Goal: Communication & Community: Answer question/provide support

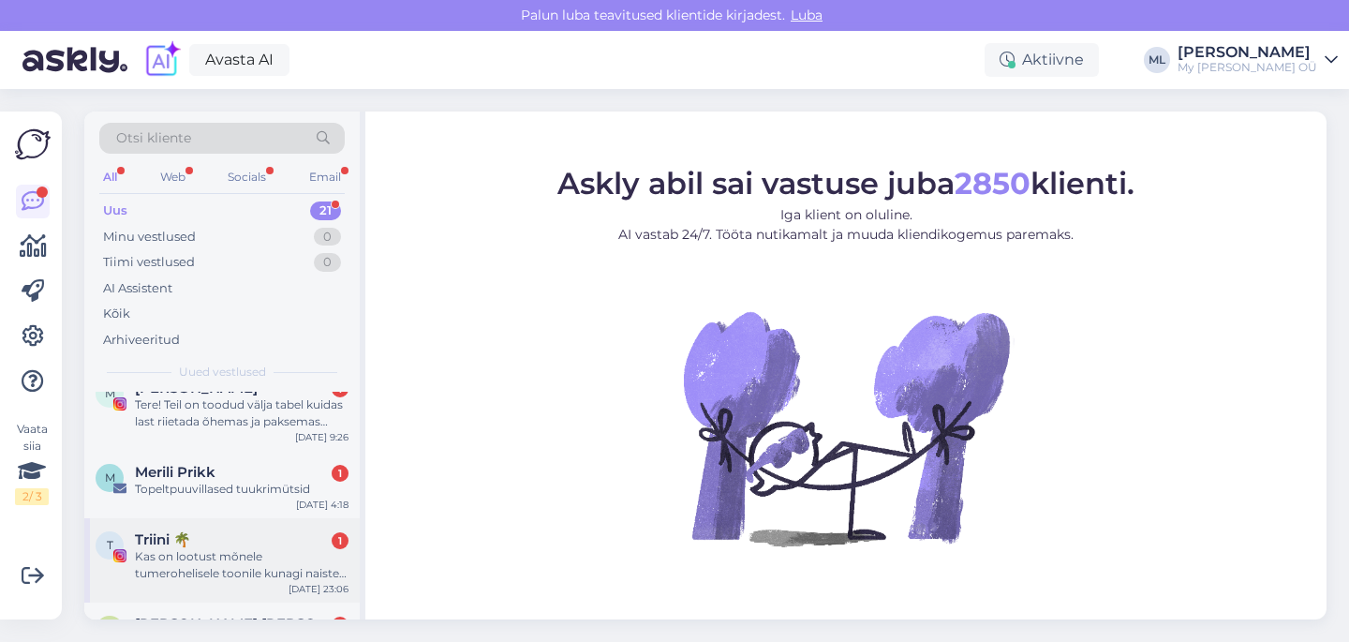
scroll to position [1441, 0]
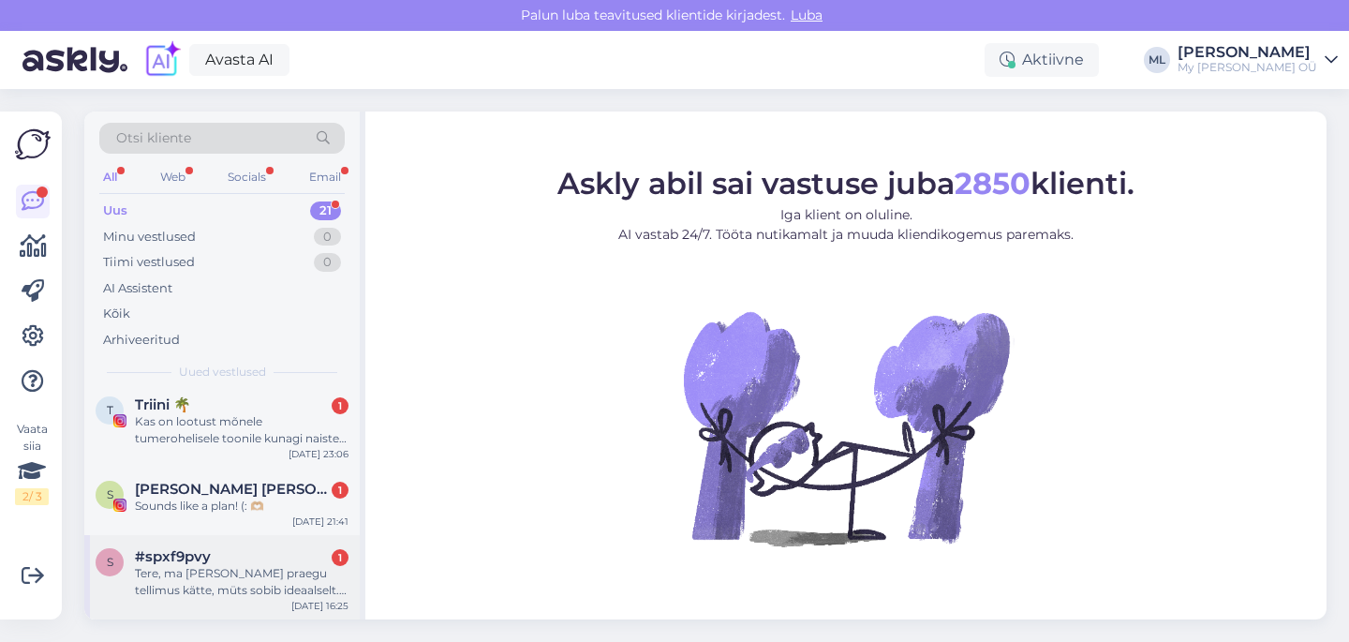
click at [213, 581] on div "Tere, ma [PERSON_NAME] praegu tellimus kätte, müts sobib ideaalselt. Aga küsimu…" at bounding box center [242, 582] width 214 height 34
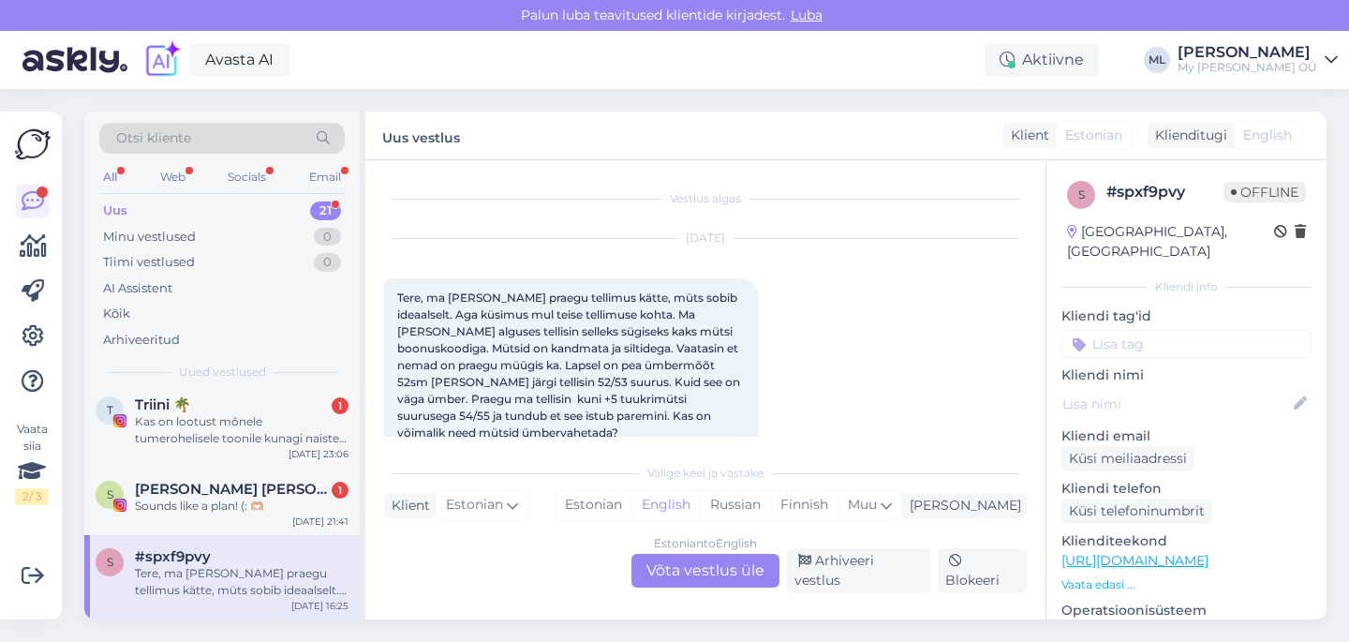
scroll to position [25, 0]
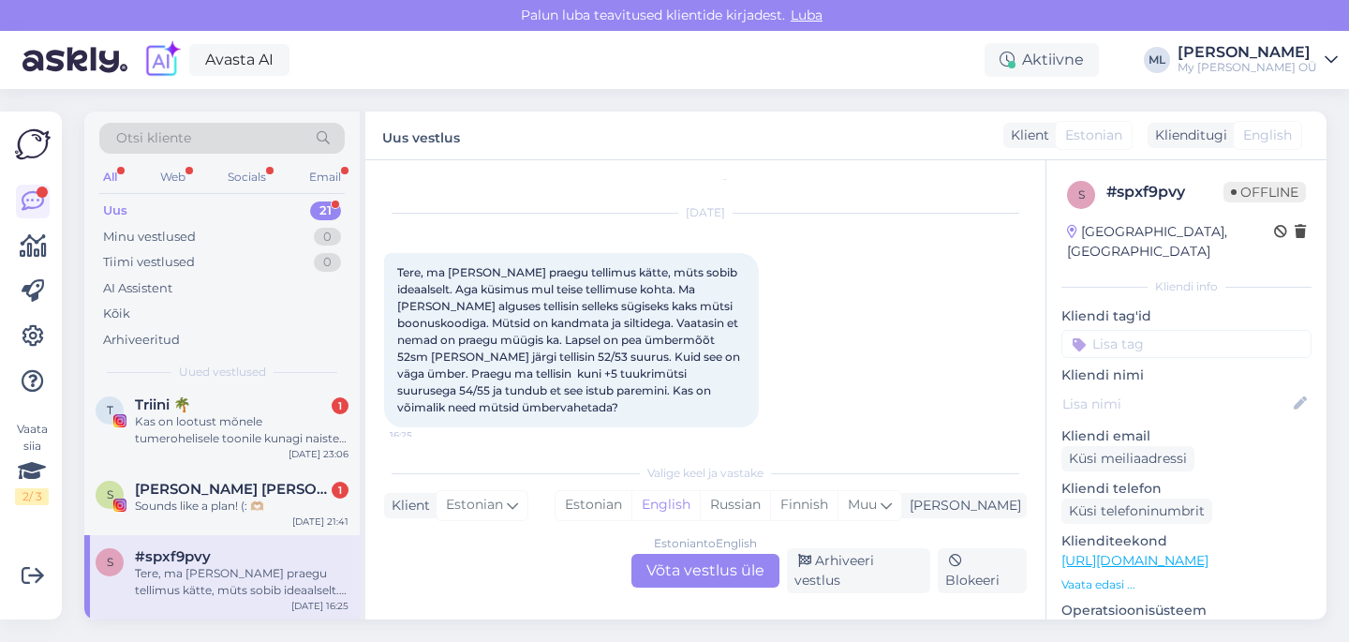
drag, startPoint x: 692, startPoint y: 577, endPoint x: 734, endPoint y: 580, distance: 42.2
click at [693, 578] on div "Estonian to English Võta vestlus üle" at bounding box center [705, 571] width 148 height 34
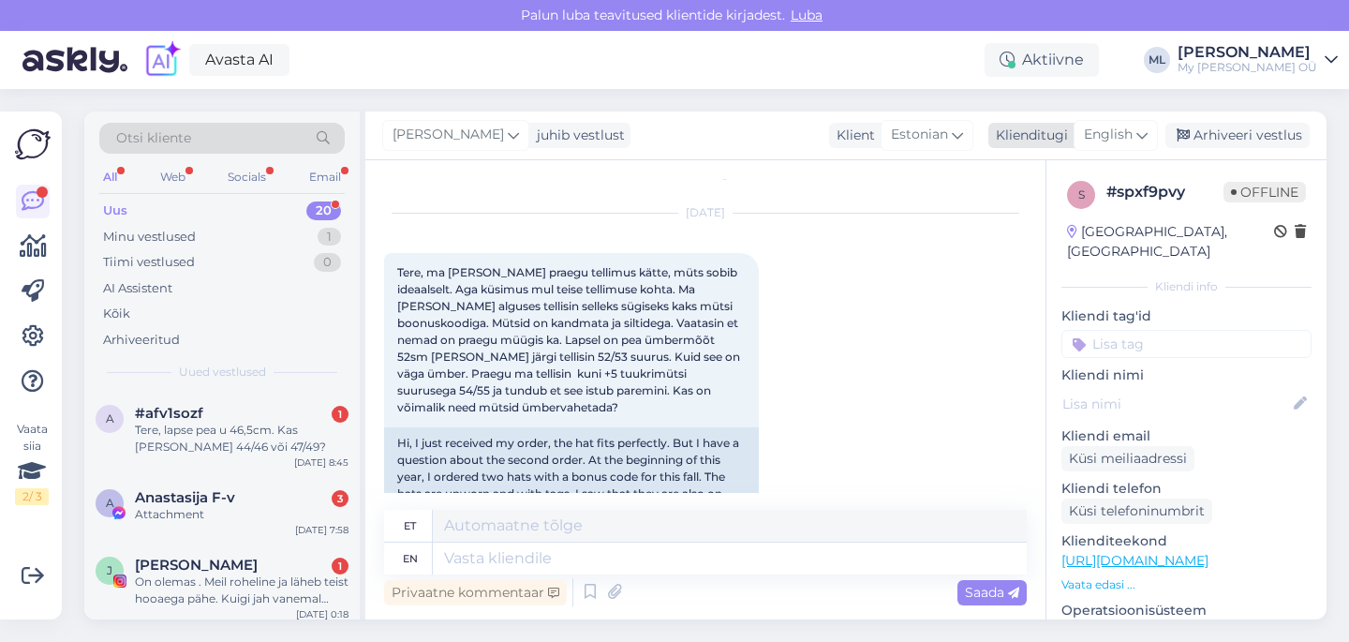
click at [1097, 130] on span "English" at bounding box center [1108, 135] width 49 height 21
type input "est"
click at [1013, 214] on link "Estonian" at bounding box center [1073, 218] width 206 height 30
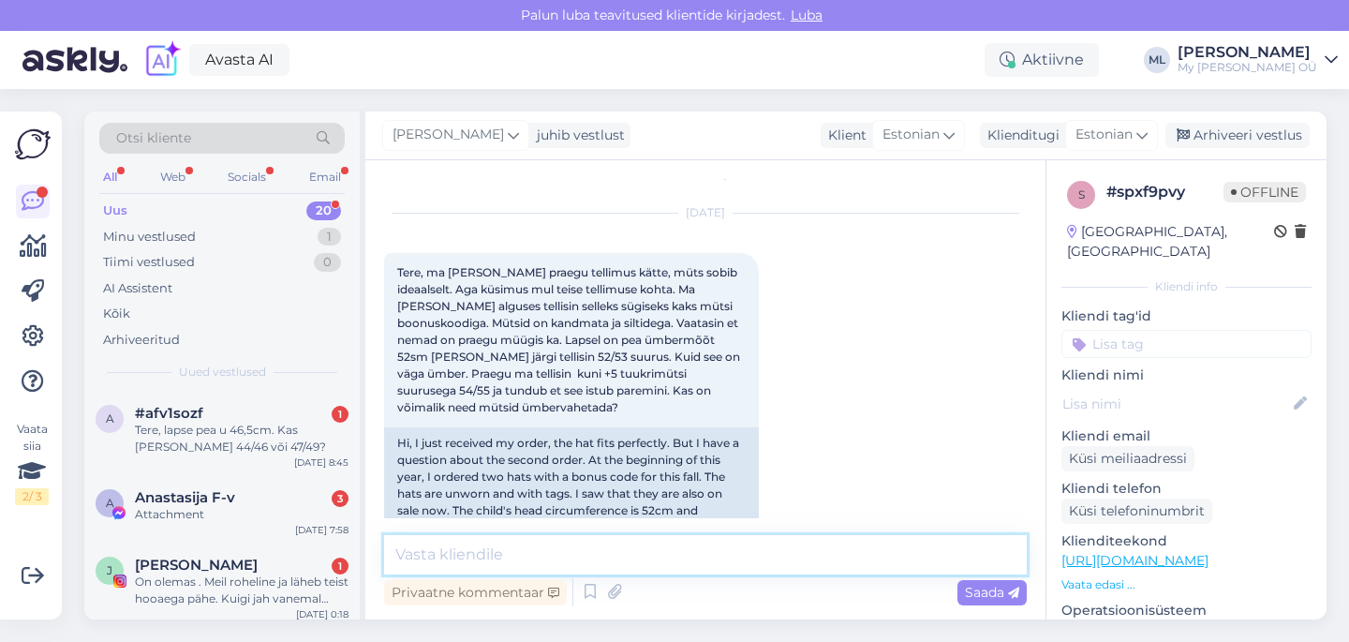
click at [450, 565] on textarea at bounding box center [705, 554] width 642 height 39
type textarea "Tere!"
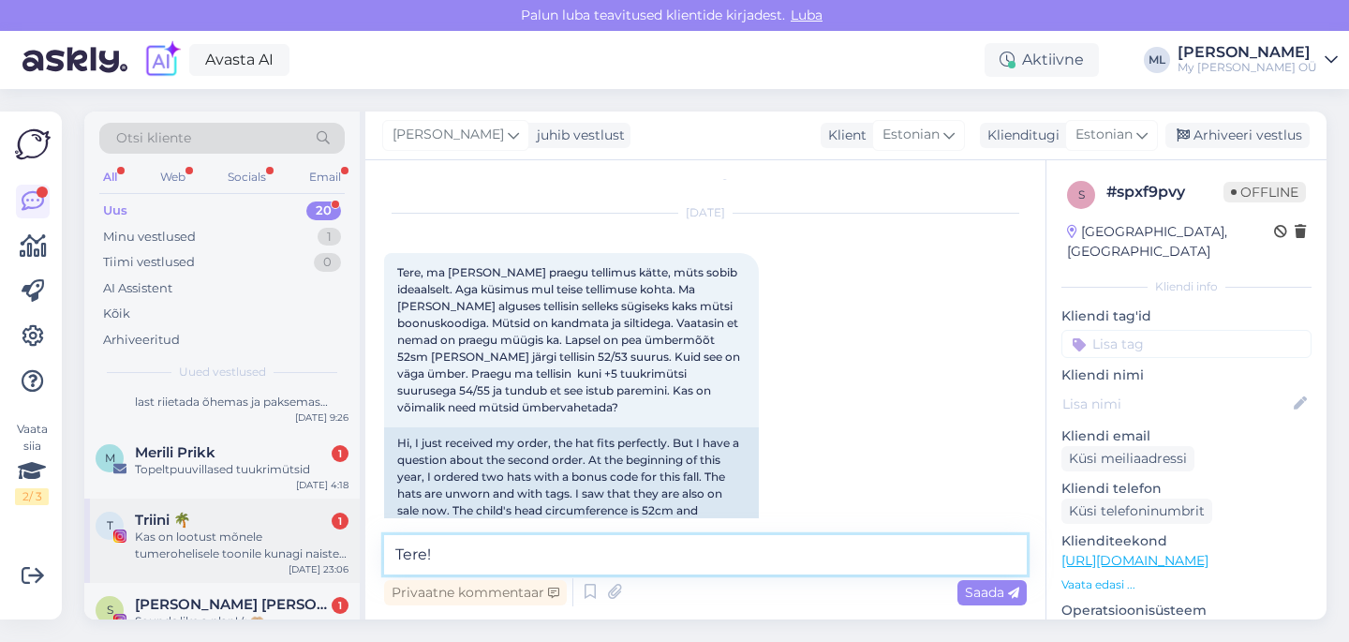
scroll to position [1357, 0]
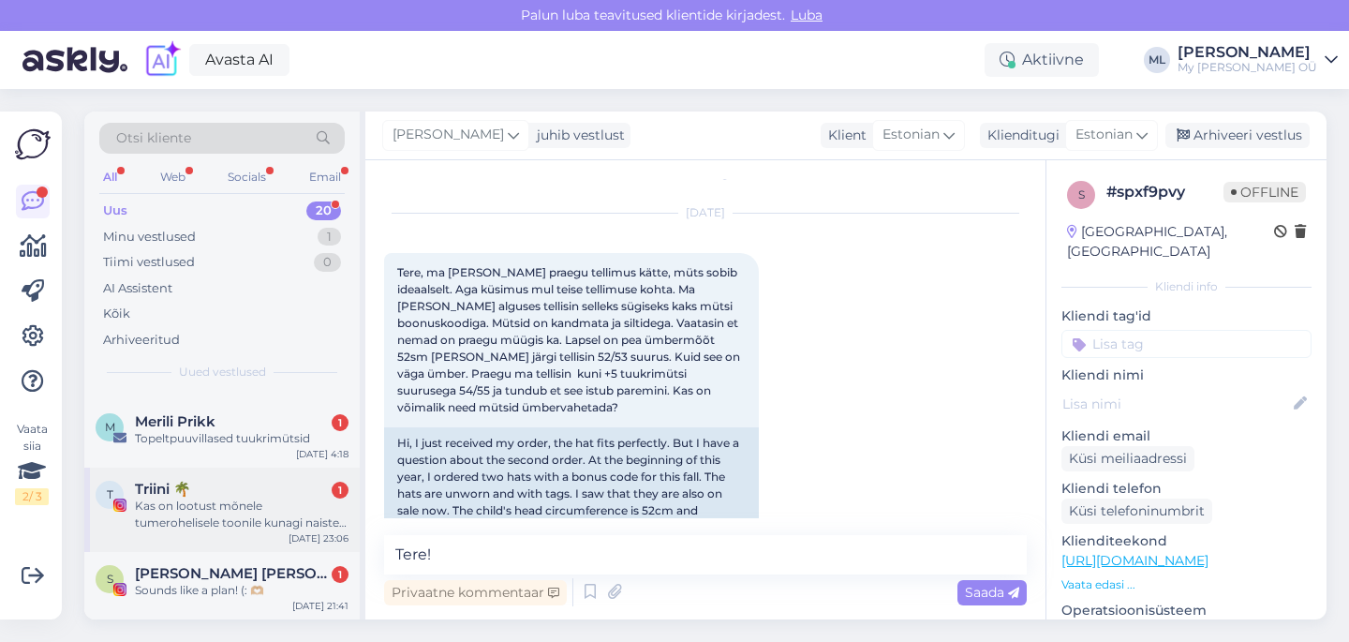
drag, startPoint x: 223, startPoint y: 517, endPoint x: 214, endPoint y: 522, distance: 10.5
click at [221, 519] on div "Kas on lootust mõnele tumerohelisele toonile kunagi naiste dresside osas? :)" at bounding box center [242, 514] width 214 height 34
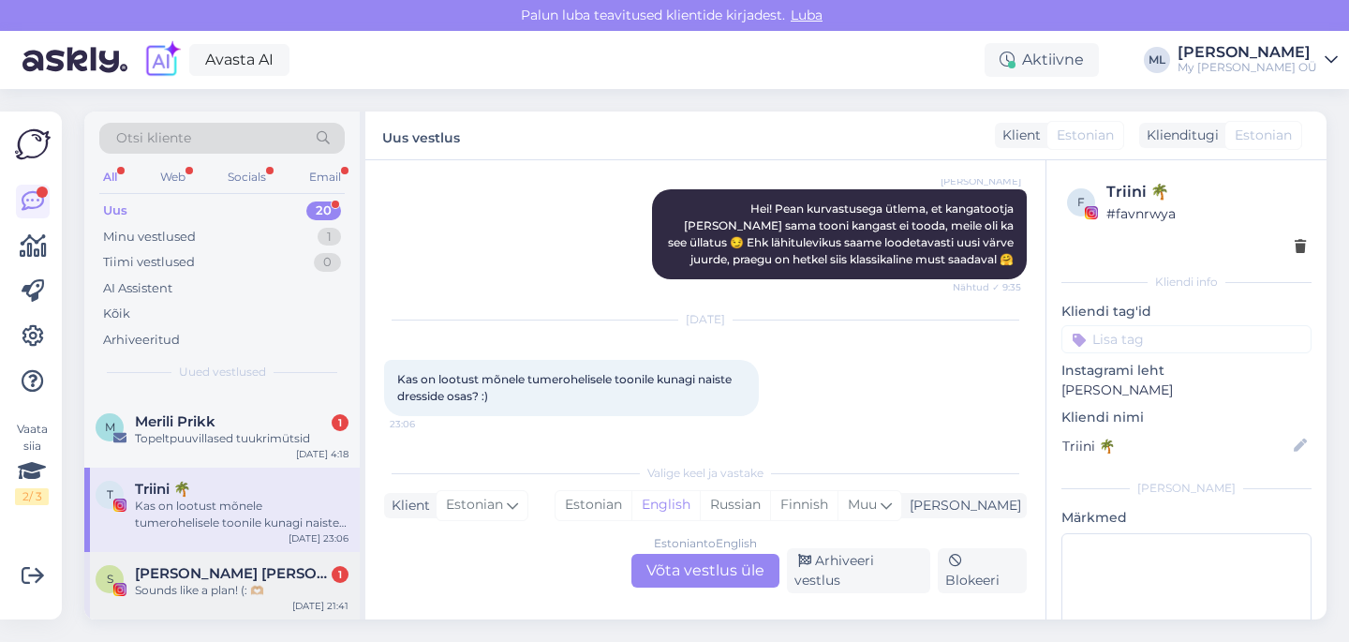
click at [257, 578] on span "[PERSON_NAME] [PERSON_NAME] [PERSON_NAME]" at bounding box center [232, 573] width 195 height 17
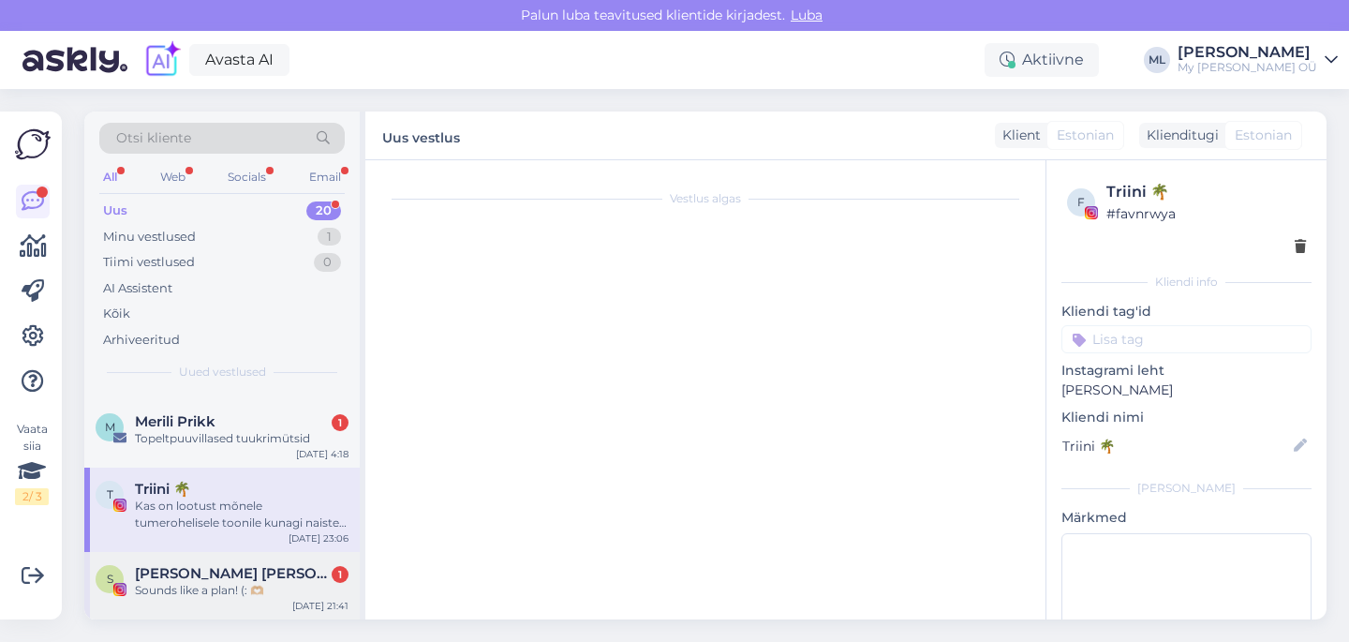
scroll to position [397, 0]
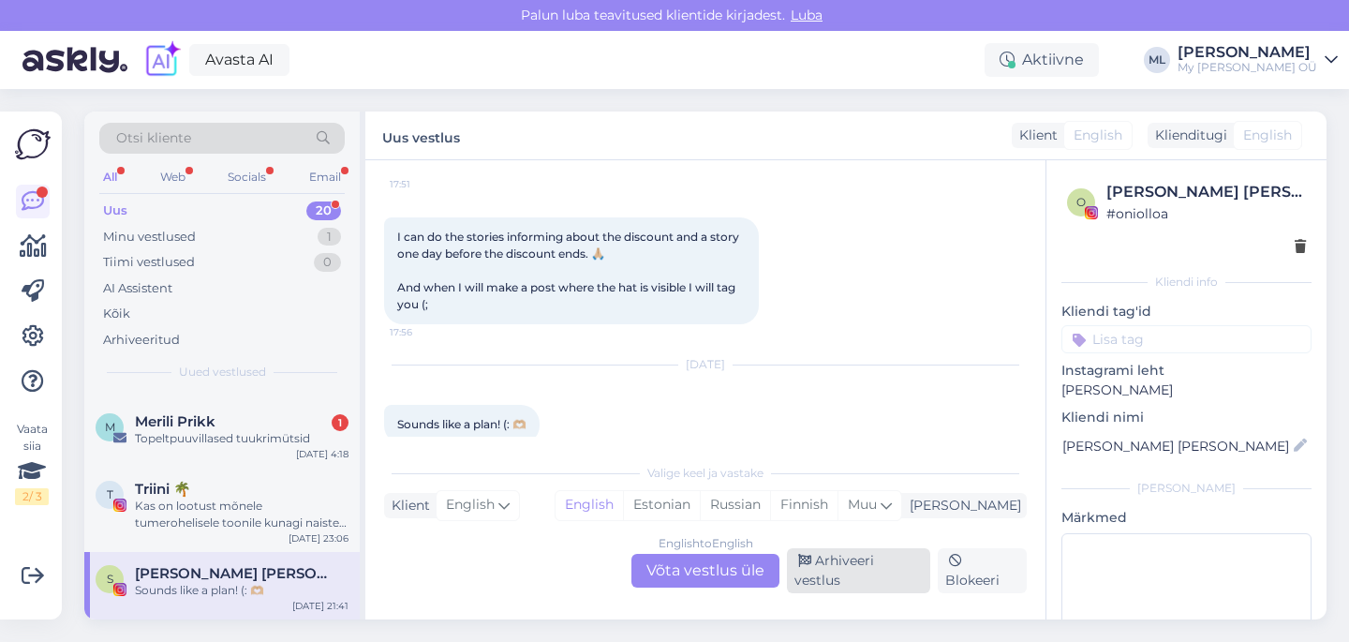
click at [848, 586] on div "Arhiveeri vestlus" at bounding box center [858, 570] width 143 height 45
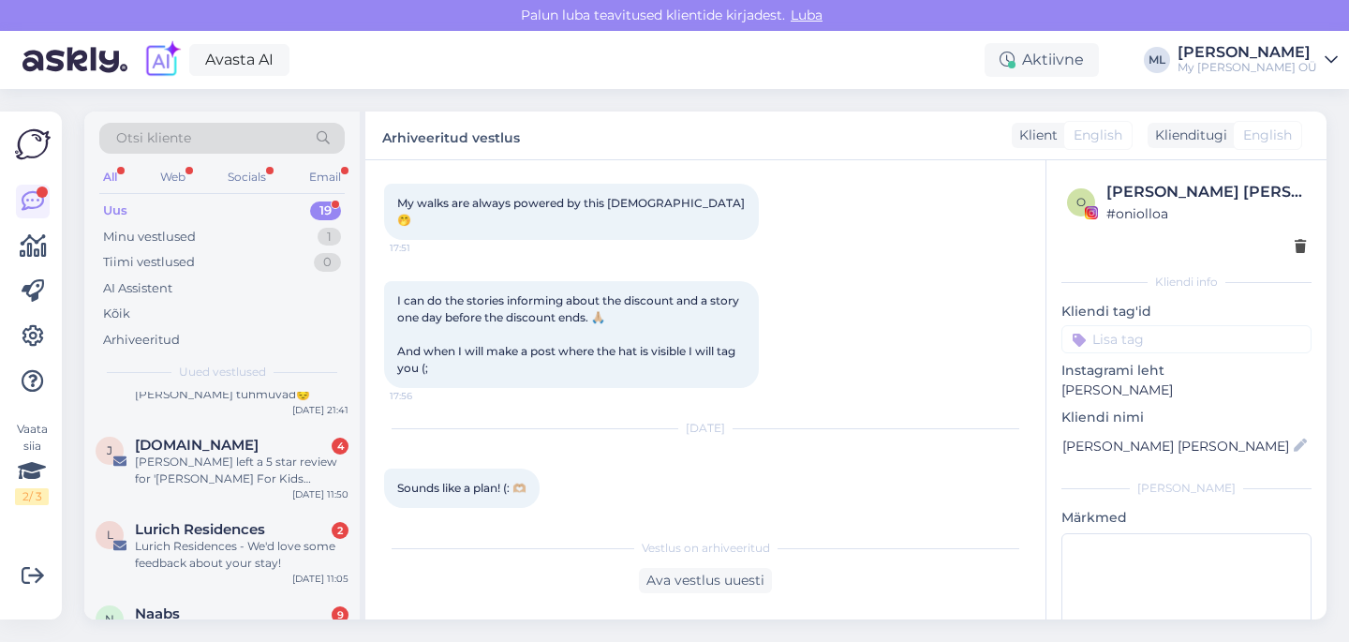
scroll to position [1290, 0]
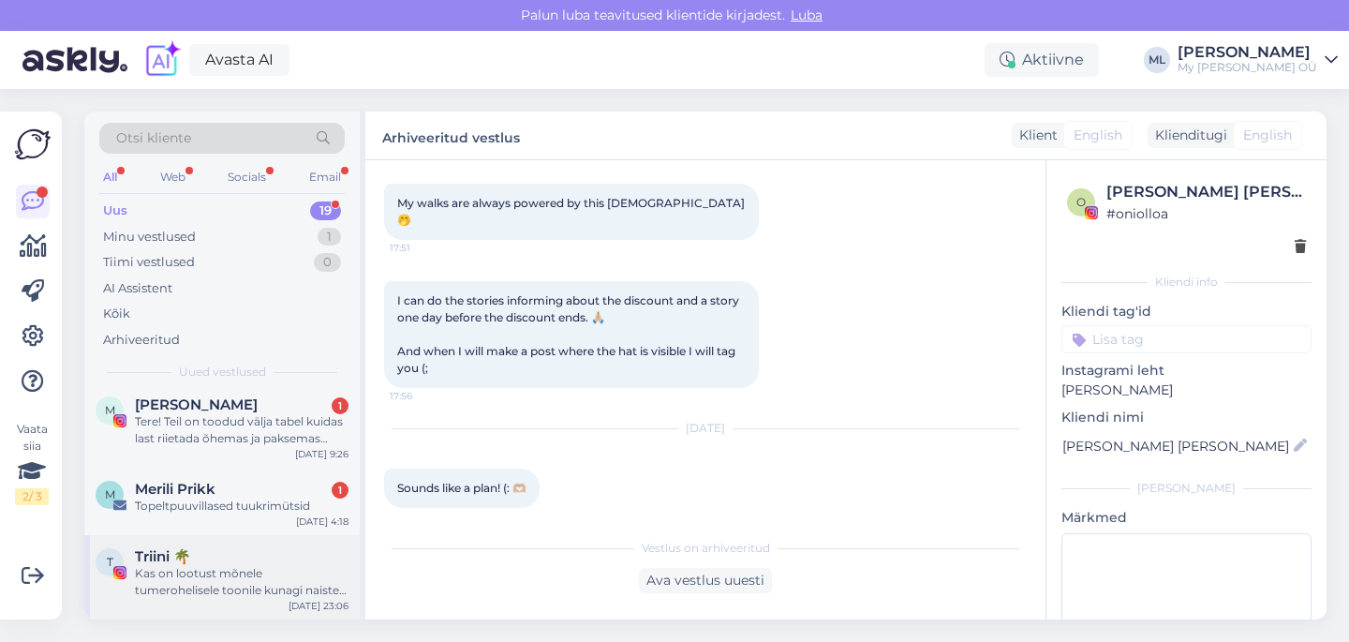
click at [212, 570] on div "Kas on lootust mõnele tumerohelisele toonile kunagi naiste dresside osas? :)" at bounding box center [242, 582] width 214 height 34
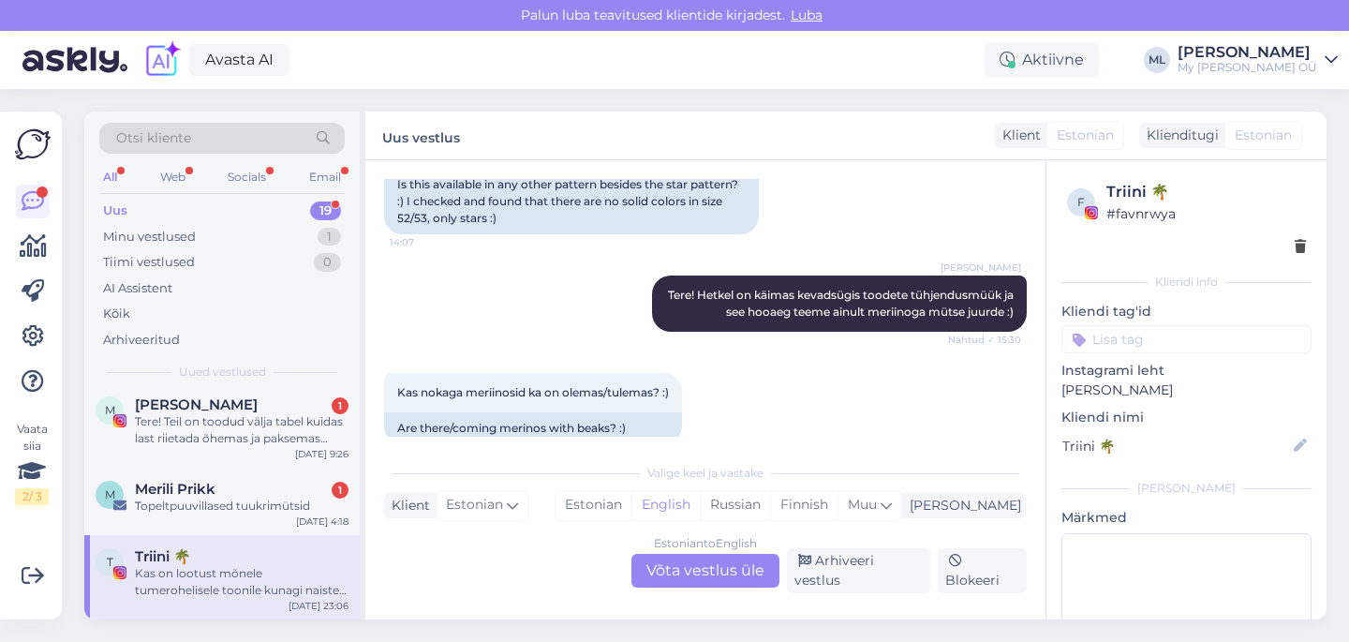
scroll to position [1389, 0]
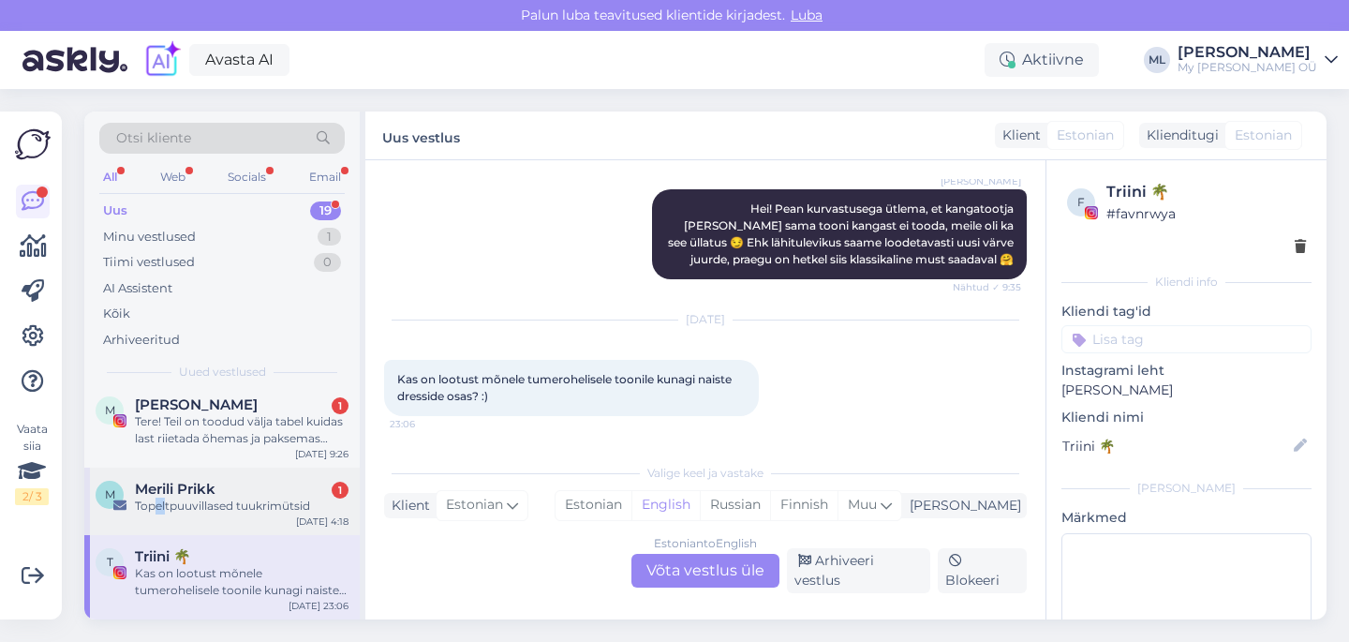
drag, startPoint x: 158, startPoint y: 508, endPoint x: 170, endPoint y: 508, distance: 12.2
click at [170, 506] on div "Topeltpuuvillased tuukrimütsid" at bounding box center [242, 505] width 214 height 17
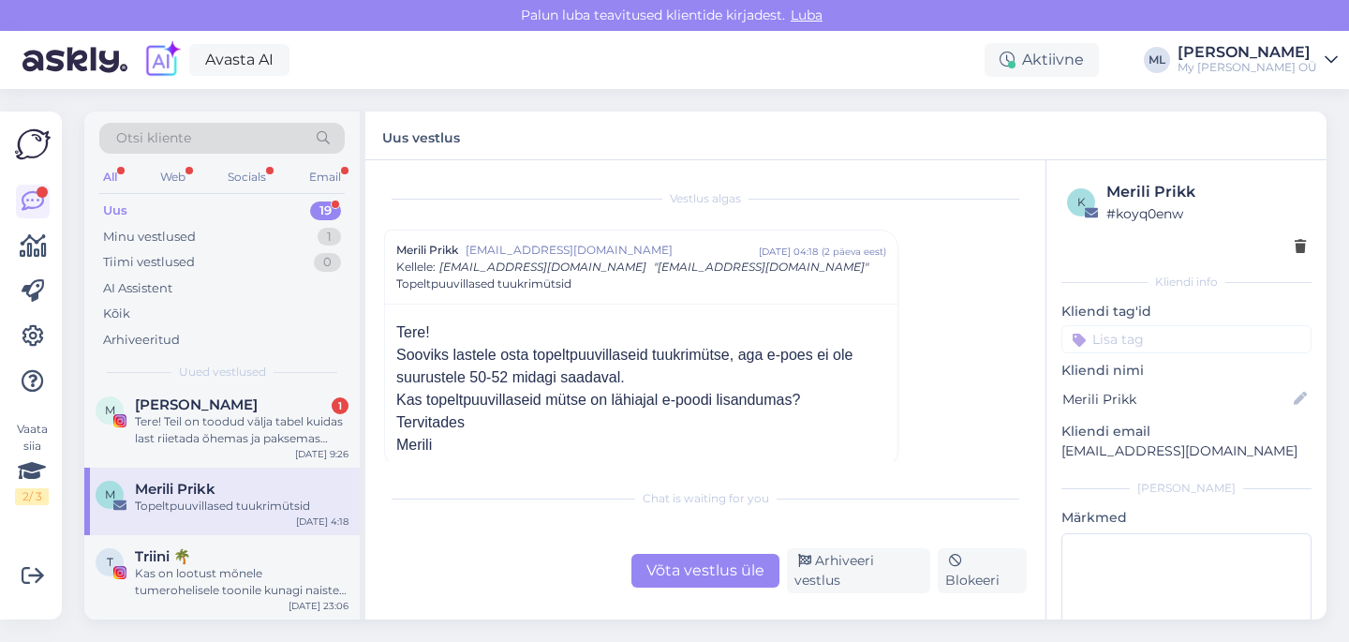
click at [655, 568] on div "Võta vestlus üle" at bounding box center [705, 571] width 148 height 34
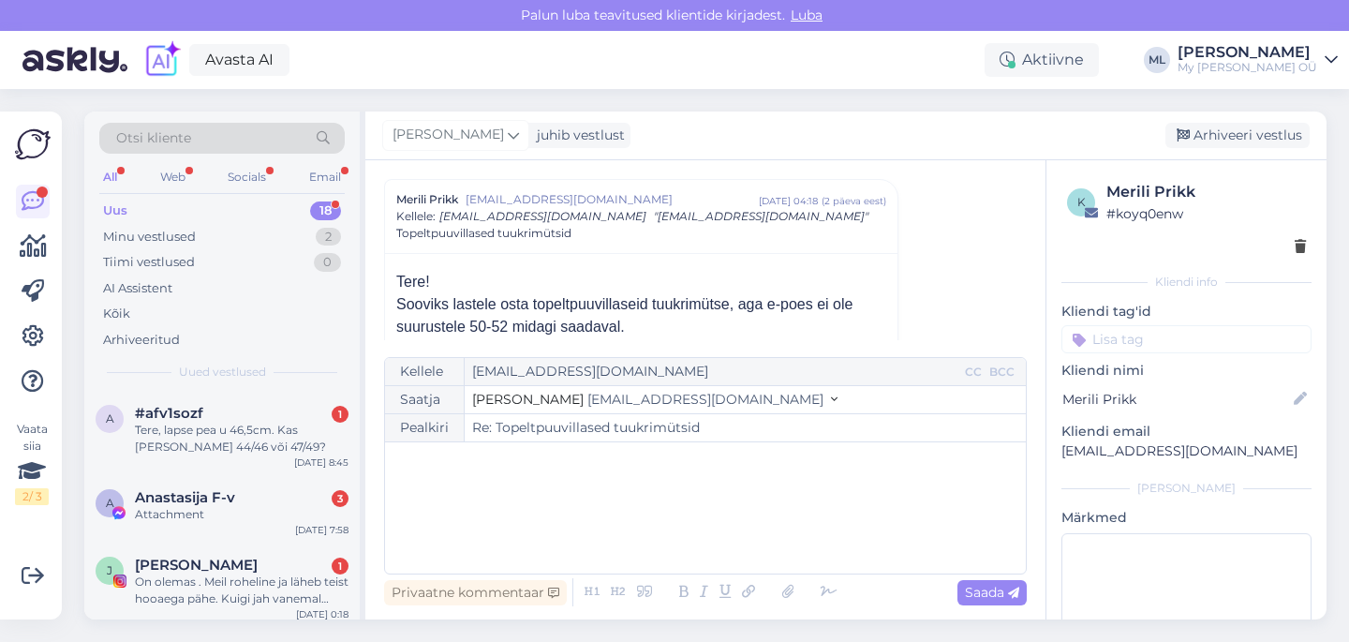
click at [599, 404] on span "[EMAIL_ADDRESS][DOMAIN_NAME]" at bounding box center [705, 399] width 236 height 17
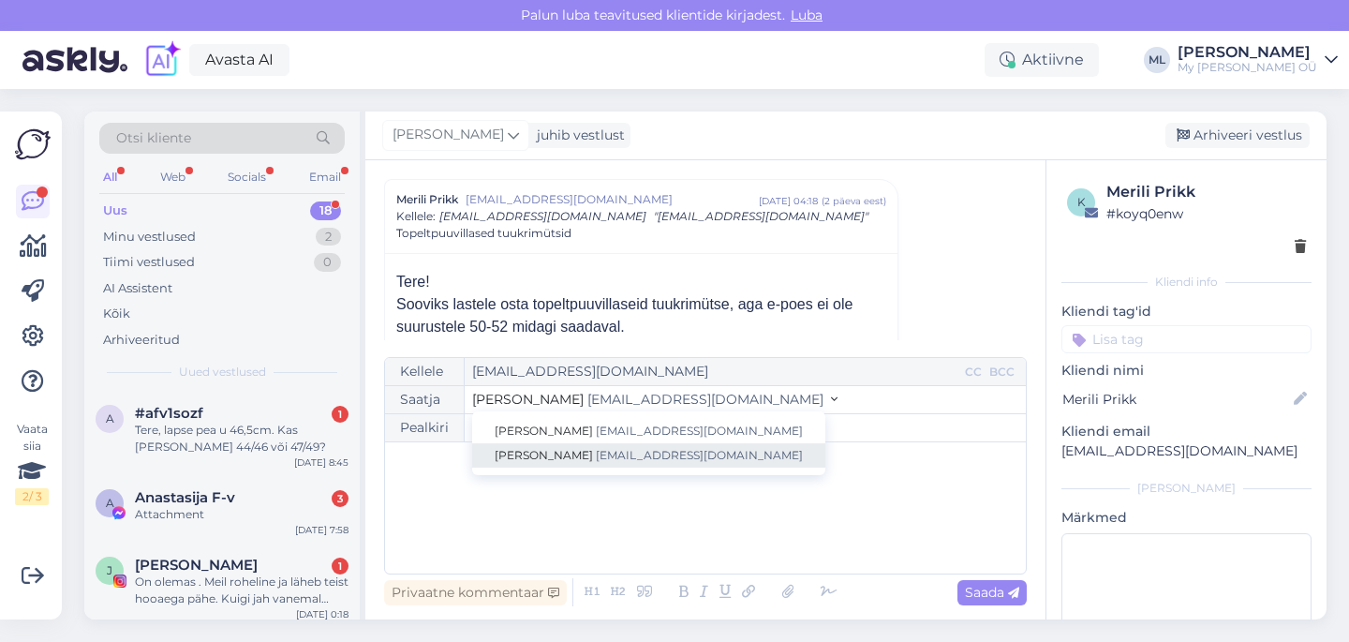
click at [596, 450] on span "[EMAIL_ADDRESS][DOMAIN_NAME]" at bounding box center [699, 455] width 207 height 14
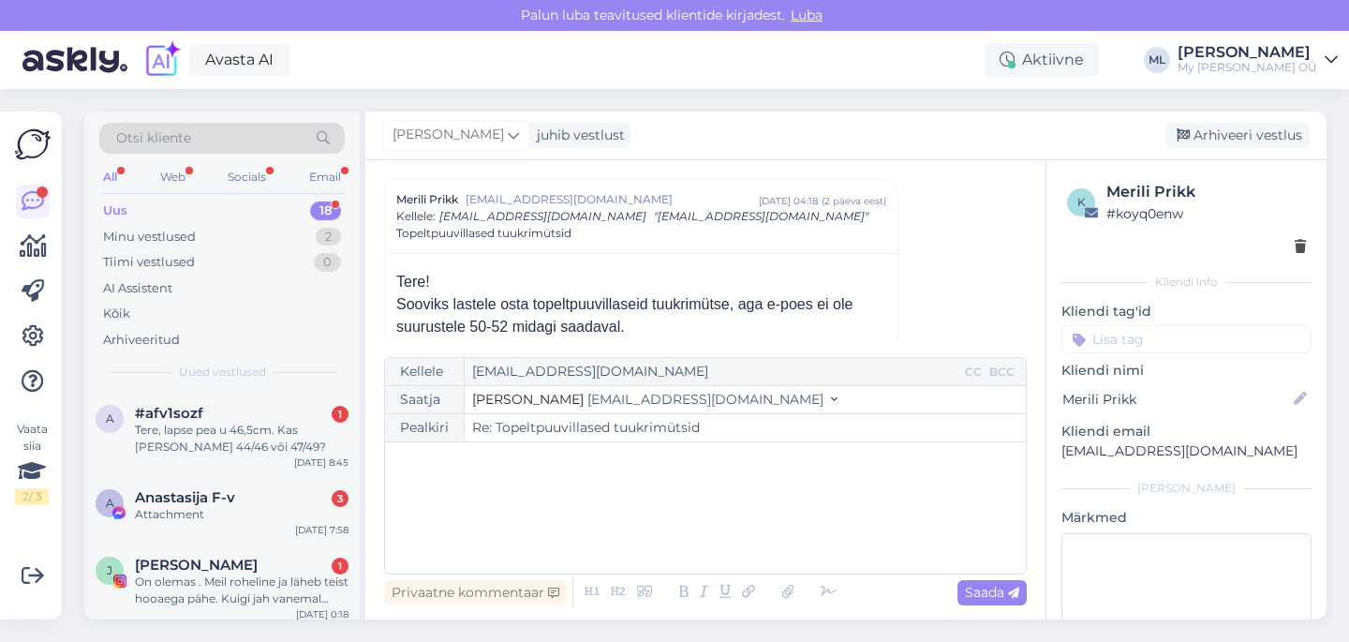
click at [547, 479] on div "﻿" at bounding box center [705, 507] width 622 height 112
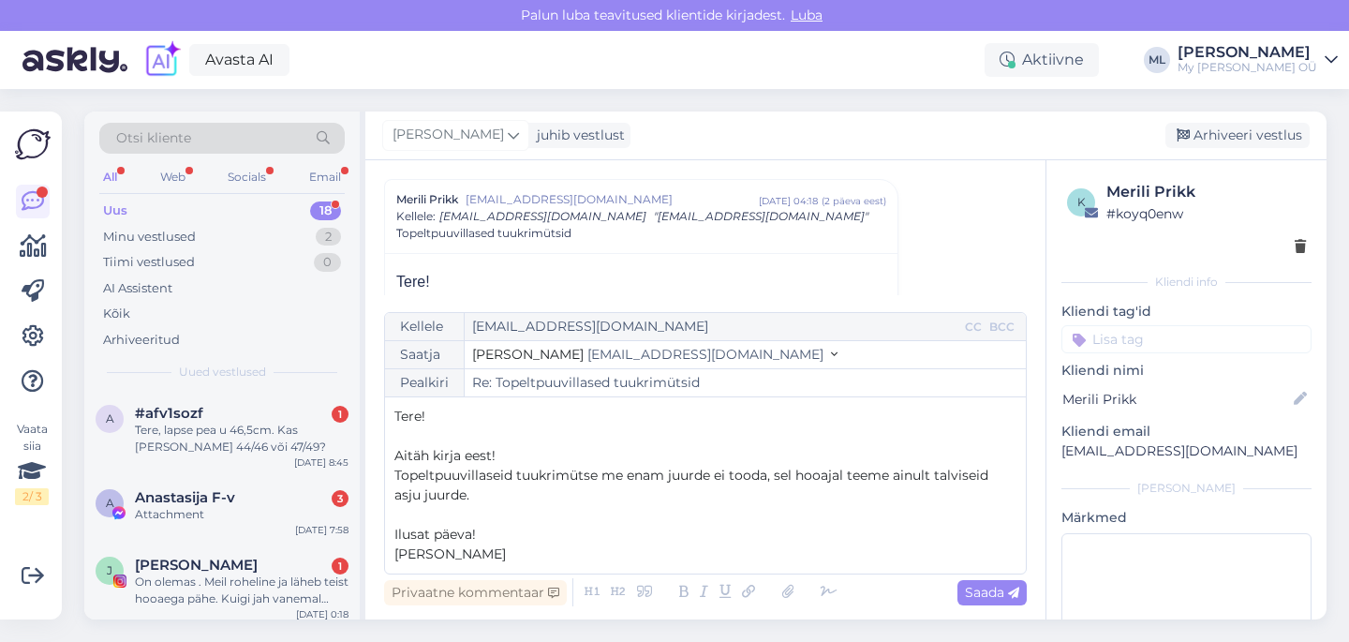
click at [1004, 611] on div "Vestlus algas Merili Prikk [EMAIL_ADDRESS][DOMAIN_NAME] [DATE] 04:18 ( 2 päeva …" at bounding box center [705, 389] width 680 height 459
click at [1009, 594] on icon at bounding box center [1013, 592] width 11 height 11
type input "Re: Re: Topeltpuuvillased tuukrimütsid"
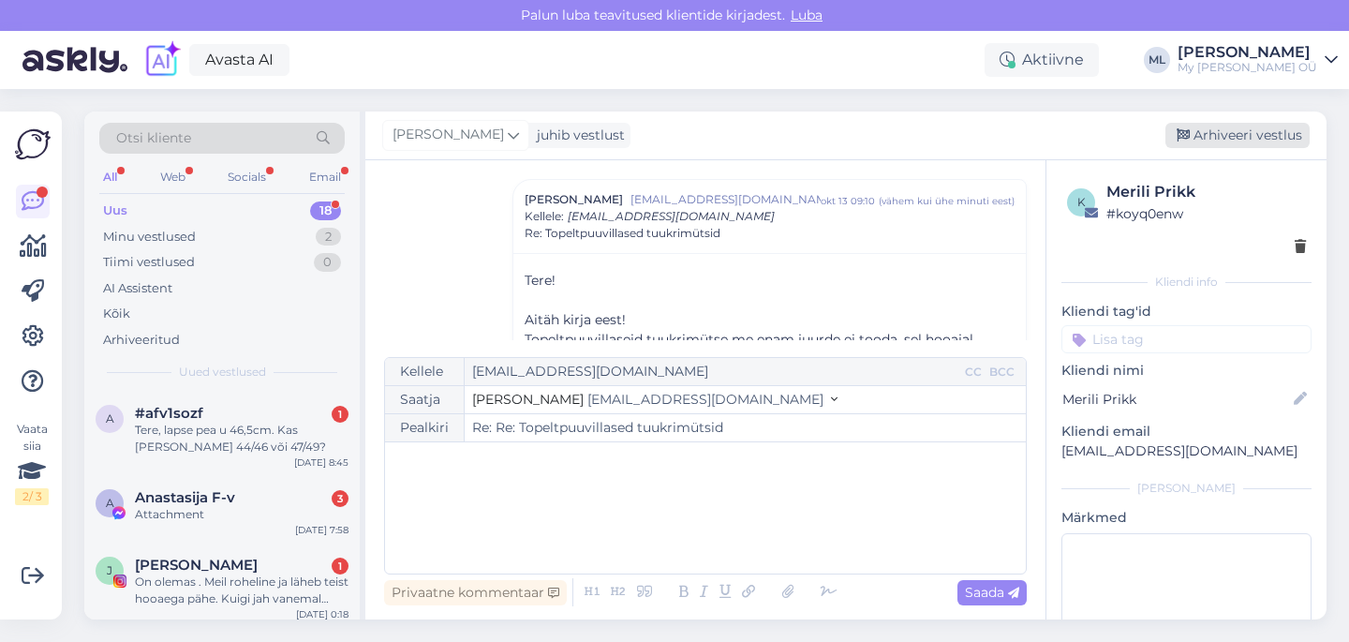
click at [1236, 138] on div "Arhiveeri vestlus" at bounding box center [1237, 135] width 144 height 25
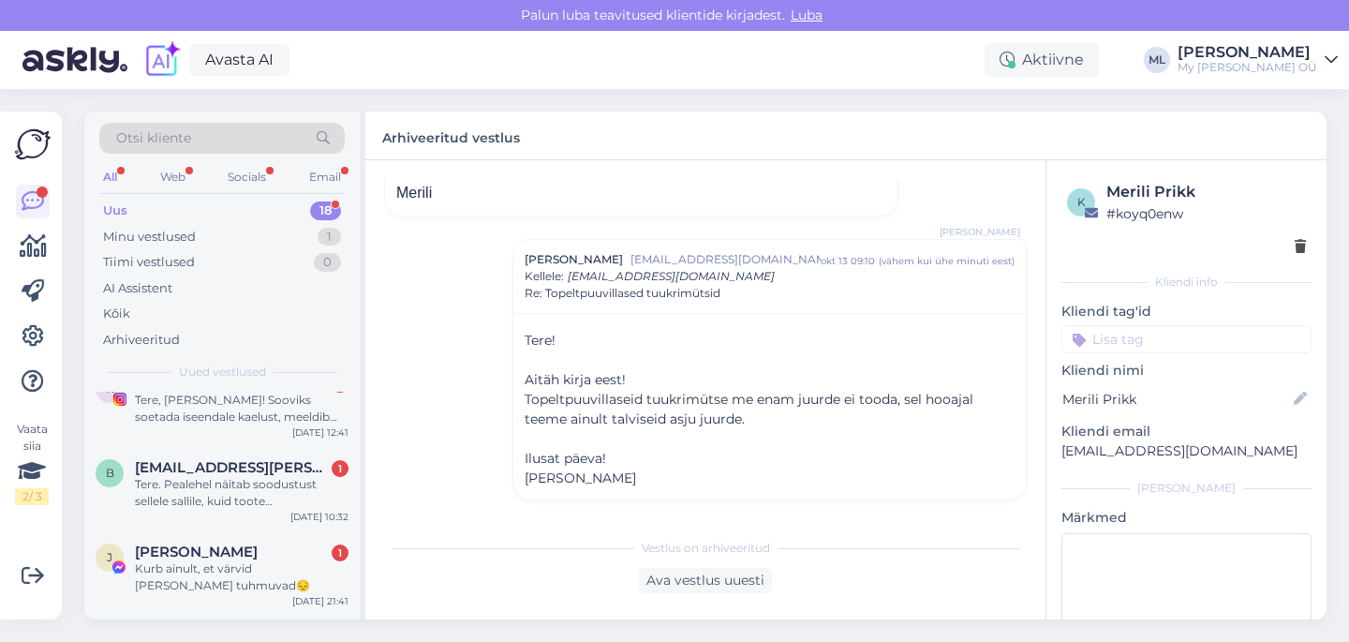
scroll to position [1222, 0]
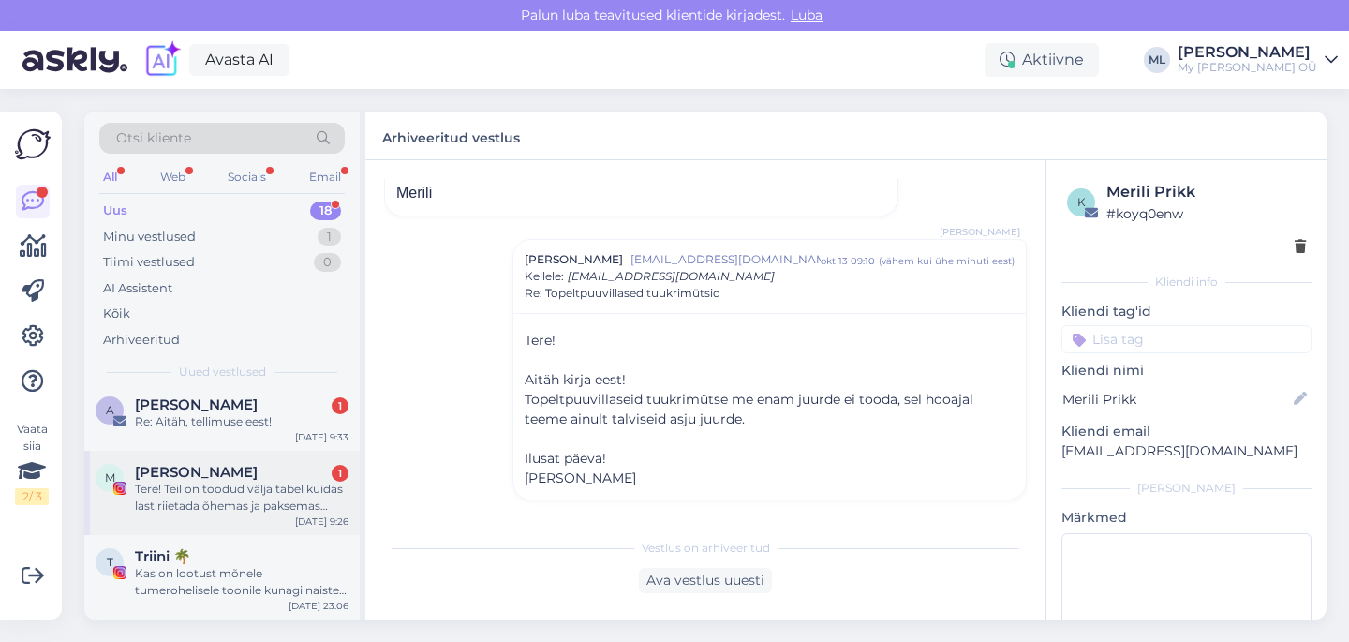
click at [196, 519] on div "M [PERSON_NAME] 1 Tere! Teil on toodud välja tabel kuidas last riietada õhemas …" at bounding box center [221, 492] width 275 height 84
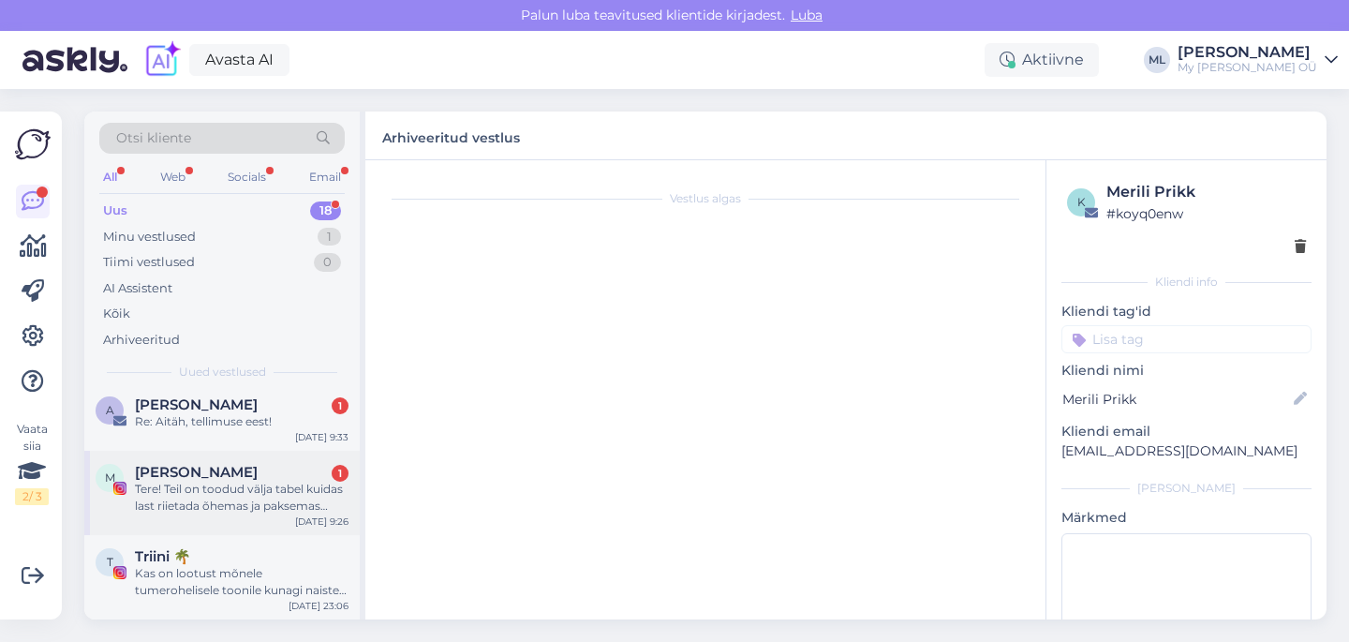
scroll to position [0, 0]
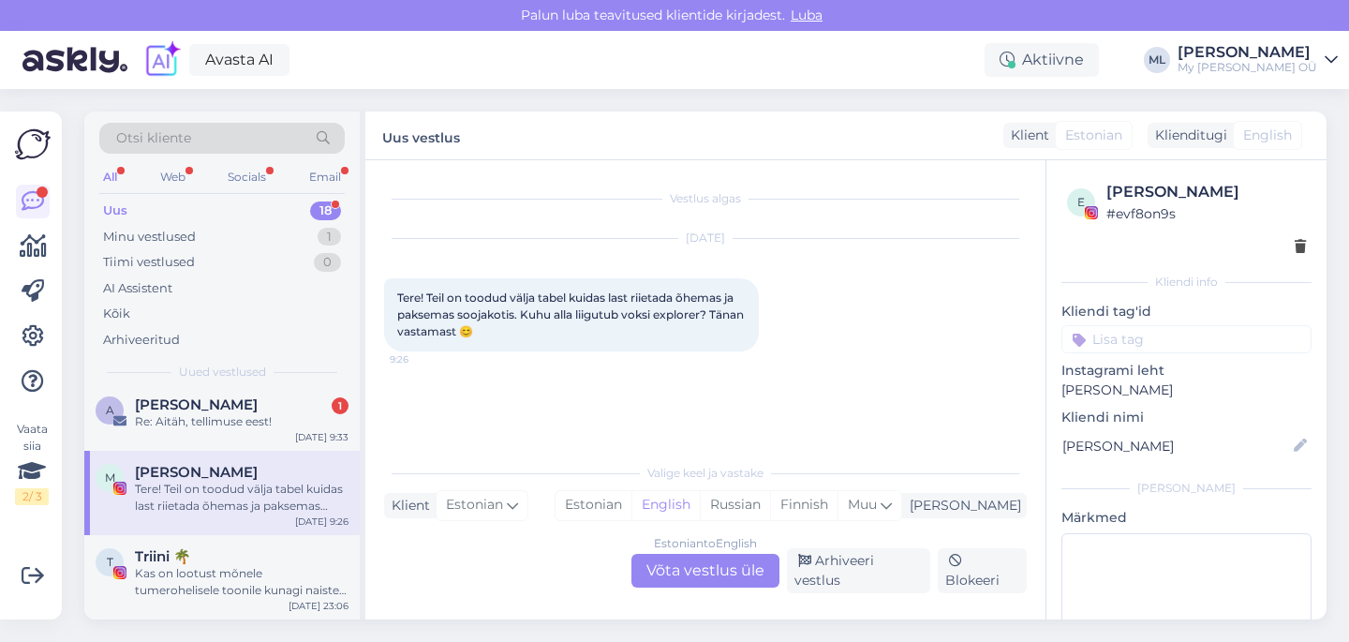
click at [747, 582] on div "Estonian to English Võta vestlus üle" at bounding box center [705, 571] width 148 height 34
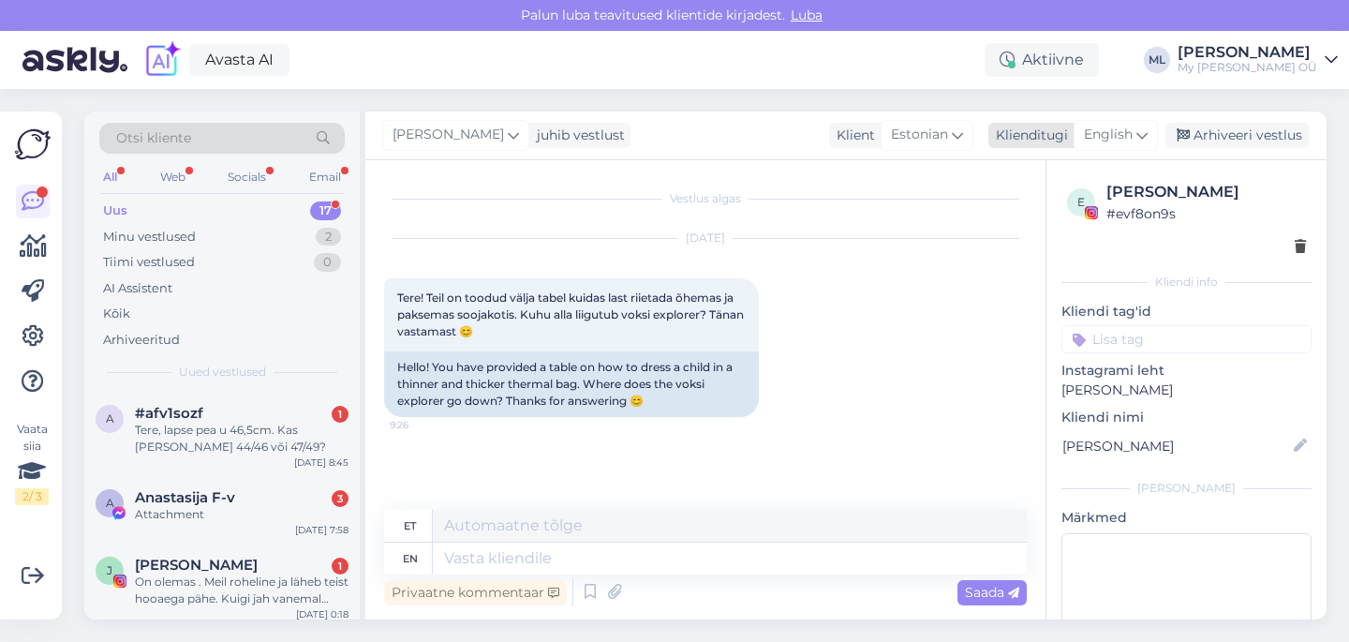
click at [1123, 145] on span "English" at bounding box center [1108, 135] width 49 height 21
type input "est"
click at [1038, 214] on link "Estonian" at bounding box center [1073, 218] width 206 height 30
click at [580, 547] on textarea at bounding box center [705, 554] width 642 height 39
paste textarea "[URL][DOMAIN_NAME][PERSON_NAME]"
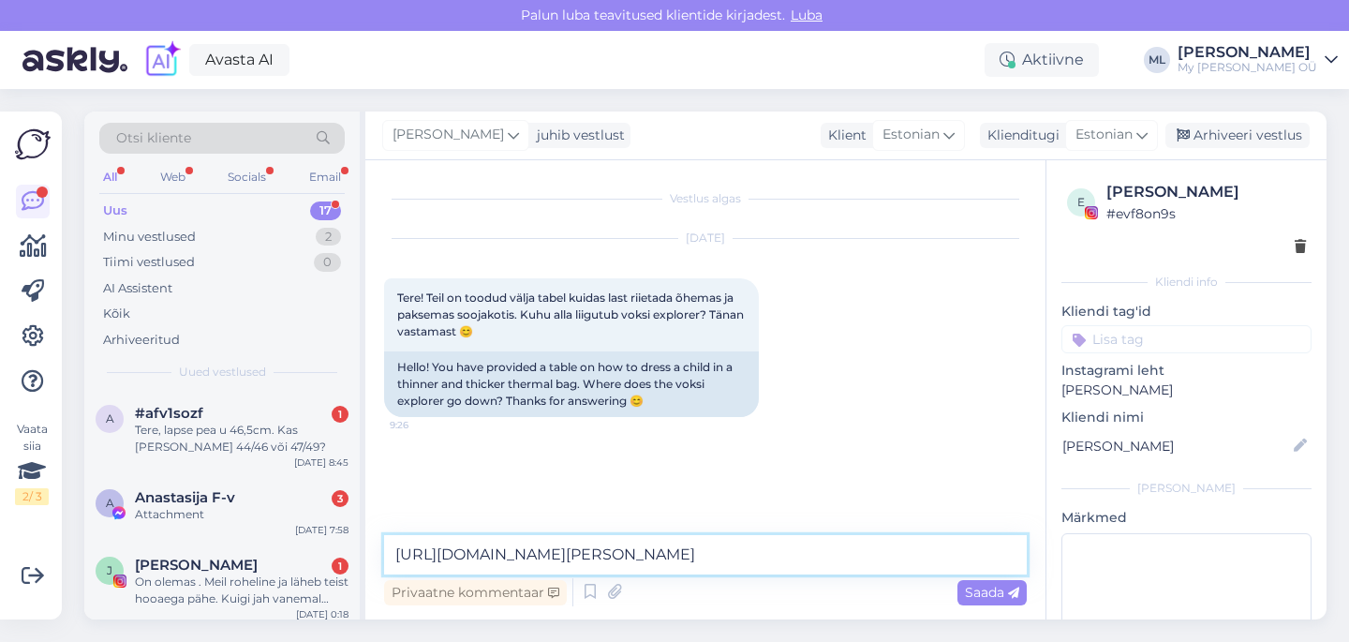
click at [391, 554] on textarea "[URL][DOMAIN_NAME][PERSON_NAME]" at bounding box center [705, 554] width 642 height 39
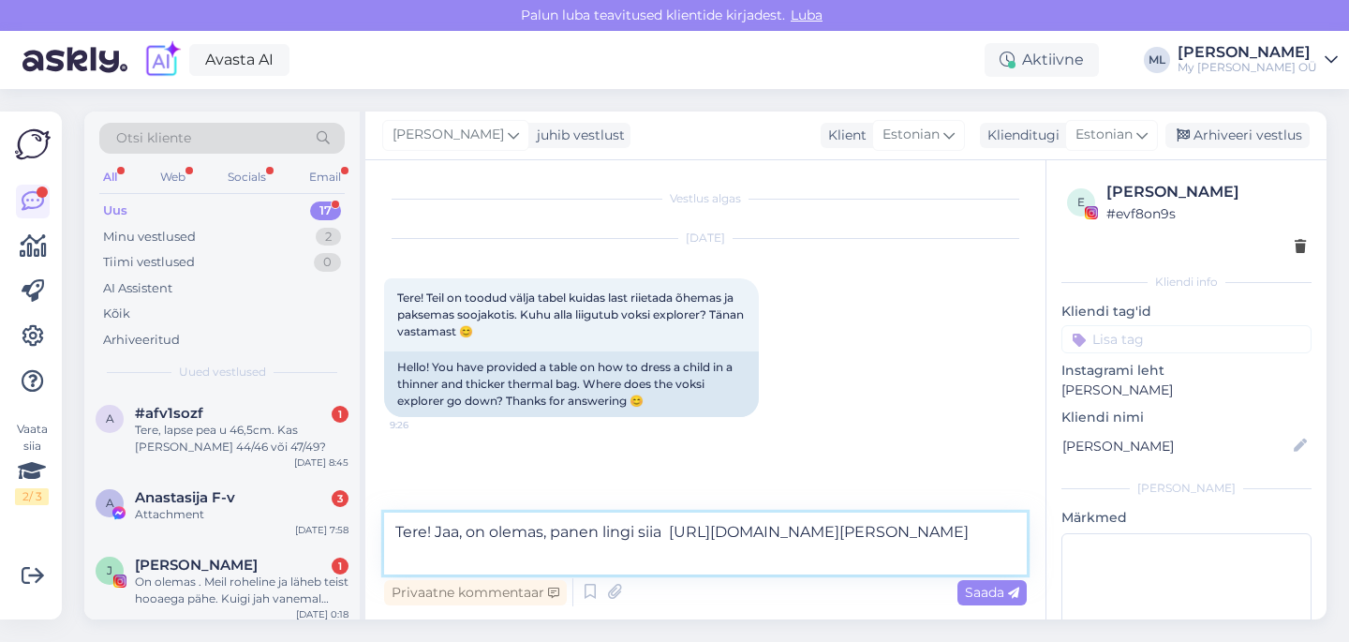
click at [666, 527] on textarea "Tere! Jaa, on olemas, panen lingi siia [URL][DOMAIN_NAME][PERSON_NAME]" at bounding box center [705, 543] width 642 height 62
click at [662, 530] on textarea "Tere! Jaa, on olemas, panen lingi siia🤗 [URL][DOMAIN_NAME][PERSON_NAME]" at bounding box center [705, 543] width 642 height 62
click at [661, 556] on textarea "Tere! Jaa, on olemas, panen lingi siia 🤗 [URL][DOMAIN_NAME][PERSON_NAME]" at bounding box center [705, 543] width 642 height 62
type textarea "Tere! Jaa, on olemas, panen lingi siia 🤗 [URL][DOMAIN_NAME][PERSON_NAME]"
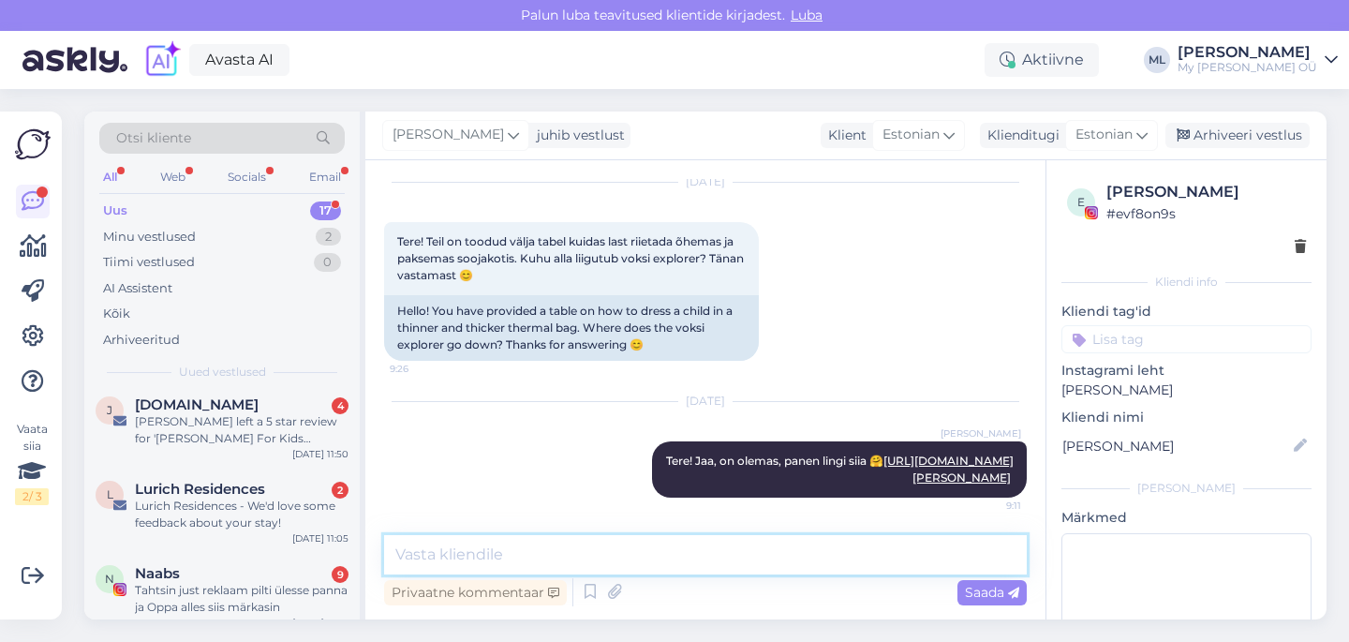
scroll to position [1138, 0]
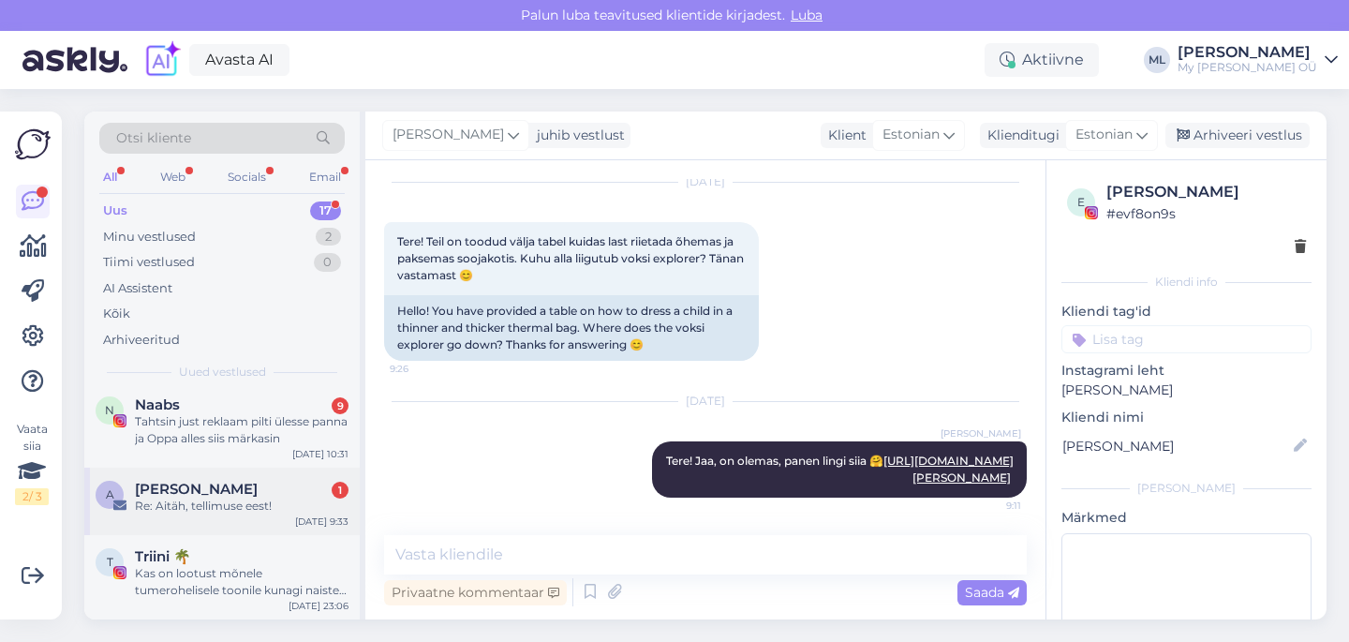
click at [213, 479] on div "A [PERSON_NAME] 1 Re: Aitäh, tellimuse eest! [DATE] 9:33" at bounding box center [221, 500] width 275 height 67
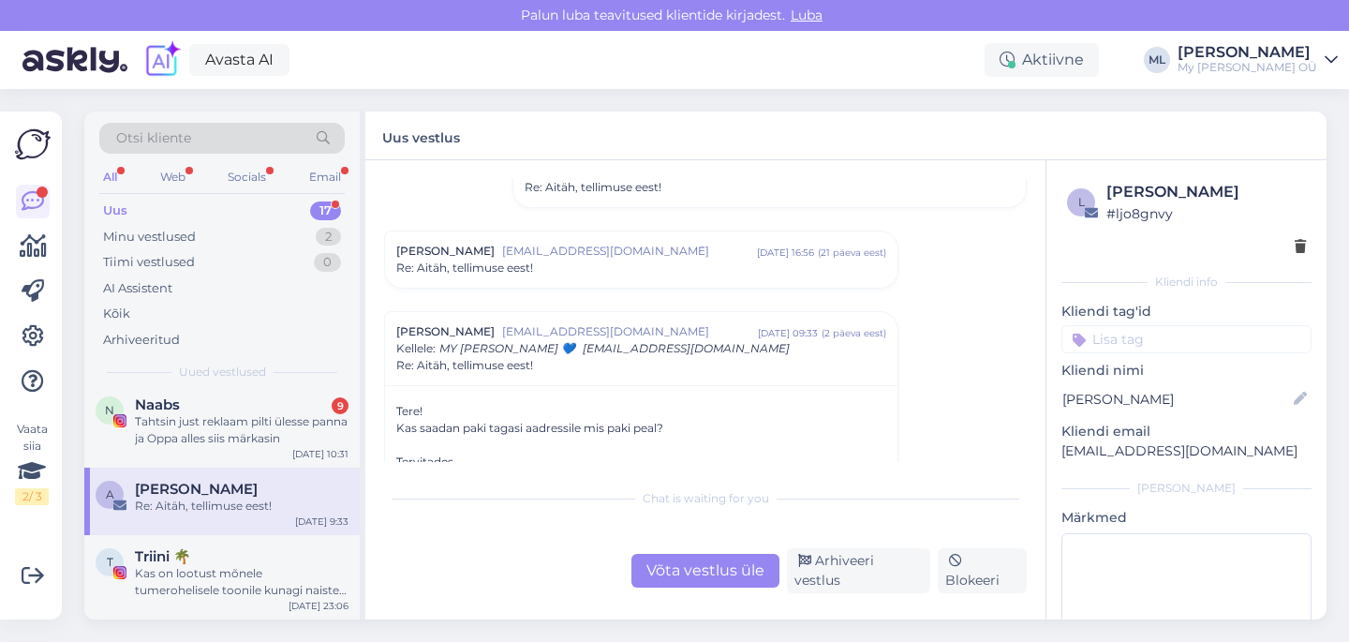
scroll to position [181, 0]
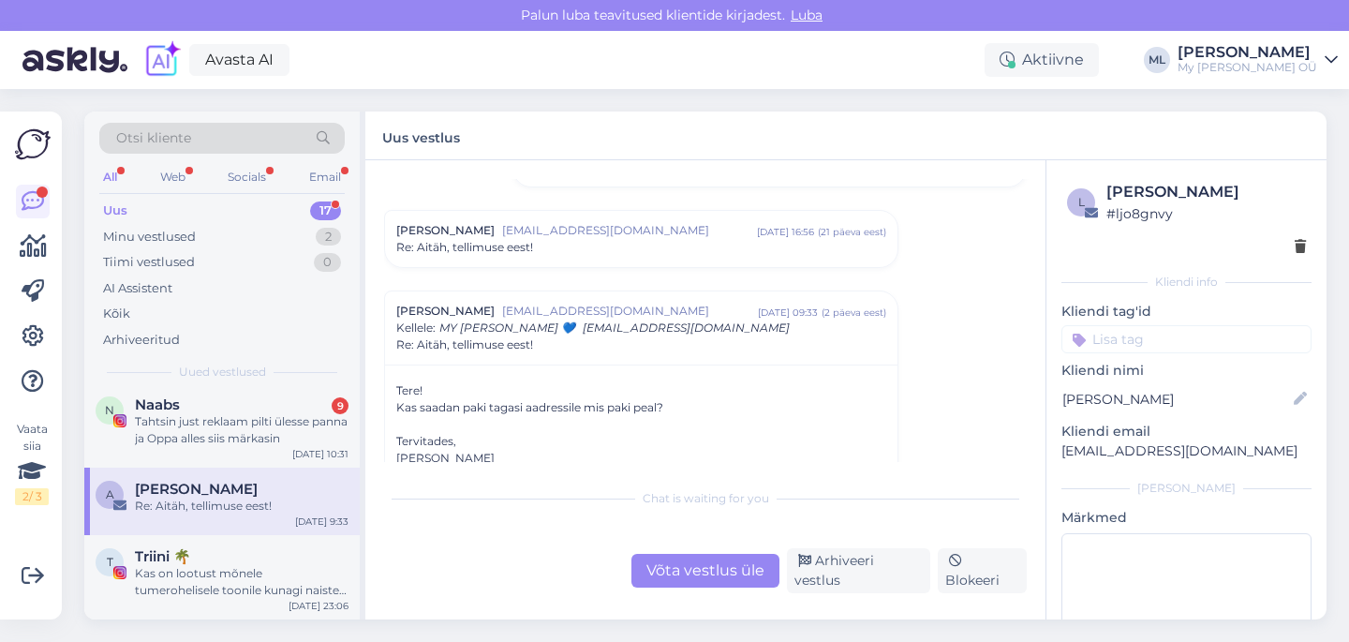
click at [508, 244] on span "Re: Aitäh, tellimuse eest!" at bounding box center [464, 247] width 137 height 17
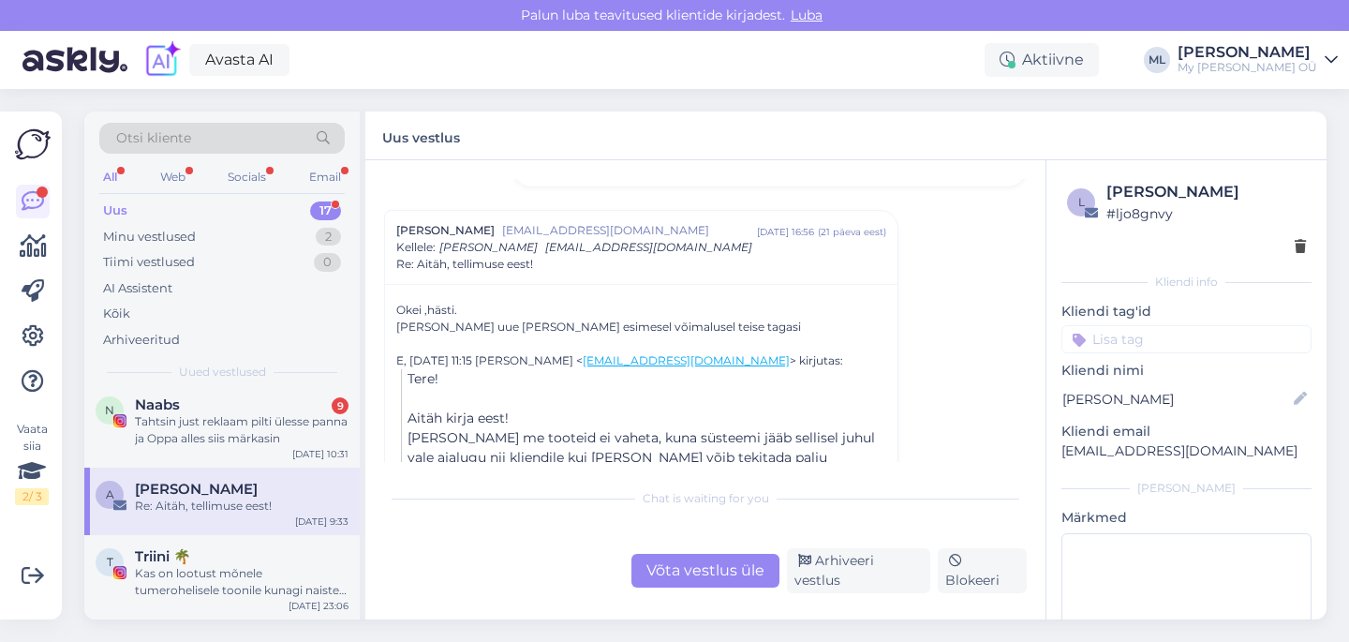
click at [515, 239] on div "Kellele : [PERSON_NAME] [EMAIL_ADDRESS][DOMAIN_NAME]" at bounding box center [574, 247] width 356 height 17
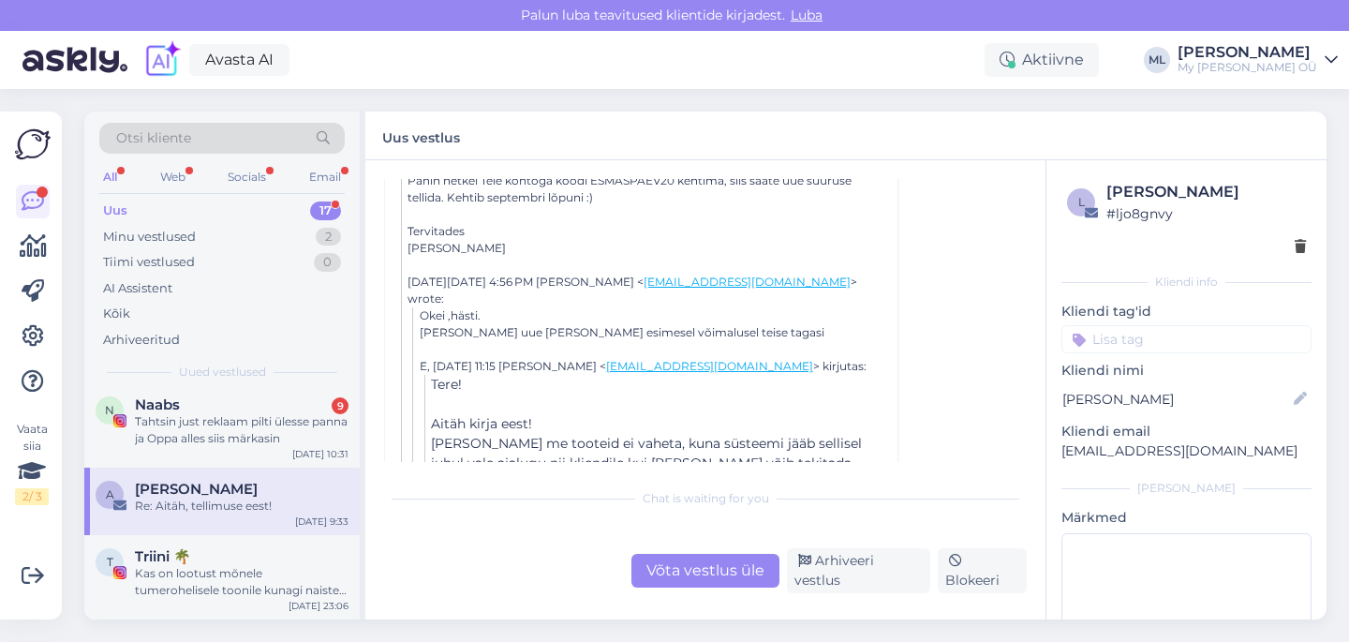
scroll to position [192, 0]
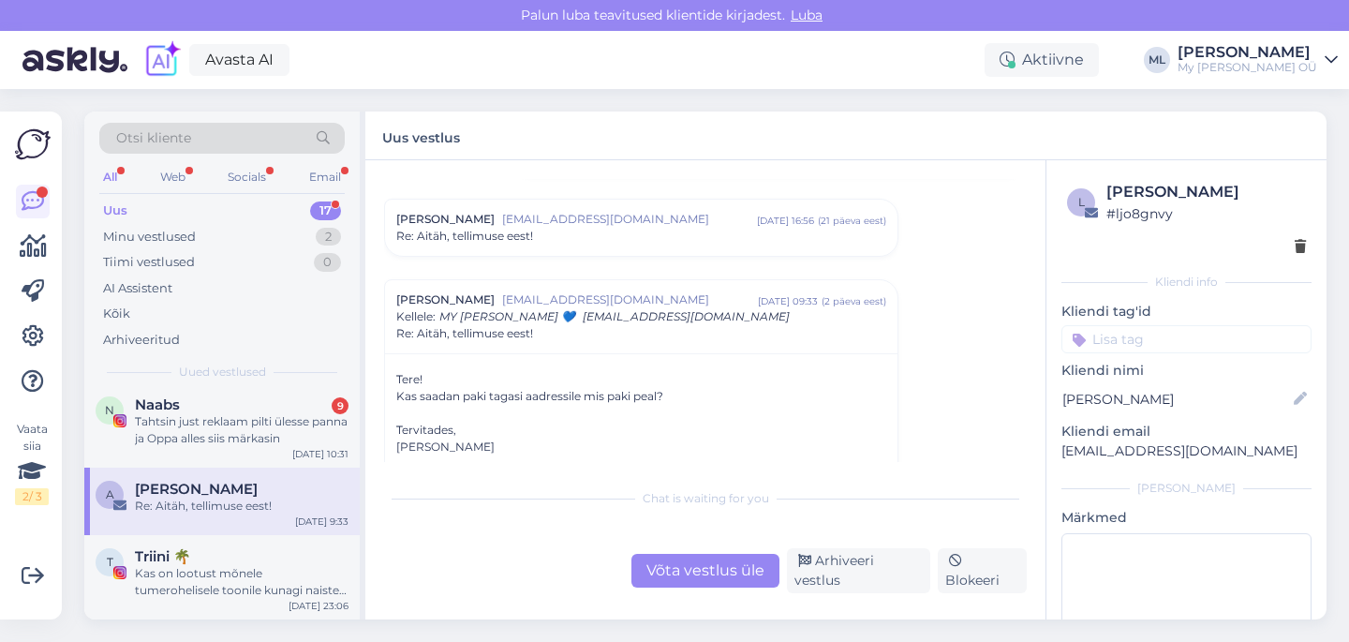
click at [726, 573] on div "Võta vestlus üle" at bounding box center [705, 571] width 148 height 34
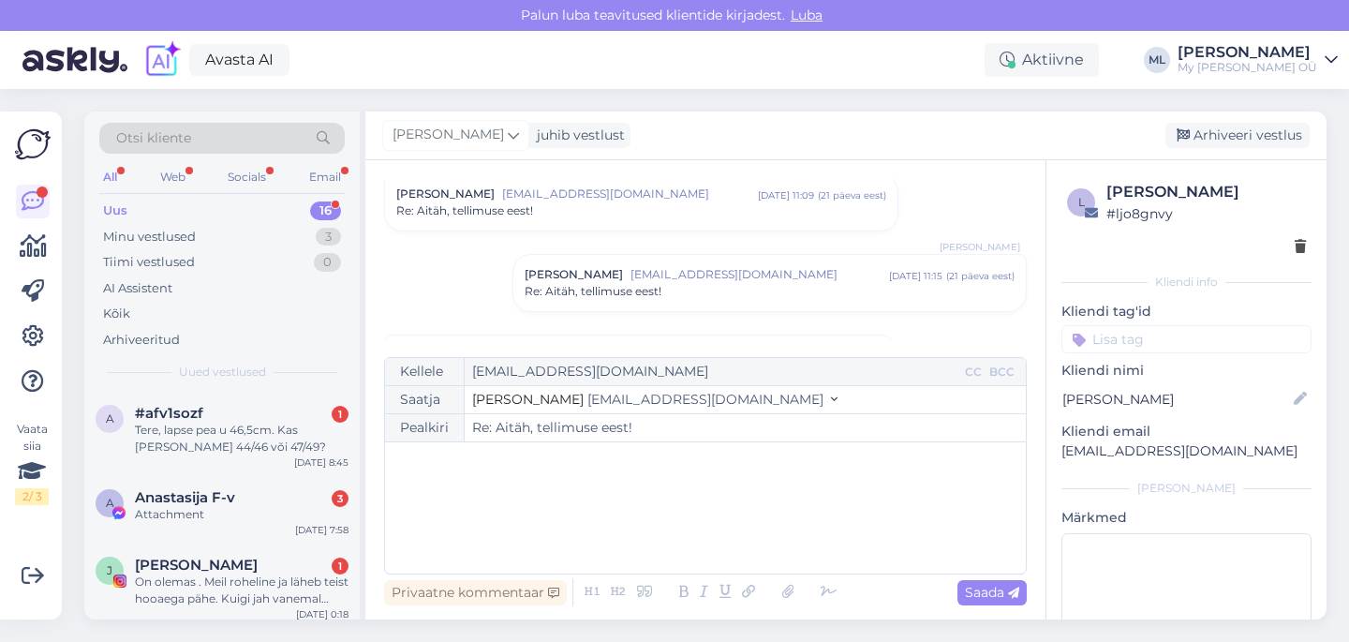
scroll to position [0, 0]
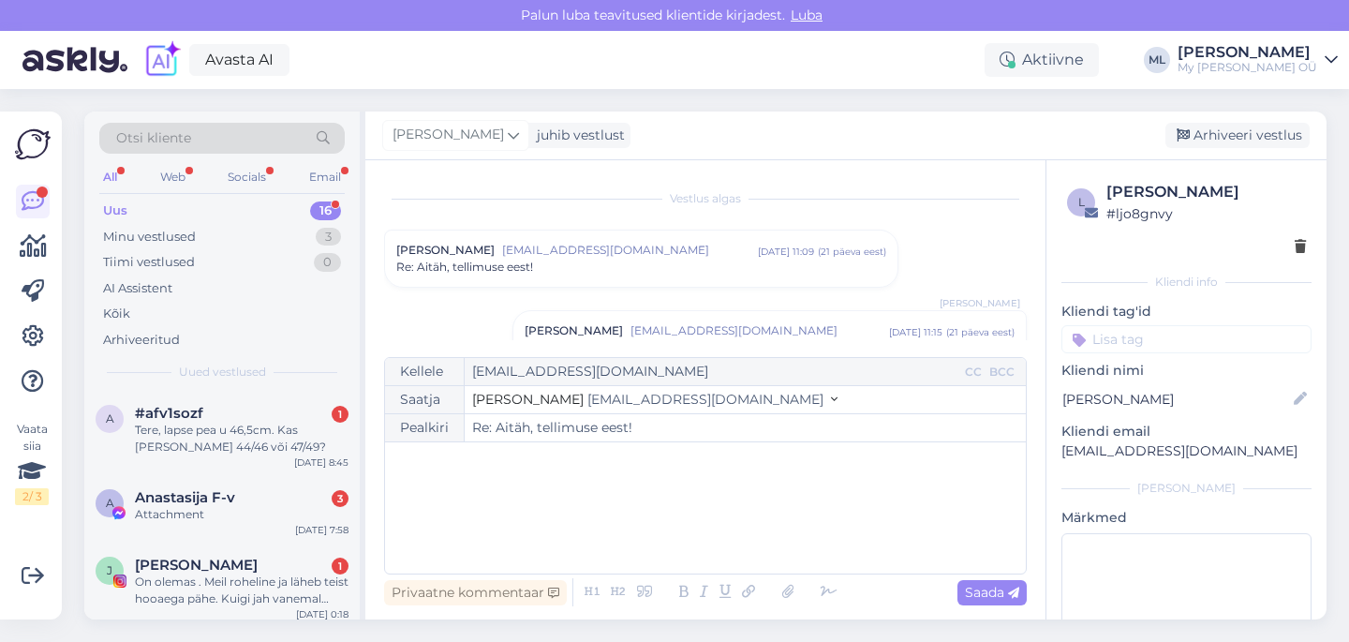
click at [672, 266] on div "Re: Aitäh, tellimuse eest!" at bounding box center [641, 266] width 490 height 17
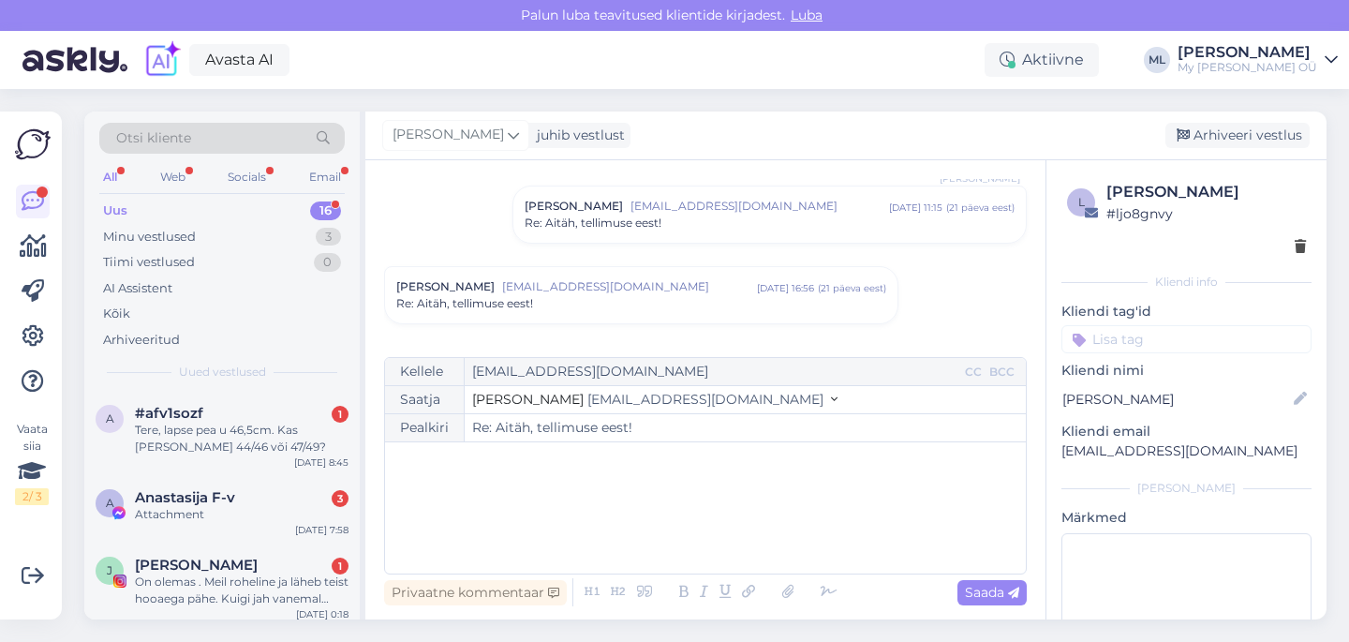
scroll to position [1864, 0]
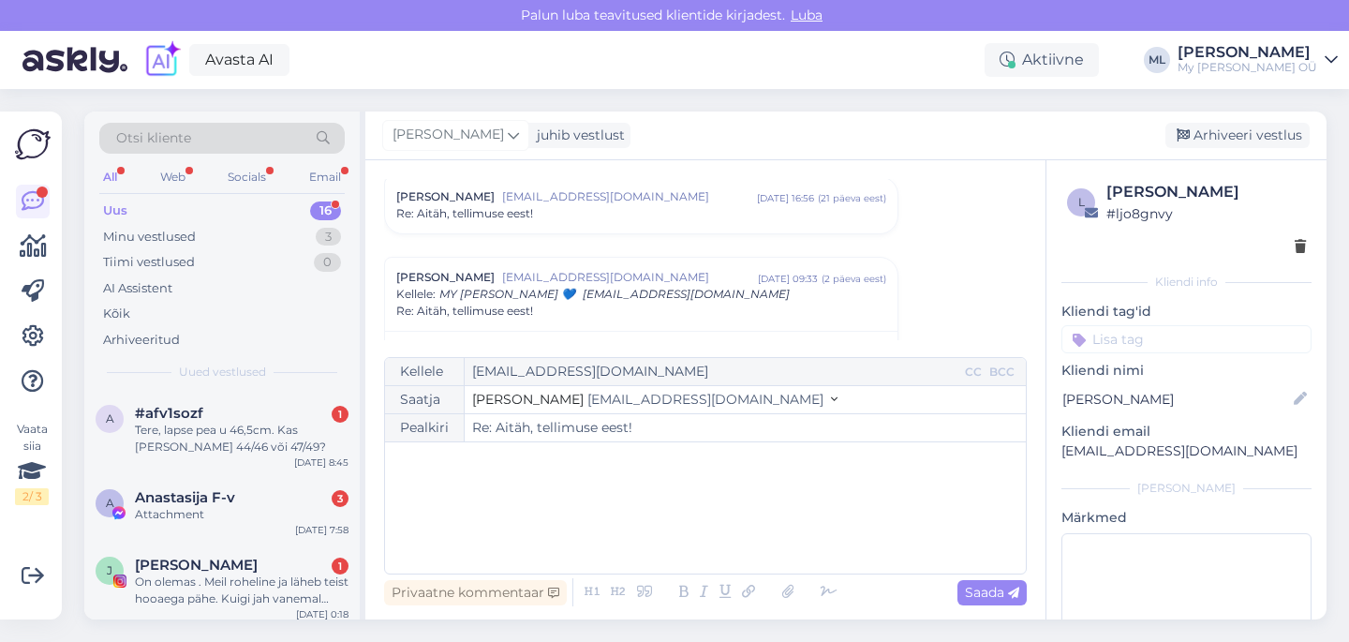
click at [743, 303] on div "Re: Aitäh, tellimuse eest!" at bounding box center [641, 311] width 490 height 17
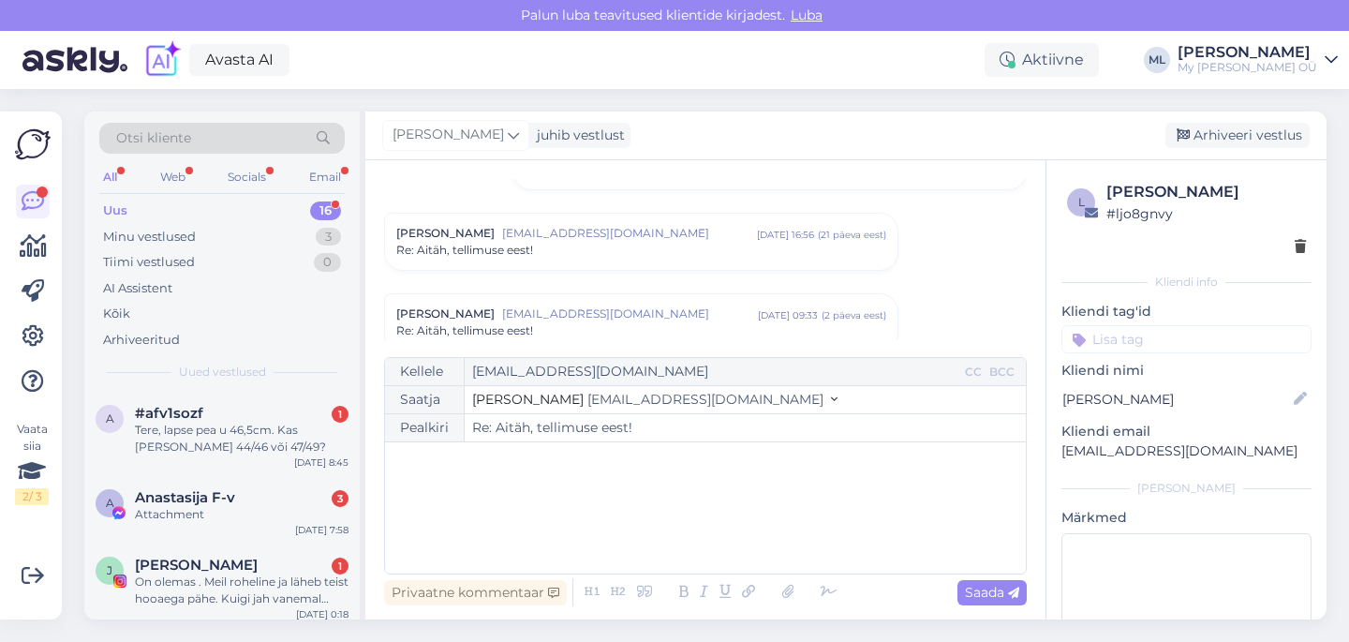
click at [710, 242] on div "Re: Aitäh, tellimuse eest!" at bounding box center [641, 250] width 490 height 17
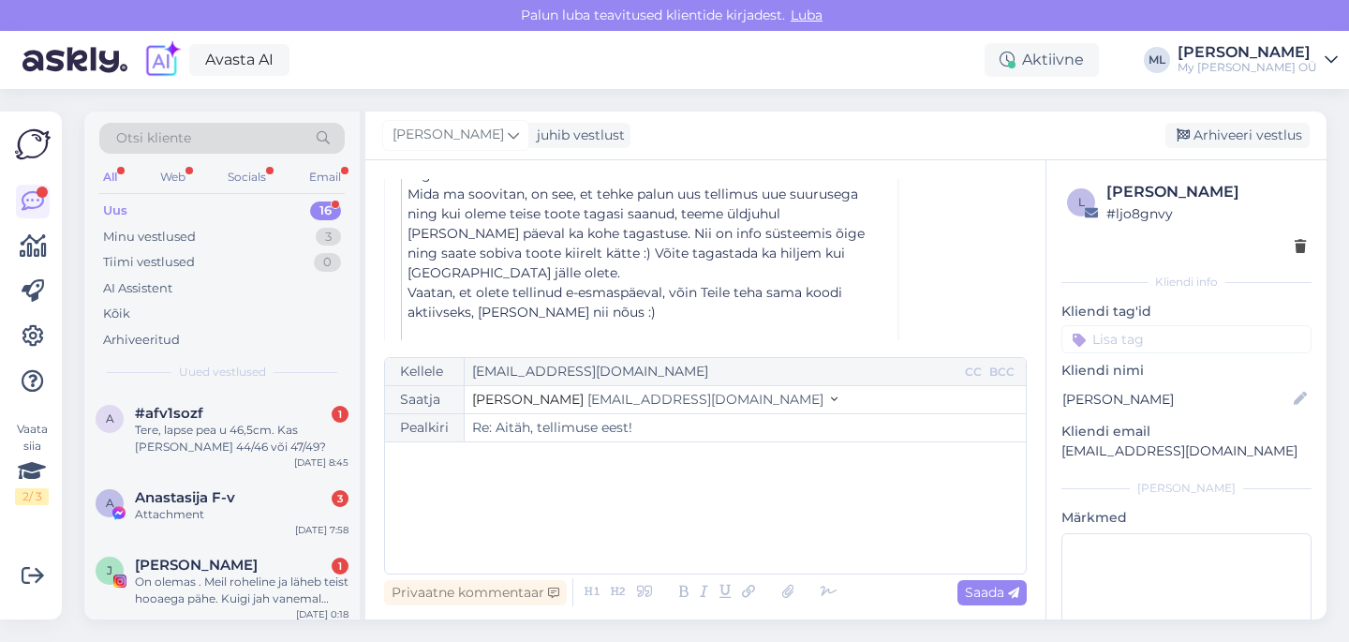
scroll to position [2236, 0]
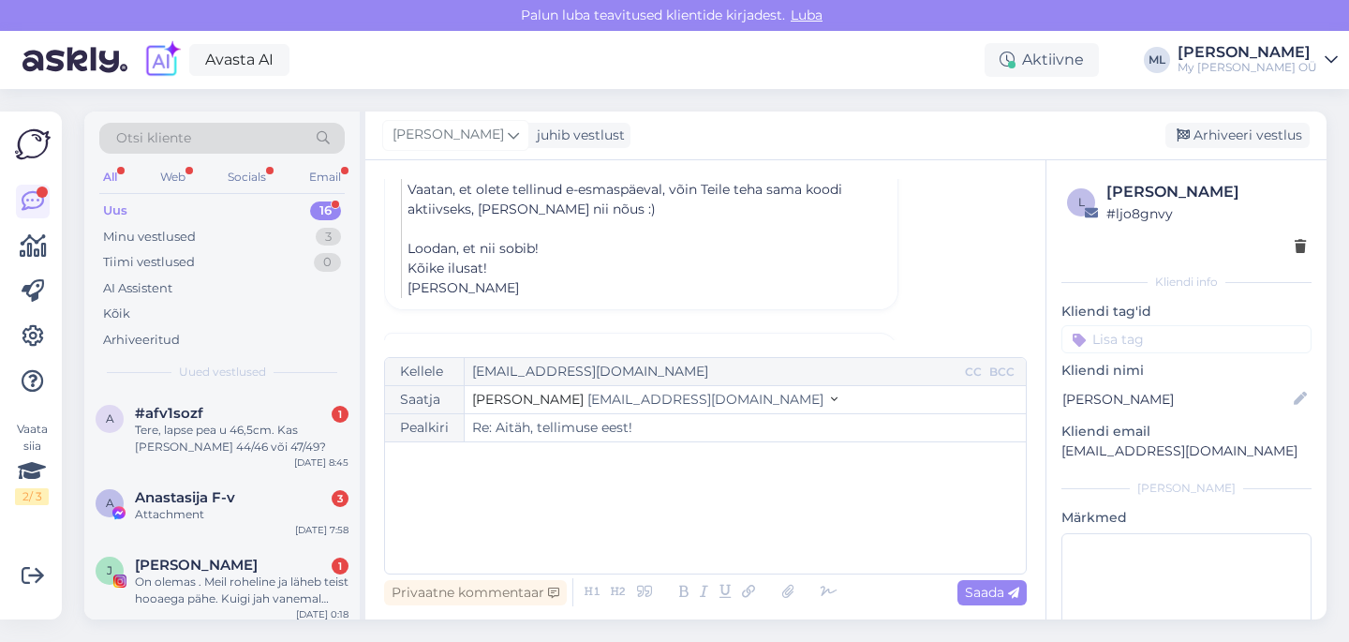
click at [673, 345] on span "[EMAIL_ADDRESS][DOMAIN_NAME]" at bounding box center [630, 353] width 256 height 17
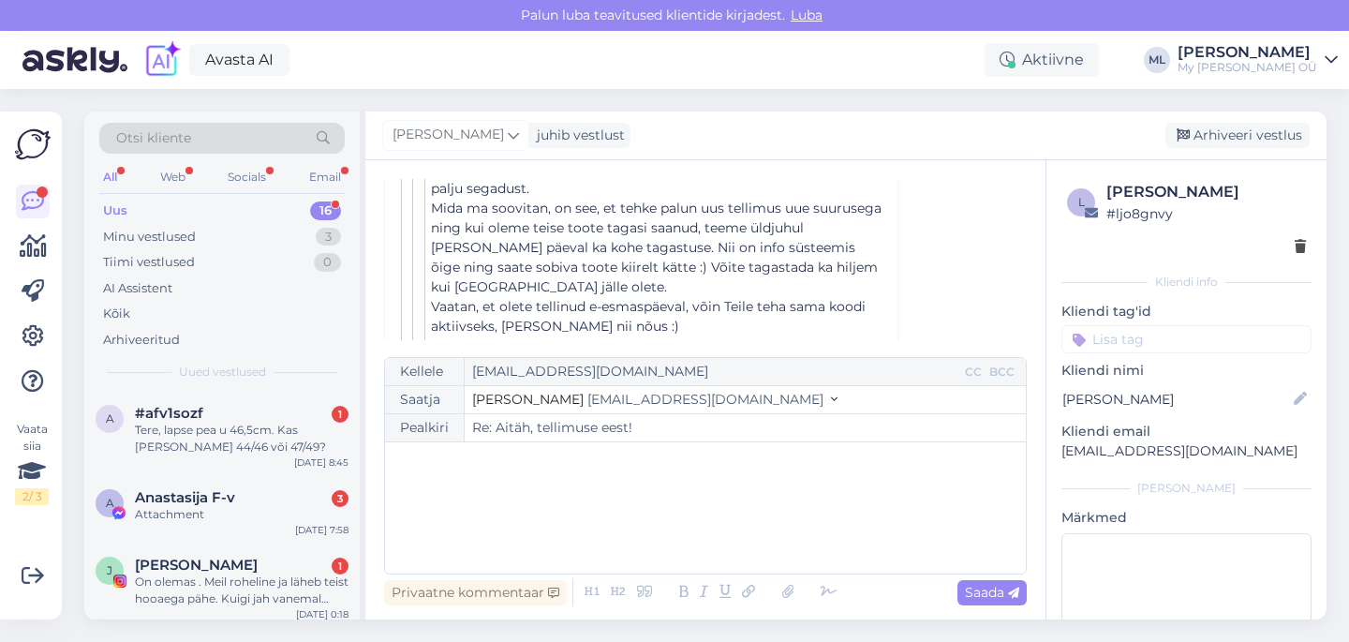
scroll to position [2950, 0]
click at [629, 391] on span "[EMAIL_ADDRESS][DOMAIN_NAME]" at bounding box center [705, 399] width 236 height 17
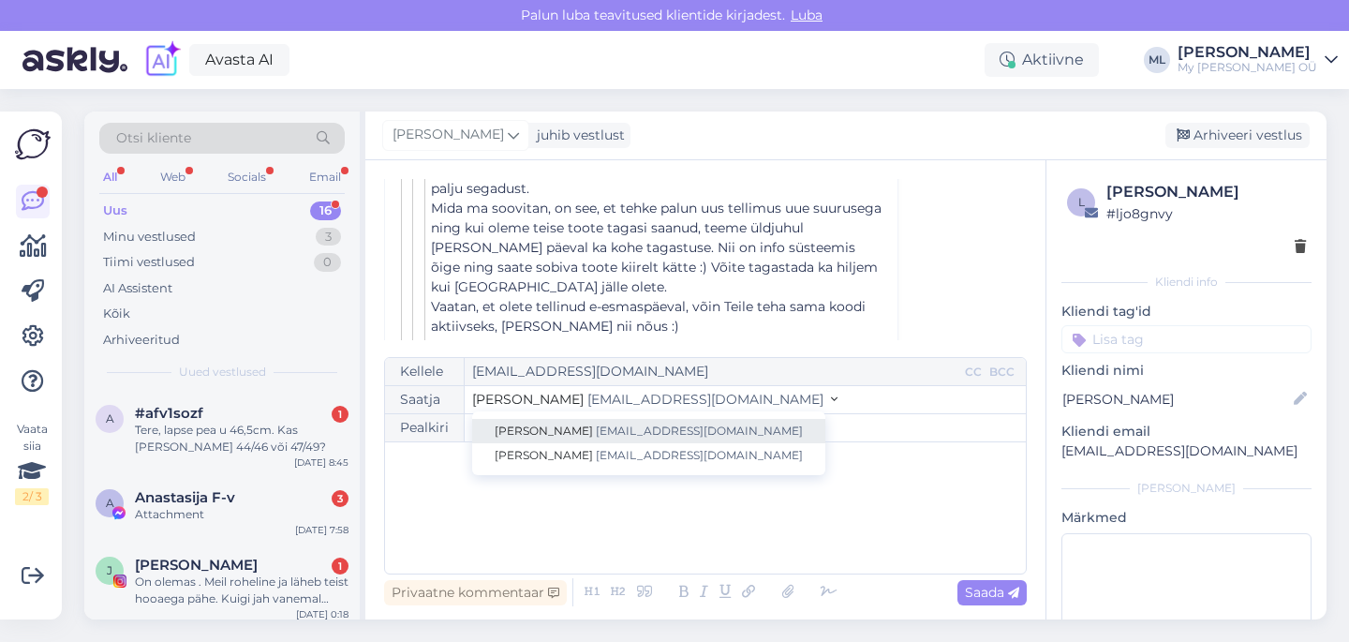
click at [617, 439] on link "Stella [EMAIL_ADDRESS][DOMAIN_NAME]" at bounding box center [648, 431] width 353 height 24
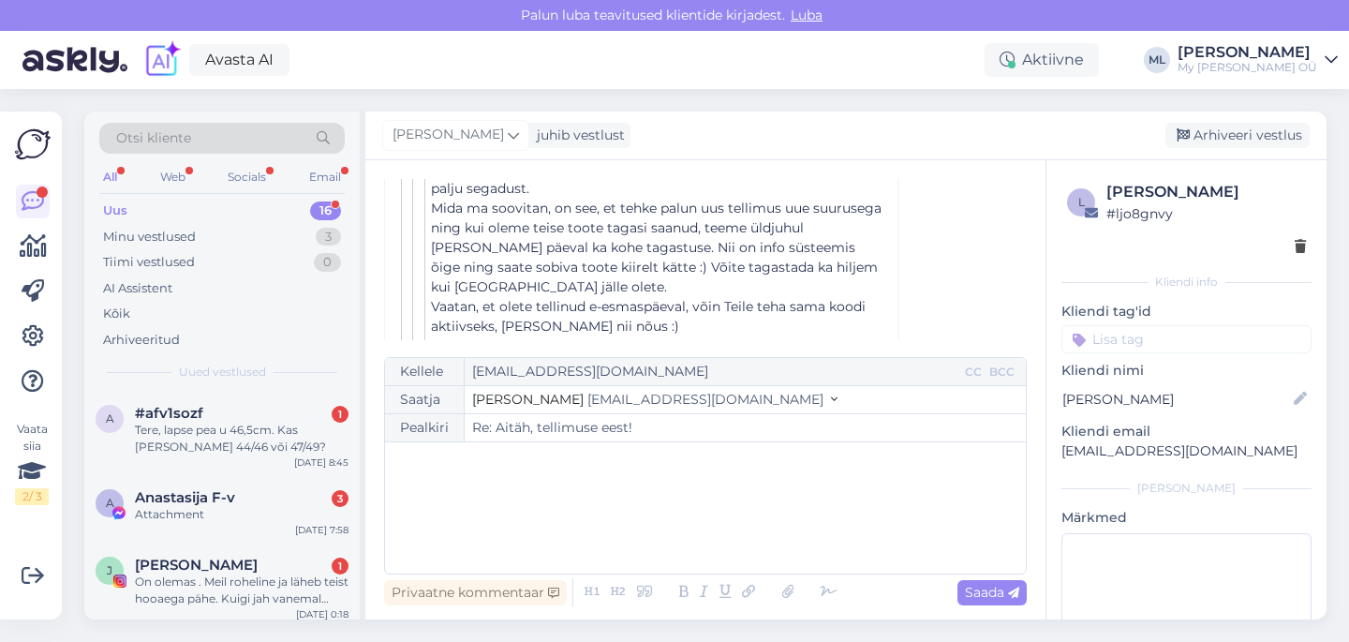
click at [628, 388] on div "Saatja Stella [EMAIL_ADDRESS][DOMAIN_NAME] Stella [EMAIL_ADDRESS][DOMAIN_NAME] …" at bounding box center [705, 400] width 641 height 28
click at [624, 400] on span "[EMAIL_ADDRESS][DOMAIN_NAME]" at bounding box center [705, 399] width 236 height 17
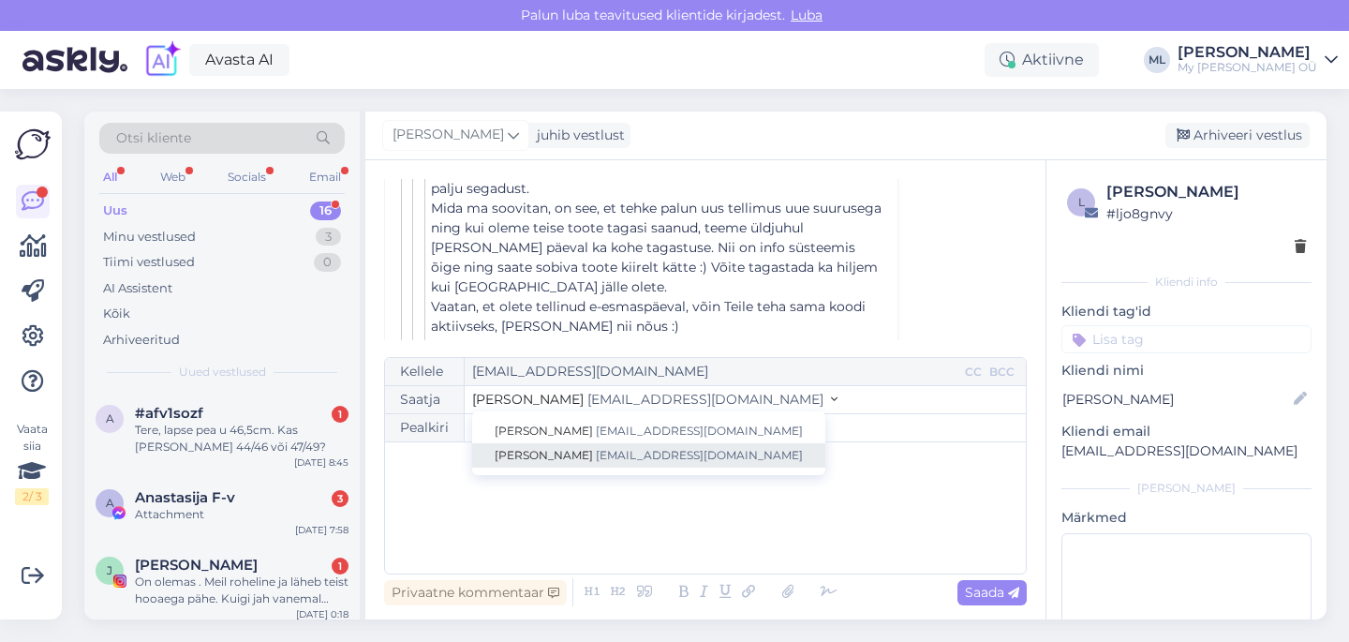
drag, startPoint x: 613, startPoint y: 455, endPoint x: 605, endPoint y: 463, distance: 11.3
click at [613, 455] on span "[EMAIL_ADDRESS][DOMAIN_NAME]" at bounding box center [699, 455] width 207 height 14
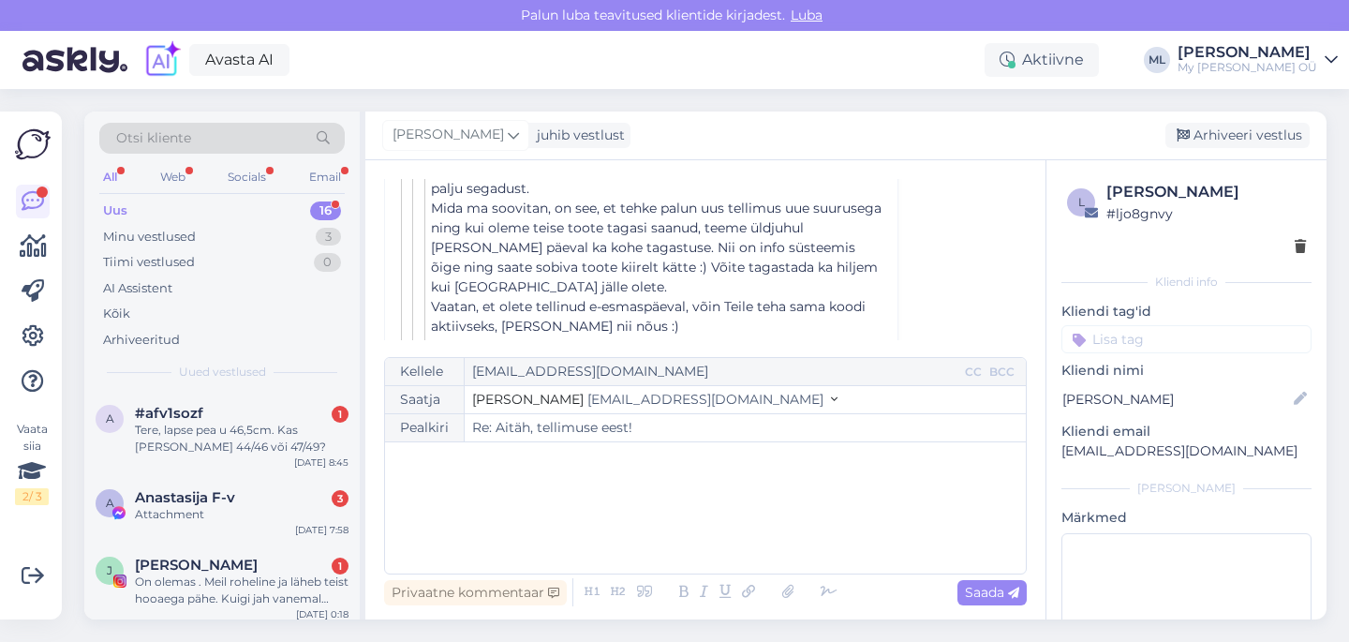
click at [493, 523] on div "﻿" at bounding box center [705, 507] width 622 height 112
click at [466, 502] on span "Aadress on [STREET_ADDRESS]" at bounding box center [497, 500] width 207 height 17
click at [482, 507] on p "Aadress on:" at bounding box center [705, 501] width 622 height 20
click at [477, 541] on p "Tehnika 11" at bounding box center [705, 540] width 622 height 20
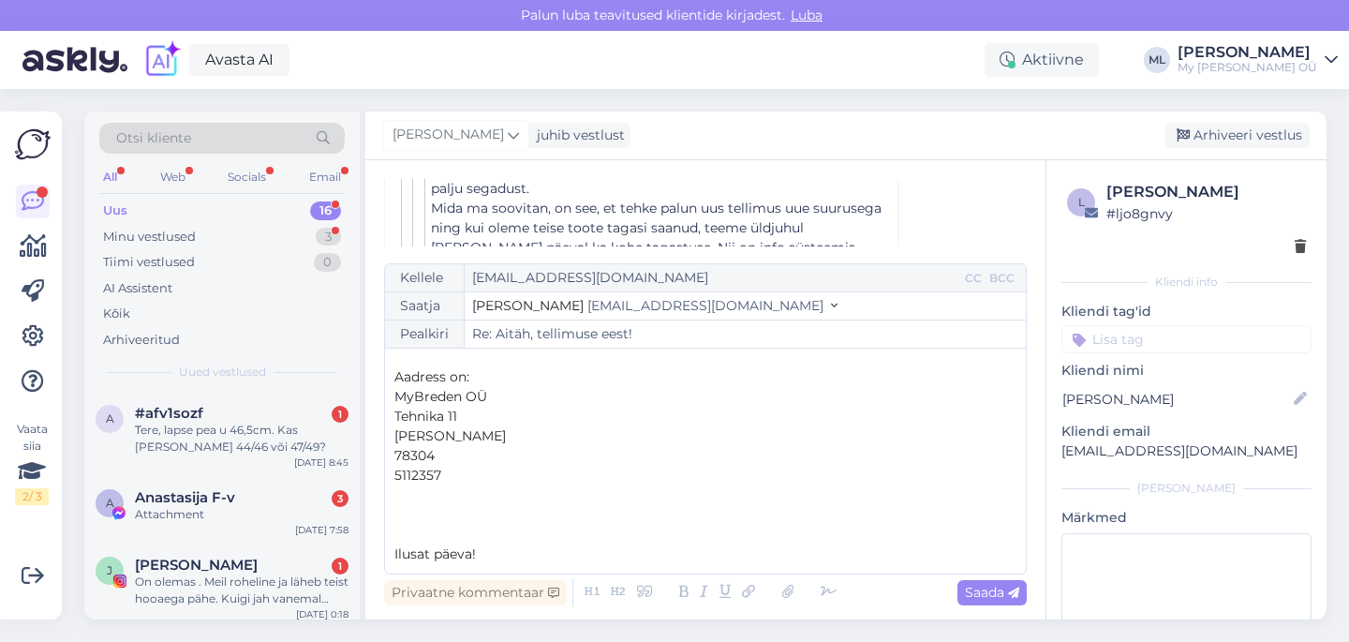
scroll to position [50, 0]
drag, startPoint x: 990, startPoint y: 598, endPoint x: 957, endPoint y: 622, distance: 40.3
click at [990, 598] on span "Saada" at bounding box center [992, 591] width 54 height 17
type input "Re: Re: [PERSON_NAME], tellimuse eest!"
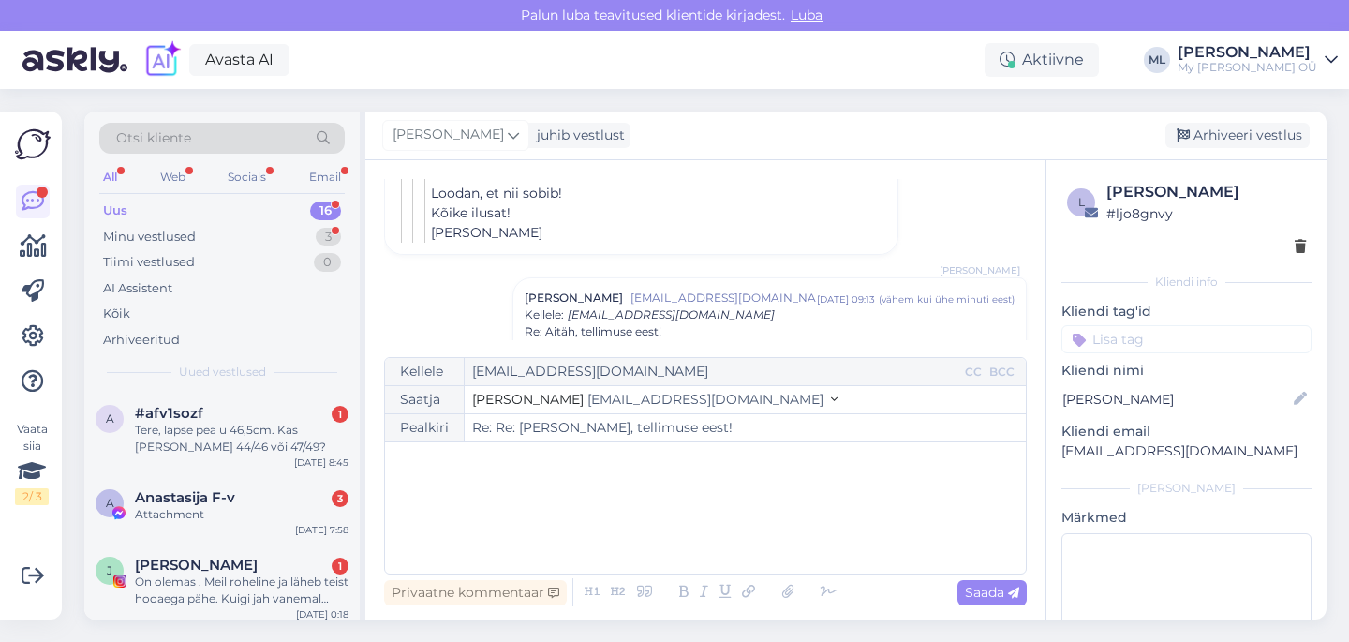
scroll to position [3123, 0]
click at [1267, 138] on div "Arhiveeri vestlus" at bounding box center [1237, 135] width 144 height 25
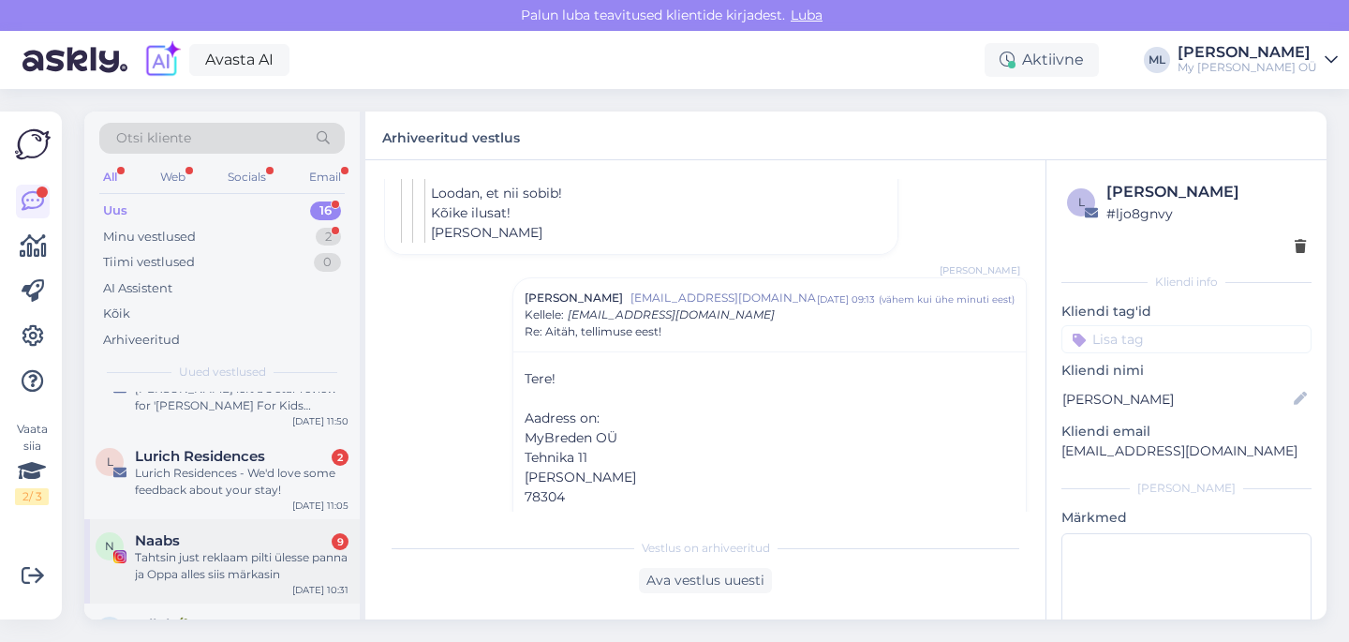
scroll to position [1070, 0]
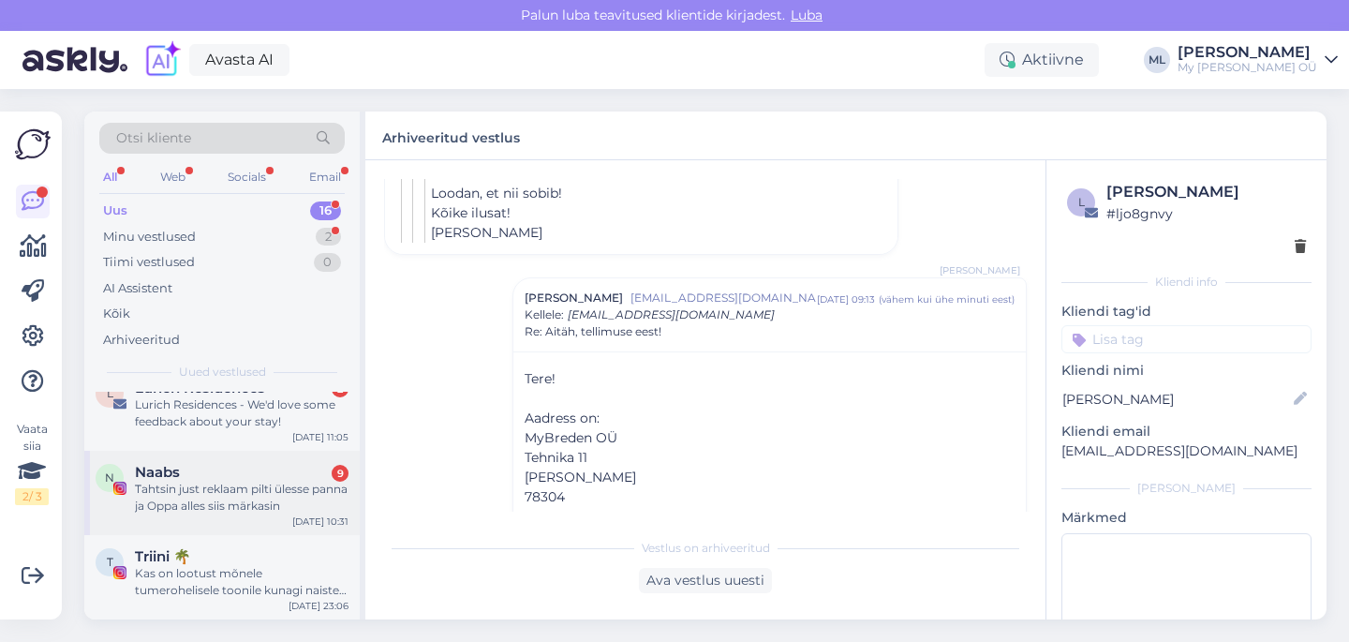
click at [215, 515] on div "N Naabs 9 Tahtsin just reklaam pilti ülesse panna ja Oppa alles siis märkasin […" at bounding box center [221, 492] width 275 height 84
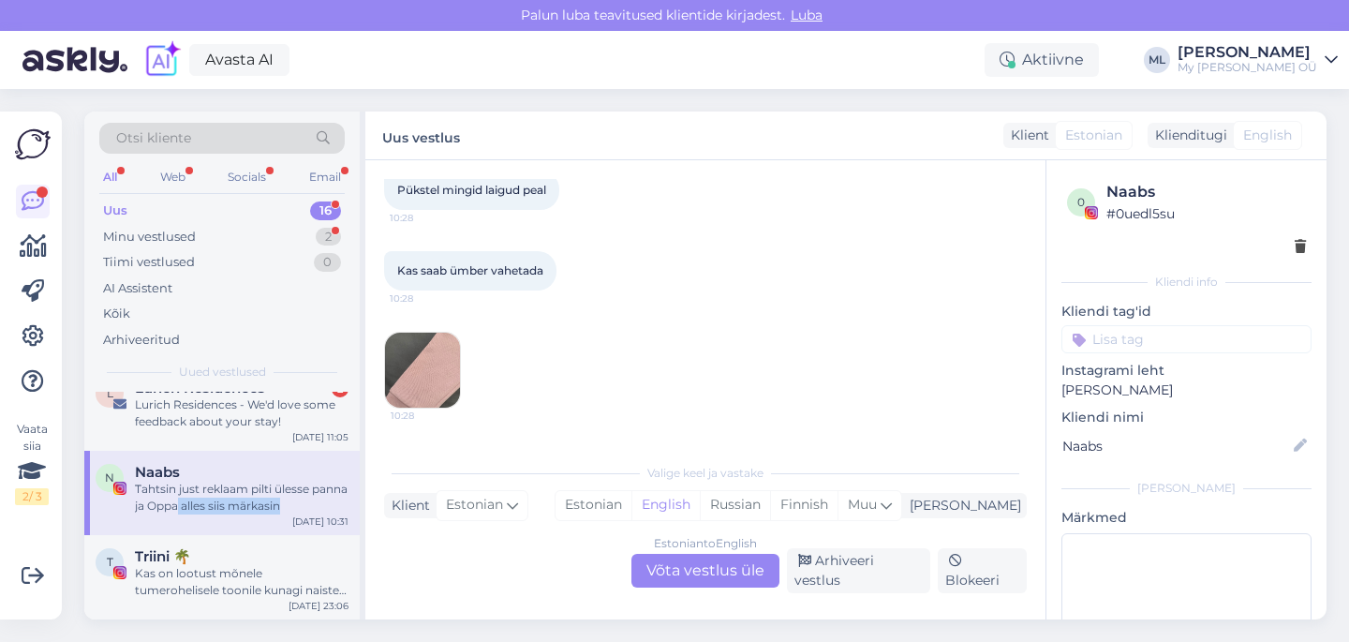
scroll to position [350, 0]
click at [426, 364] on img at bounding box center [422, 369] width 75 height 75
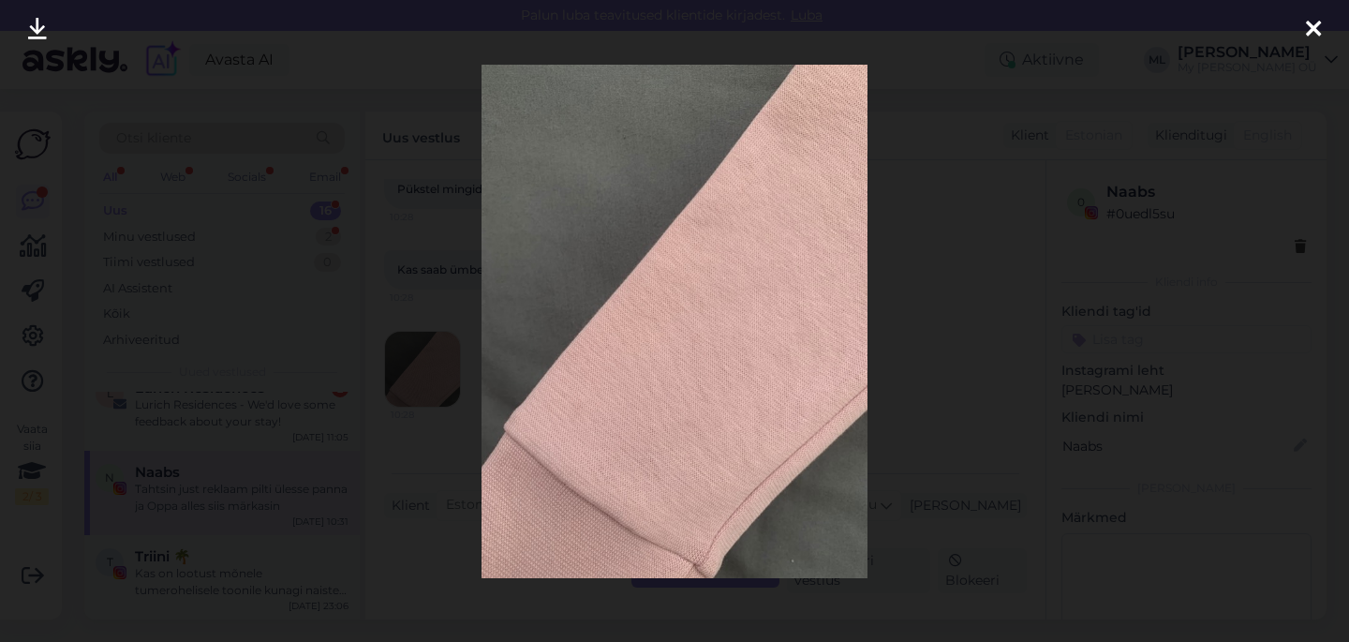
click at [1299, 36] on div at bounding box center [1312, 29] width 37 height 59
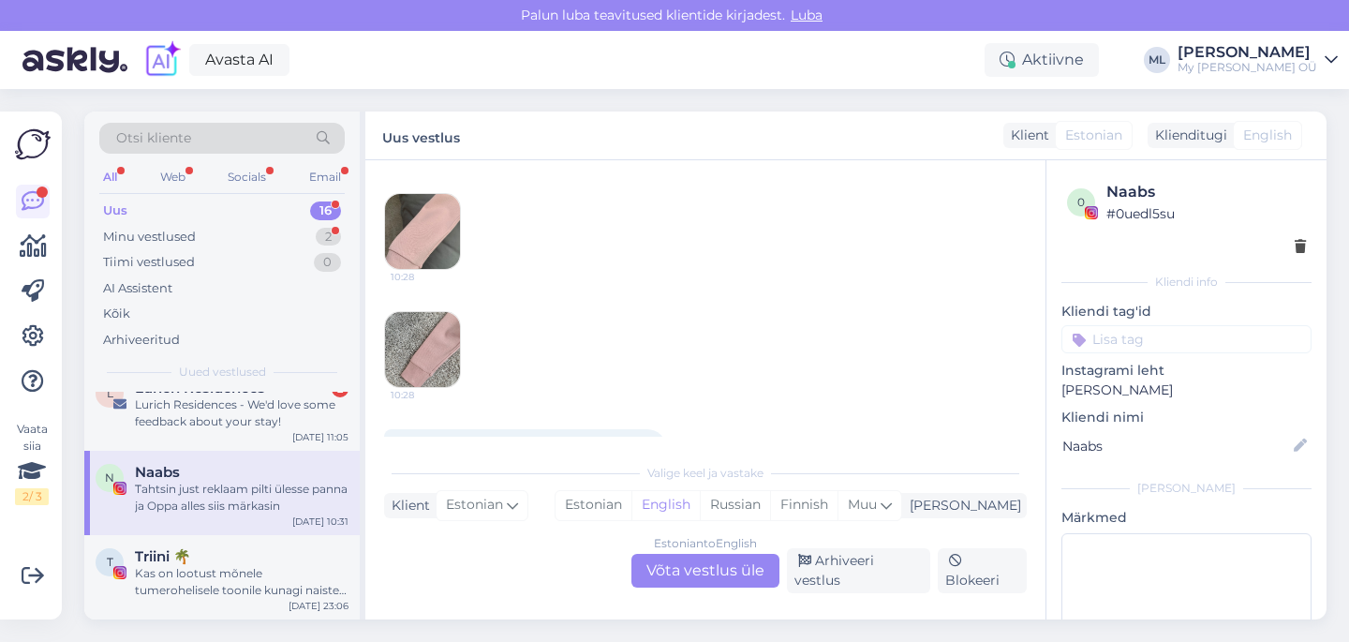
scroll to position [607, 0]
click at [426, 341] on img at bounding box center [422, 348] width 75 height 75
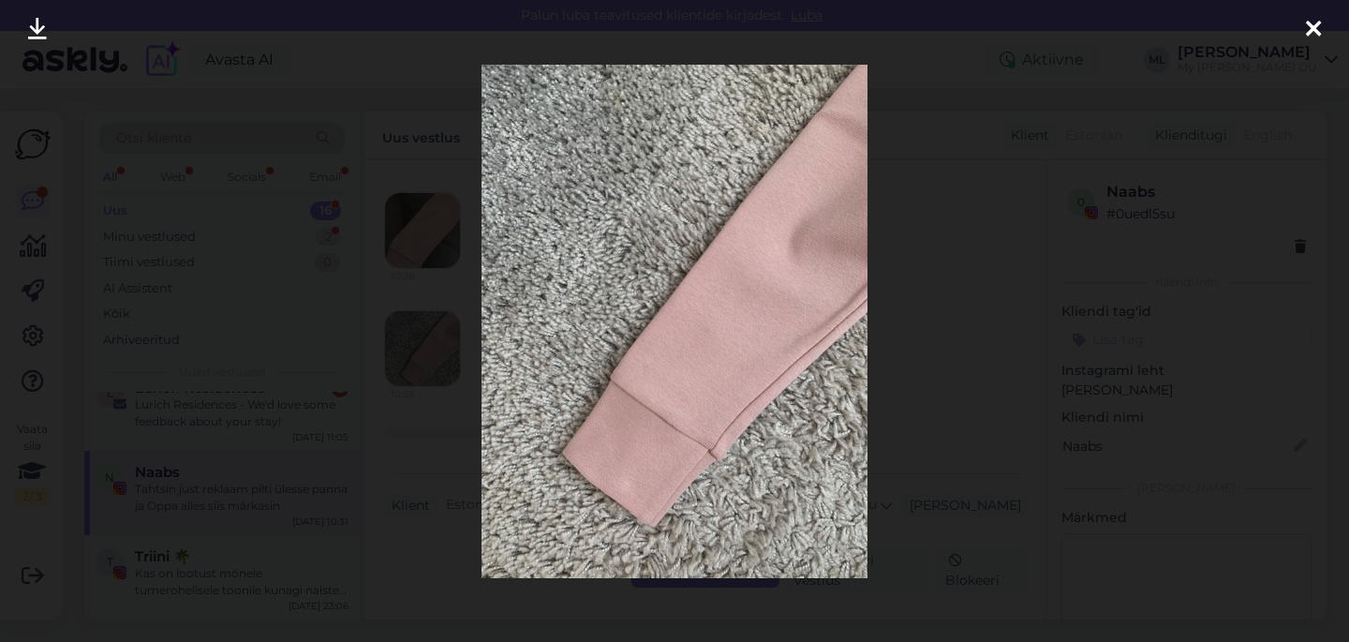
click at [678, 347] on img at bounding box center [674, 321] width 386 height 513
click at [1319, 22] on icon at bounding box center [1313, 30] width 15 height 24
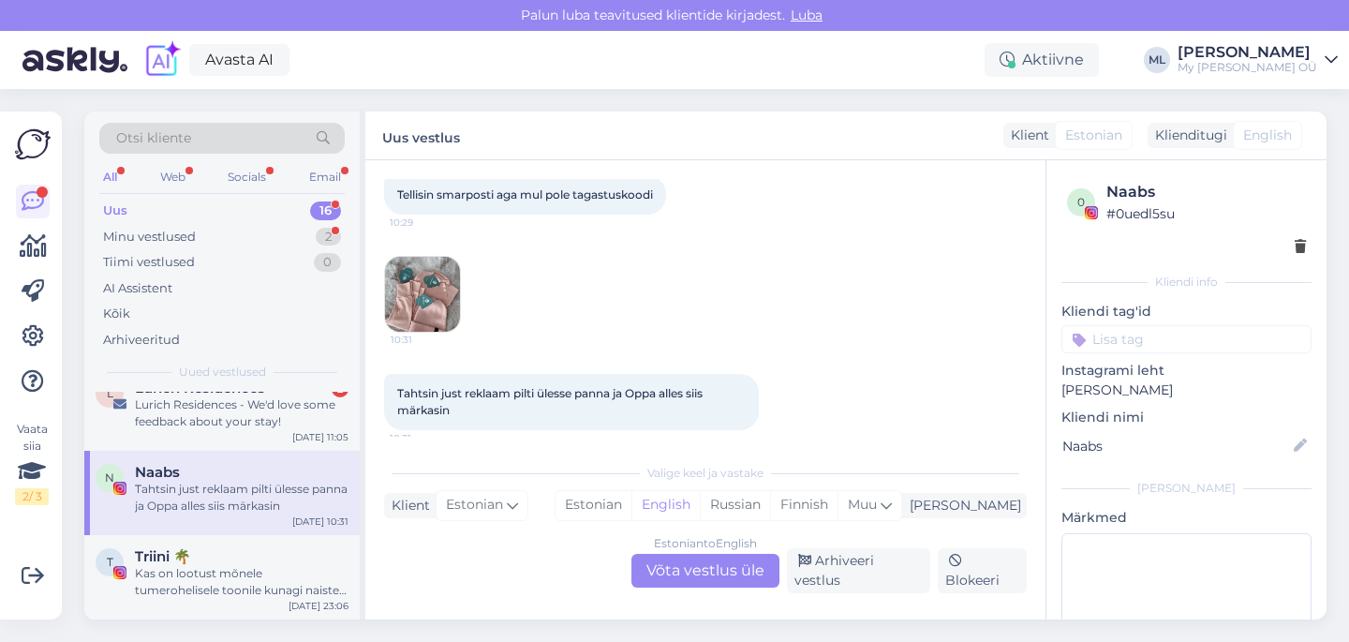
scroll to position [863, 0]
click at [447, 313] on img at bounding box center [422, 291] width 75 height 75
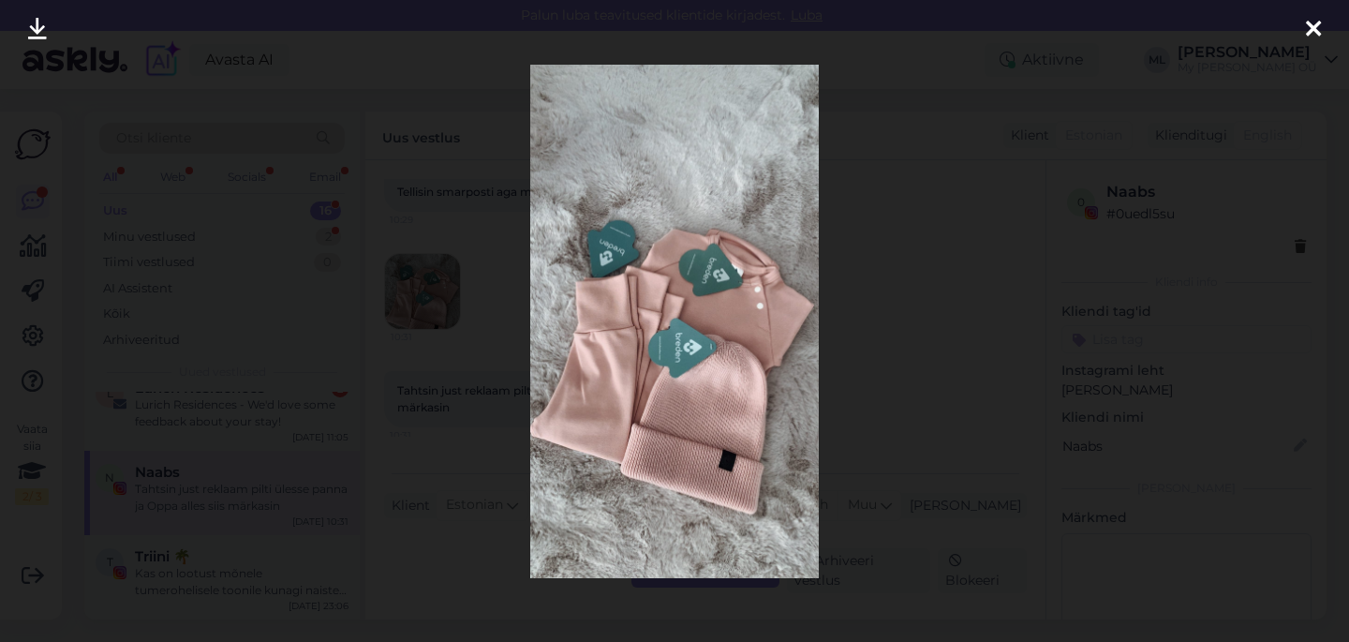
click at [1011, 290] on div at bounding box center [674, 321] width 1349 height 642
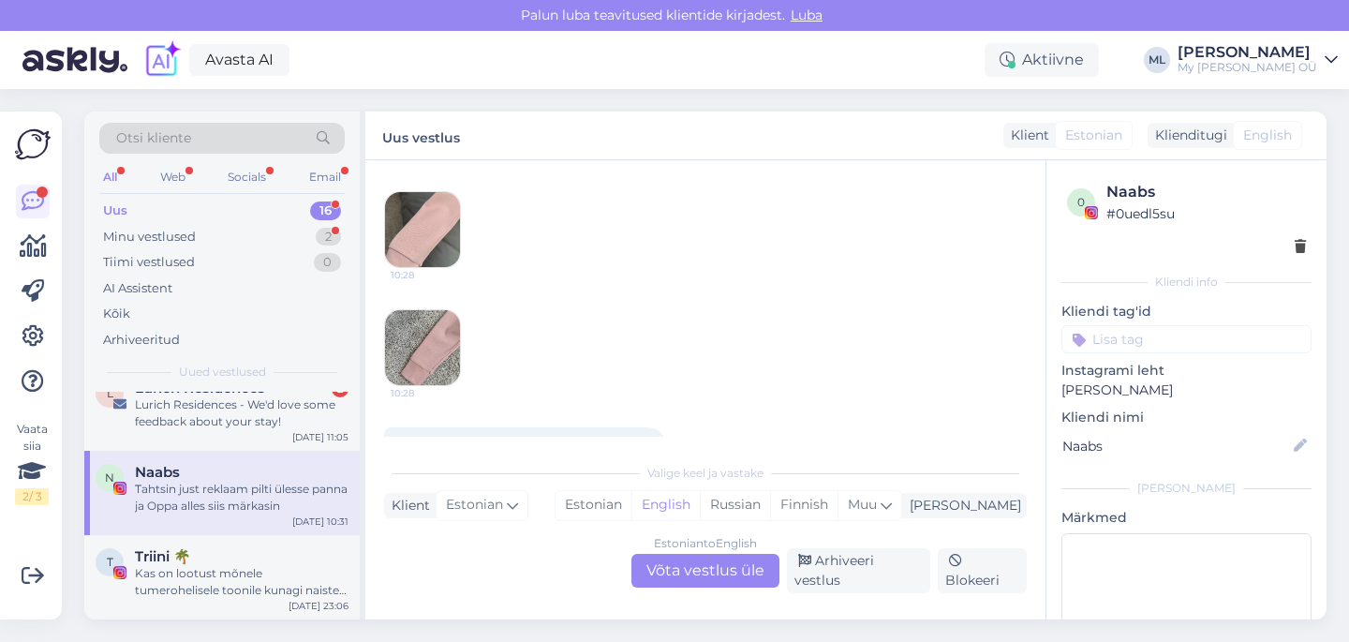
scroll to position [480, 0]
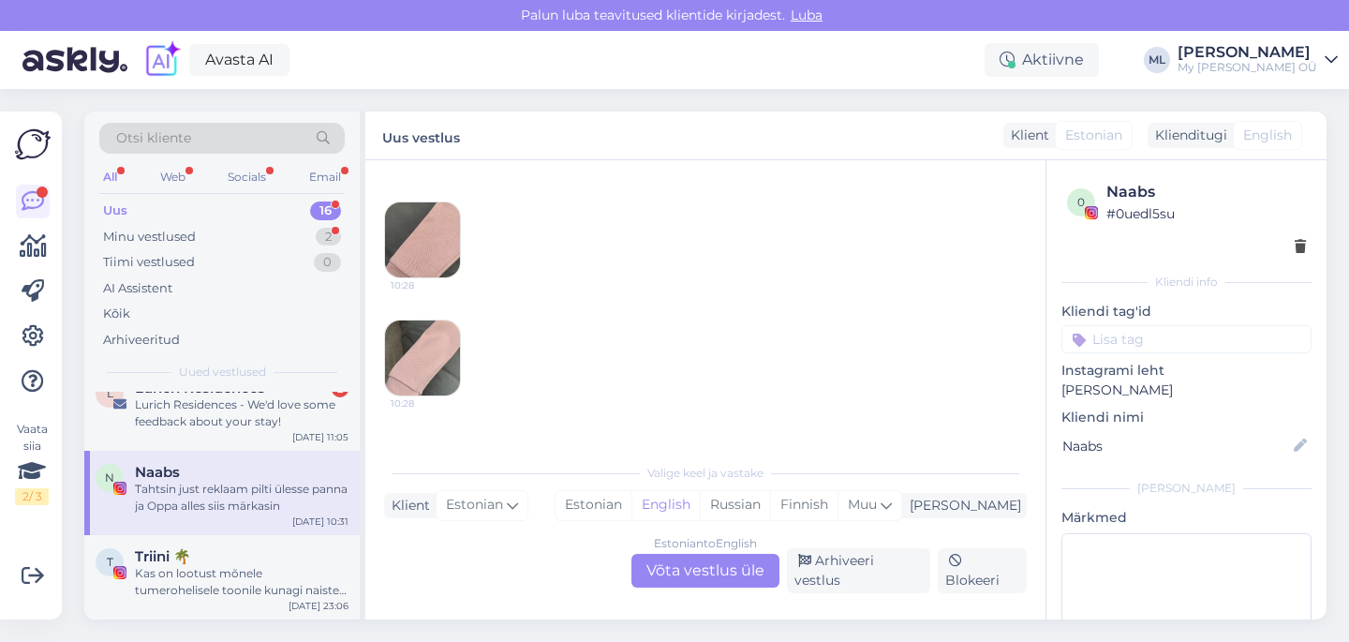
click at [429, 250] on img at bounding box center [422, 239] width 75 height 75
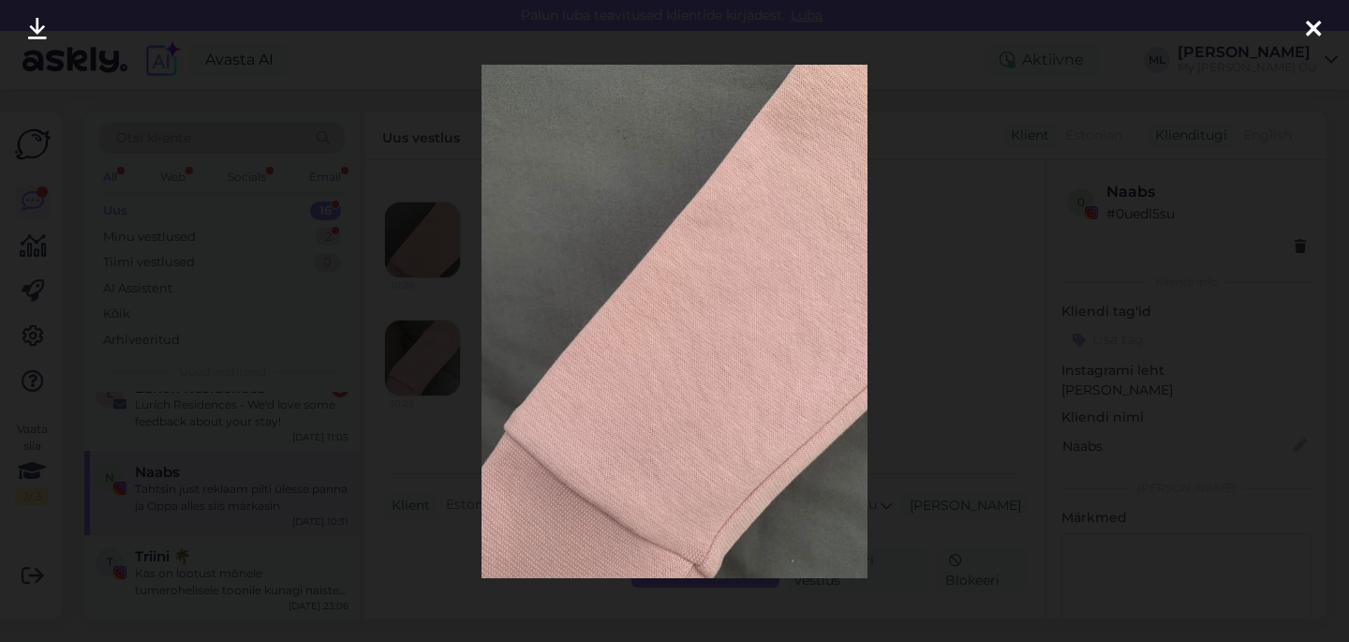
click at [959, 298] on div at bounding box center [674, 321] width 1349 height 642
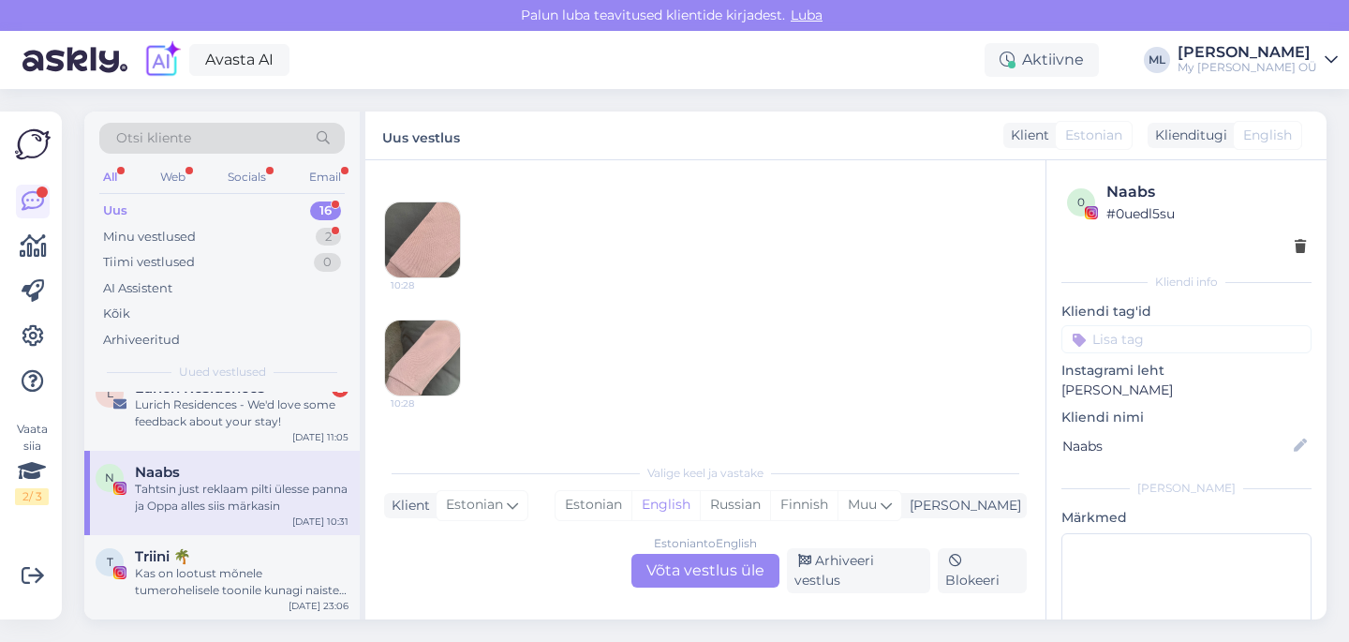
click at [438, 228] on img at bounding box center [422, 239] width 75 height 75
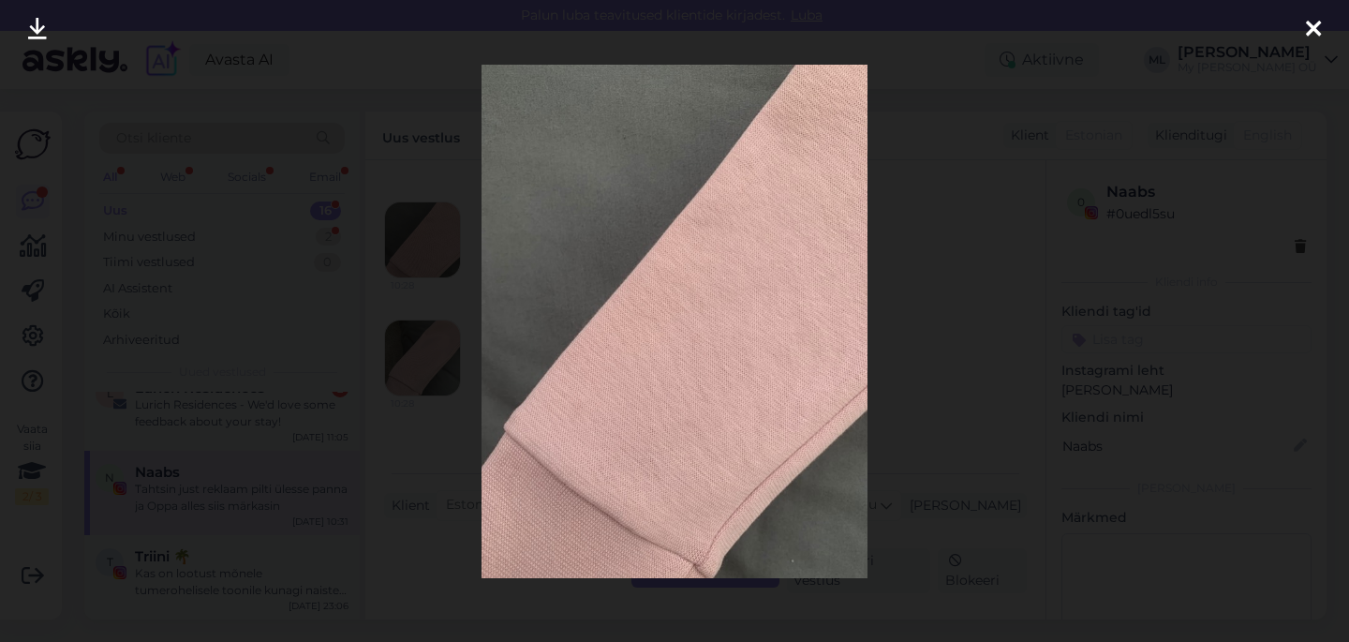
click at [1304, 35] on div at bounding box center [1312, 29] width 37 height 59
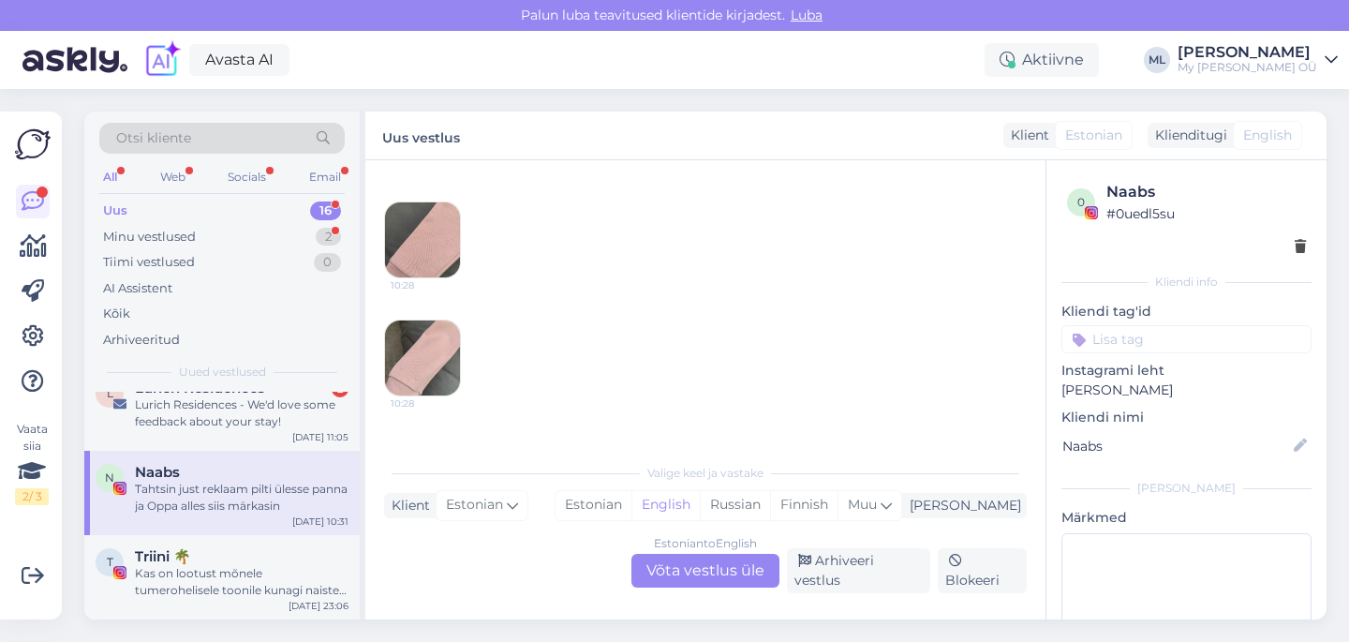
click at [406, 381] on img at bounding box center [422, 357] width 75 height 75
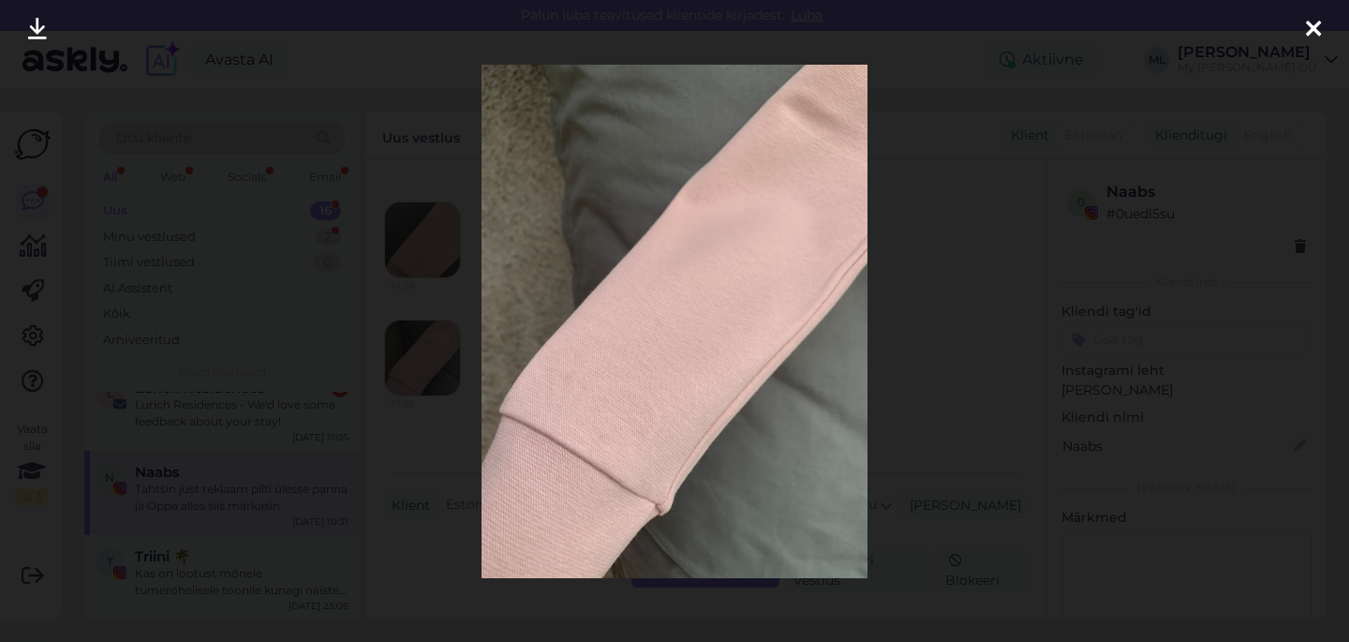
click at [1309, 32] on icon at bounding box center [1313, 30] width 15 height 24
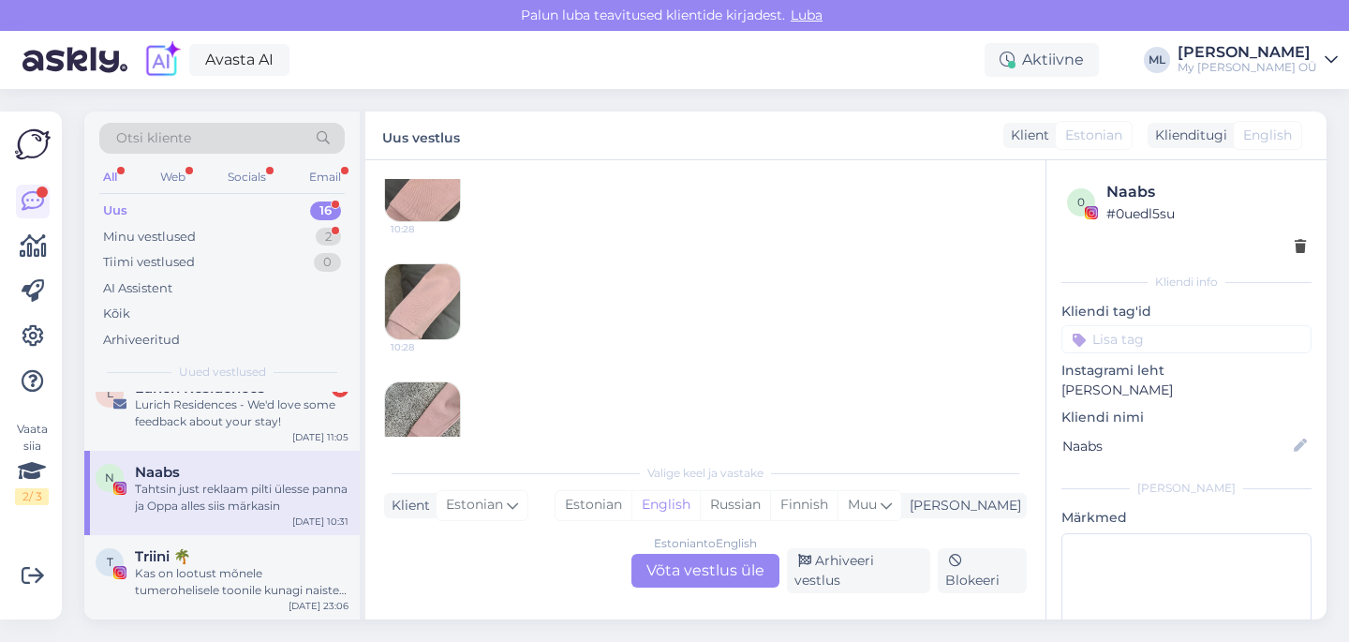
scroll to position [539, 0]
click at [408, 403] on img at bounding box center [422, 416] width 75 height 75
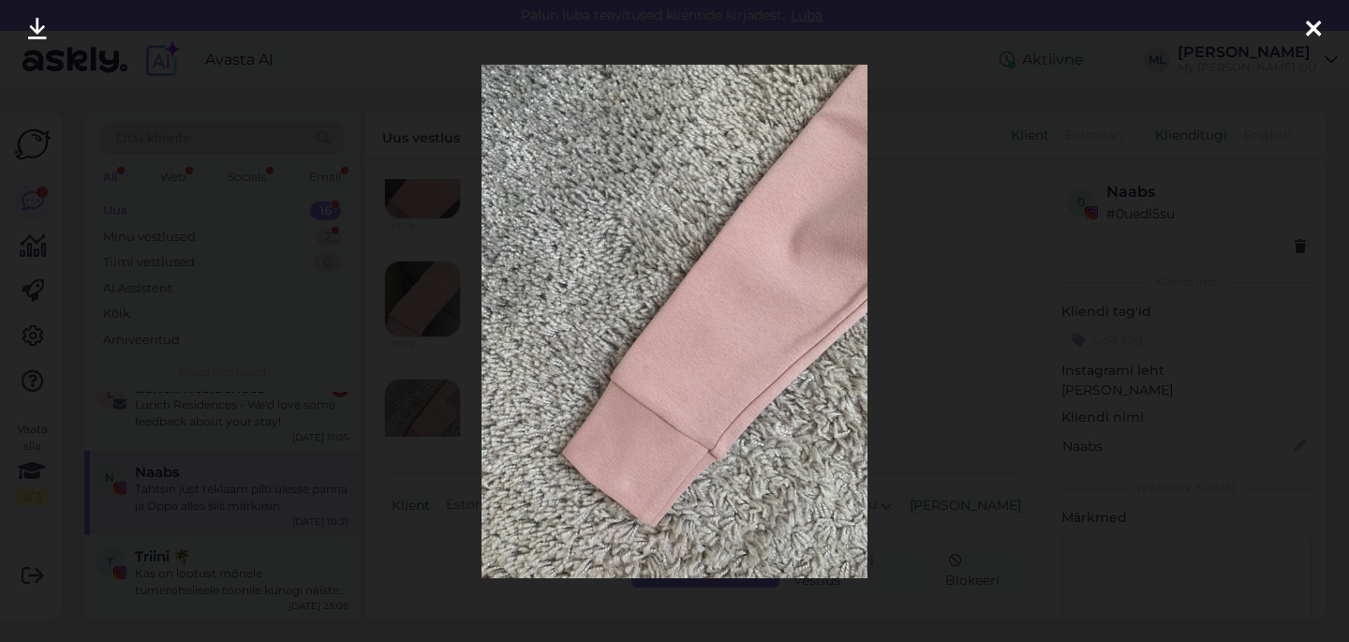
click at [987, 324] on div at bounding box center [674, 321] width 1349 height 642
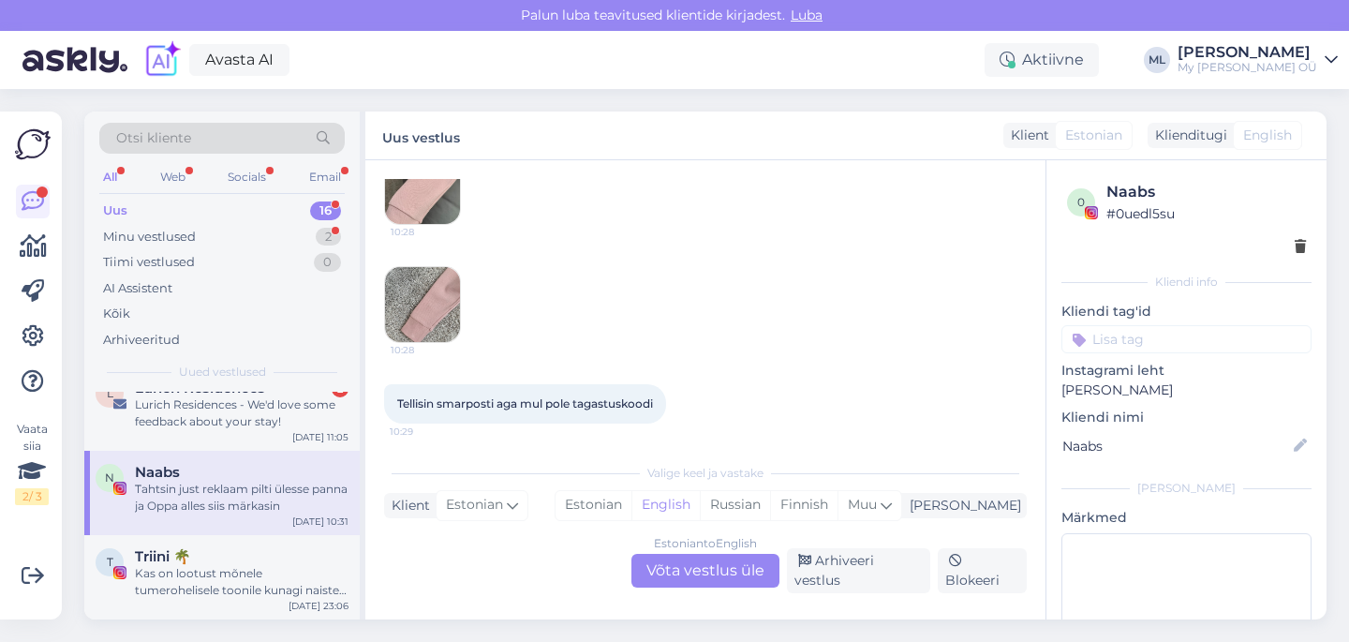
scroll to position [863, 0]
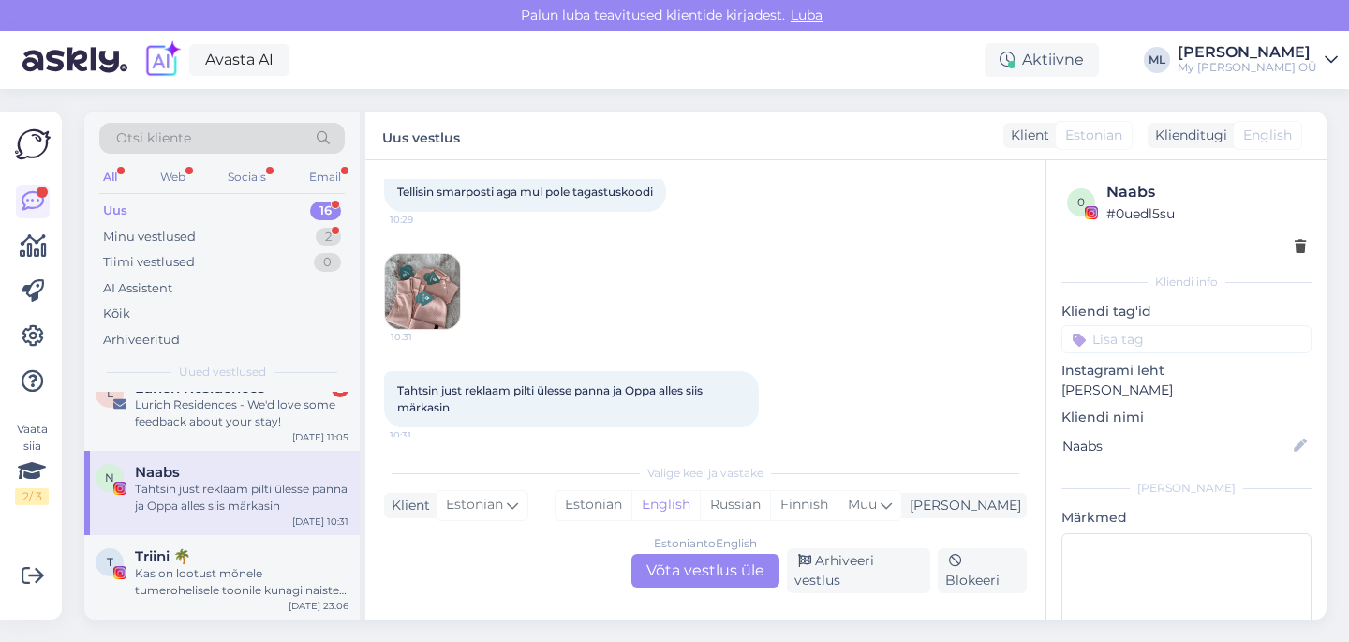
click at [419, 301] on img at bounding box center [422, 291] width 75 height 75
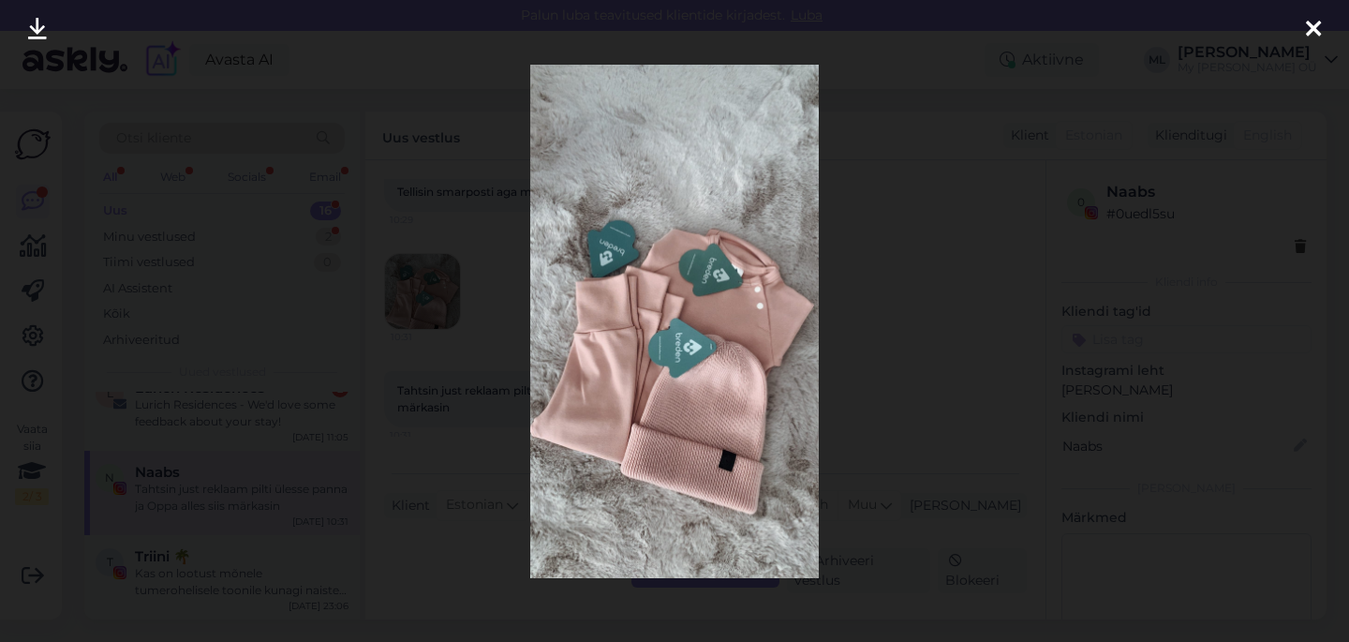
click at [917, 255] on div at bounding box center [674, 321] width 1349 height 642
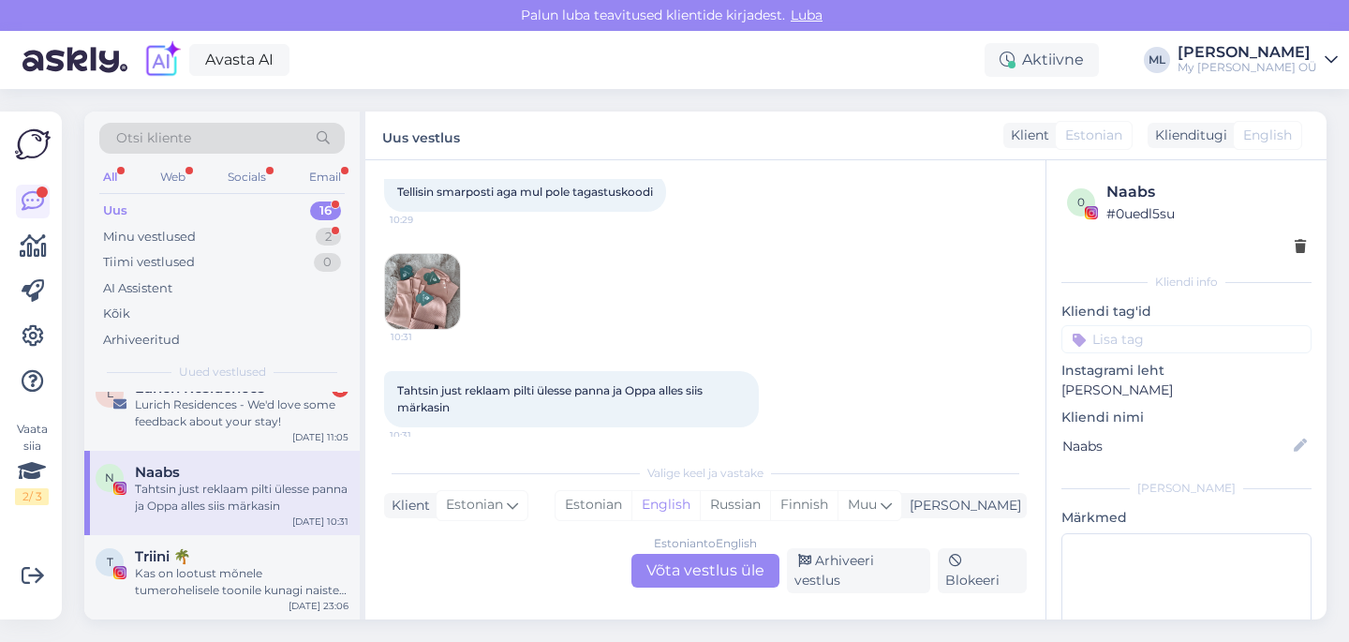
click at [412, 302] on img at bounding box center [422, 291] width 75 height 75
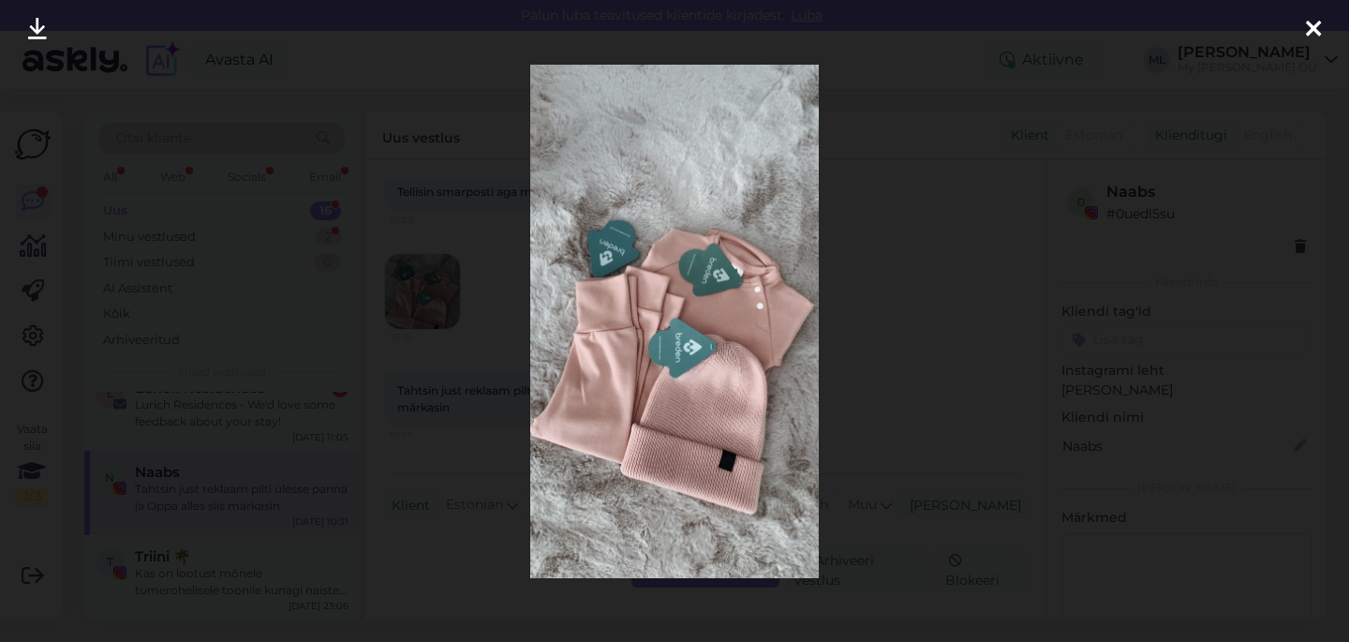
click at [939, 286] on div at bounding box center [674, 321] width 1349 height 642
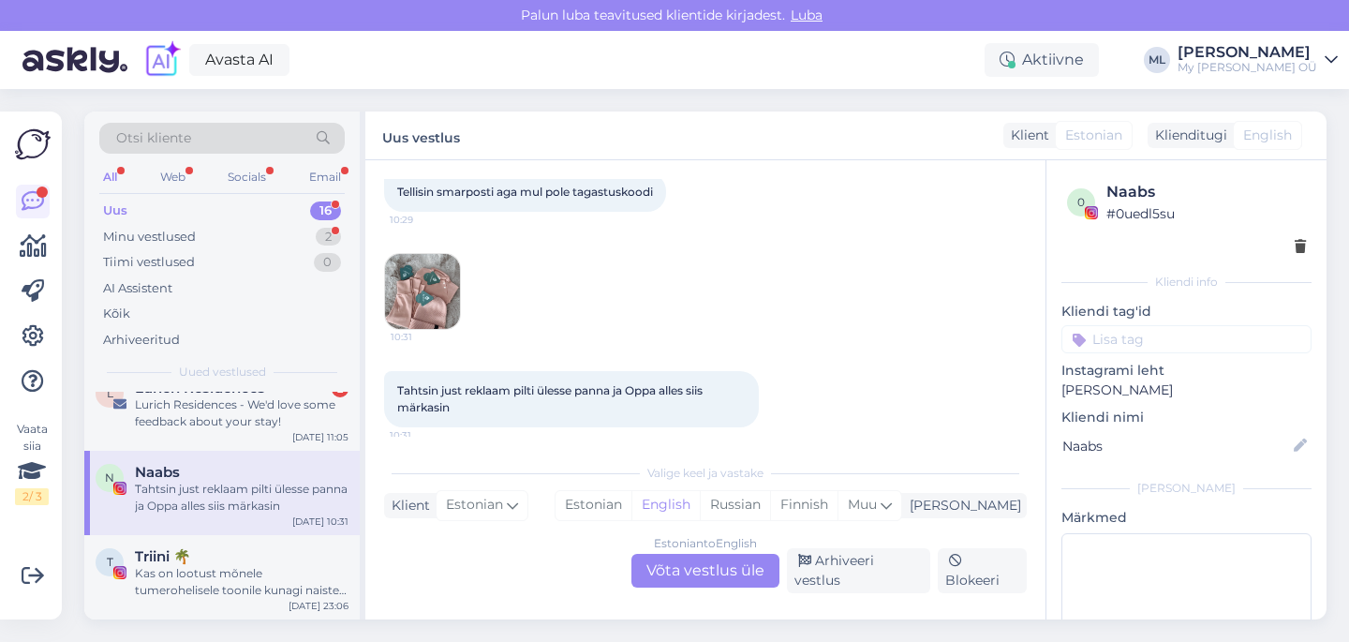
click at [716, 578] on div "Estonian to English Võta vestlus üle" at bounding box center [705, 571] width 148 height 34
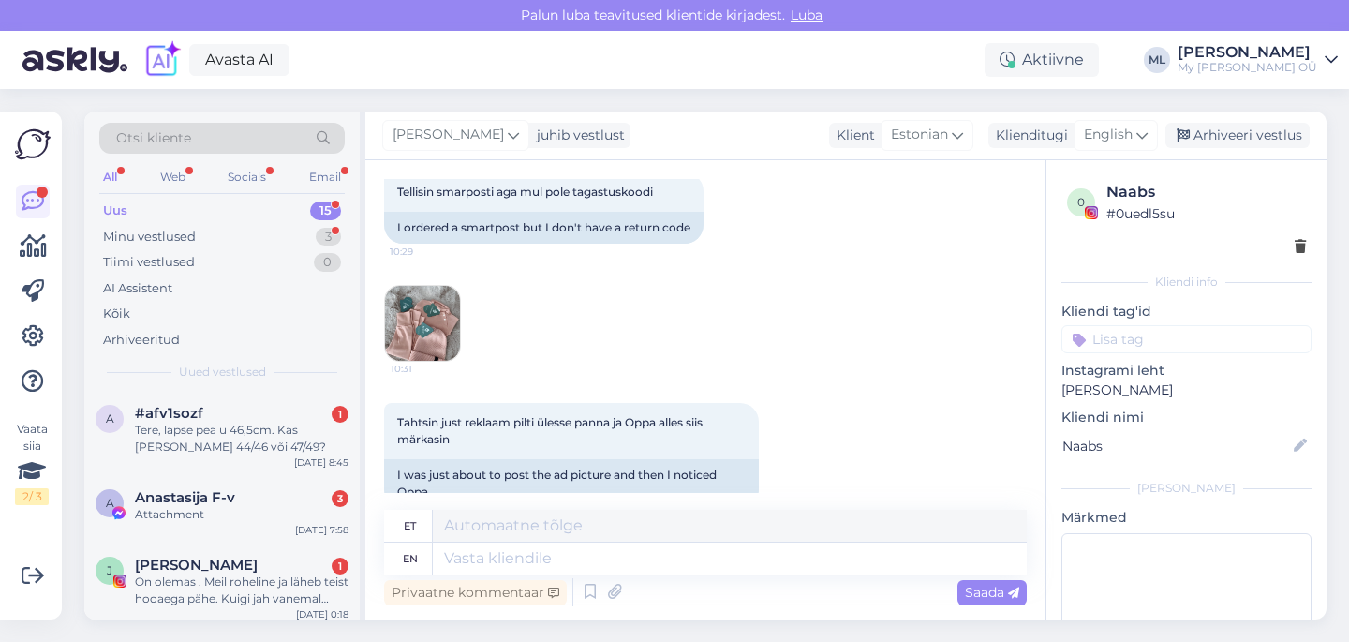
scroll to position [1057, 0]
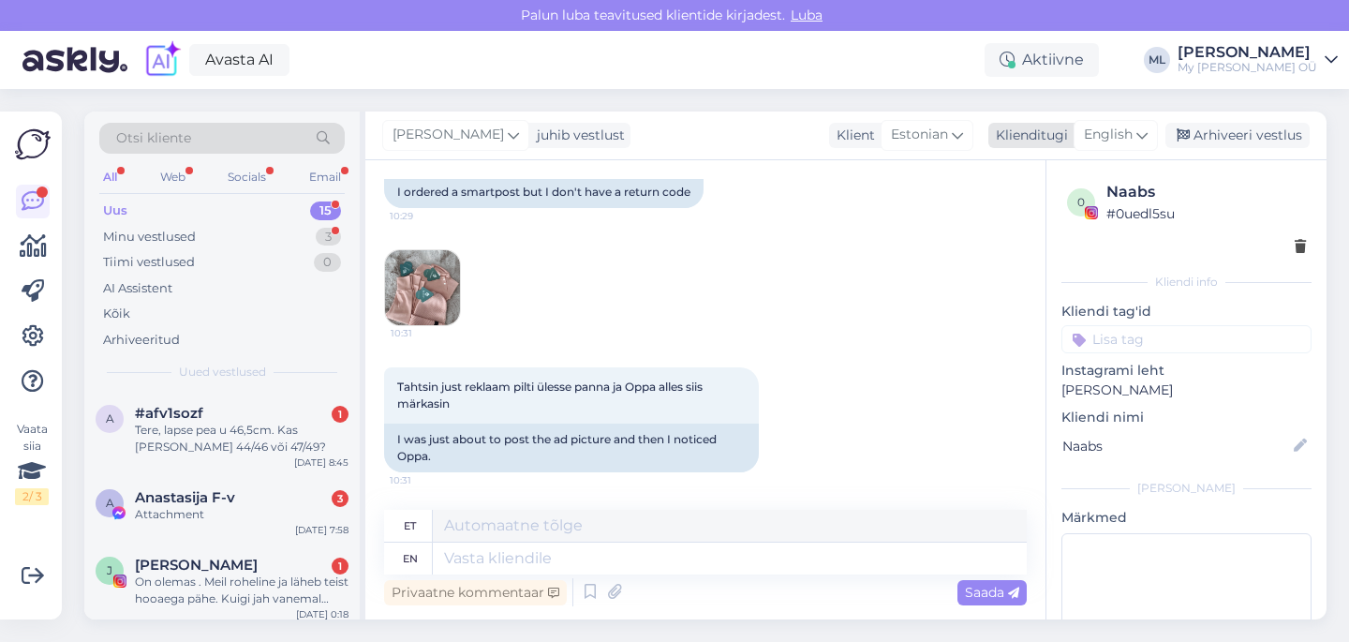
click at [1125, 144] on span "English" at bounding box center [1108, 135] width 49 height 21
type input "est"
click at [1029, 232] on link "Estonian" at bounding box center [1073, 218] width 206 height 30
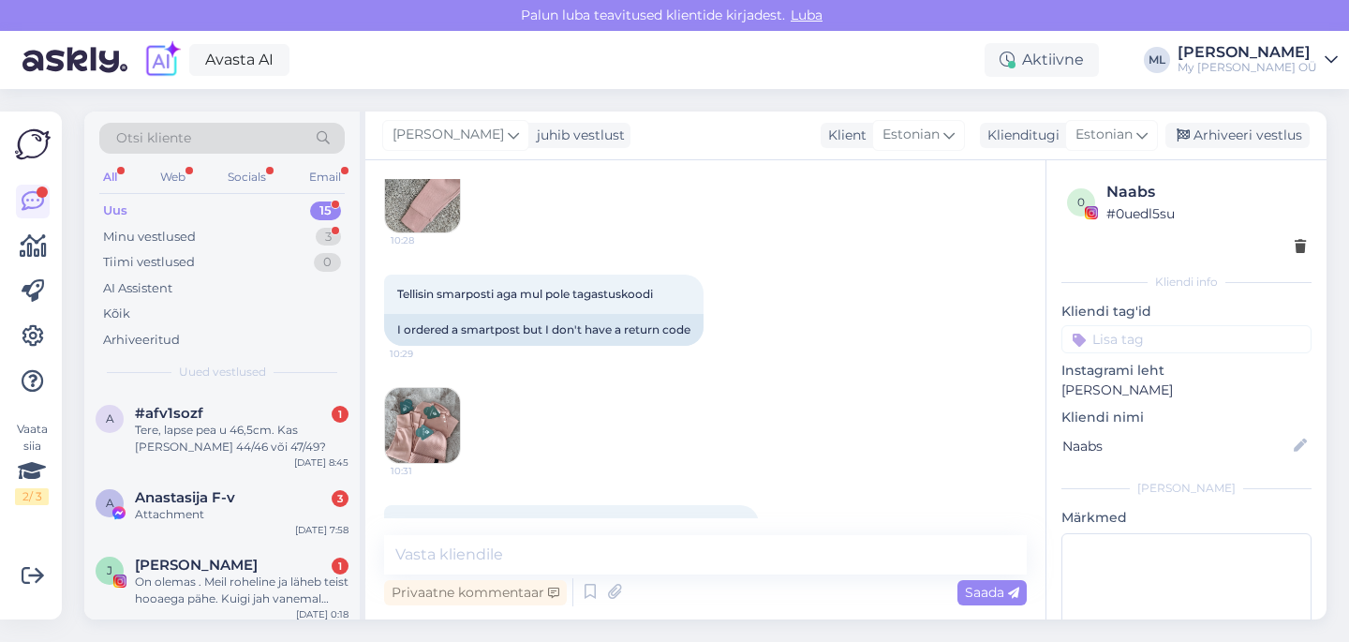
scroll to position [734, 0]
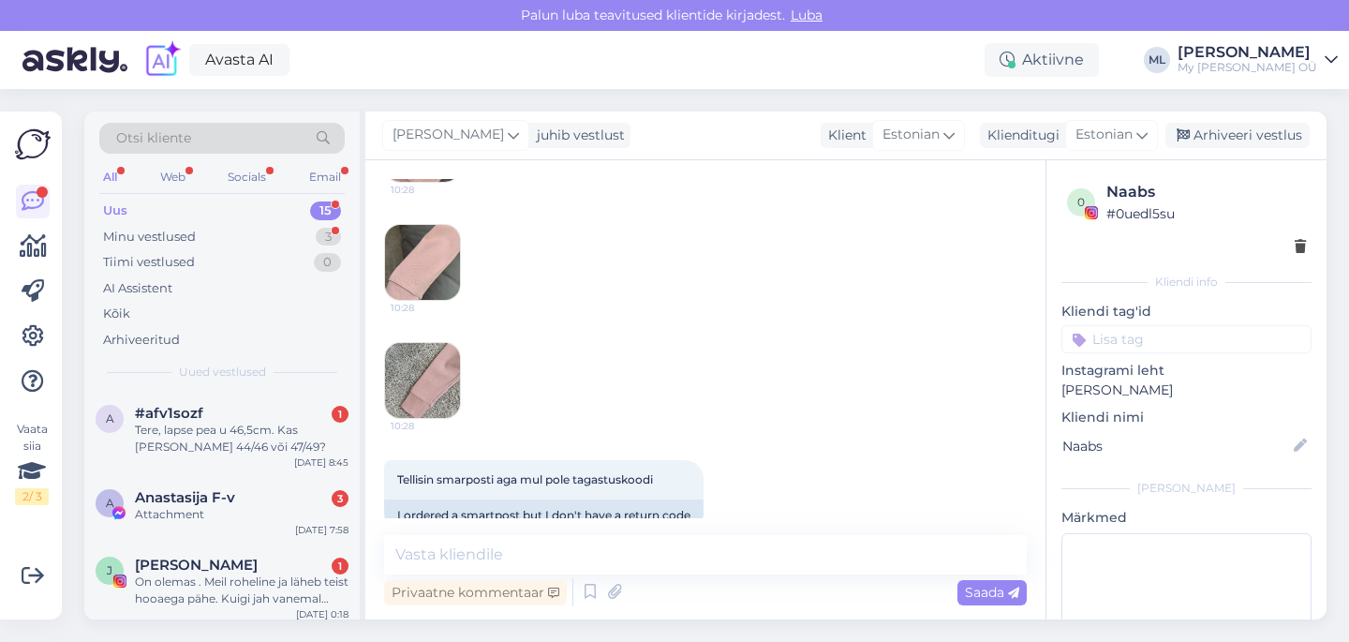
click at [462, 248] on div "10:28 10:28 10:28" at bounding box center [705, 262] width 642 height 354
click at [399, 266] on img at bounding box center [422, 262] width 75 height 75
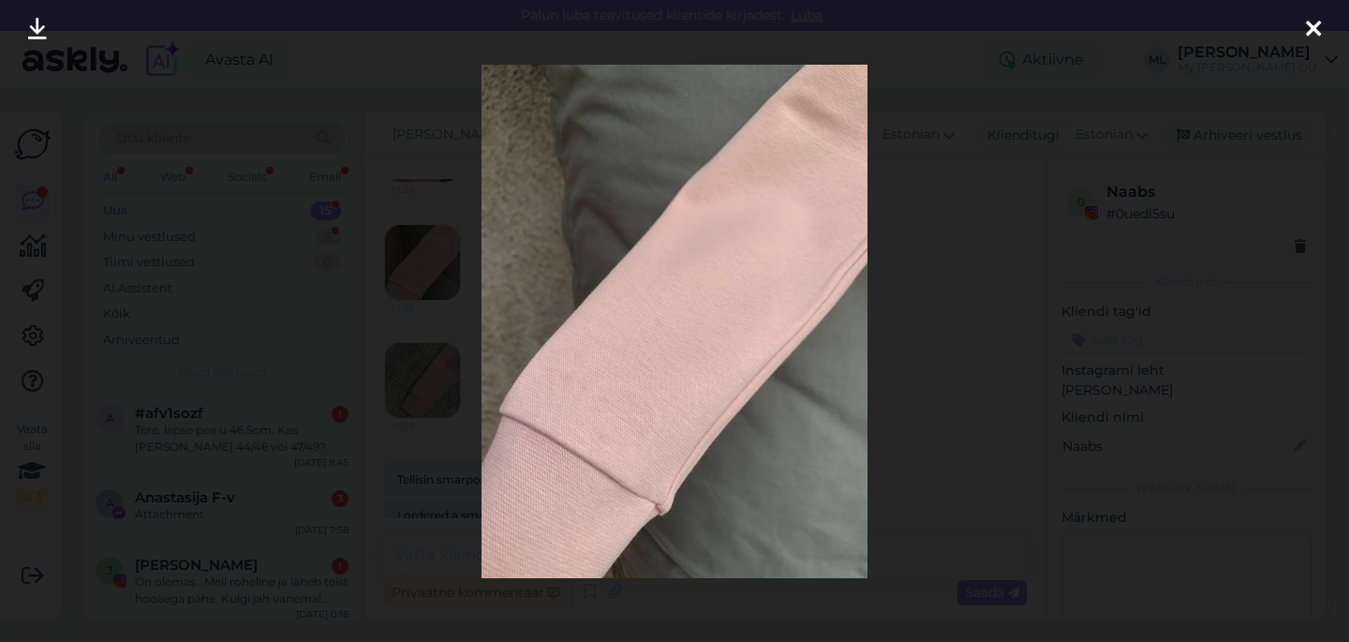
click at [1306, 29] on icon at bounding box center [1313, 30] width 15 height 24
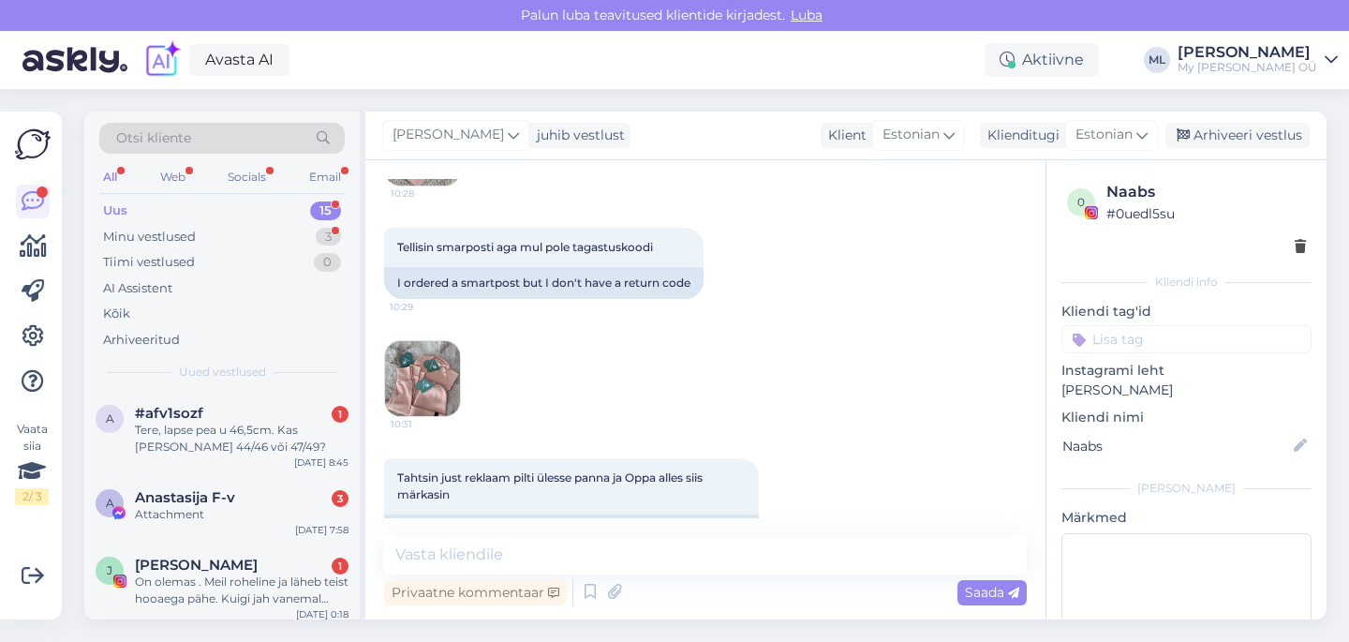
scroll to position [1032, 0]
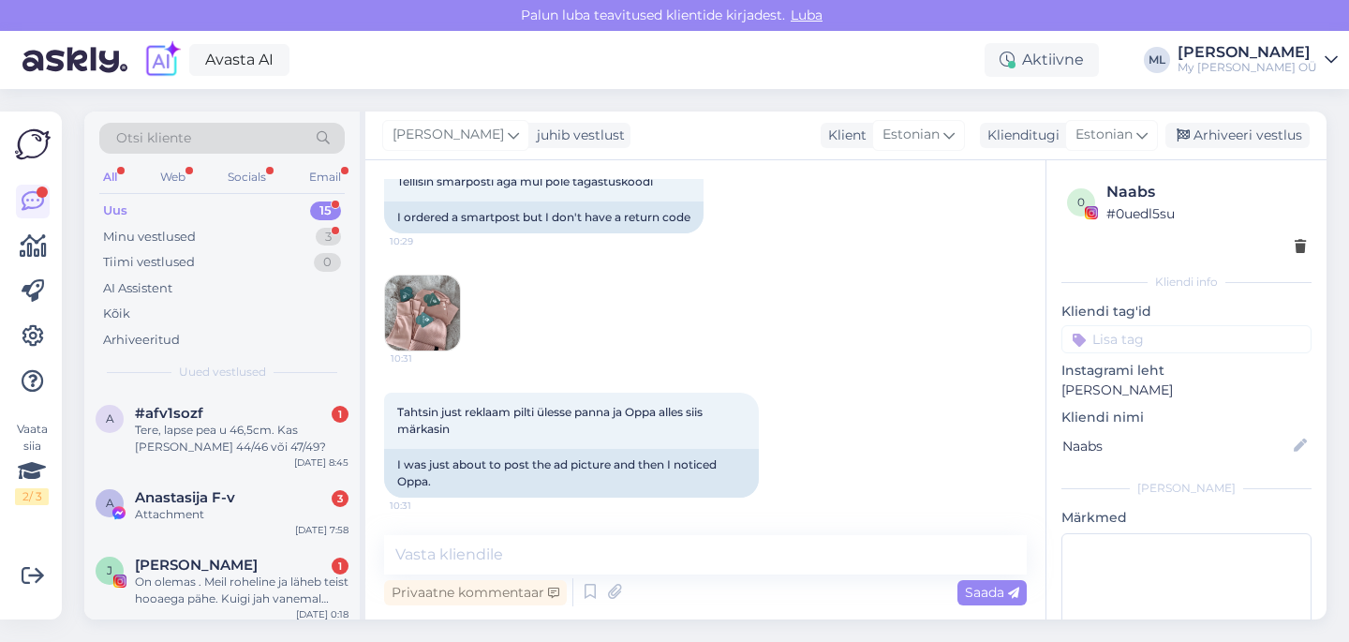
click at [424, 314] on img at bounding box center [422, 312] width 75 height 75
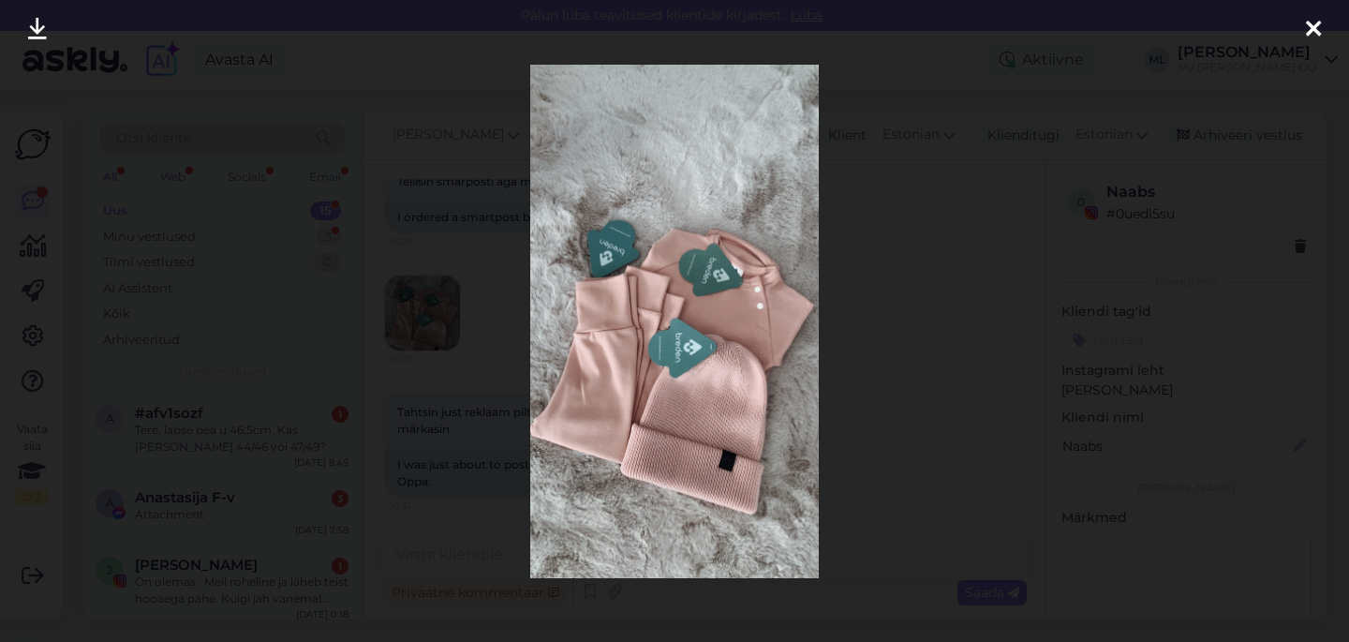
click at [863, 191] on div at bounding box center [674, 321] width 1349 height 642
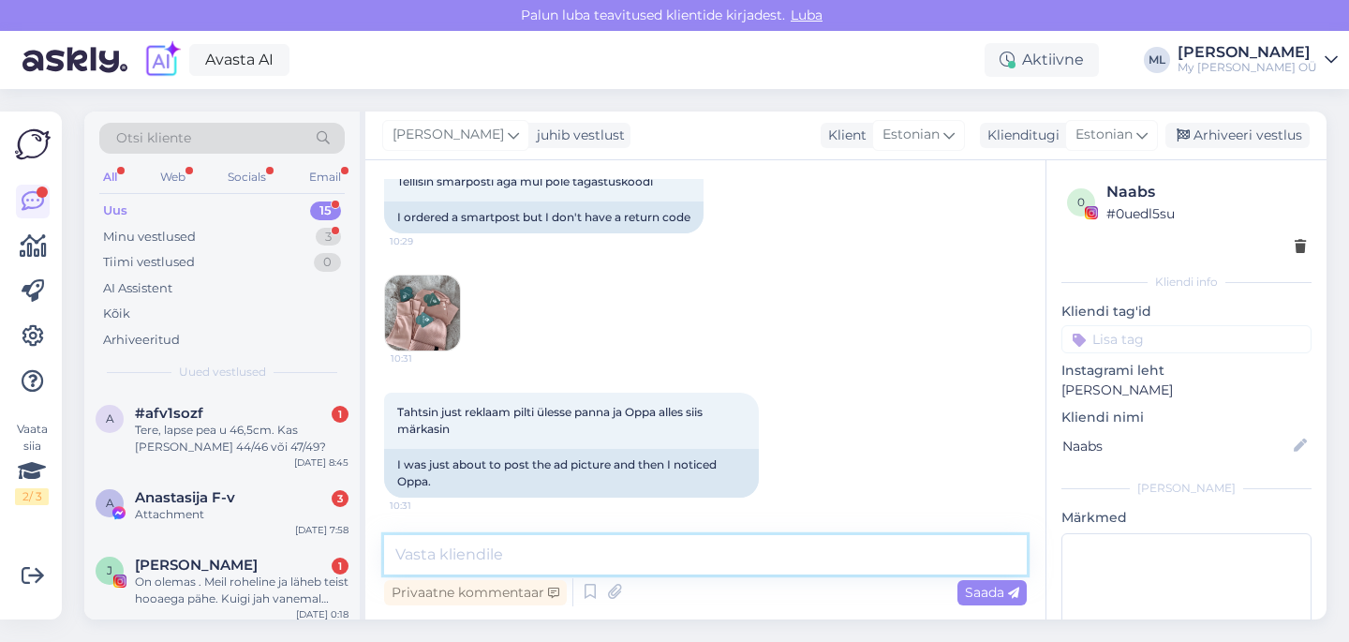
click at [470, 552] on textarea at bounding box center [705, 554] width 642 height 39
click at [782, 549] on textarea "Tere! Oi, väga vabandame" at bounding box center [705, 554] width 642 height 39
drag, startPoint x: 426, startPoint y: 554, endPoint x: 363, endPoint y: 543, distance: 63.7
click at [363, 543] on div "Otsi kliente All Web Socials Email Uus 15 Minu vestlused 3 Tiimi vestlused 0 AI…" at bounding box center [705, 365] width 1242 height 508
click at [624, 562] on textarea "Hei! Oi, väga vabandame!" at bounding box center [705, 554] width 642 height 39
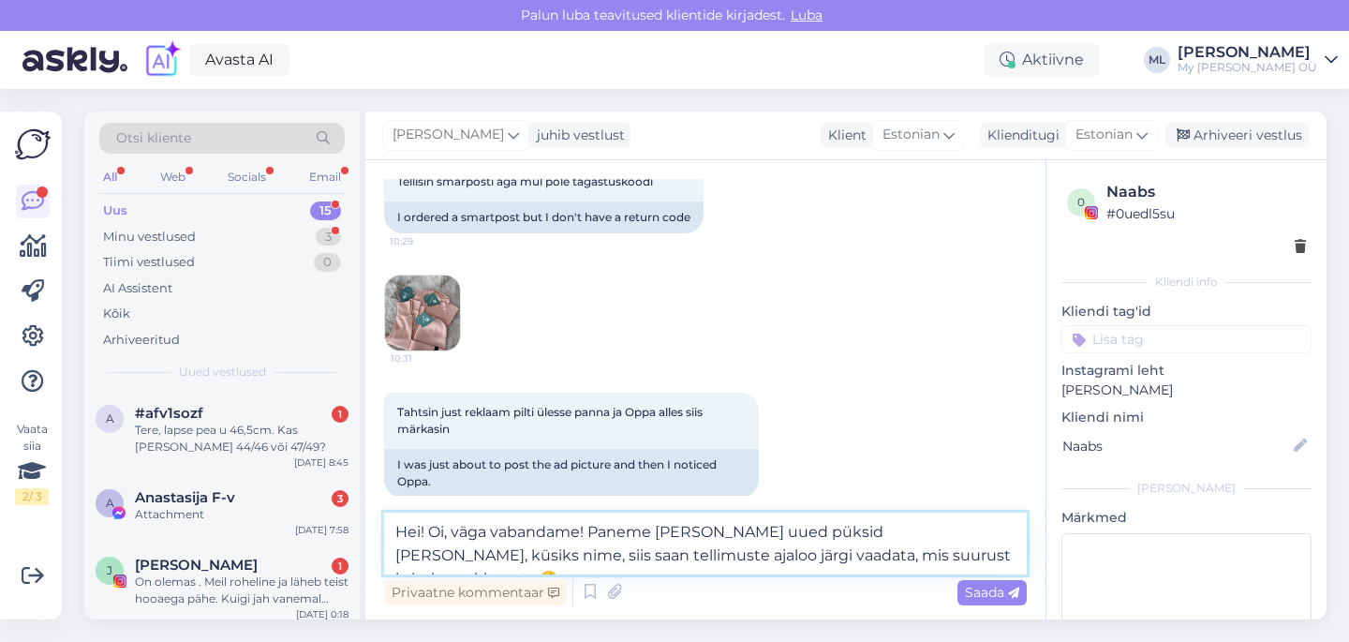
type textarea "Hei! Oi, väga vabandame! Paneme [PERSON_NAME] uued püksid [PERSON_NAME], küsiks…"
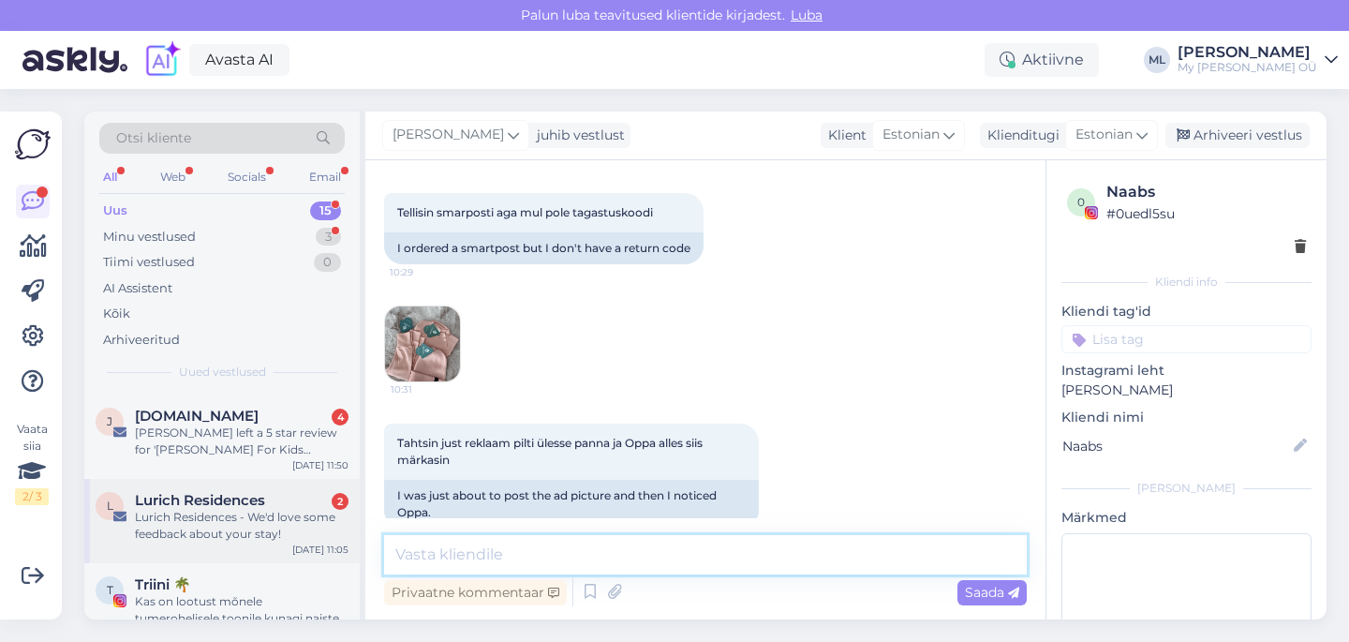
scroll to position [986, 0]
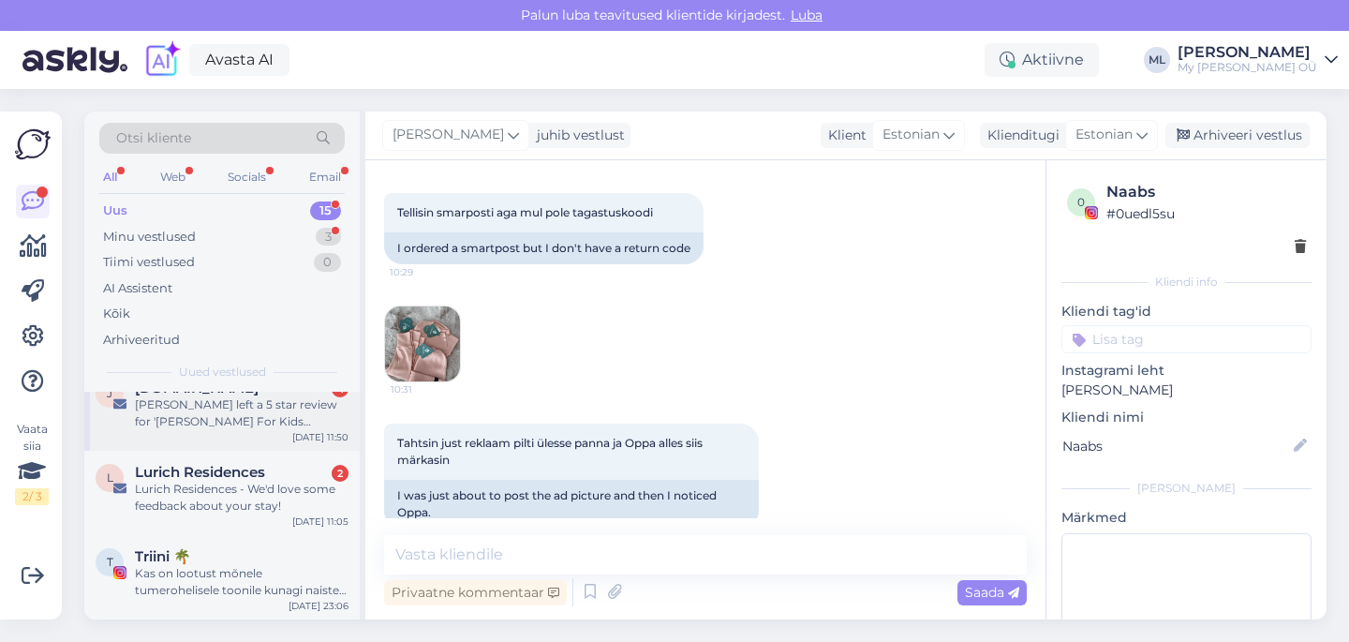
click at [210, 415] on div "[PERSON_NAME] left a 5 star review for '[PERSON_NAME] For Kids [PERSON_NAME]'" at bounding box center [242, 413] width 214 height 34
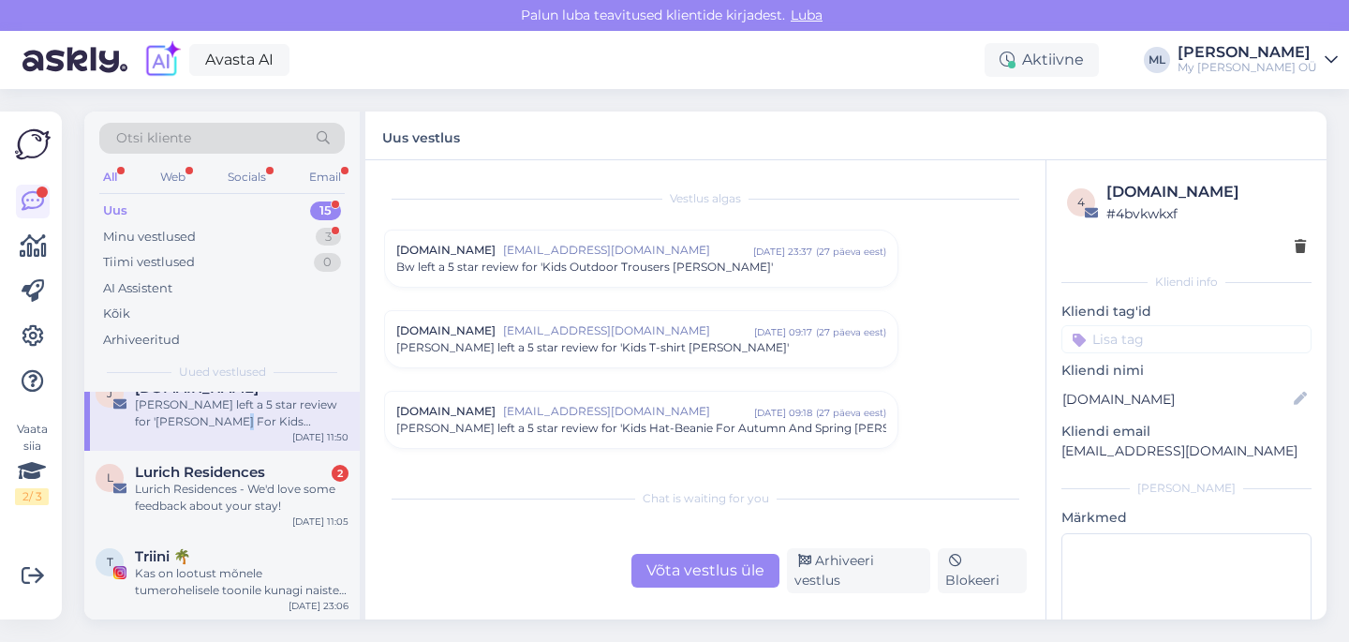
scroll to position [7865, 0]
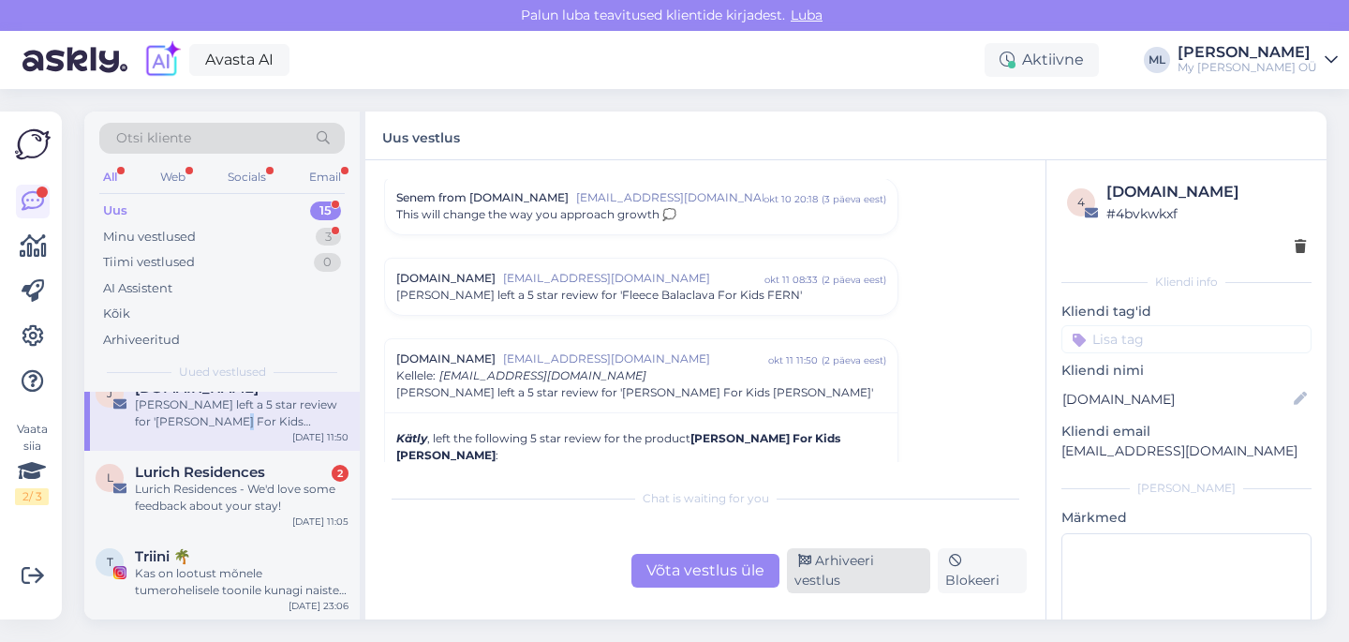
click at [858, 576] on div "Arhiveeri vestlus" at bounding box center [858, 570] width 143 height 45
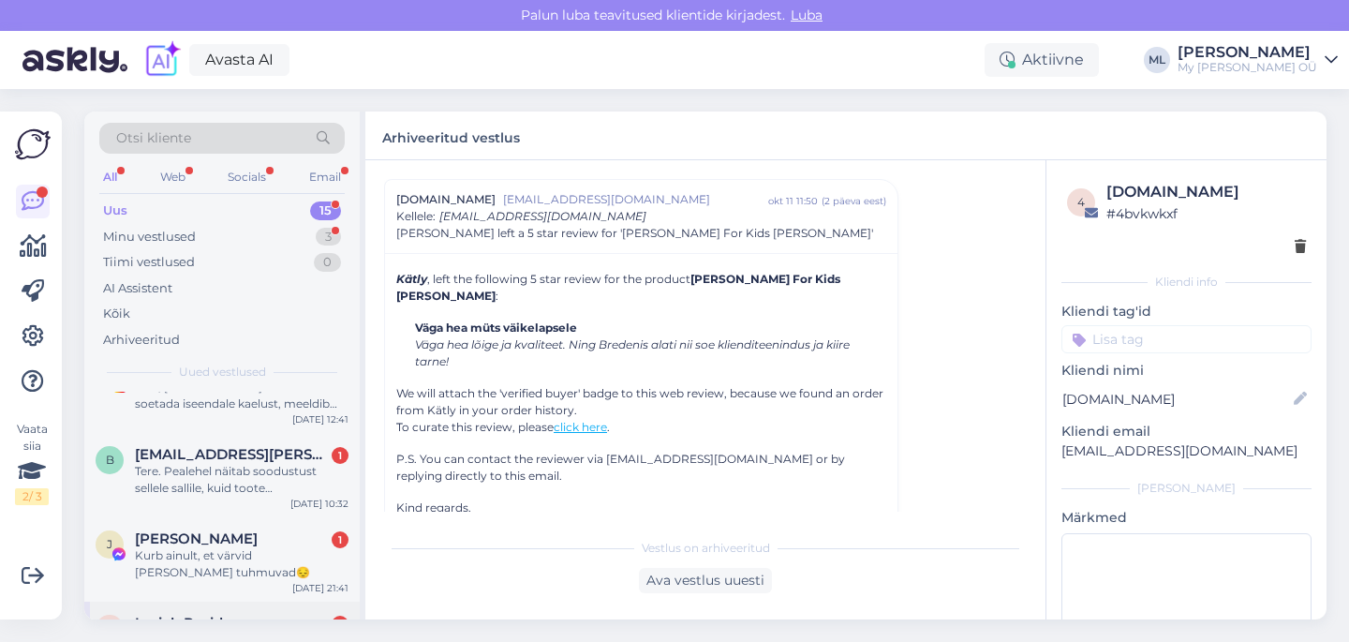
scroll to position [969, 0]
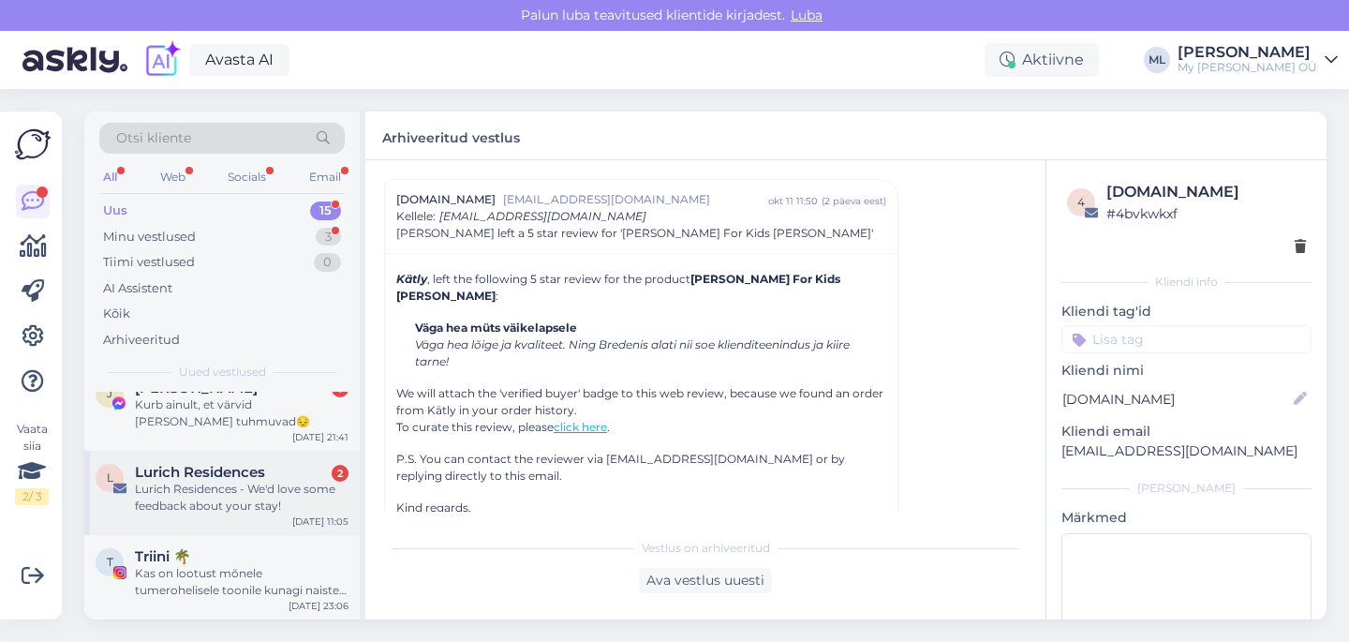
click at [215, 487] on div "Lurich Residences - We'd love some feedback about your stay!" at bounding box center [242, 497] width 214 height 34
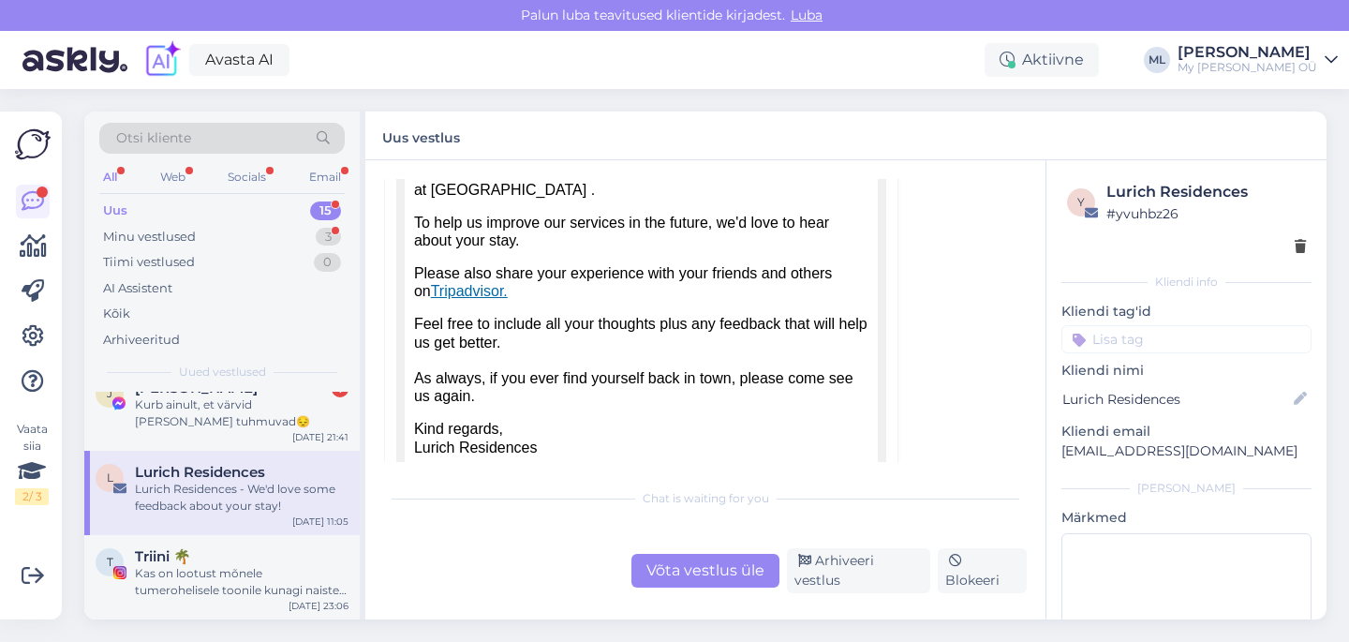
scroll to position [1113, 0]
click at [884, 569] on div "Arhiveeri vestlus" at bounding box center [858, 570] width 143 height 45
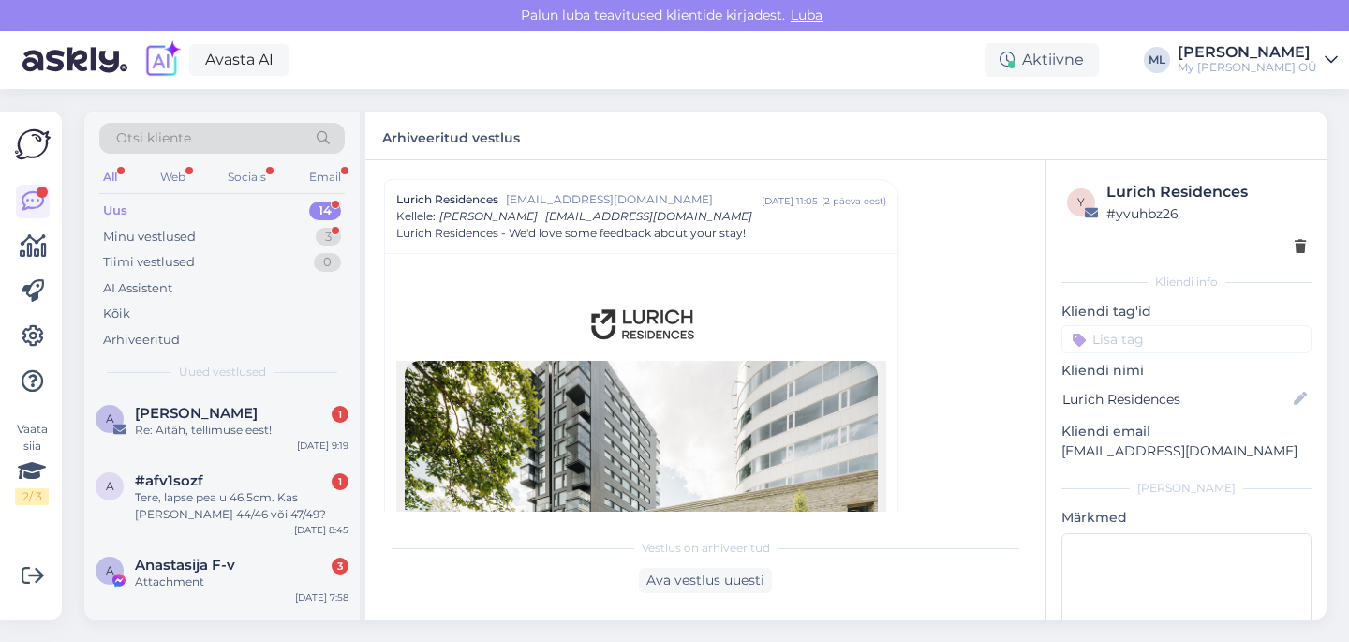
scroll to position [885, 0]
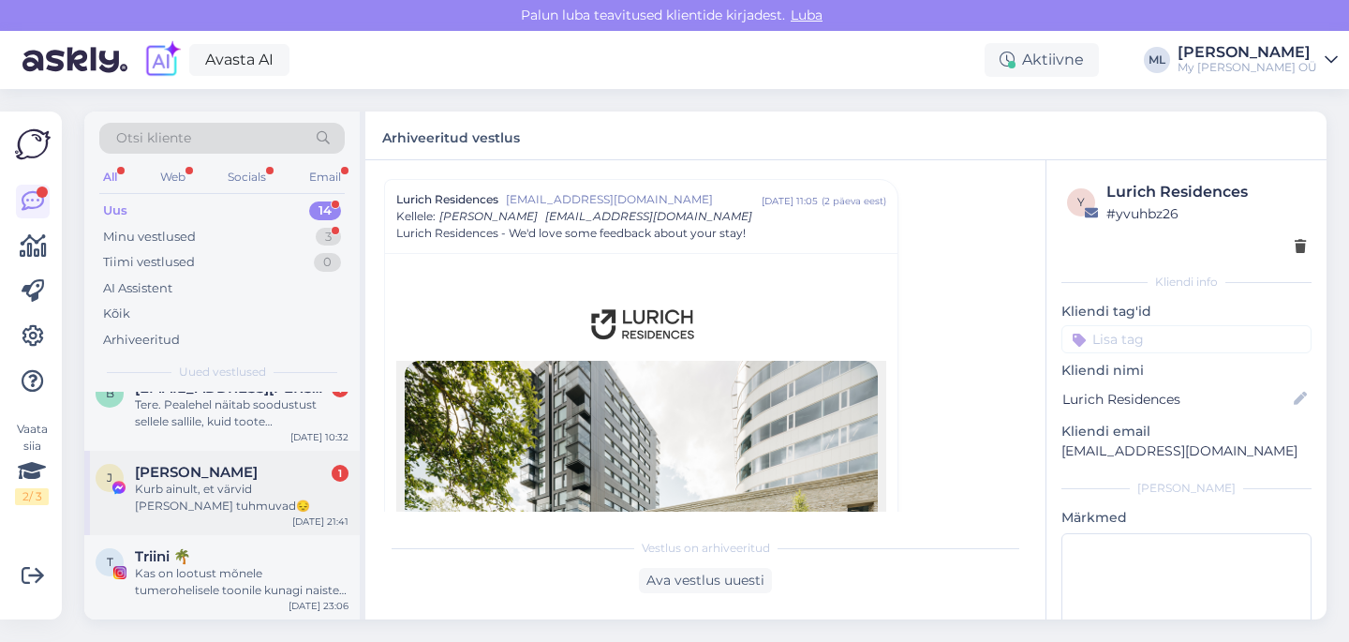
click at [199, 492] on div "Kurb ainult, et värvid [PERSON_NAME] tuhmuvad😔" at bounding box center [242, 497] width 214 height 34
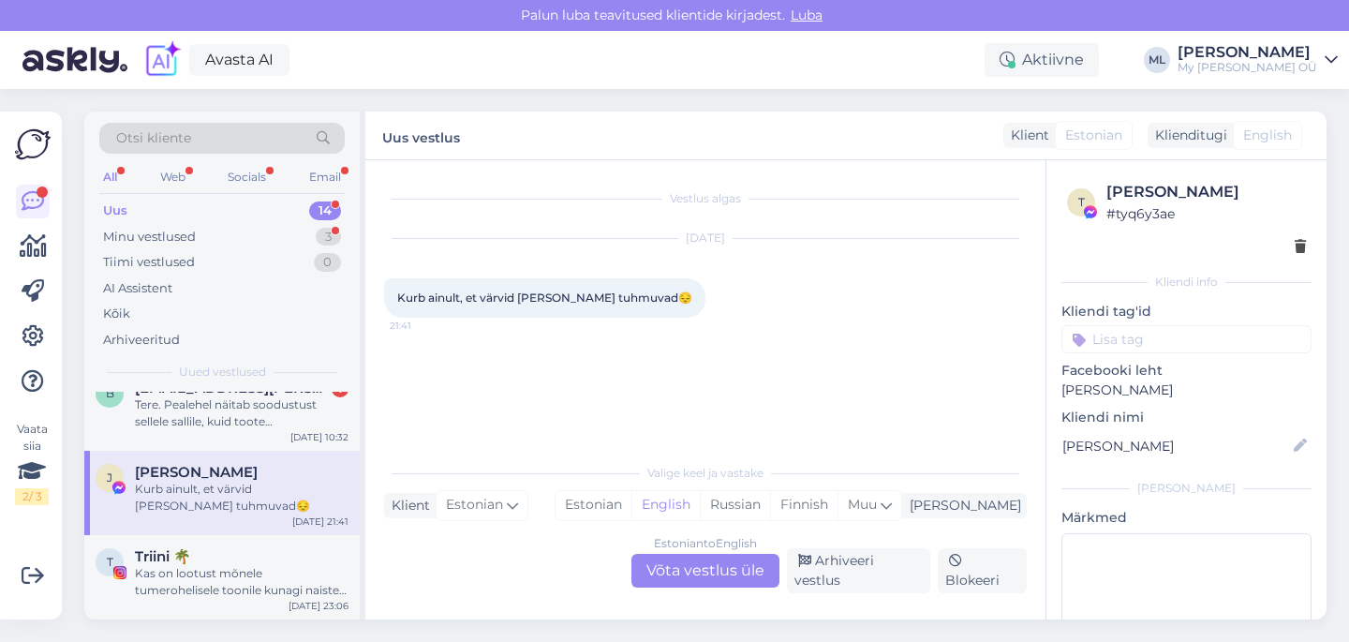
click at [685, 580] on div "Estonian to English Võta vestlus üle" at bounding box center [705, 571] width 148 height 34
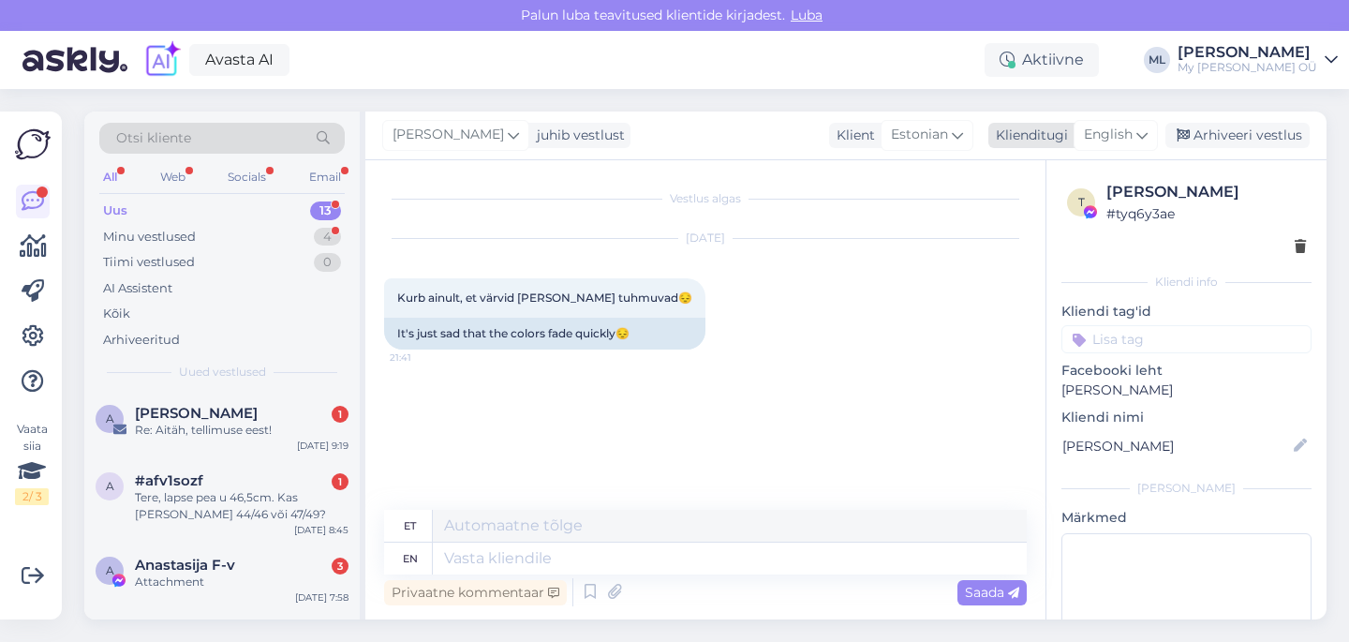
click at [1120, 132] on span "English" at bounding box center [1108, 135] width 49 height 21
type input "est"
drag, startPoint x: 1061, startPoint y: 203, endPoint x: 1056, endPoint y: 213, distance: 10.9
click at [1061, 203] on link "Estonian" at bounding box center [1073, 218] width 206 height 30
click at [483, 550] on textarea at bounding box center [705, 554] width 642 height 39
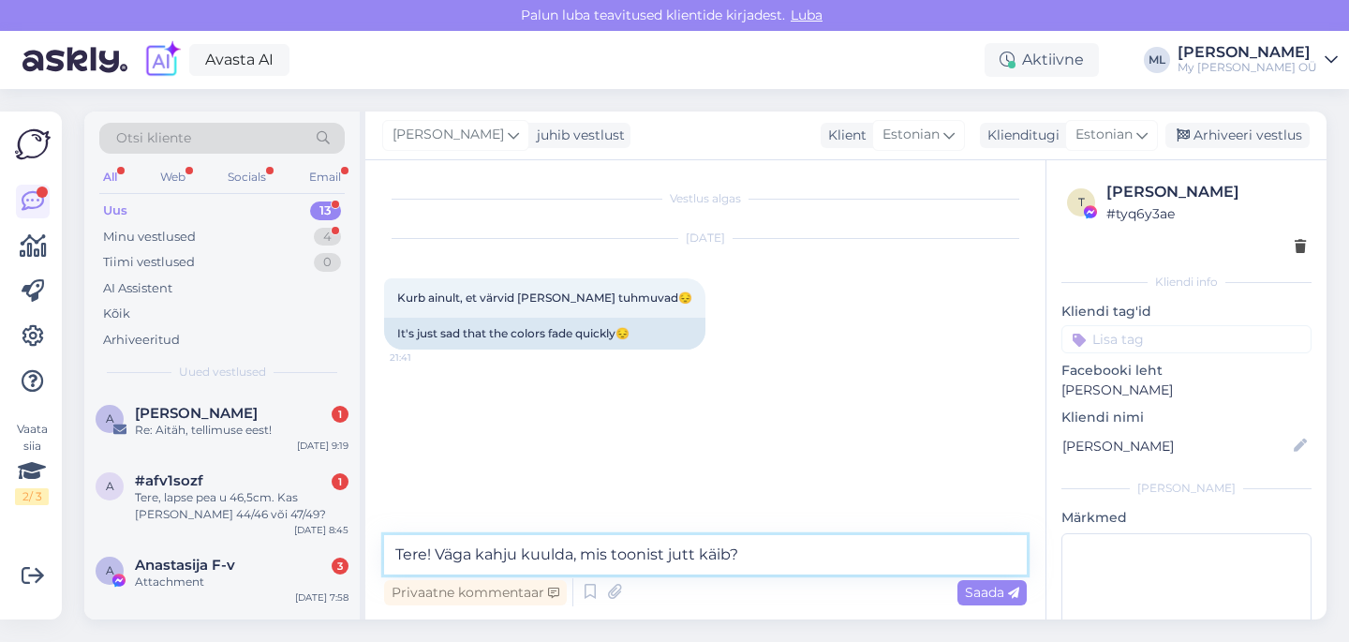
type textarea "Tere! Väga kahju kuulda, mis toonist jutt käib?"
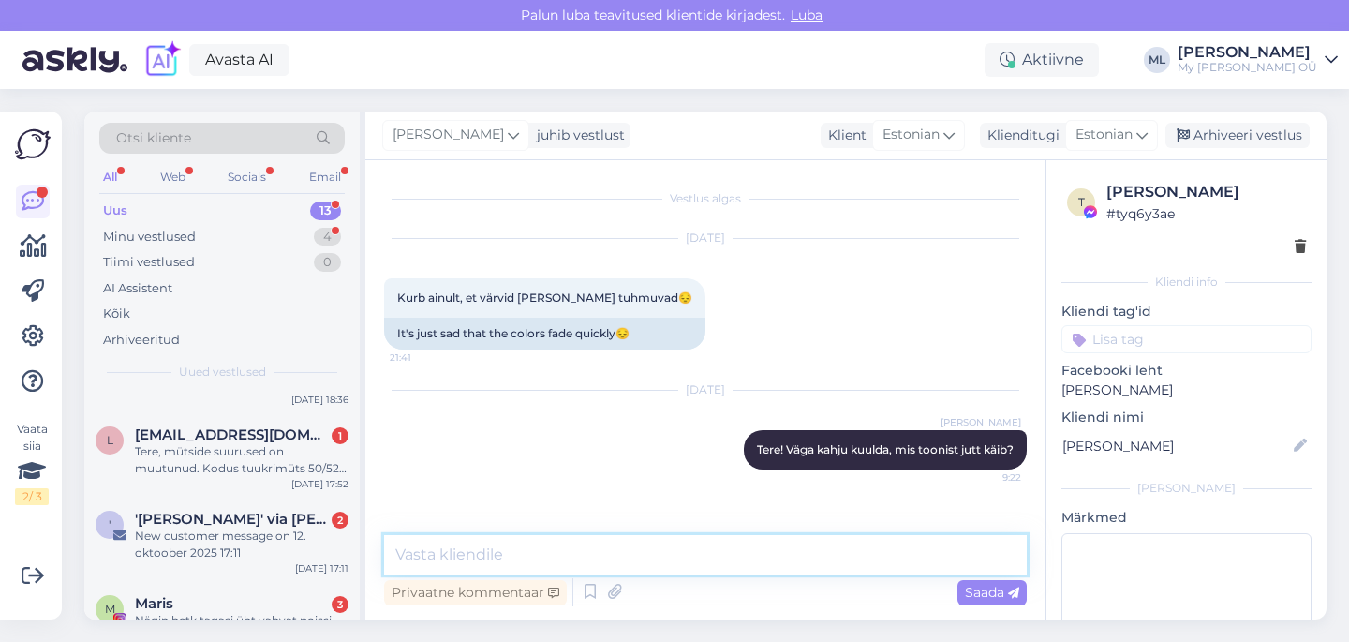
scroll to position [801, 0]
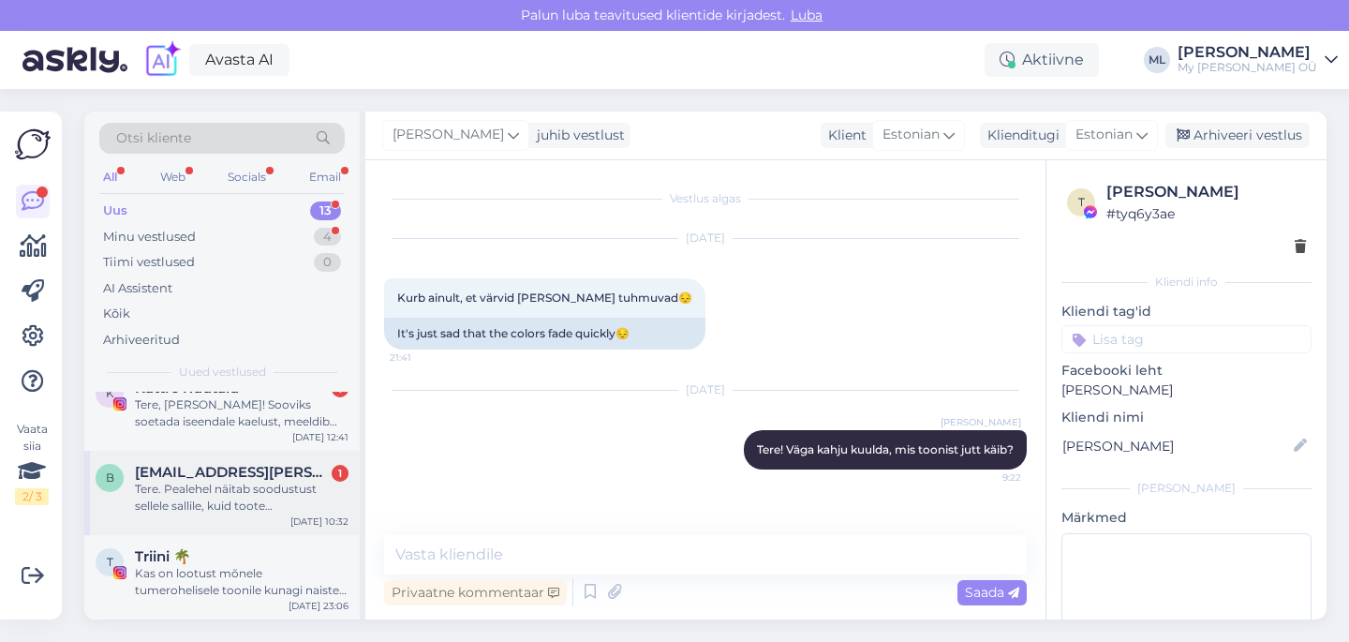
click at [198, 500] on div "Tere. Pealehel näitab soodustust sellele sallile, kuid toote [PERSON_NAME] [PER…" at bounding box center [242, 497] width 214 height 34
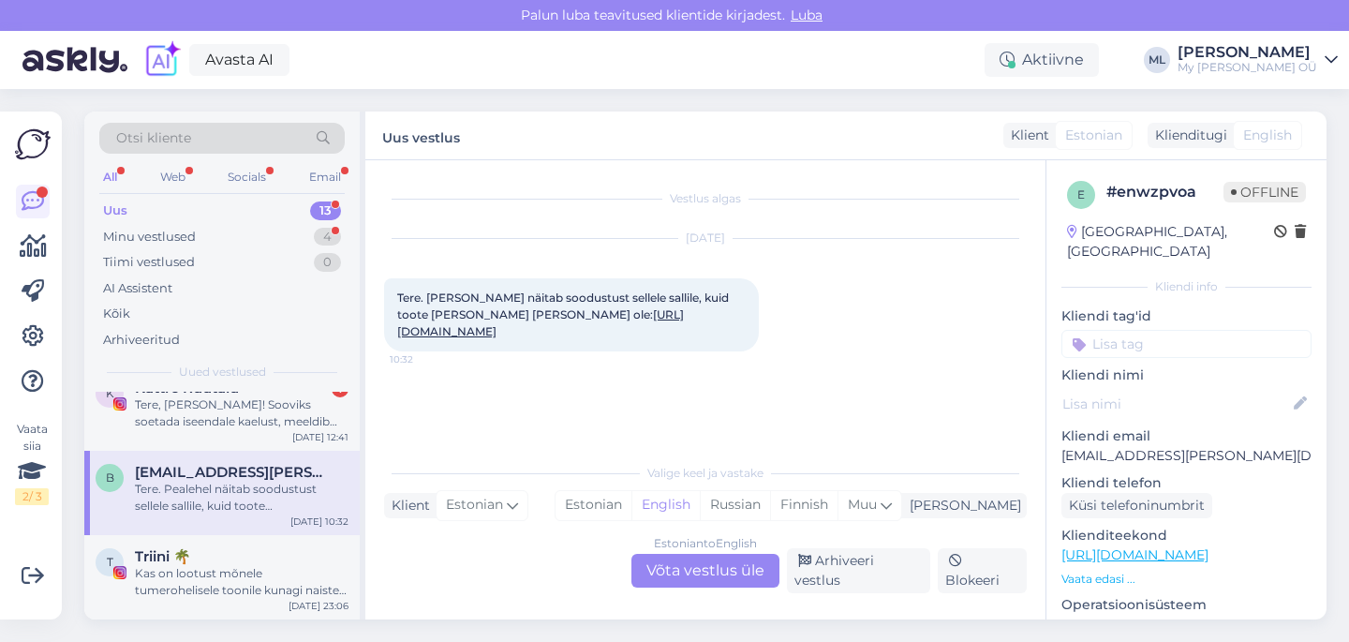
click at [697, 578] on div "Estonian to English Võta vestlus üle" at bounding box center [705, 571] width 148 height 34
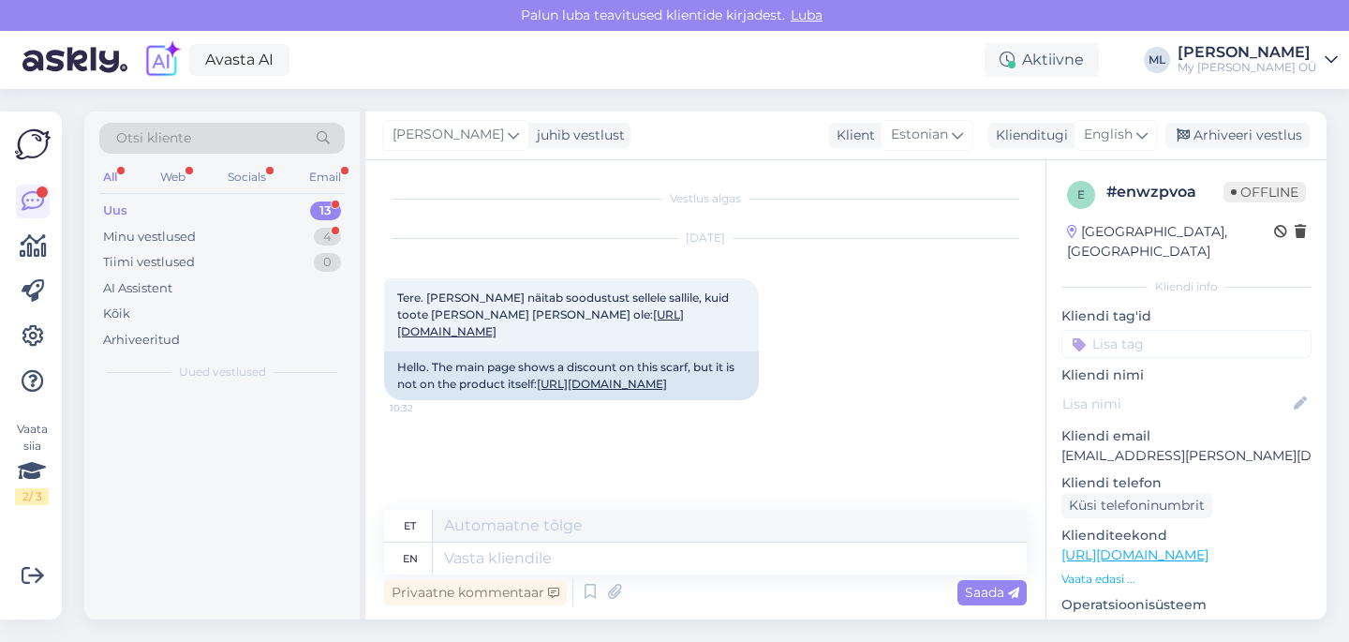
scroll to position [0, 0]
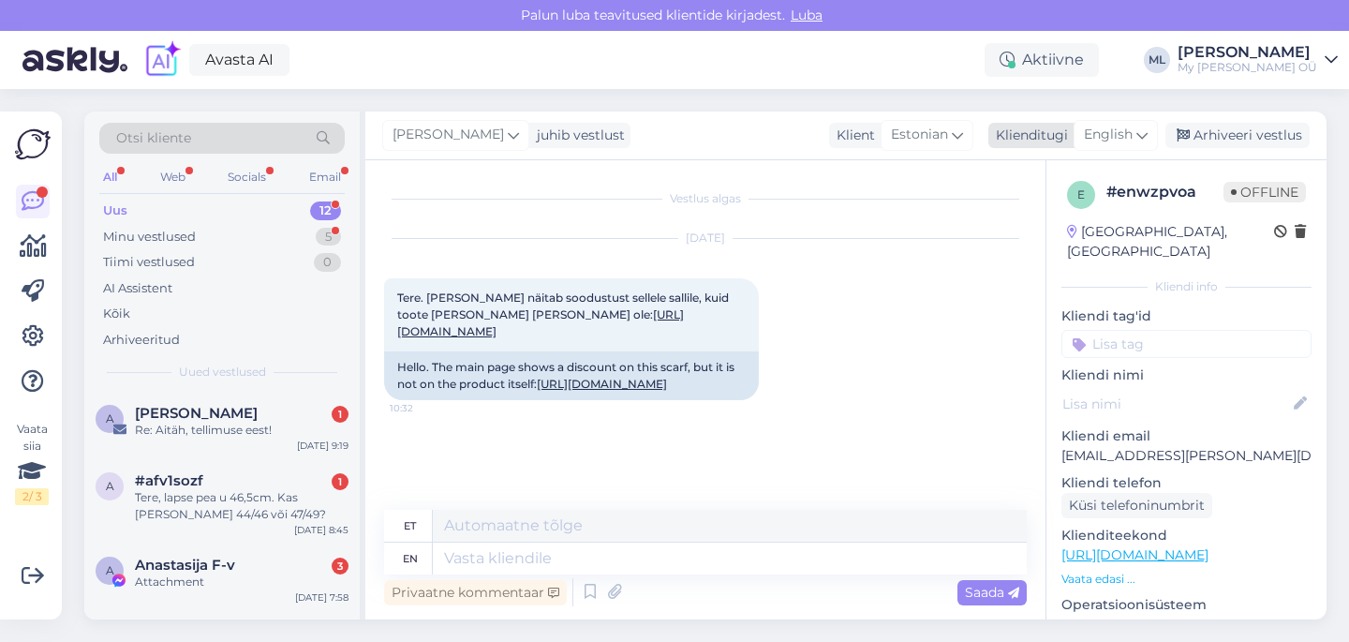
click at [1111, 131] on span "English" at bounding box center [1108, 135] width 49 height 21
click at [1017, 229] on link "Estonian" at bounding box center [1073, 218] width 206 height 30
click at [584, 545] on textarea at bounding box center [705, 554] width 642 height 39
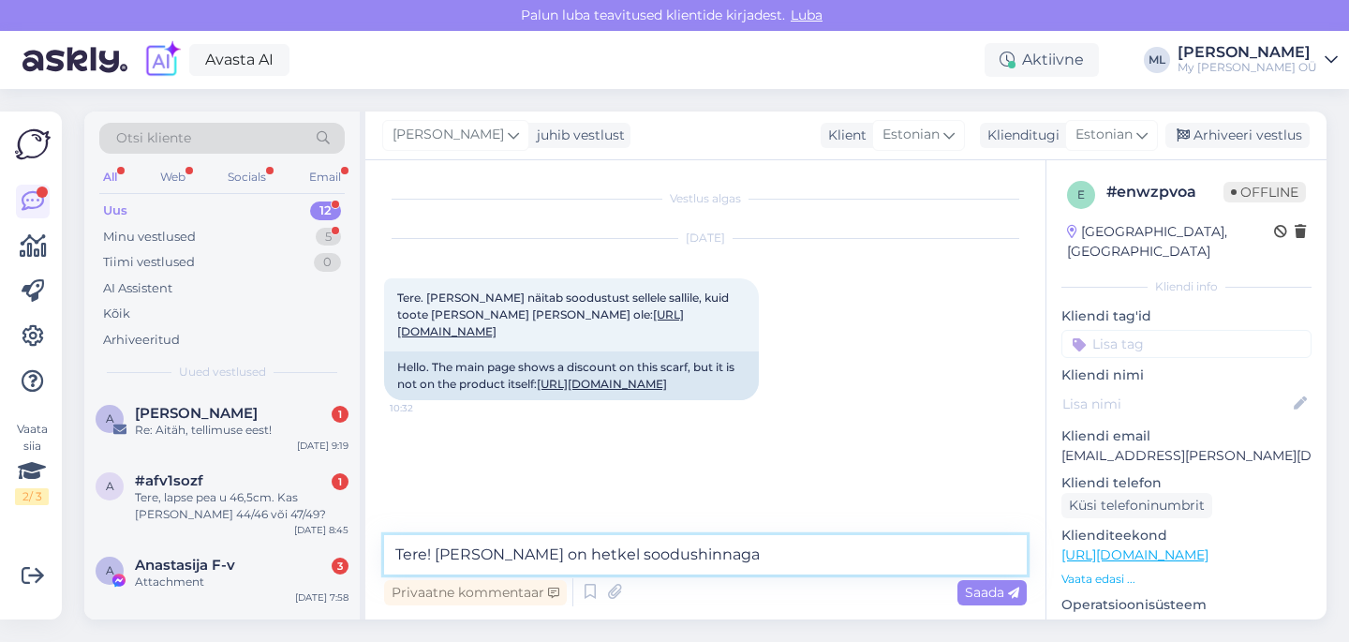
click at [747, 554] on textarea "Tere! [PERSON_NAME] on hetkel soodushinnaga" at bounding box center [705, 554] width 642 height 39
type textarea "Tere! [PERSON_NAME] on hetkel soodushinnaga 🤗"
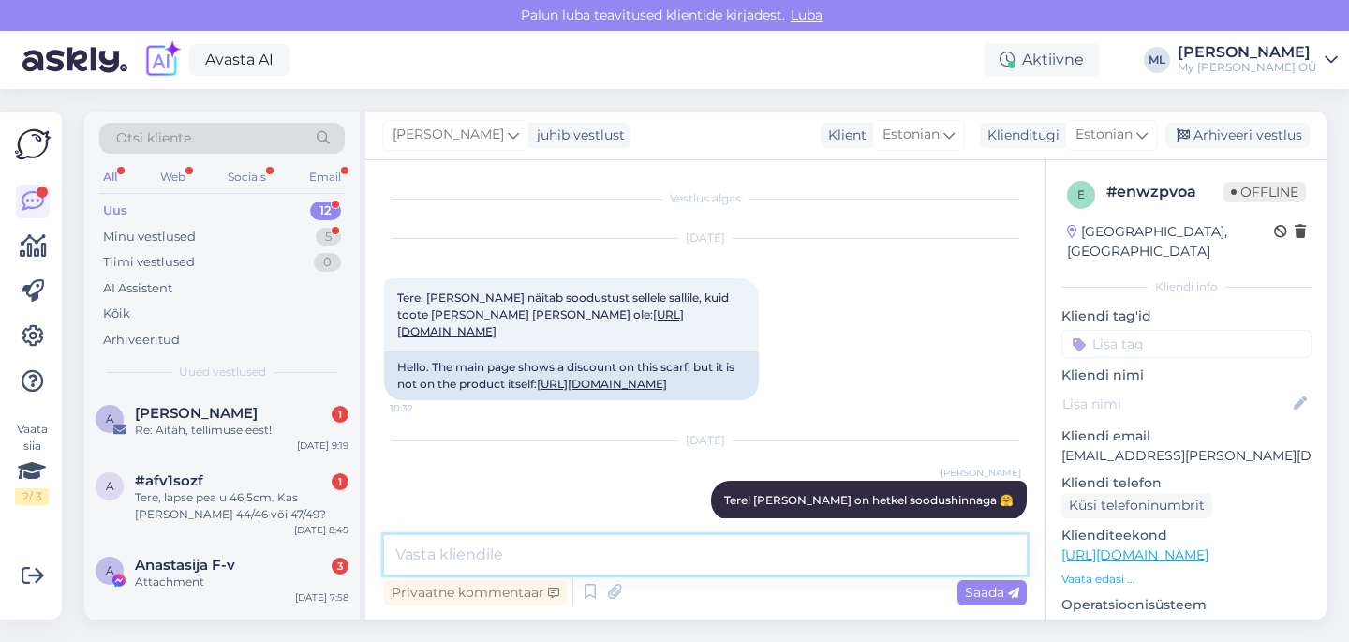
scroll to position [73, 0]
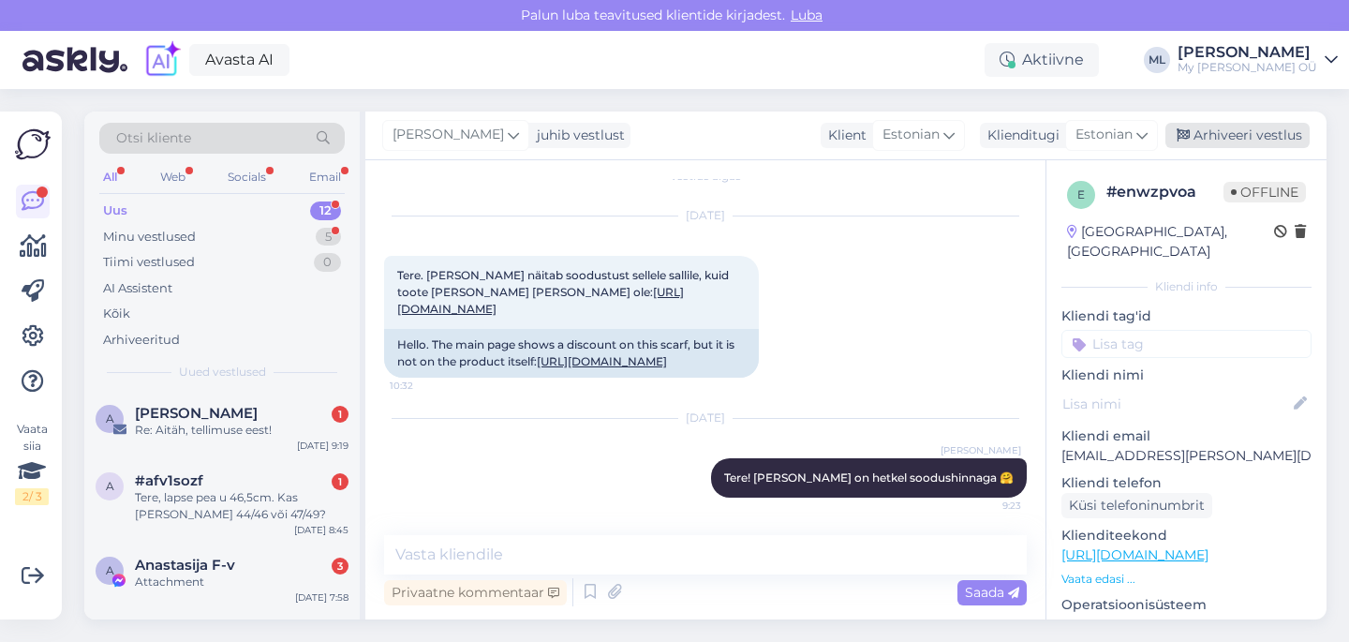
click at [1221, 134] on div "Arhiveeri vestlus" at bounding box center [1237, 135] width 144 height 25
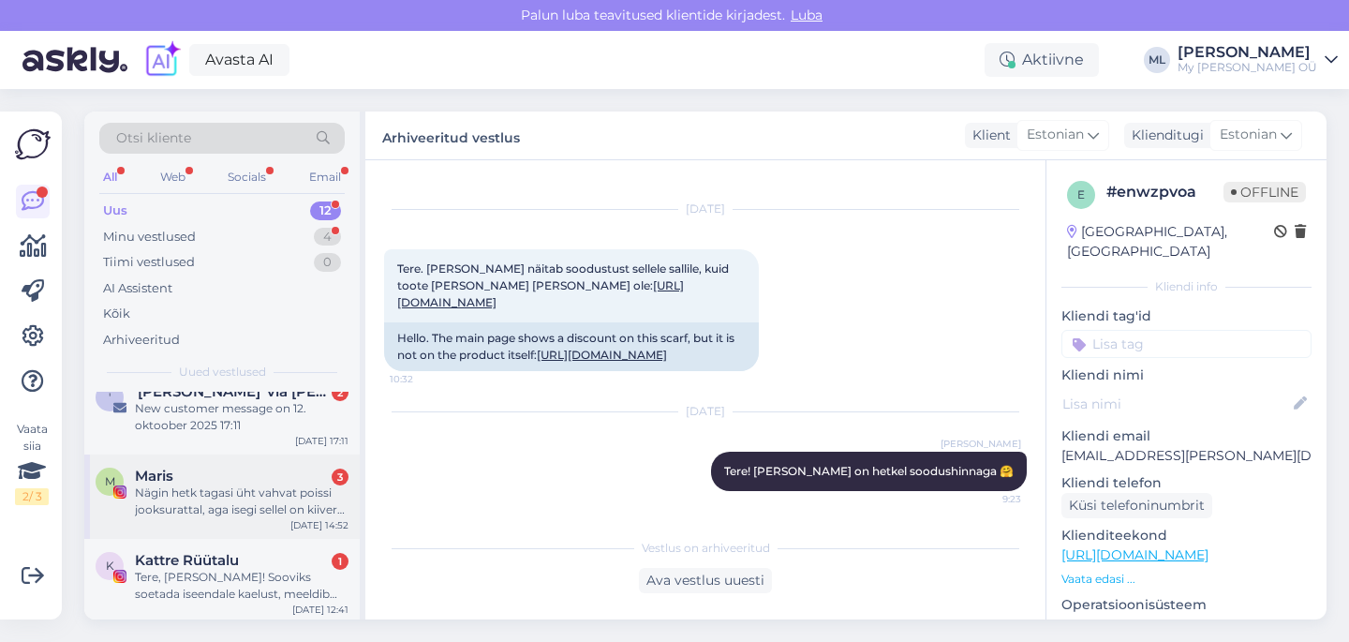
scroll to position [601, 0]
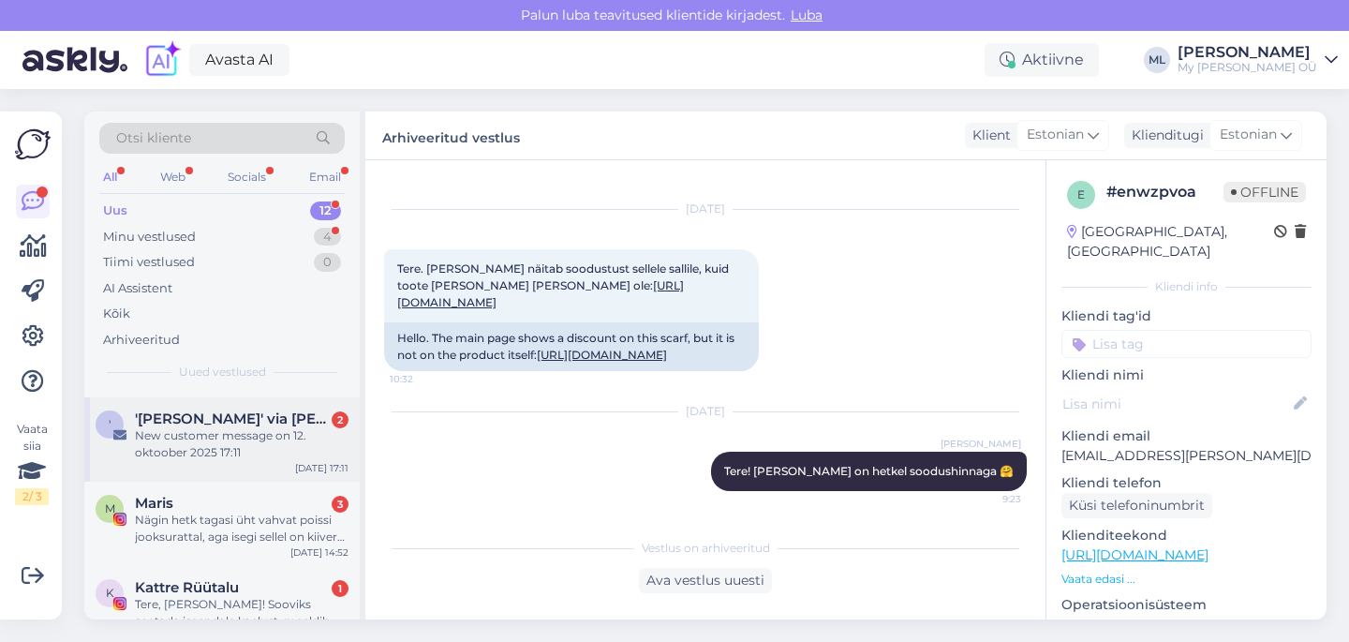
click at [193, 436] on div "New customer message on 12. oktoober 2025 17:11" at bounding box center [242, 444] width 214 height 34
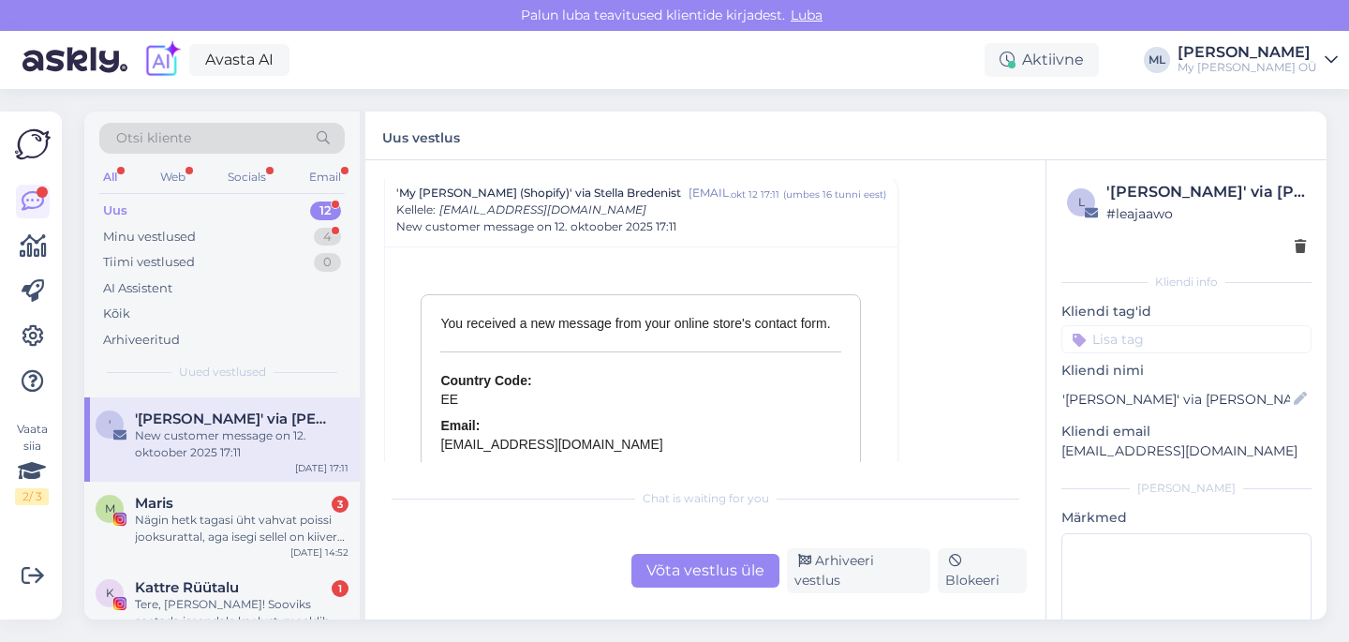
scroll to position [8199, 0]
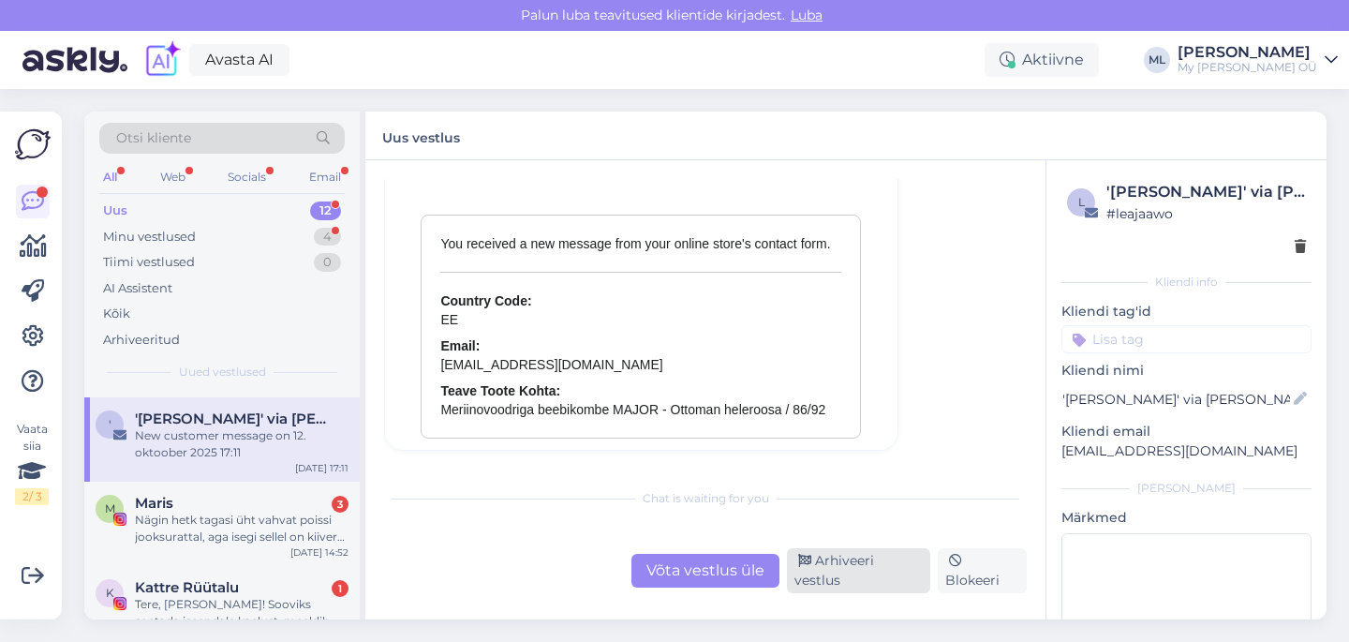
click at [835, 579] on div "Arhiveeri vestlus" at bounding box center [858, 570] width 143 height 45
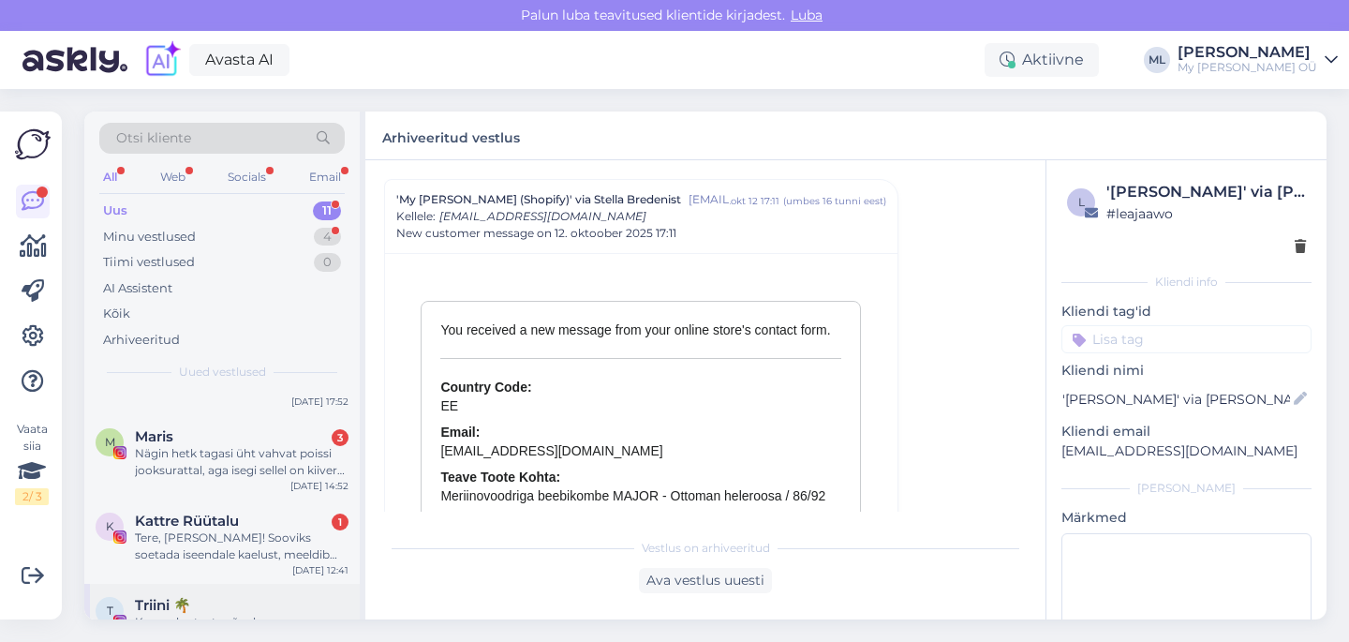
scroll to position [490, 0]
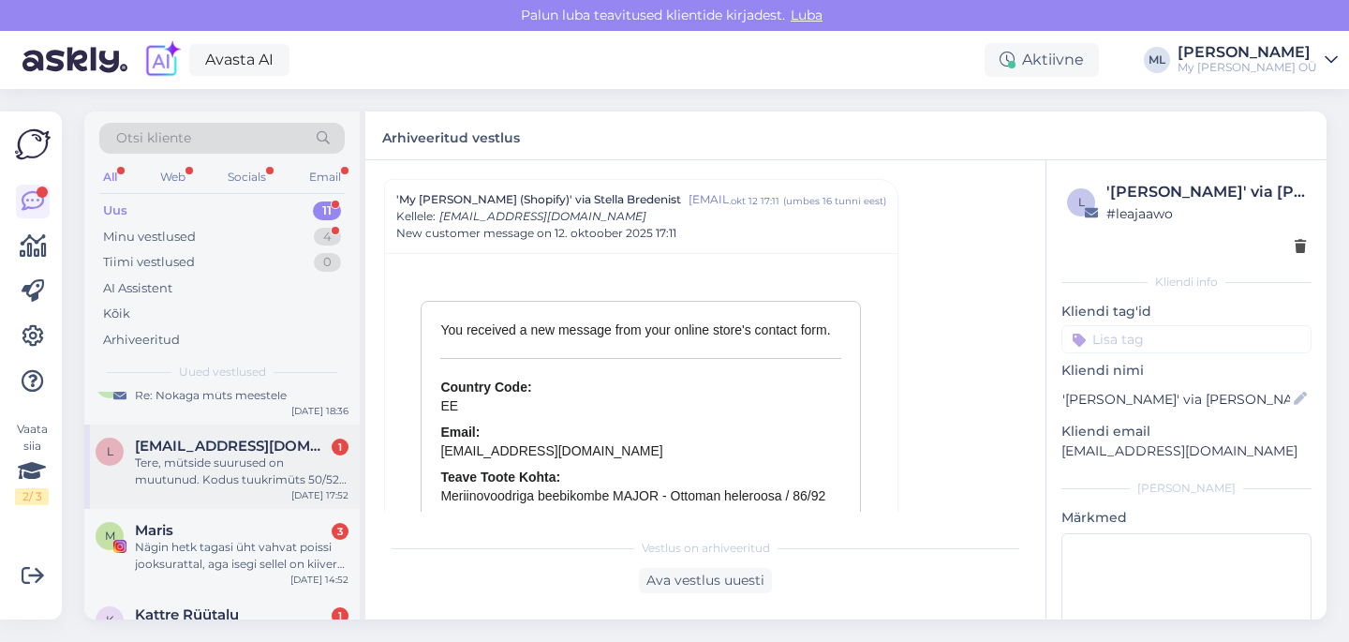
click at [204, 479] on div "Tere, mütside suurused on muutunud. Kodus tuukrimüts 50/52 mis lapsele väike pe…" at bounding box center [242, 471] width 214 height 34
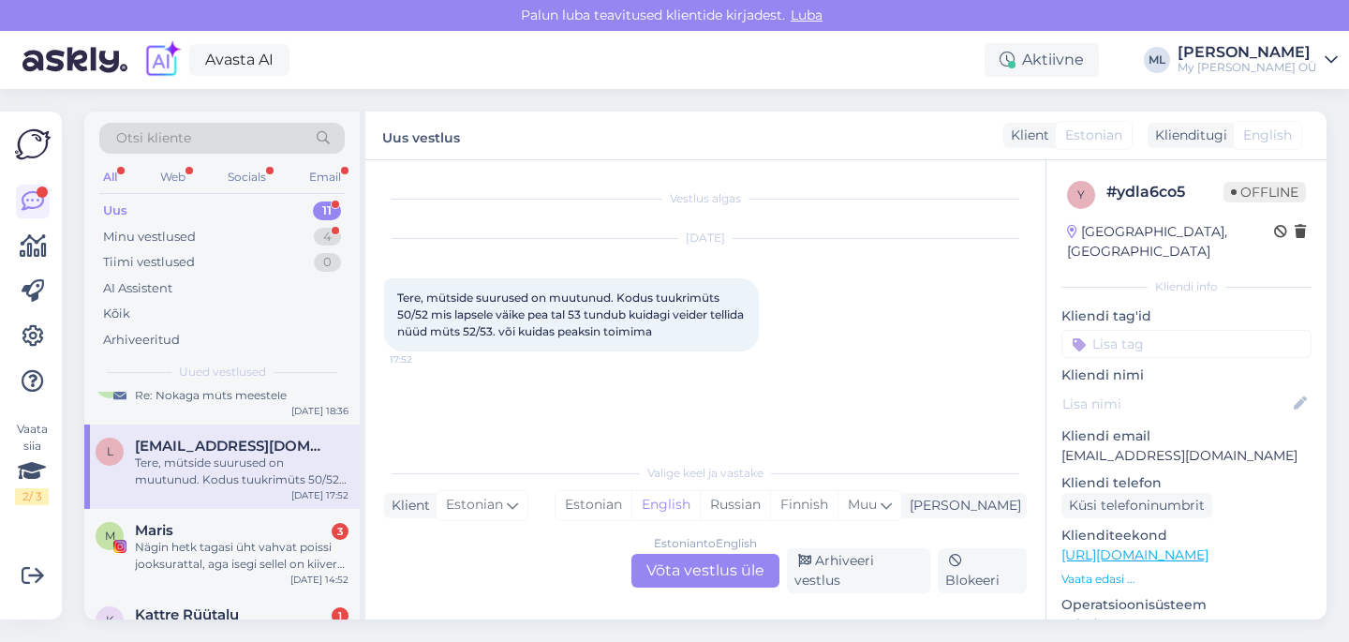
click at [712, 587] on div "Estonian to English Võta vestlus üle" at bounding box center [705, 571] width 148 height 34
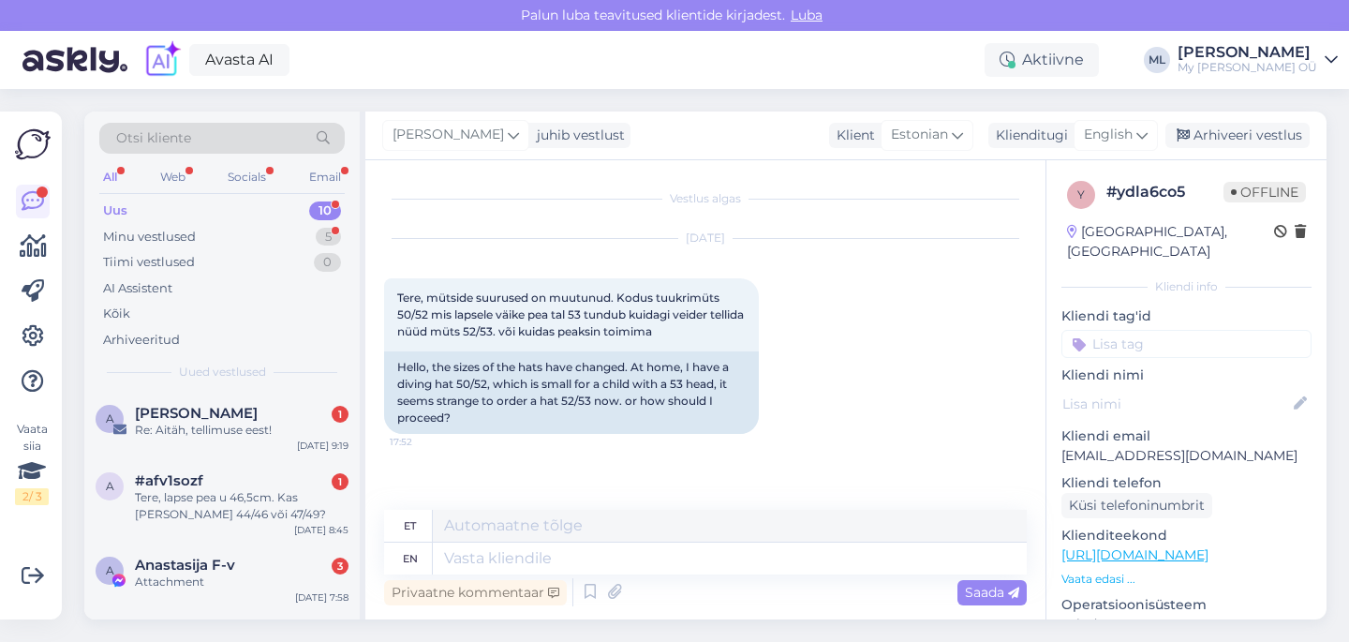
click at [1104, 116] on div "[PERSON_NAME] juhib vestlust Klient [DEMOGRAPHIC_DATA] Klienditugi English Arhi…" at bounding box center [845, 135] width 961 height 49
click at [1109, 140] on span "English" at bounding box center [1108, 135] width 49 height 21
type input "est"
click at [1007, 224] on link "Estonian" at bounding box center [1073, 218] width 206 height 30
click at [415, 561] on textarea at bounding box center [705, 554] width 642 height 39
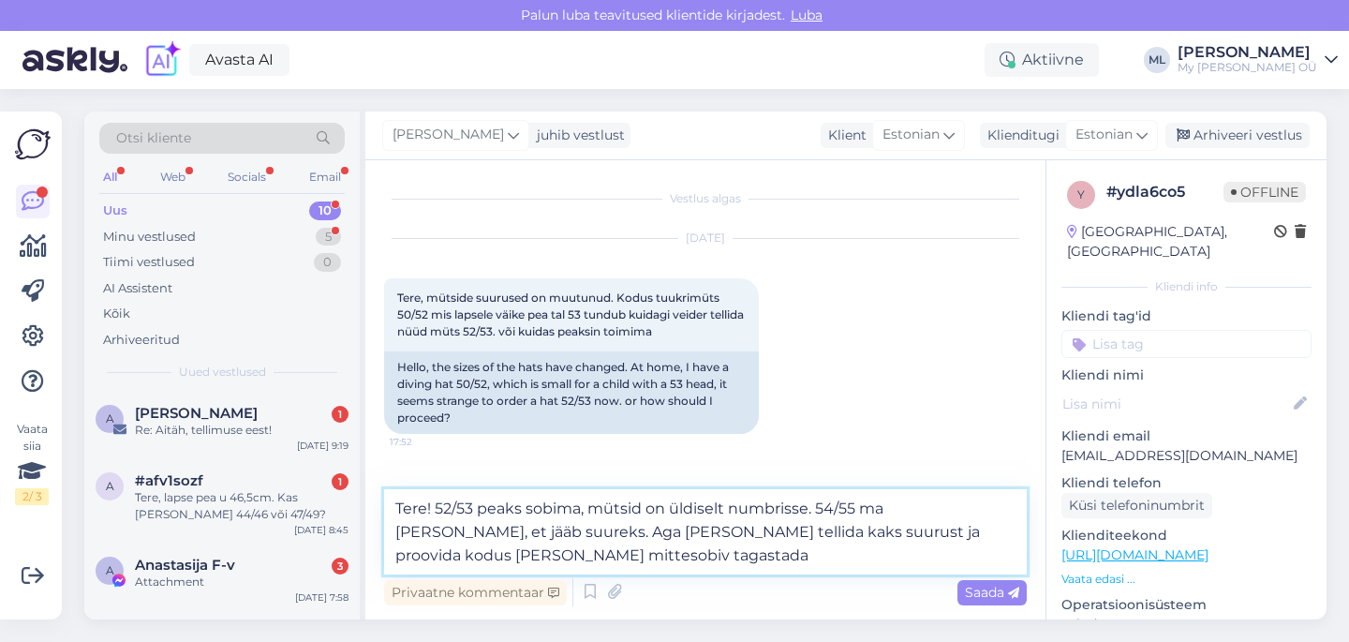
type textarea "Tere! 52/53 peaks sobima, mütsid on üldiselt numbrisse. 54/55 ma [PERSON_NAME],…"
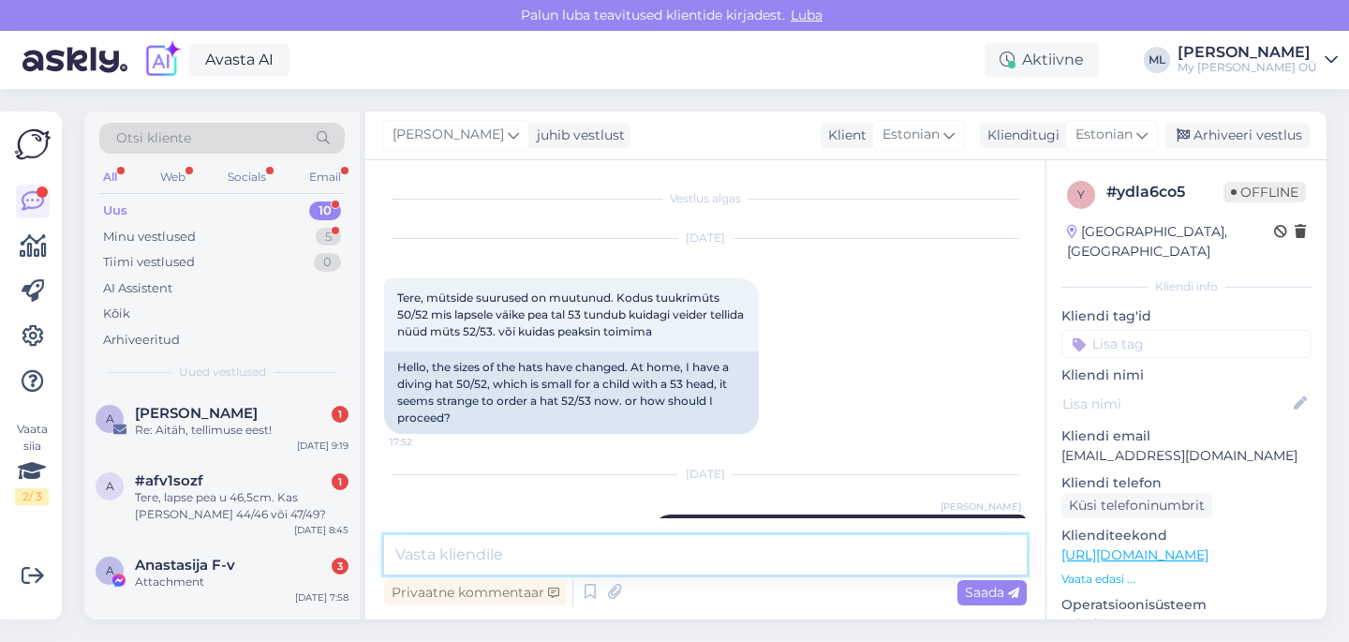
scroll to position [90, 0]
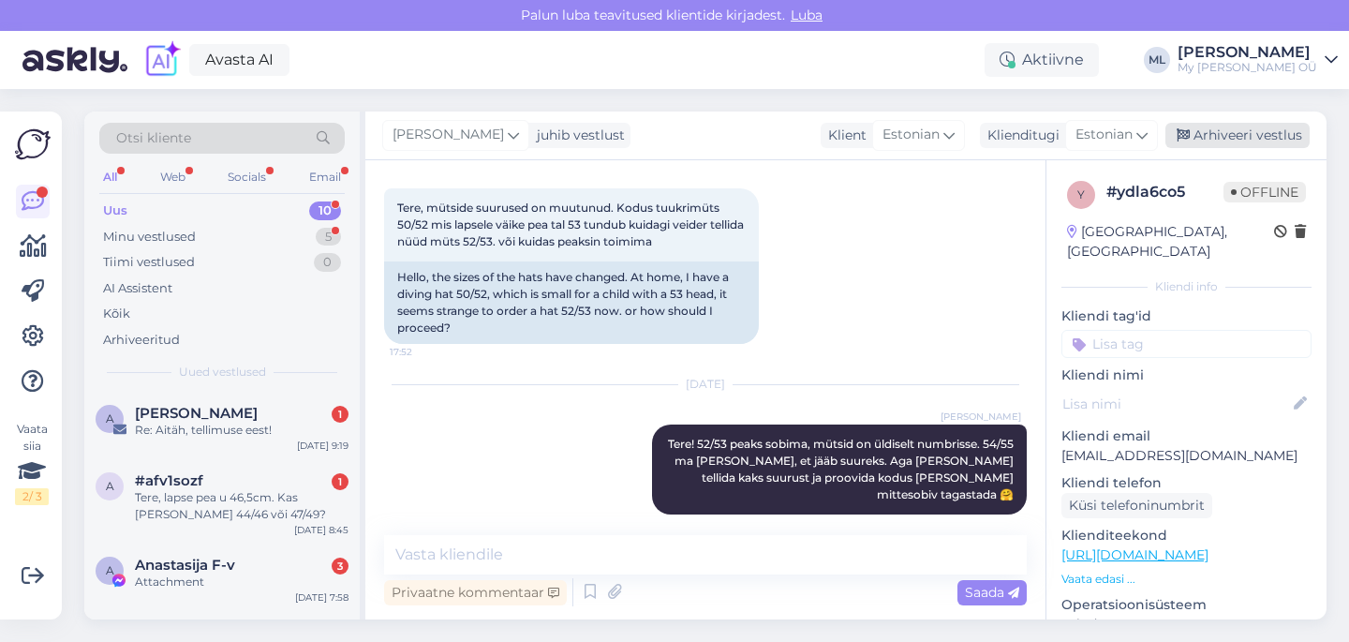
click at [1232, 126] on div "Arhiveeri vestlus" at bounding box center [1237, 135] width 144 height 25
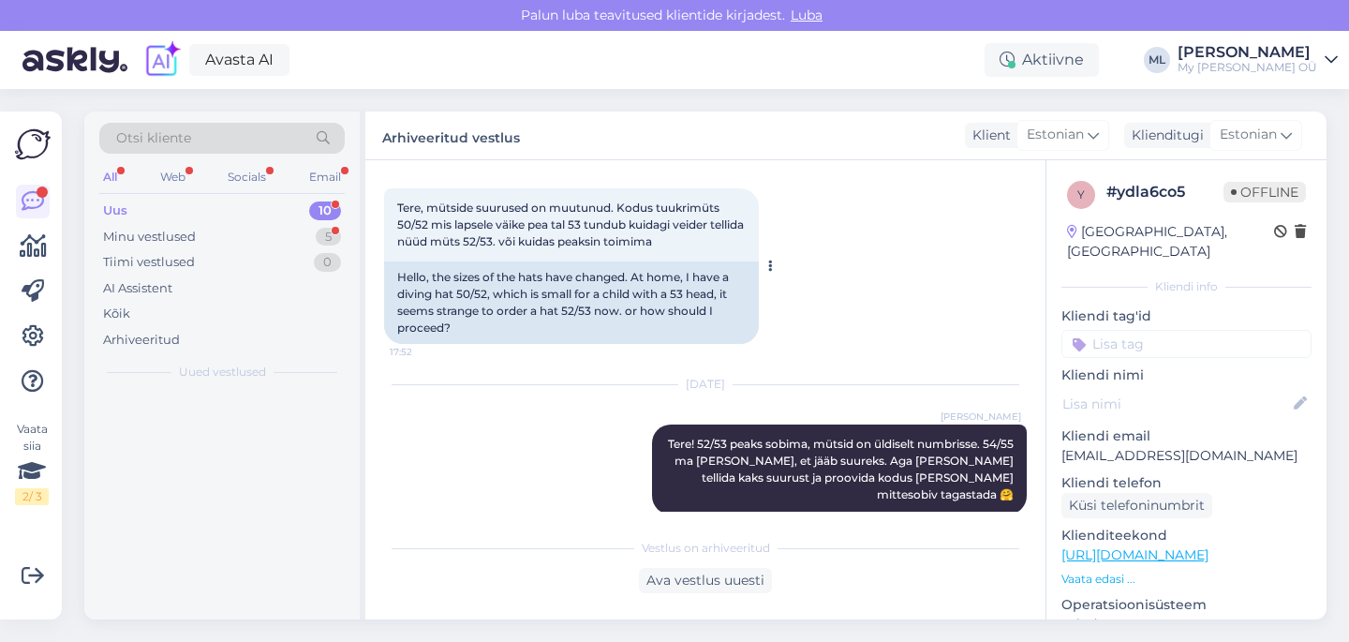
scroll to position [96, 0]
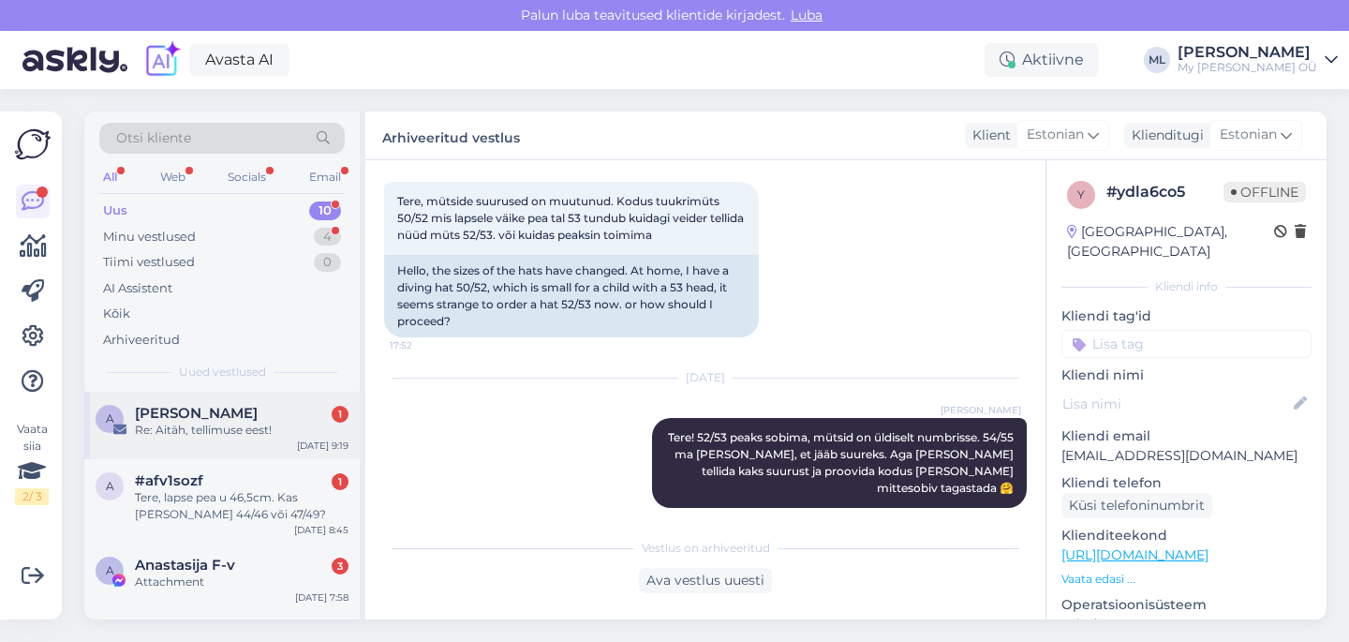
click at [205, 438] on div "A [PERSON_NAME] 1 Re: Aitäh, tellimuse eest! [DATE] 9:19" at bounding box center [221, 424] width 275 height 67
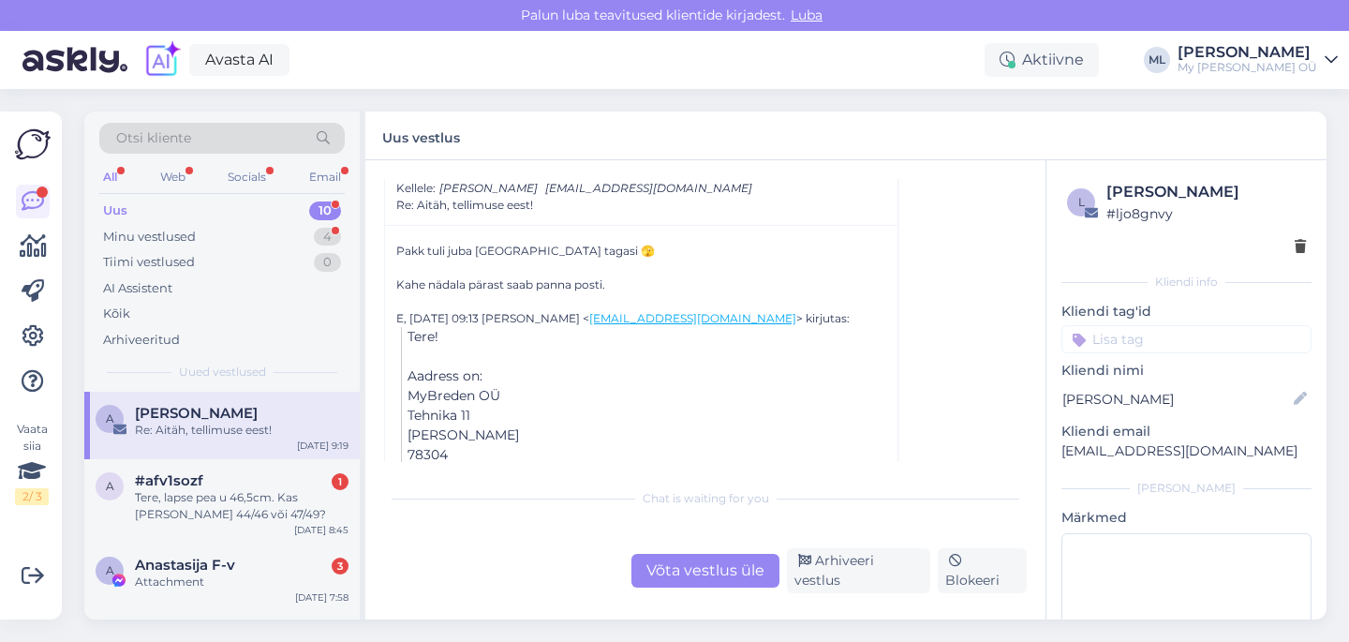
scroll to position [477, 0]
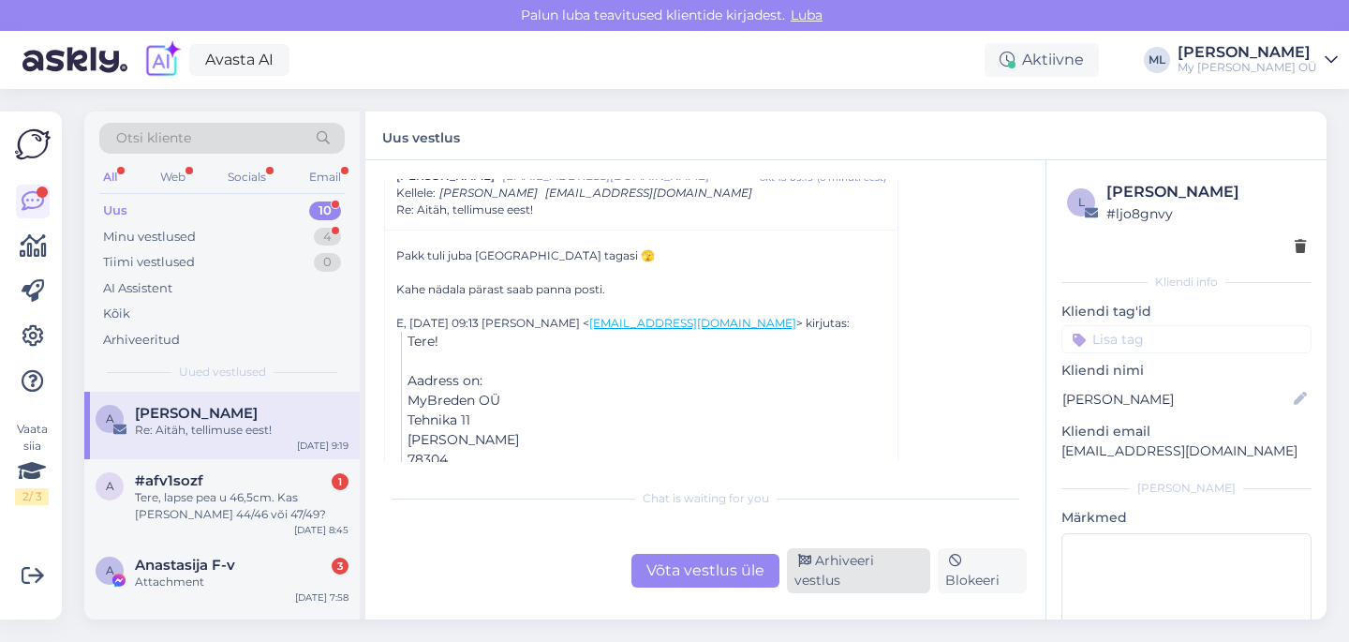
click at [856, 578] on div "Arhiveeri vestlus" at bounding box center [858, 570] width 143 height 45
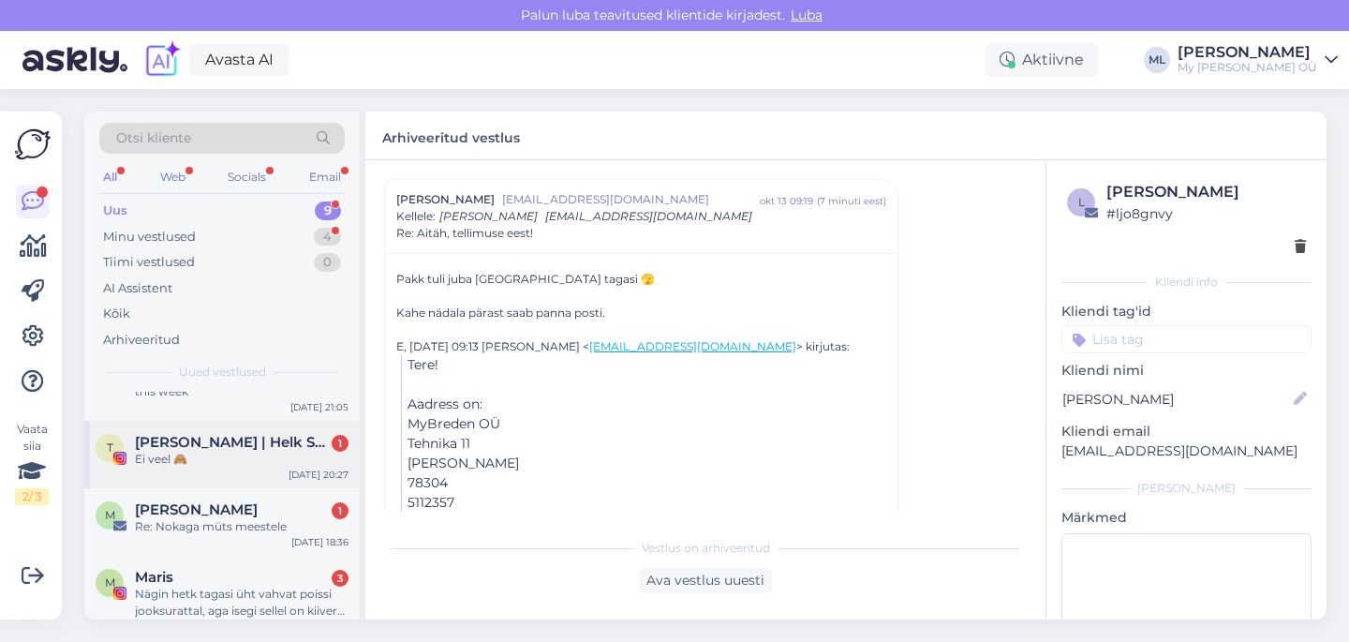
scroll to position [170, 0]
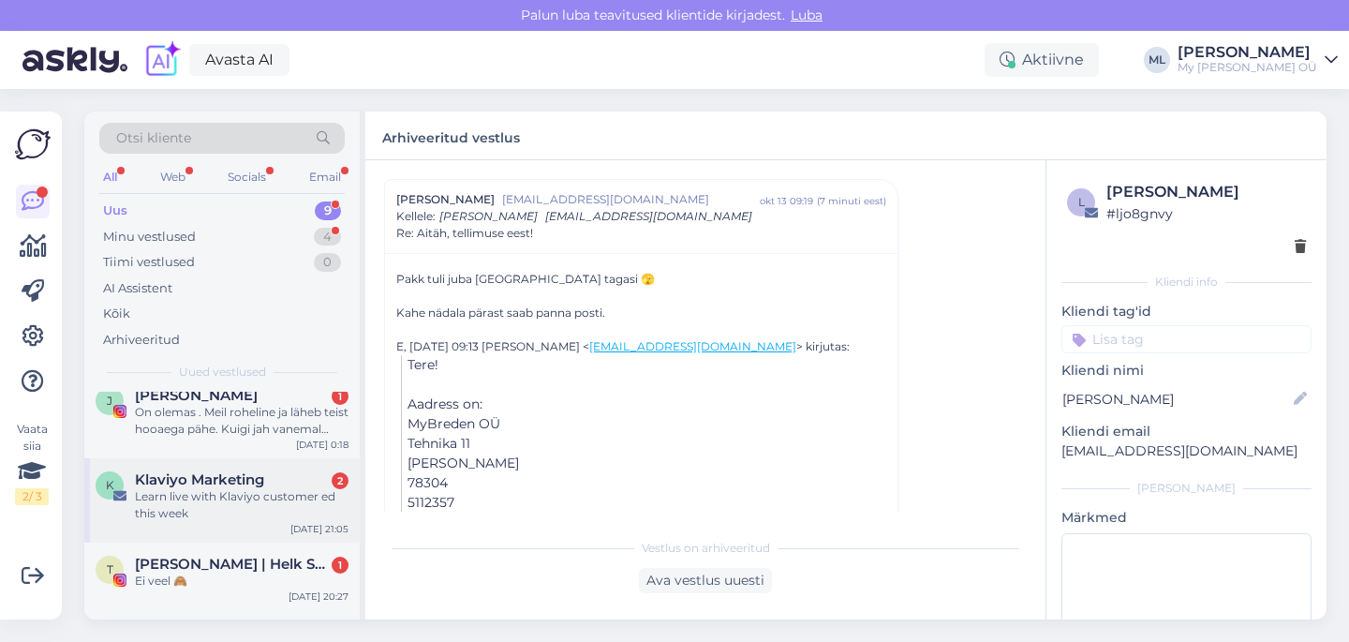
click at [203, 482] on span "Klaviyo Marketing" at bounding box center [199, 479] width 129 height 17
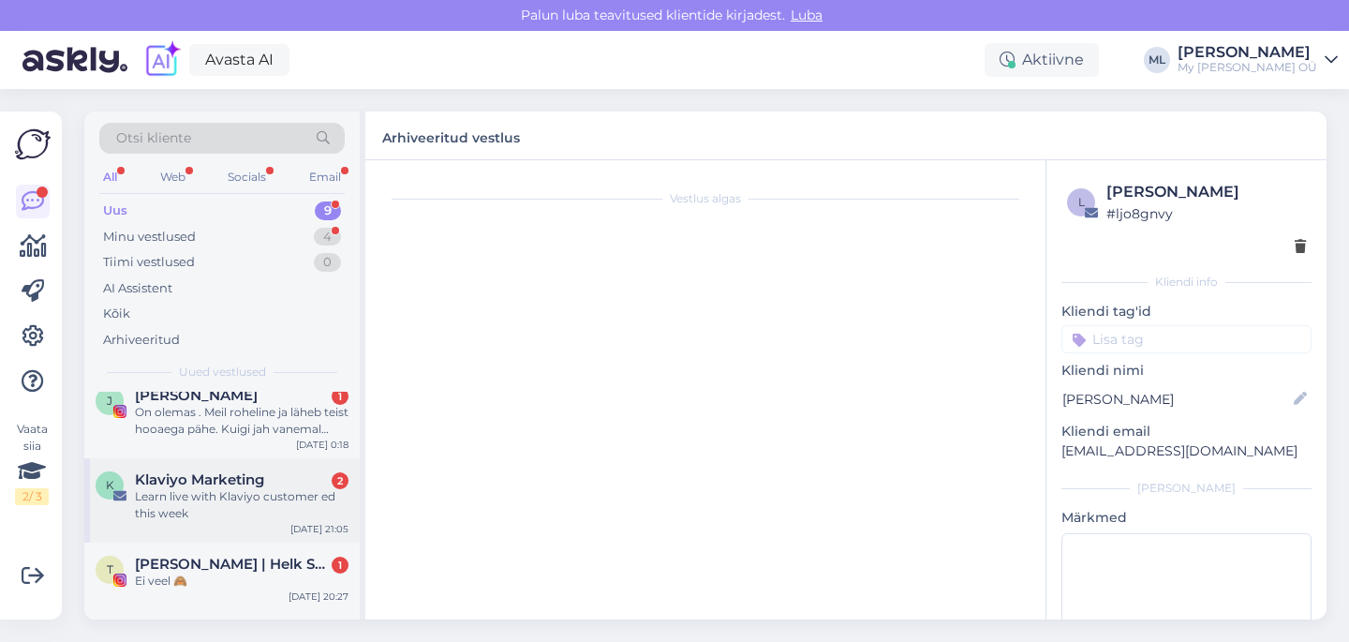
scroll to position [0, 0]
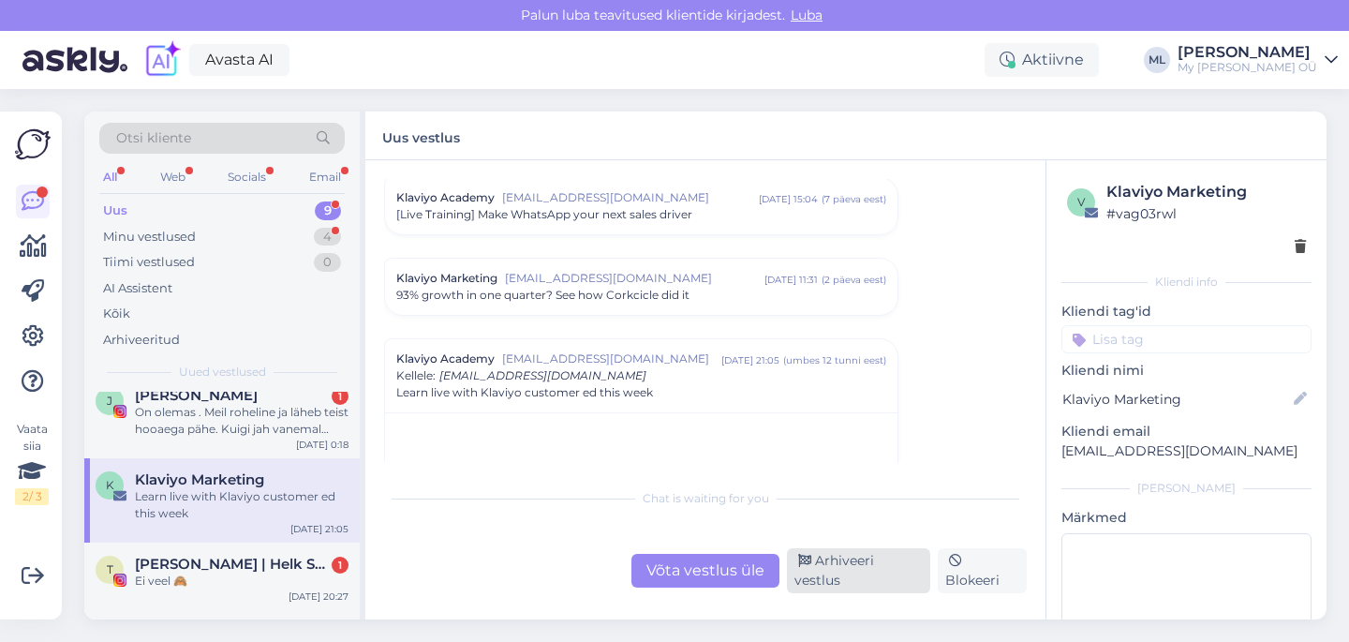
click at [867, 581] on div "Arhiveeri vestlus" at bounding box center [858, 570] width 143 height 45
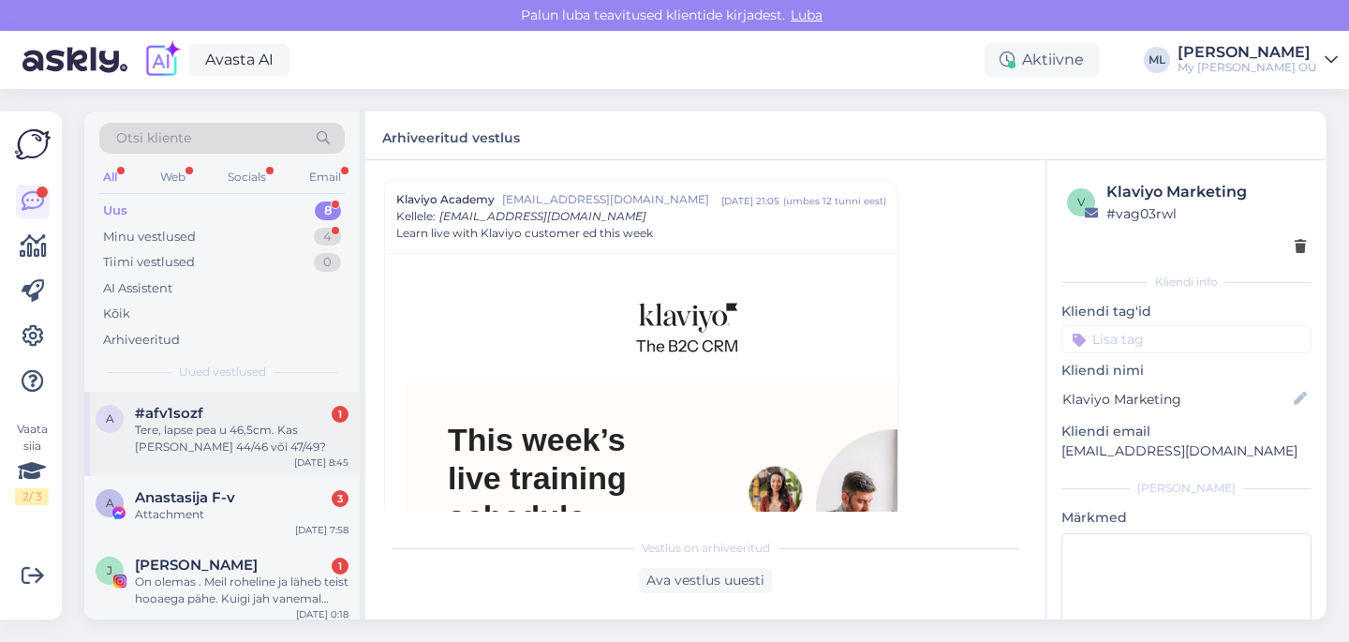
click at [208, 432] on div "Tere, lapse pea u 46,5cm. Kas [PERSON_NAME] 44/46 või 47/49?" at bounding box center [242, 438] width 214 height 34
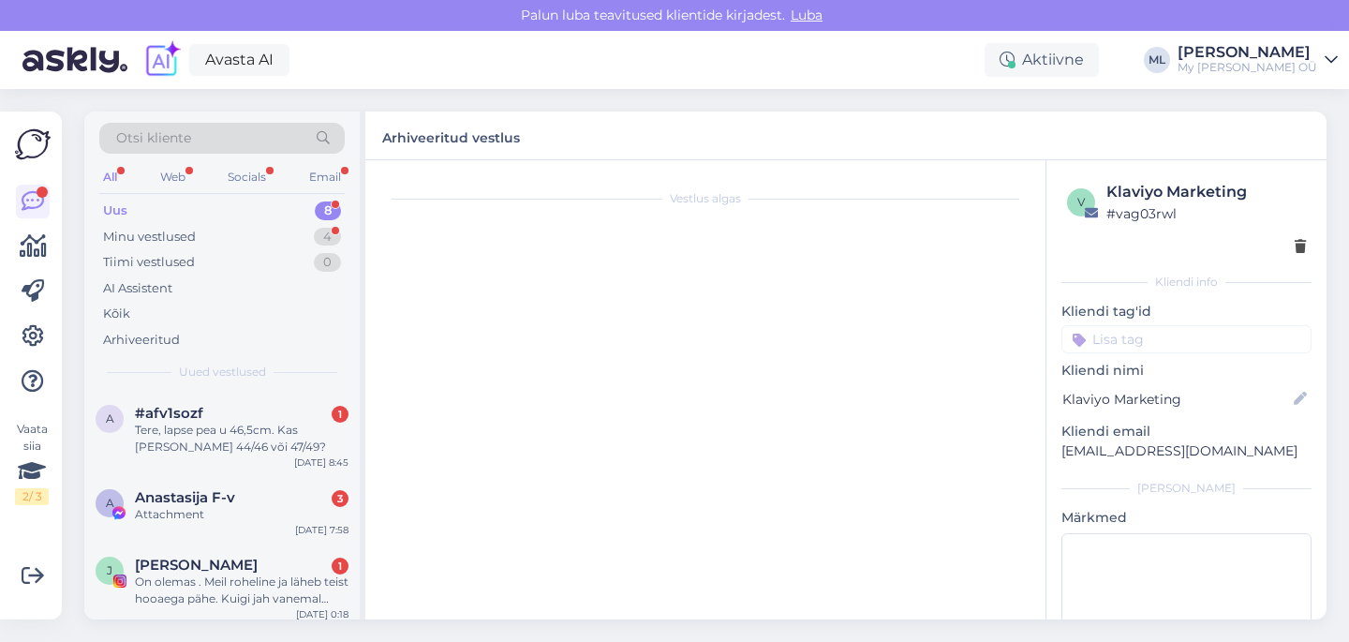
scroll to position [5961, 0]
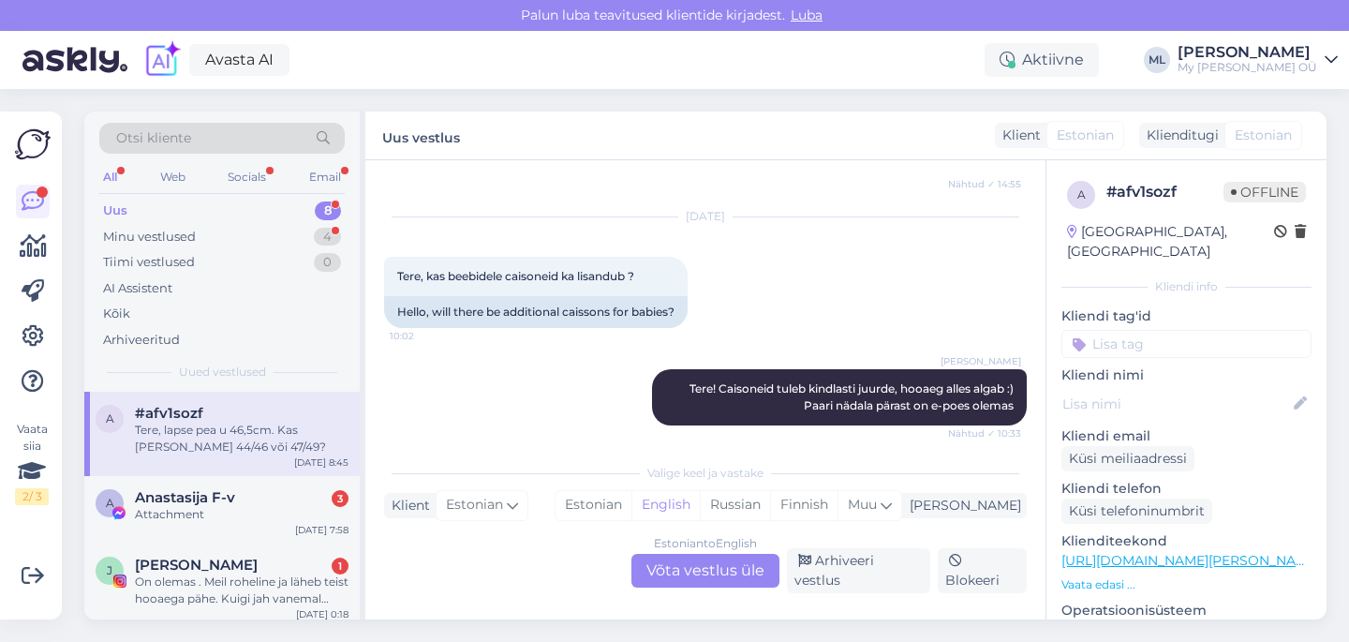
drag, startPoint x: 663, startPoint y: 581, endPoint x: 662, endPoint y: 595, distance: 14.1
click at [659, 579] on div "Estonian to English Võta vestlus üle" at bounding box center [705, 571] width 148 height 34
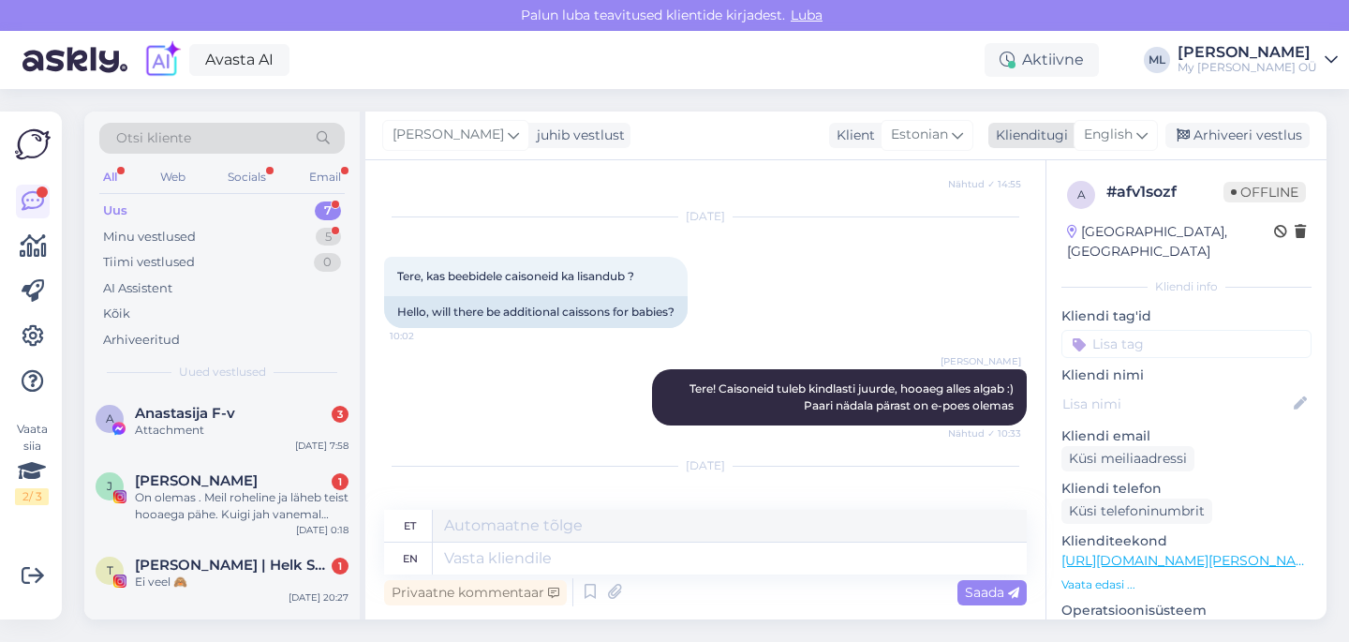
click at [1137, 135] on div "English" at bounding box center [1115, 135] width 84 height 30
type input "est"
click at [1060, 211] on link "Estonian" at bounding box center [1073, 218] width 206 height 30
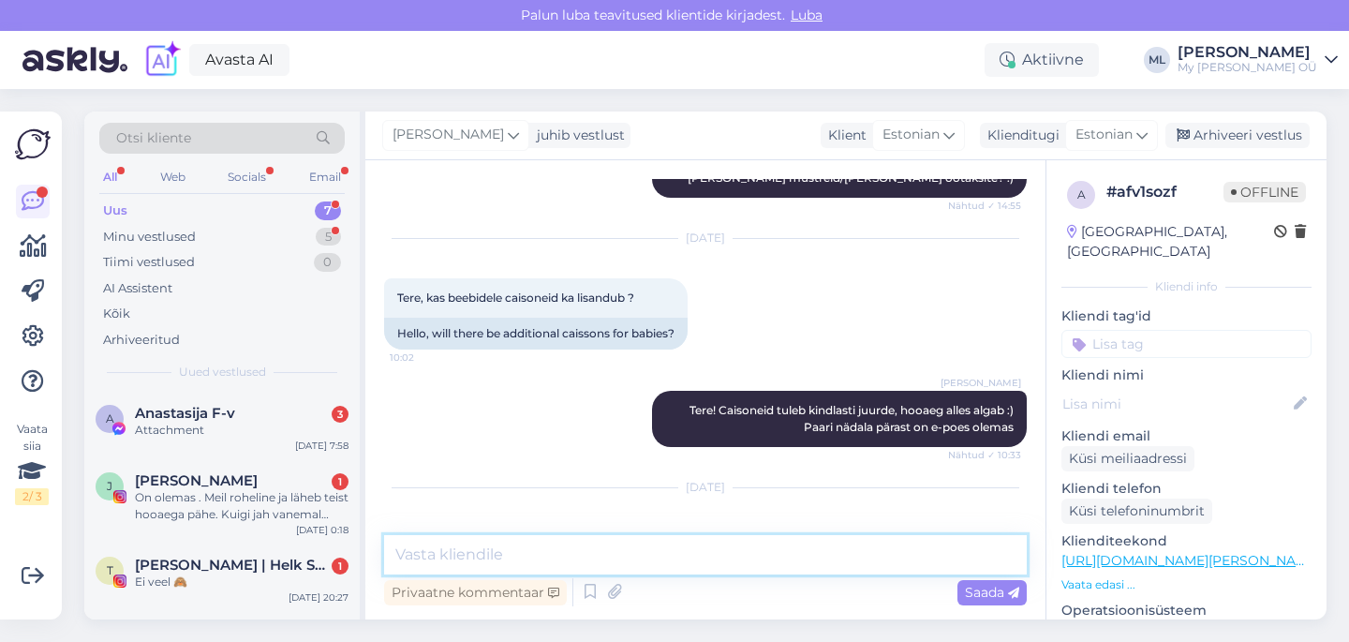
click at [479, 557] on textarea at bounding box center [705, 554] width 642 height 39
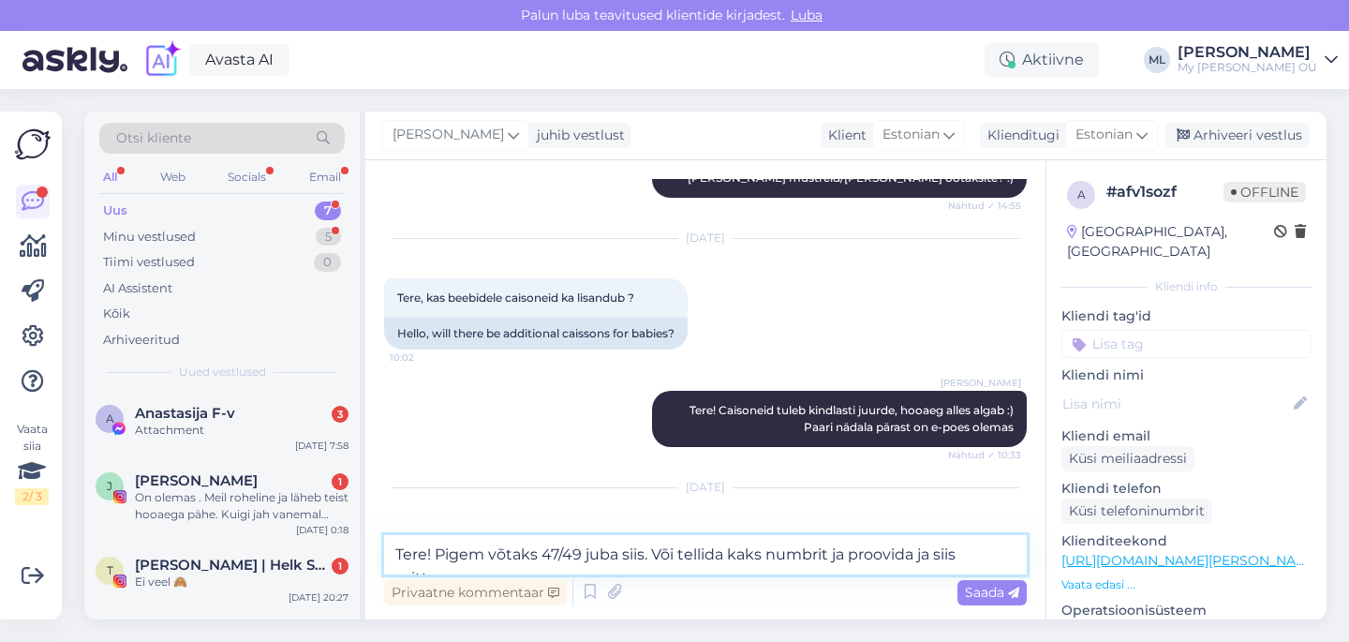
scroll to position [5961, 0]
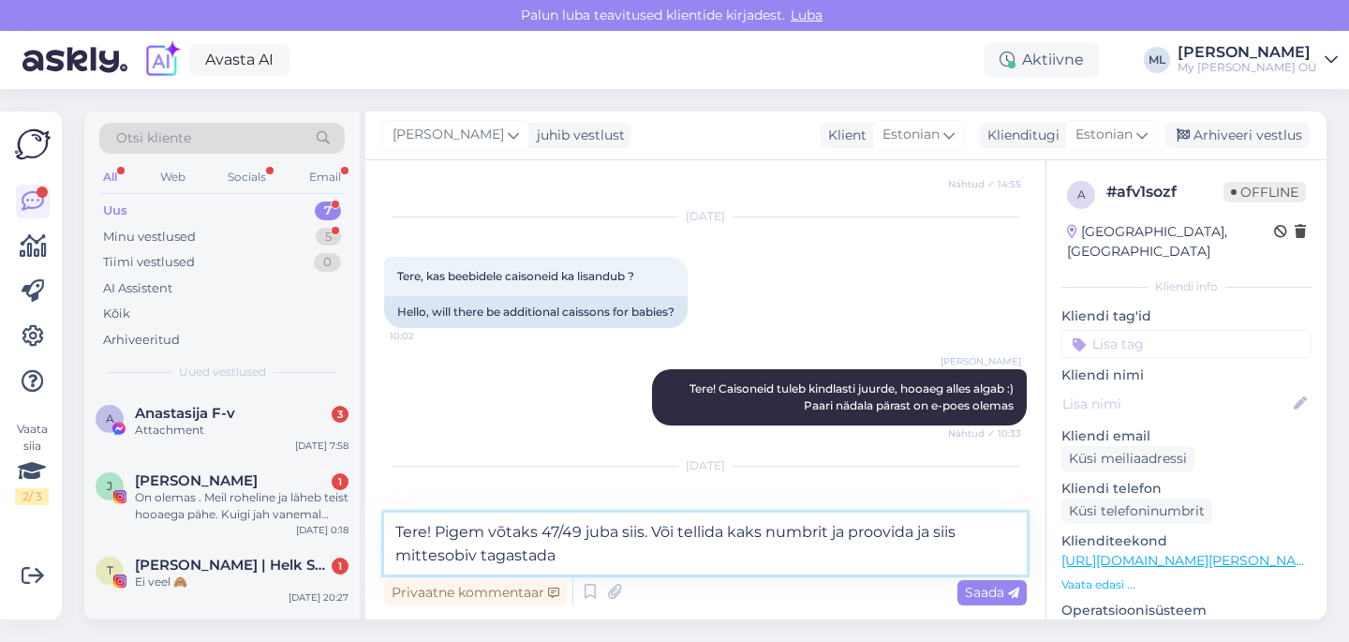
type textarea "Tere! Pigem võtaks 47/49 juba siis. Või tellida kaks numbrit ja proovida ja sii…"
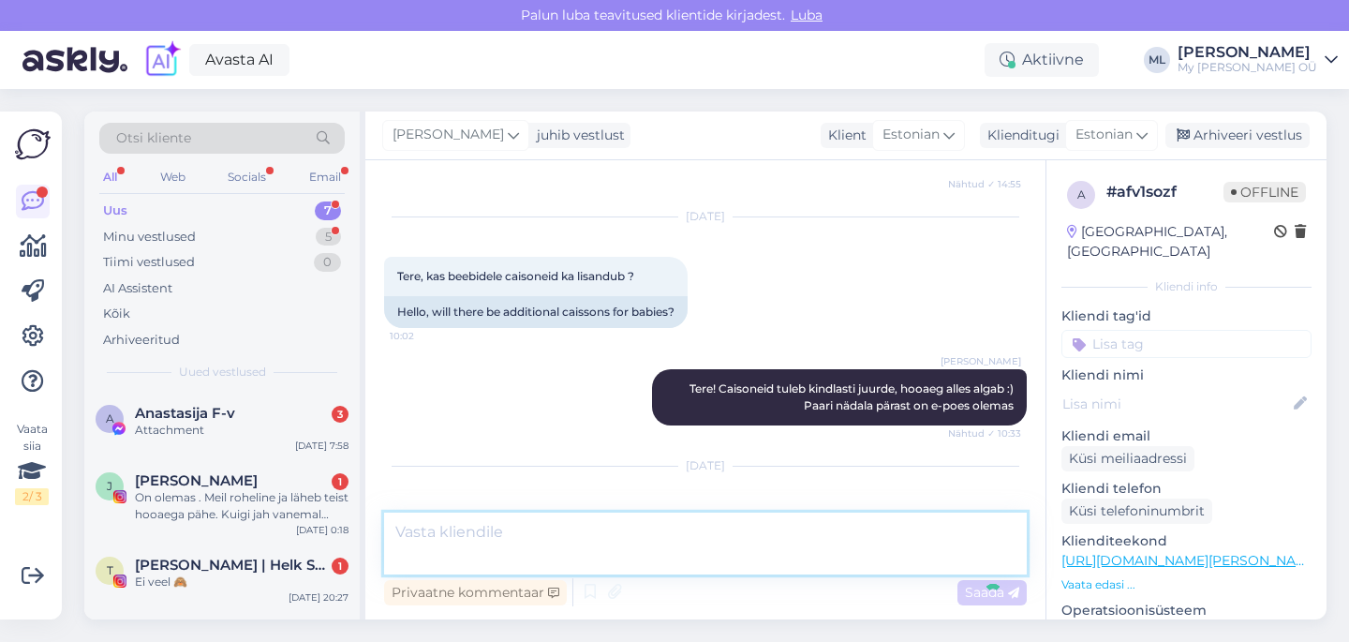
scroll to position [6037, 0]
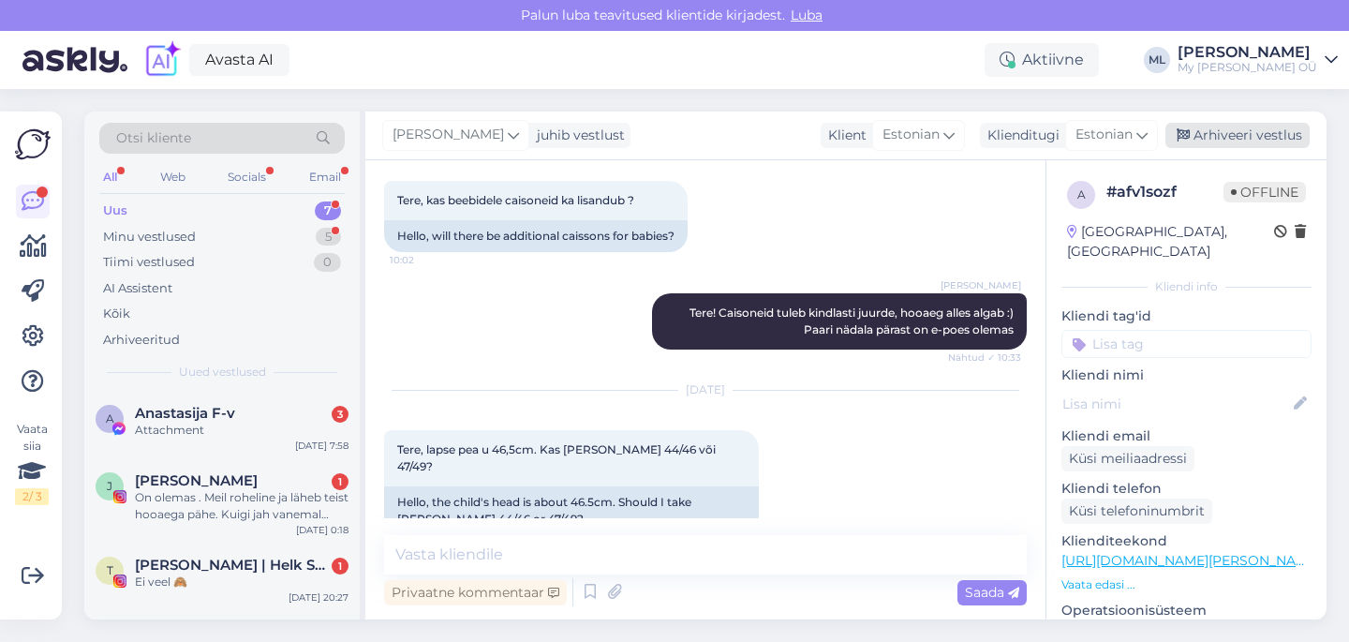
click at [1221, 123] on div "Arhiveeri vestlus" at bounding box center [1237, 135] width 144 height 25
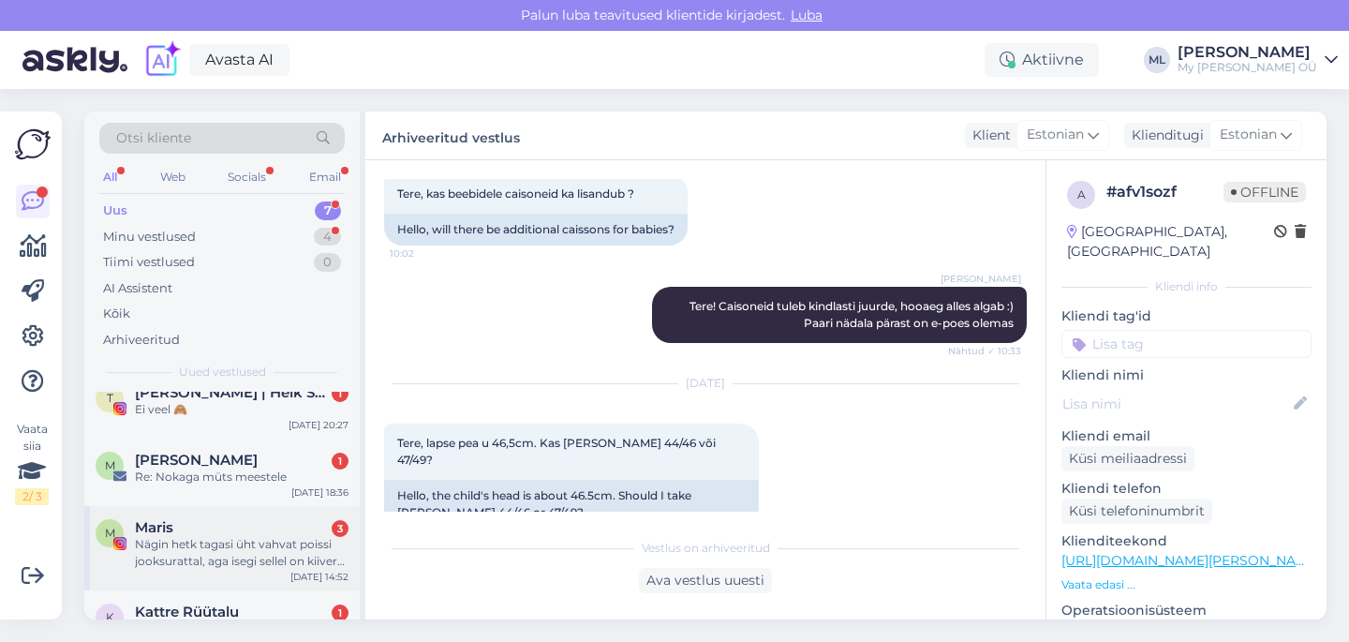
scroll to position [161, 0]
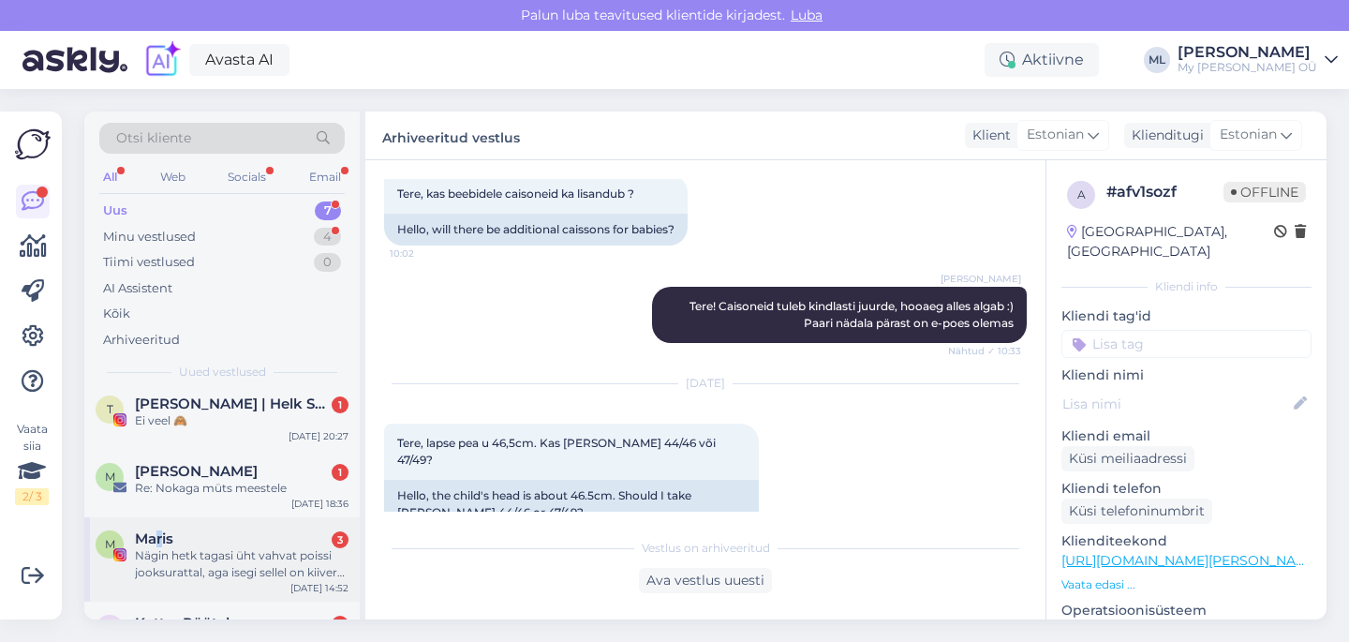
click at [158, 544] on span "Maris" at bounding box center [154, 538] width 38 height 17
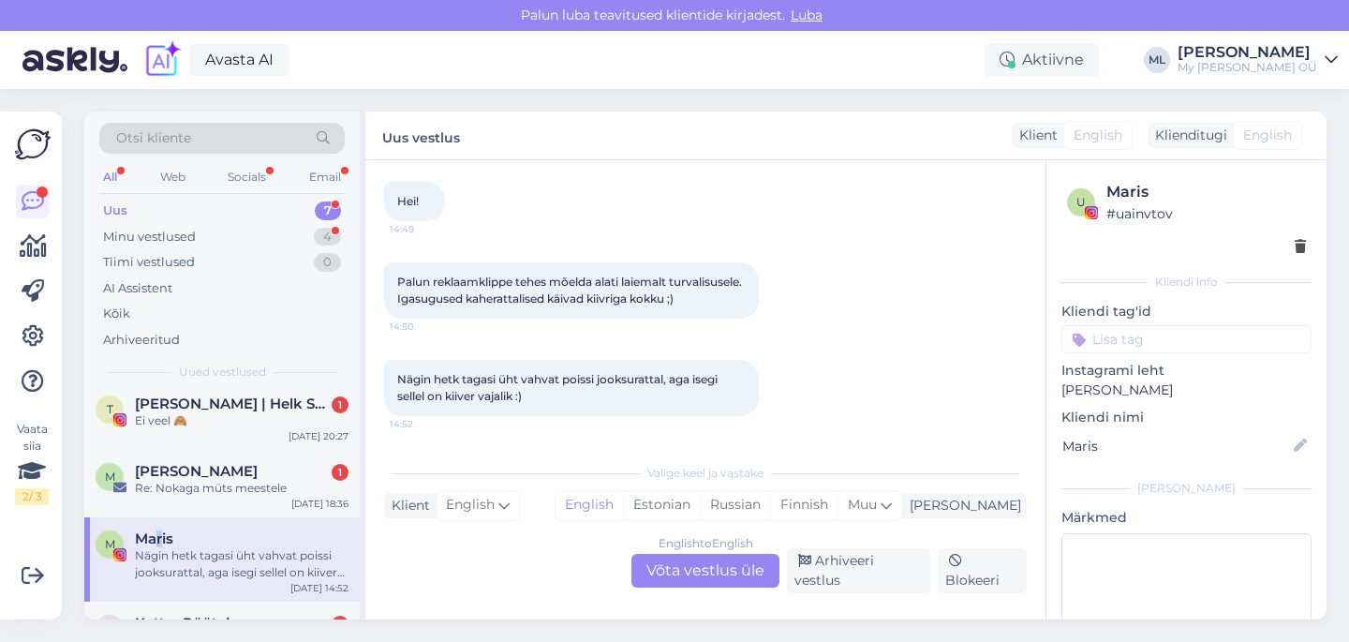
scroll to position [102, 0]
click at [204, 475] on span "[PERSON_NAME]" at bounding box center [196, 471] width 123 height 17
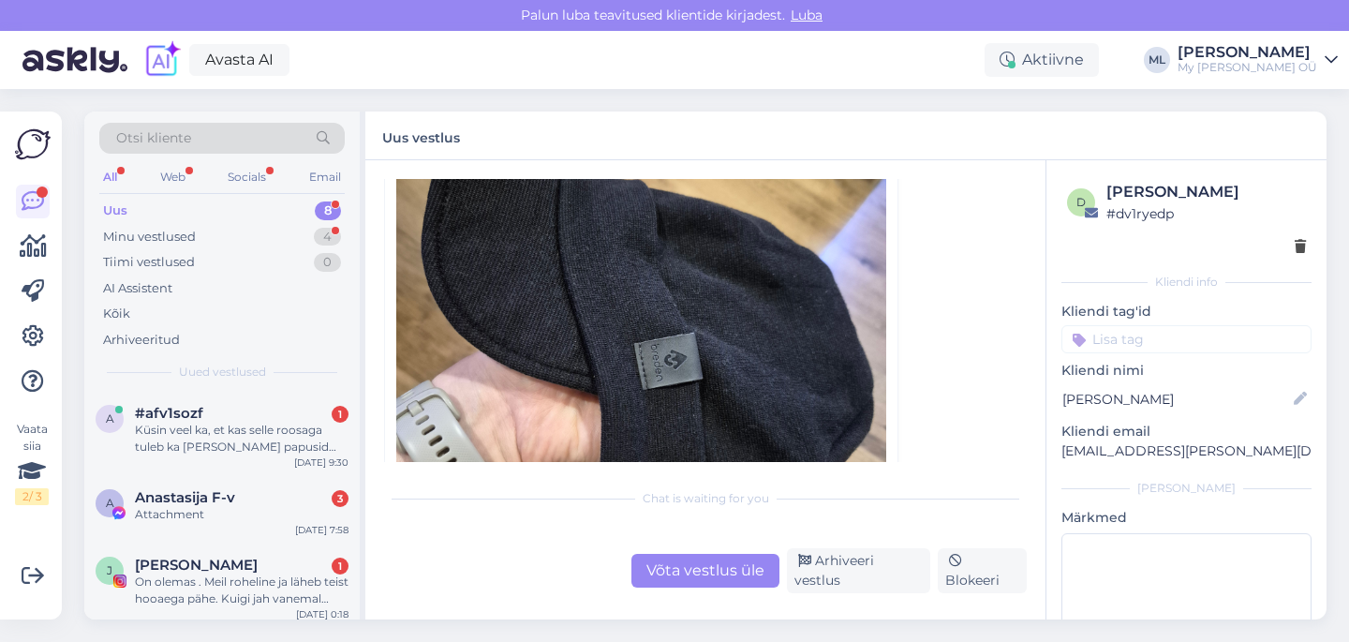
scroll to position [529, 0]
click at [523, 357] on img at bounding box center [641, 330] width 490 height 653
click at [614, 376] on img at bounding box center [641, 330] width 490 height 653
click at [663, 366] on img at bounding box center [641, 330] width 490 height 653
click at [219, 503] on span "Anastasija F-v" at bounding box center [185, 497] width 100 height 17
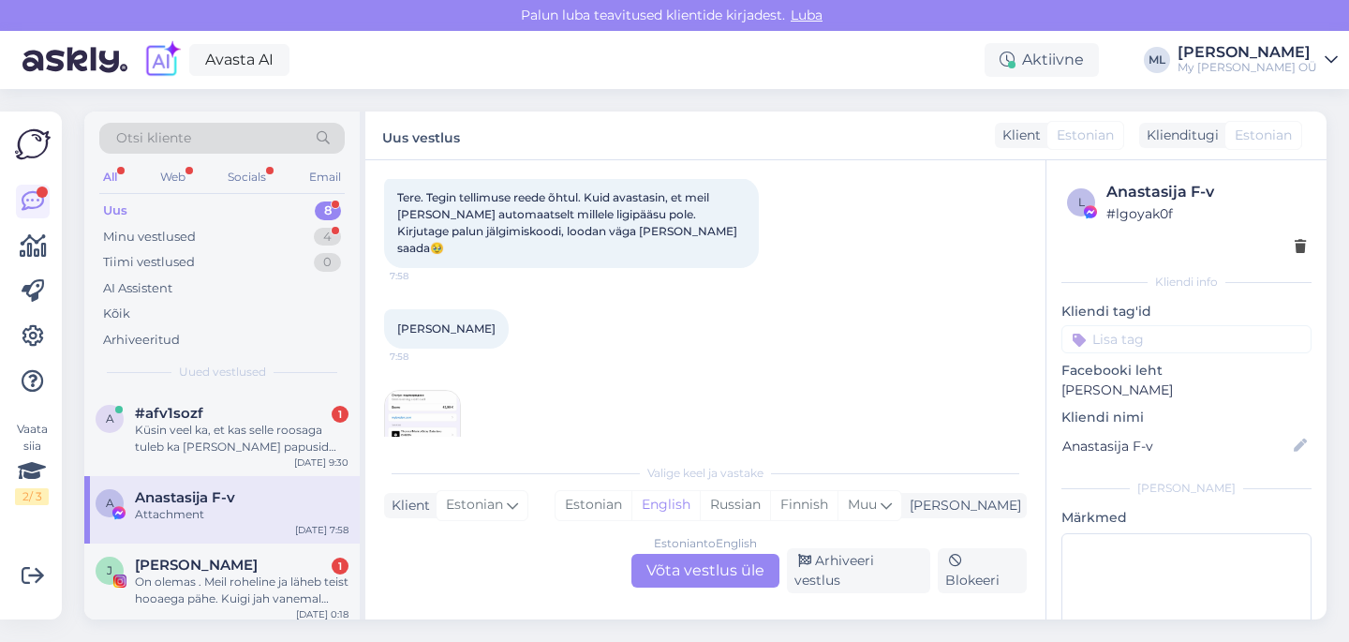
scroll to position [462, 0]
click at [417, 385] on img at bounding box center [422, 422] width 75 height 75
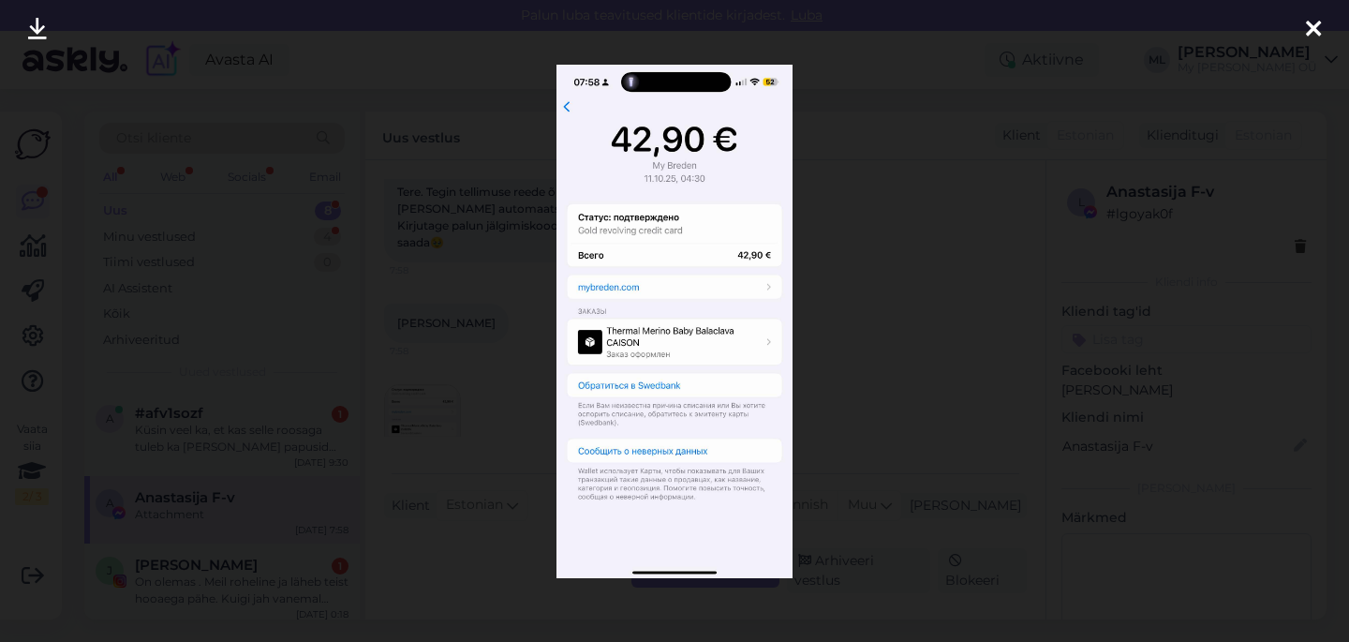
click at [846, 382] on div at bounding box center [674, 321] width 1349 height 642
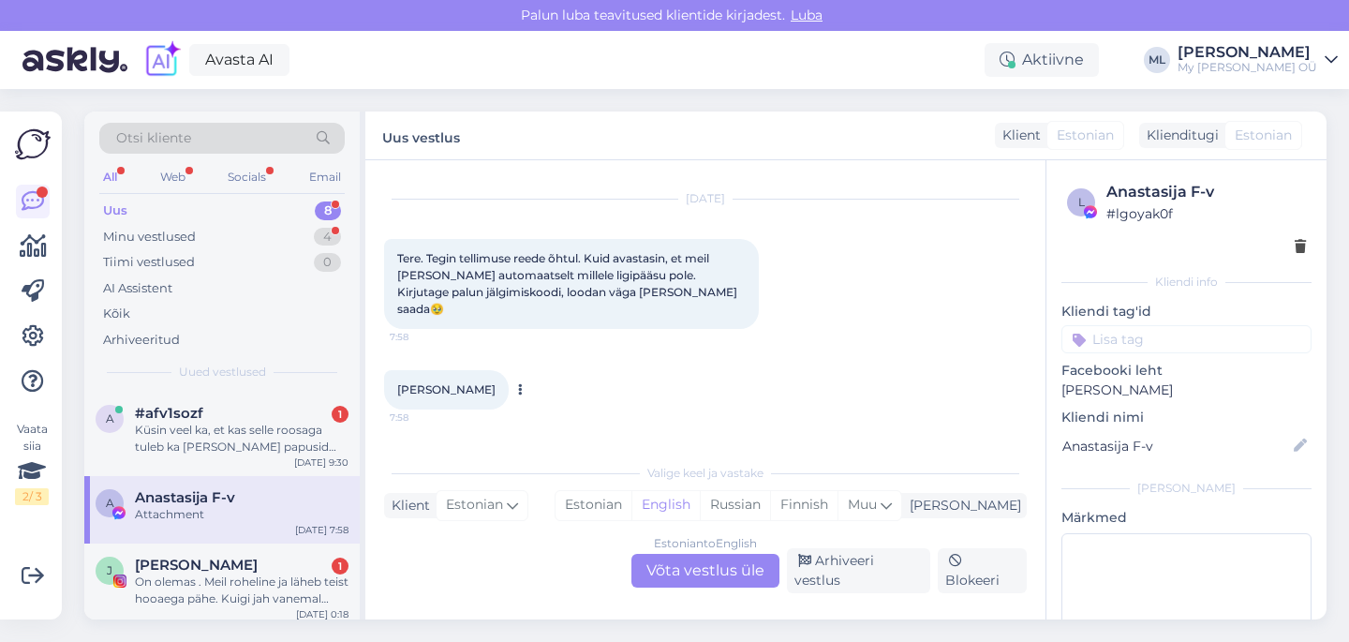
scroll to position [378, 0]
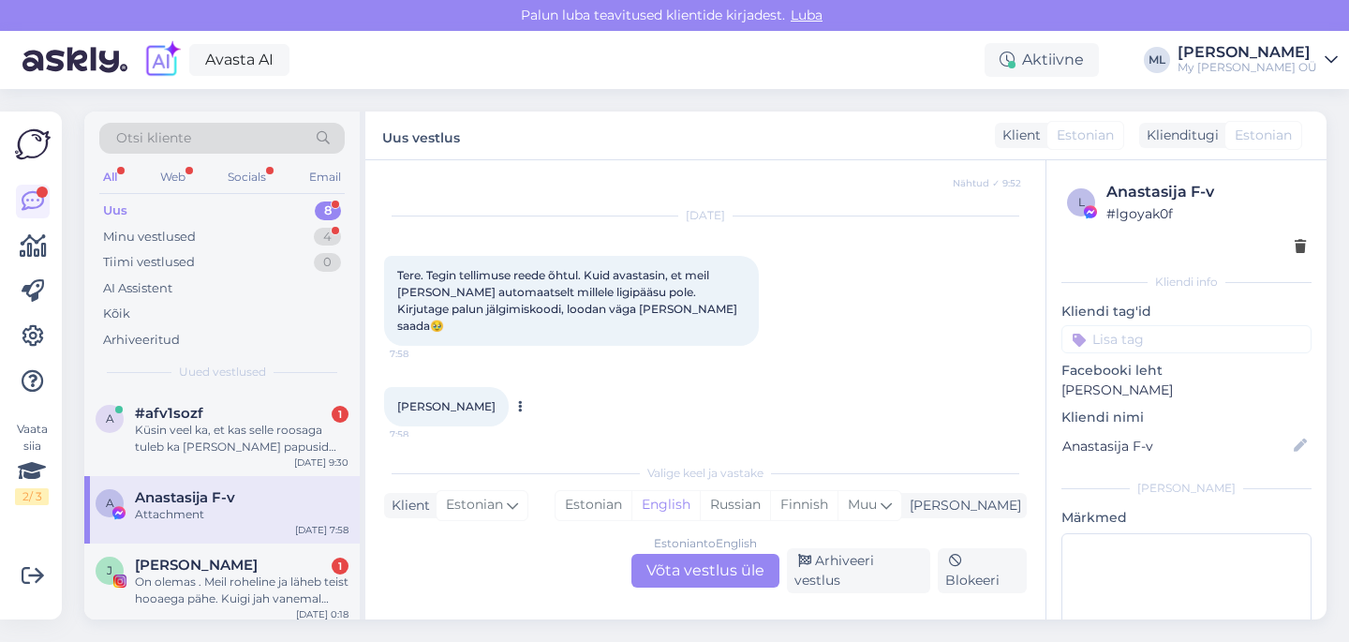
click at [466, 399] on span "[PERSON_NAME]" at bounding box center [446, 406] width 98 height 14
click at [467, 399] on span "[PERSON_NAME]" at bounding box center [446, 406] width 98 height 14
copy div "[PERSON_NAME] 7:58"
drag, startPoint x: 673, startPoint y: 325, endPoint x: 673, endPoint y: 342, distance: 16.9
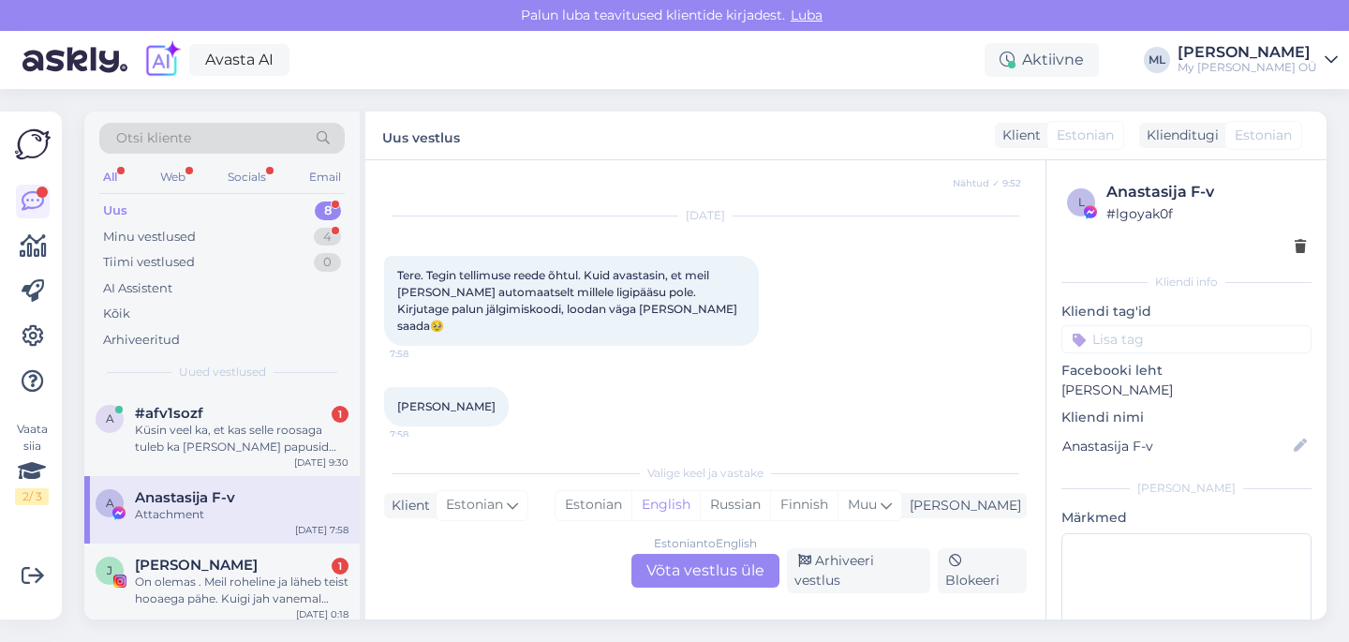
click at [672, 324] on div "[DATE] Tere. Tegin tellimuse reede õhtul. Kuid avastasin, et meil [PERSON_NAME]…" at bounding box center [705, 281] width 642 height 170
click at [702, 574] on div "Estonian to English Võta vestlus üle" at bounding box center [705, 571] width 148 height 34
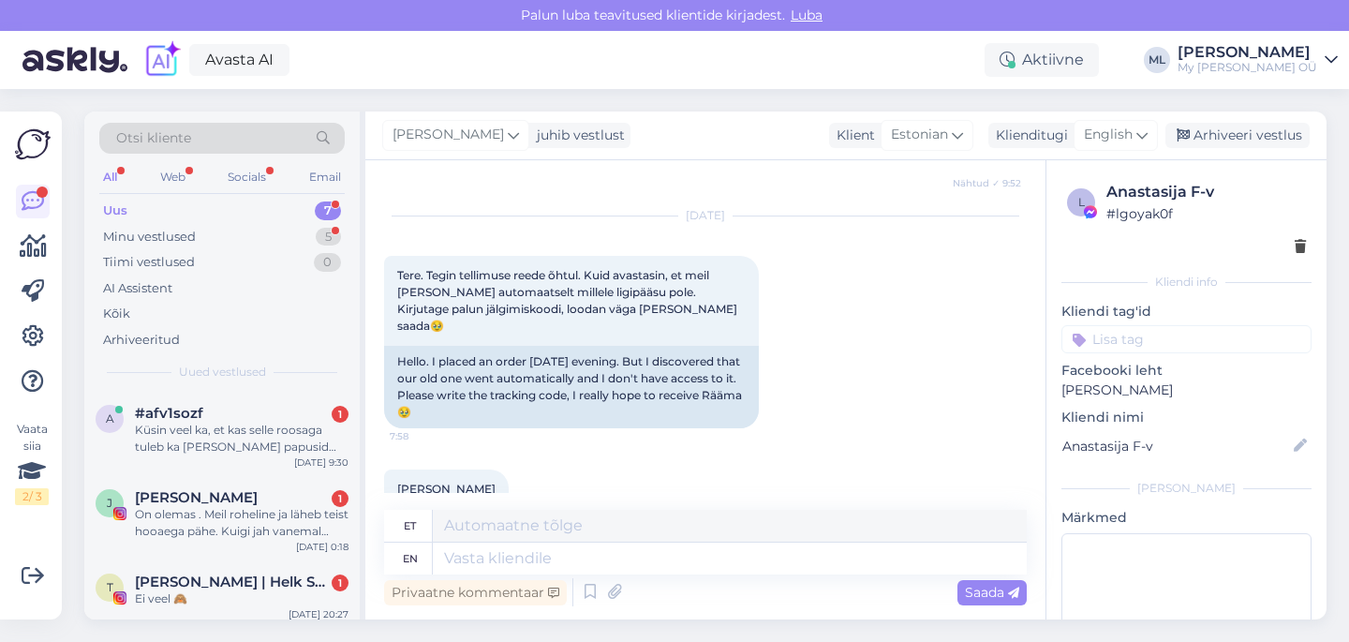
scroll to position [531, 0]
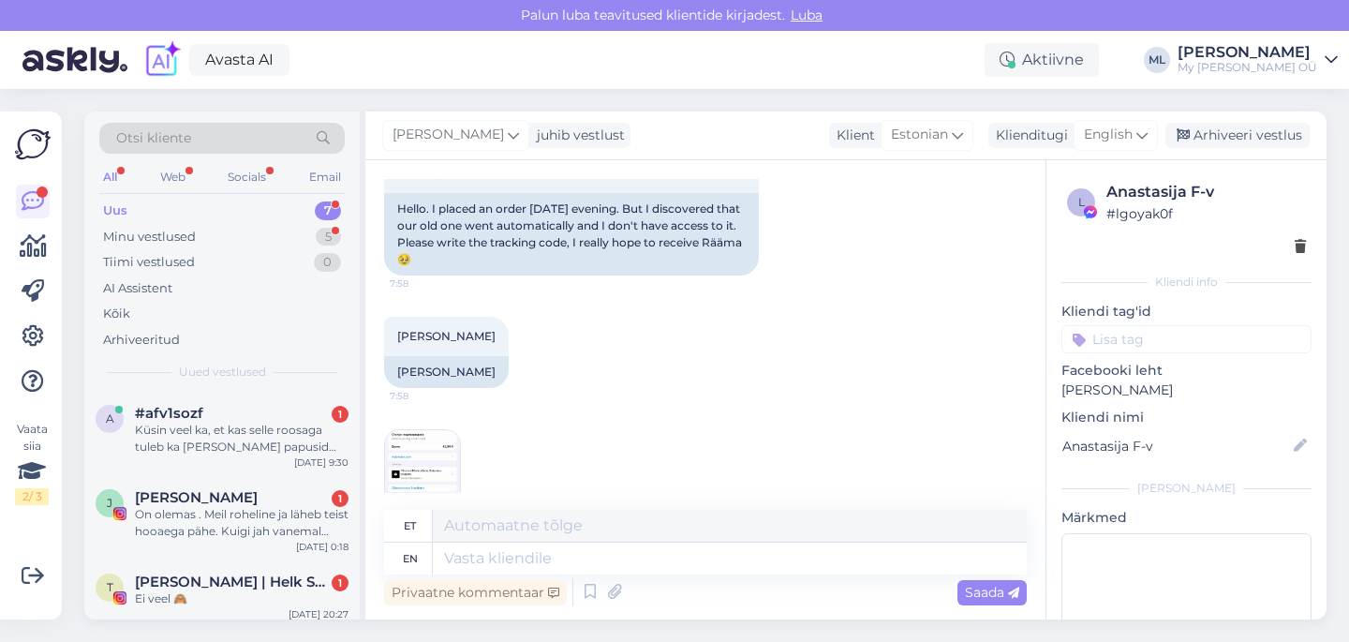
click at [421, 449] on img at bounding box center [422, 467] width 75 height 75
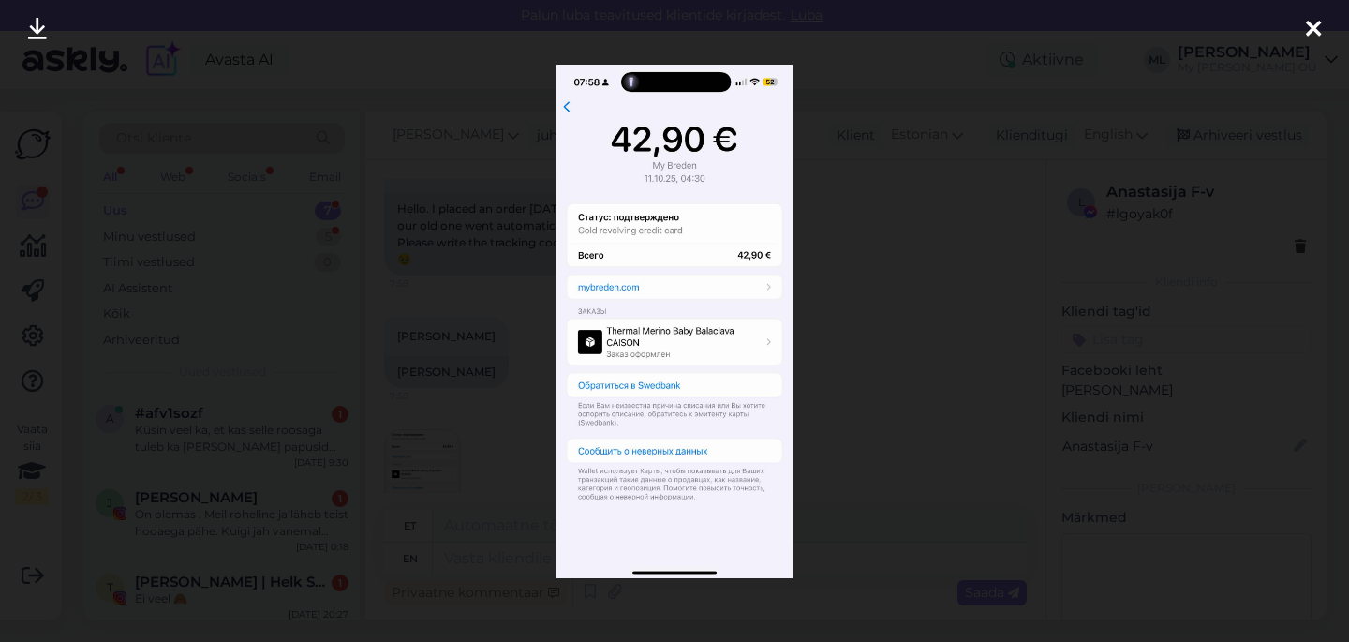
click at [896, 193] on div at bounding box center [674, 321] width 1349 height 642
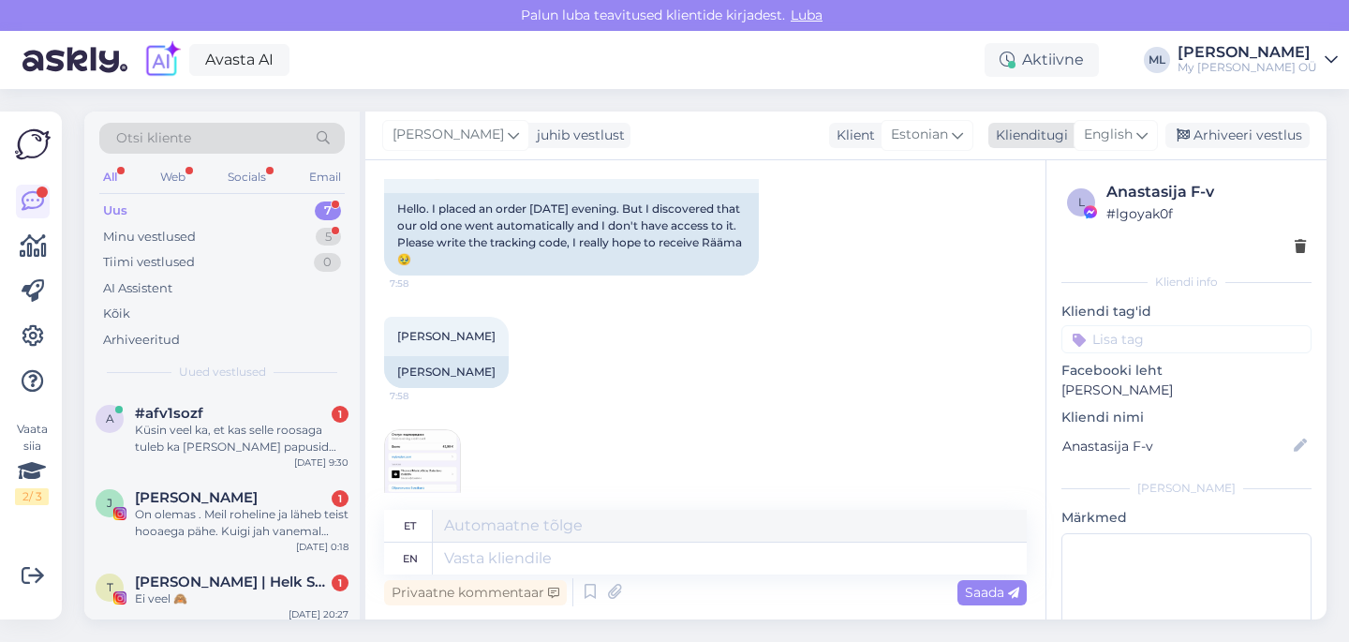
click at [1135, 125] on div "English" at bounding box center [1115, 135] width 84 height 30
type input "est"
click at [1006, 233] on ul "Estonian" at bounding box center [1073, 218] width 206 height 45
drag, startPoint x: 1006, startPoint y: 213, endPoint x: 991, endPoint y: 226, distance: 19.9
click at [1006, 214] on link "Estonian" at bounding box center [1073, 218] width 206 height 30
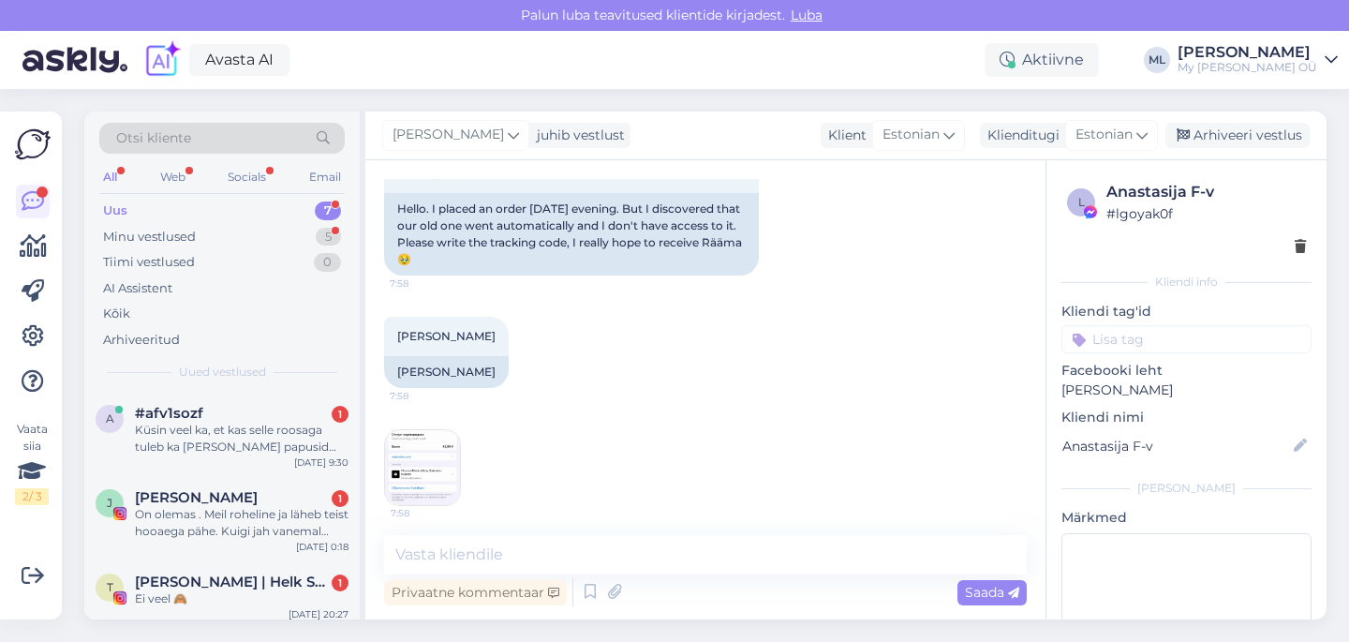
scroll to position [506, 0]
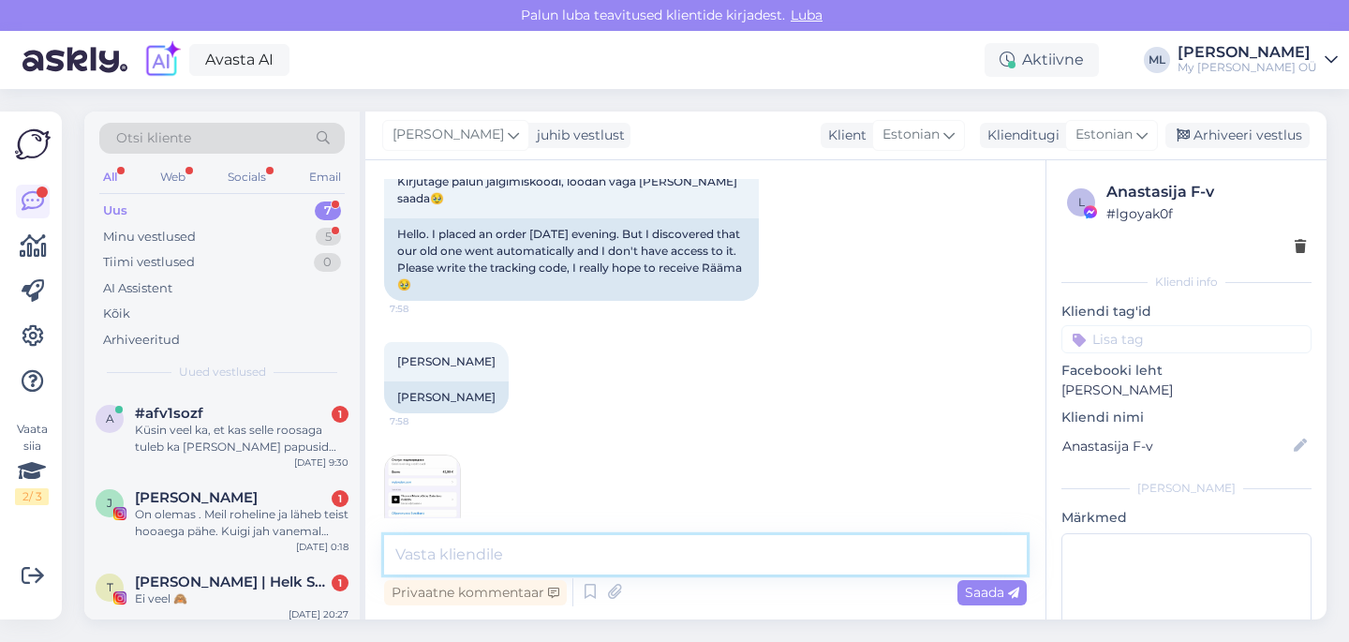
click at [526, 539] on textarea at bounding box center [705, 554] width 642 height 39
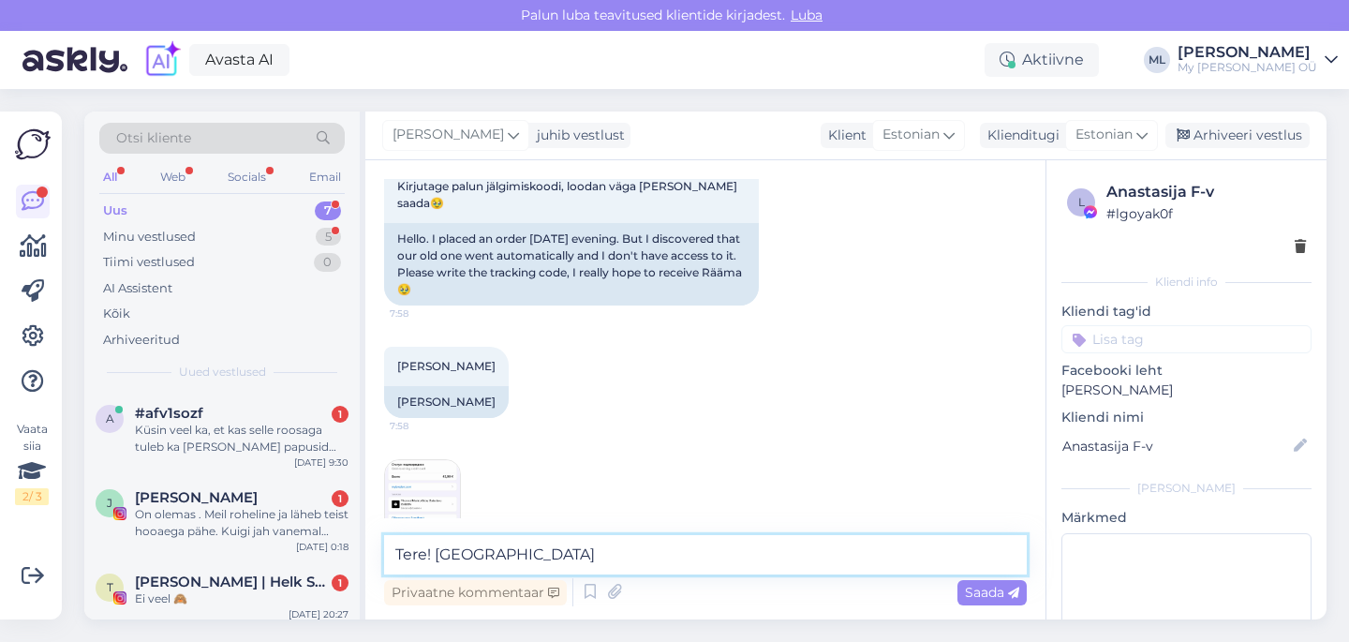
scroll to position [502, 0]
type textarea "Tere! Palun andke kehtiv meiliaadress, muudame ära :)"
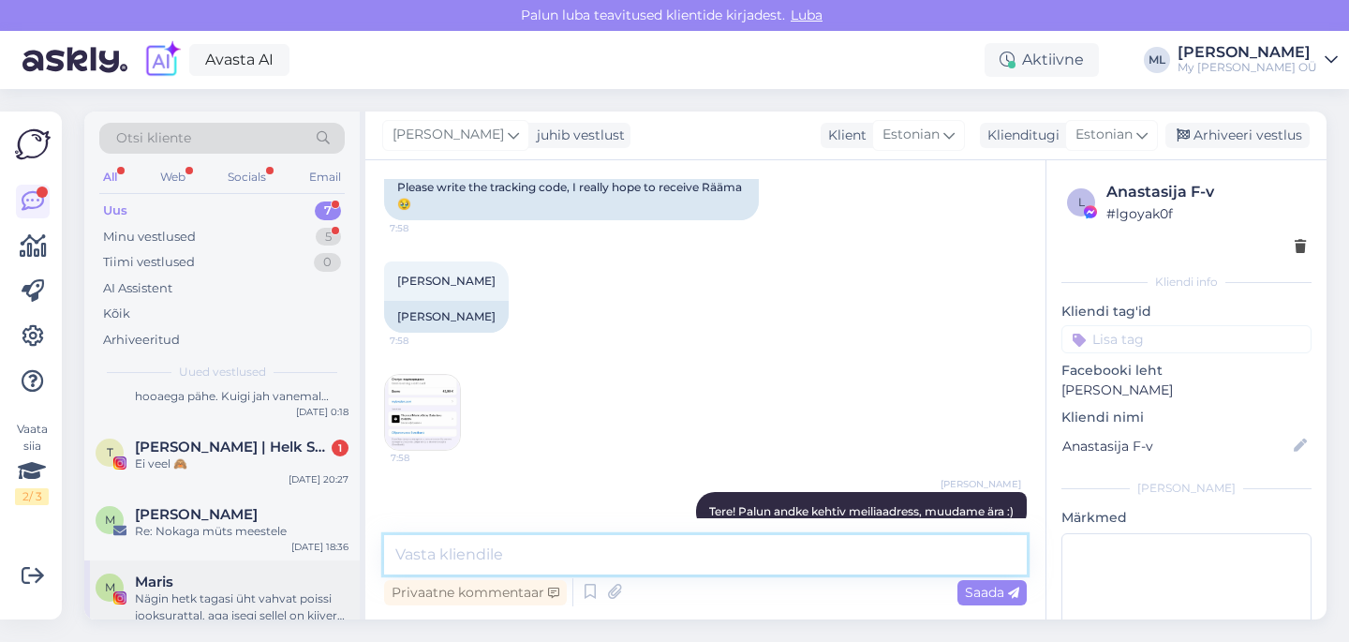
scroll to position [134, 0]
click at [206, 516] on span "[PERSON_NAME]" at bounding box center [196, 515] width 123 height 17
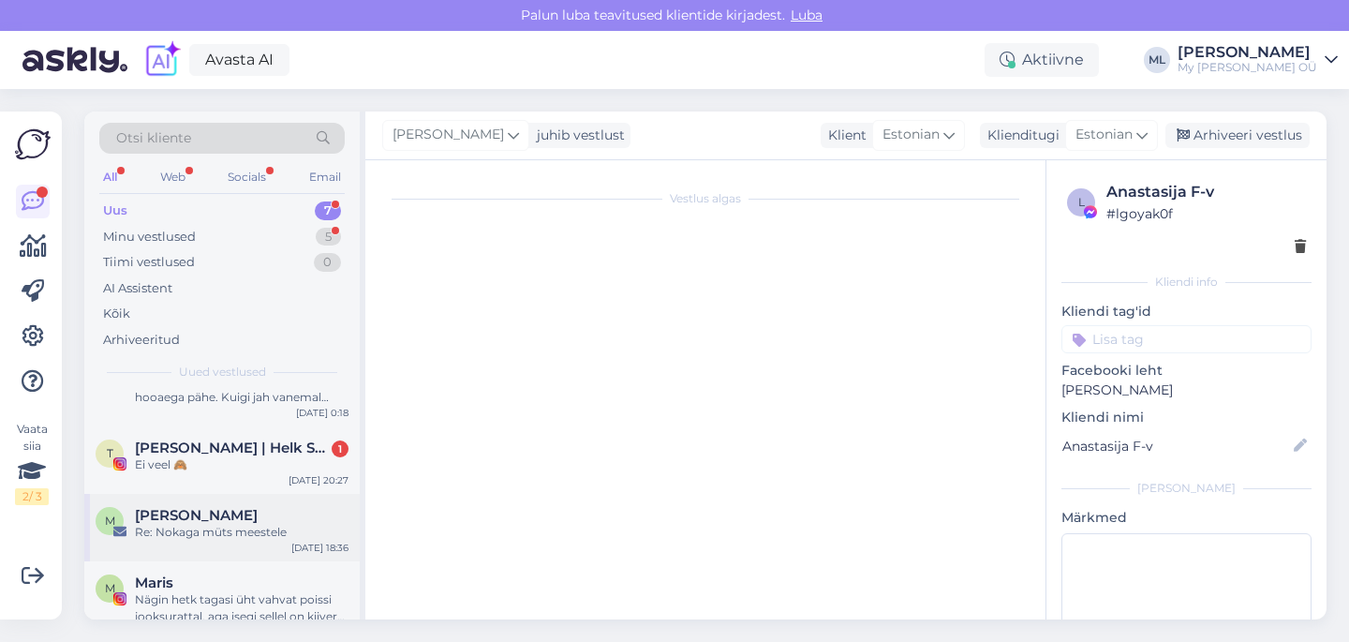
scroll to position [98, 0]
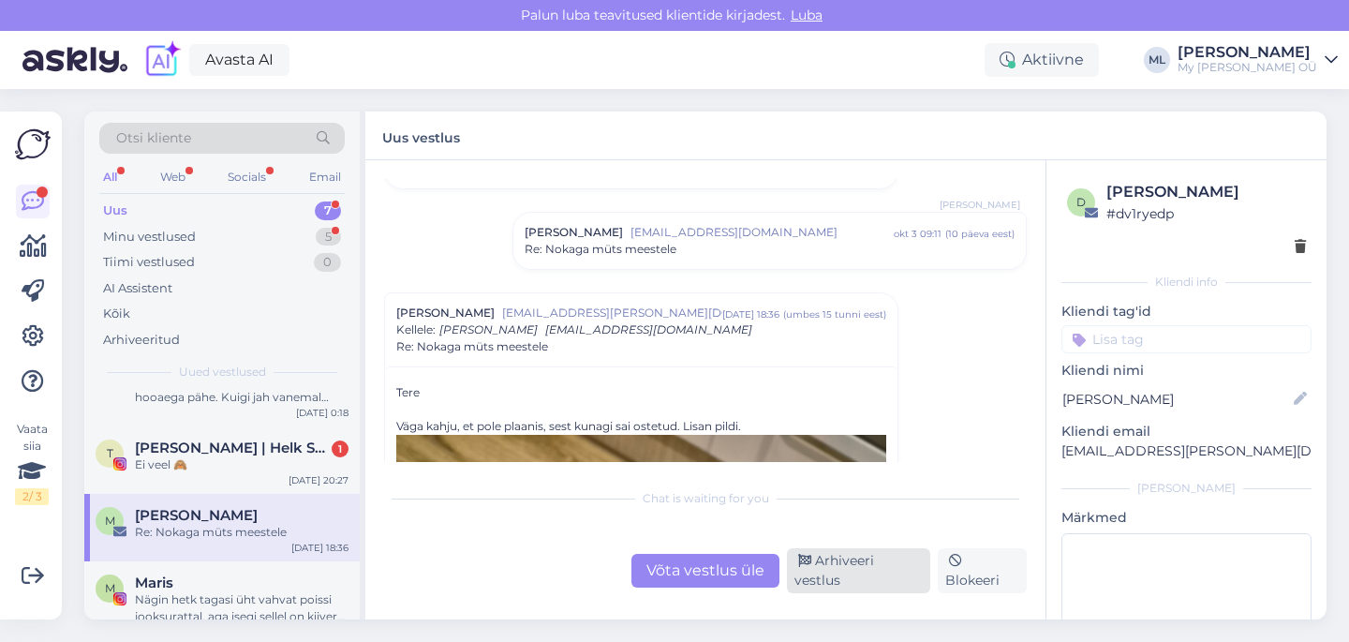
click at [878, 584] on div "Arhiveeri vestlus" at bounding box center [858, 570] width 143 height 45
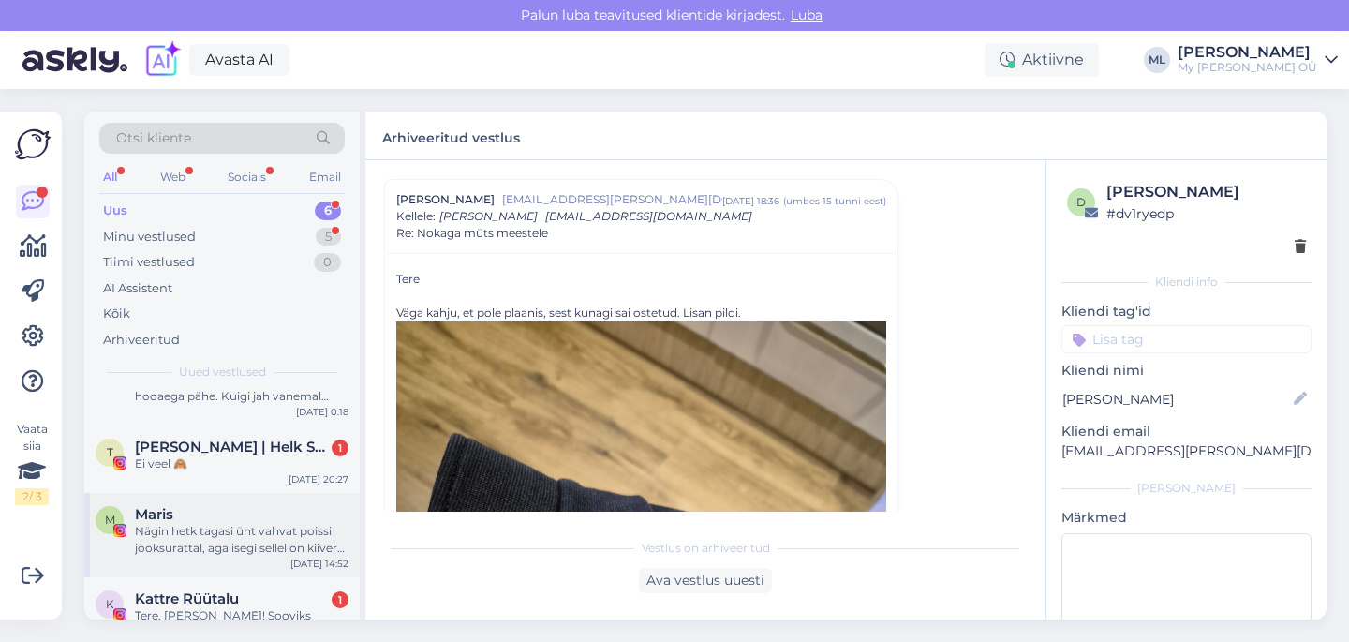
scroll to position [153, 0]
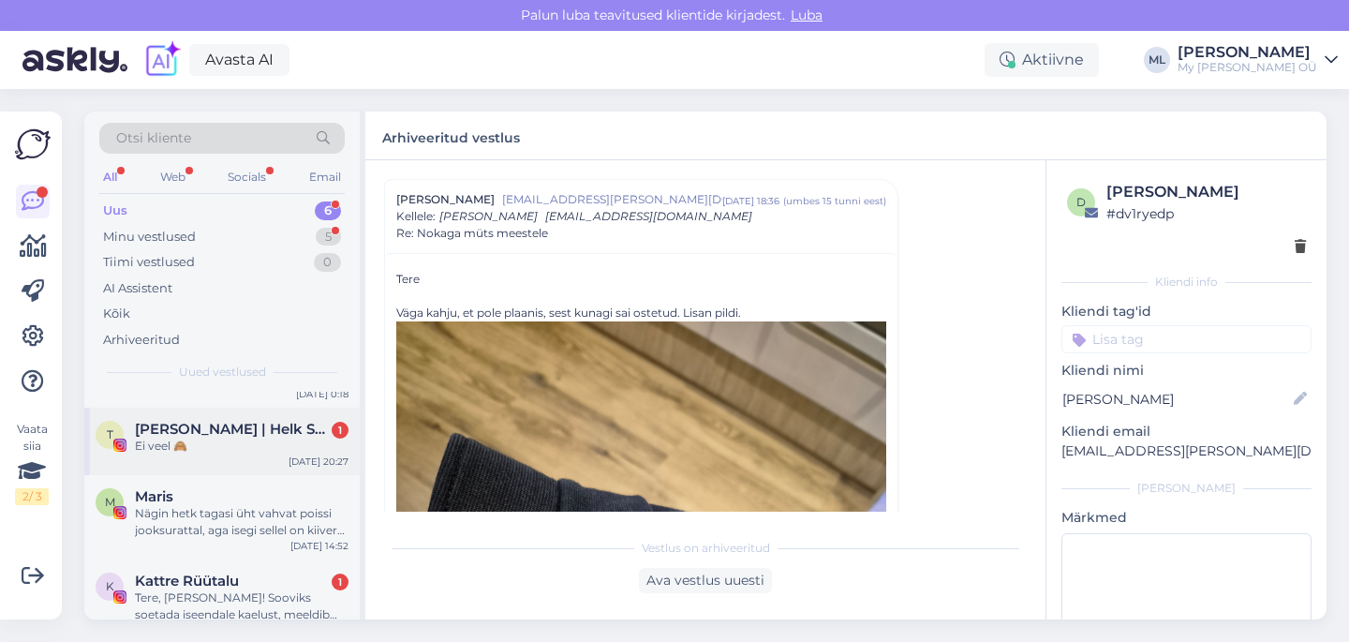
click at [160, 445] on div "Ei veel 🙈" at bounding box center [242, 445] width 214 height 17
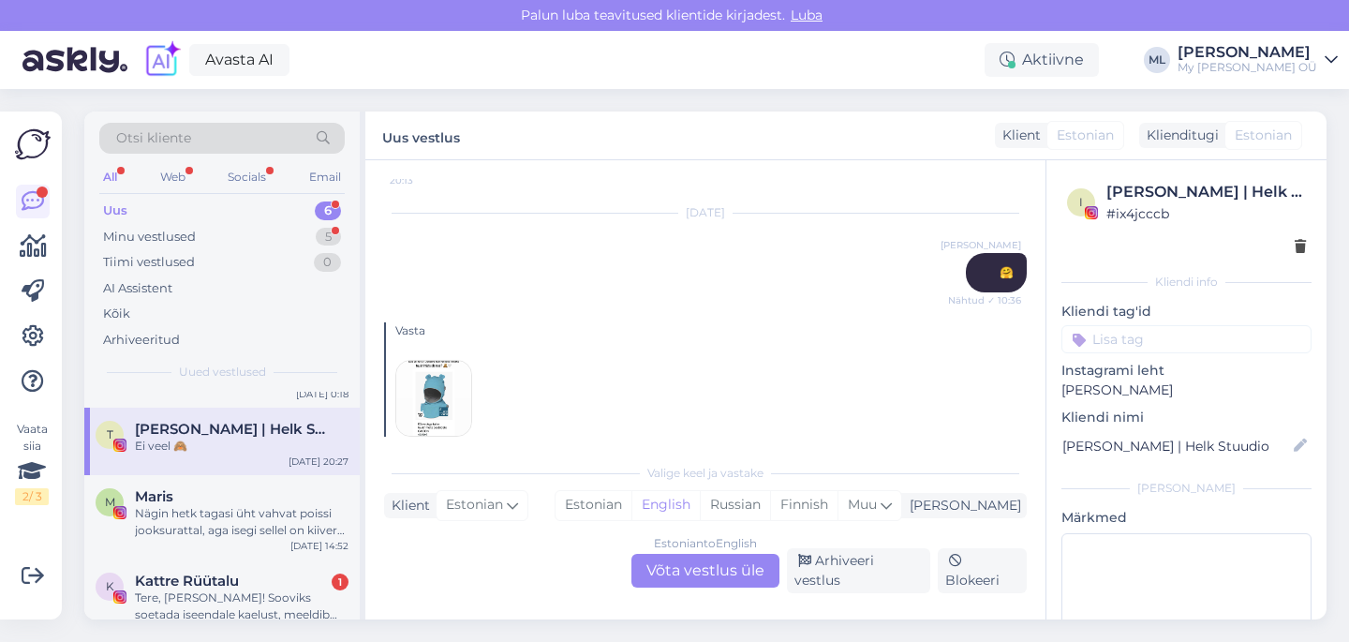
scroll to position [4967, 0]
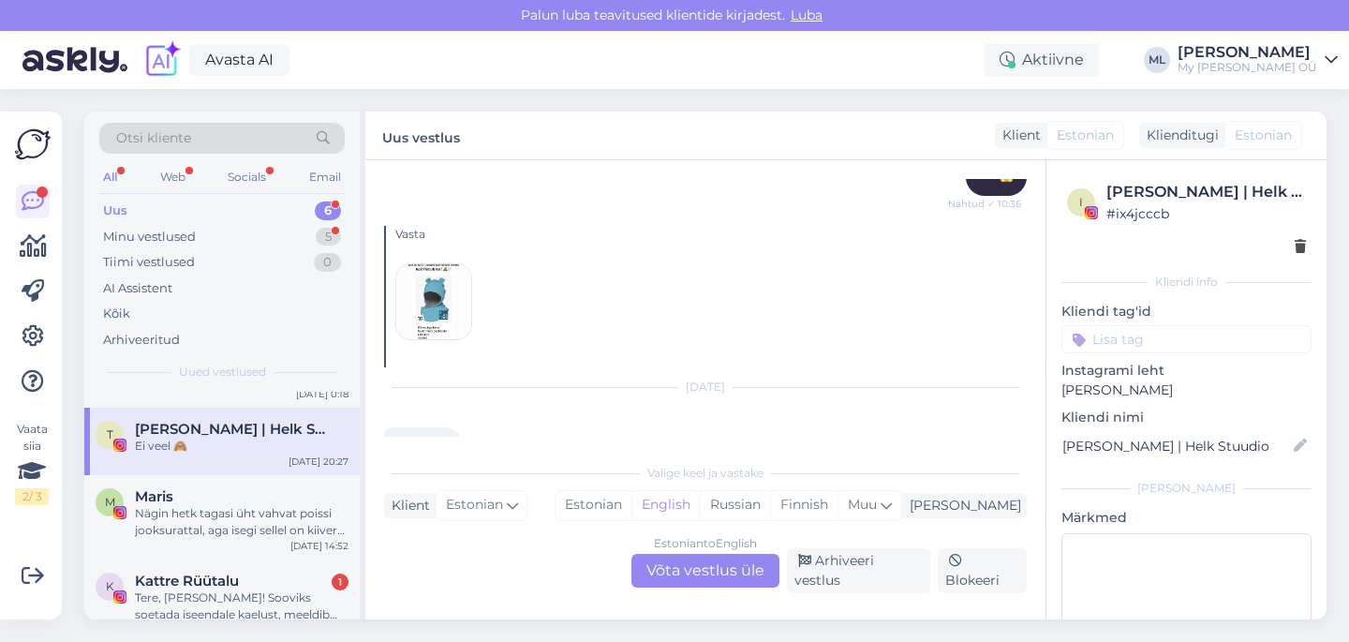
click at [434, 301] on div "Vasta" at bounding box center [705, 296] width 642 height 141
click at [436, 280] on img at bounding box center [433, 301] width 75 height 75
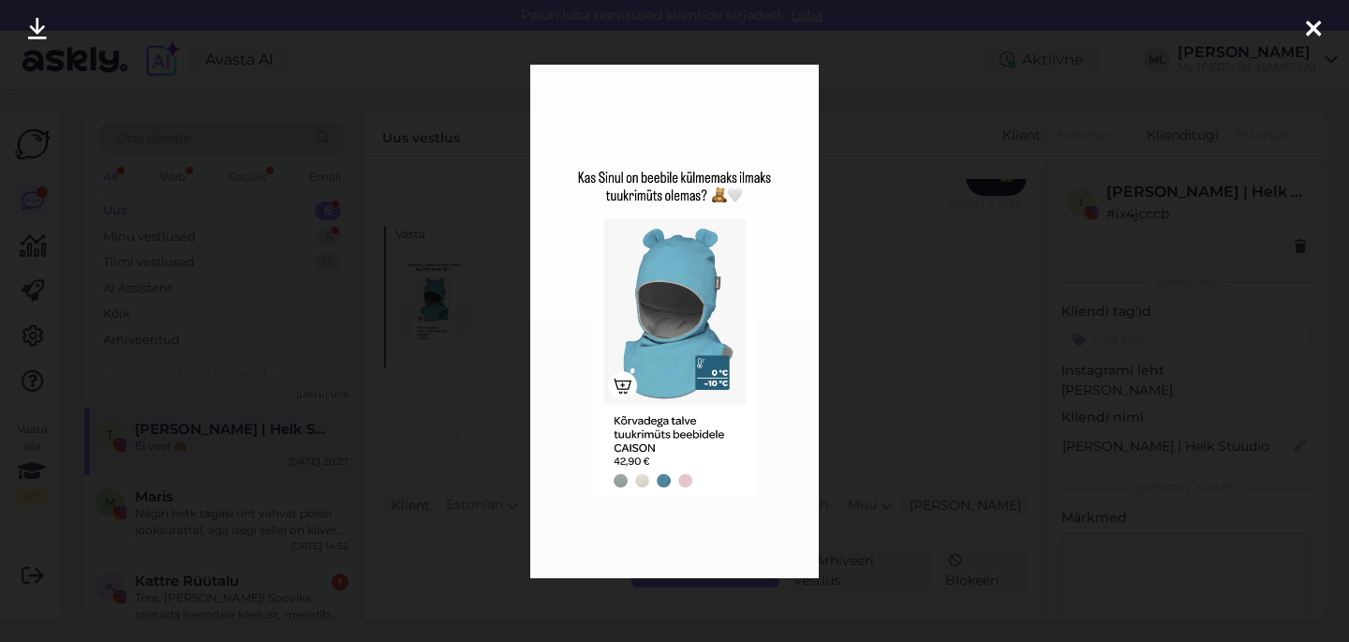
drag, startPoint x: 994, startPoint y: 360, endPoint x: 1071, endPoint y: 342, distance: 79.7
click at [997, 359] on div at bounding box center [674, 321] width 1349 height 642
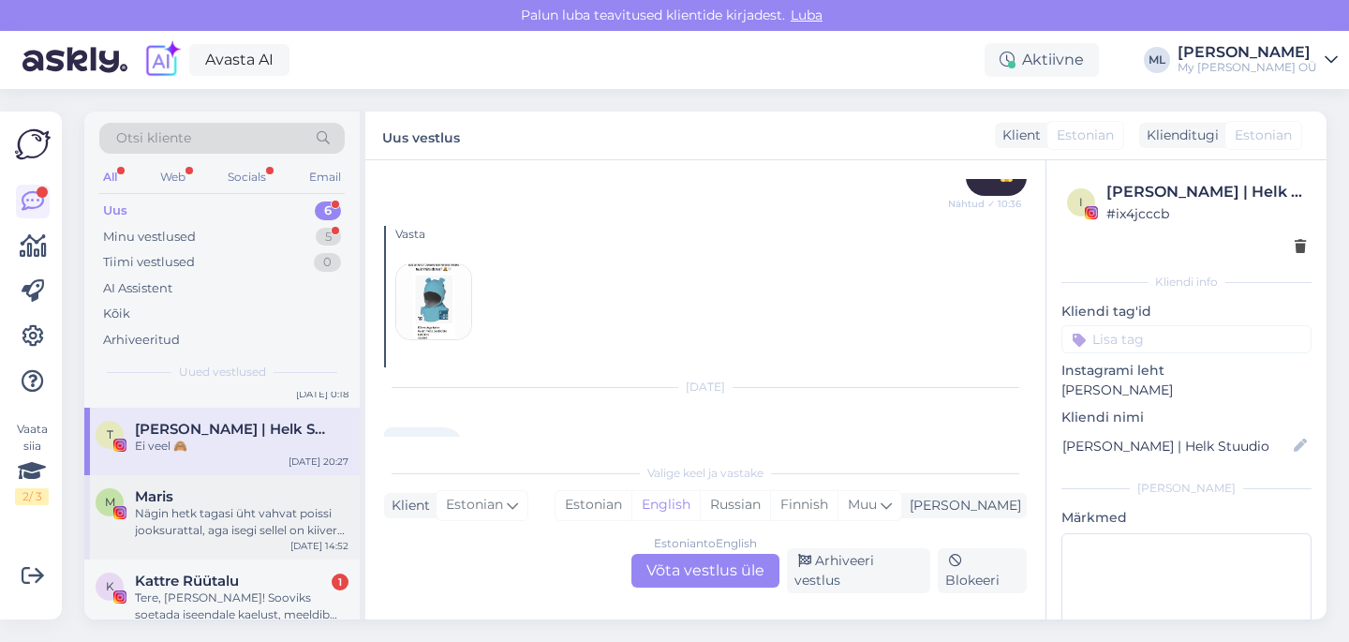
scroll to position [18, 0]
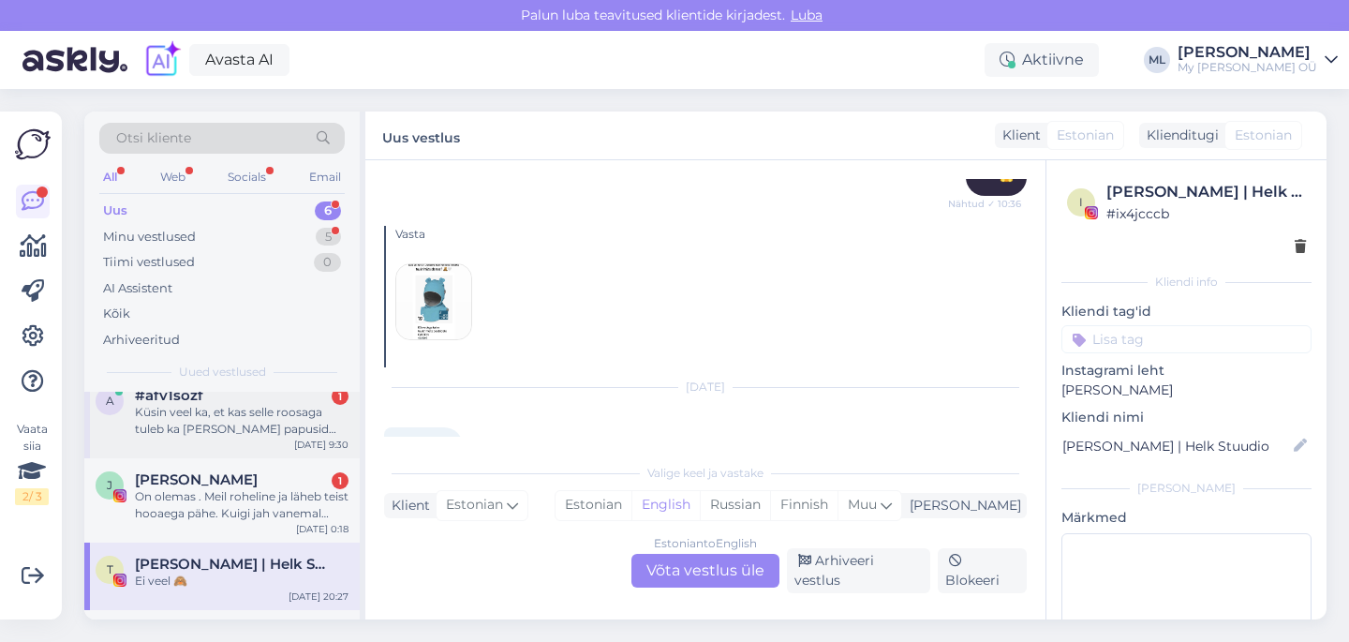
click at [199, 430] on div "Küsin veel ka, et kas selle roosaga tuleb ka [PERSON_NAME] papusid meriinoga?" at bounding box center [242, 421] width 214 height 34
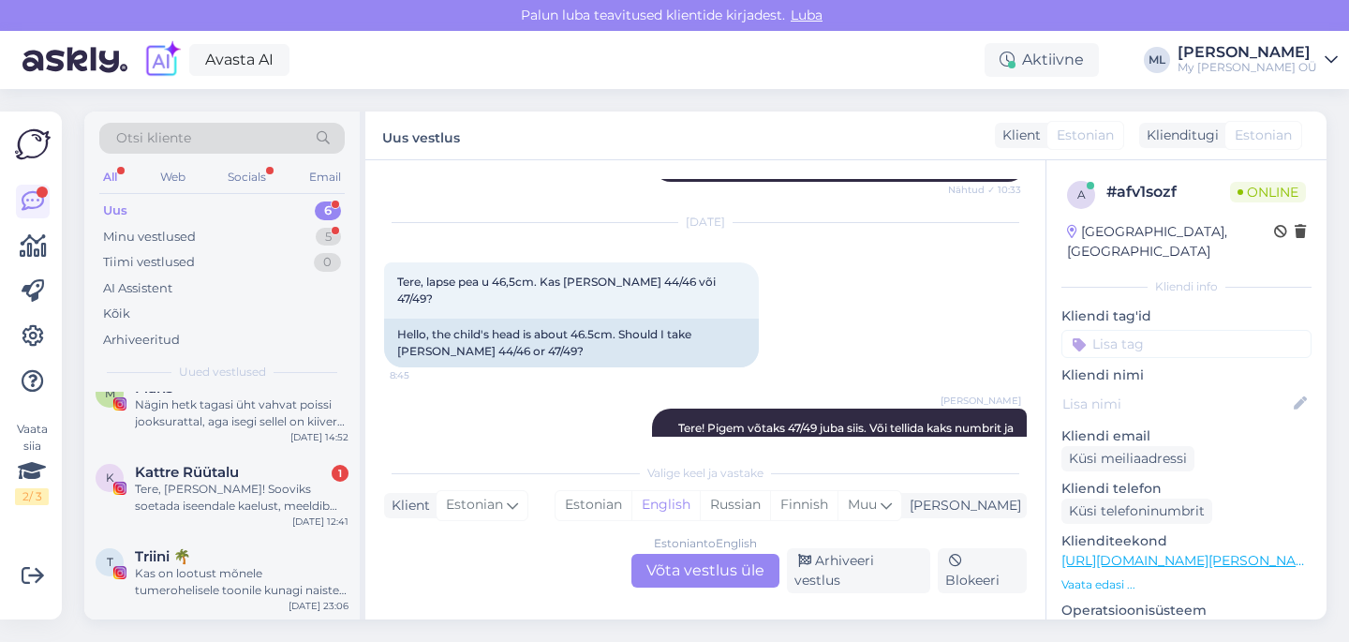
scroll to position [207, 0]
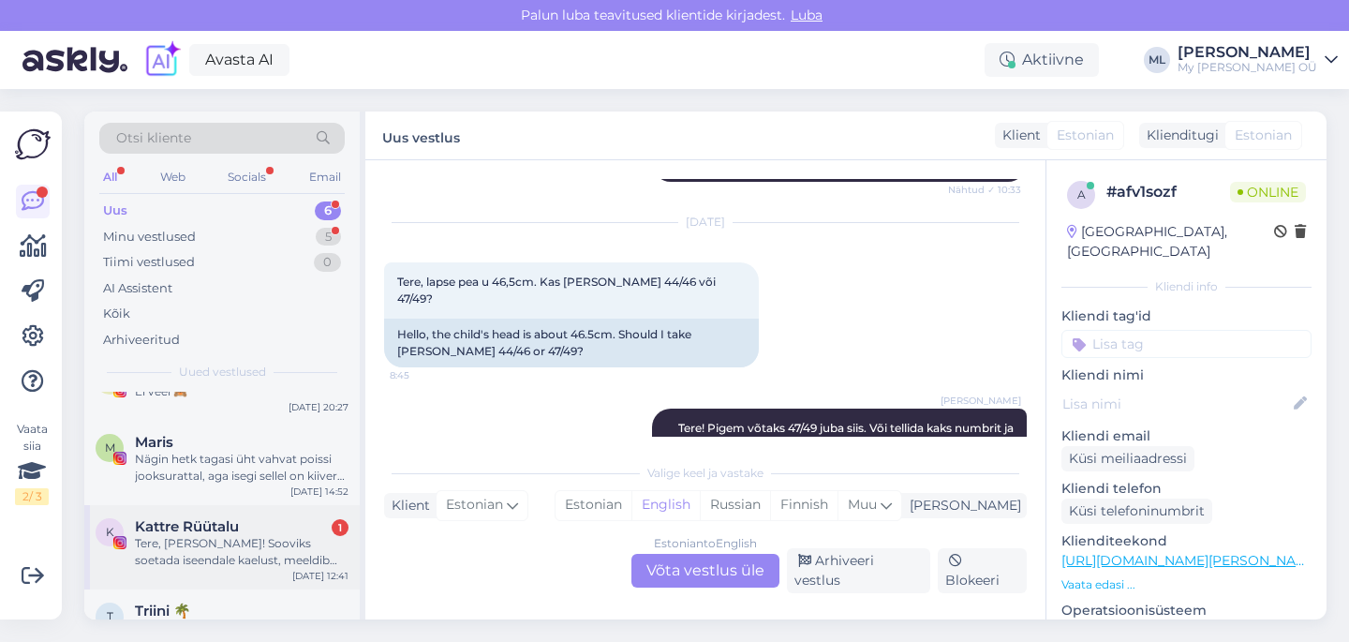
click at [206, 550] on div "Tere, [PERSON_NAME]! Sooviks soetada iseendale kaelust, meeldib [PERSON_NAME] k…" at bounding box center [242, 552] width 214 height 34
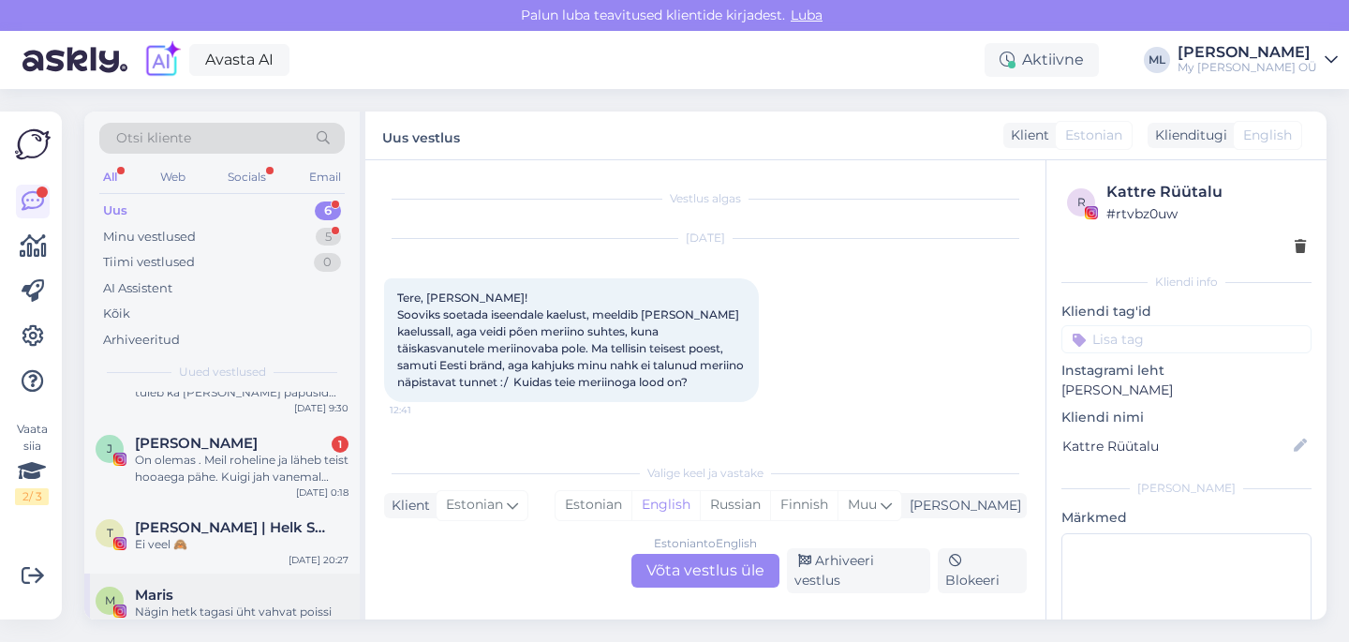
scroll to position [0, 0]
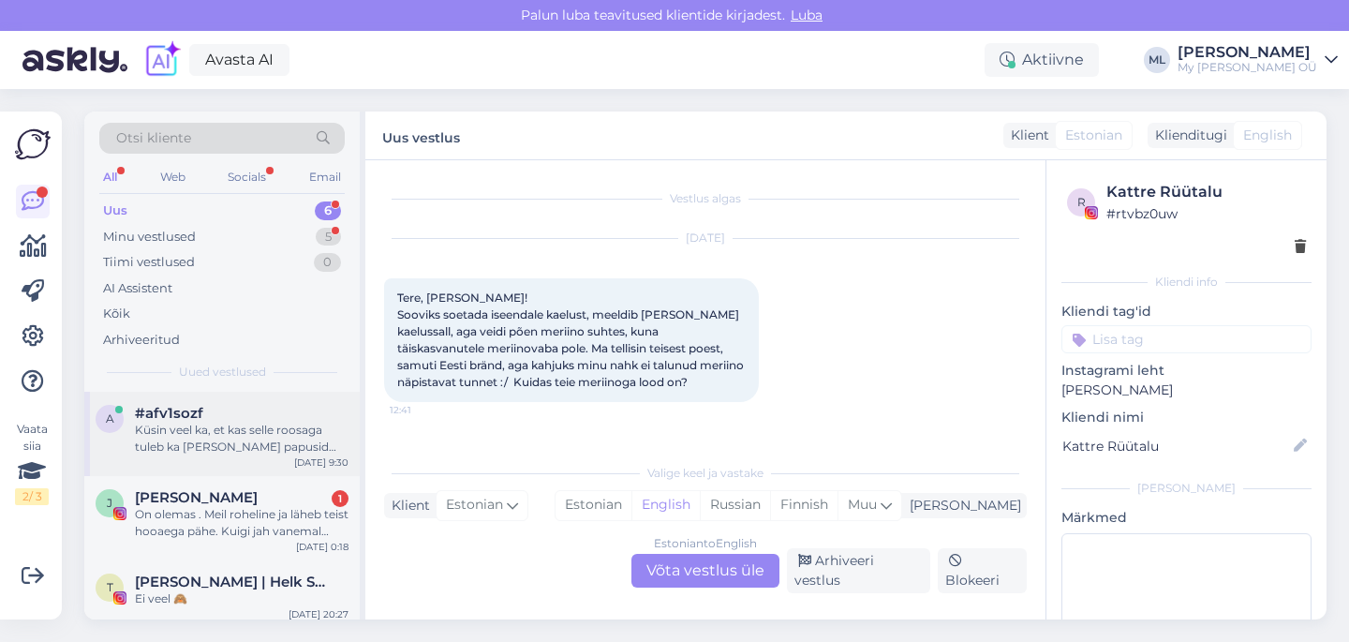
click at [214, 445] on div "Küsin veel ka, et kas selle roosaga tuleb ka [PERSON_NAME] papusid meriinoga?" at bounding box center [242, 438] width 214 height 34
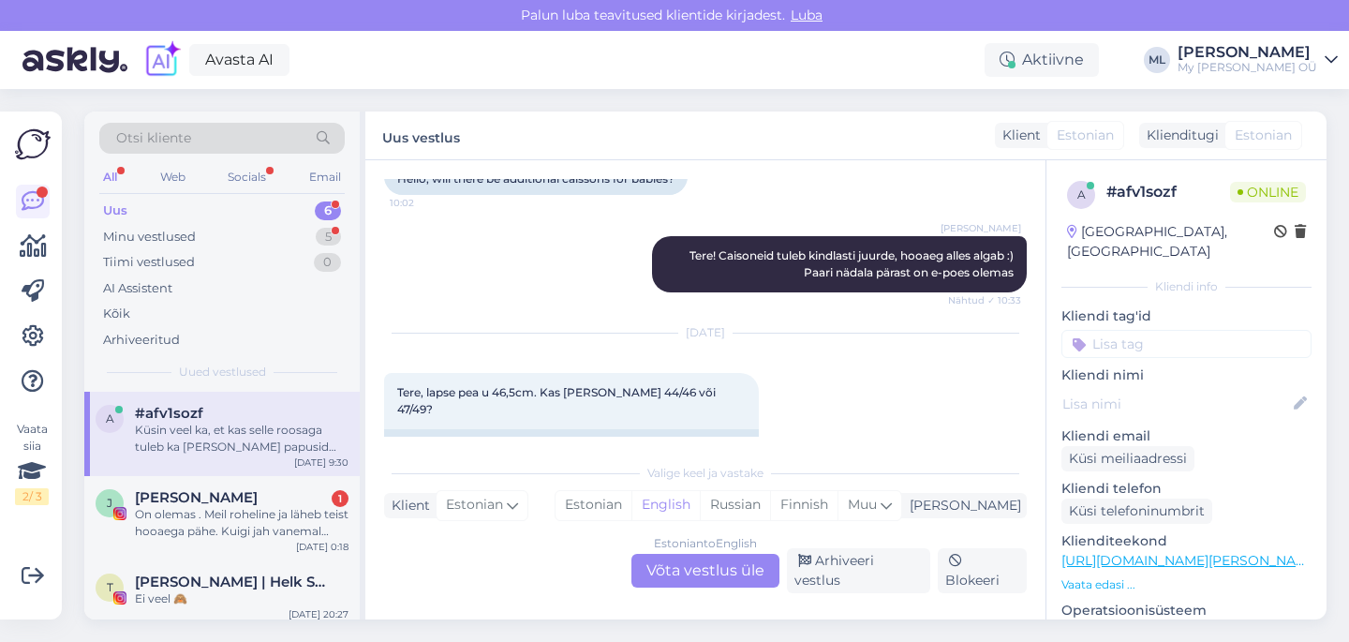
scroll to position [6205, 0]
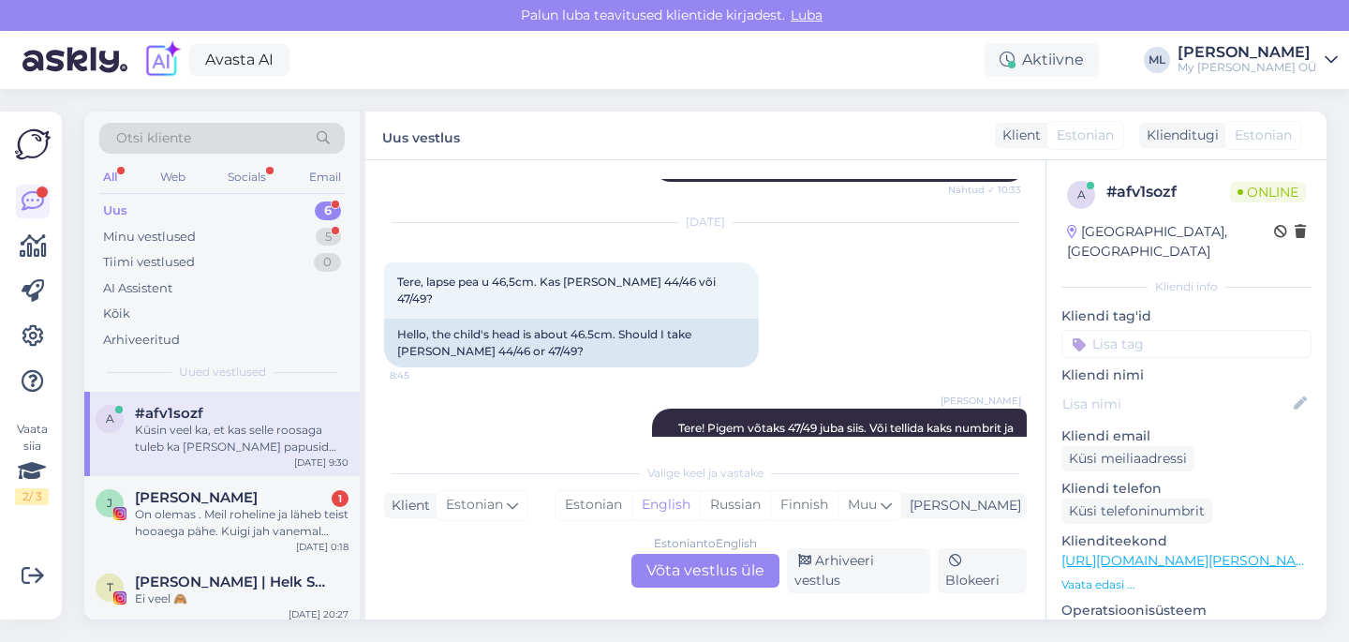
click at [683, 577] on div "Estonian to English Võta vestlus üle" at bounding box center [705, 571] width 148 height 34
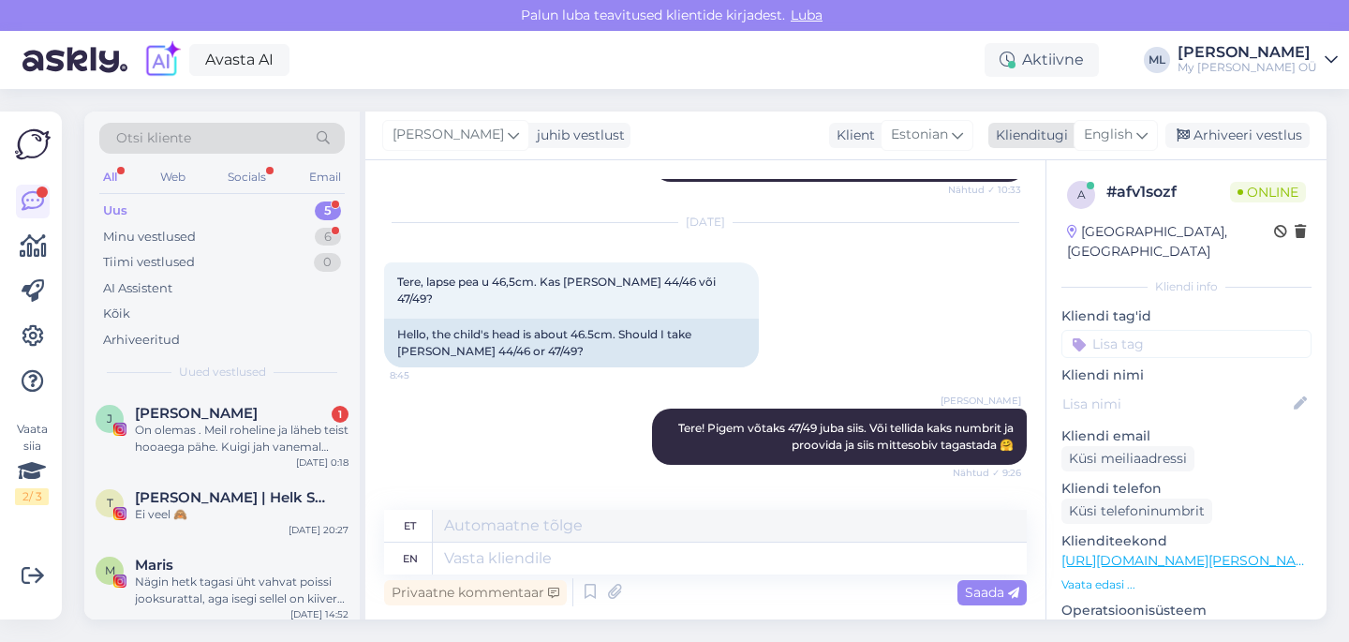
click at [1143, 128] on icon at bounding box center [1141, 135] width 11 height 21
type input "est"
click at [1027, 239] on ul "Estonian" at bounding box center [1073, 218] width 206 height 45
click at [1026, 232] on link "Estonian" at bounding box center [1073, 218] width 206 height 30
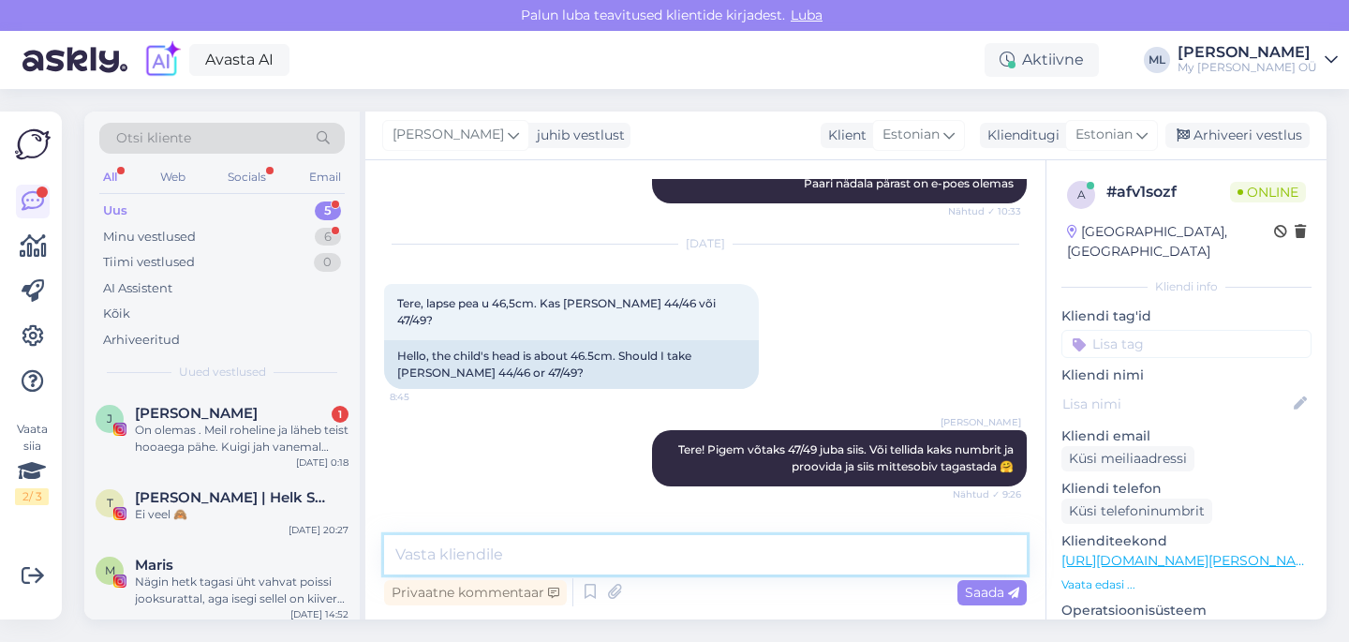
click at [490, 559] on textarea at bounding box center [705, 554] width 642 height 39
type textarea "T"
type textarea "S"
click at [445, 553] on textarea "S" at bounding box center [705, 554] width 642 height 39
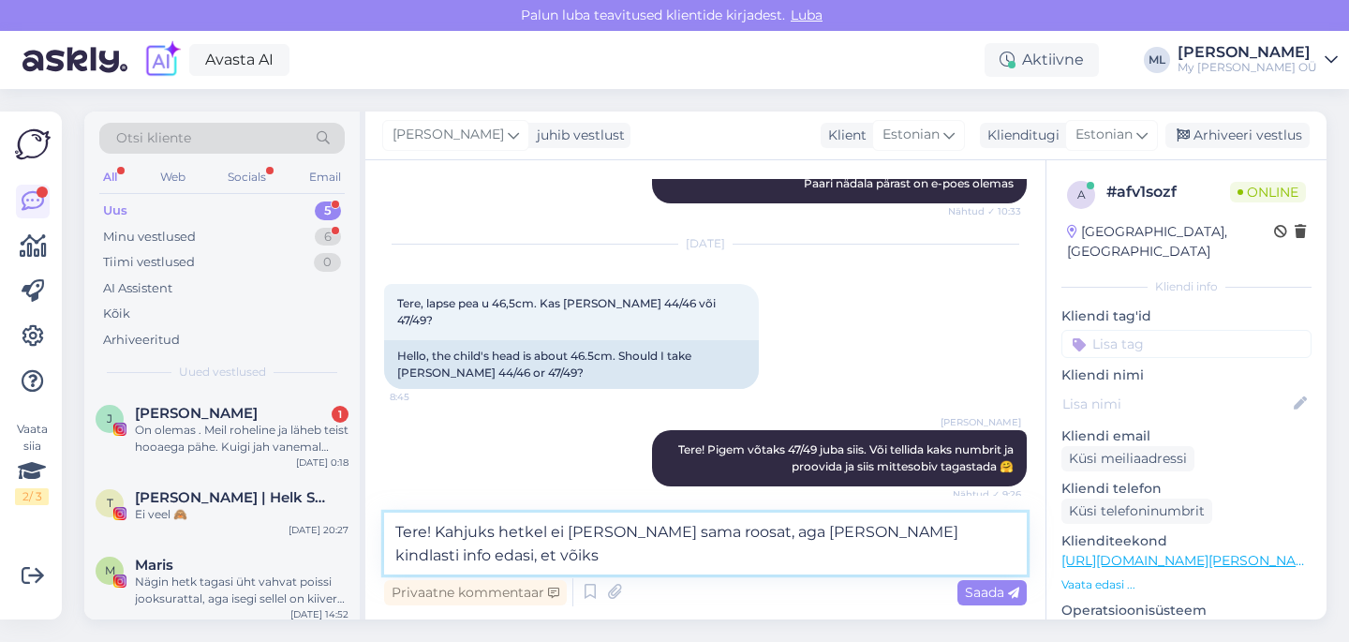
scroll to position [6205, 0]
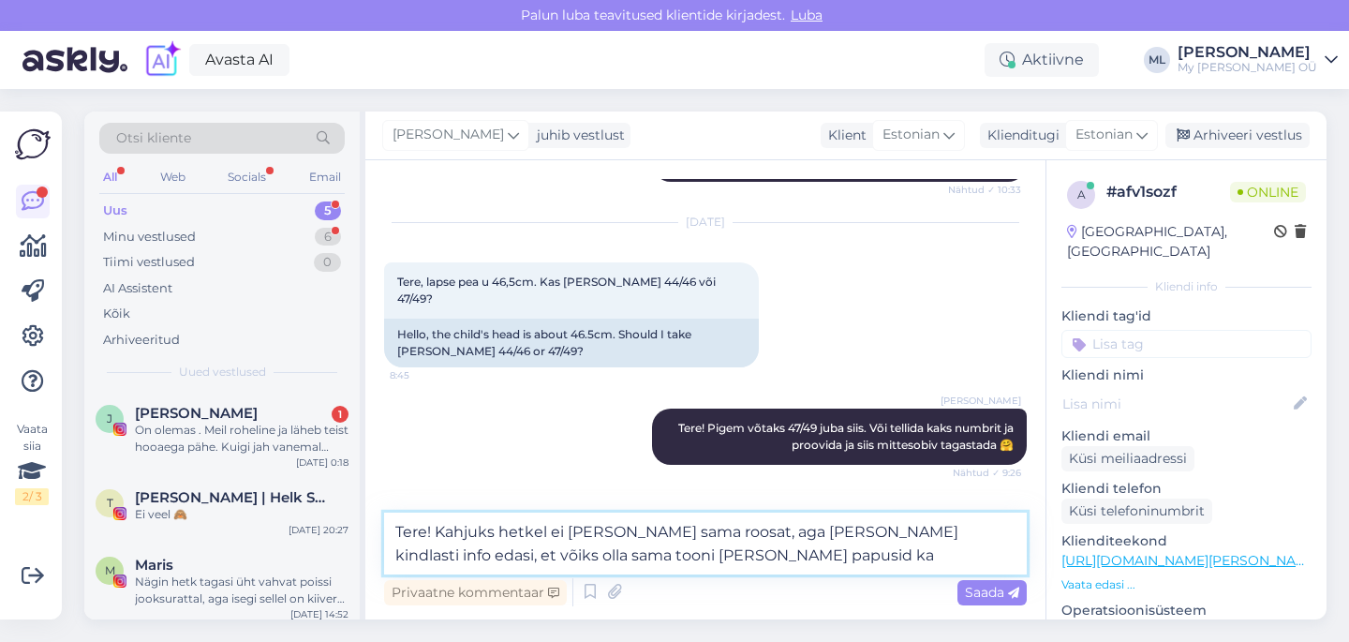
type textarea "Tere! Kahjuks hetkel ei [PERSON_NAME] sama roosat, aga [PERSON_NAME] kindlasti …"
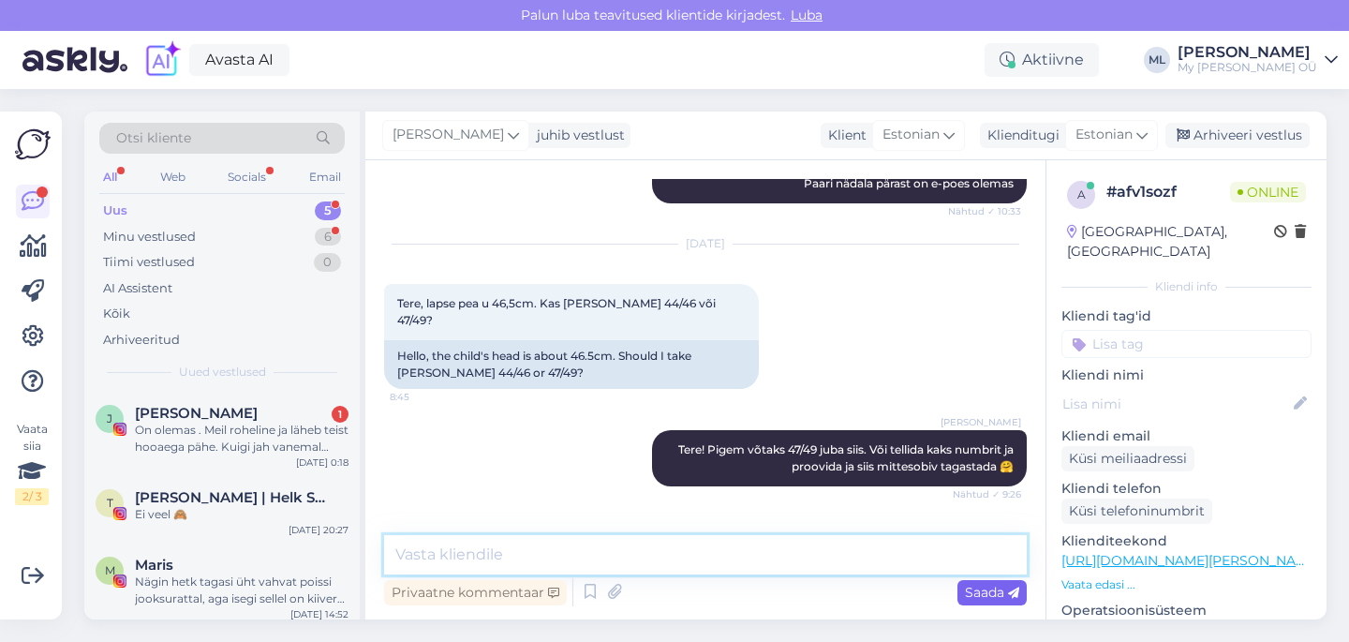
scroll to position [6297, 0]
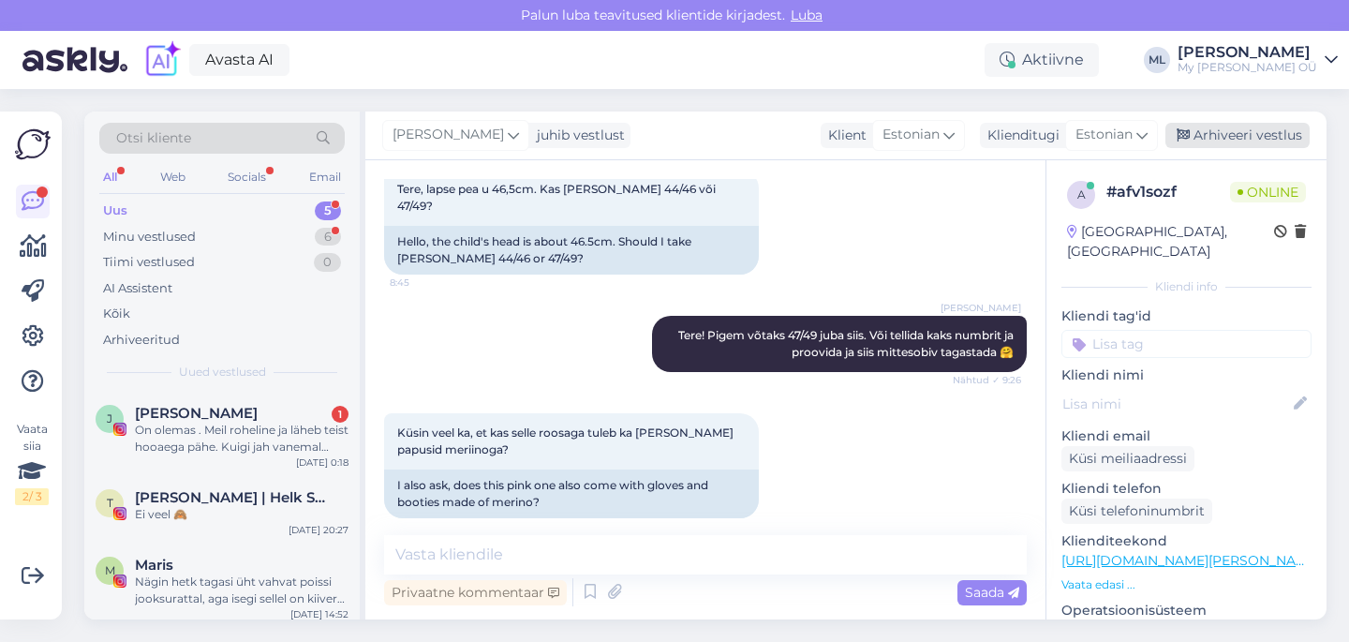
click at [1215, 129] on div "Arhiveeri vestlus" at bounding box center [1237, 135] width 144 height 25
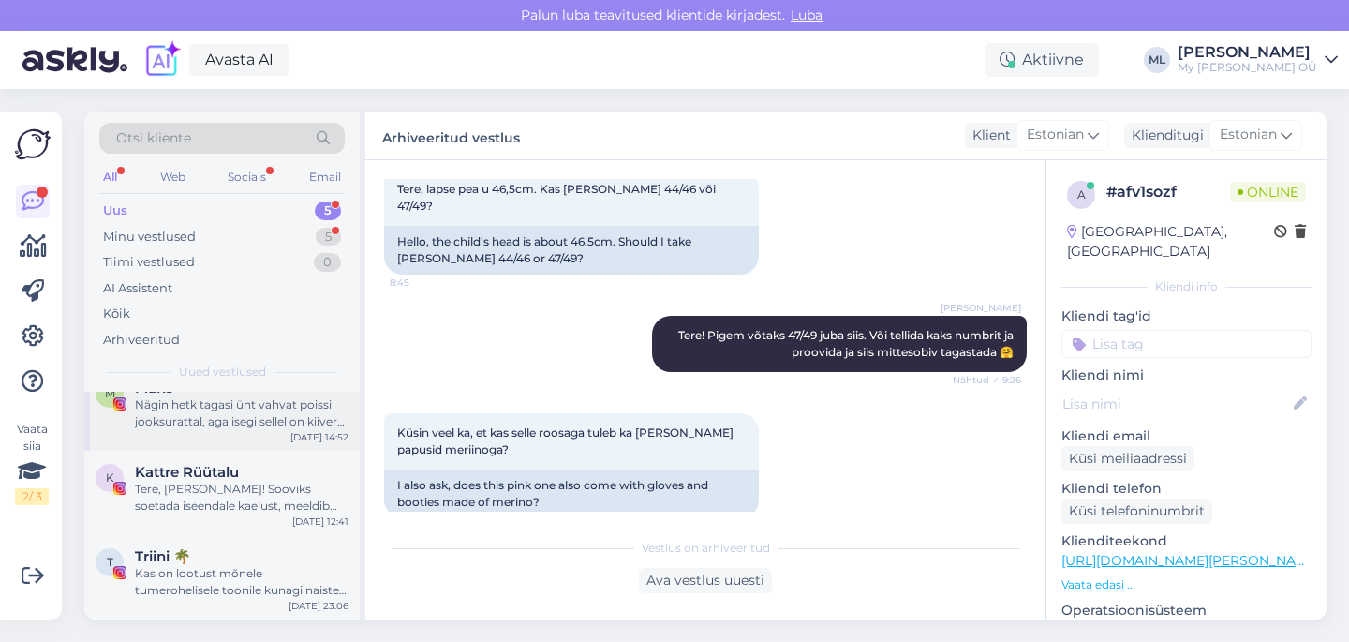
scroll to position [0, 0]
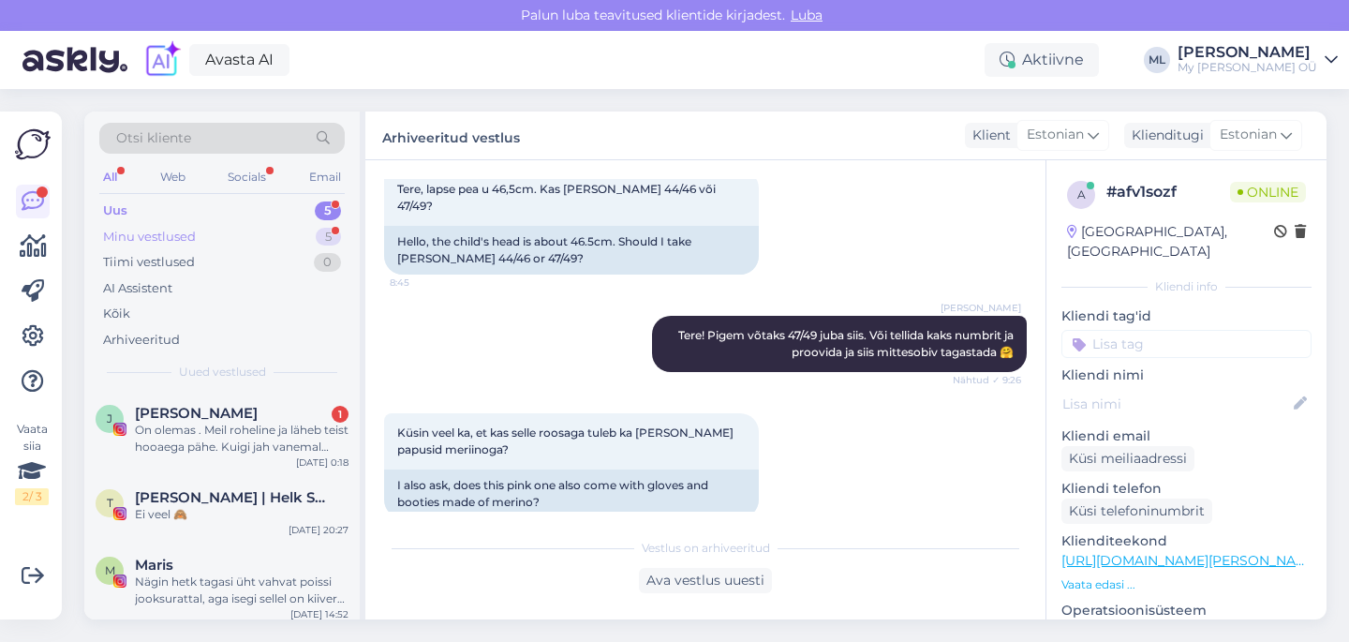
click at [147, 234] on div "Minu vestlused" at bounding box center [149, 237] width 93 height 19
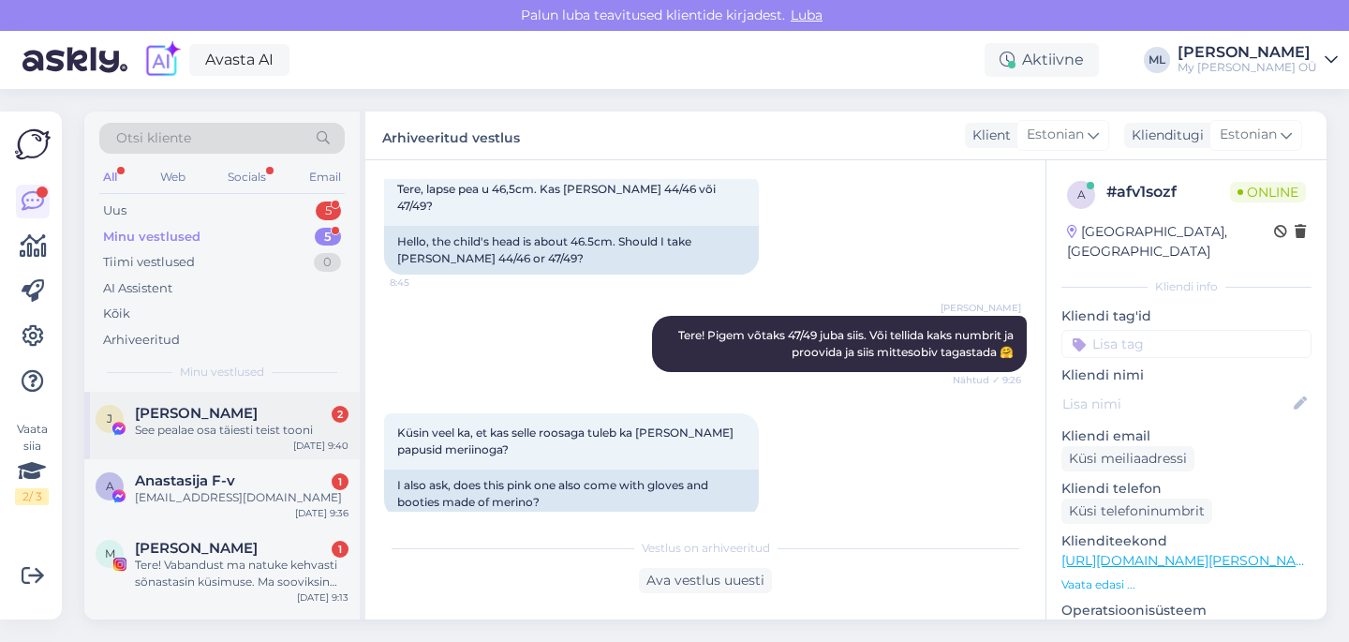
click at [202, 431] on div "See pealae osa täiesti teist tooni" at bounding box center [242, 429] width 214 height 17
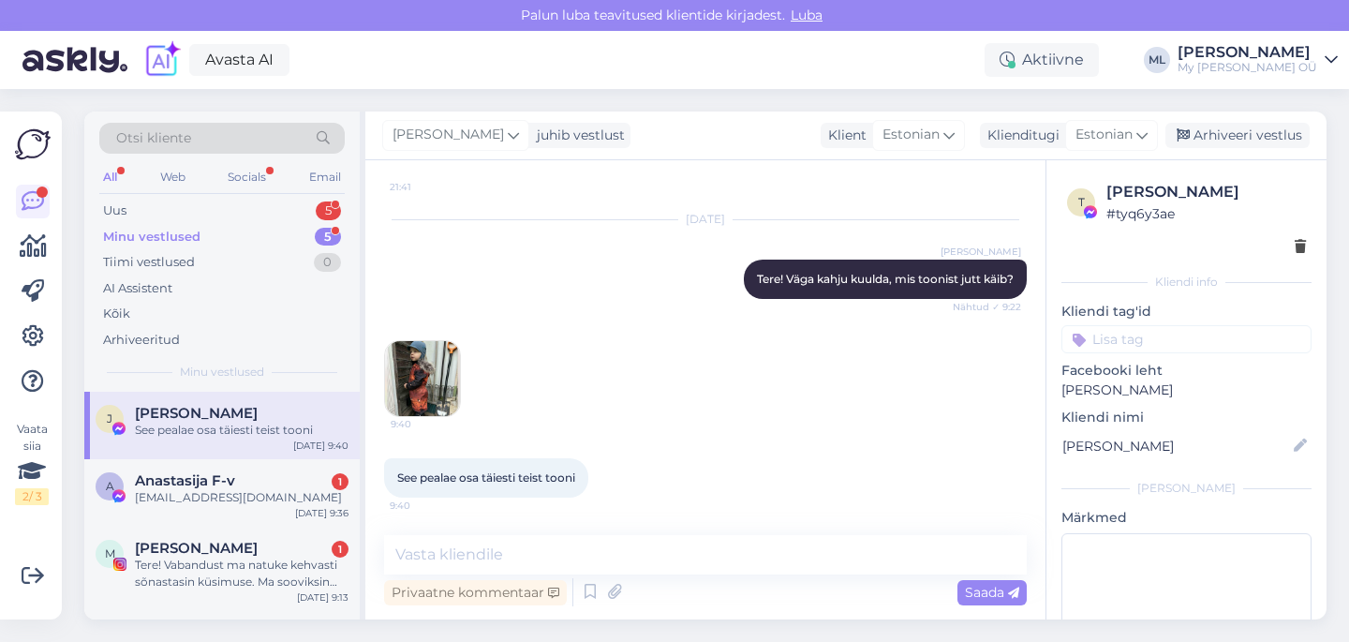
click at [427, 370] on img at bounding box center [422, 378] width 75 height 75
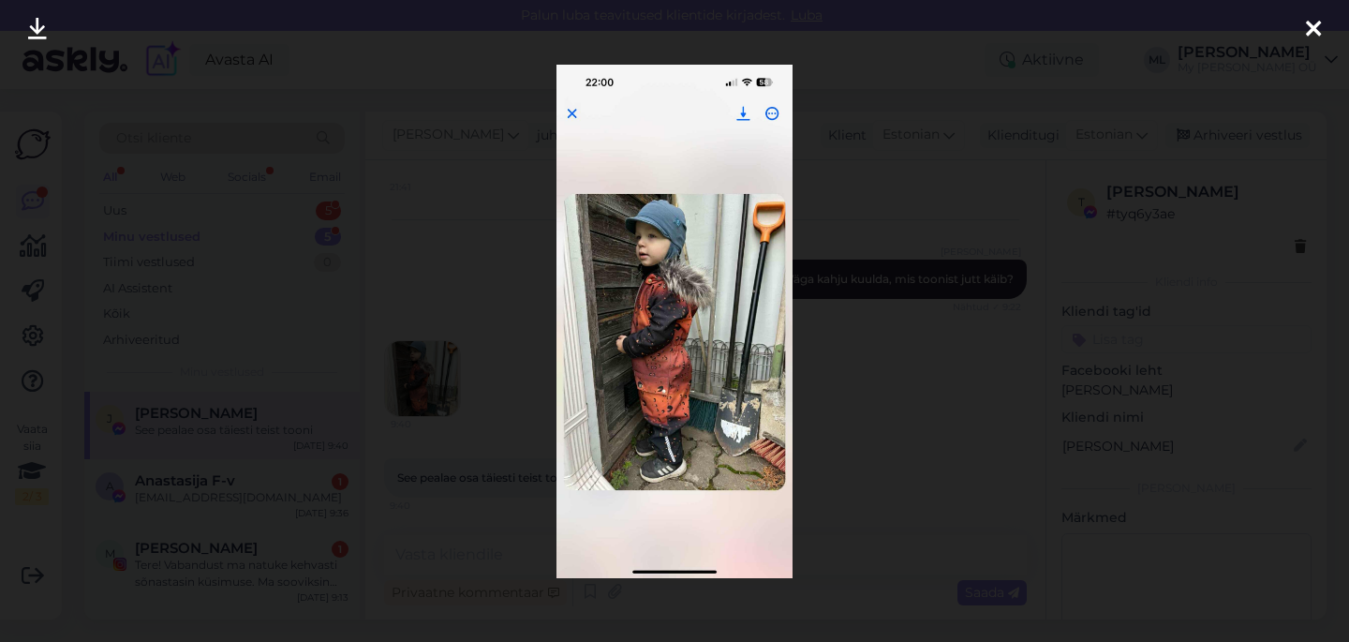
click at [649, 243] on img at bounding box center [674, 321] width 237 height 513
click at [652, 234] on img at bounding box center [674, 321] width 237 height 513
click at [662, 262] on img at bounding box center [674, 321] width 237 height 513
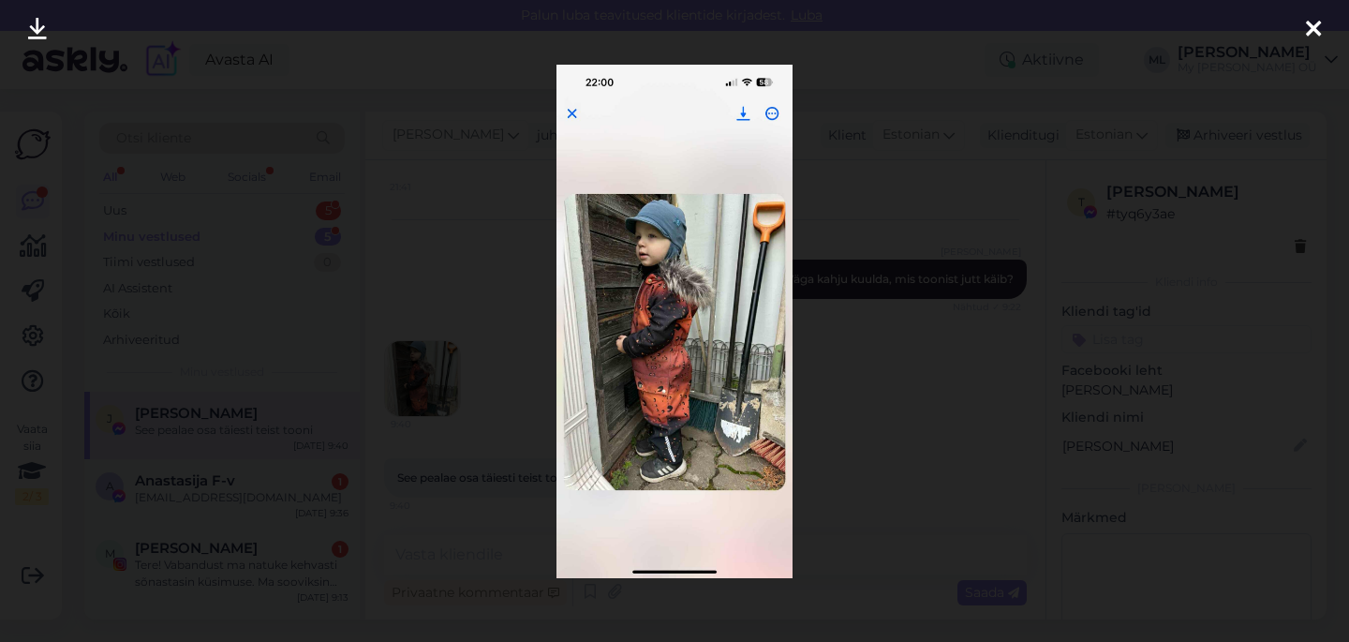
click at [662, 262] on img at bounding box center [674, 321] width 237 height 513
click at [681, 227] on img at bounding box center [674, 321] width 237 height 513
click at [682, 227] on img at bounding box center [674, 321] width 237 height 513
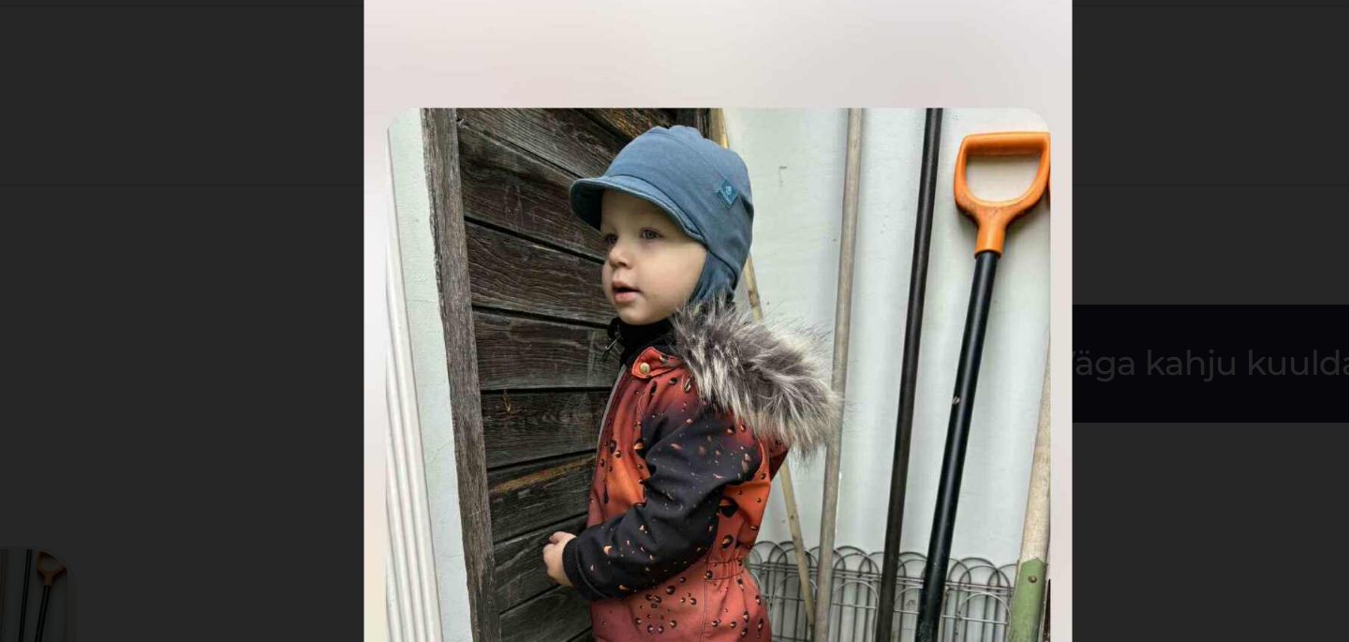
click at [684, 255] on img at bounding box center [674, 321] width 237 height 513
click at [799, 224] on div at bounding box center [674, 321] width 1349 height 642
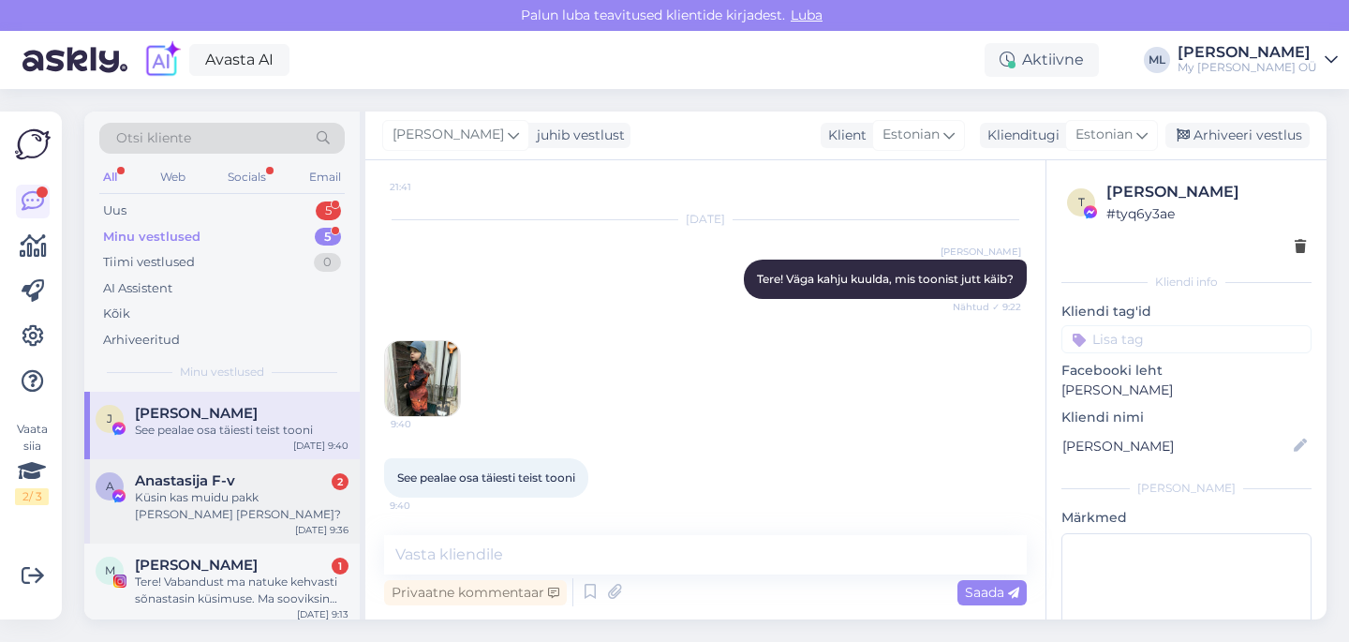
click at [183, 515] on div "Küsin kas muidu pakk [PERSON_NAME] [PERSON_NAME]?" at bounding box center [242, 506] width 214 height 34
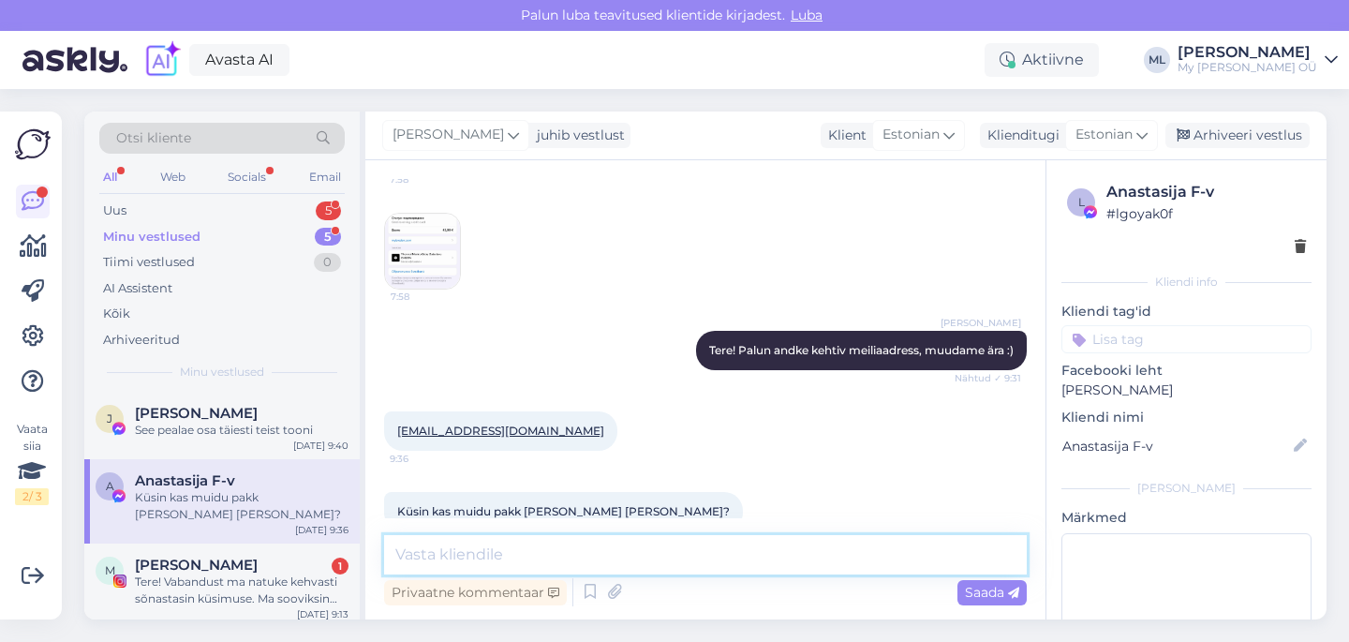
click at [432, 543] on textarea at bounding box center [705, 554] width 642 height 39
type textarea "T"
click at [757, 554] on textarea "jah, kuna nädalavahetusel on ladu kinni" at bounding box center [705, 554] width 642 height 39
type textarea "jah, kuna nädalavahetusel on ladu kinni"
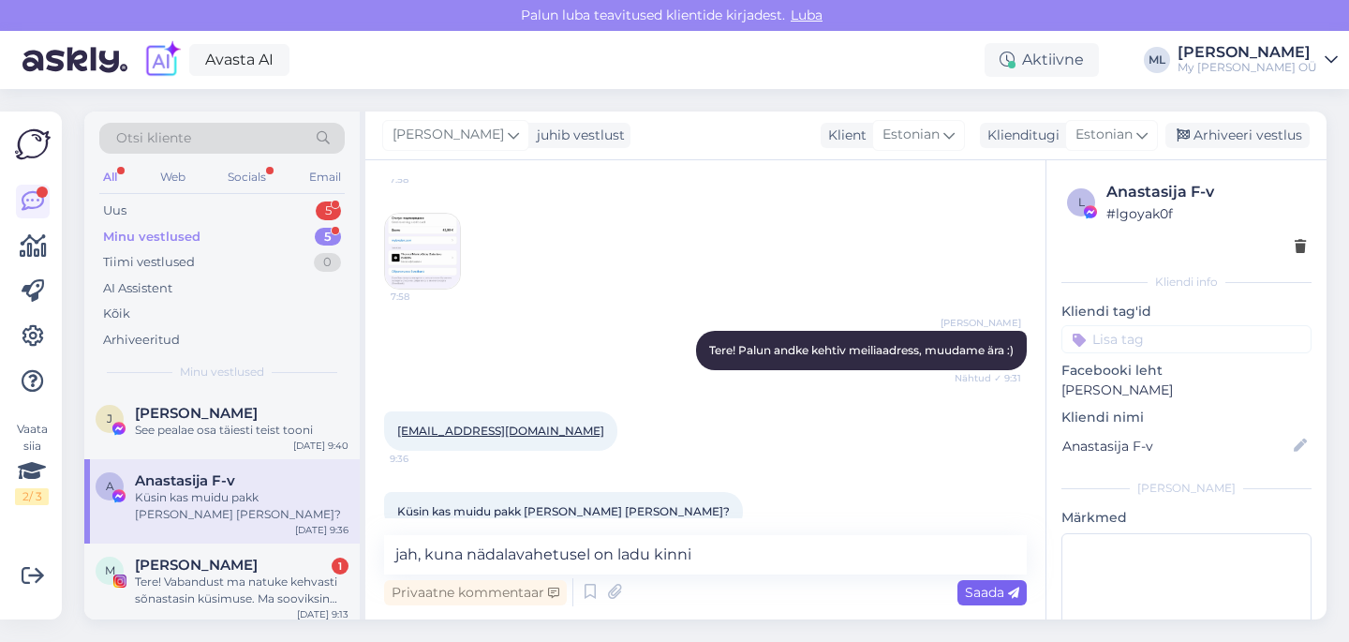
click at [965, 592] on span "Saada" at bounding box center [992, 591] width 54 height 17
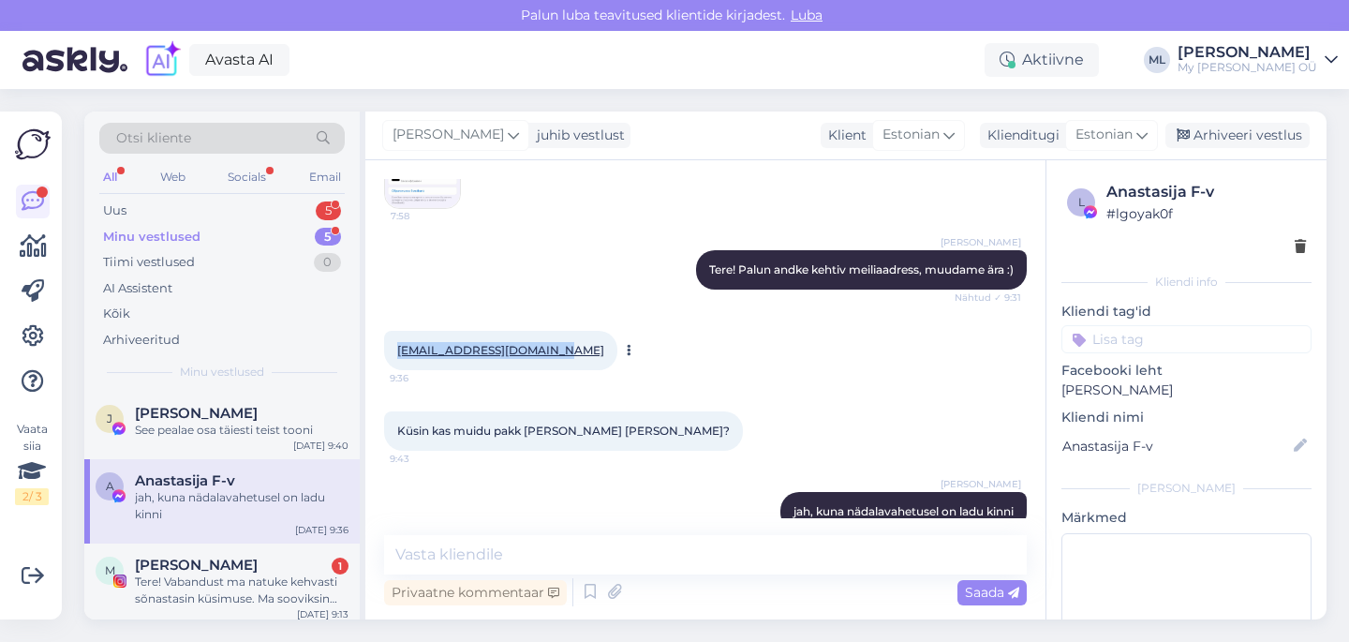
drag, startPoint x: 545, startPoint y: 319, endPoint x: 391, endPoint y: 318, distance: 154.5
click at [391, 331] on div "[EMAIL_ADDRESS][DOMAIN_NAME] 9:36" at bounding box center [500, 350] width 233 height 39
copy link "[EMAIL_ADDRESS][DOMAIN_NAME]"
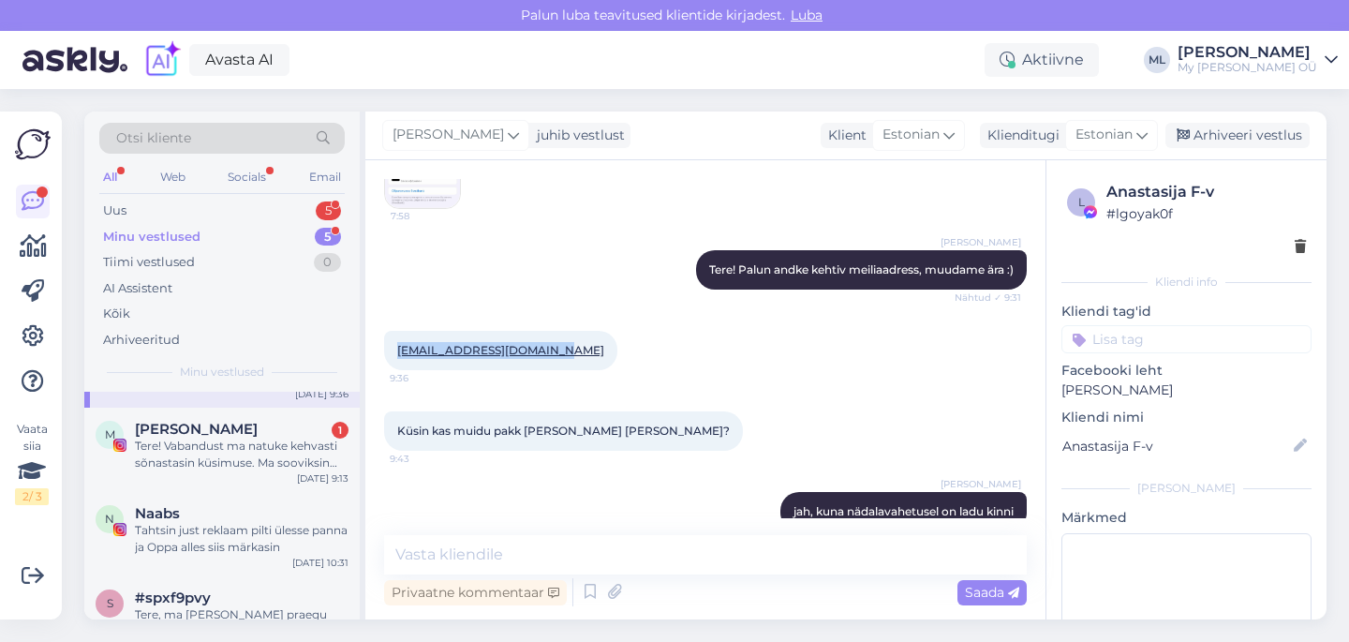
scroll to position [142, 0]
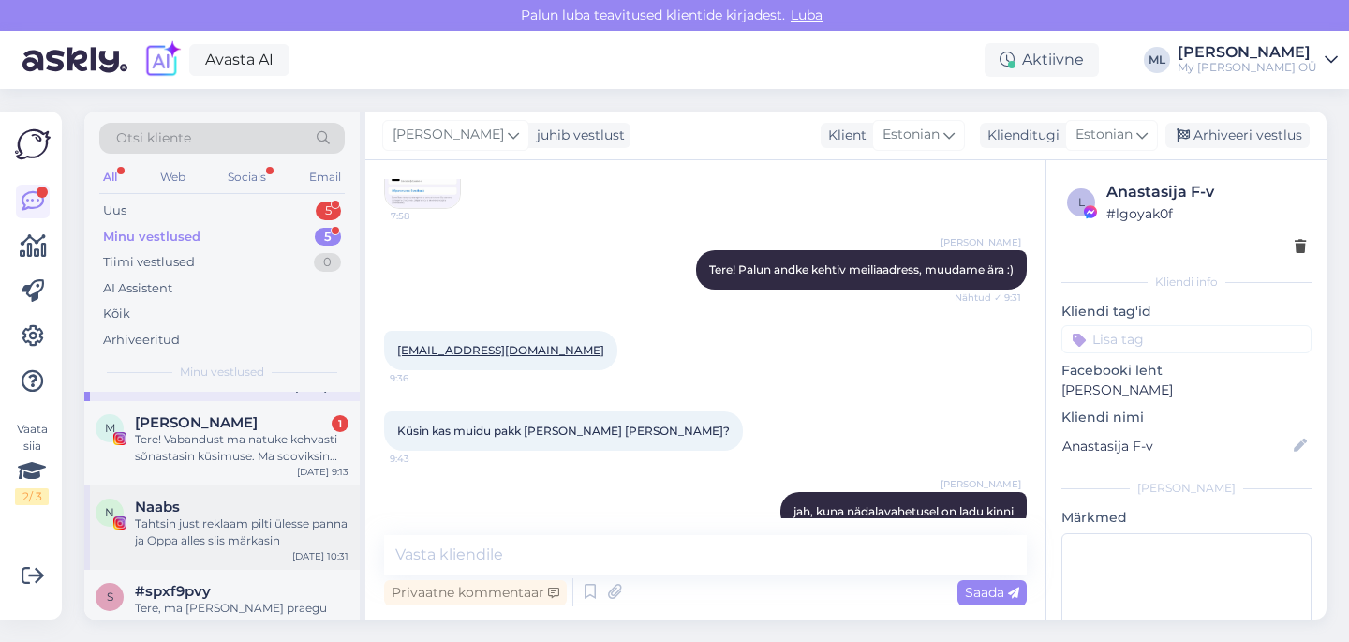
click at [199, 519] on div "Tahtsin just reklaam pilti ülesse panna ja Oppa alles siis märkasin" at bounding box center [242, 532] width 214 height 34
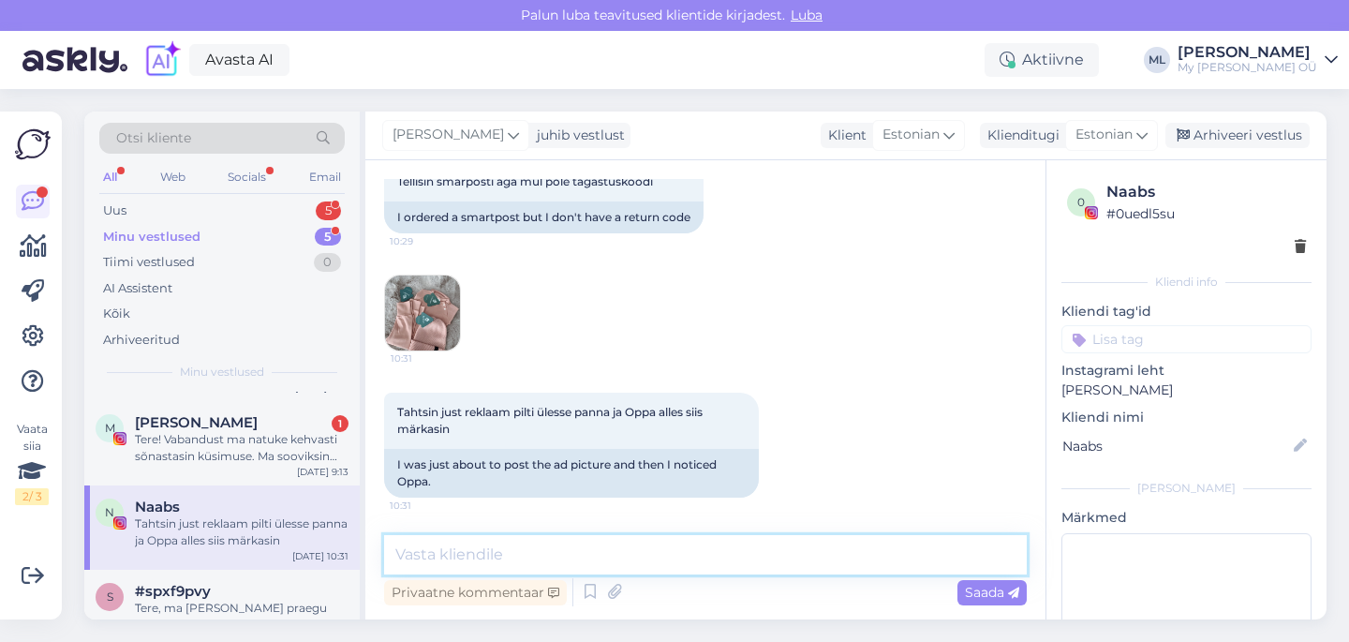
click at [508, 550] on textarea at bounding box center [705, 554] width 642 height 39
type textarea "T"
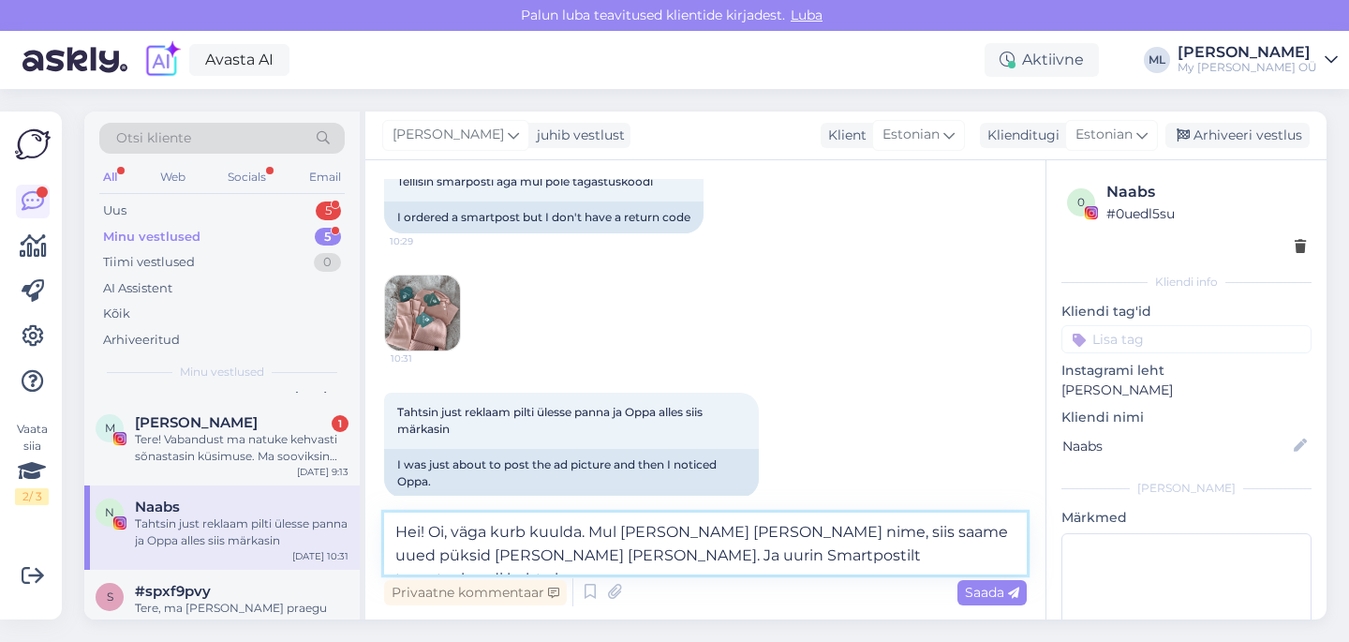
type textarea "Hei! Oi, väga kurb kuulda. Mul [PERSON_NAME] [PERSON_NAME] nime, siis saame uue…"
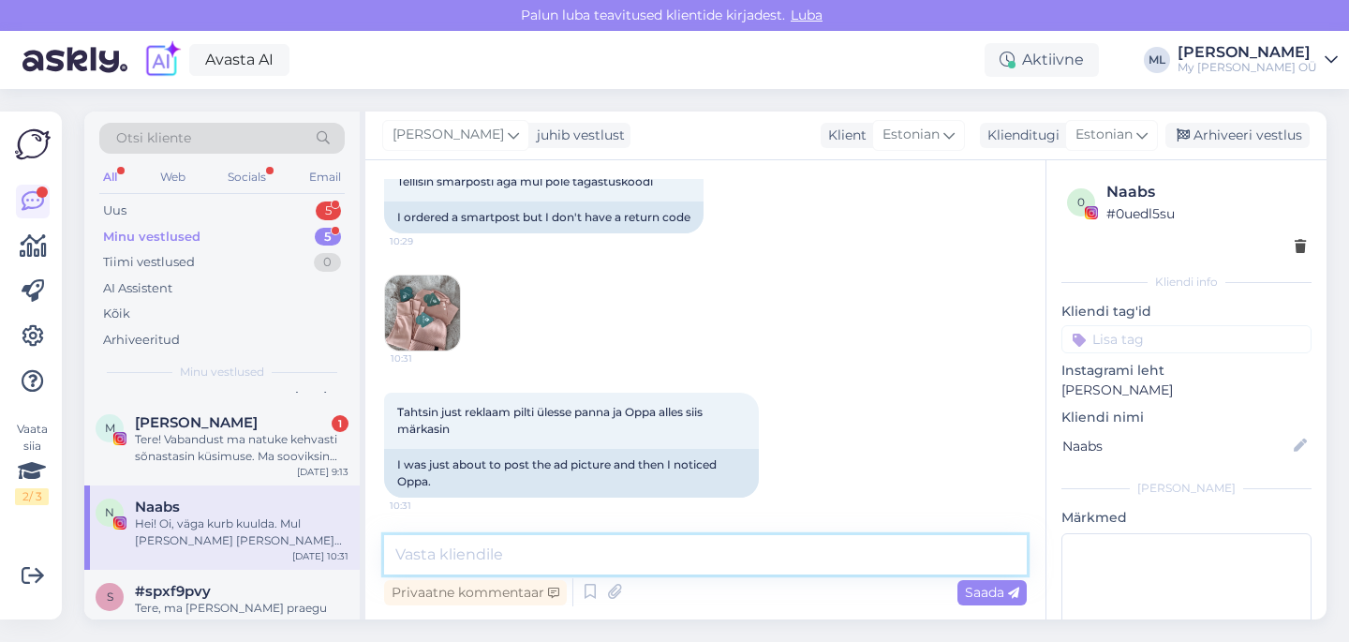
scroll to position [1186, 0]
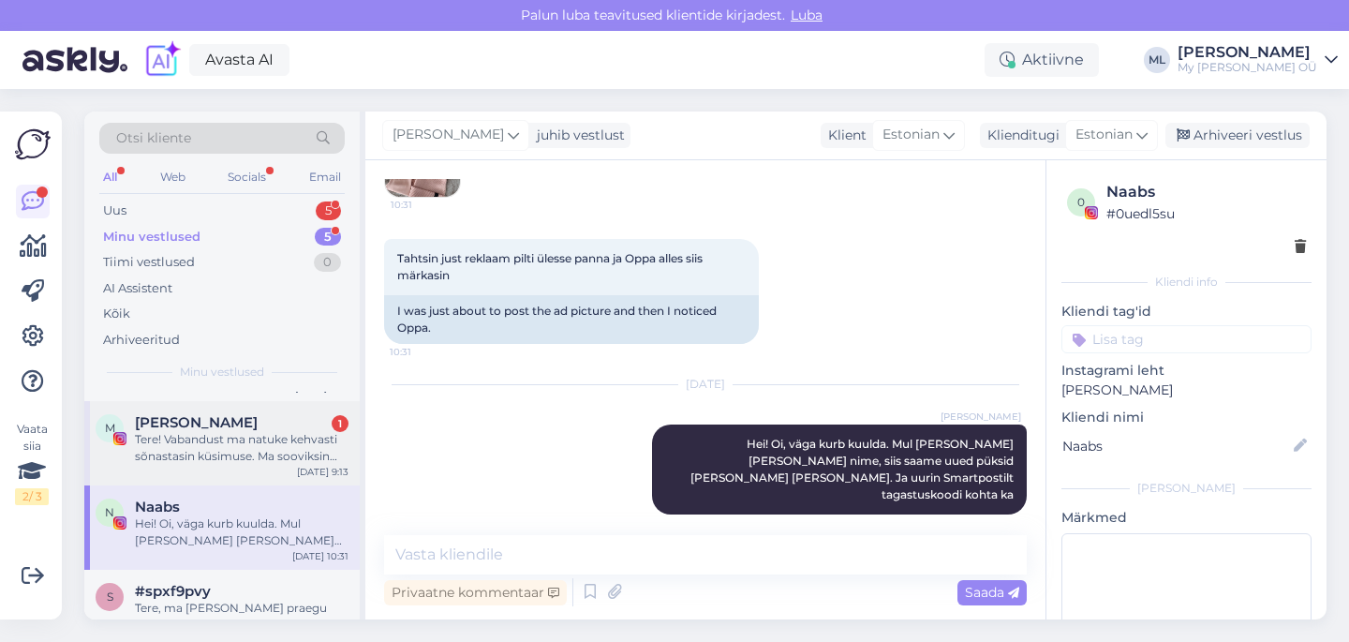
click at [173, 442] on div "Tere! Vabandust ma natuke kehvasti sõnastasin küsimuse. Ma sooviksin teada tege…" at bounding box center [242, 448] width 214 height 34
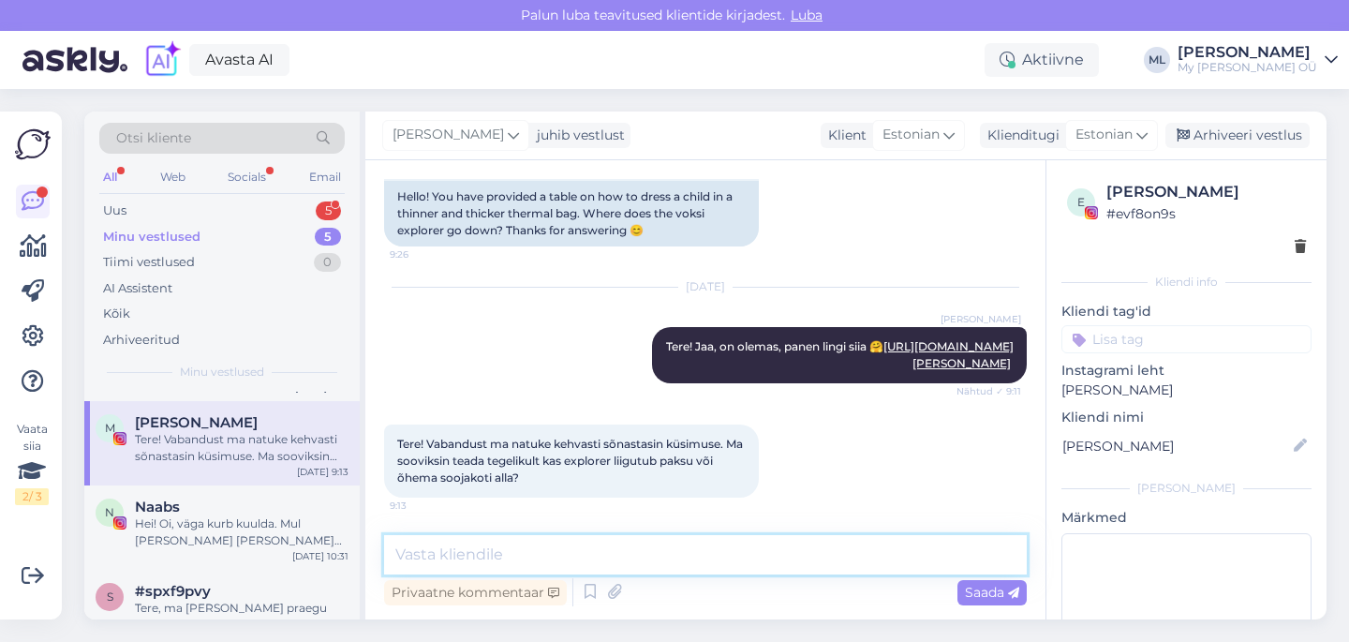
click at [460, 554] on textarea at bounding box center [705, 554] width 642 height 39
type textarea "T"
type textarea "Oi, tõesti ei oska"
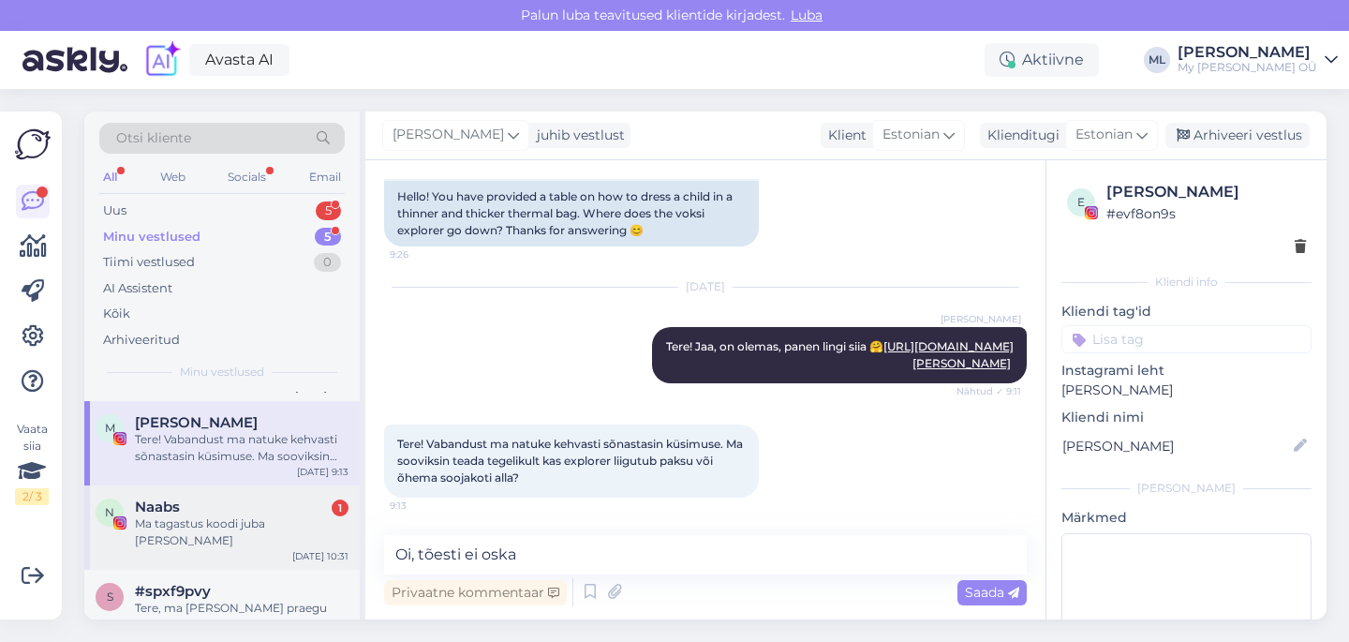
click at [240, 510] on div "Naabs 1" at bounding box center [242, 506] width 214 height 17
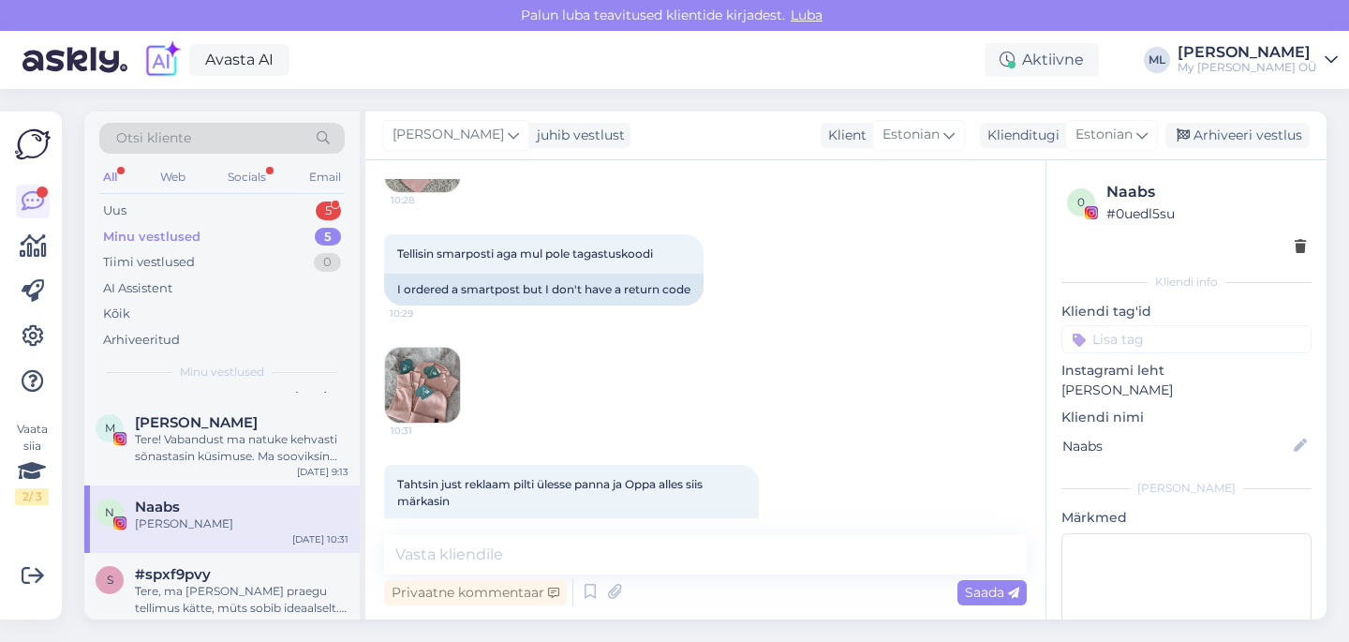
scroll to position [1347, 0]
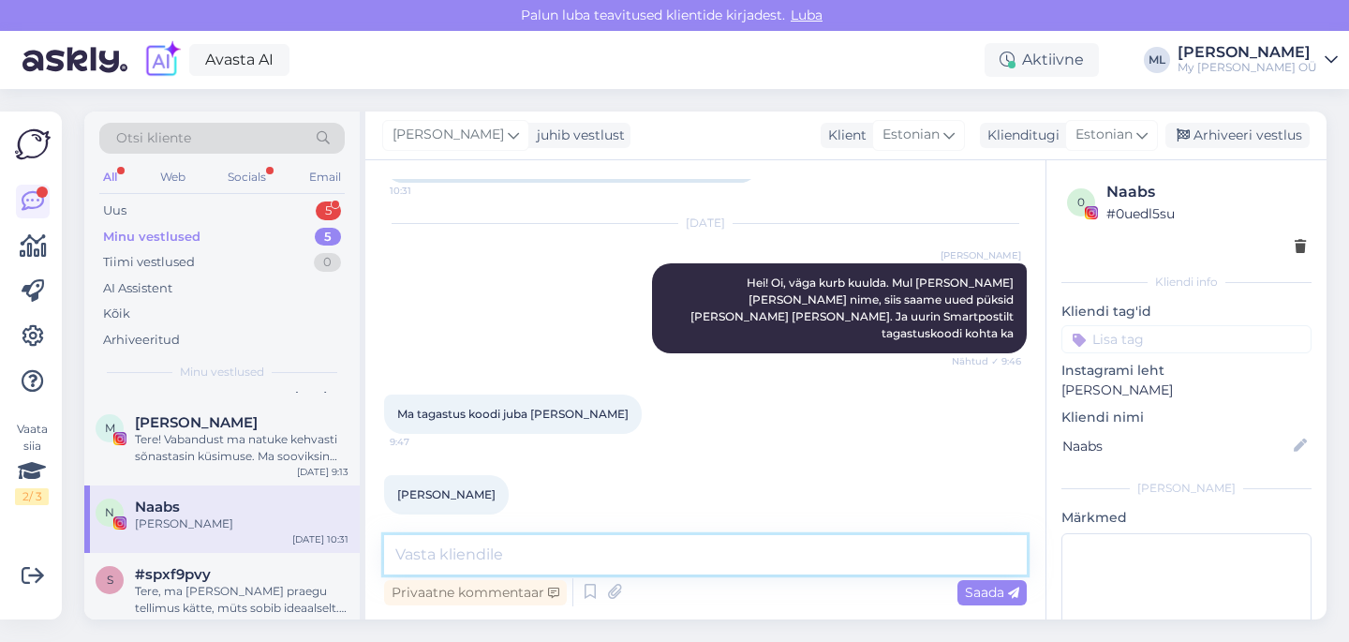
click at [454, 558] on textarea at bounding box center [705, 554] width 642 height 39
click at [285, 431] on div "Tere! Vabandust ma natuke kehvasti sõnastasin küsimuse. Ma sooviksin teada tege…" at bounding box center [242, 448] width 214 height 34
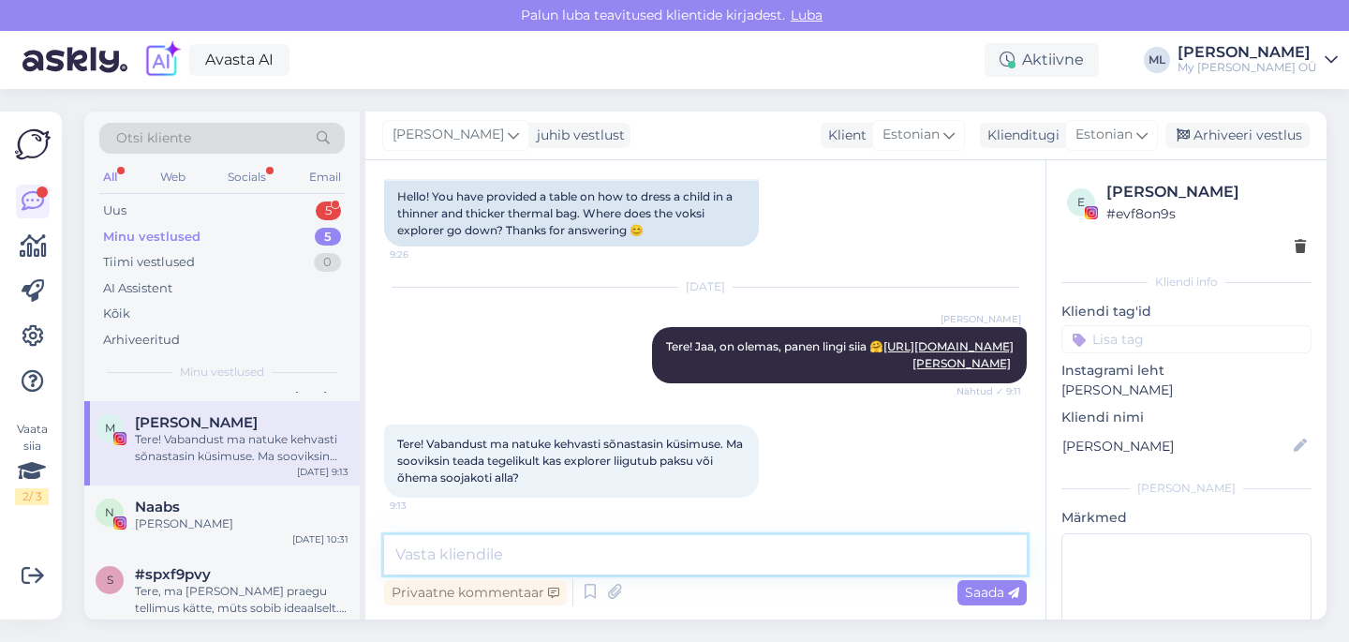
click at [598, 564] on textarea at bounding box center [705, 554] width 642 height 39
type textarea "T"
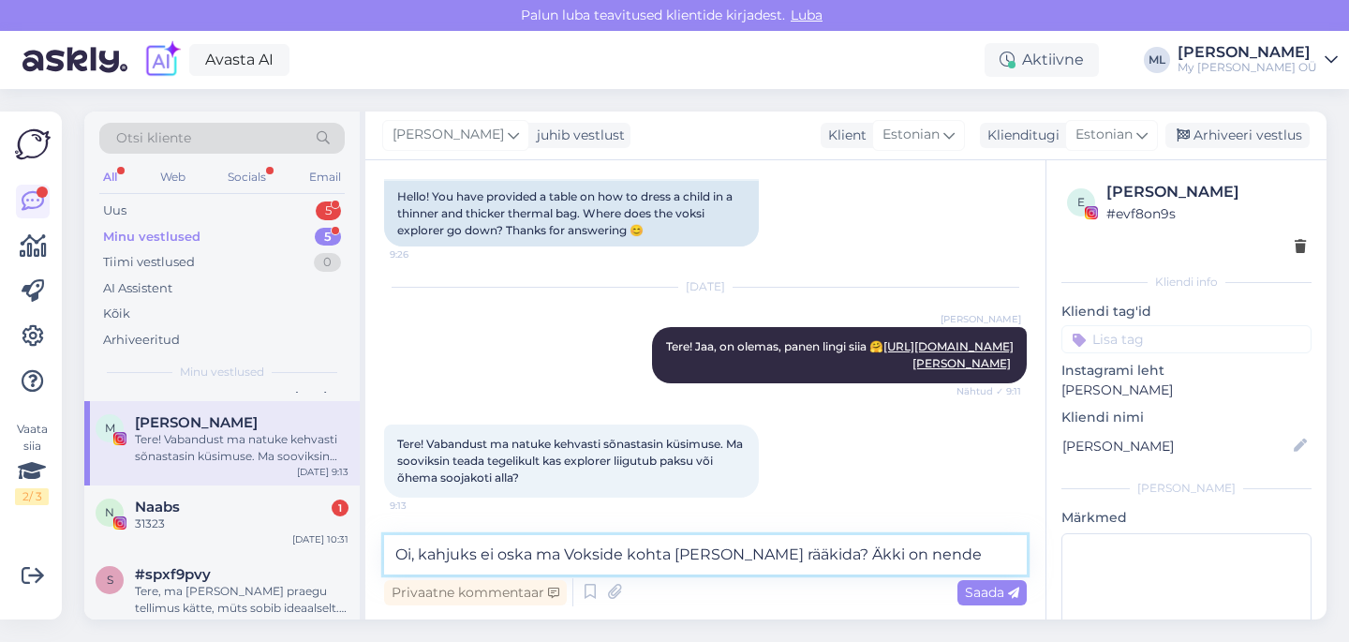
click at [781, 548] on textarea "Oi, kahjuks ei oska ma Vokside kohta [PERSON_NAME] rääkida? Äkki on nende" at bounding box center [705, 554] width 642 height 39
click at [945, 551] on textarea "Oi, kahjuks ei oska ma Vokside kohta [PERSON_NAME] rääkida. Äkki on nende" at bounding box center [705, 554] width 642 height 39
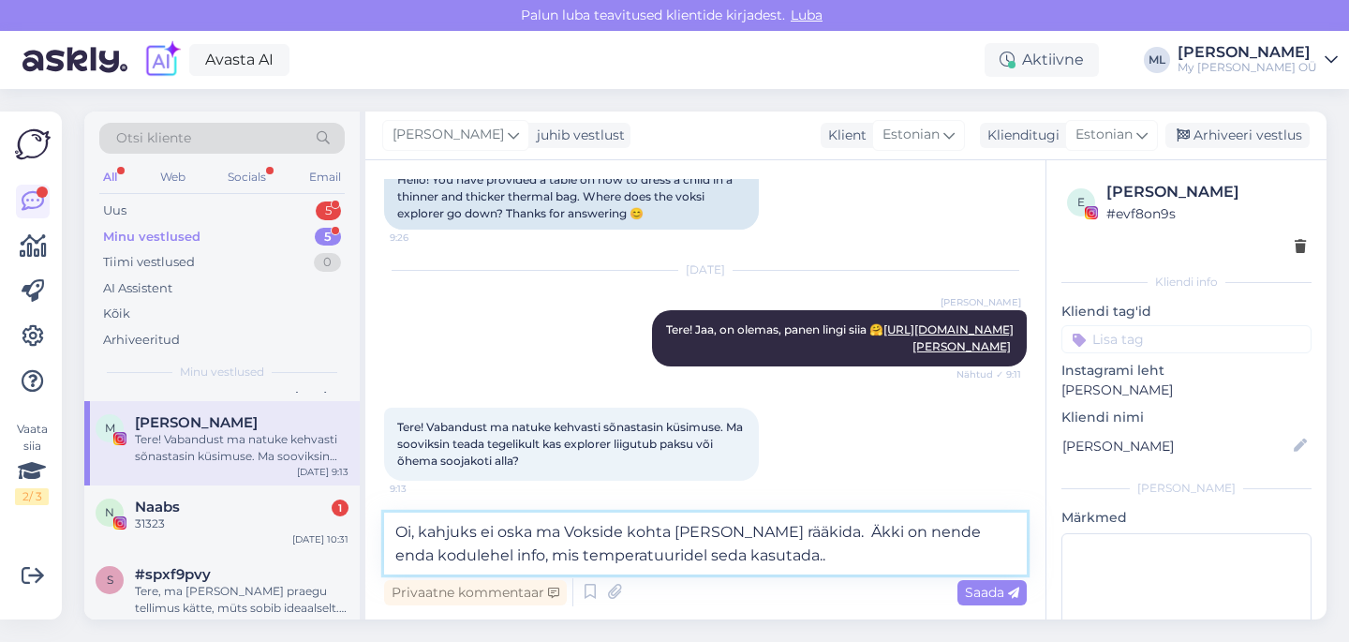
type textarea "Oi, kahjuks ei oska ma Vokside kohta [PERSON_NAME] rääkida. Äkki on nende enda …"
click at [776, 530] on textarea "Oi, kahjuks ei oska ma Vokside kohta [PERSON_NAME] rääkida. Äkki on nende enda …" at bounding box center [705, 543] width 642 height 62
click at [784, 531] on textarea "Oi, kahjuks ei oska ma Vokside kohta [PERSON_NAME] rääkida. Äkki on nende enda …" at bounding box center [705, 543] width 642 height 62
click at [794, 553] on textarea "Oi, kahjuks ei oska ma Vokside kohta [PERSON_NAME] rääkida. Äkki on nende enda …" at bounding box center [705, 543] width 642 height 62
click at [783, 539] on textarea "Oi, kahjuks ei oska ma Vokside kohta [PERSON_NAME] rääkida. Äkki on nende enda …" at bounding box center [705, 543] width 642 height 62
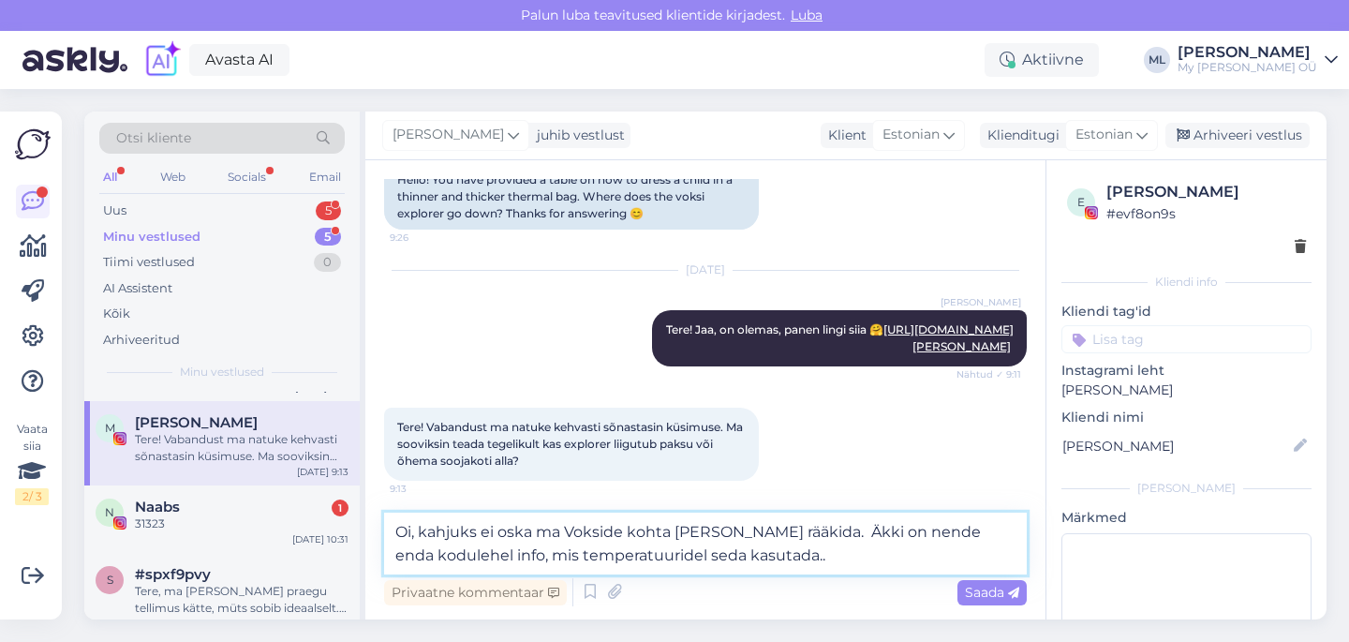
click at [812, 560] on textarea "Oi, kahjuks ei oska ma Vokside kohta [PERSON_NAME] rääkida. Äkki on nende enda …" at bounding box center [705, 543] width 642 height 62
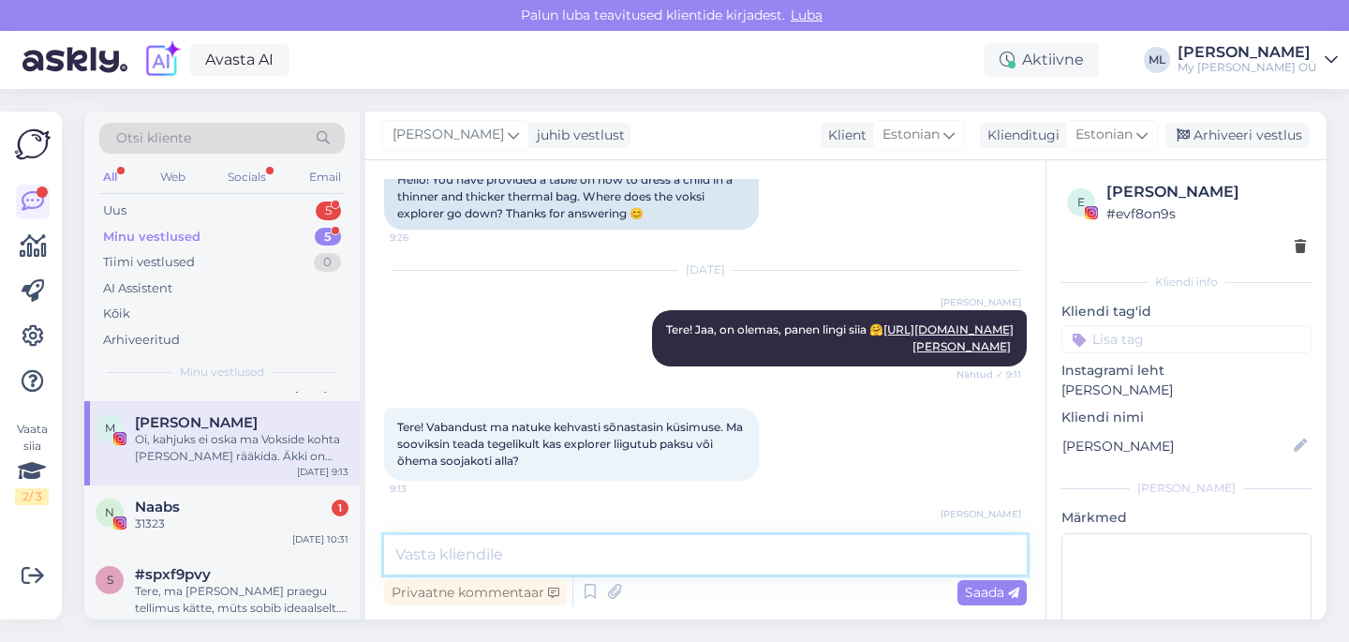
scroll to position [302, 0]
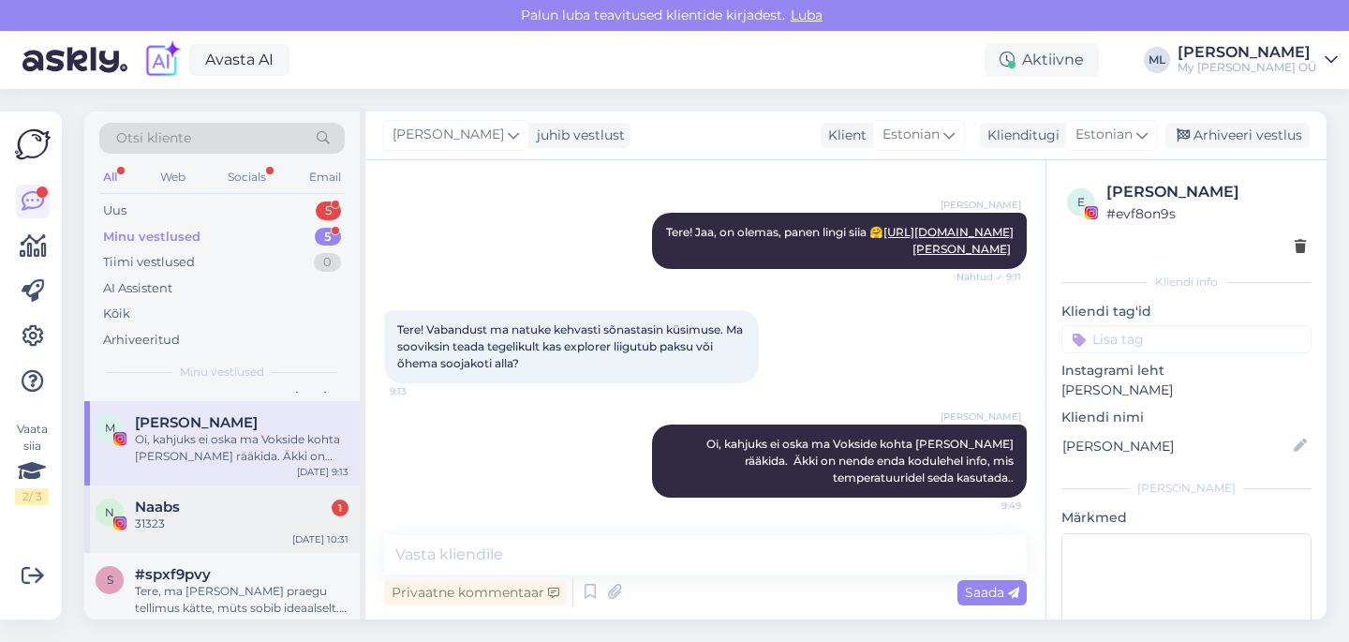
click at [136, 532] on div "N Naabs 1 31323 [DATE] 10:31" at bounding box center [221, 518] width 275 height 67
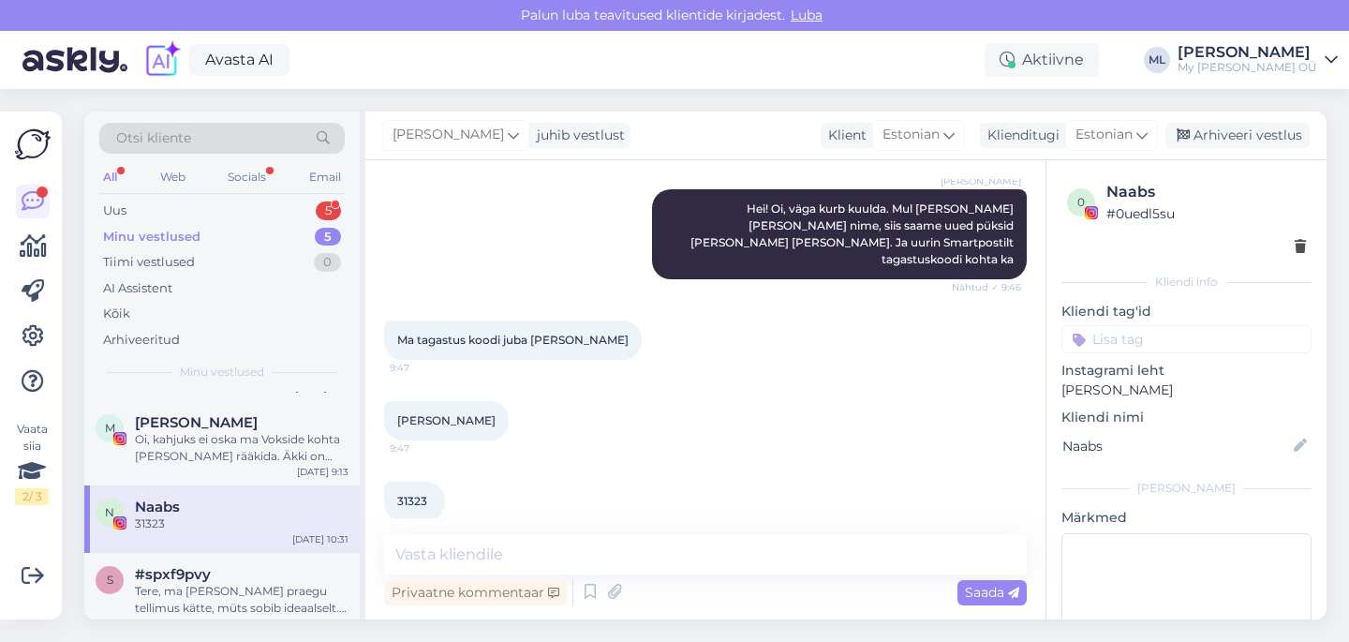
scroll to position [1427, 0]
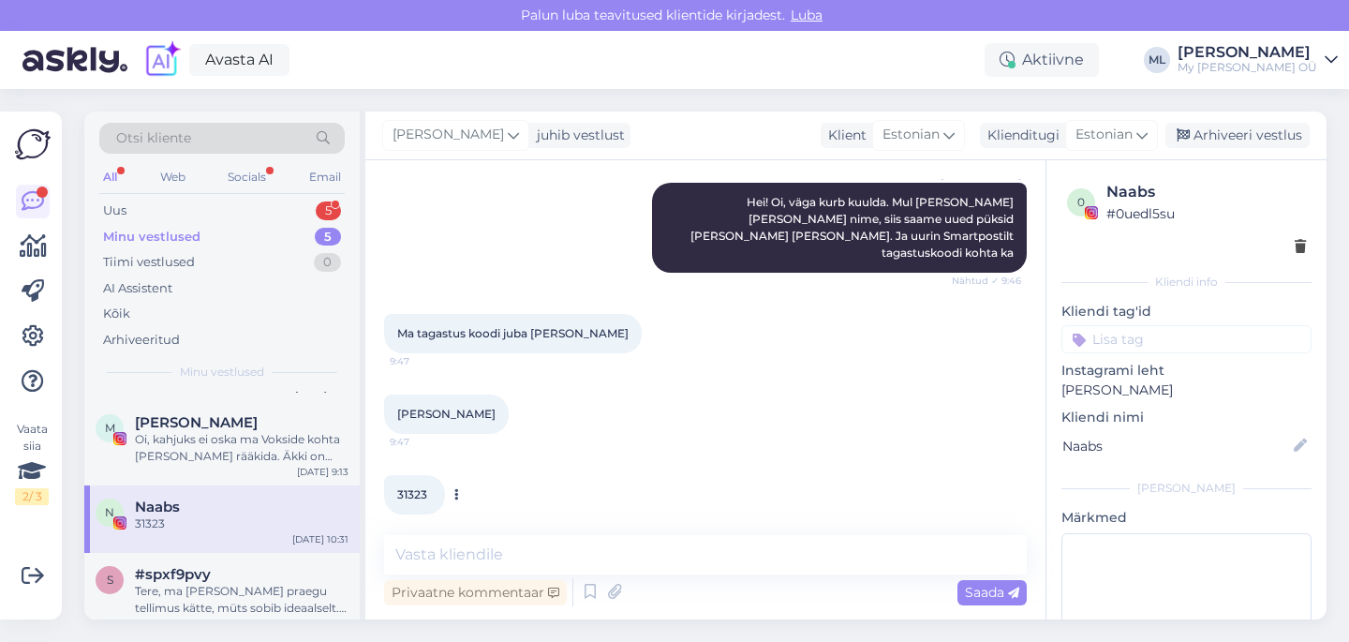
click at [406, 487] on span "31323" at bounding box center [412, 494] width 30 height 14
copy div "31323 9:47"
click at [503, 559] on textarea at bounding box center [705, 554] width 642 height 39
type textarea "T"
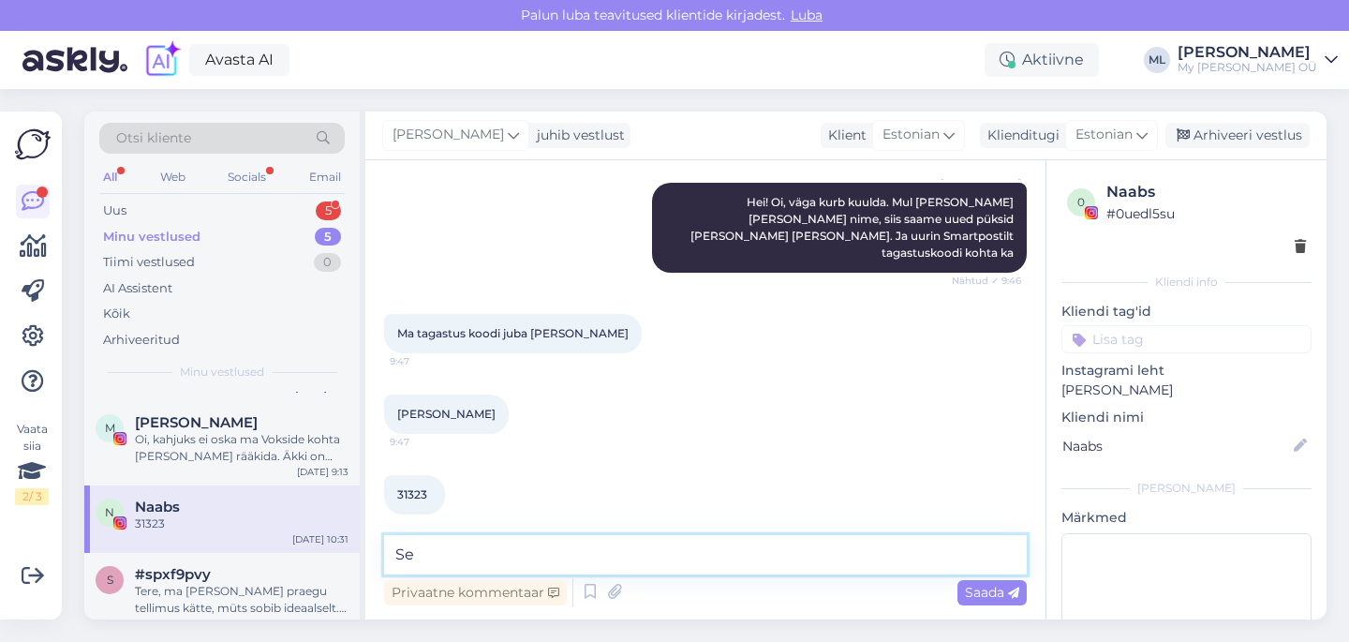
type textarea "S"
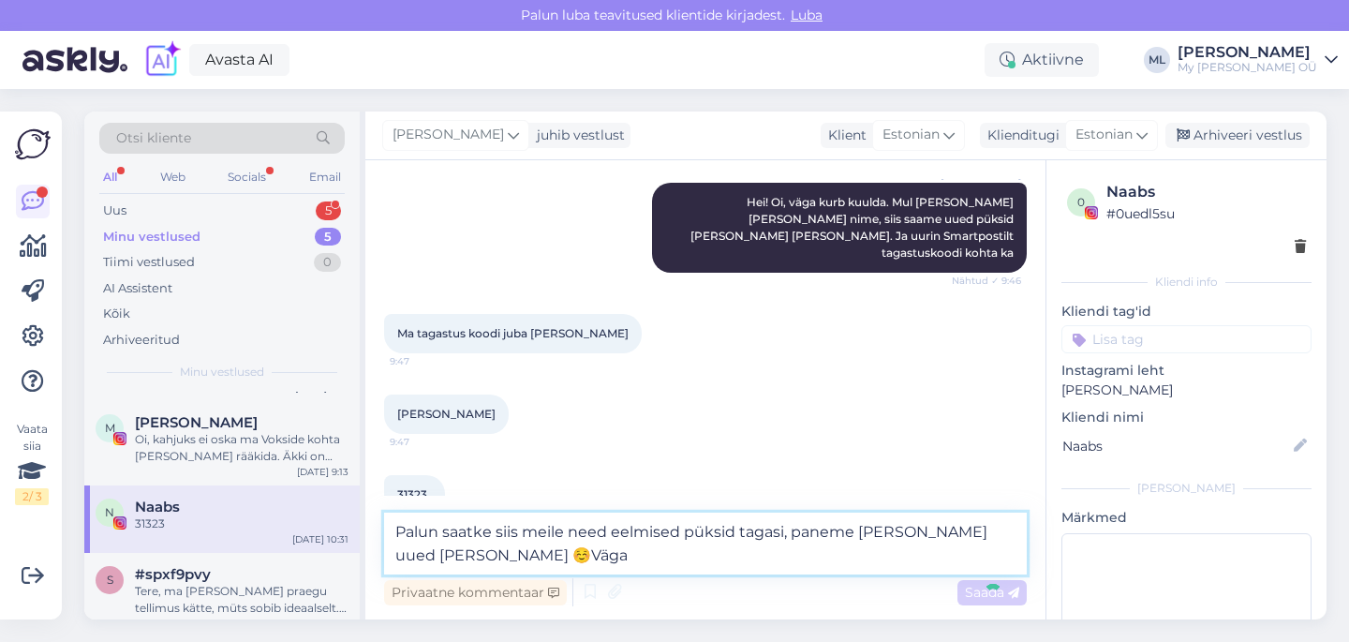
type textarea "Palun saatke siis meile need eelmised püksid tagasi, paneme [PERSON_NAME] uued …"
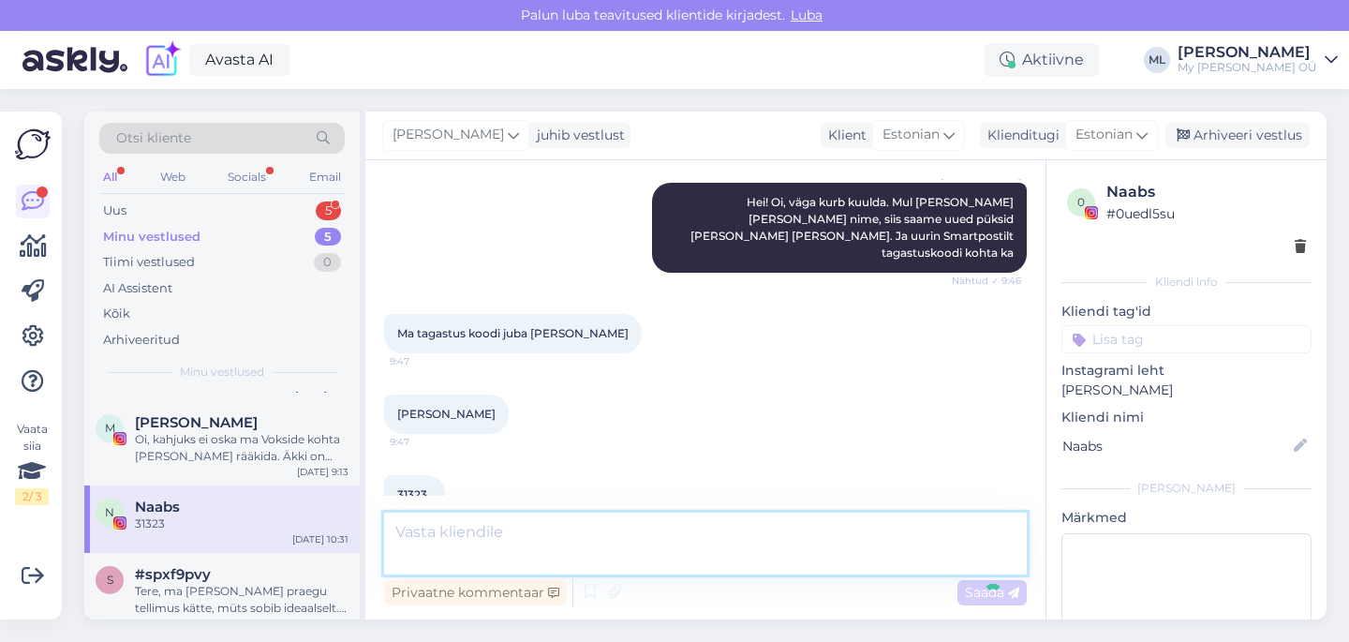
scroll to position [1525, 0]
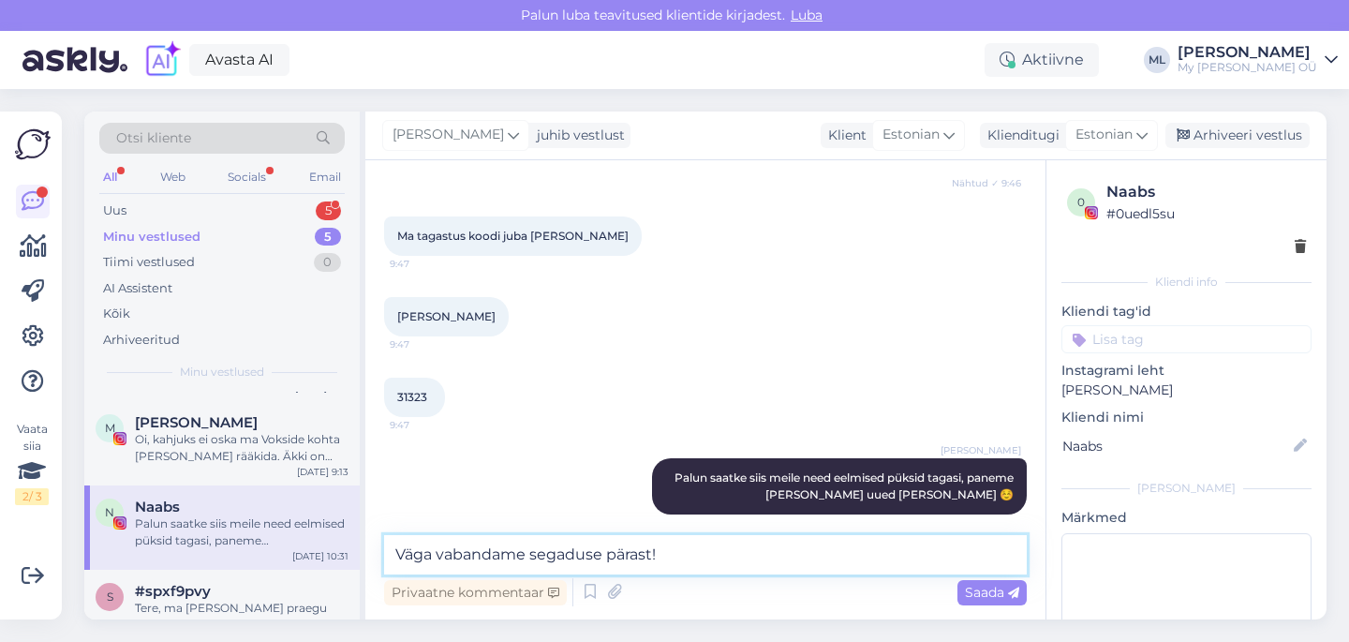
type textarea "Väga vabandame segaduse pärast!"
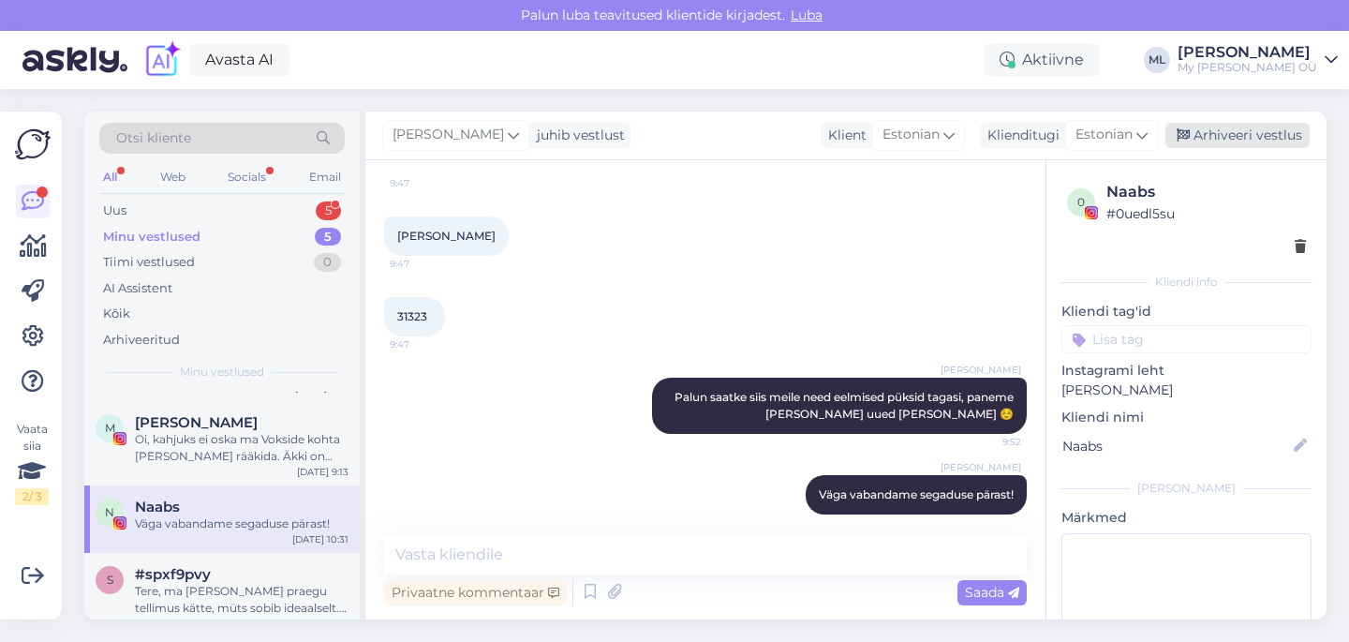
click at [1218, 132] on div "Arhiveeri vestlus" at bounding box center [1237, 135] width 144 height 25
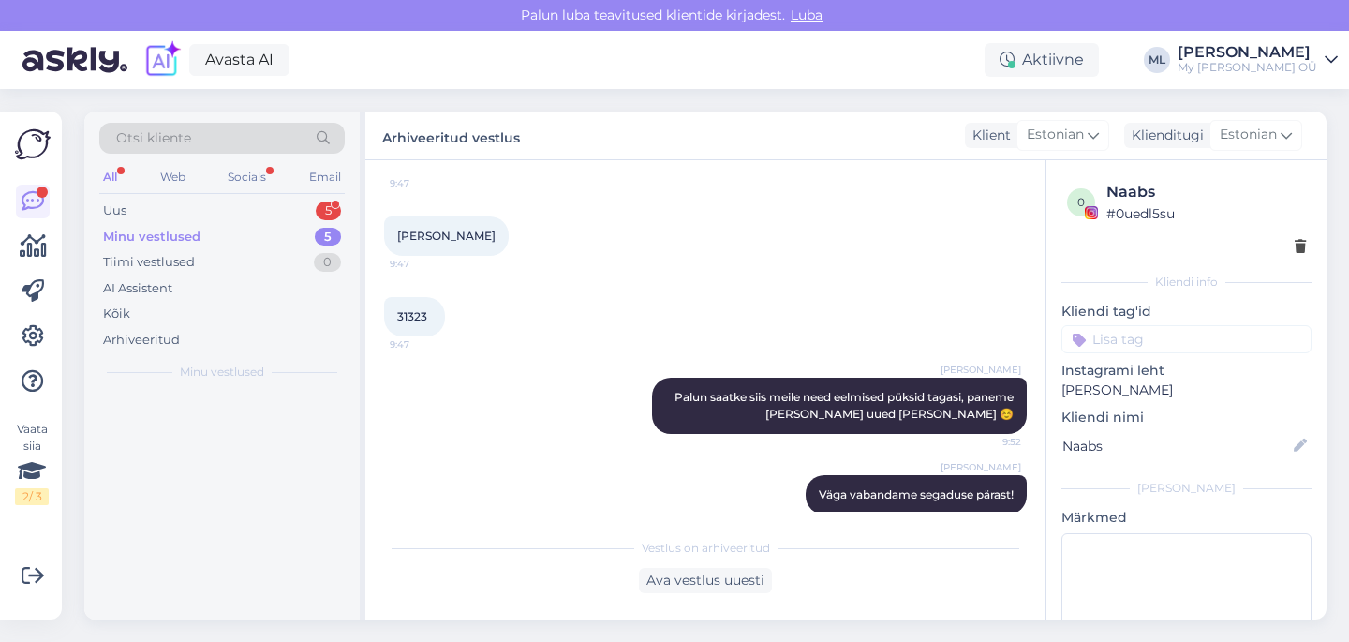
scroll to position [0, 0]
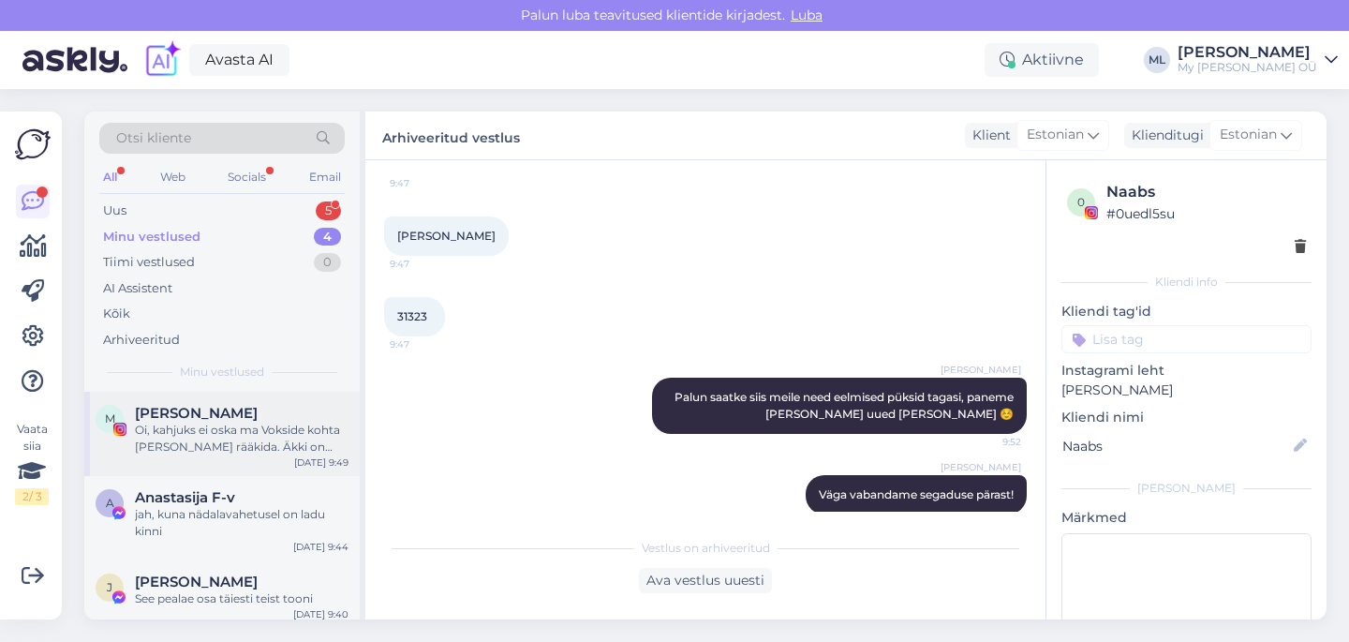
click at [199, 441] on div "Oi, kahjuks ei oska ma Vokside kohta [PERSON_NAME] rääkida. Äkki on nende enda …" at bounding box center [242, 438] width 214 height 34
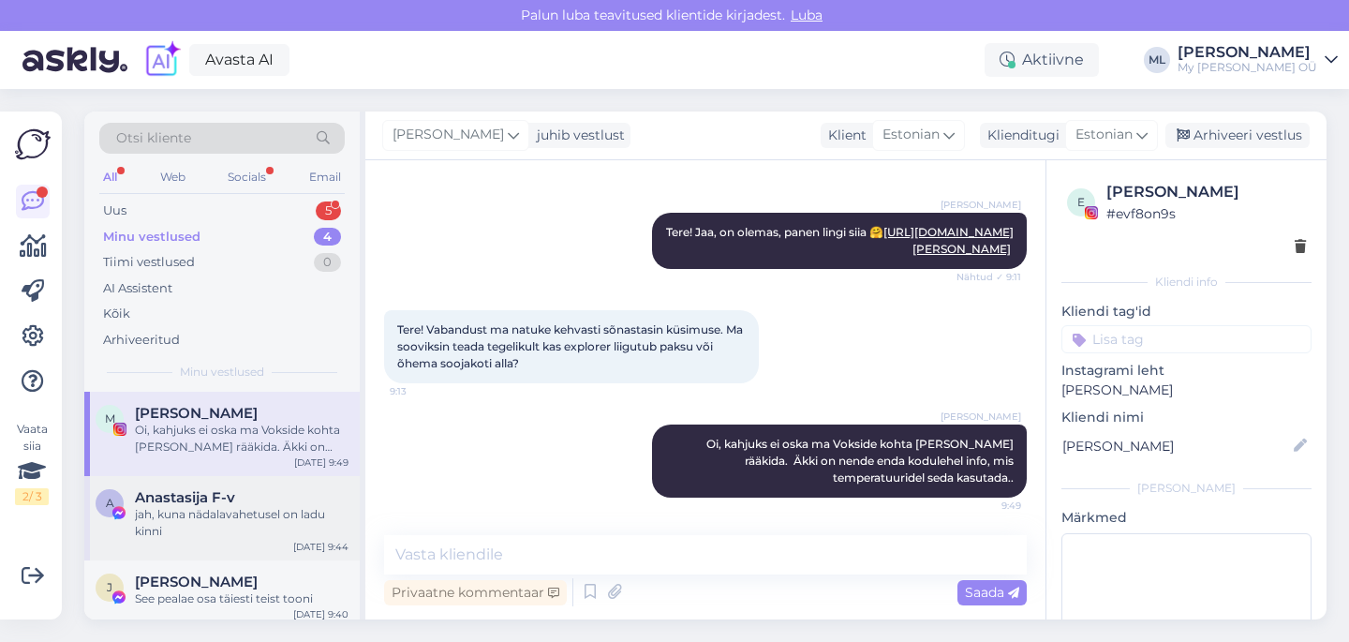
scroll to position [302, 0]
drag, startPoint x: 245, startPoint y: 441, endPoint x: 256, endPoint y: 455, distance: 17.4
click at [245, 443] on div "Oi, kahjuks ei oska ma Vokside kohta [PERSON_NAME] rääkida. Äkki on nende enda …" at bounding box center [242, 438] width 214 height 34
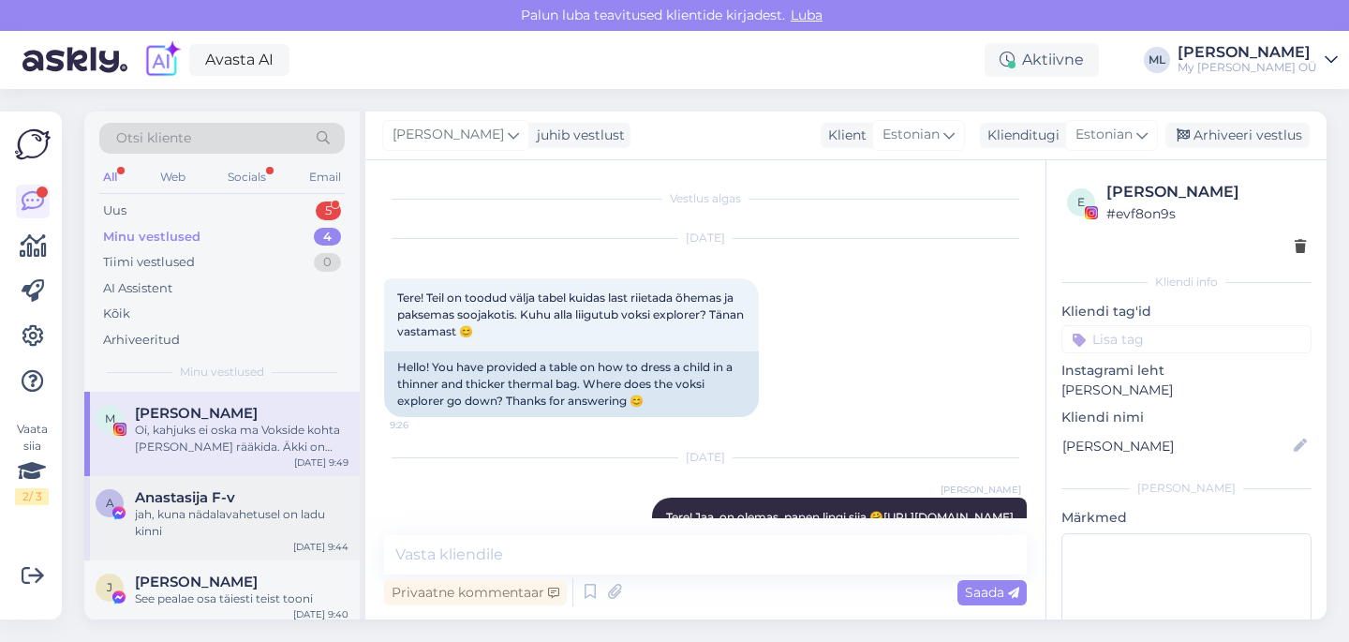
click at [249, 509] on div "jah, kuna nädalavahetusel on ladu kinni" at bounding box center [242, 523] width 214 height 34
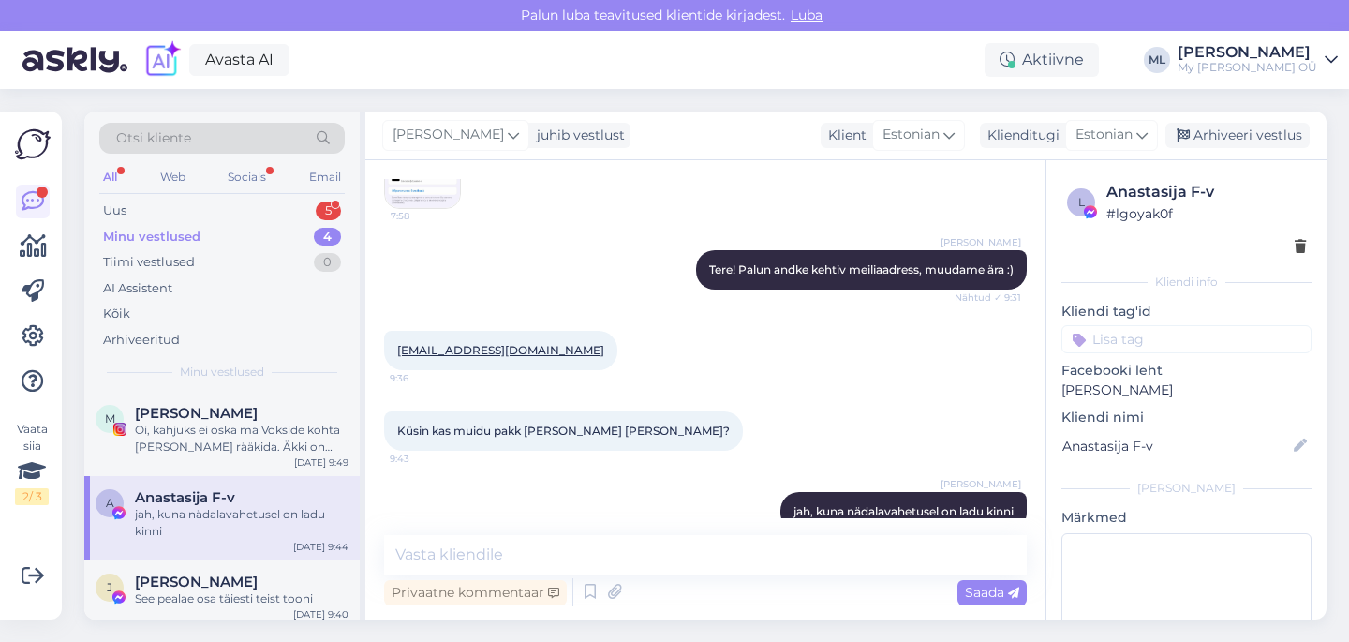
drag, startPoint x: 1199, startPoint y: 143, endPoint x: 1068, endPoint y: 160, distance: 132.2
click at [1195, 148] on div "[PERSON_NAME] juhib vestlust Klient [DEMOGRAPHIC_DATA] Klienditugi Estonian est…" at bounding box center [845, 135] width 961 height 49
drag, startPoint x: 1254, startPoint y: 135, endPoint x: 1049, endPoint y: 147, distance: 205.5
click at [1254, 135] on div "Arhiveeri vestlus" at bounding box center [1237, 135] width 144 height 25
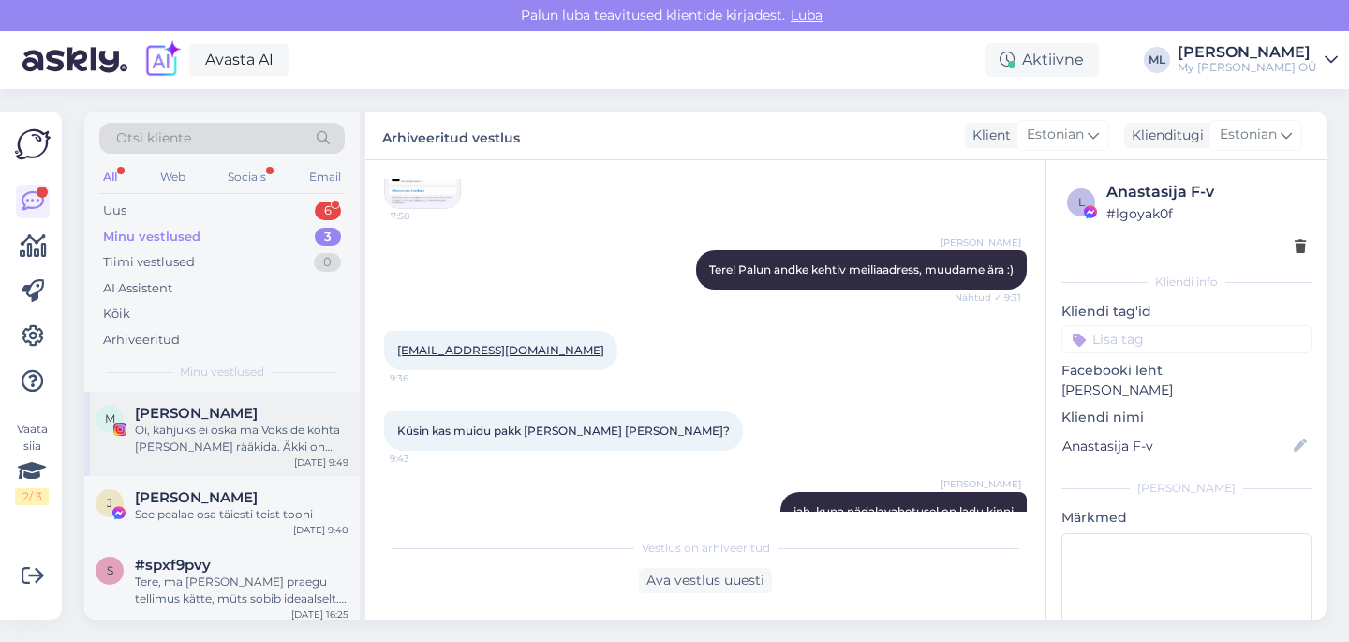
click at [213, 435] on div "Oi, kahjuks ei oska ma Vokside kohta [PERSON_NAME] rääkida. Äkki on nende enda …" at bounding box center [242, 438] width 214 height 34
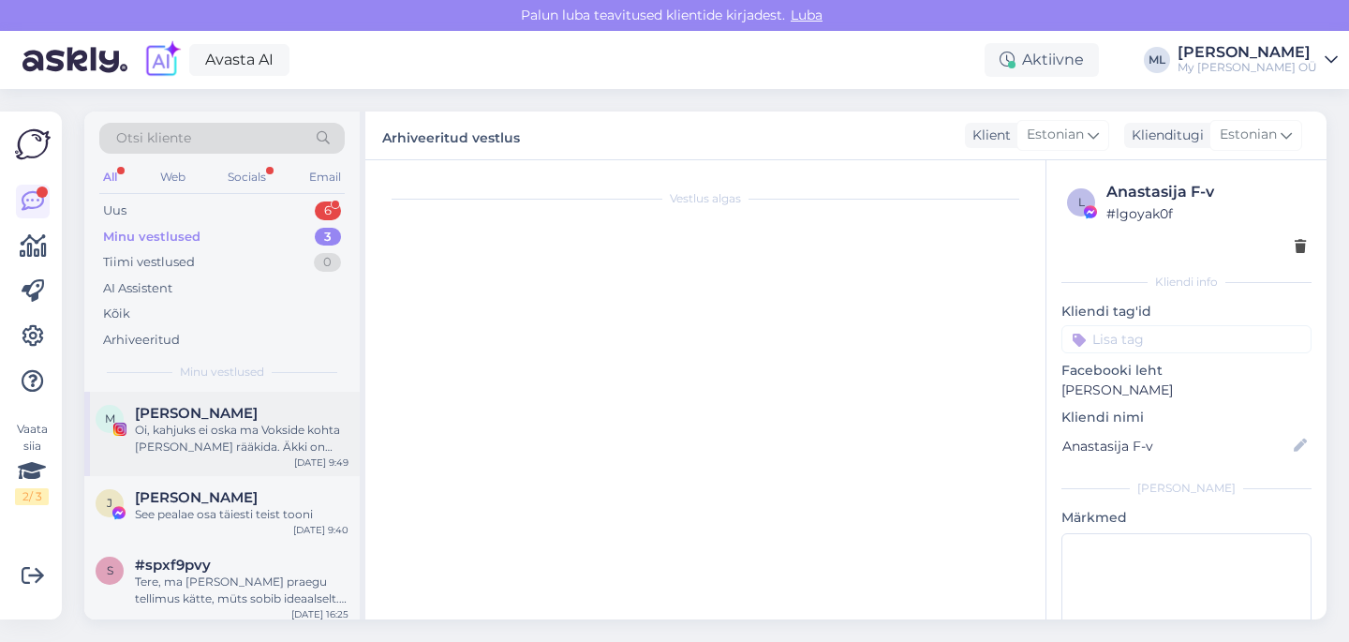
scroll to position [302, 0]
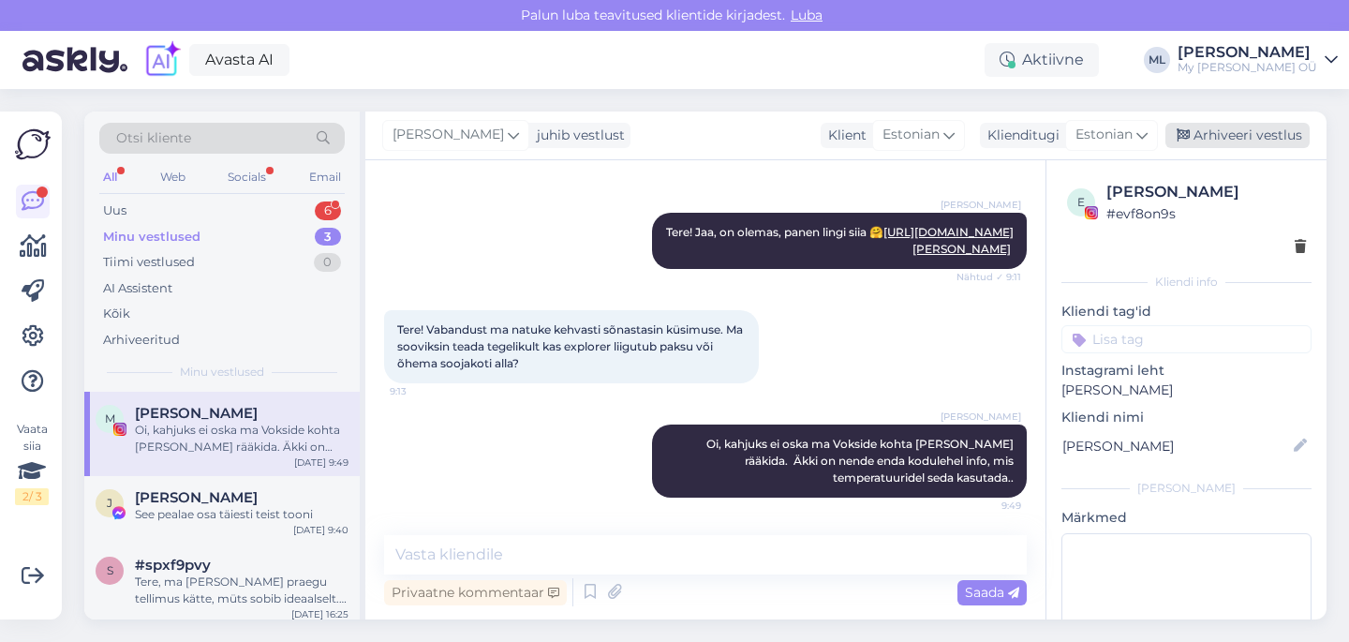
click at [1214, 135] on div "Arhiveeri vestlus" at bounding box center [1237, 135] width 144 height 25
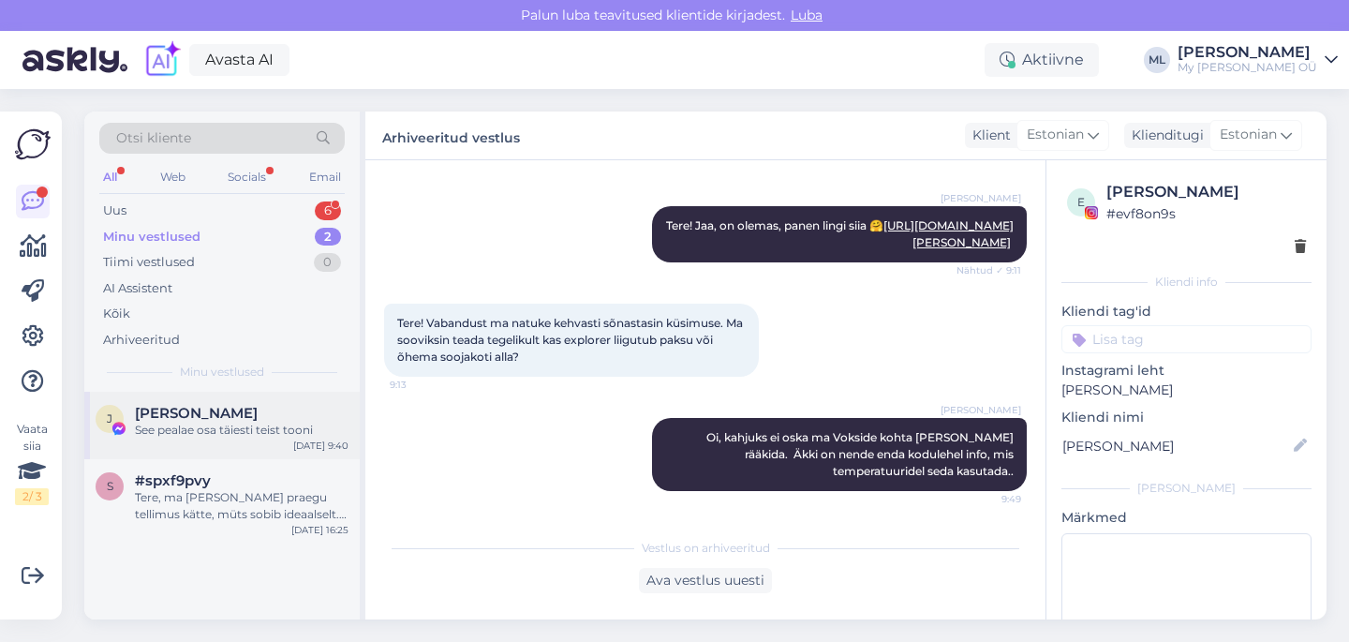
click at [201, 425] on div "See pealae osa täiesti teist tooni" at bounding box center [242, 429] width 214 height 17
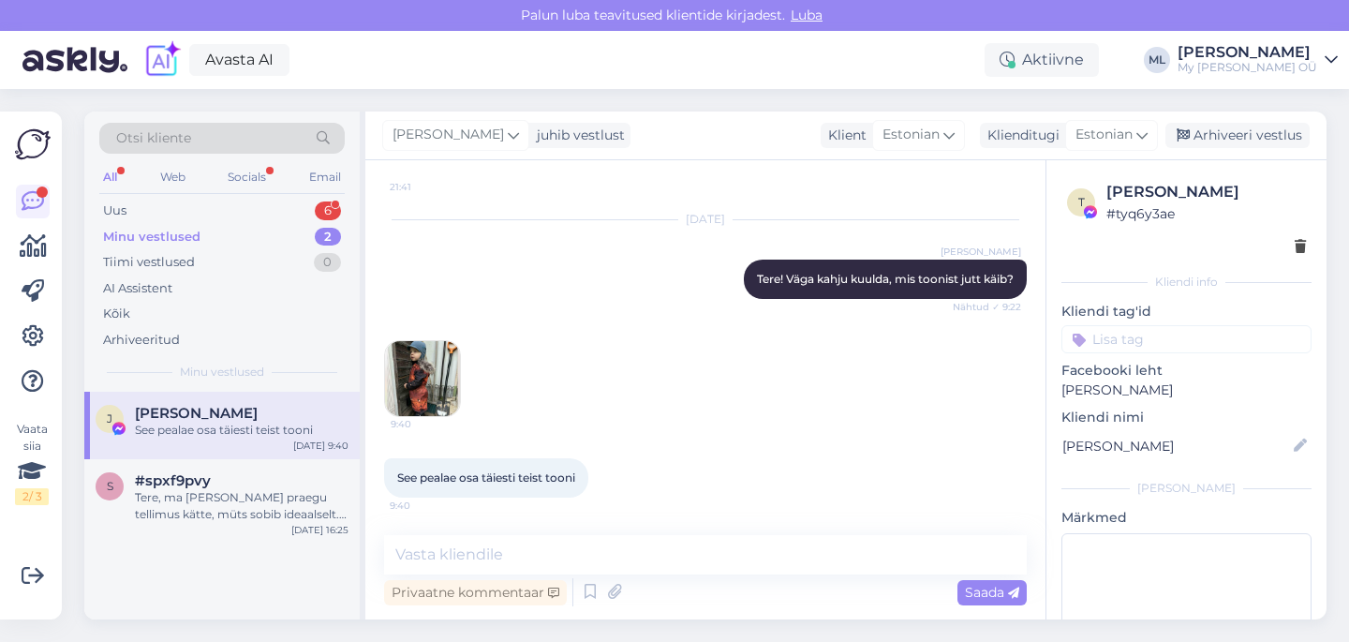
scroll to position [170, 0]
click at [146, 496] on div "Tere, ma [PERSON_NAME] praegu tellimus kätte, müts sobib ideaalselt. Aga küsimu…" at bounding box center [242, 506] width 214 height 34
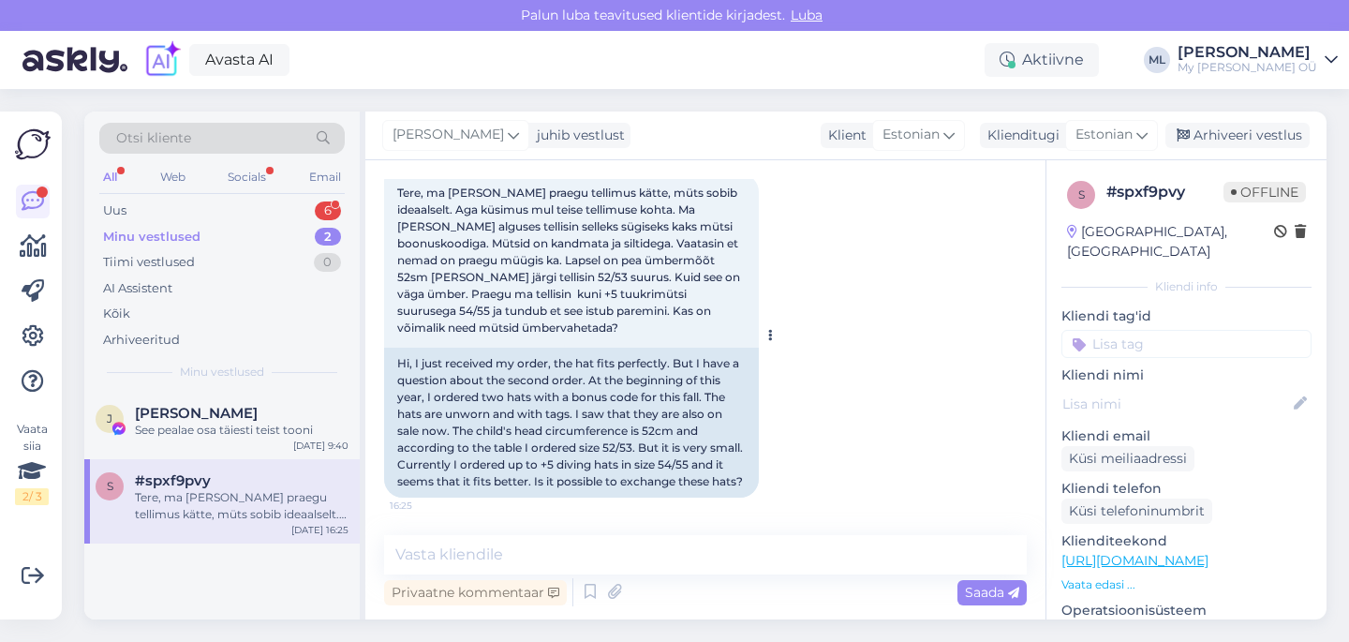
scroll to position [122, 0]
click at [460, 556] on textarea at bounding box center [705, 554] width 642 height 39
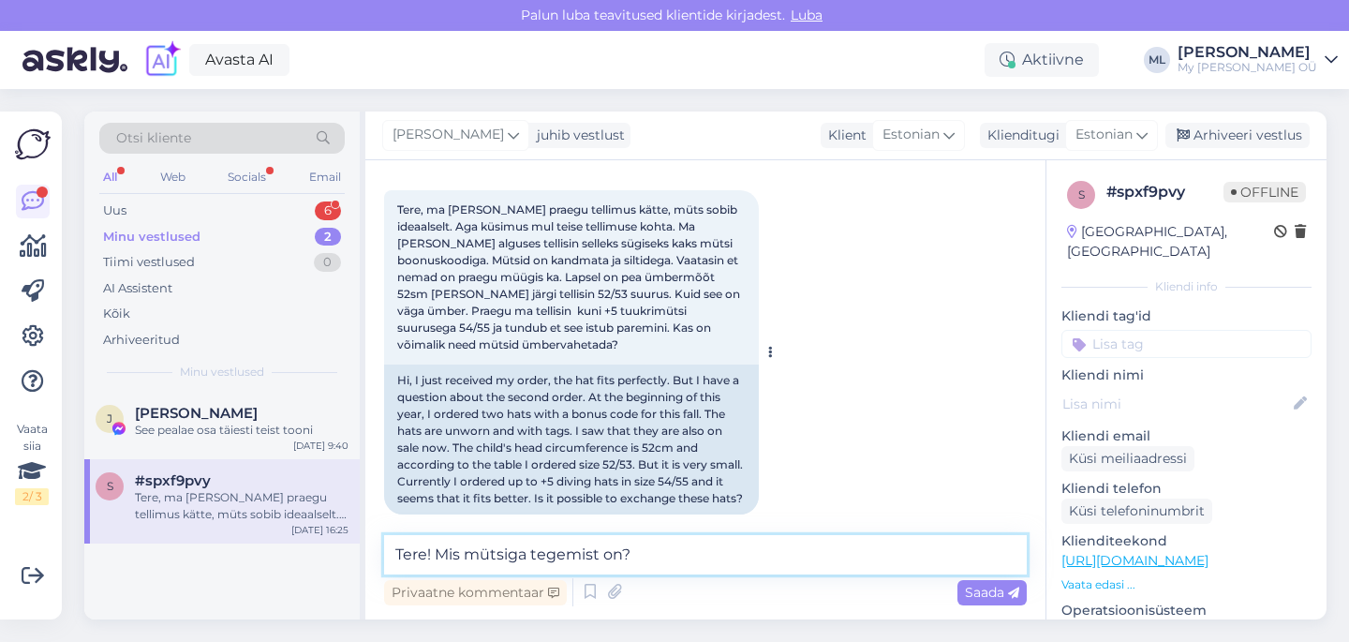
scroll to position [84, 0]
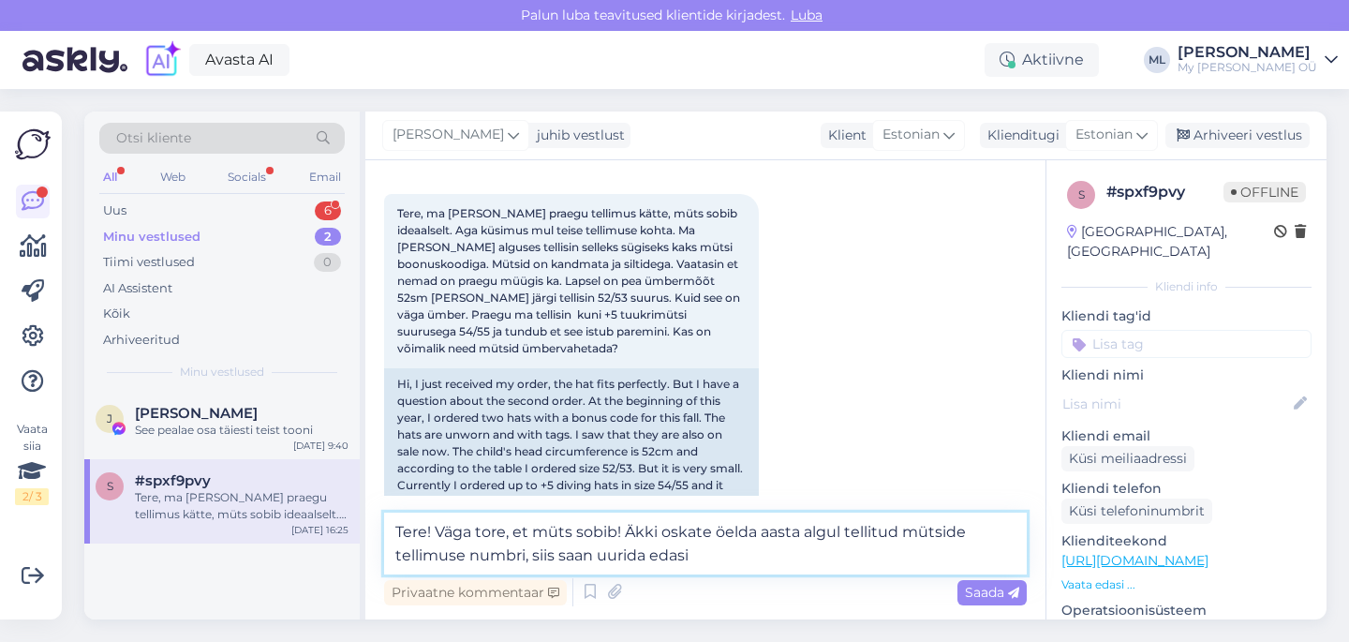
type textarea "Tere! Väga tore, et müts sobib! Äkki oskate öelda aasta algul tellitud mütside …"
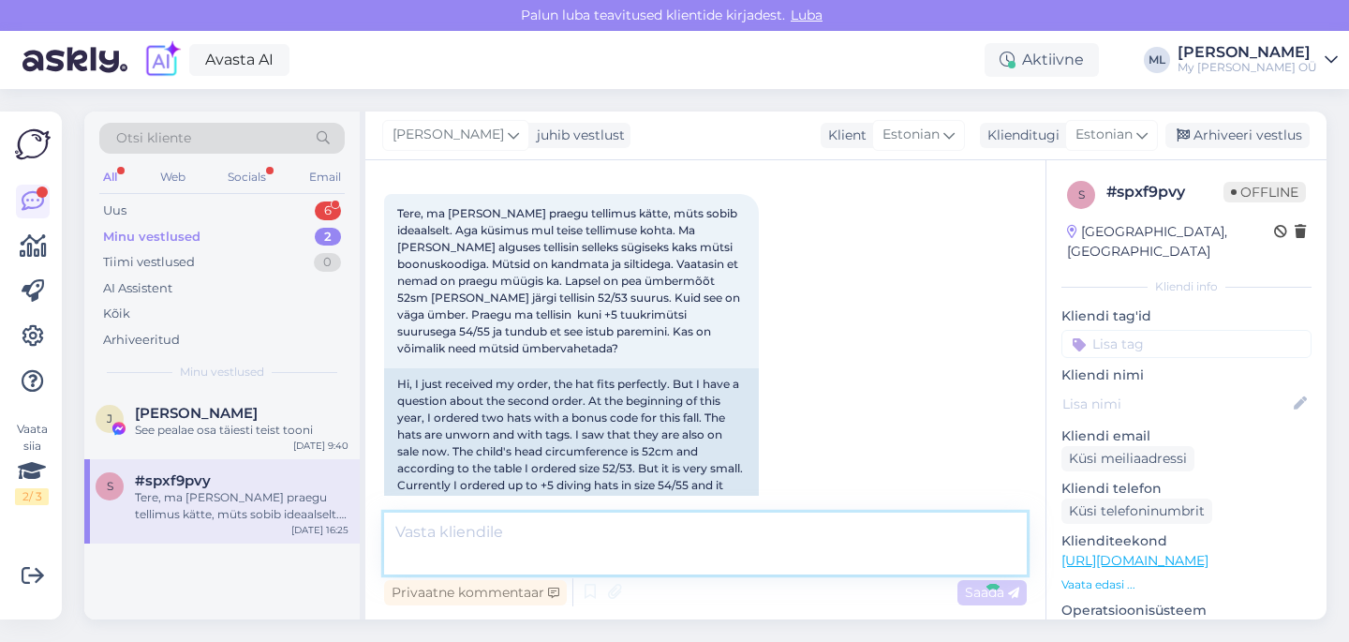
scroll to position [258, 0]
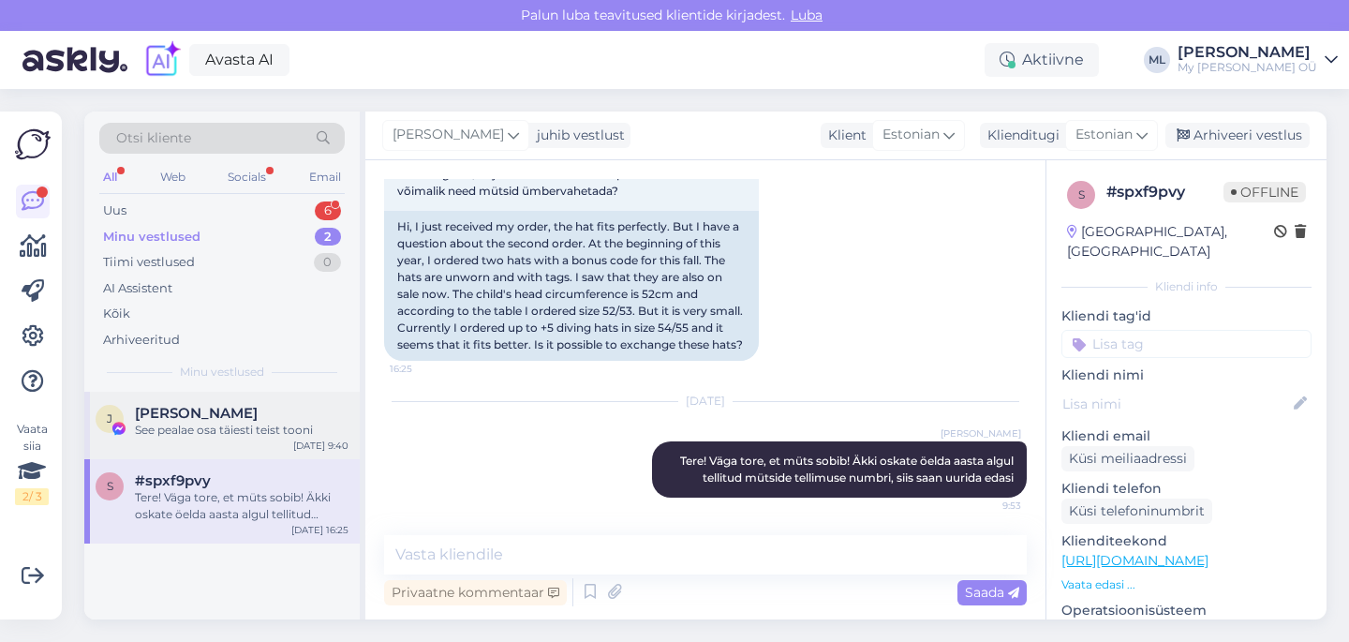
click at [142, 432] on div "See pealae osa täiesti teist tooni" at bounding box center [242, 429] width 214 height 17
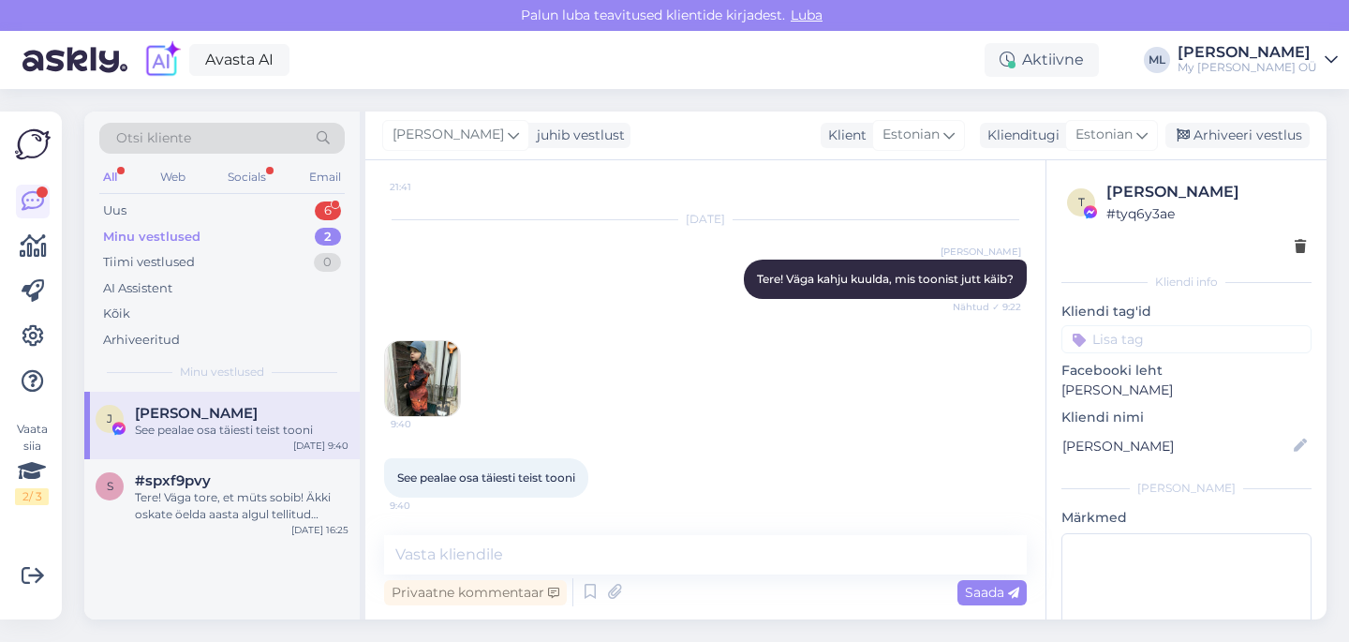
click at [141, 235] on div "Minu vestlused" at bounding box center [151, 237] width 97 height 19
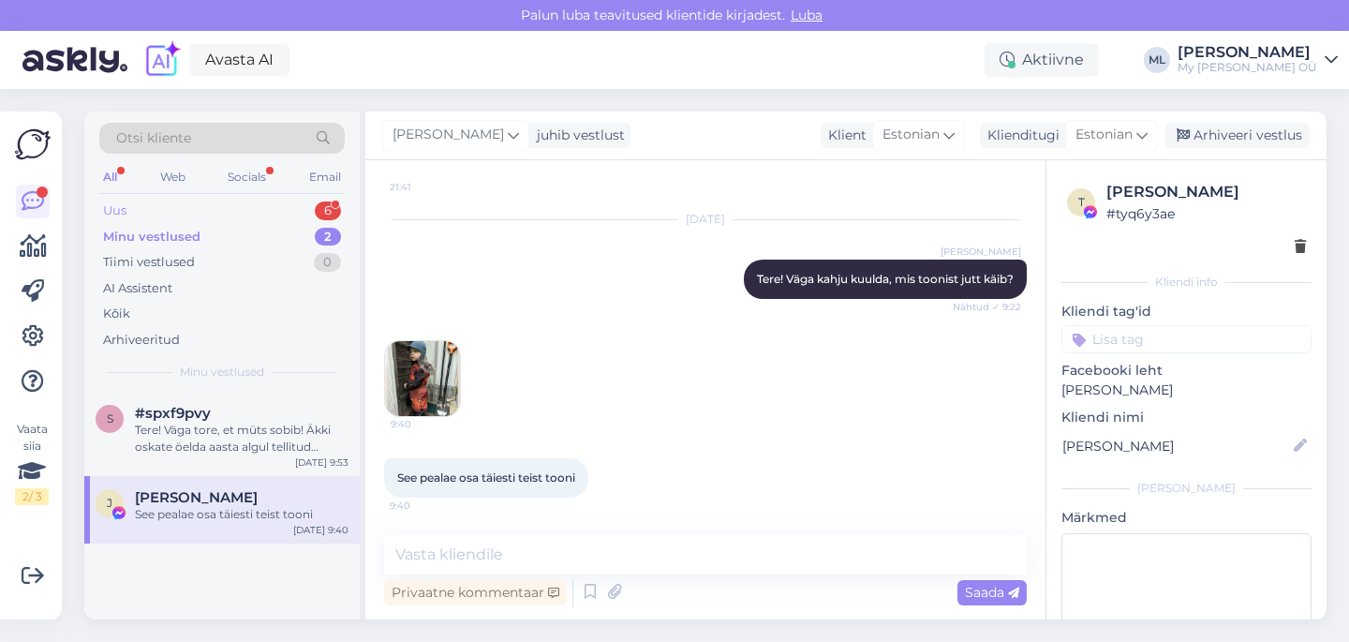
click at [118, 214] on div "Uus" at bounding box center [114, 210] width 23 height 19
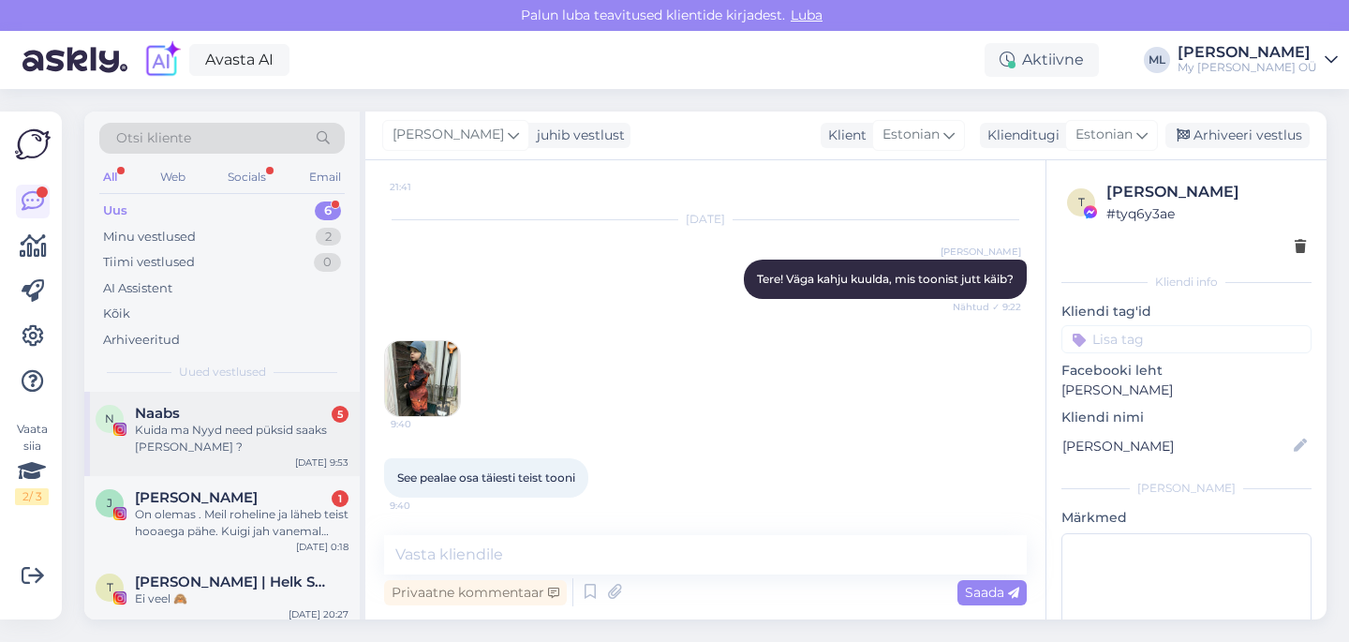
click at [181, 438] on div "Kuida ma Nyyd need püksid saaks [PERSON_NAME] ?" at bounding box center [242, 438] width 214 height 34
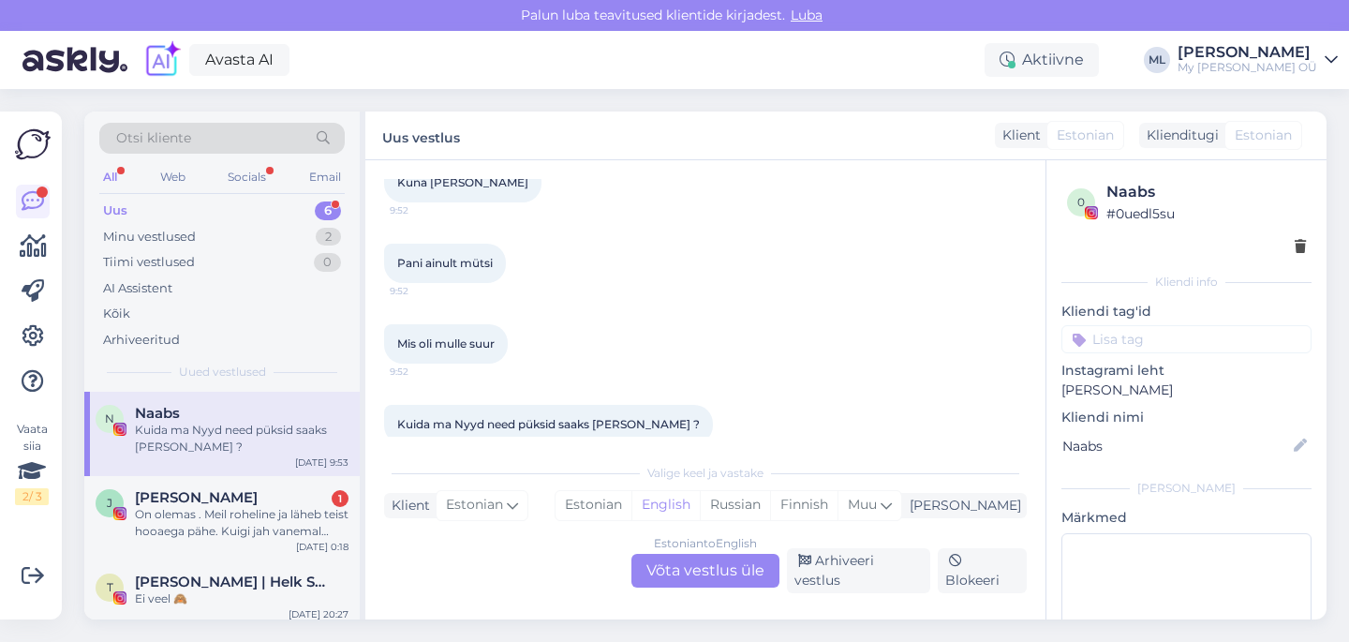
scroll to position [2076, 0]
click at [682, 566] on div "Estonian to English Võta vestlus üle" at bounding box center [705, 571] width 148 height 34
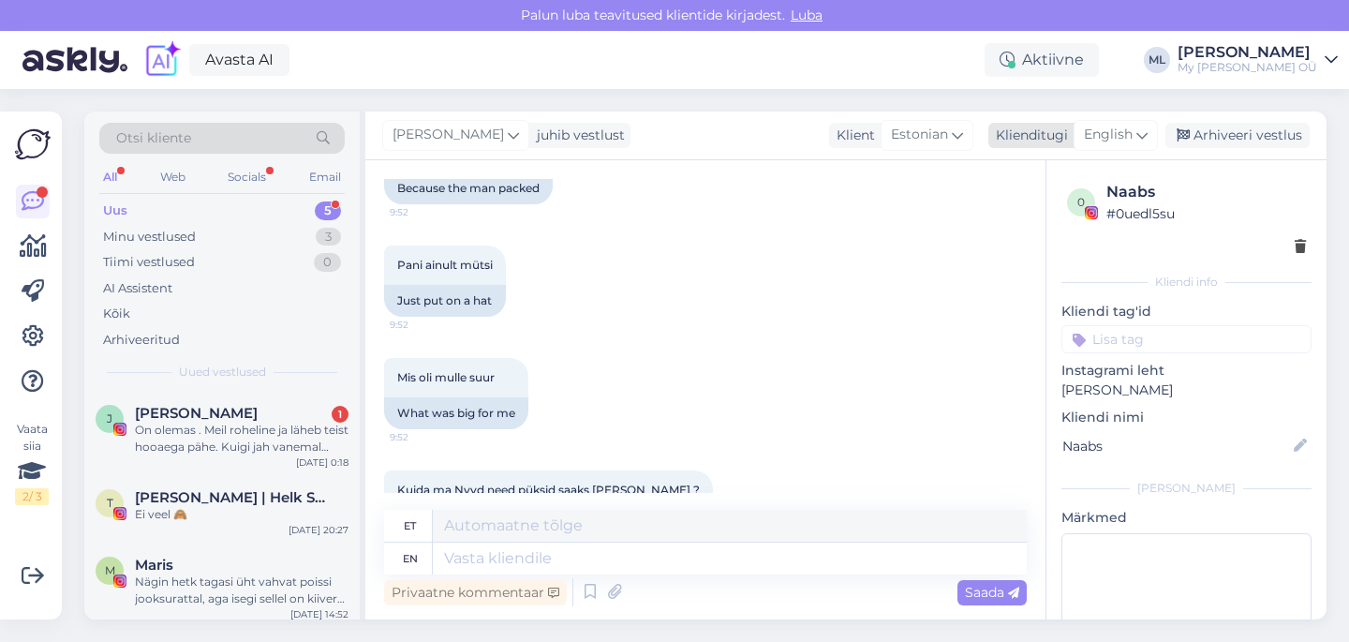
click at [1100, 142] on span "English" at bounding box center [1108, 135] width 49 height 21
click at [1013, 211] on link "Estonian" at bounding box center [1073, 218] width 206 height 30
click at [483, 565] on textarea at bounding box center [705, 554] width 642 height 39
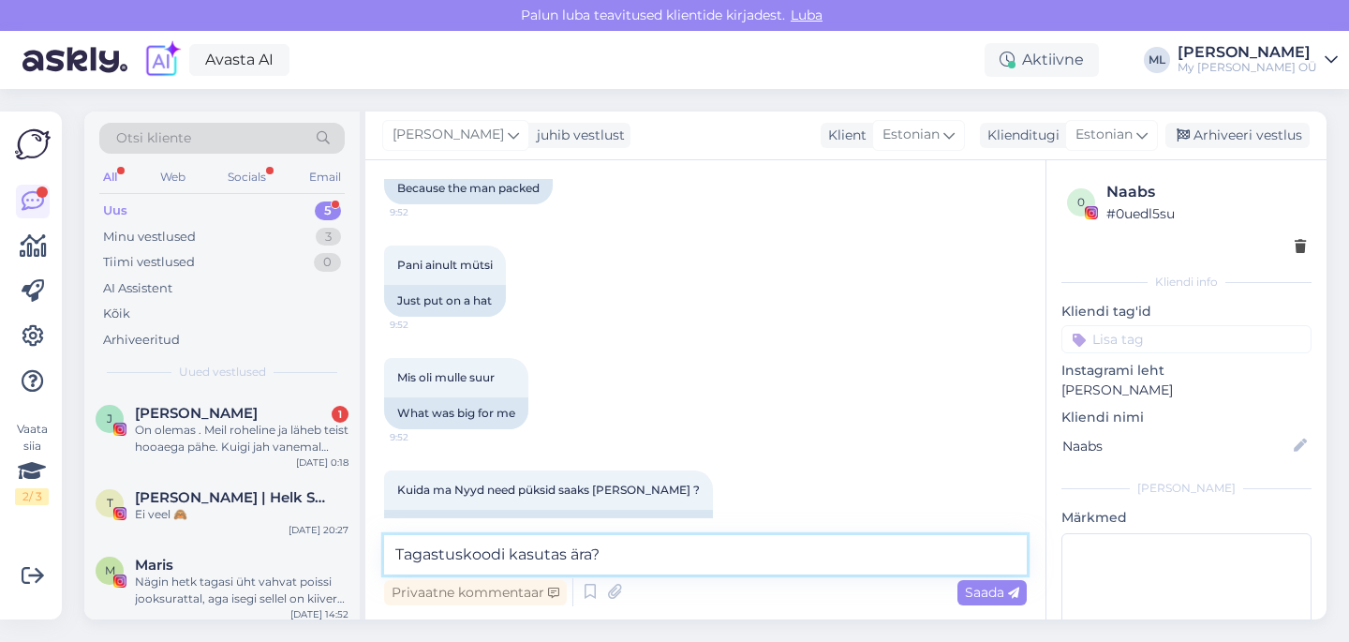
type textarea "Tagastuskoodi kasutas ära?"
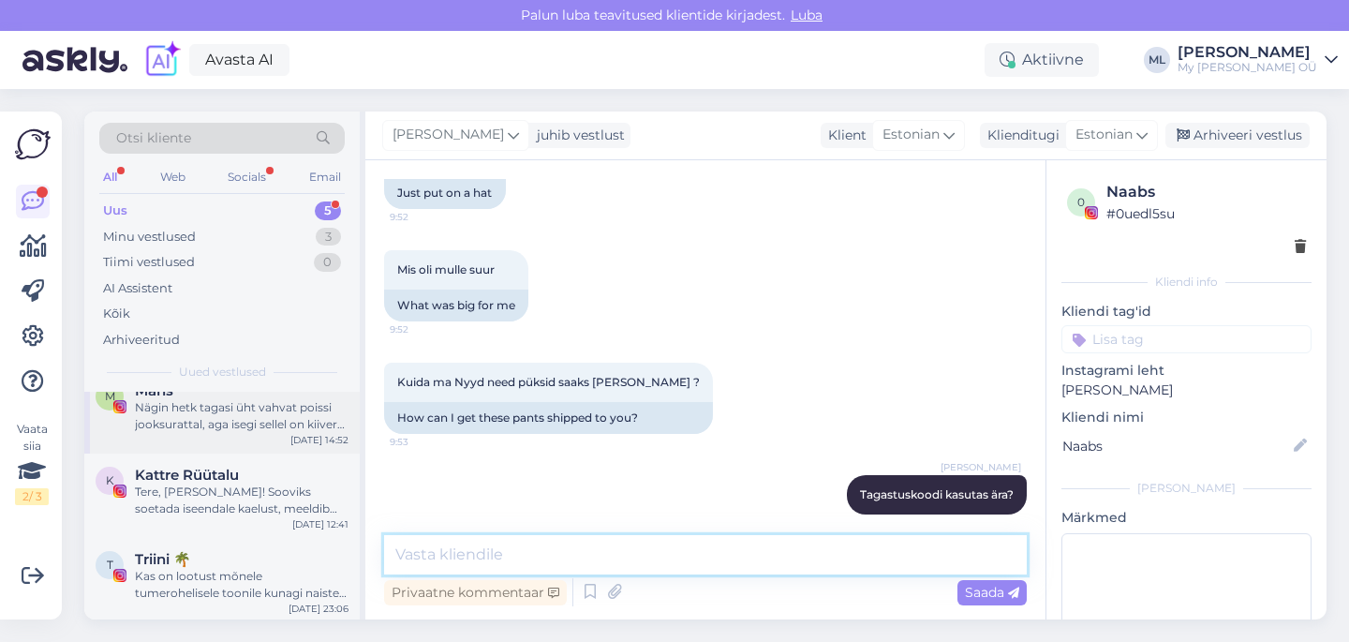
scroll to position [177, 0]
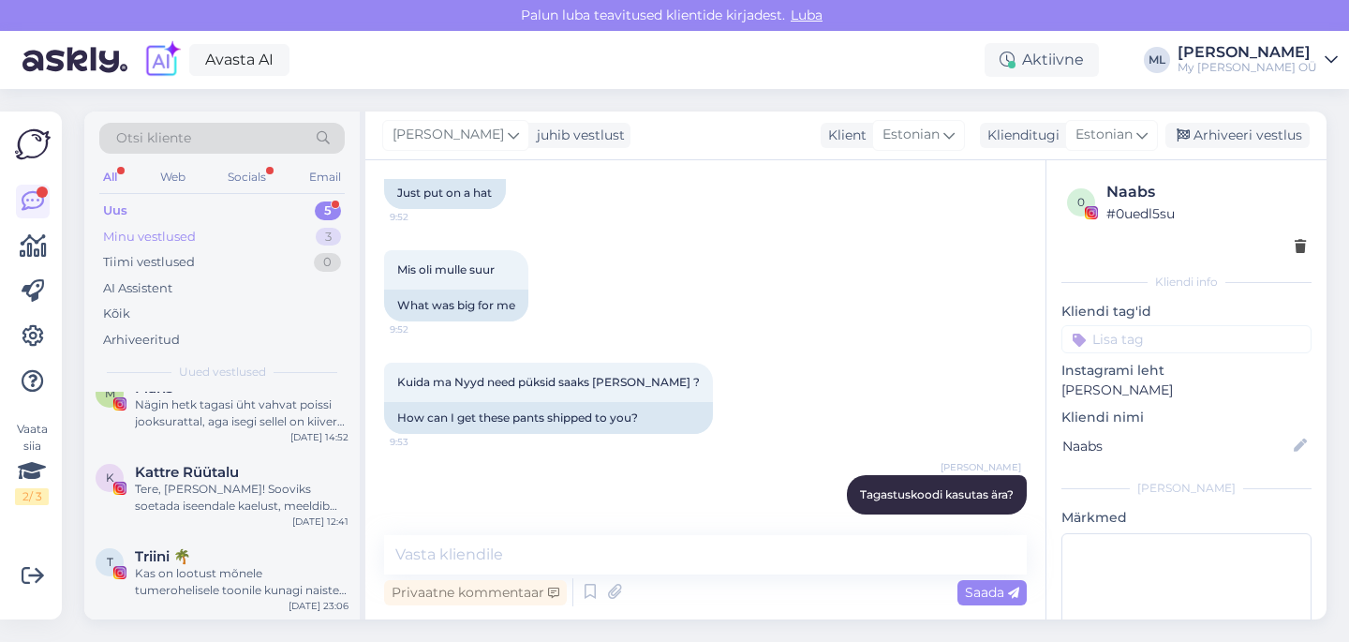
click at [141, 246] on div "Minu vestlused 3" at bounding box center [221, 237] width 245 height 26
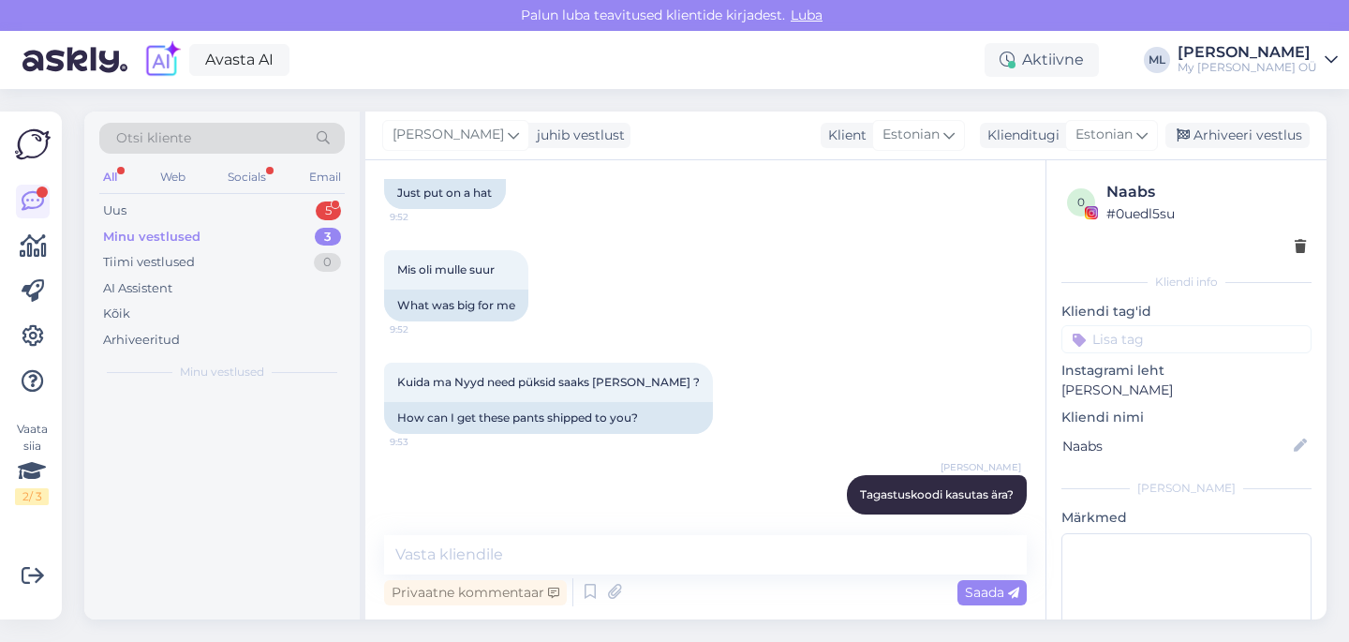
scroll to position [0, 0]
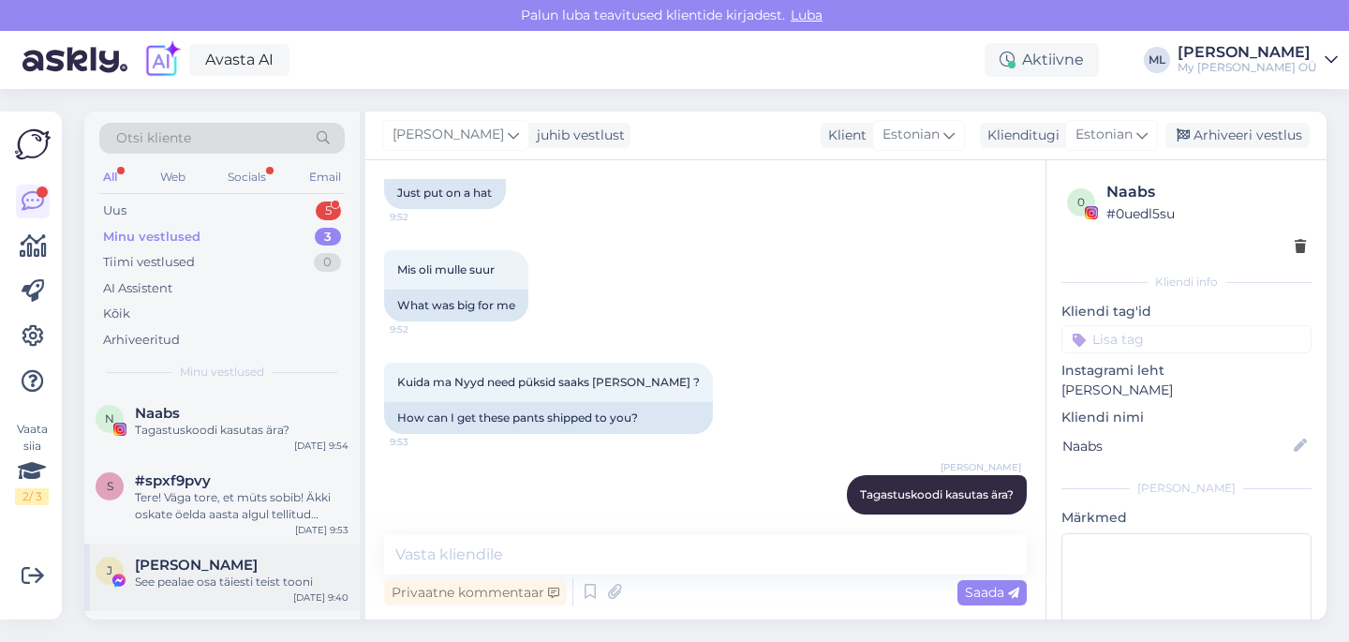
click at [204, 558] on span "[PERSON_NAME]" at bounding box center [196, 564] width 123 height 17
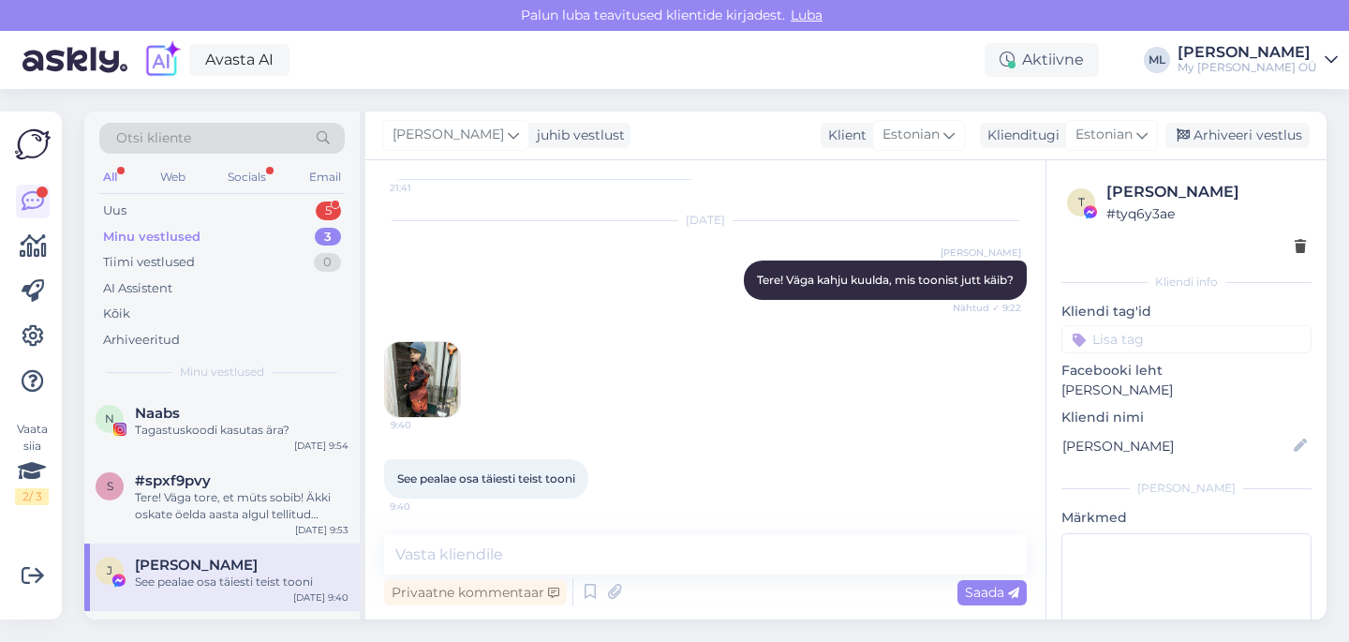
scroll to position [166, 0]
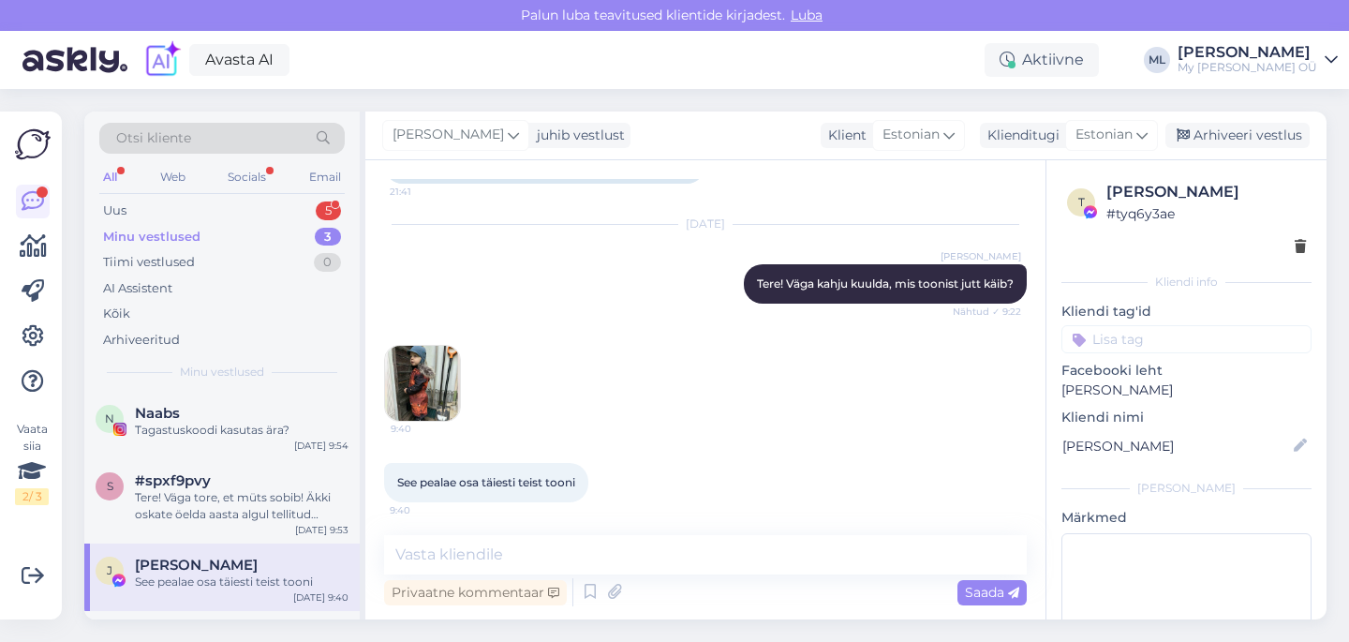
click at [394, 380] on img at bounding box center [422, 383] width 75 height 75
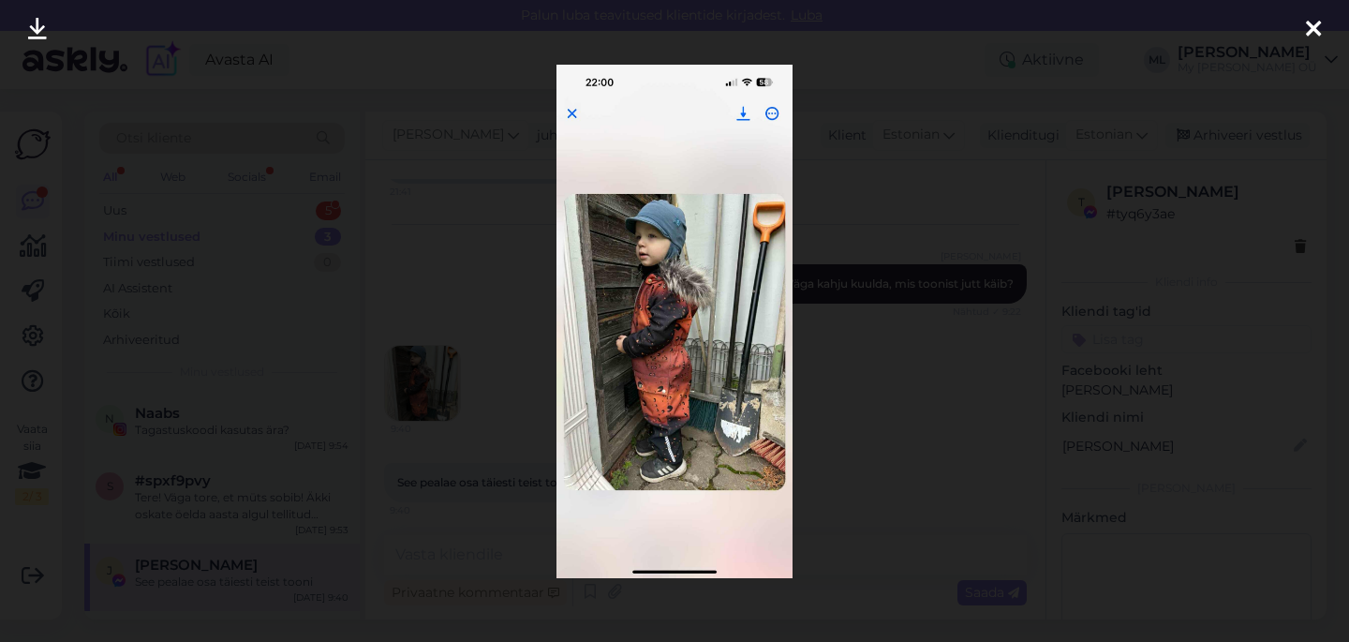
click at [672, 212] on img at bounding box center [674, 321] width 237 height 513
click at [672, 222] on img at bounding box center [674, 321] width 237 height 513
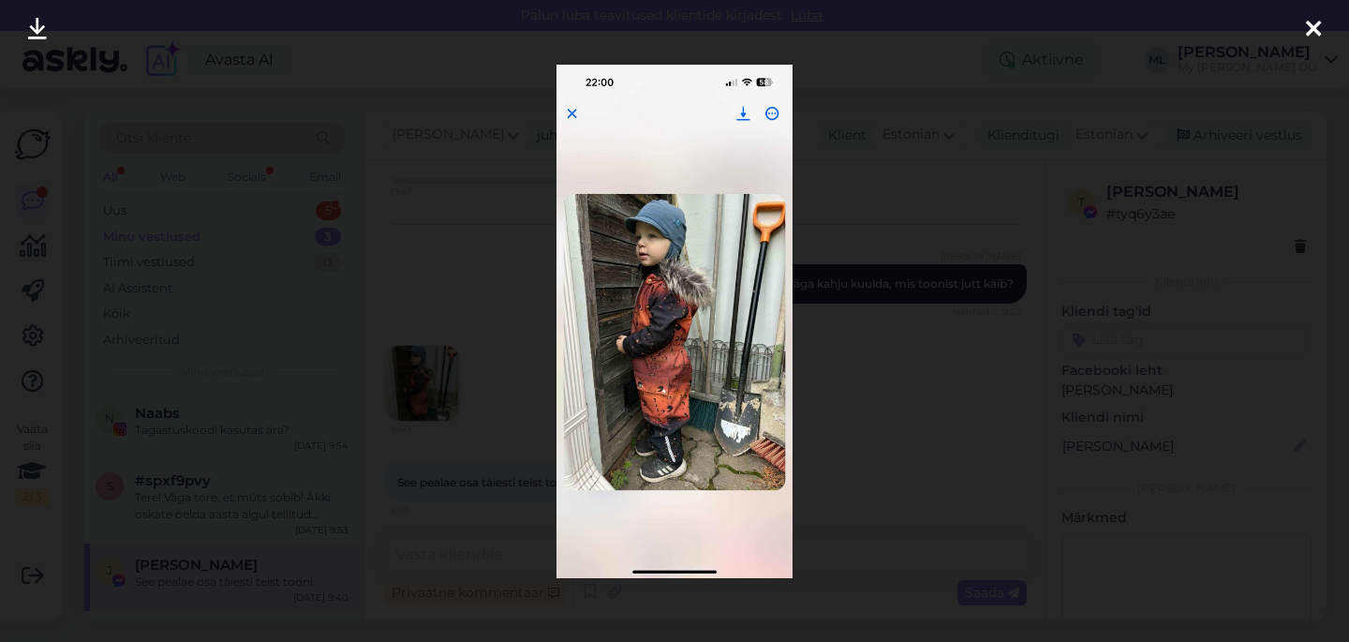
click at [903, 290] on div at bounding box center [674, 321] width 1349 height 642
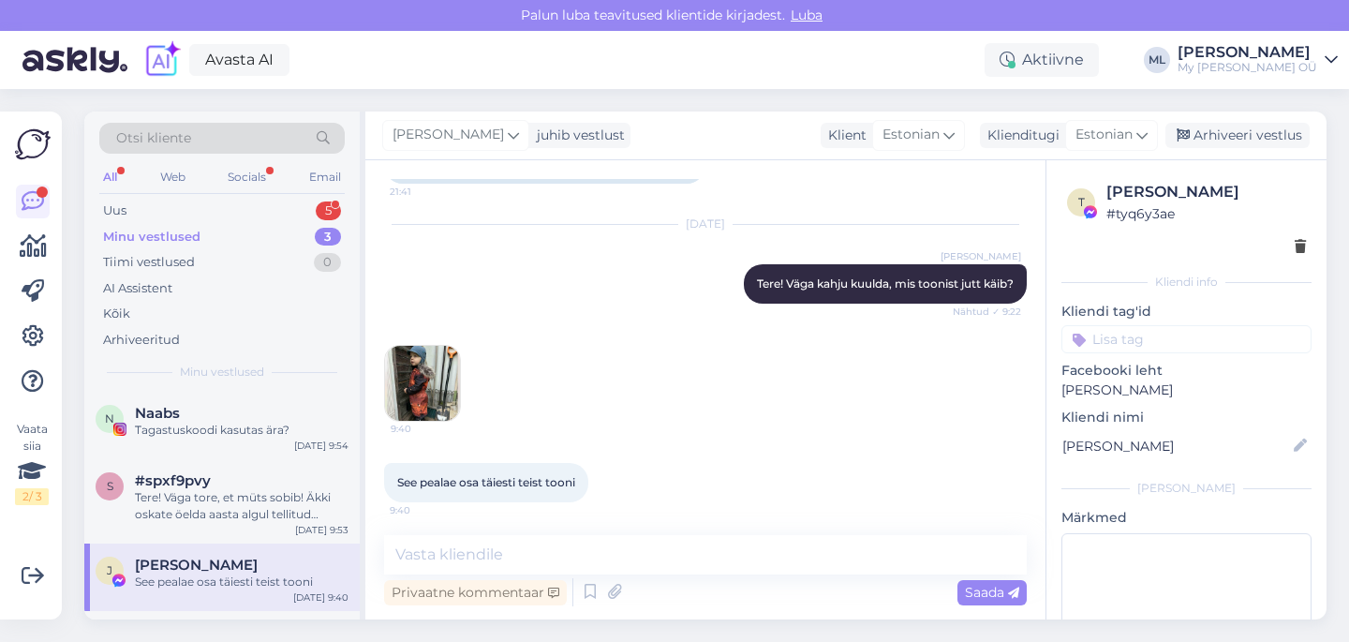
click at [427, 383] on img at bounding box center [422, 383] width 75 height 75
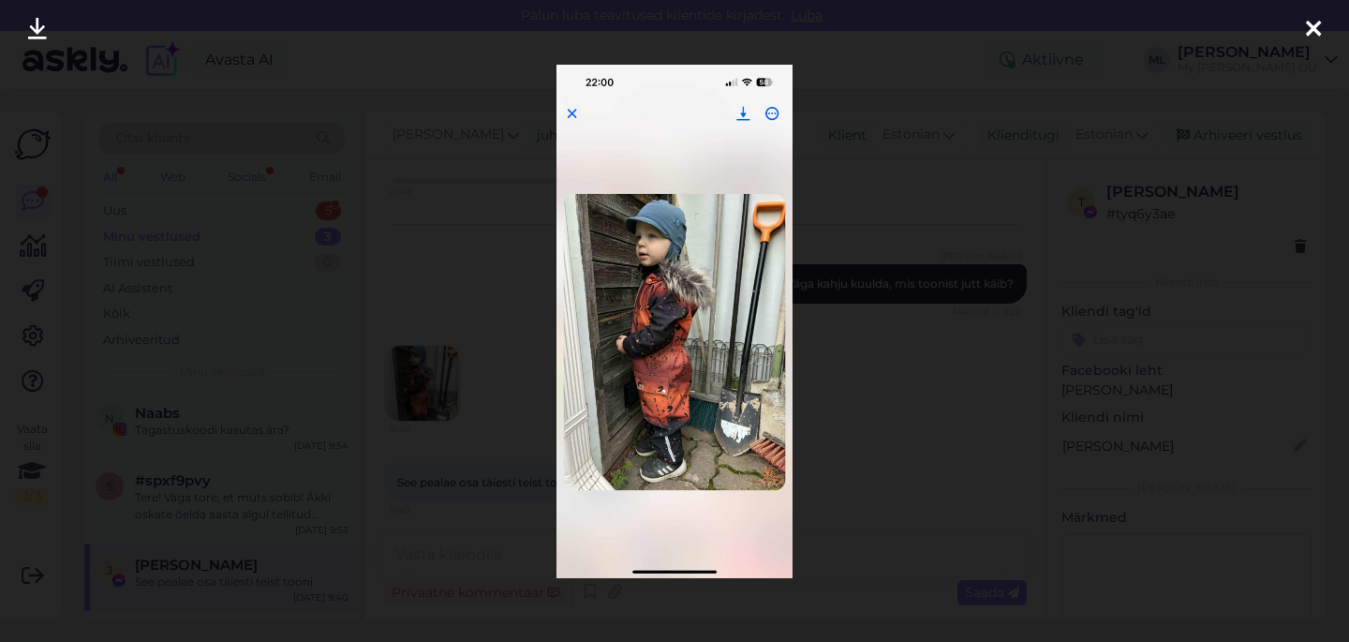
click at [642, 196] on img at bounding box center [674, 321] width 237 height 513
click at [644, 202] on img at bounding box center [674, 321] width 237 height 513
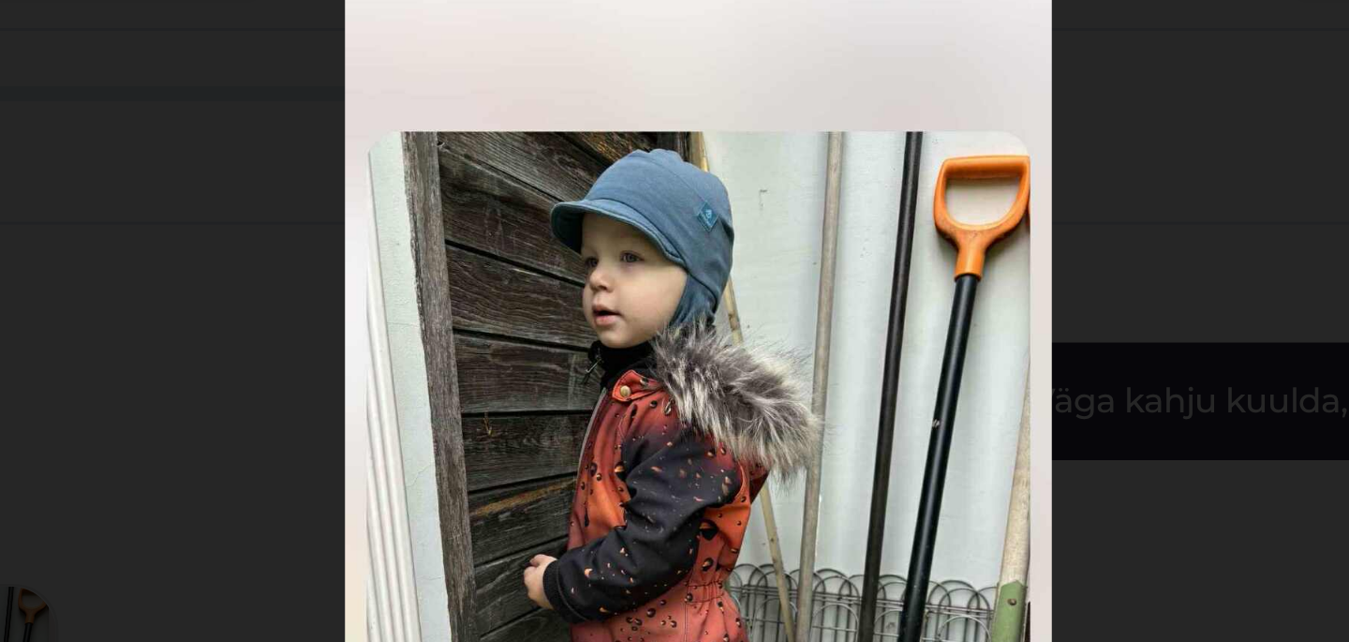
click at [596, 322] on img at bounding box center [674, 321] width 237 height 513
click at [794, 271] on div at bounding box center [674, 321] width 1349 height 642
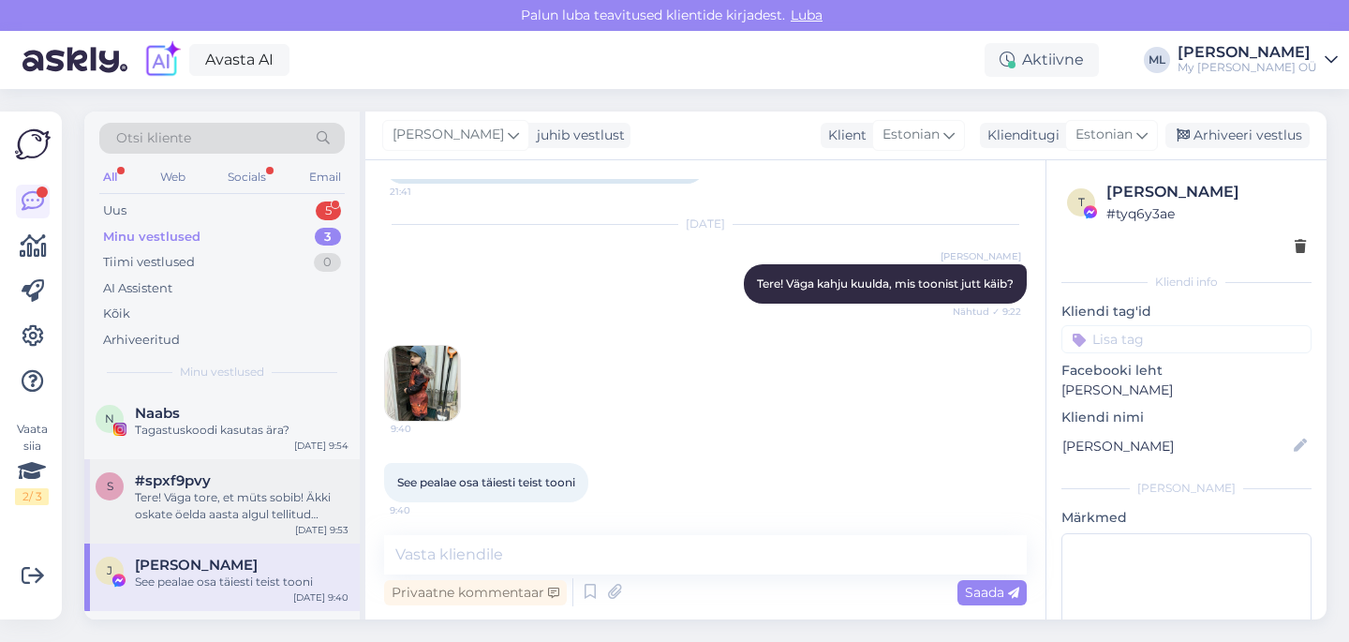
click at [169, 480] on span "#spxf9pvy" at bounding box center [173, 480] width 76 height 17
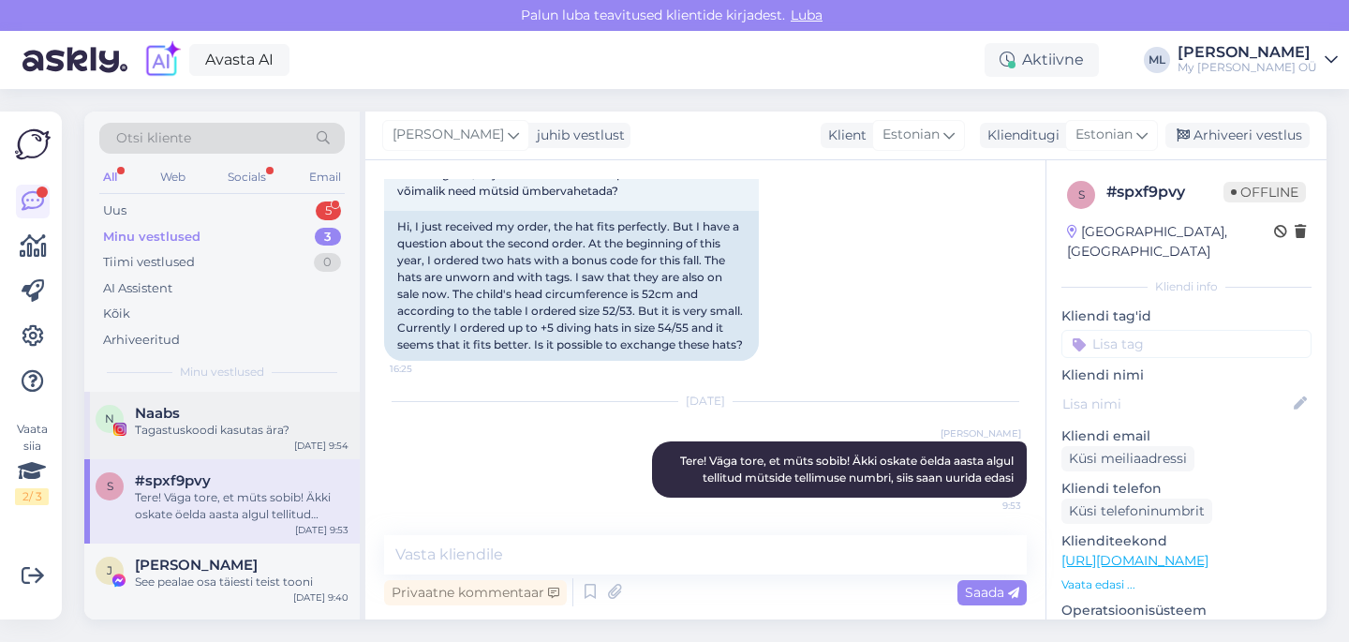
click at [179, 422] on div "Tagastuskoodi kasutas ära?" at bounding box center [242, 429] width 214 height 17
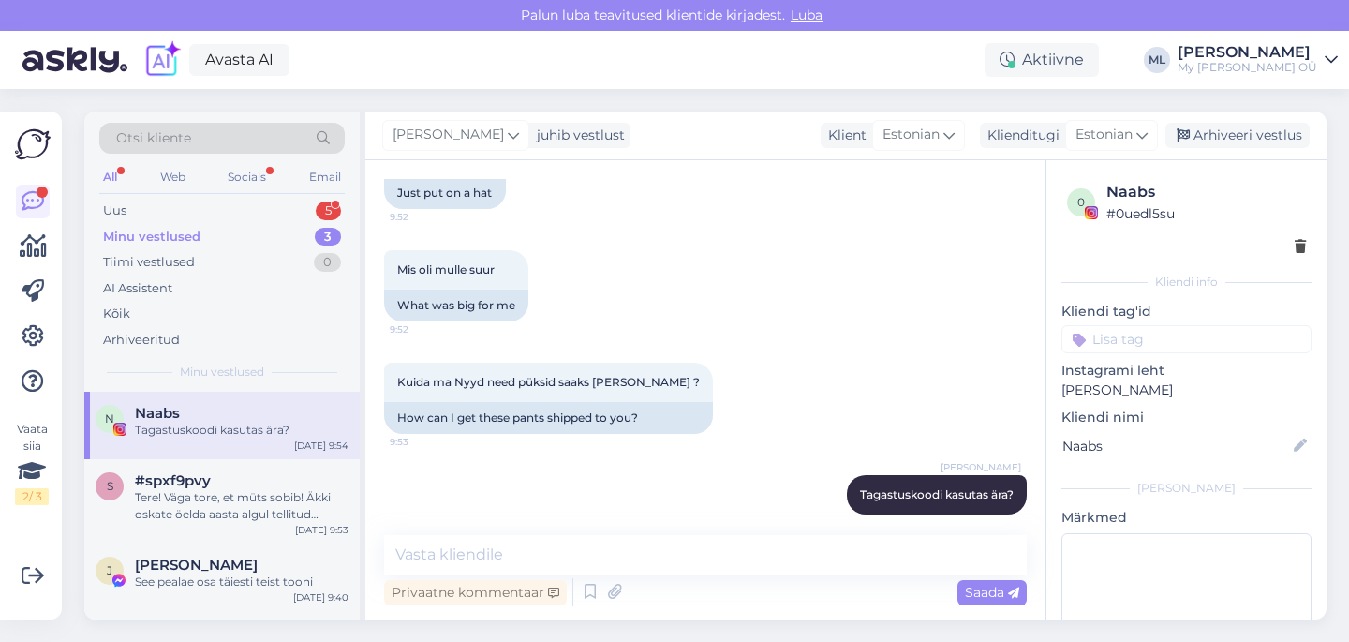
click at [149, 228] on div "Minu vestlused" at bounding box center [151, 237] width 97 height 19
click at [126, 198] on div "Uus 5" at bounding box center [221, 211] width 245 height 26
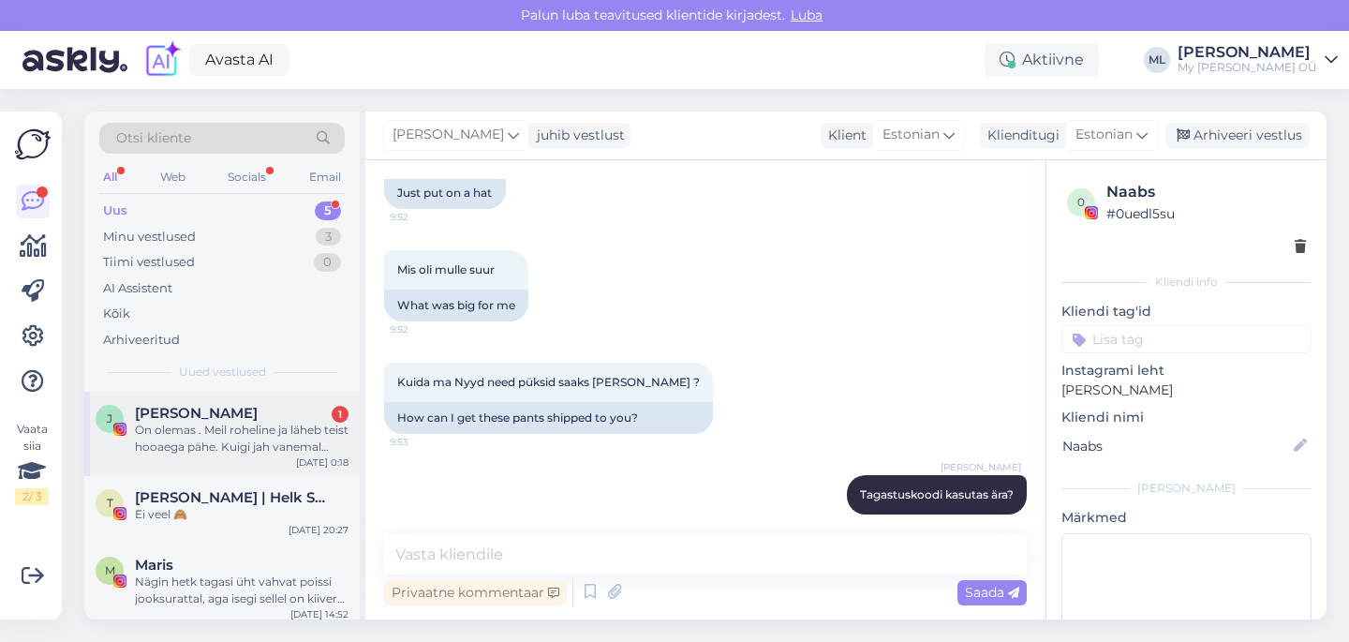
click at [180, 450] on div "On olemas . Meil roheline ja läheb teist hooaega pähe. Kuigi jah vanemal mudeli…" at bounding box center [242, 438] width 214 height 34
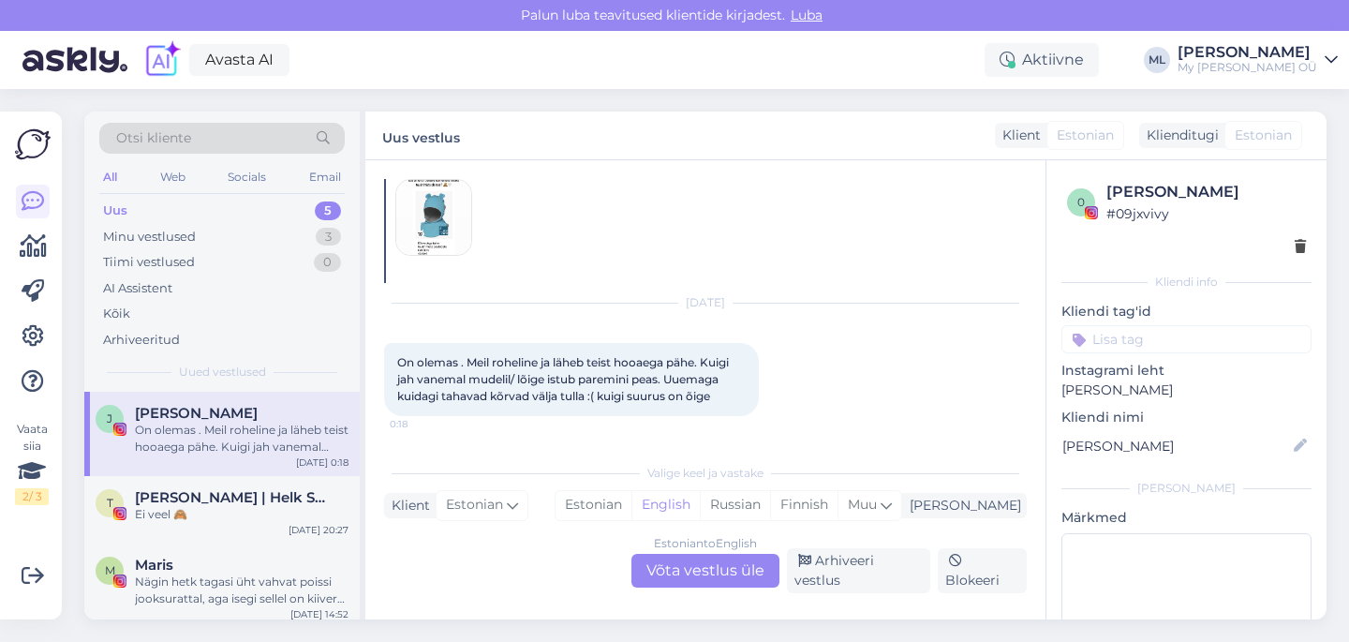
scroll to position [1146, 0]
click at [225, 520] on div "Ei veel 🙈" at bounding box center [242, 514] width 214 height 17
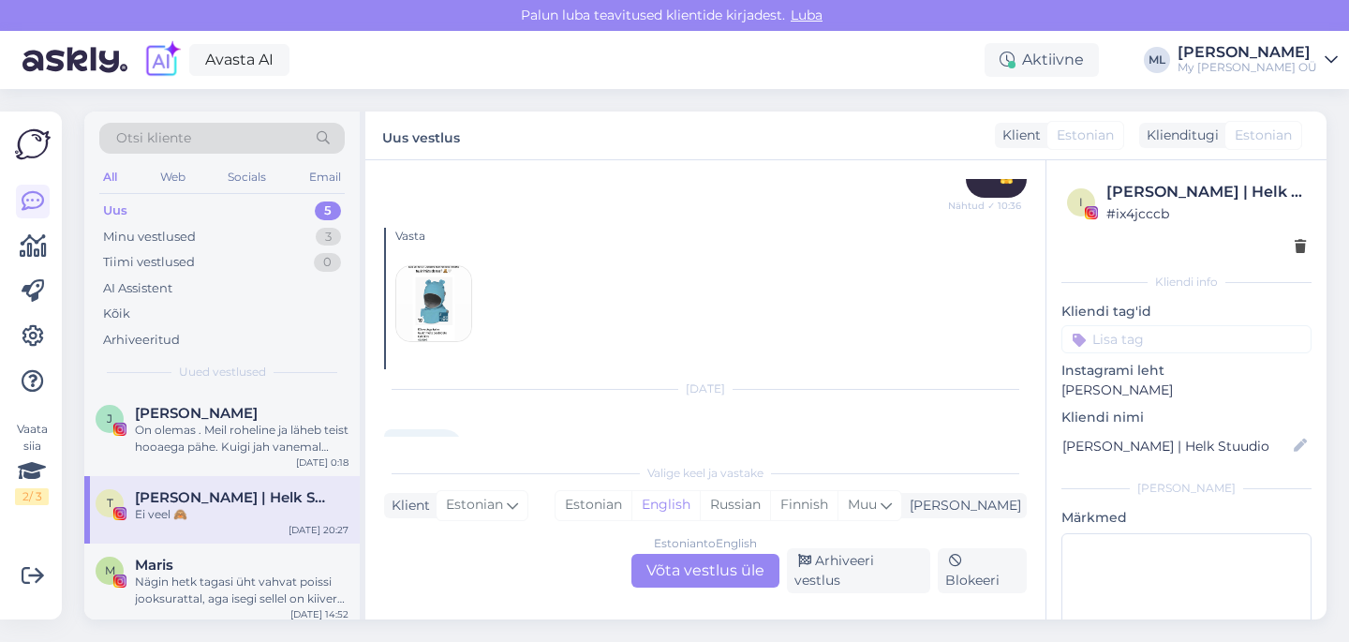
scroll to position [4967, 0]
click at [167, 579] on div "Nägin hetk tagasi üht vahvat poissi jooksurattal, aga isegi sellel on kiiver va…" at bounding box center [242, 590] width 214 height 34
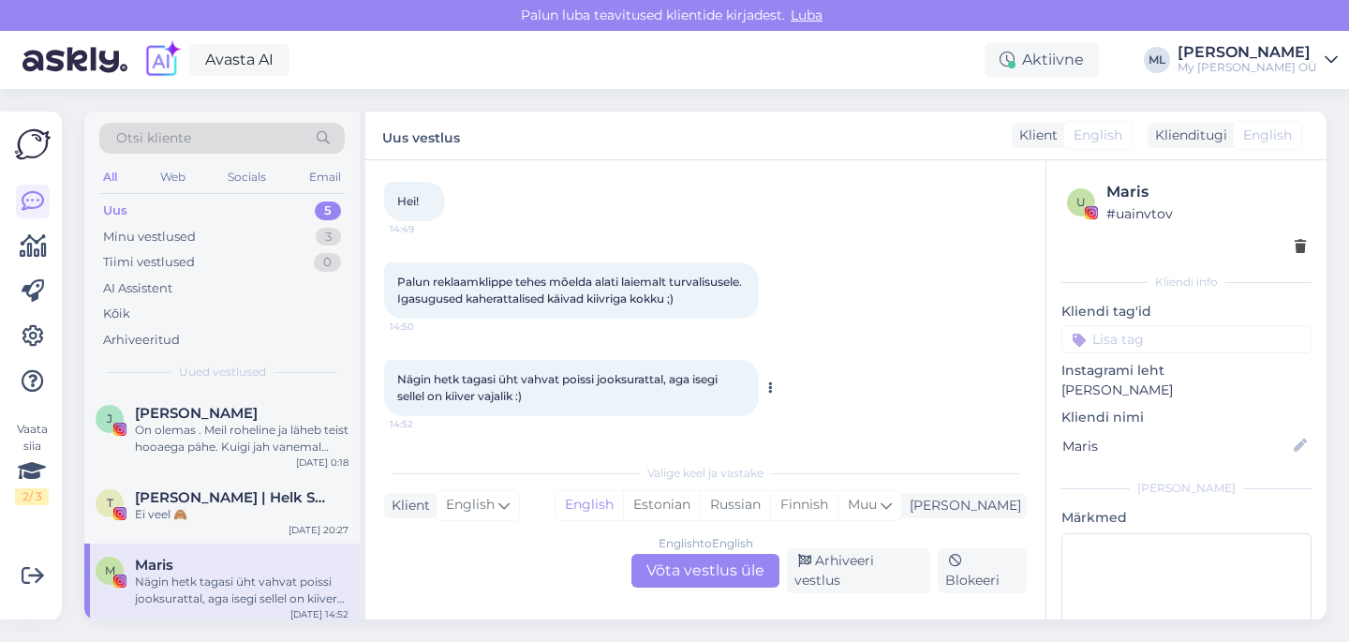
scroll to position [0, 0]
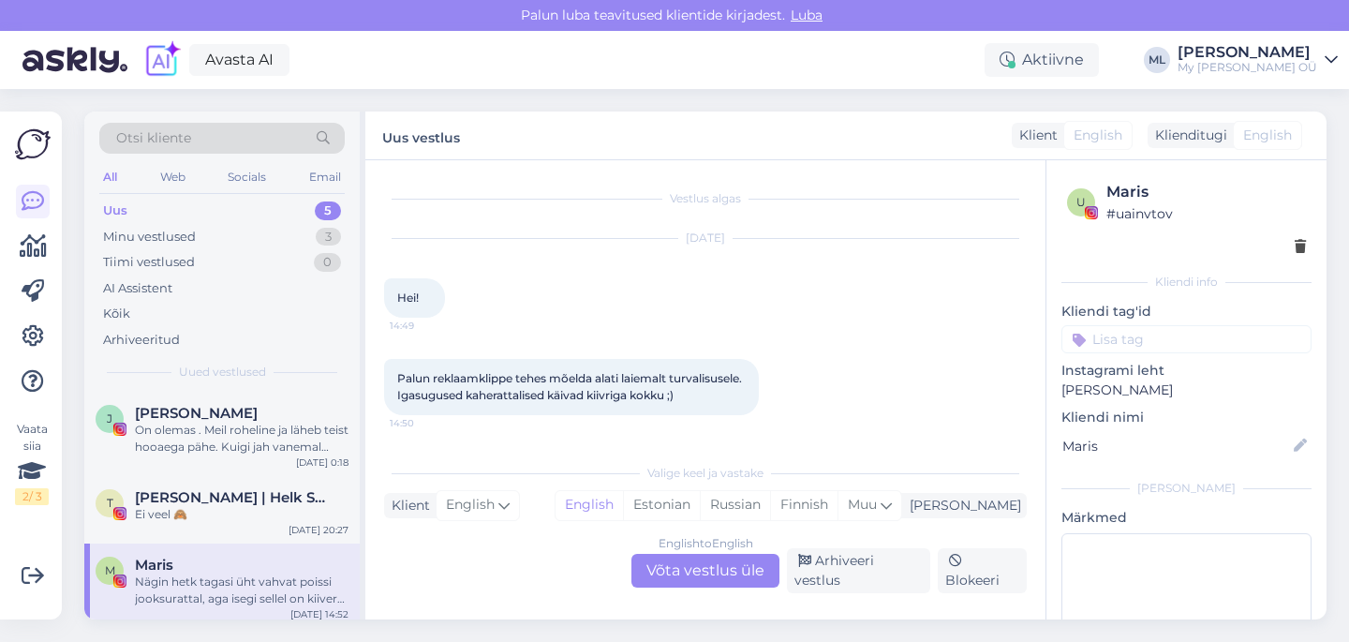
click at [168, 216] on div "Uus 5" at bounding box center [221, 211] width 245 height 26
click at [172, 468] on div "[PERSON_NAME] On olemas . Meil roheline ja läheb teist hooaega pähe. Kuigi jah …" at bounding box center [221, 433] width 275 height 84
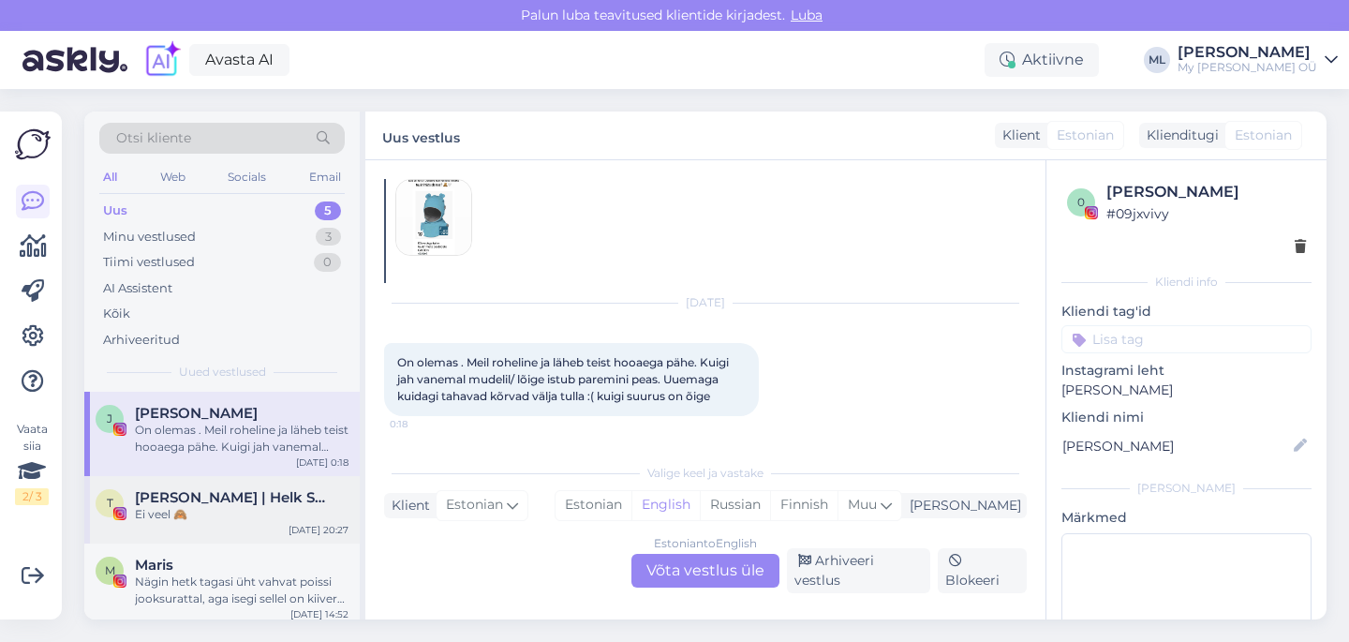
click at [213, 502] on span "[PERSON_NAME] | Helk Stuudio" at bounding box center [232, 497] width 195 height 17
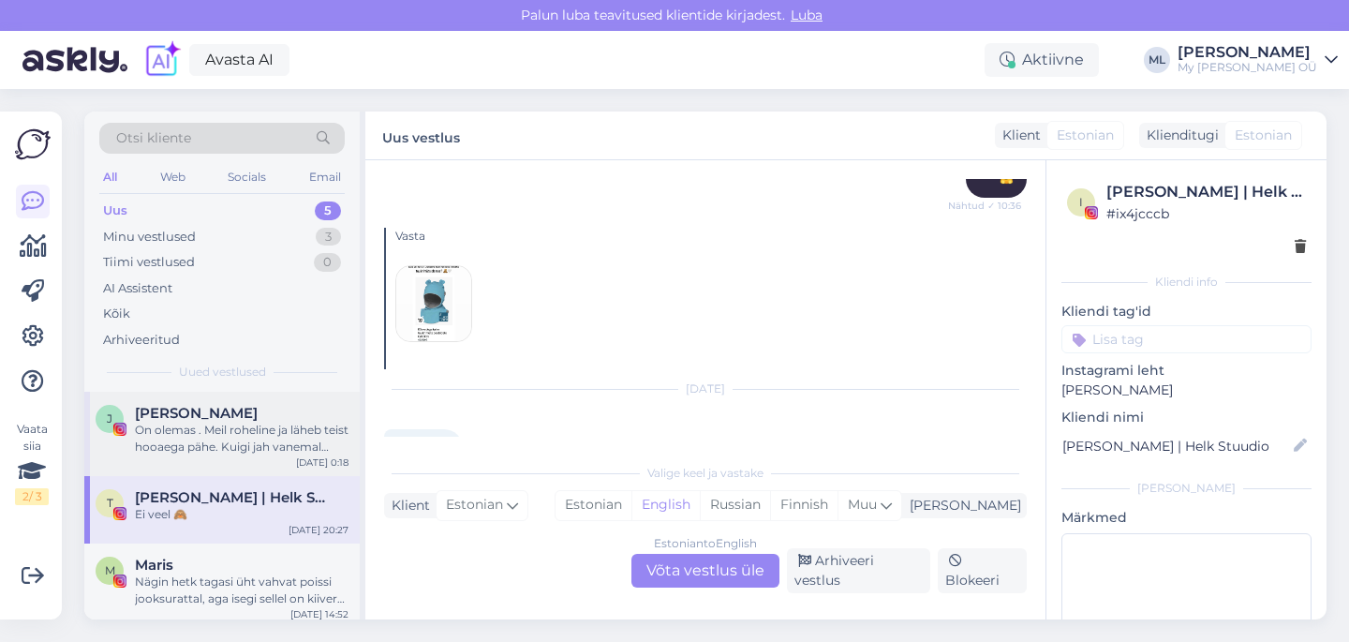
drag, startPoint x: 198, startPoint y: 452, endPoint x: 221, endPoint y: 466, distance: 27.3
click at [198, 452] on div "On olemas . Meil roheline ja läheb teist hooaega pähe. Kuigi jah vanemal mudeli…" at bounding box center [242, 438] width 214 height 34
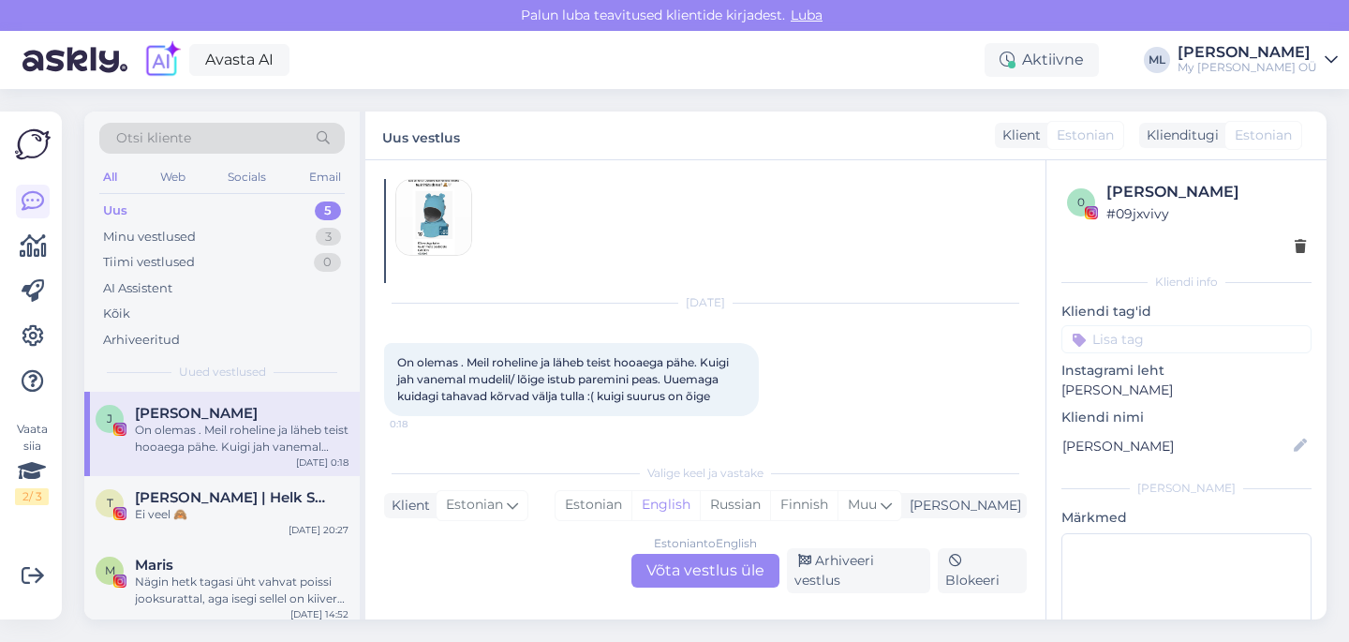
scroll to position [1137, 0]
click at [253, 482] on div "T [PERSON_NAME] | Helk Stuudio Ei veel 🙈 [DATE] 20:27" at bounding box center [221, 509] width 275 height 67
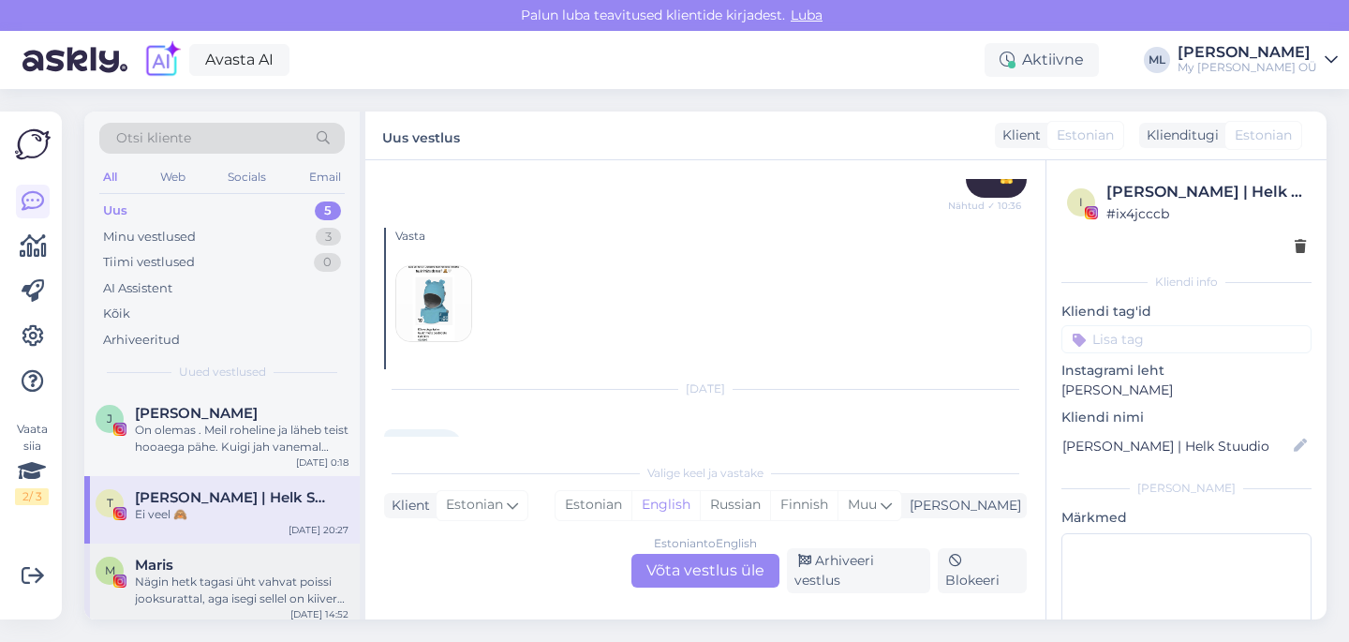
click at [225, 583] on div "Nägin hetk tagasi üht vahvat poissi jooksurattal, aga isegi sellel on kiiver va…" at bounding box center [242, 590] width 214 height 34
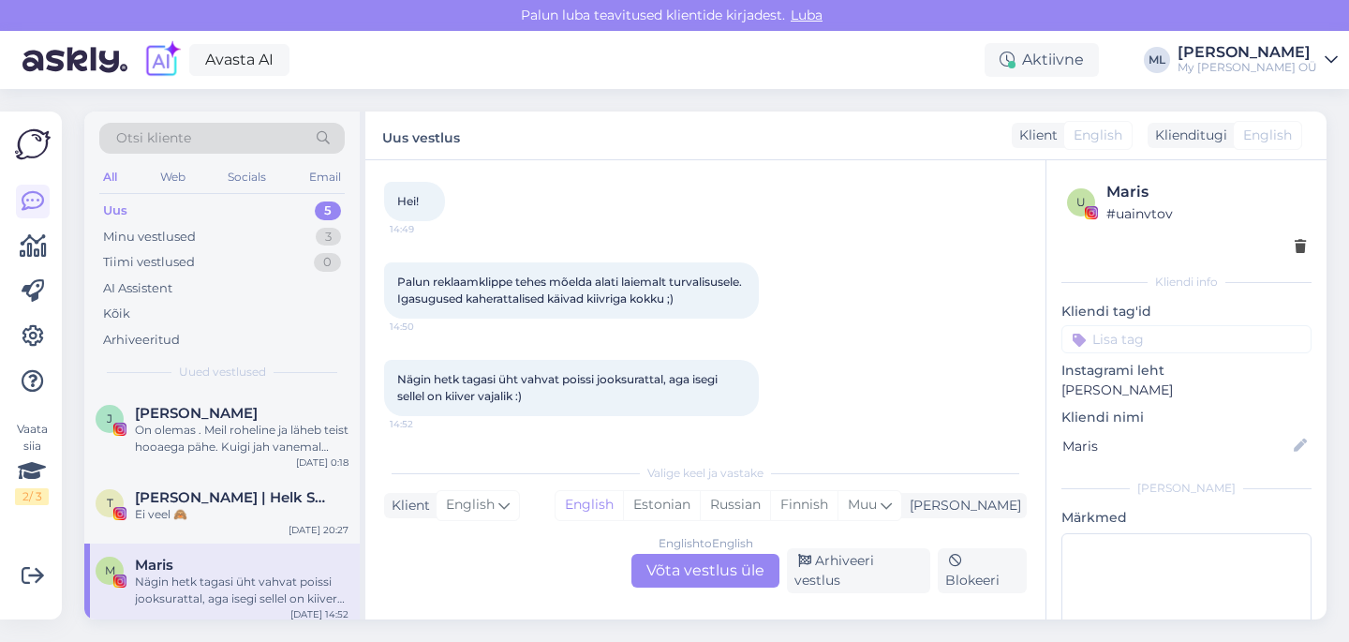
click at [138, 221] on div "Uus 5" at bounding box center [221, 211] width 245 height 26
click at [142, 235] on div "Minu vestlused" at bounding box center [149, 237] width 93 height 19
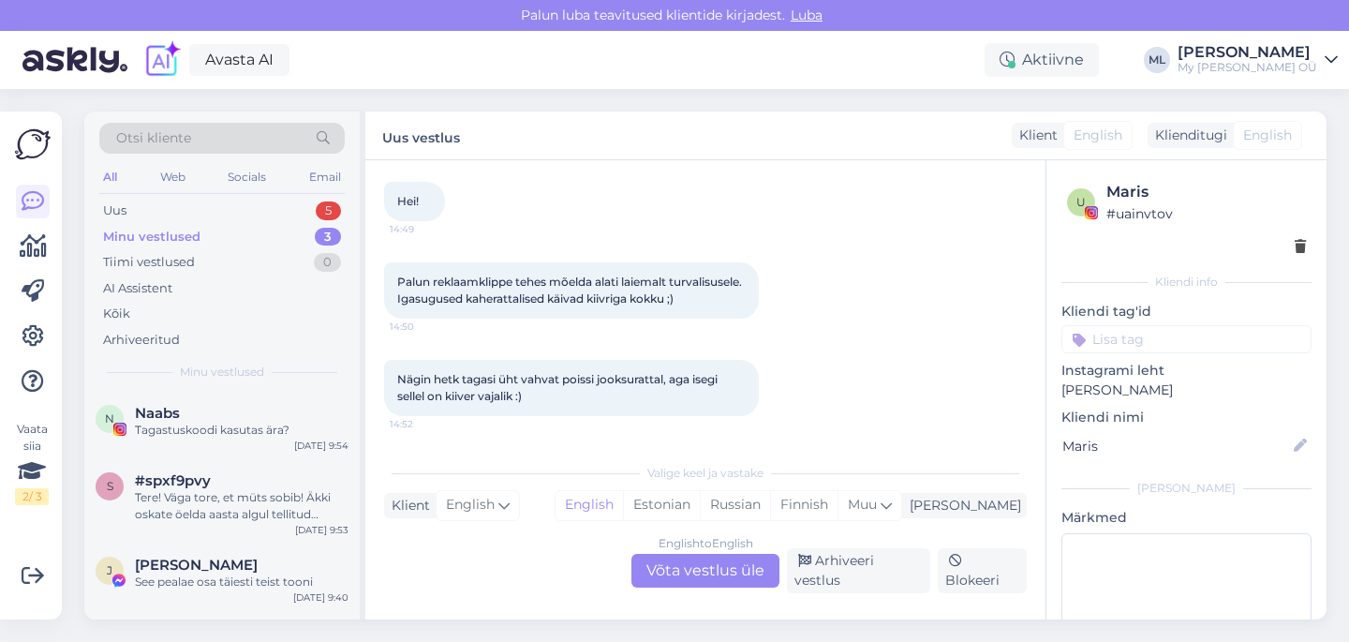
click at [98, 202] on div "Otsi kliente All Web Socials Email Uus 5 Minu vestlused 3 Tiimi vestlused 0 AI …" at bounding box center [221, 251] width 275 height 280
click at [104, 207] on div "Uus" at bounding box center [114, 210] width 23 height 19
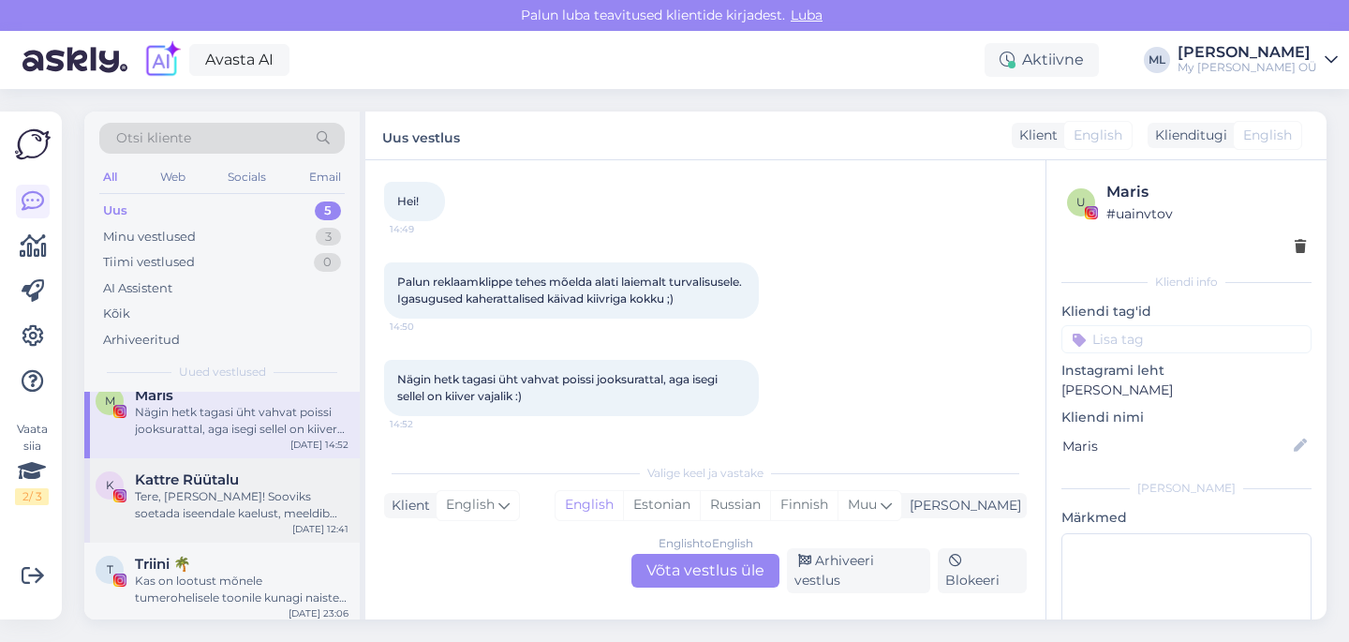
scroll to position [177, 0]
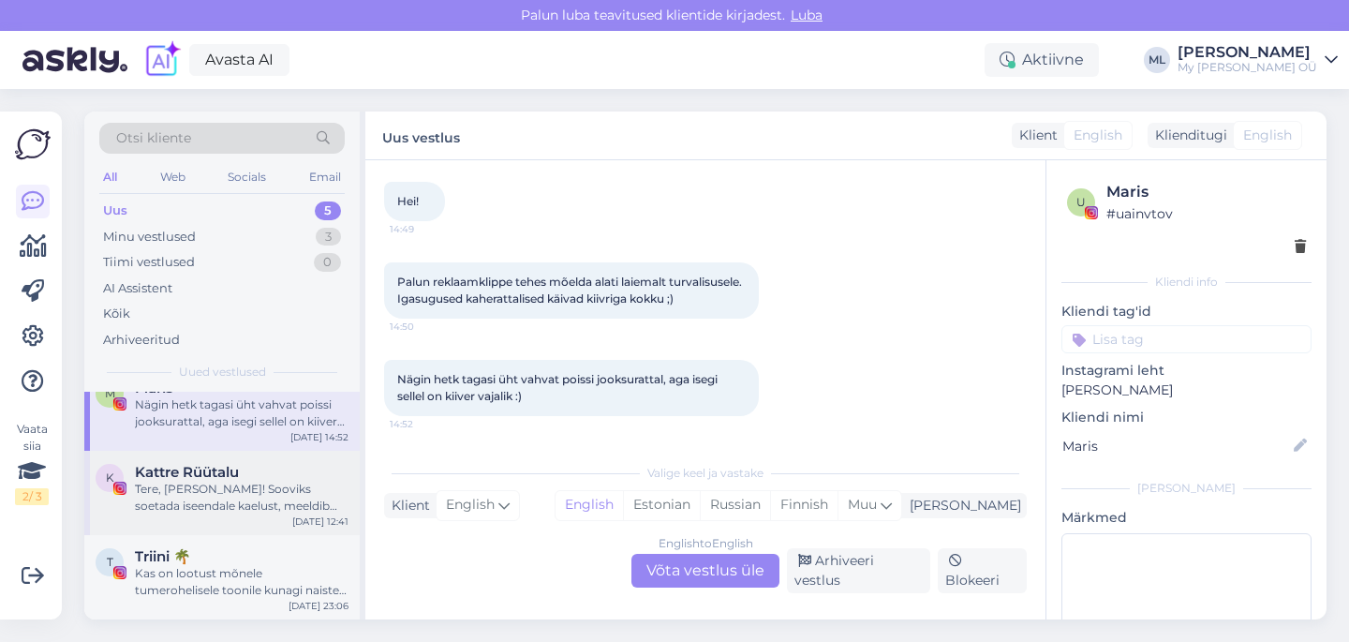
click at [230, 498] on div "Tere, [PERSON_NAME]! Sooviks soetada iseendale kaelust, meeldib [PERSON_NAME] k…" at bounding box center [242, 497] width 214 height 34
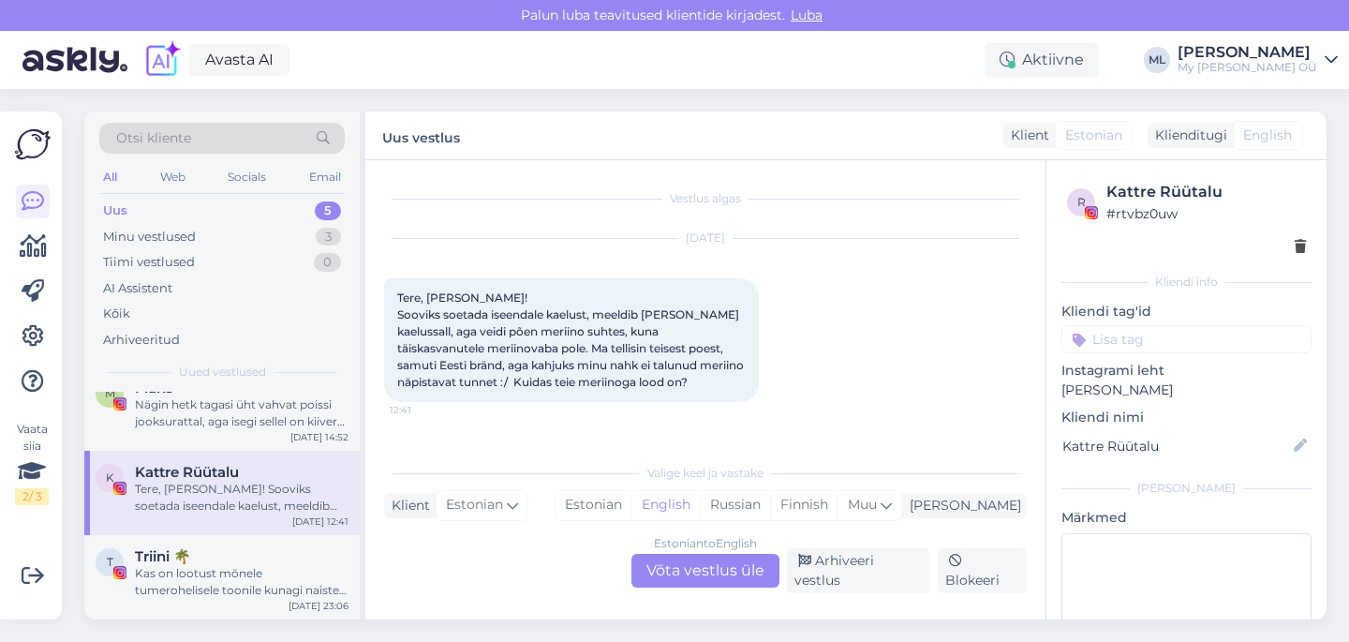
click at [716, 578] on div "Estonian to English Võta vestlus üle" at bounding box center [705, 571] width 148 height 34
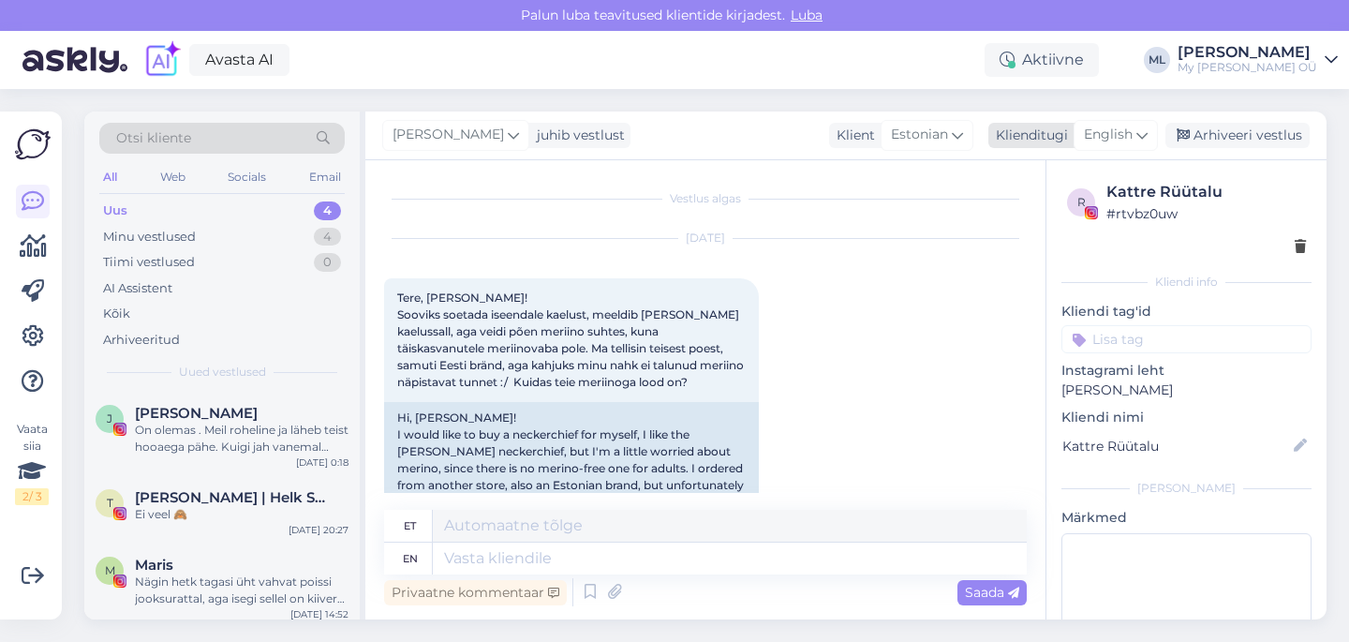
click at [1093, 137] on span "English" at bounding box center [1108, 135] width 49 height 21
click at [1061, 209] on link "Estonian" at bounding box center [1073, 218] width 206 height 30
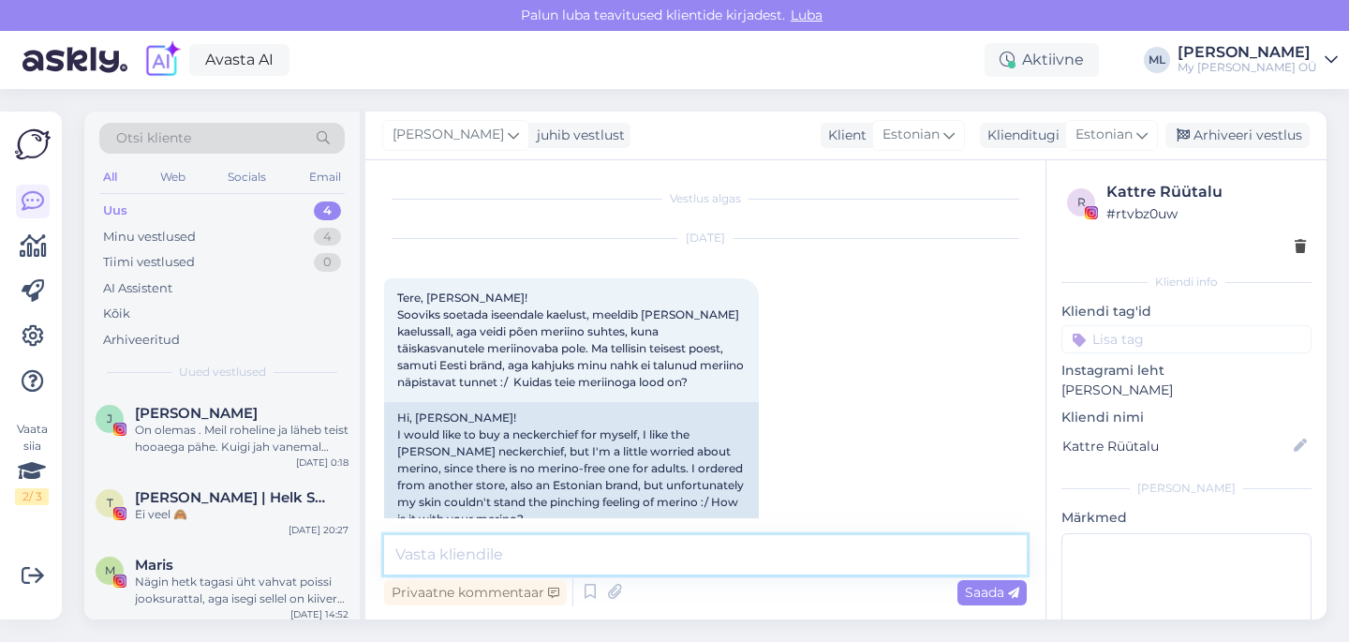
click at [544, 554] on textarea at bounding box center [705, 554] width 642 height 39
type textarea "R"
click at [438, 551] on textarea "Tere! [PERSON_NAME] on [PERSON_NAME] imepehme 🤗" at bounding box center [705, 554] width 642 height 39
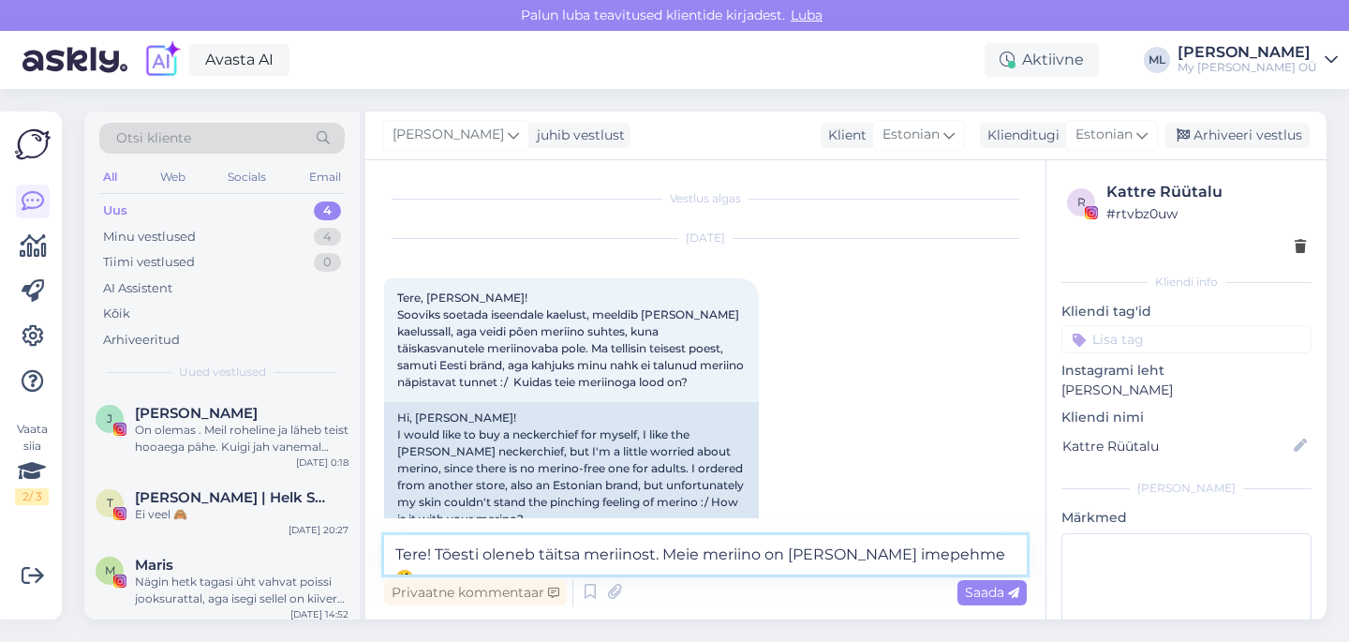
click at [962, 561] on textarea "Tere! Tõesti oleneb täitsa meriinost. Meie meriino on [PERSON_NAME] imepehme 🤗" at bounding box center [705, 554] width 642 height 39
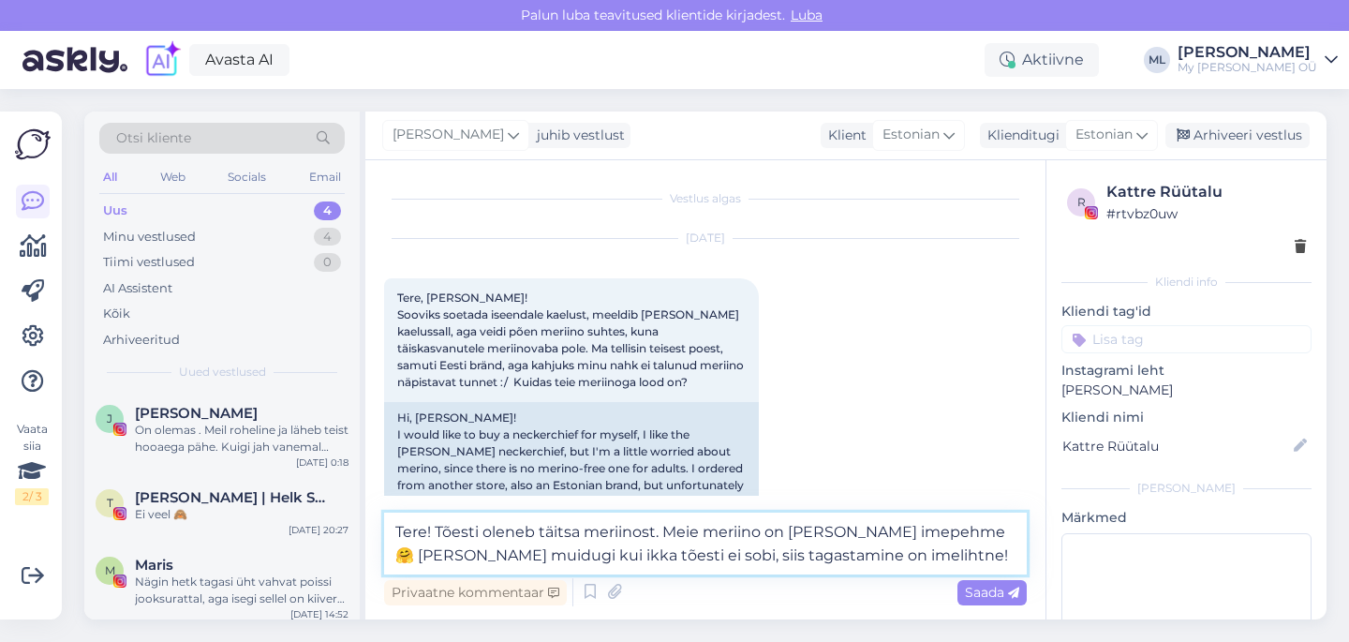
drag, startPoint x: 864, startPoint y: 567, endPoint x: 376, endPoint y: 548, distance: 489.2
click at [376, 548] on div "Vestlus algas [DATE] Tere, [PERSON_NAME]! Sooviks soetada iseendale kaelust, me…" at bounding box center [705, 389] width 680 height 459
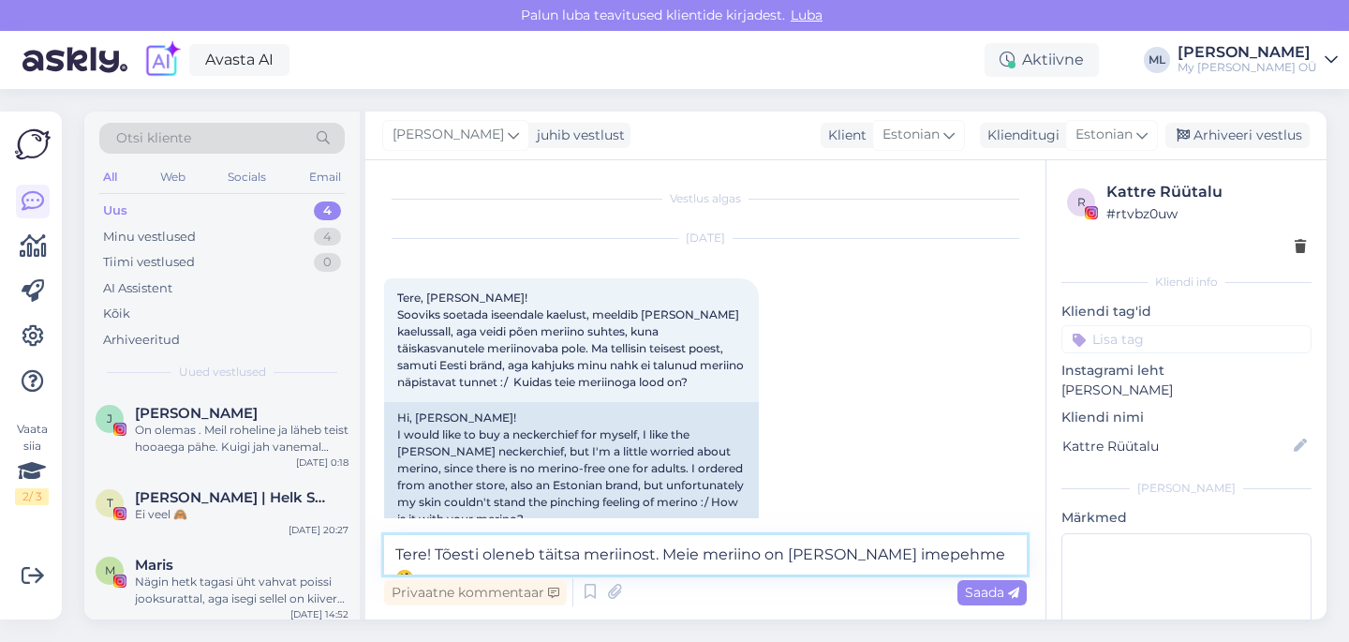
click at [640, 547] on textarea "Tere! Tõesti oleneb täitsa meriinost. Meie meriino on [PERSON_NAME] imepehme 🤗" at bounding box center [705, 554] width 642 height 39
click at [657, 550] on textarea "Tere! Tõesti oleneb täitsa meriinost. Meie meriino on [PERSON_NAME] imepehme 🤗" at bounding box center [705, 554] width 642 height 39
click at [680, 546] on textarea "Tere! Tõesti oleneb täitsa meriinost, Meie meriino on [PERSON_NAME] imepehme 🤗" at bounding box center [705, 554] width 642 height 39
type textarea "Tere! Tõesti oleneb täitsa meriinost, meie meriino on [PERSON_NAME] imepehme 🤗"
drag, startPoint x: 1007, startPoint y: 597, endPoint x: 974, endPoint y: 618, distance: 39.2
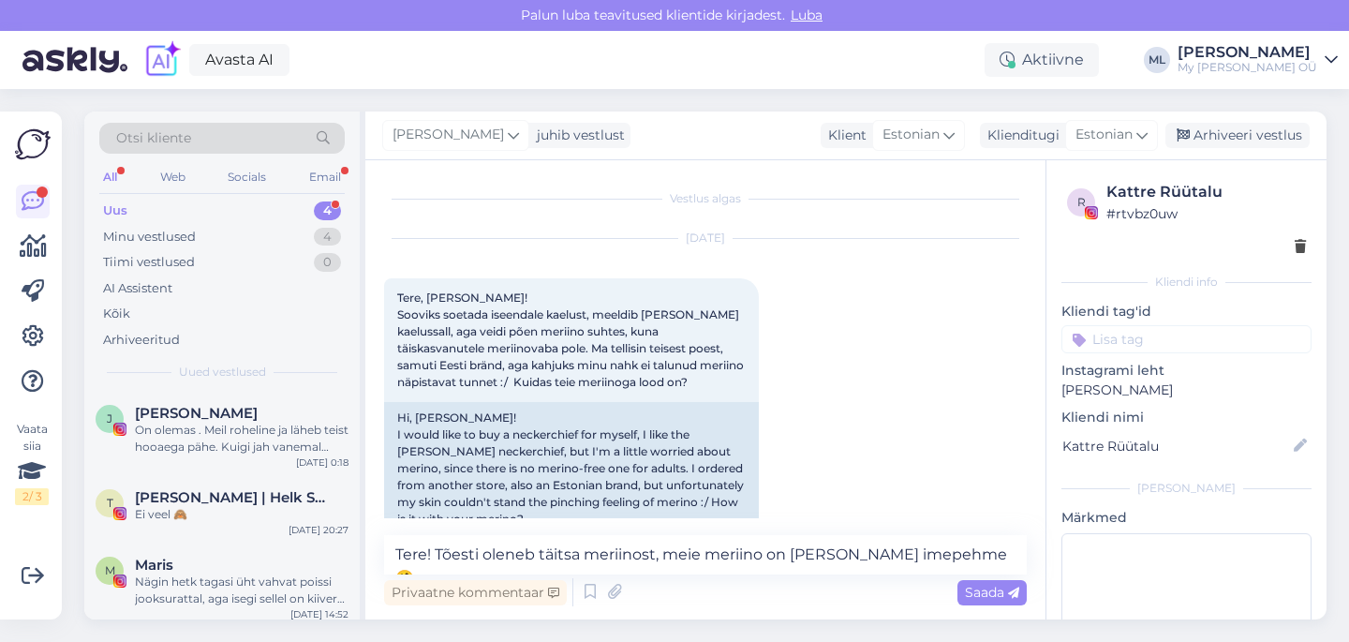
click at [1008, 596] on icon at bounding box center [1013, 592] width 11 height 11
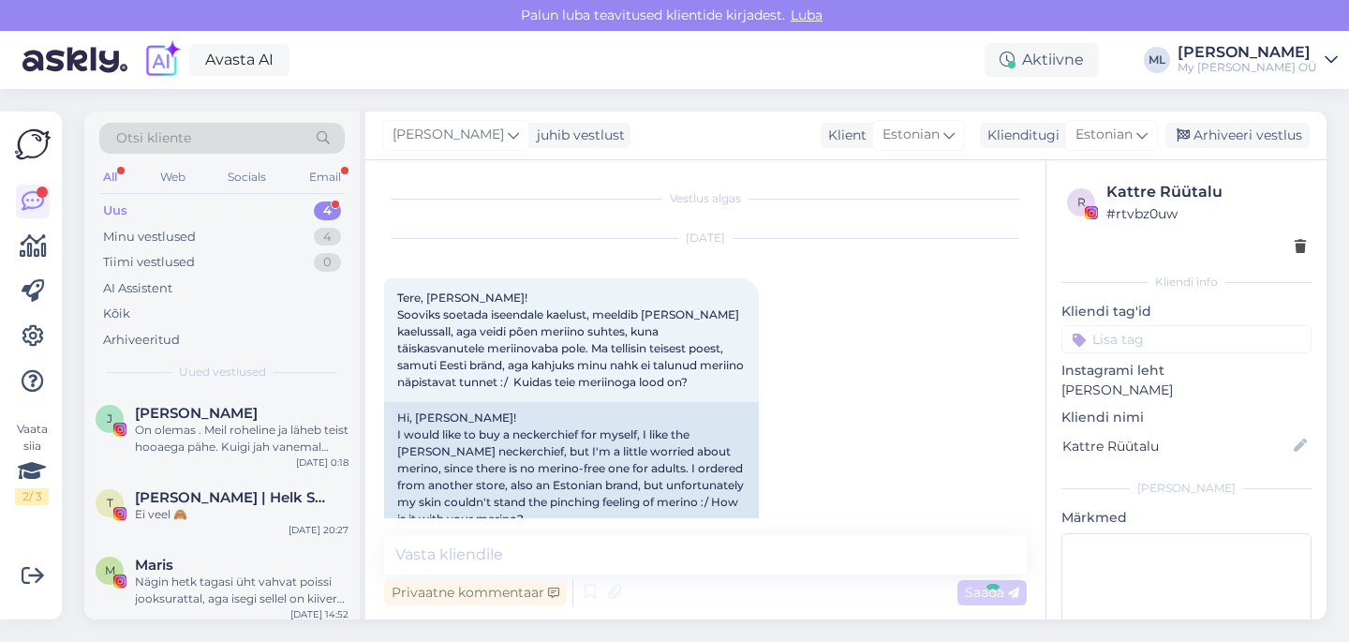
scroll to position [174, 0]
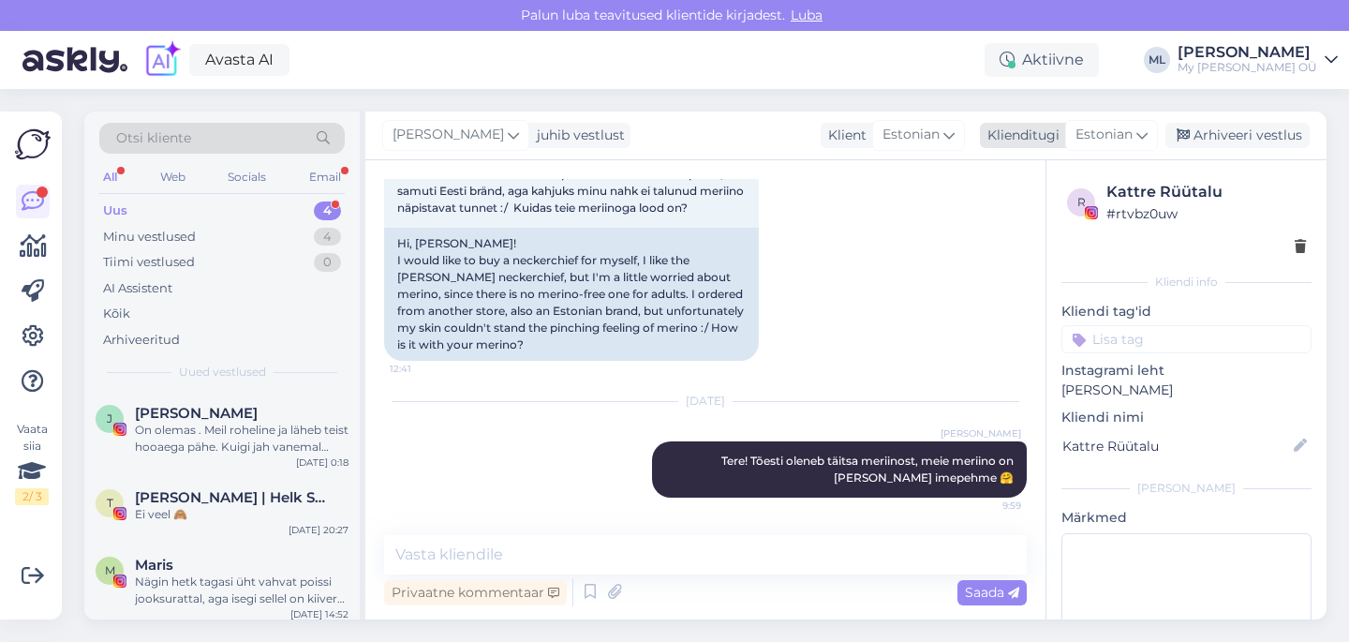
click at [1197, 135] on div "Arhiveeri vestlus" at bounding box center [1237, 135] width 144 height 25
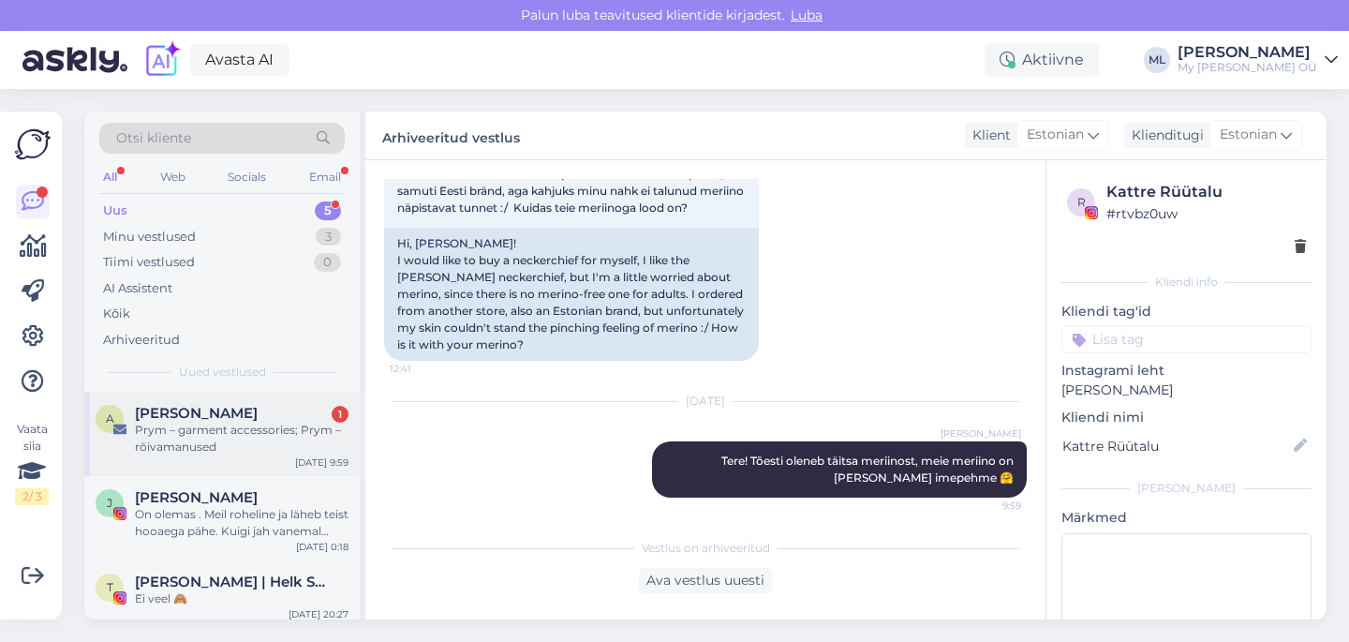
click at [202, 408] on span "[PERSON_NAME]" at bounding box center [196, 413] width 123 height 17
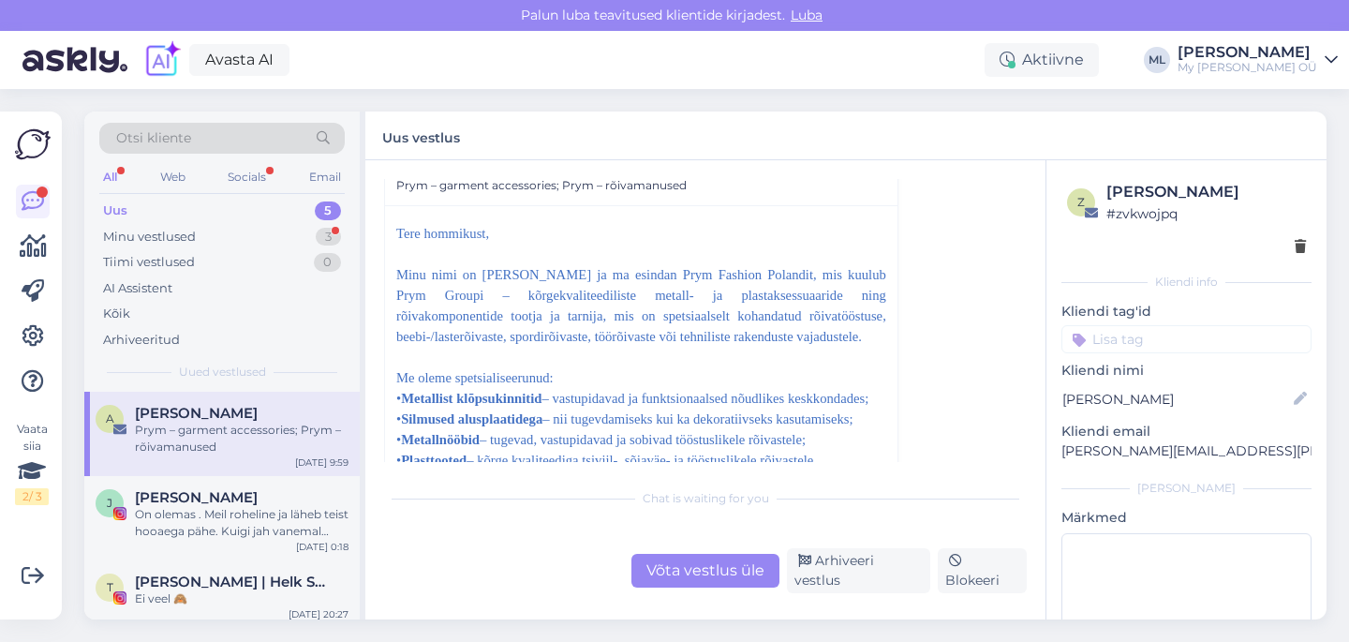
scroll to position [106, 0]
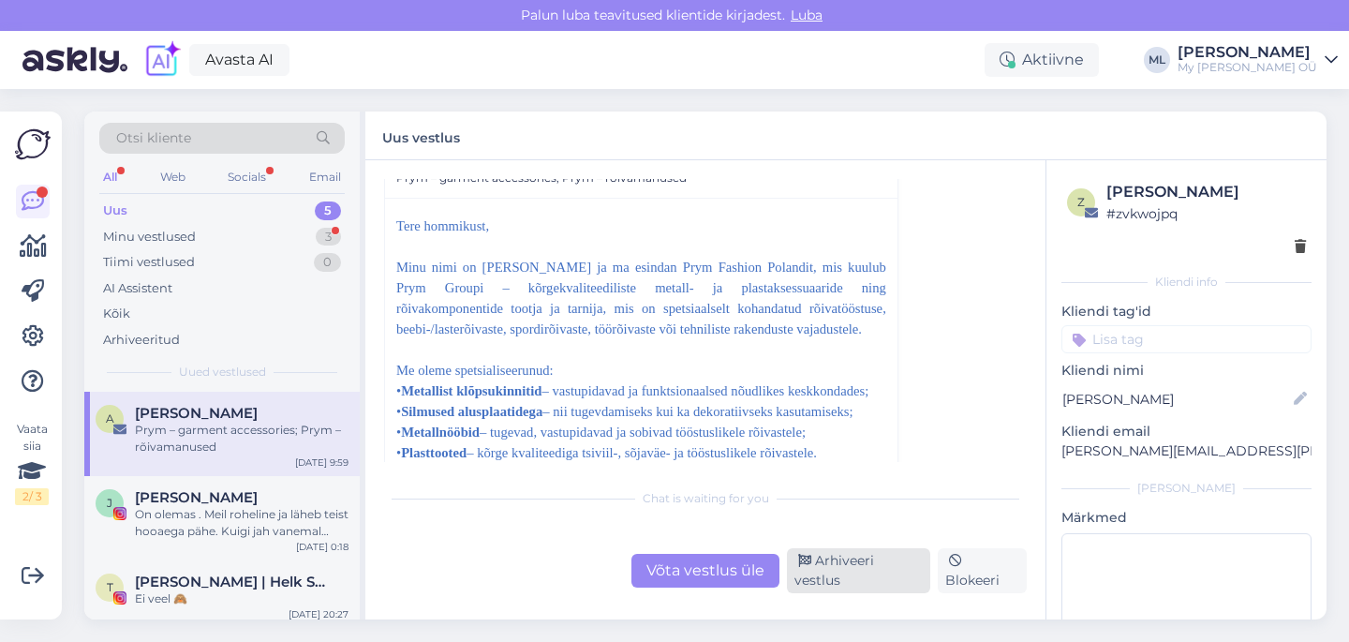
click at [878, 579] on div "Arhiveeri vestlus" at bounding box center [858, 570] width 143 height 45
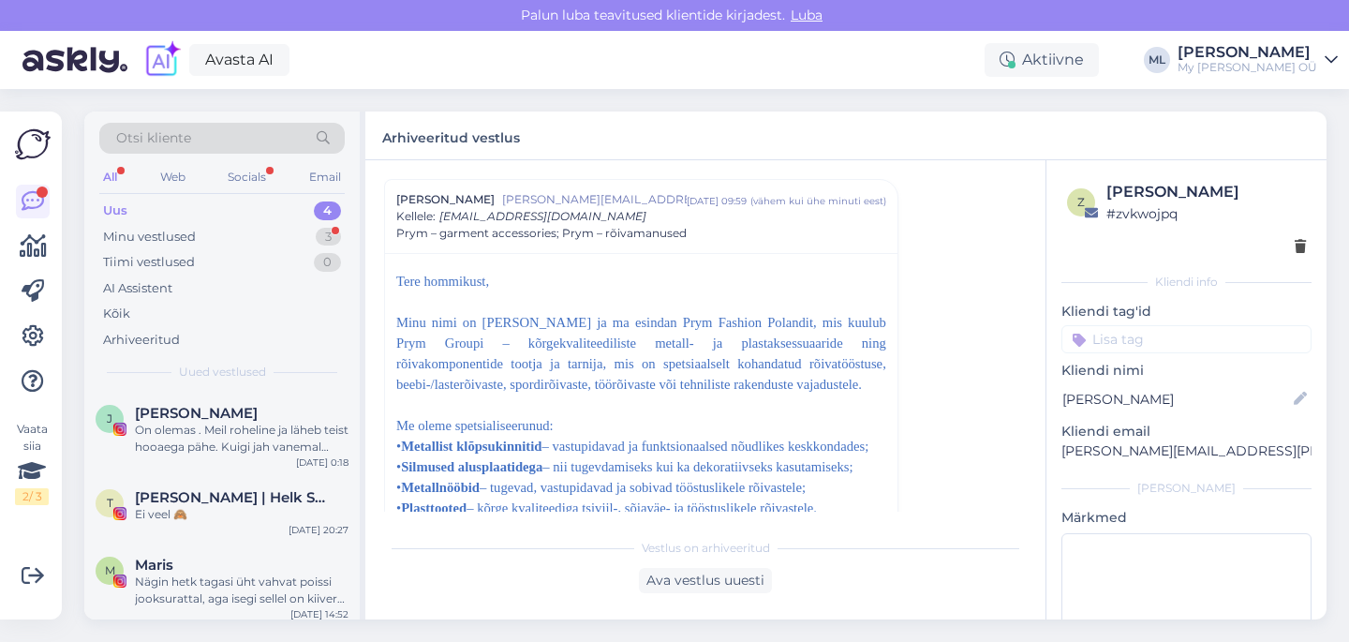
click at [247, 222] on div "Uus 4 Minu vestlused 3 Tiimi vestlused 0 AI Assistent Kõik Arhiveeritud" at bounding box center [221, 275] width 245 height 155
click at [236, 233] on div "Minu vestlused 3" at bounding box center [221, 237] width 245 height 26
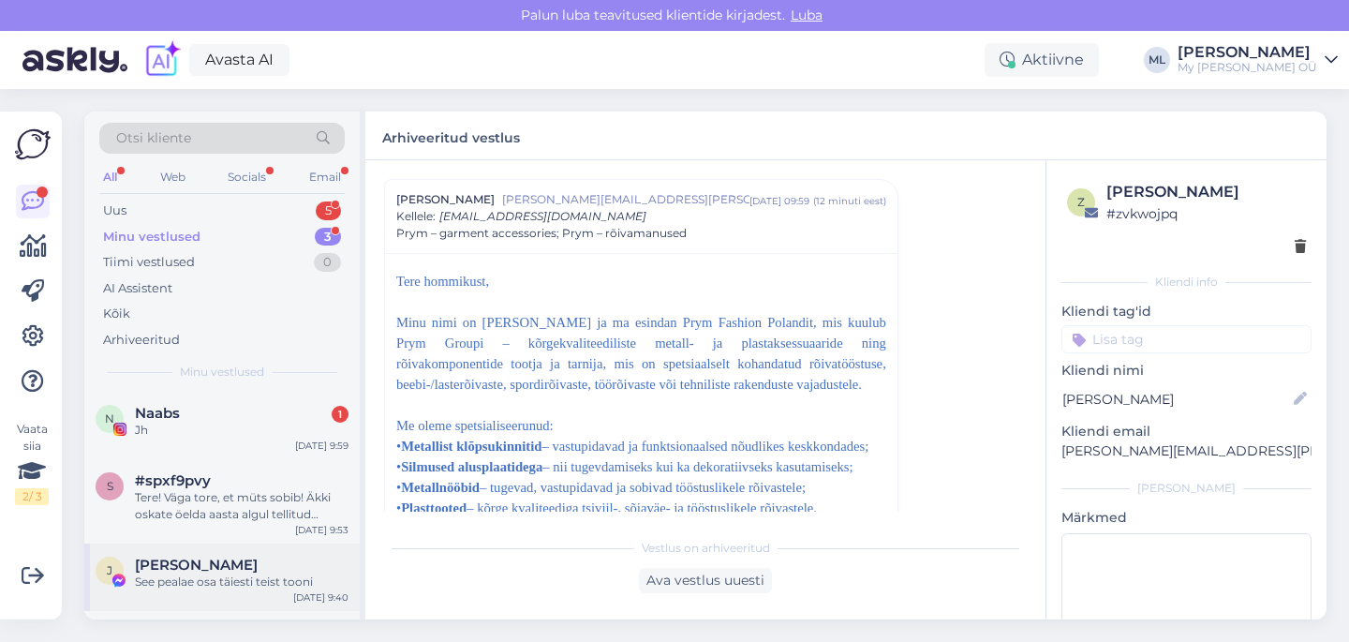
click at [303, 573] on div "See pealae osa täiesti teist tooni" at bounding box center [242, 581] width 214 height 17
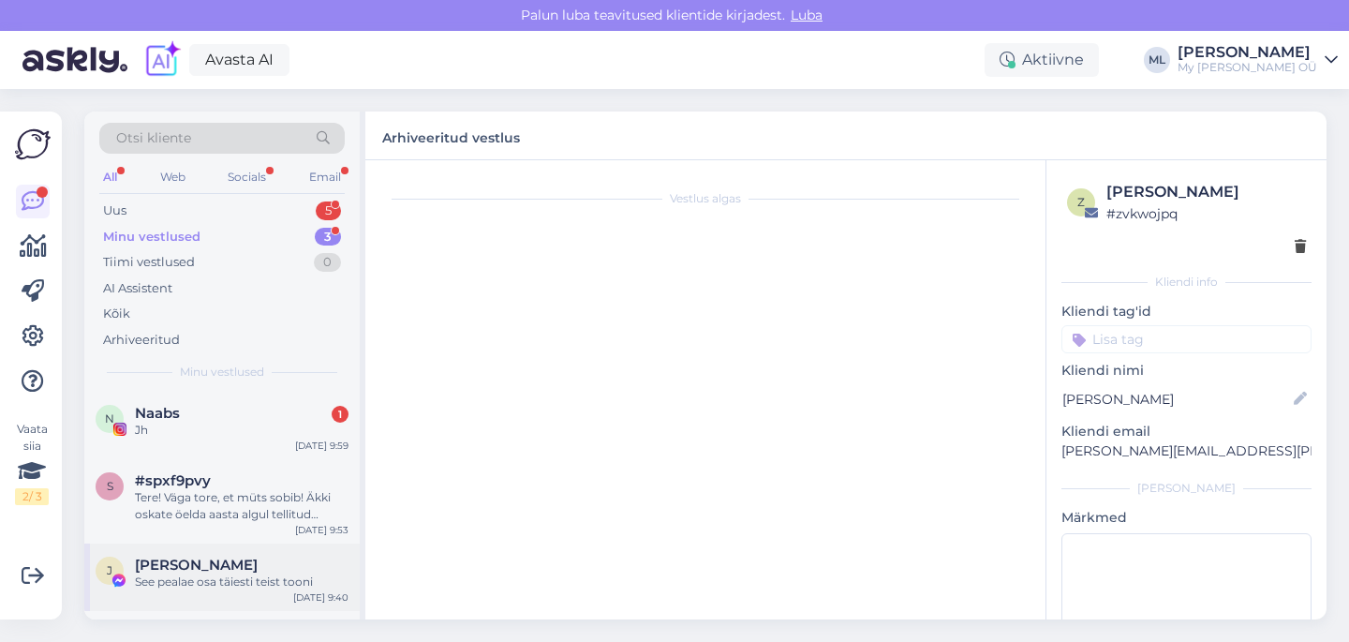
scroll to position [170, 0]
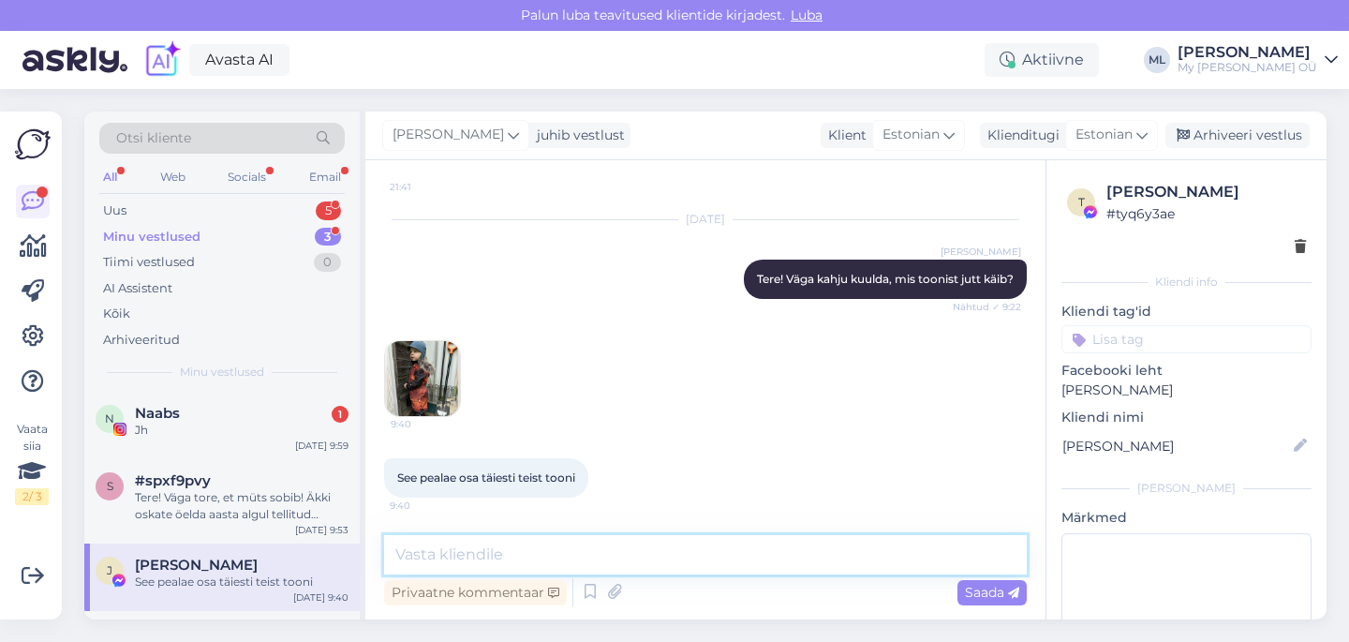
click at [596, 568] on textarea at bounding box center [705, 554] width 642 height 39
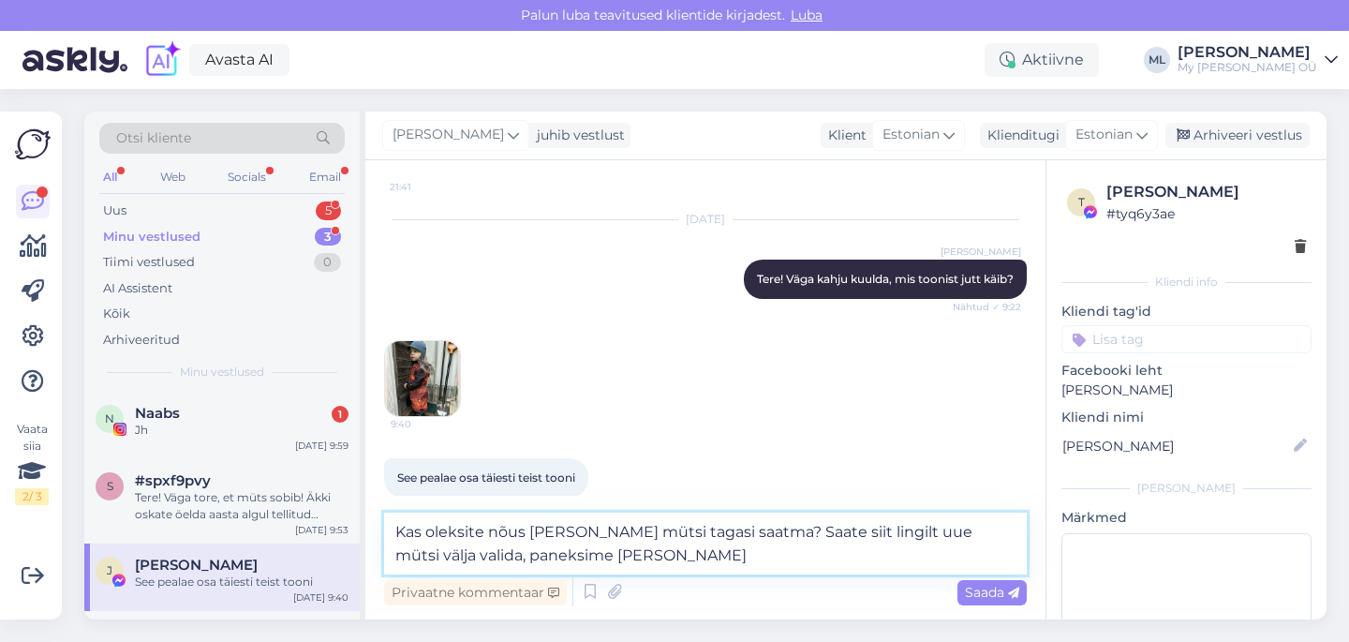
paste textarea "[URL][DOMAIN_NAME][PERSON_NAME]"
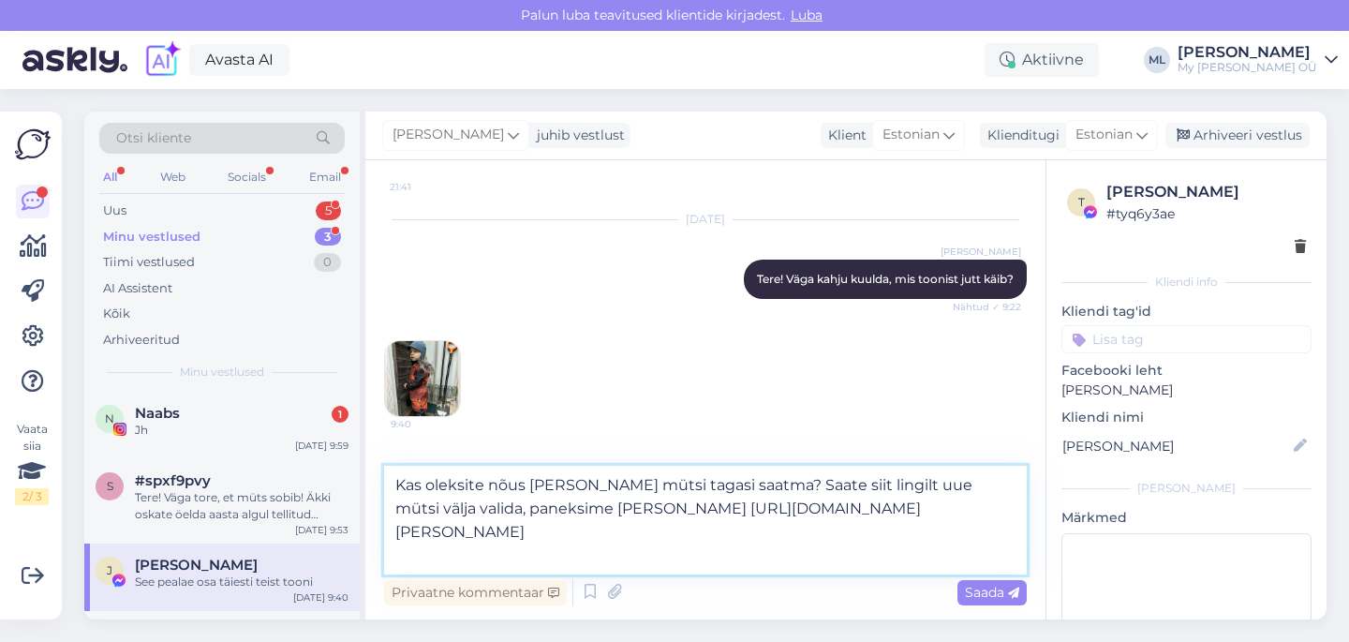
click at [611, 509] on textarea "Kas oleksite nõus [PERSON_NAME] mütsi tagasi saatma? Saate siit lingilt uue müt…" at bounding box center [705, 519] width 642 height 109
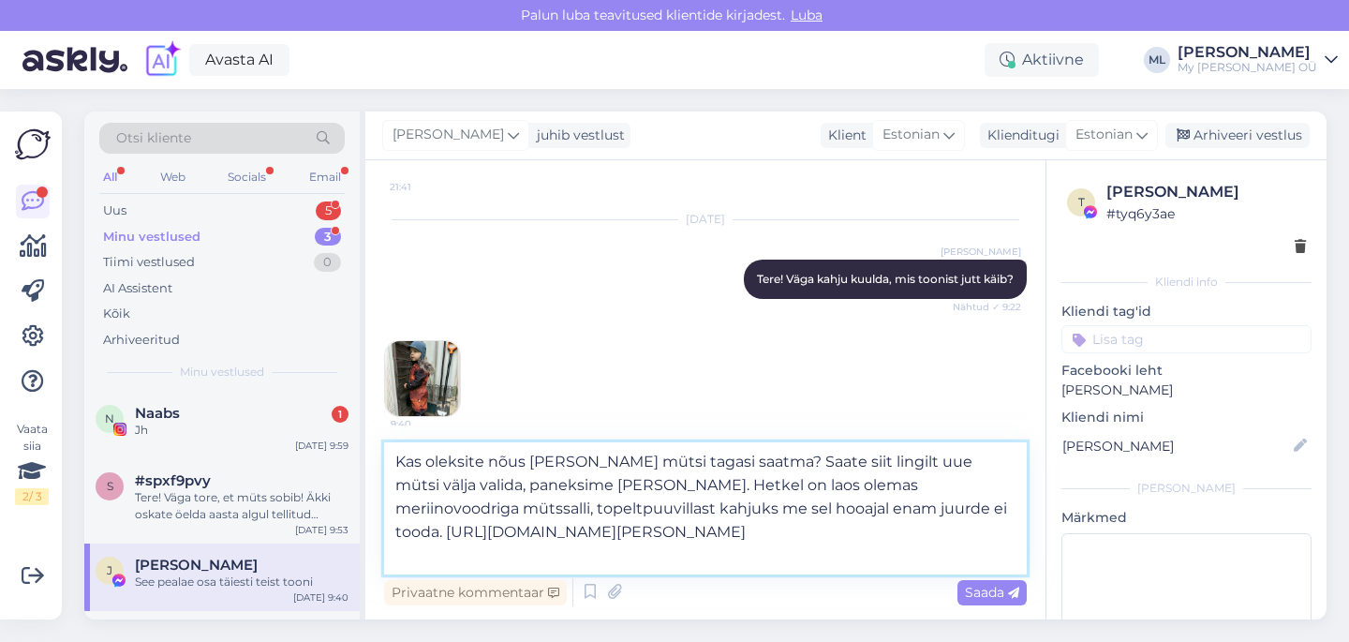
click at [861, 509] on textarea "Kas oleksite nõus [PERSON_NAME] mütsi tagasi saatma? Saate siit lingilt uue müt…" at bounding box center [705, 508] width 642 height 132
click at [774, 454] on textarea "Kas oleksite nõus [PERSON_NAME] mütsi tagasi saatma? Saate siit lingilt uue müt…" at bounding box center [705, 508] width 642 height 132
drag, startPoint x: 761, startPoint y: 462, endPoint x: 407, endPoint y: 430, distance: 355.5
click at [407, 430] on div "Vestlus algas [DATE] Kurb ainult, et värvid [PERSON_NAME] tuhmuvad😔 21:41 It's …" at bounding box center [705, 389] width 680 height 459
type textarea "Saate siit lingilt uue mütsi välja valida, paneksime [PERSON_NAME]. Hetkel on l…"
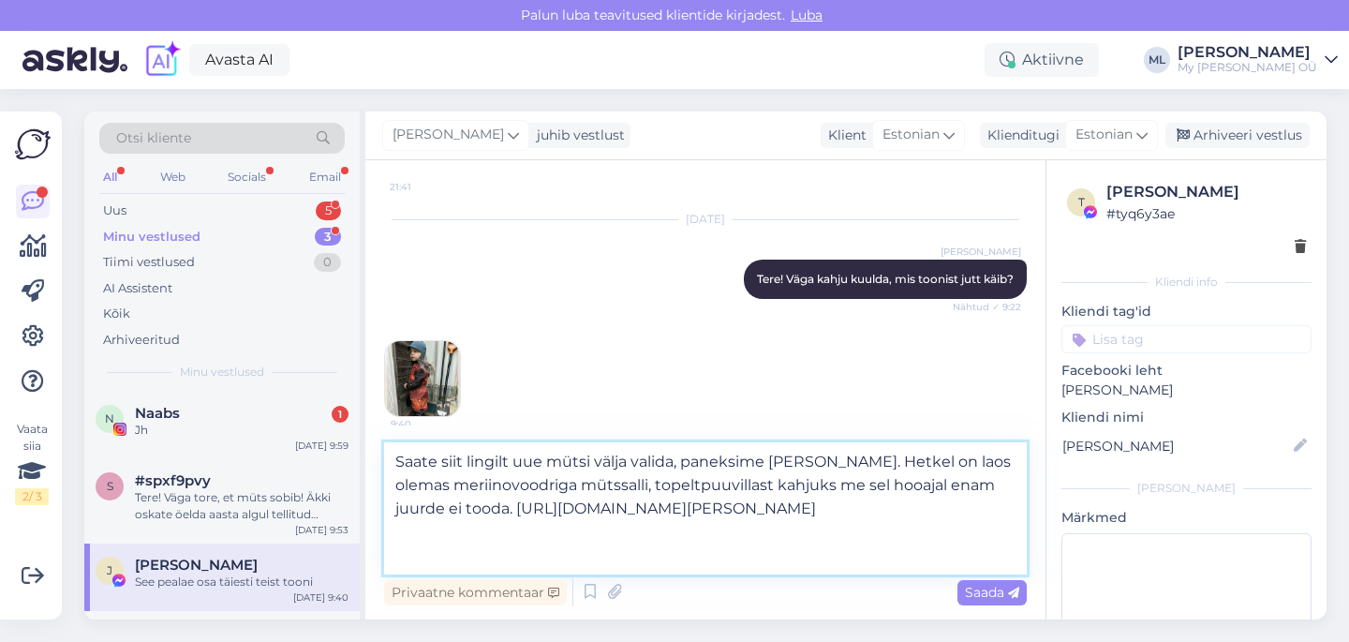
click at [1011, 539] on textarea "Saate siit lingilt uue mütsi välja valida, paneksime [PERSON_NAME]. Hetkel on l…" at bounding box center [705, 508] width 642 height 132
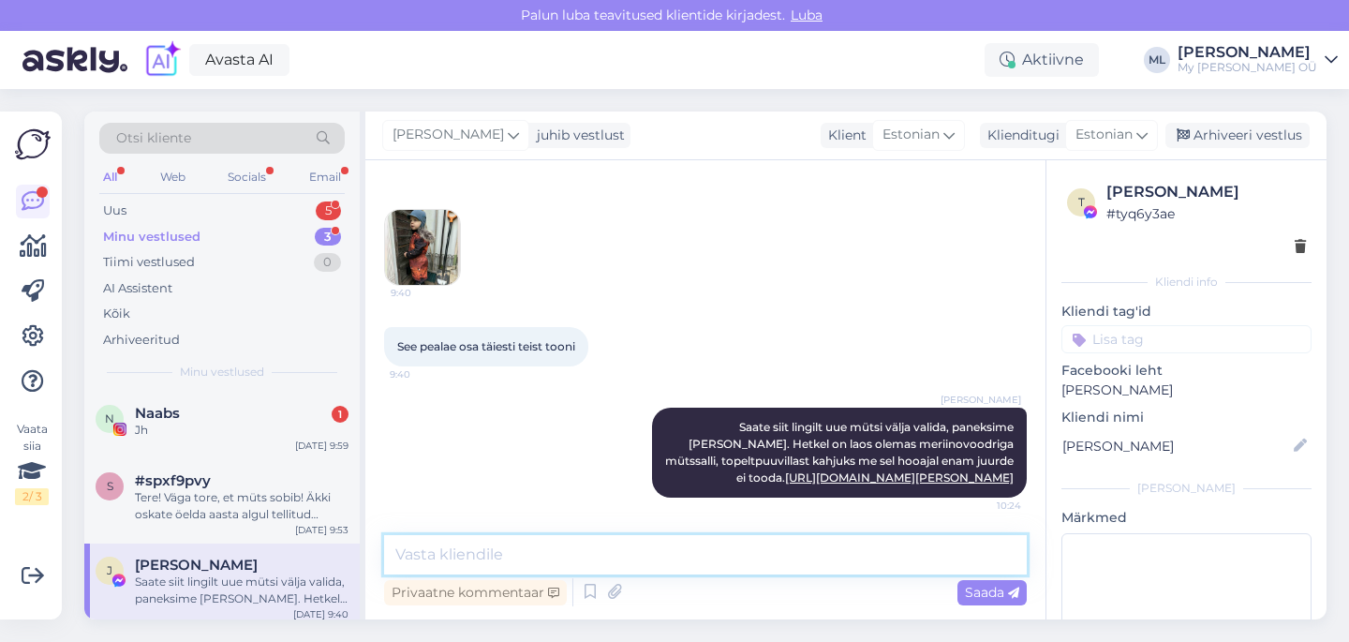
paste textarea "[URL][DOMAIN_NAME][PERSON_NAME]"
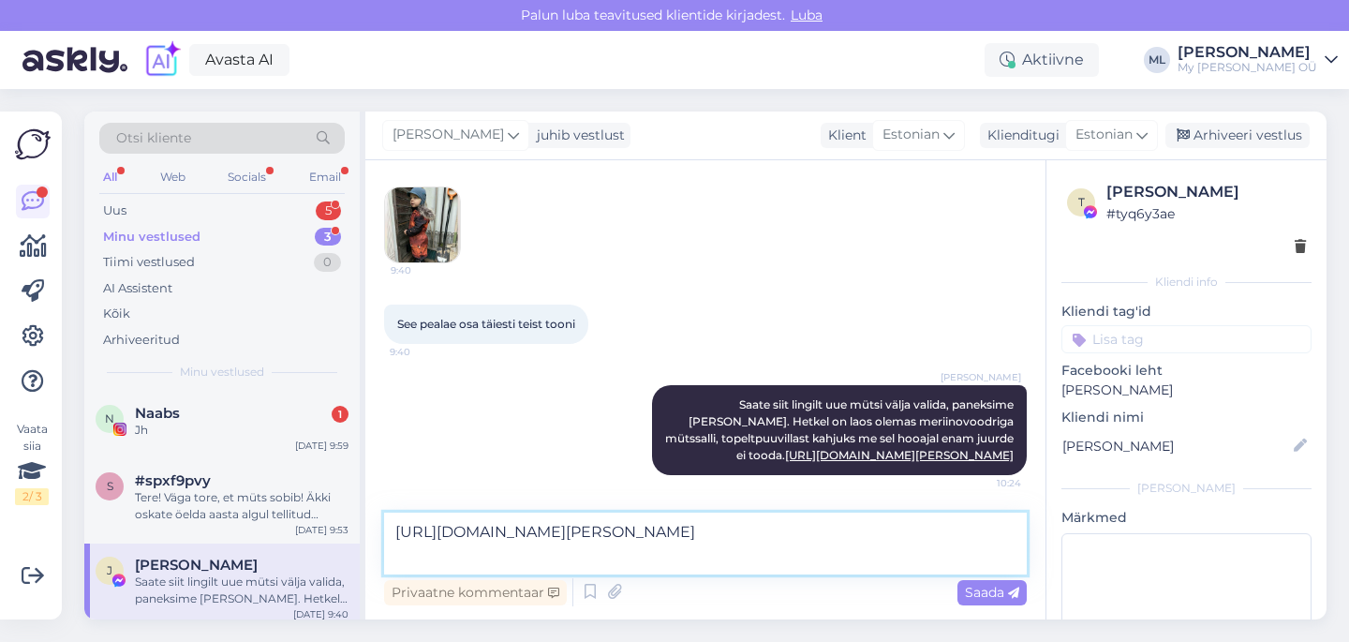
type textarea "[URL][DOMAIN_NAME][PERSON_NAME]"
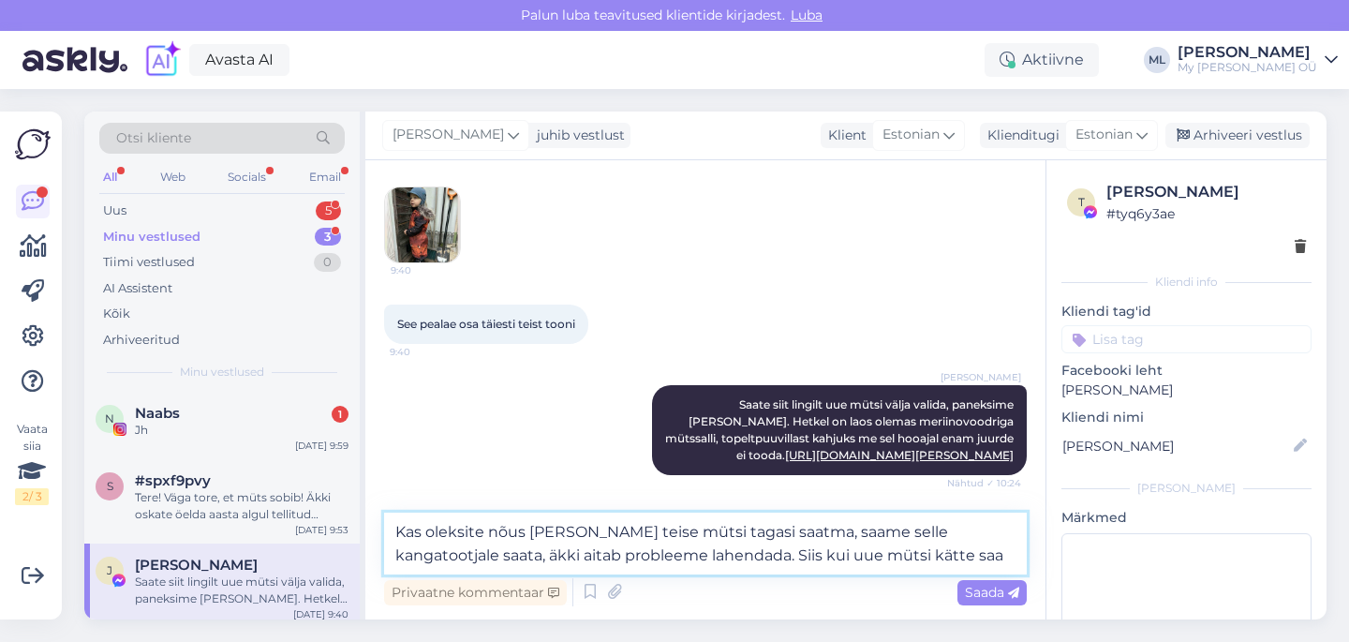
scroll to position [381, 0]
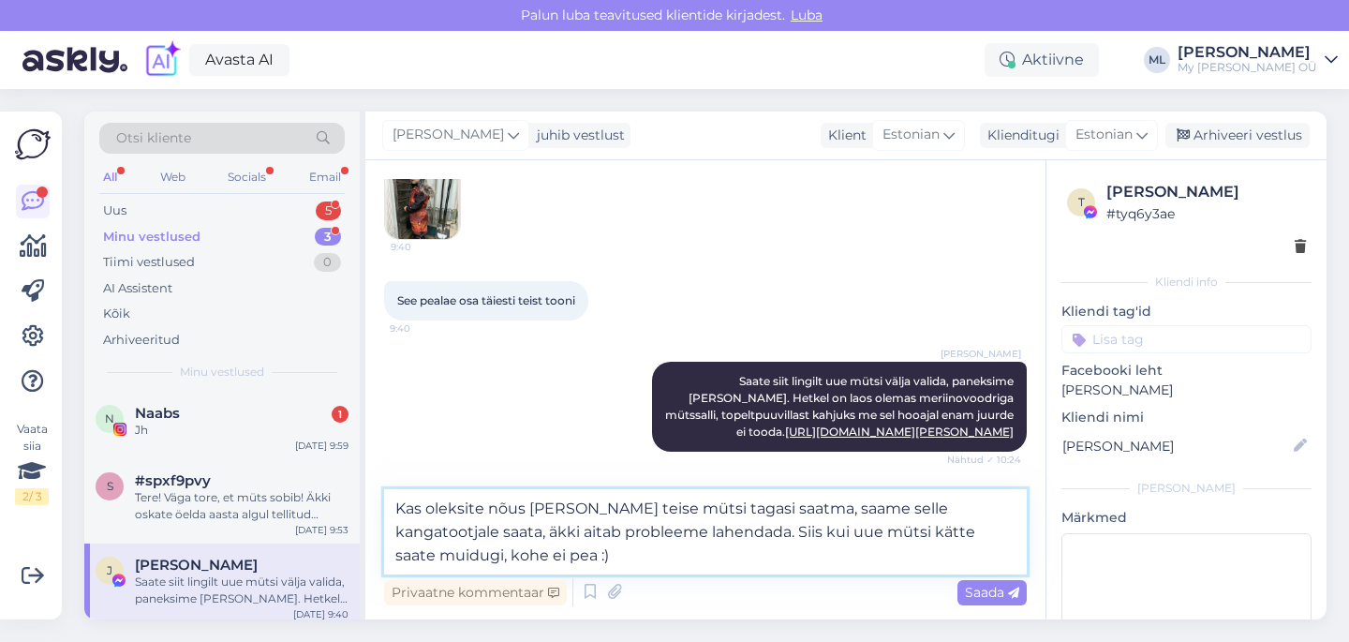
type textarea "Kas oleksite nõus [PERSON_NAME] teise mütsi tagasi saatma, saame selle kangatoo…"
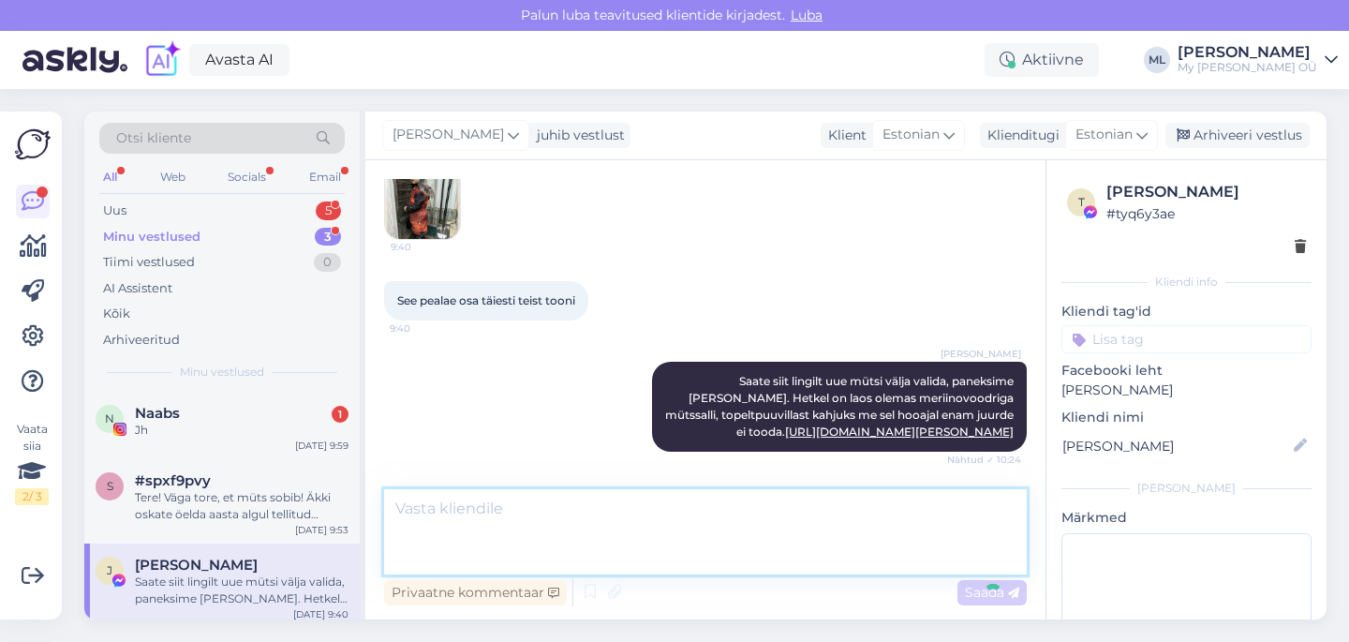
scroll to position [466, 0]
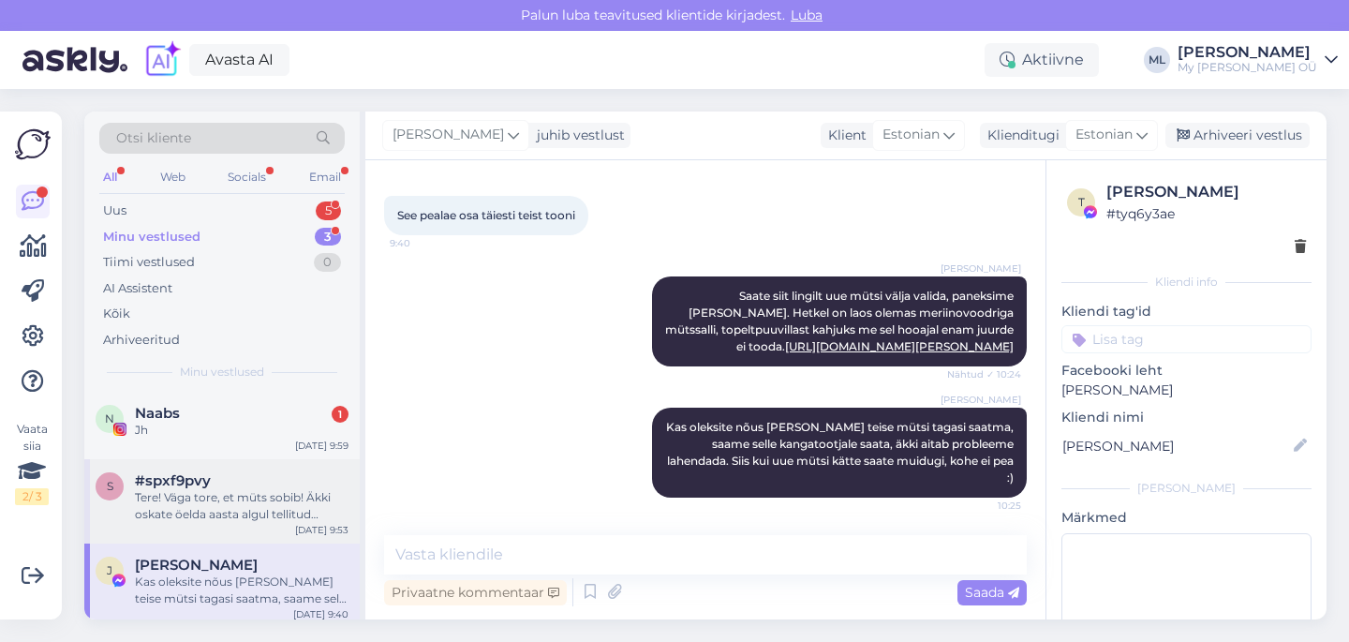
click at [242, 510] on div "Tere! Väga tore, et müts sobib! Äkki oskate öelda aasta algul tellitud mütside …" at bounding box center [242, 506] width 214 height 34
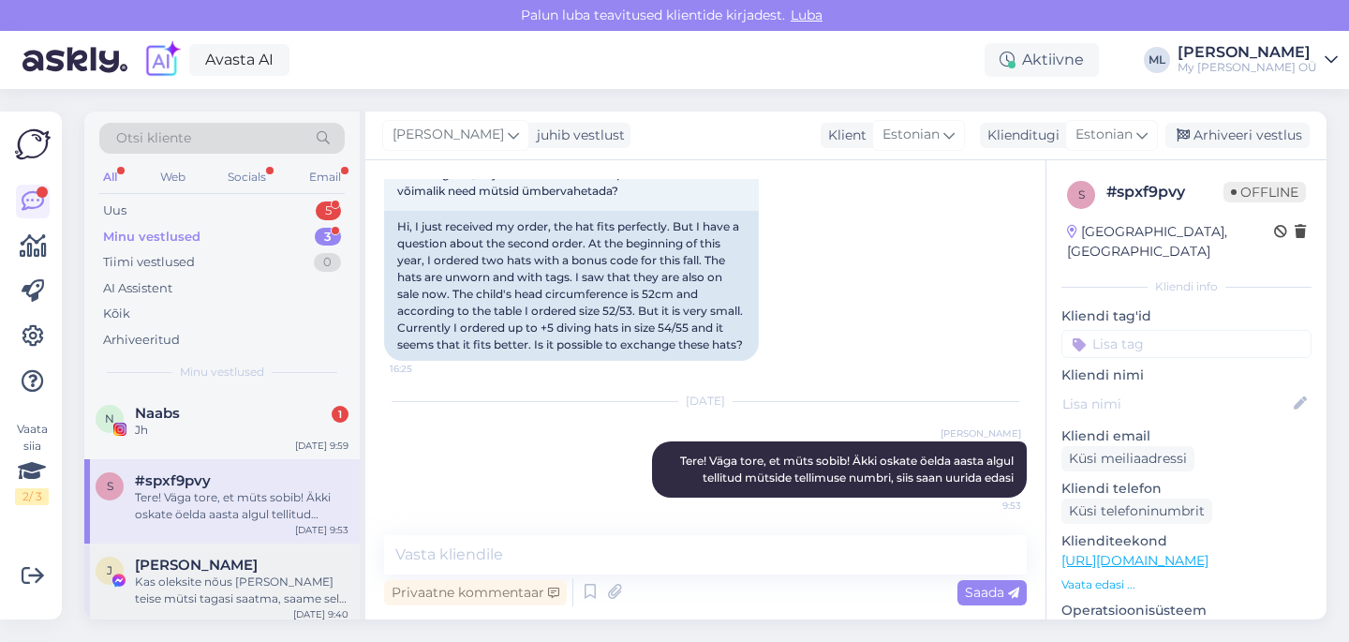
click at [160, 584] on div "Kas oleksite nõus [PERSON_NAME] teise mütsi tagasi saatma, saame selle kangatoo…" at bounding box center [242, 590] width 214 height 34
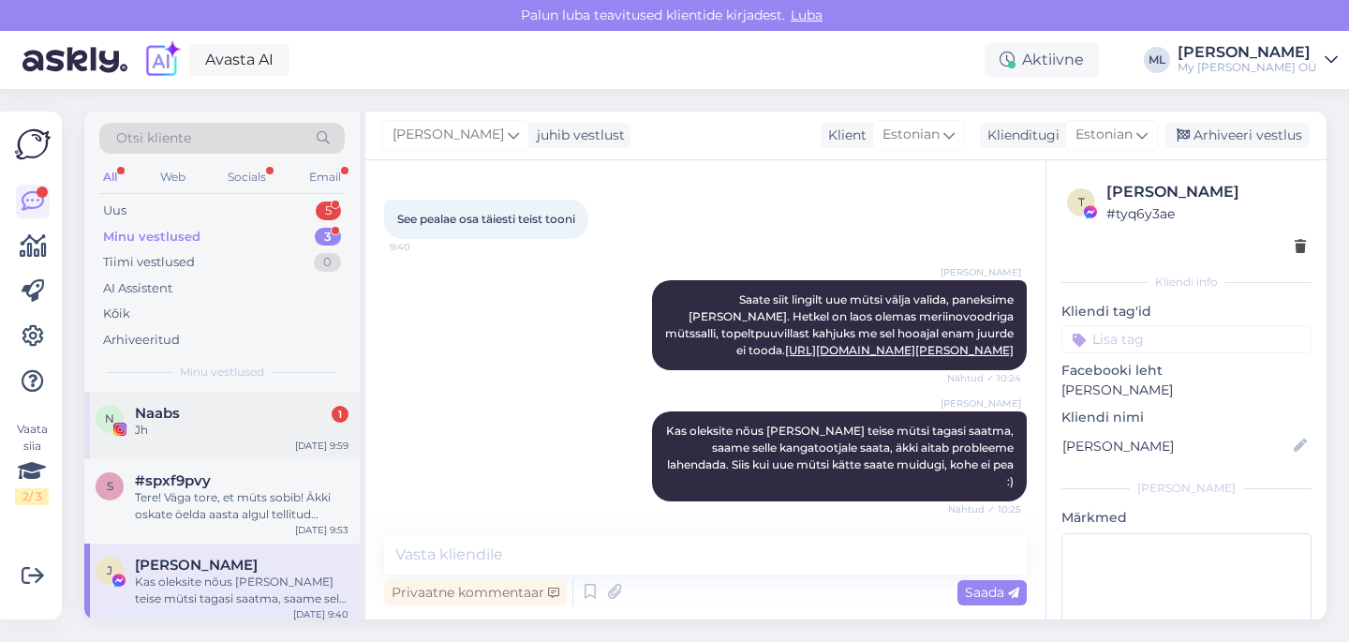
click at [227, 449] on div "N Naabs 1 Jh [DATE] 9:59" at bounding box center [221, 424] width 275 height 67
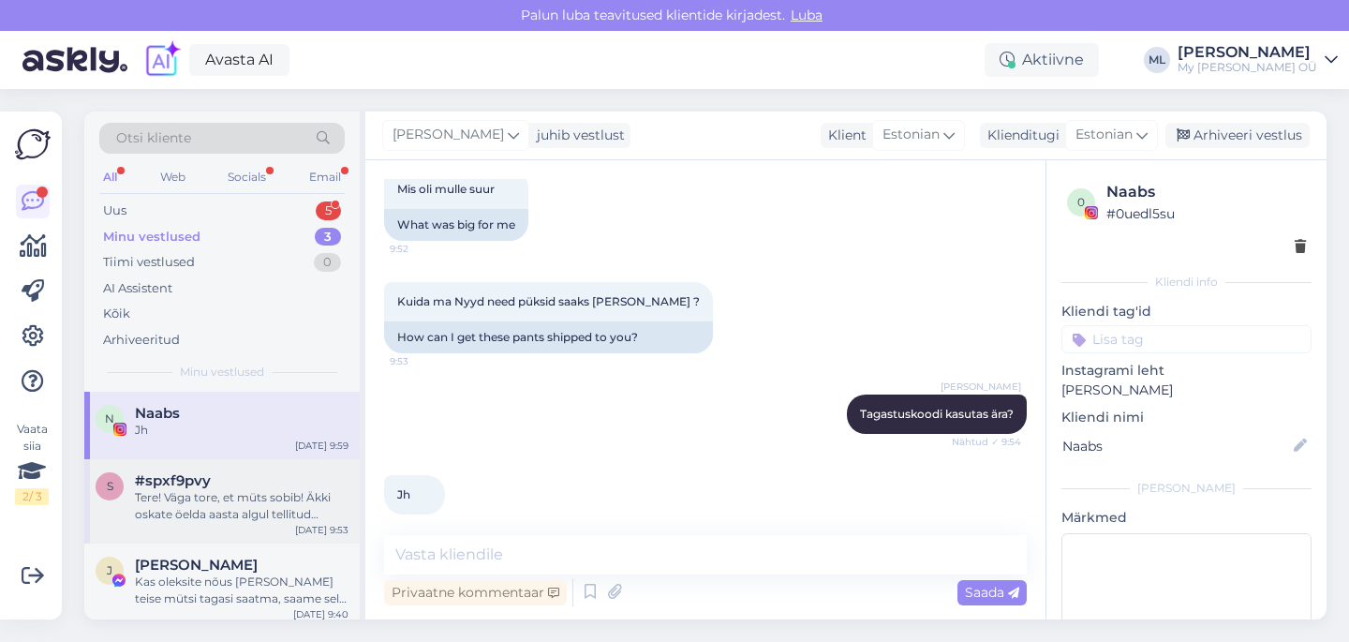
click at [227, 487] on div "#spxf9pvy" at bounding box center [242, 480] width 214 height 17
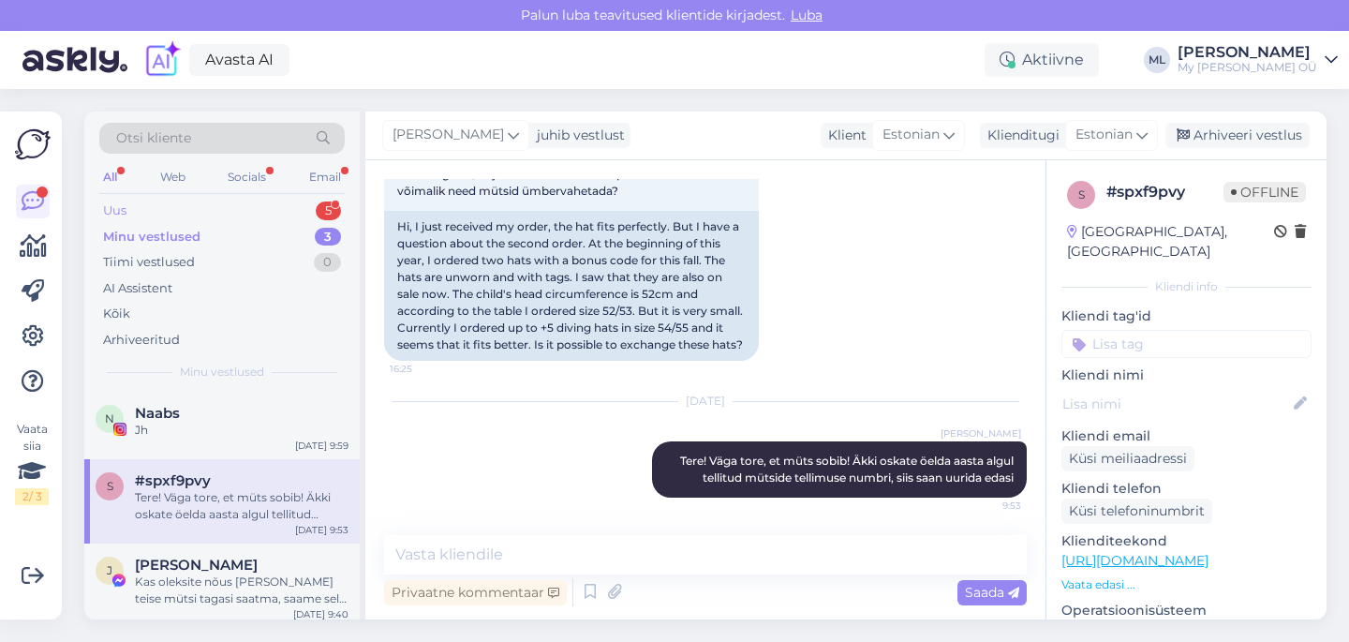
click at [139, 216] on div "Uus 5" at bounding box center [221, 211] width 245 height 26
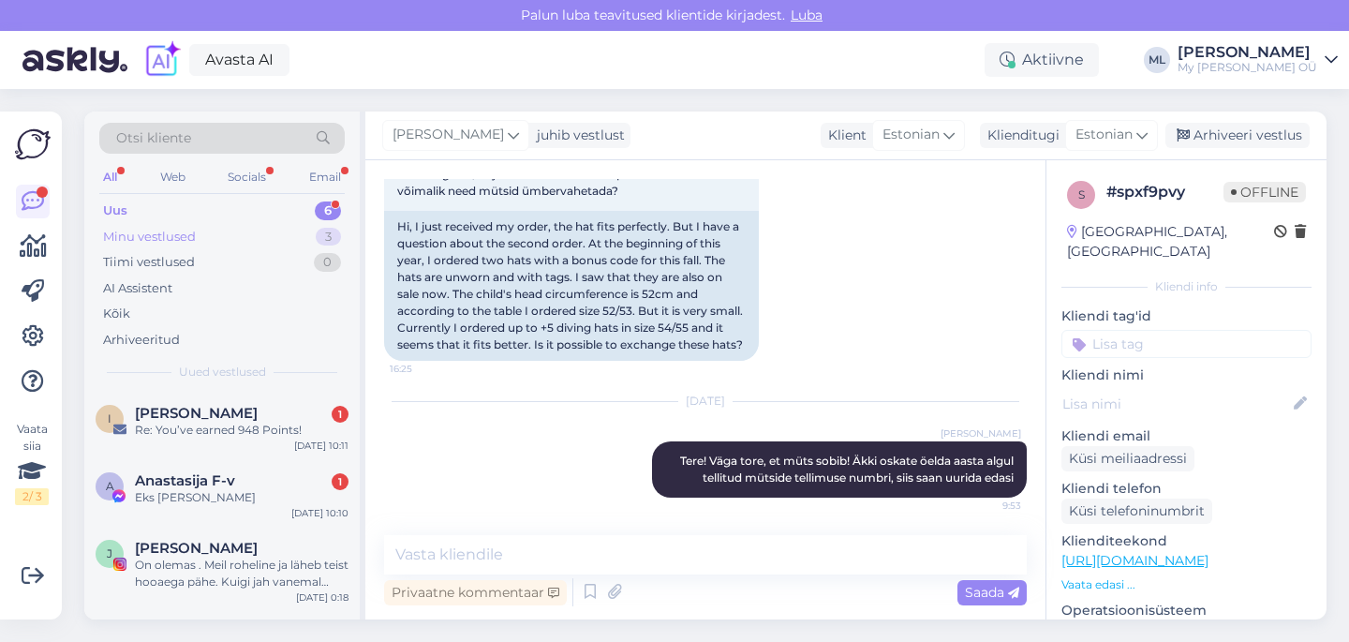
click at [139, 232] on div "Minu vestlused" at bounding box center [149, 237] width 93 height 19
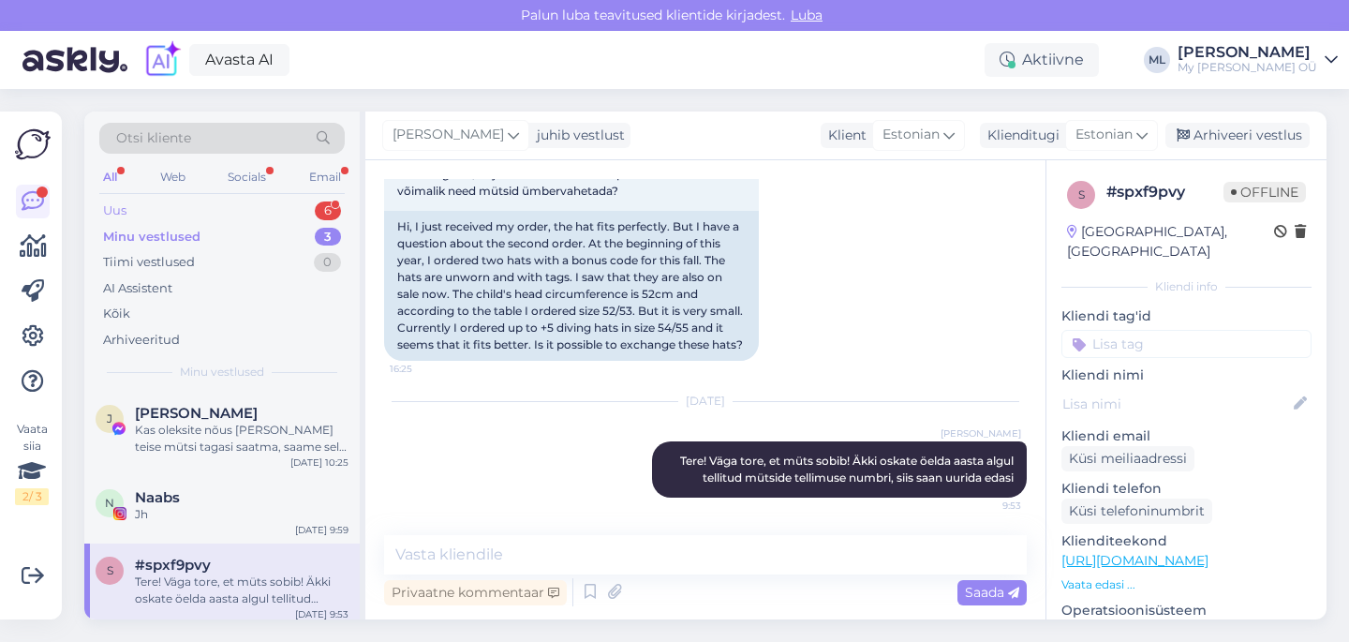
click at [109, 212] on div "Uus" at bounding box center [114, 210] width 23 height 19
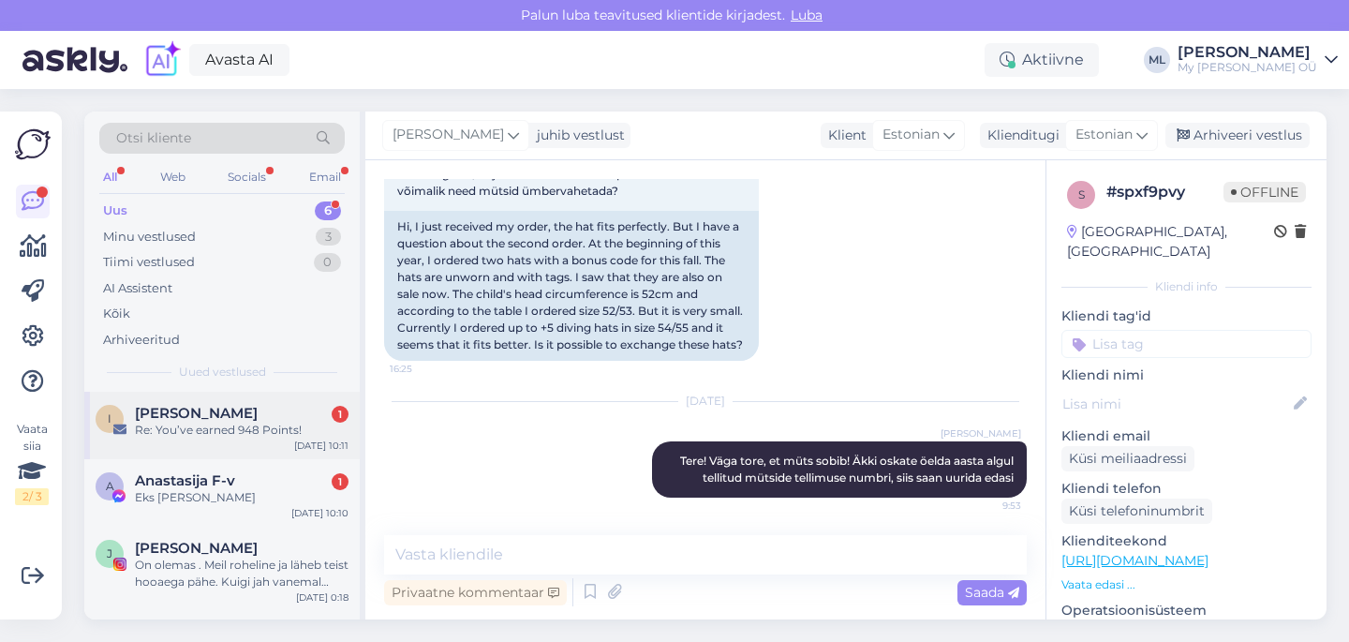
click at [163, 408] on span "[PERSON_NAME]" at bounding box center [196, 413] width 123 height 17
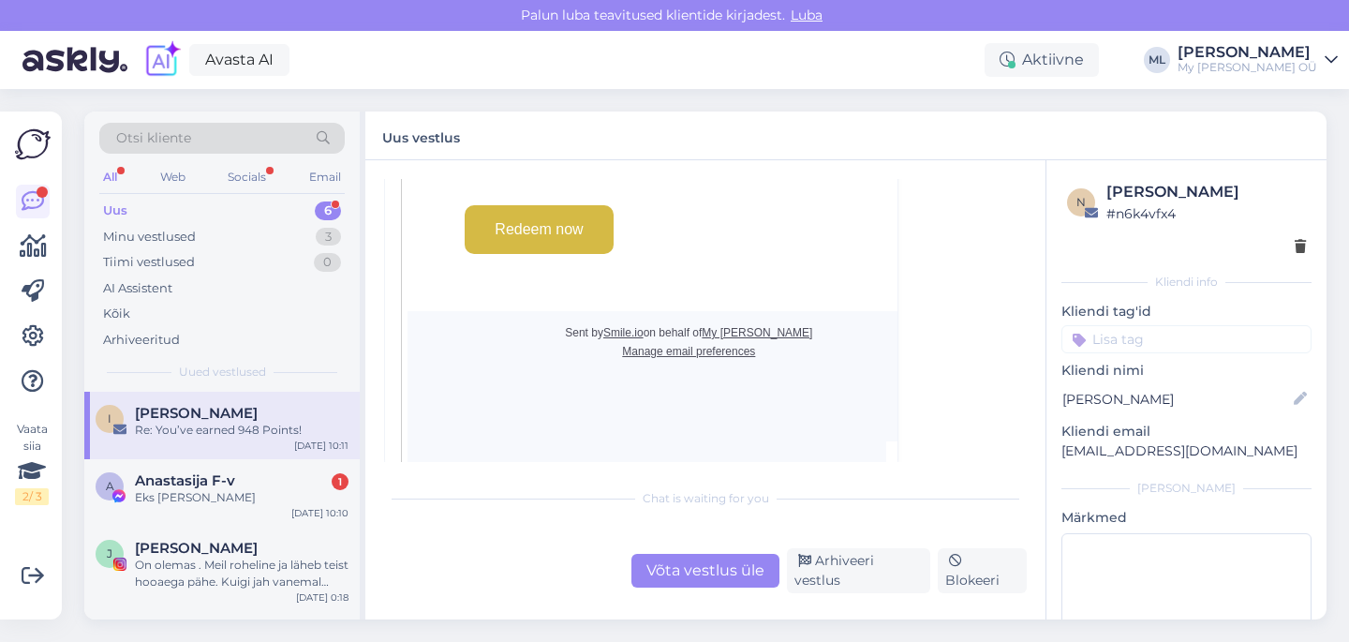
scroll to position [1043, 0]
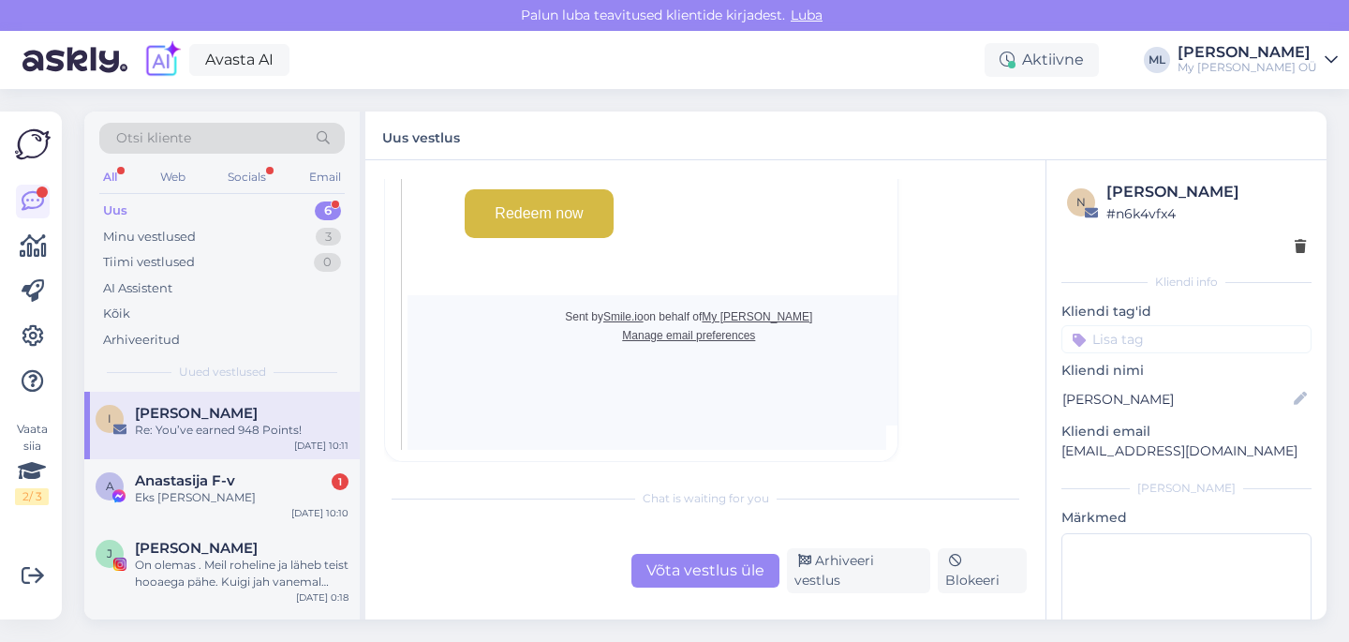
click at [1158, 189] on div "[PERSON_NAME]" at bounding box center [1205, 192] width 199 height 22
copy div "[PERSON_NAME]"
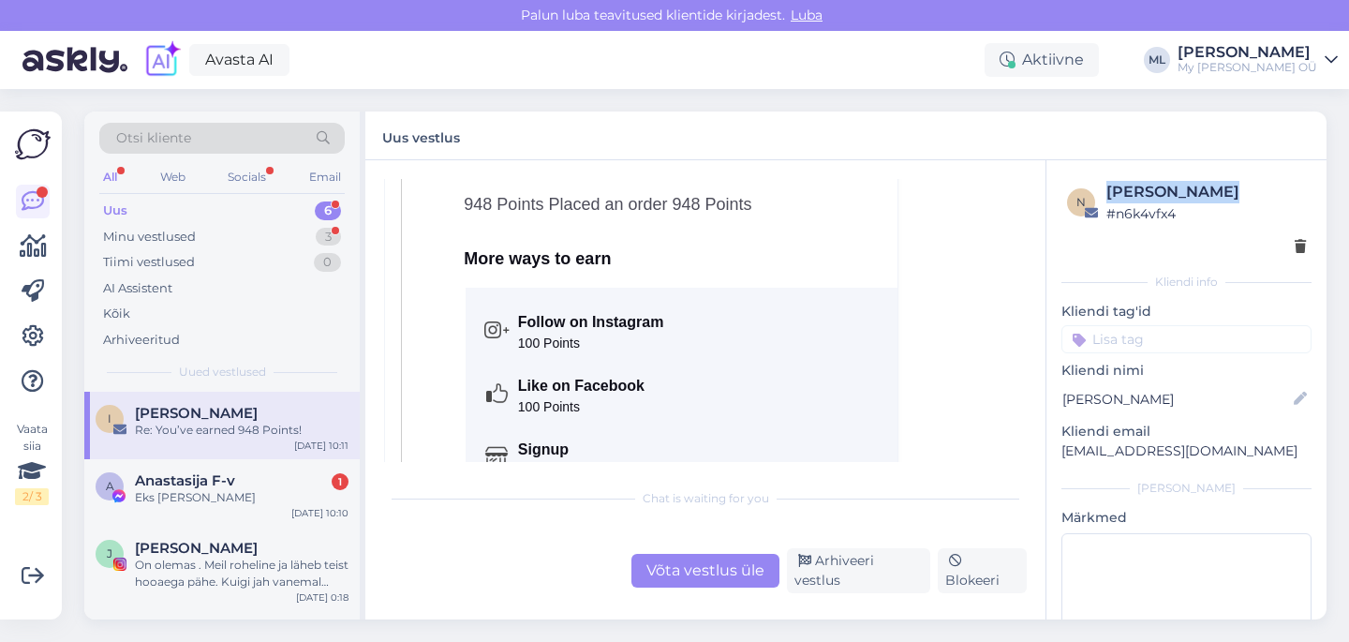
scroll to position [817, 0]
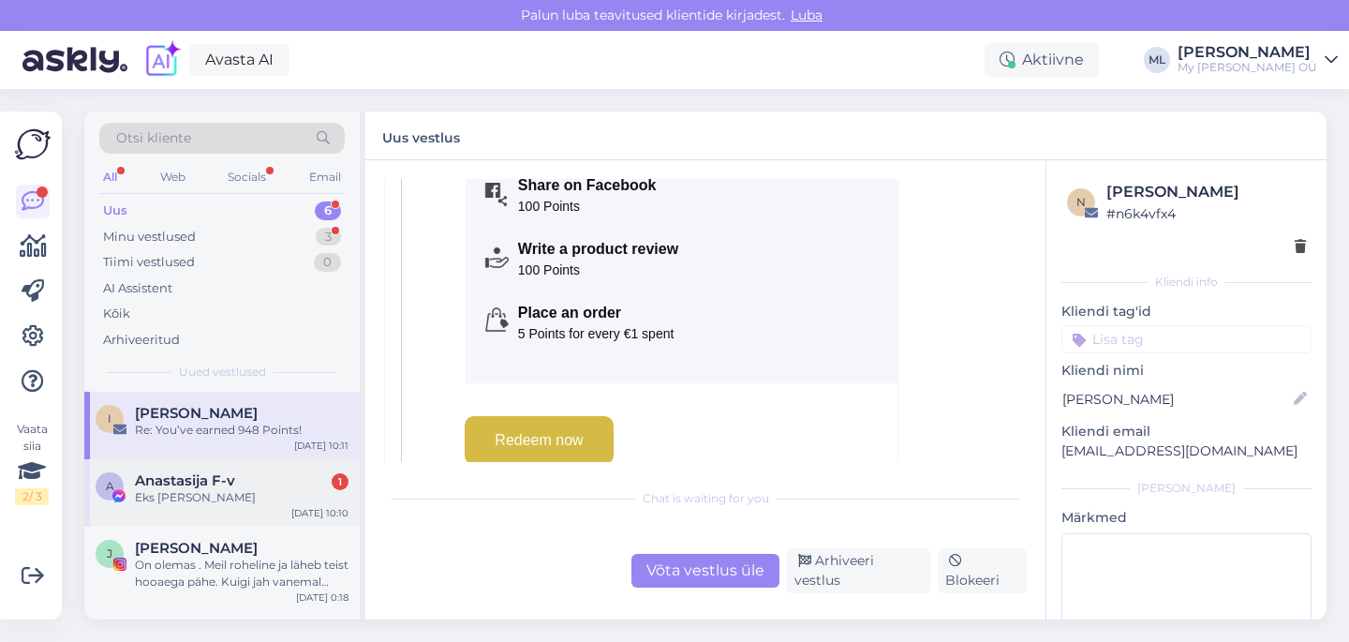
click at [167, 505] on div "Eks [PERSON_NAME]" at bounding box center [242, 497] width 214 height 17
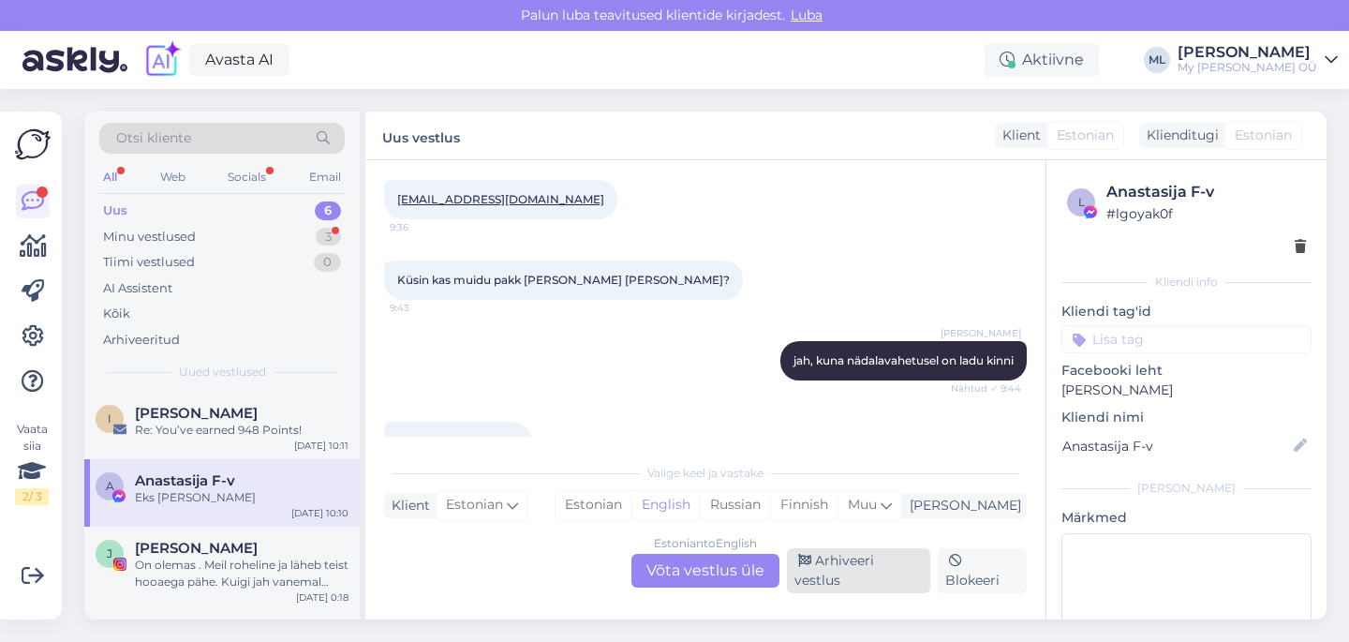
click at [881, 578] on div "Arhiveeri vestlus" at bounding box center [858, 570] width 143 height 45
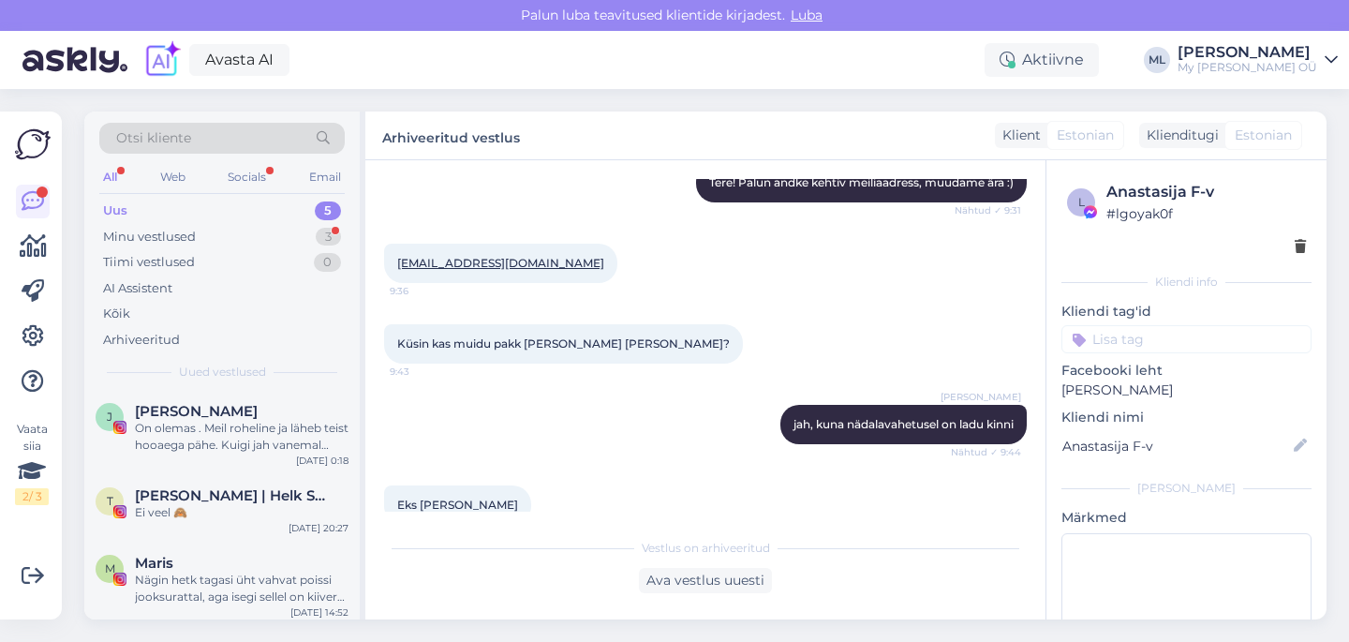
scroll to position [160, 0]
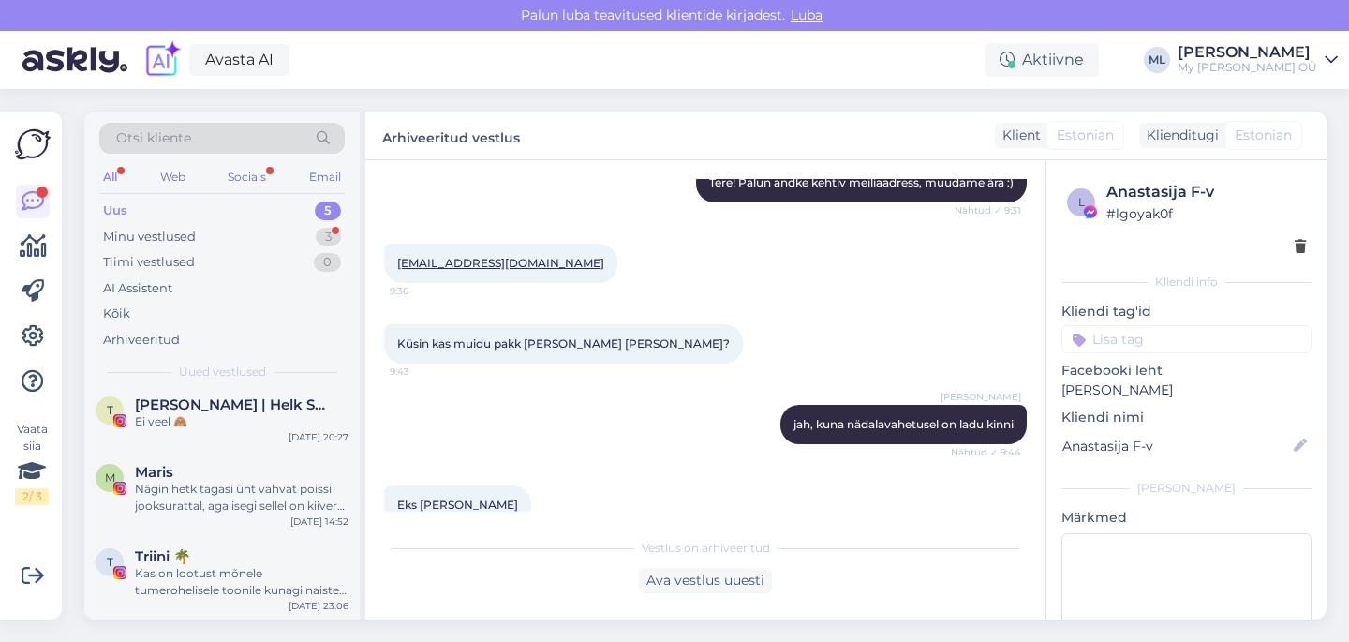
click at [117, 218] on div "Uus" at bounding box center [115, 210] width 24 height 19
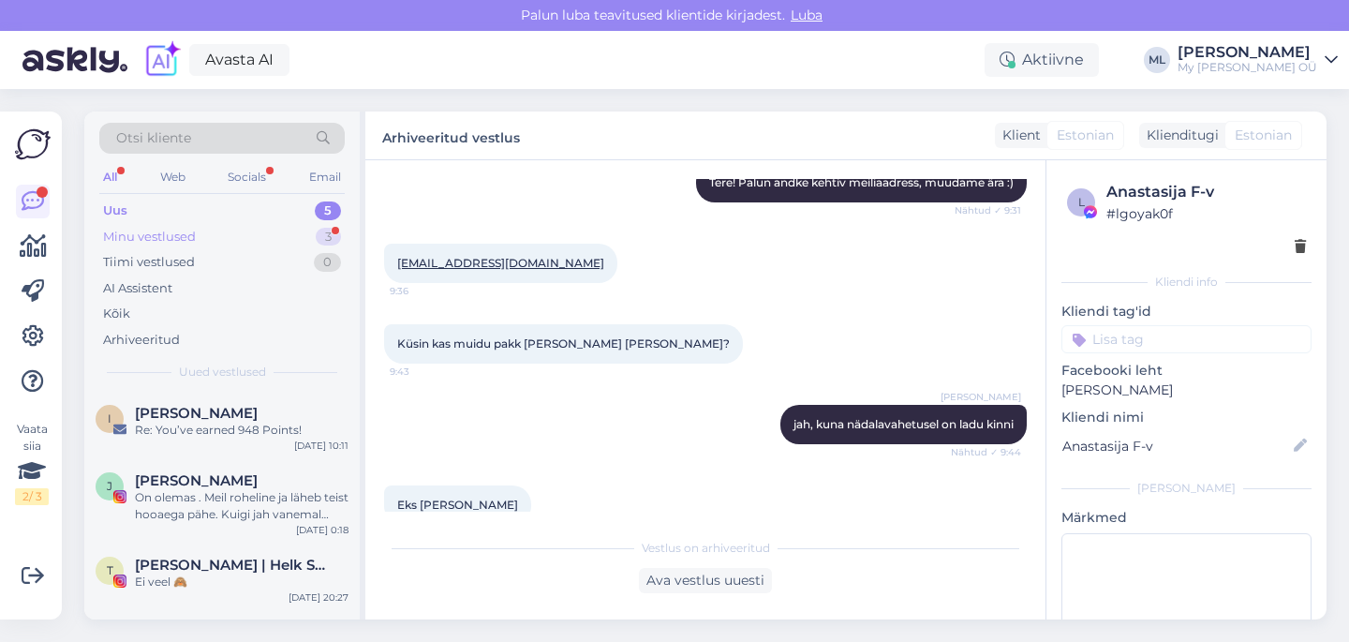
click at [125, 233] on div "Minu vestlused" at bounding box center [149, 237] width 93 height 19
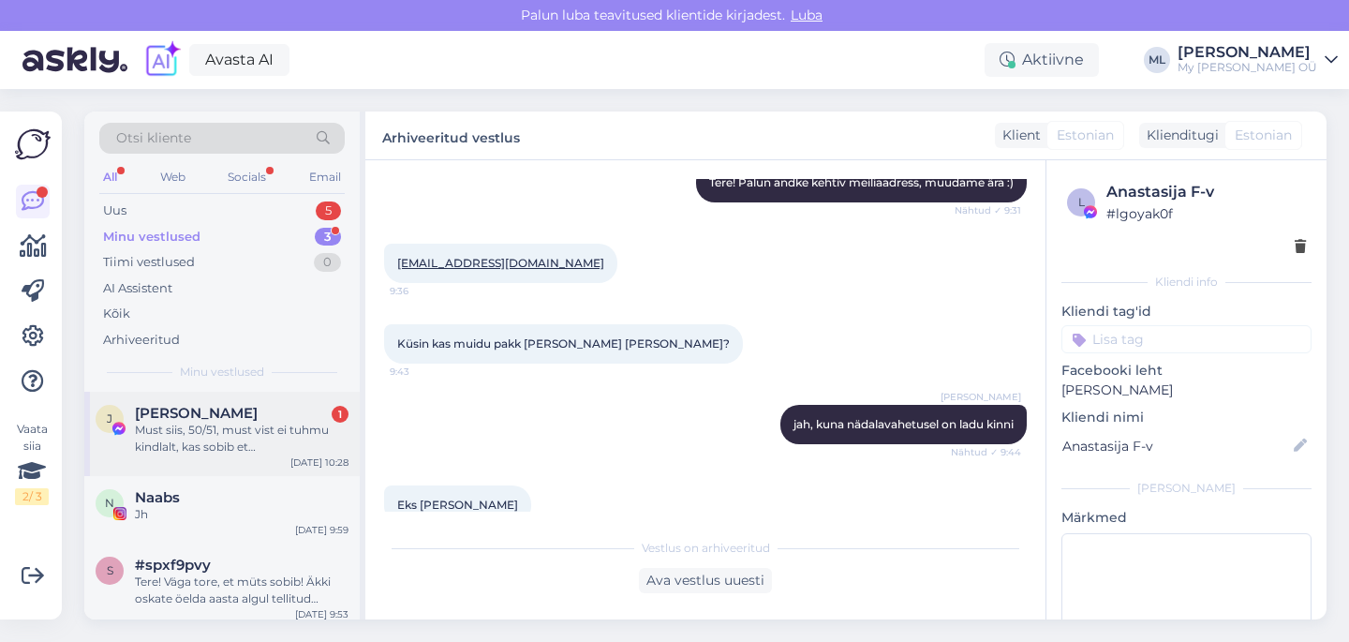
click at [152, 428] on div "Must siis, 50/51, must vist ei tuhmu kindlalt, kas sobib et [PERSON_NAME] laste…" at bounding box center [242, 438] width 214 height 34
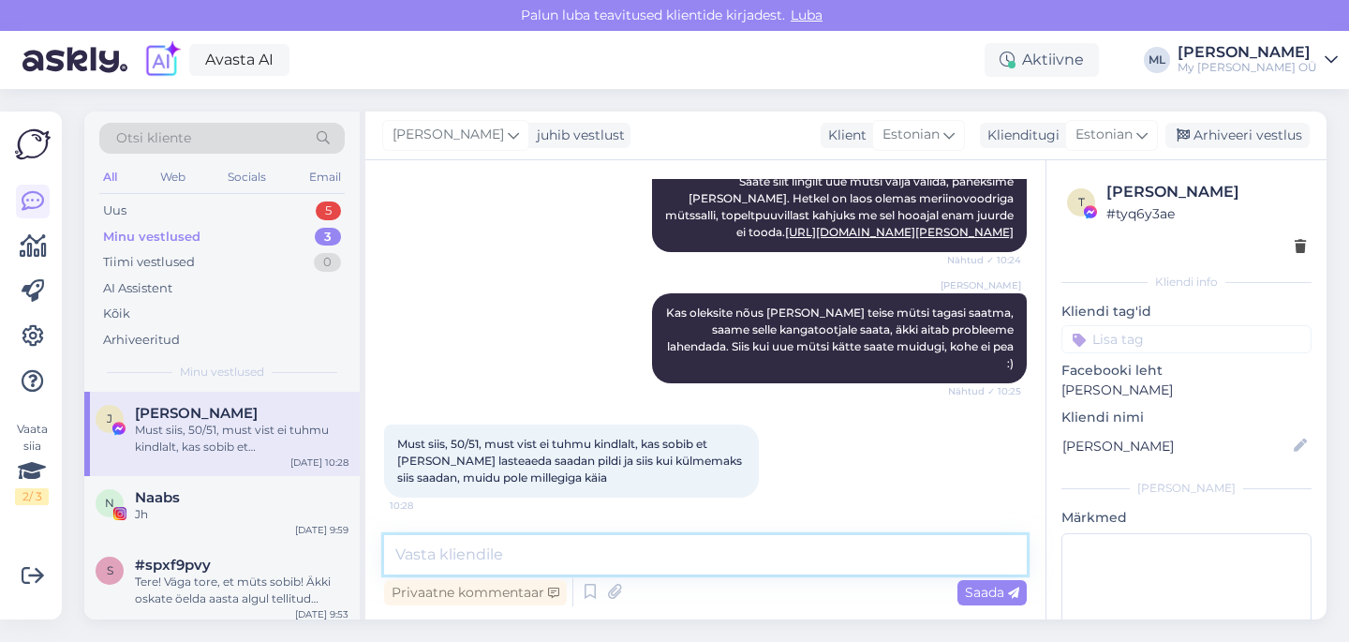
click at [427, 548] on textarea at bounding box center [705, 554] width 642 height 39
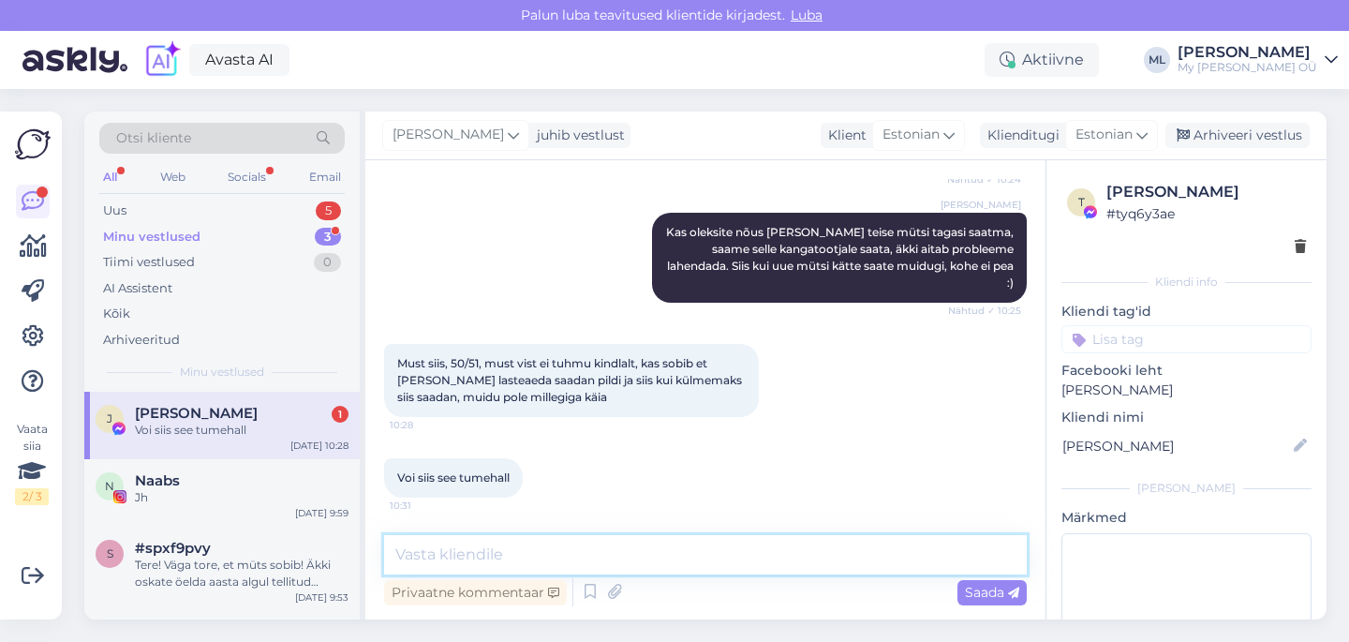
click at [427, 557] on textarea at bounding box center [705, 554] width 642 height 39
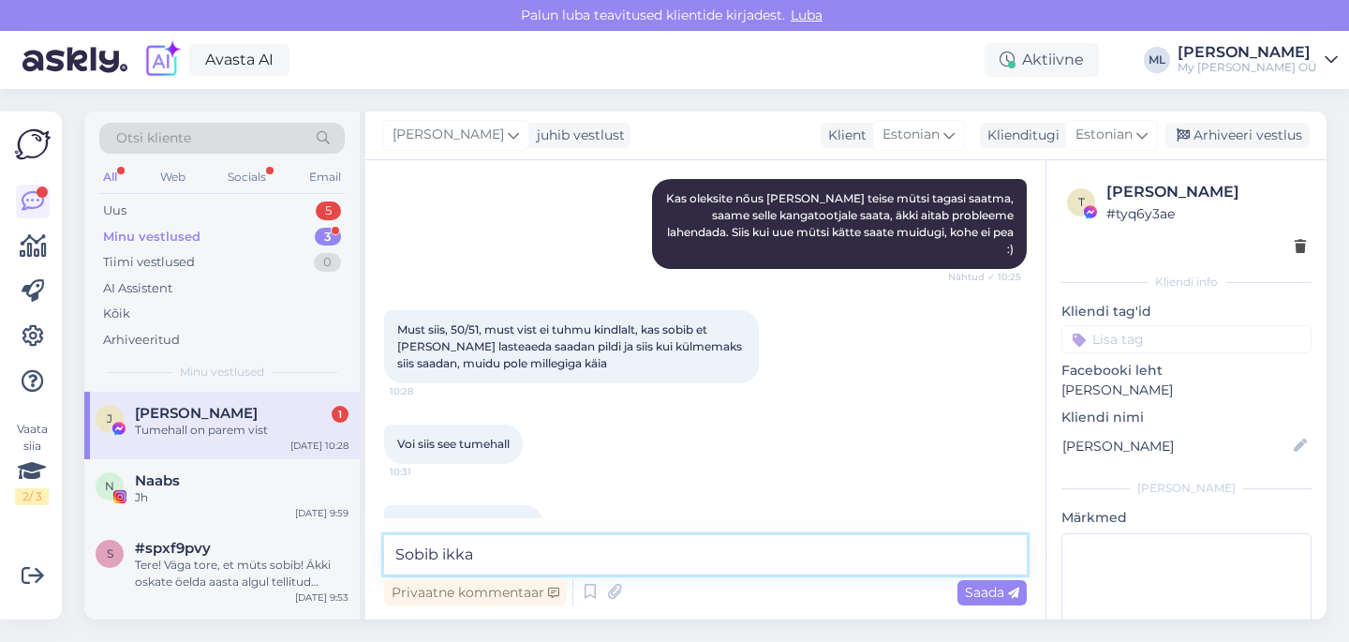
scroll to position [742, 0]
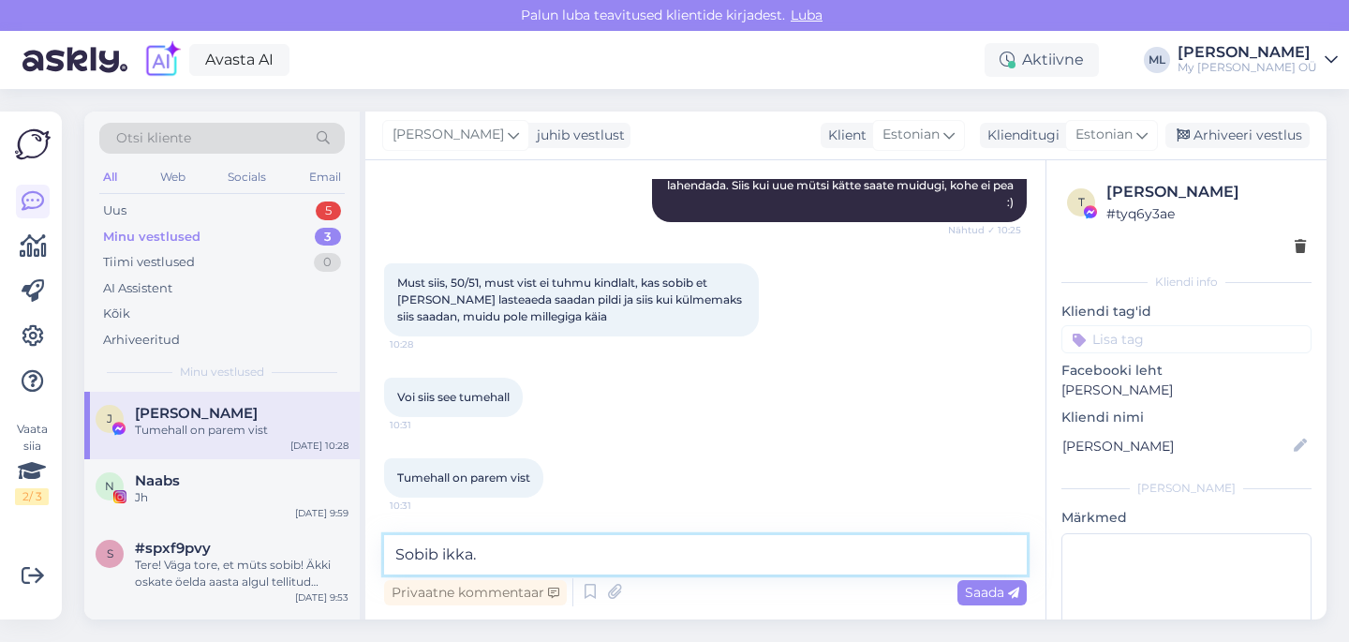
type textarea "Sobib ikka"
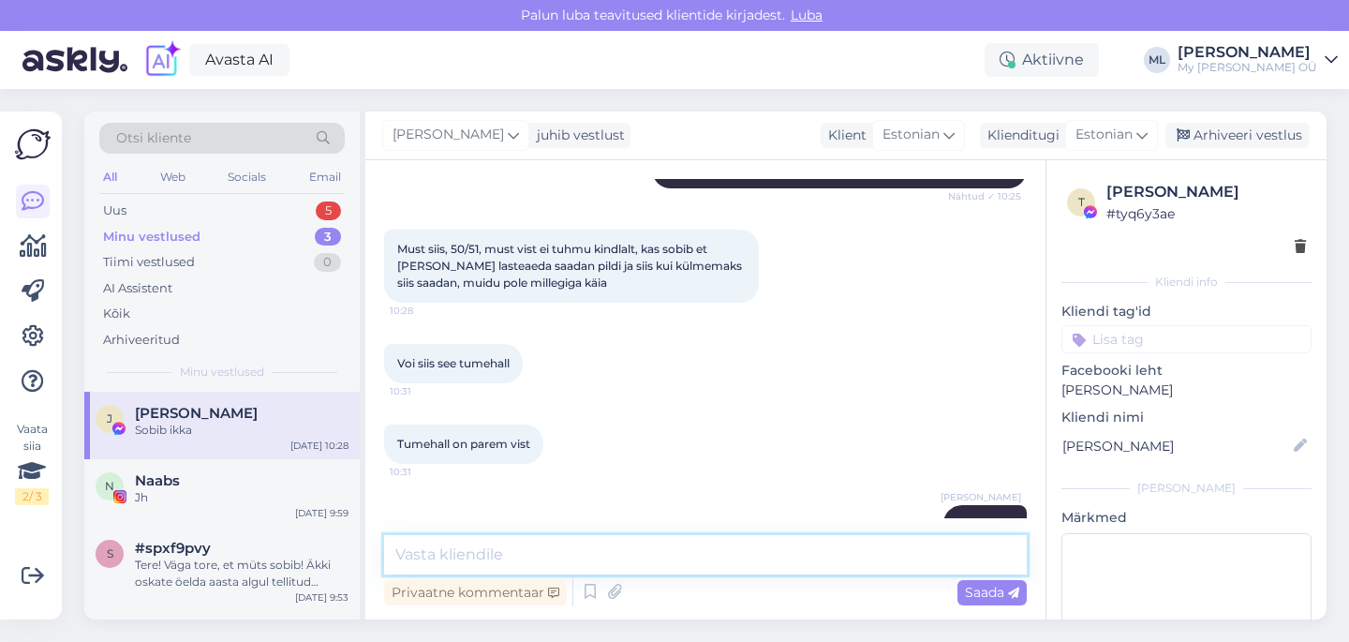
scroll to position [822, 0]
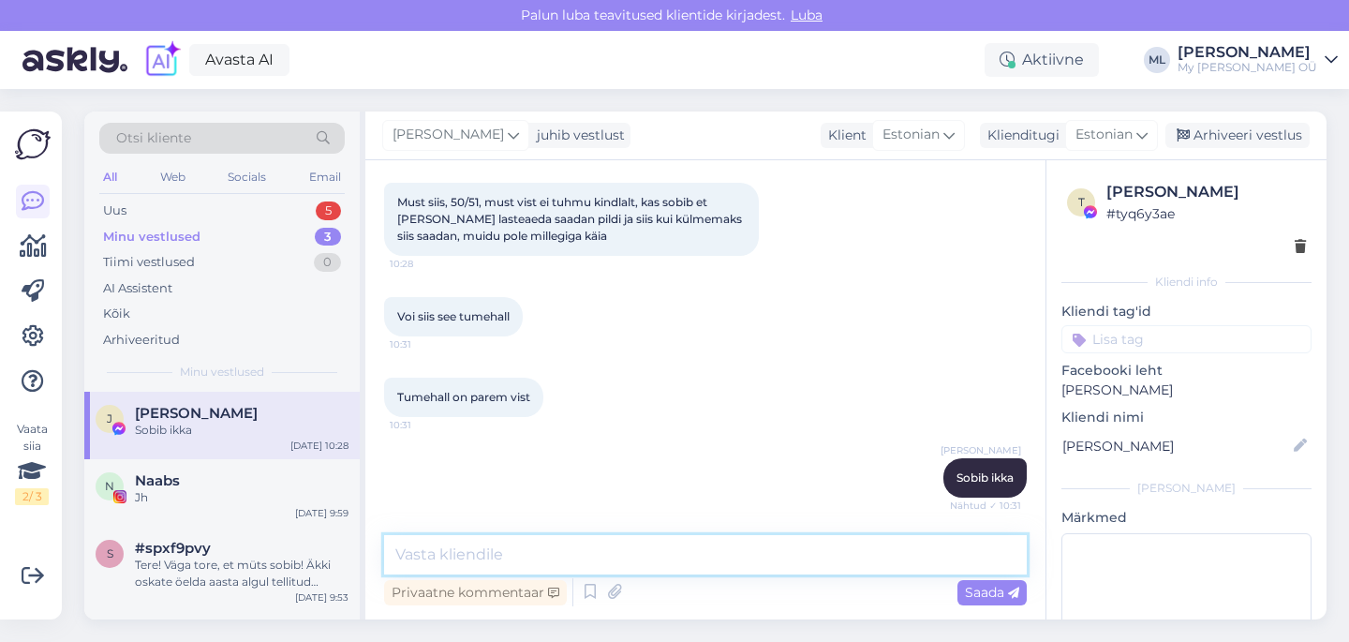
click at [618, 561] on textarea at bounding box center [705, 554] width 642 height 39
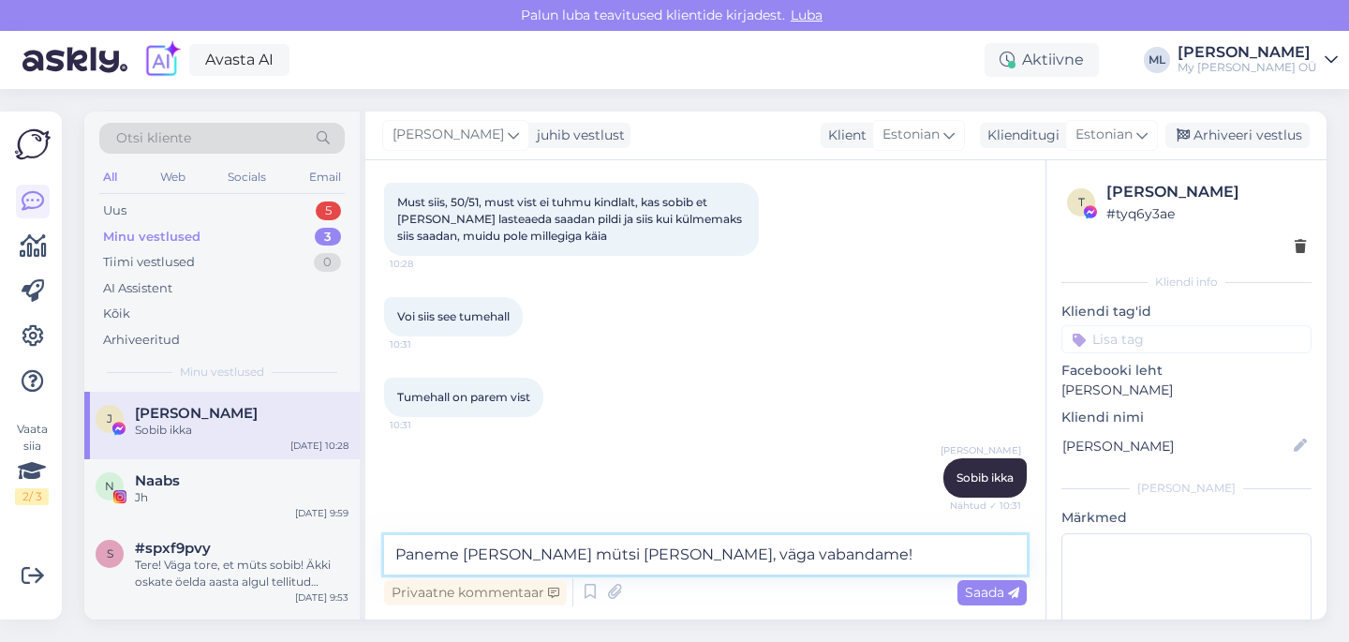
type textarea "Paneme [PERSON_NAME] mütsi [PERSON_NAME], väga vabandame!"
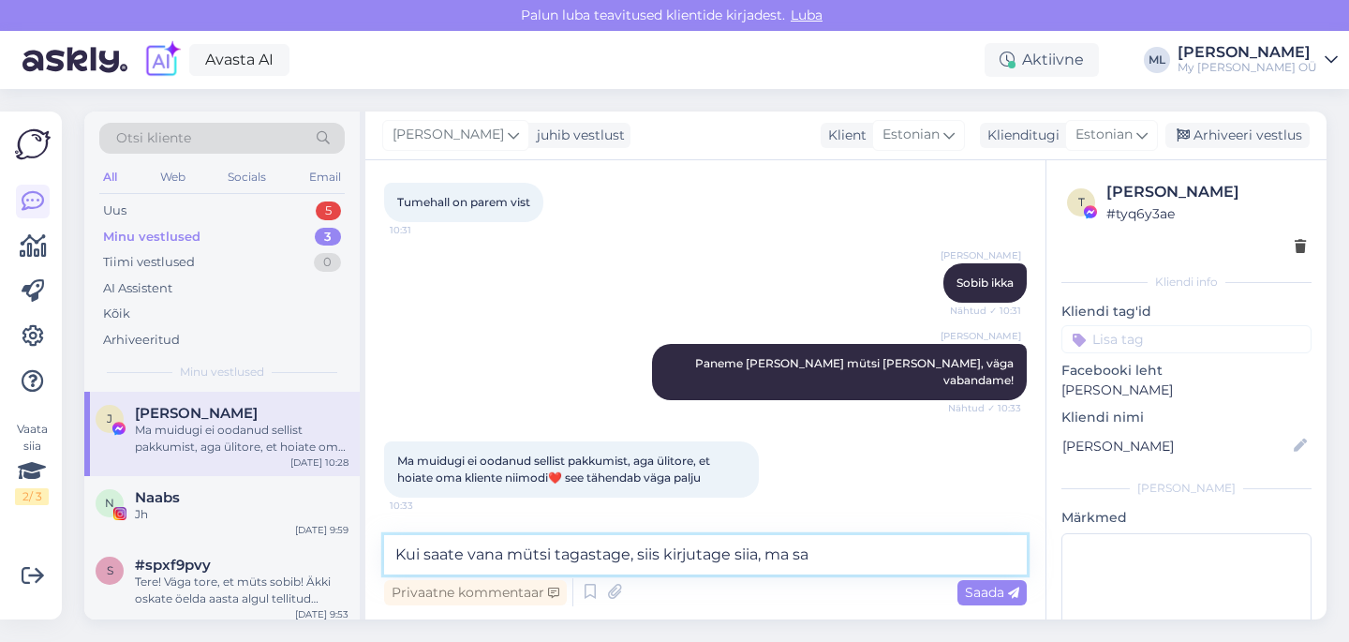
scroll to position [1081, 0]
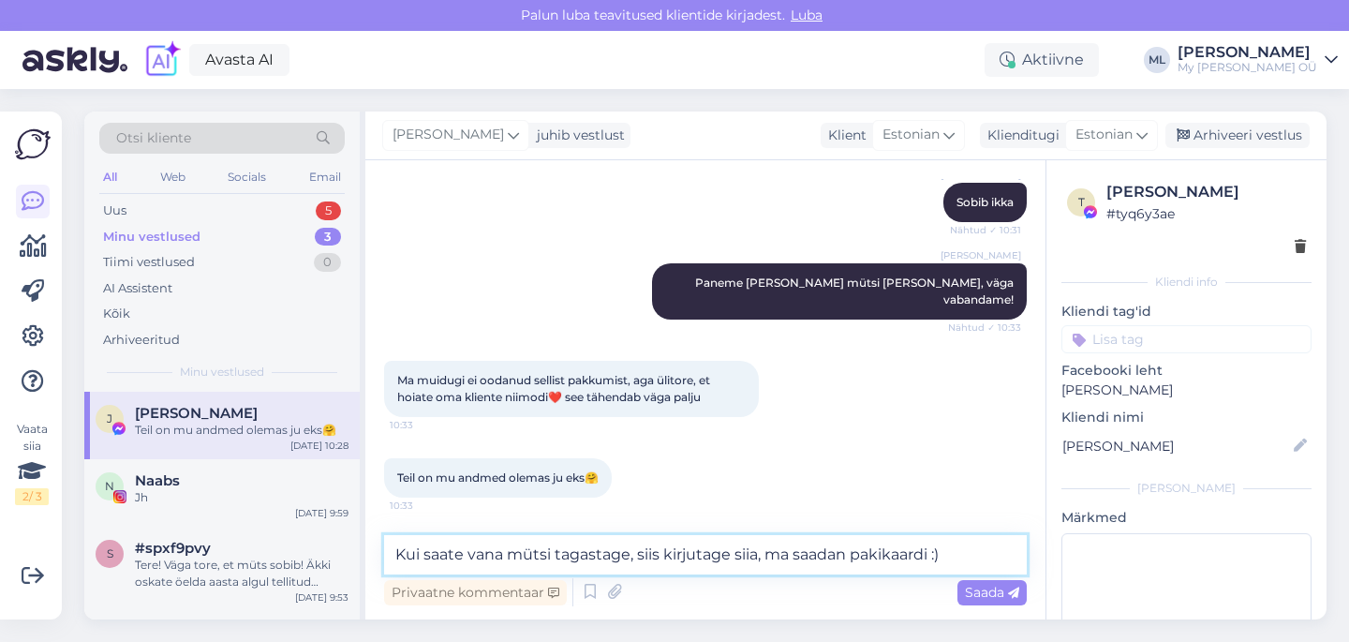
click at [629, 558] on textarea "Kui saate vana mütsi tagastage, siis kirjutage siia, ma saadan pakikaardi :)" at bounding box center [705, 554] width 642 height 39
type textarea "Kui saate vana mütsi tagastada, siis kirjutage siia, ma saadan pakikaardi :)"
click at [762, 561] on textarea "Kui saate vana mütsi tagastada, siis kirjutage siia, ma saadan pakikaardi :)" at bounding box center [705, 554] width 642 height 39
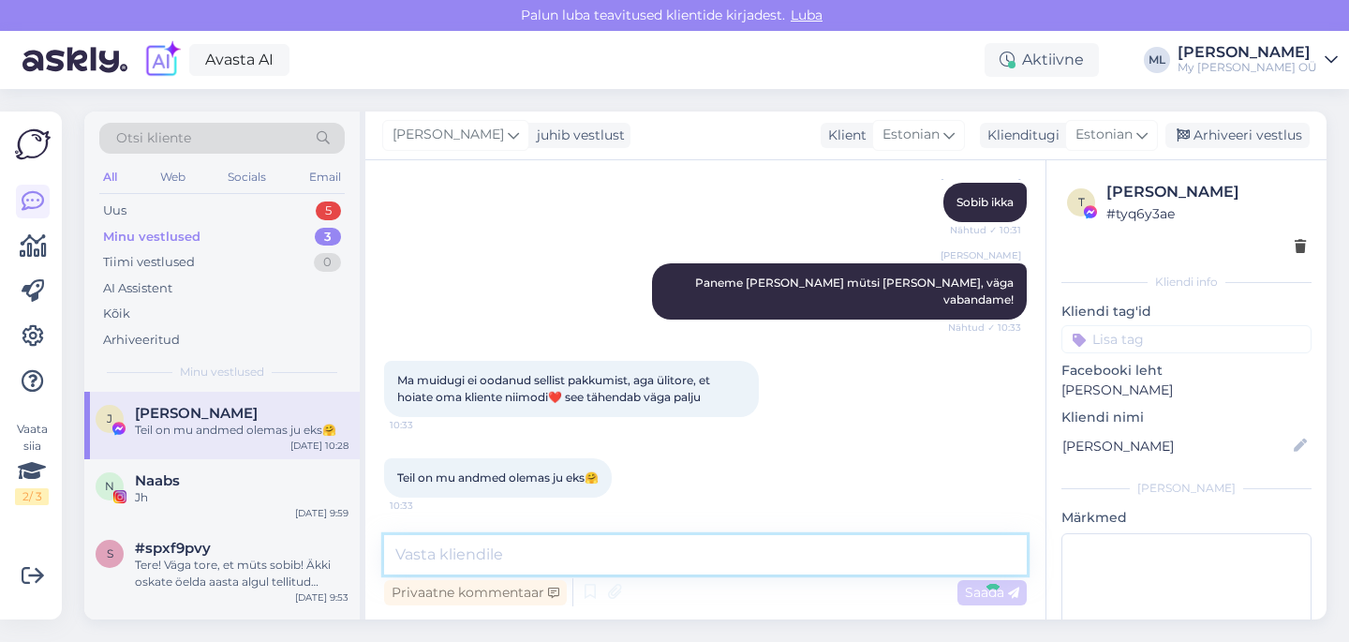
scroll to position [1178, 0]
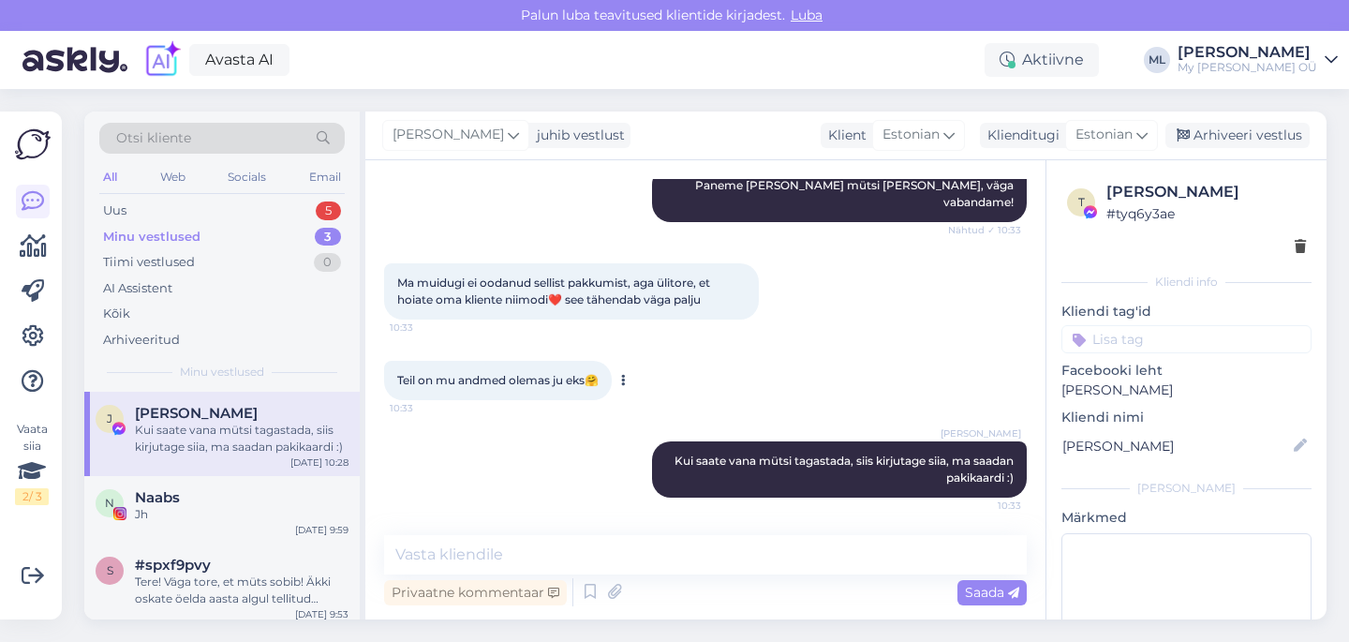
click at [478, 376] on span "Teil on mu andmed olemas ju eks🤗" at bounding box center [497, 380] width 201 height 14
click at [507, 368] on div "Teil on mu andmed olemas ju eks🤗 10:33" at bounding box center [498, 380] width 228 height 39
click at [627, 379] on button at bounding box center [622, 380] width 11 height 17
click at [561, 395] on div "Teil on mu andmed olemas ju eks🤗 10:33" at bounding box center [498, 380] width 228 height 39
click at [487, 556] on textarea at bounding box center [705, 554] width 642 height 39
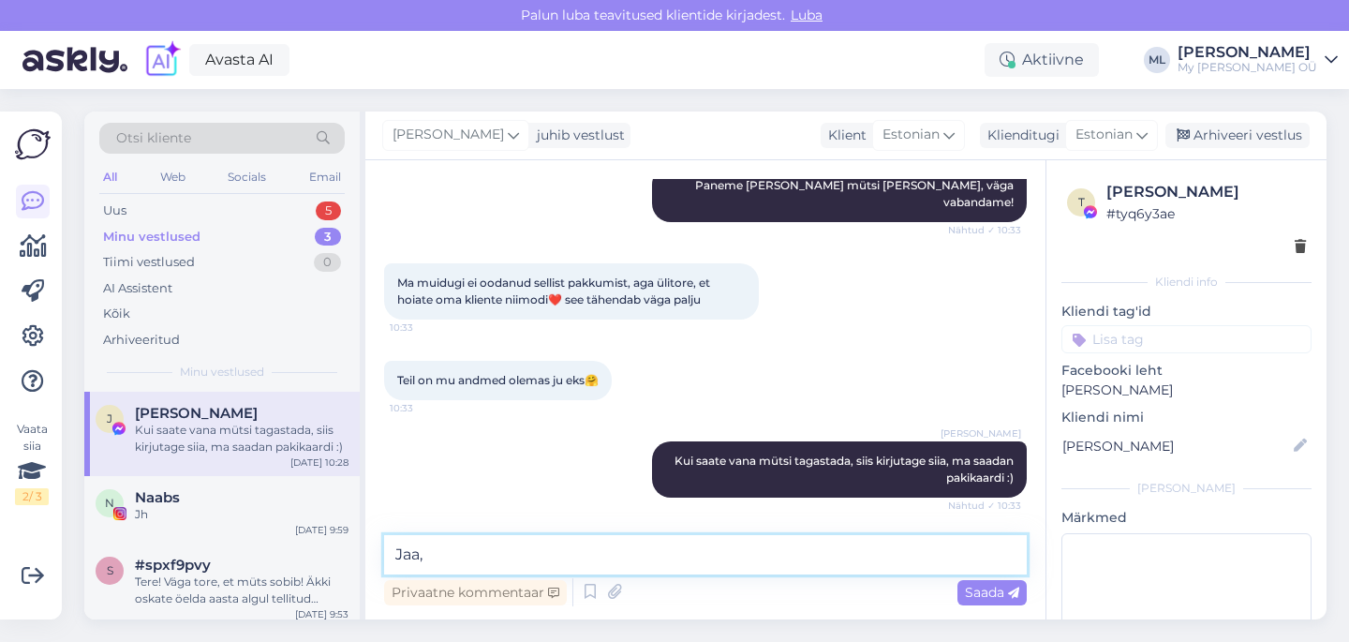
scroll to position [1259, 0]
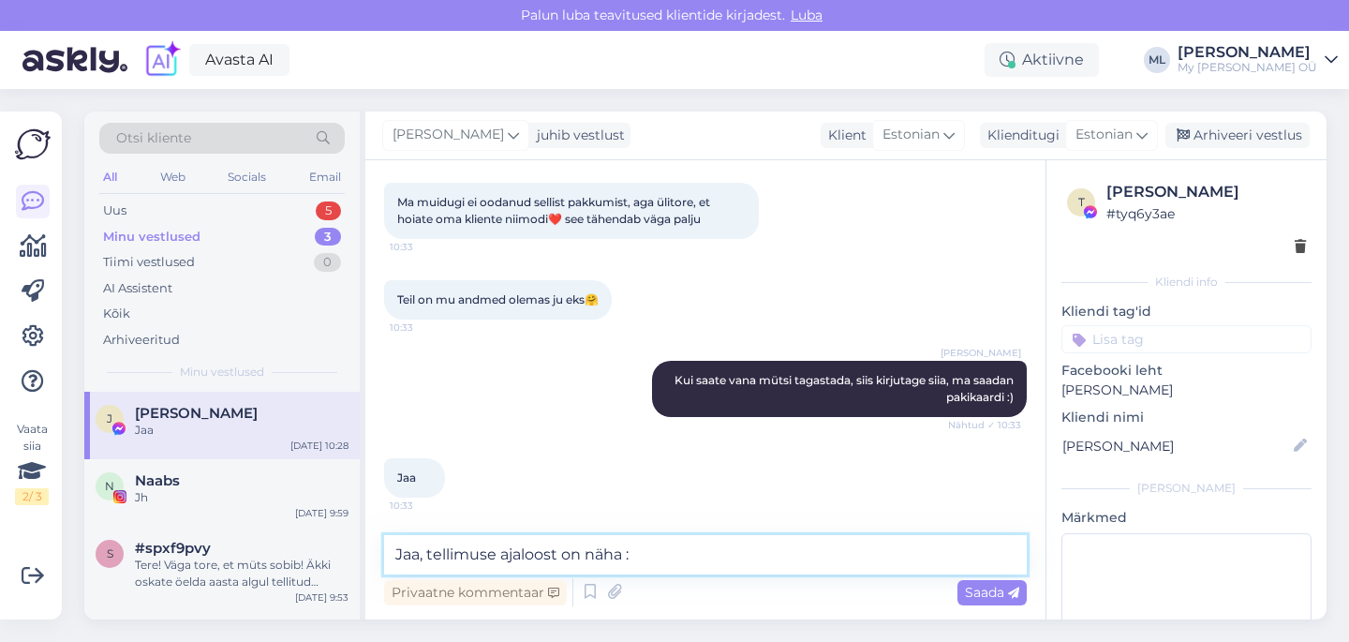
type textarea "Jaa, tellimuse ajaloost on näha"
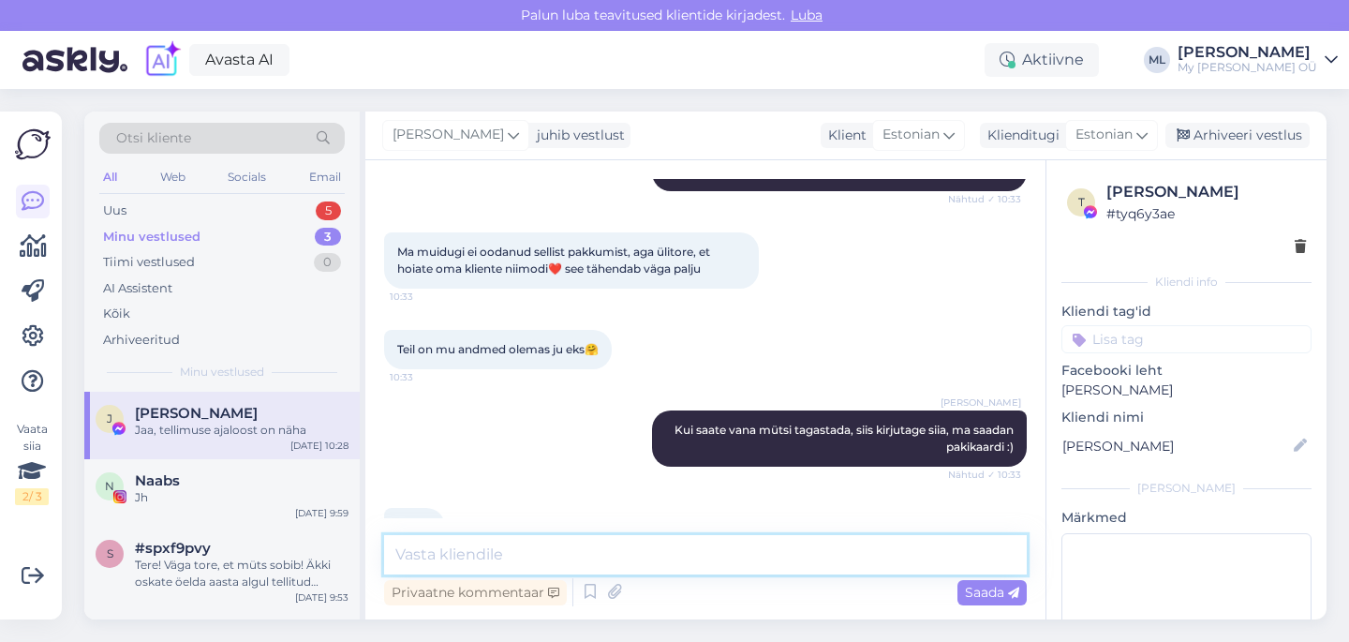
scroll to position [1175, 0]
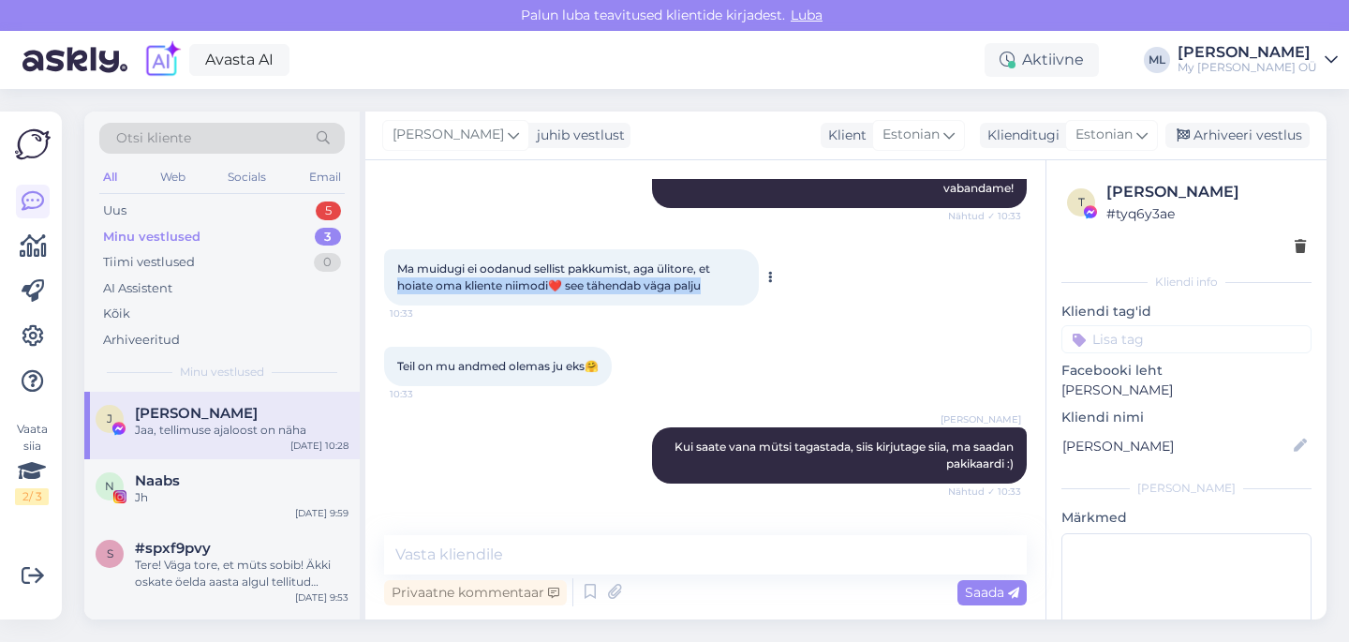
drag, startPoint x: 708, startPoint y: 304, endPoint x: 385, endPoint y: 294, distance: 323.3
click at [385, 294] on div "Ma muidugi ei oodanud sellist pakkumist, aga ülitore, et hoiate oma kliente nii…" at bounding box center [571, 277] width 375 height 56
click at [474, 326] on div "Ma muidugi ei oodanud sellist pakkumist, aga ülitore, et hoiate oma kliente nii…" at bounding box center [705, 277] width 642 height 97
click at [207, 468] on div "N Naabs Jh [DATE] 9:59" at bounding box center [221, 492] width 275 height 67
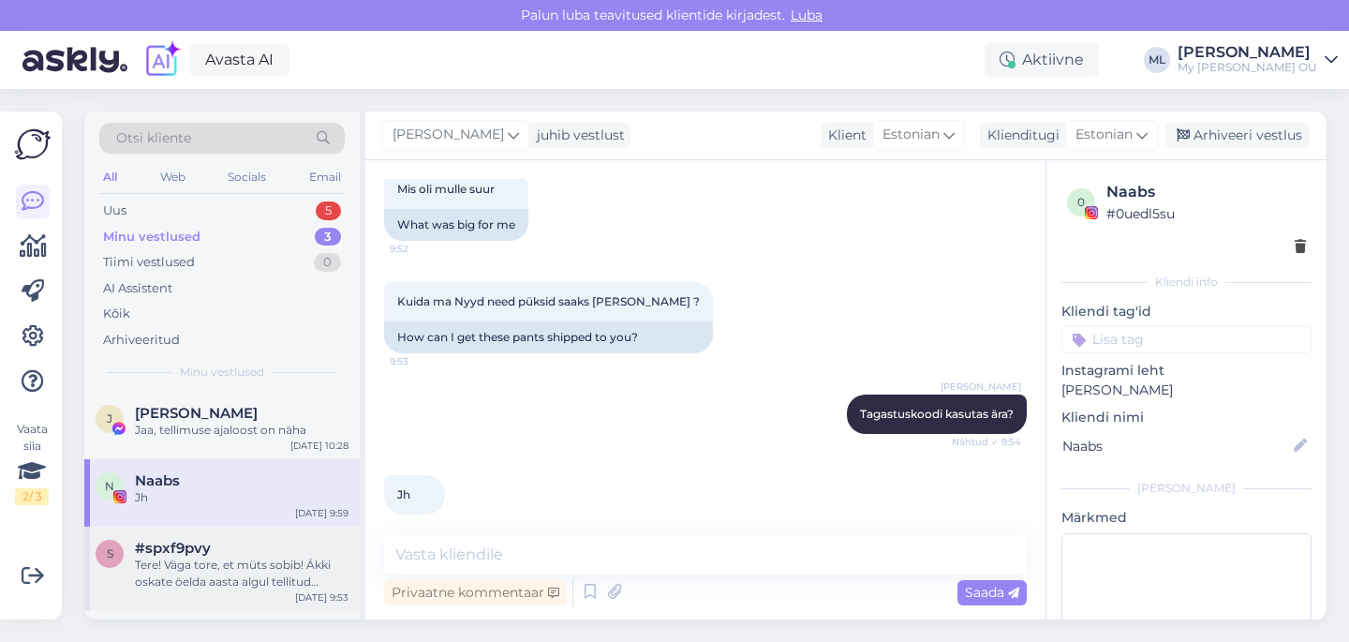
click at [237, 563] on div "Tere! Väga tore, et müts sobib! Äkki oskate öelda aasta algul tellitud mütside …" at bounding box center [242, 573] width 214 height 34
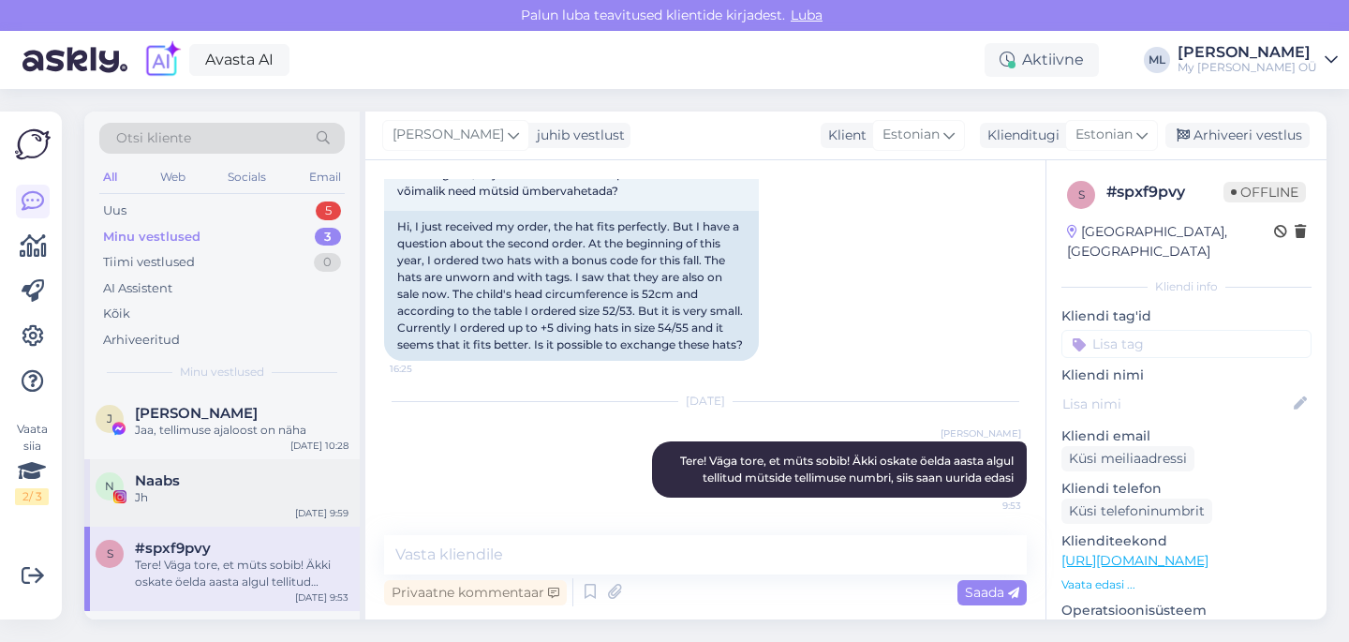
click at [138, 492] on div "Jh" at bounding box center [242, 497] width 214 height 17
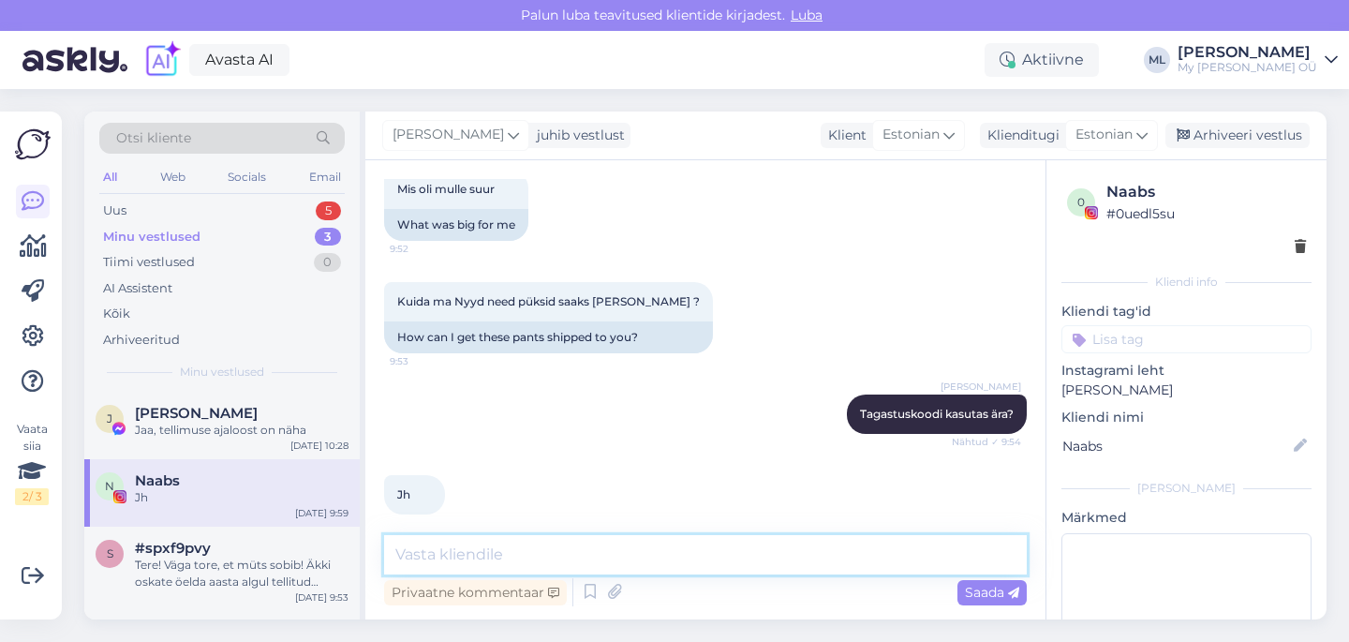
click at [520, 546] on textarea at bounding box center [705, 554] width 642 height 39
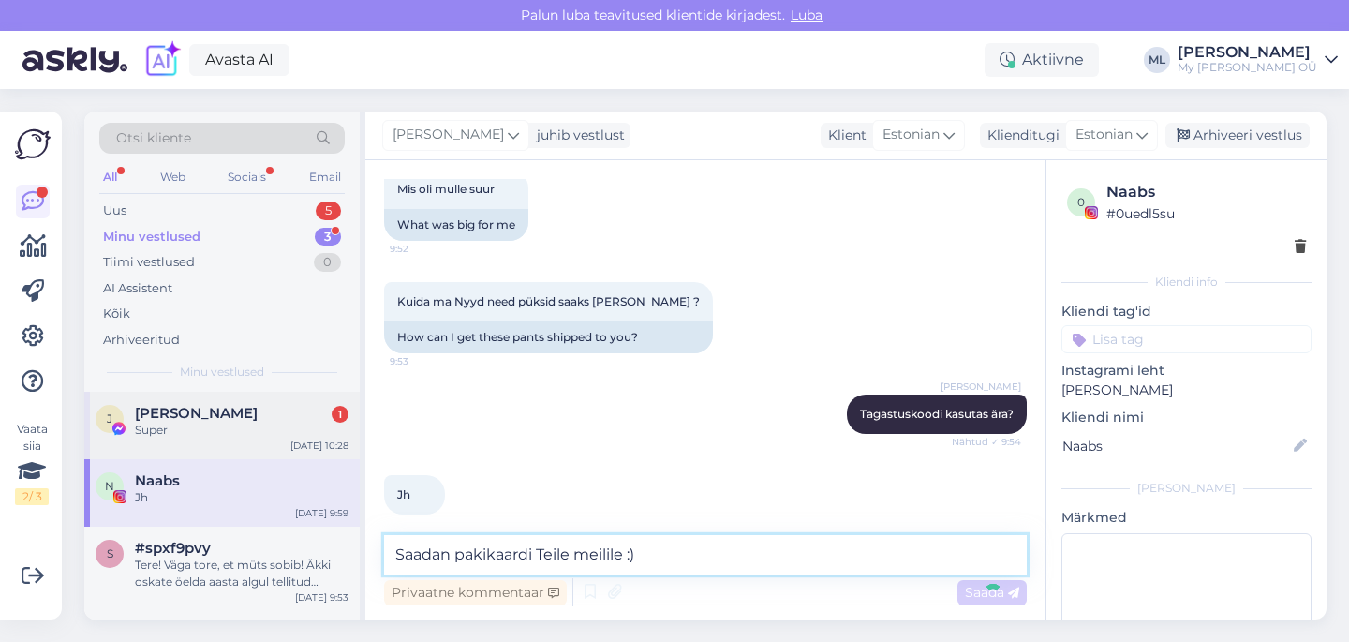
type textarea "Saadan pakikaardi Teile meilile :)"
click at [192, 446] on div "J [PERSON_NAME] 1 Super [DATE] 10:28" at bounding box center [221, 424] width 275 height 67
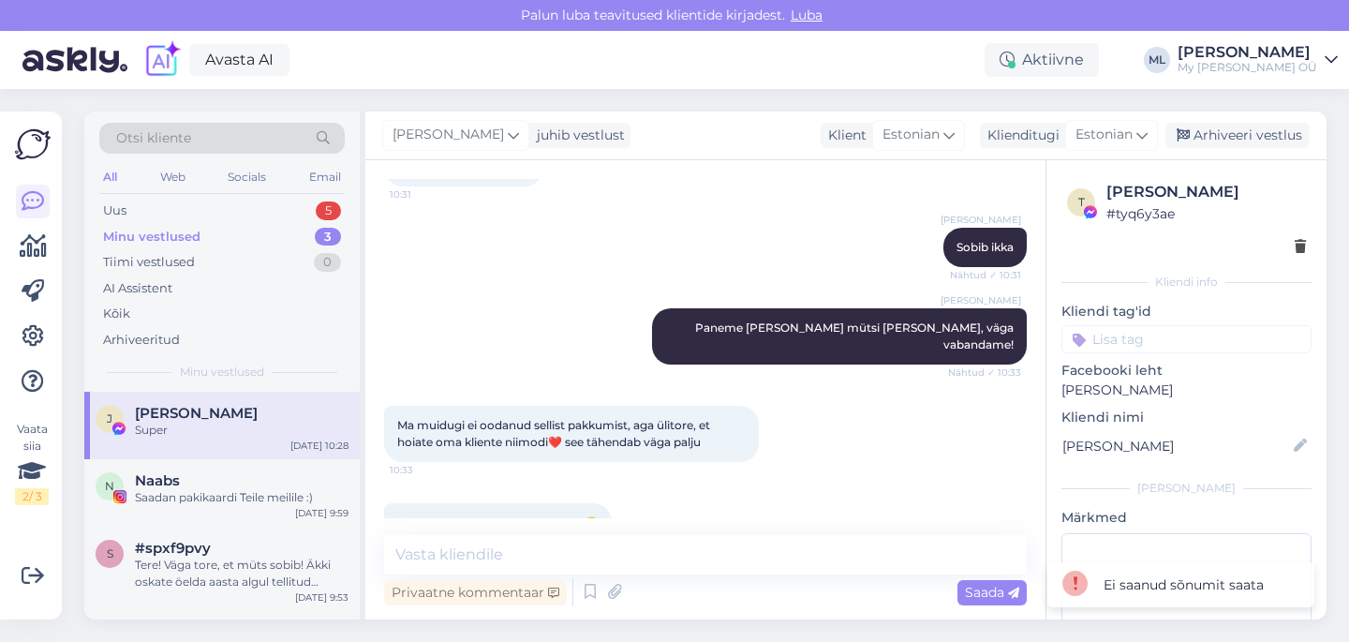
scroll to position [1420, 0]
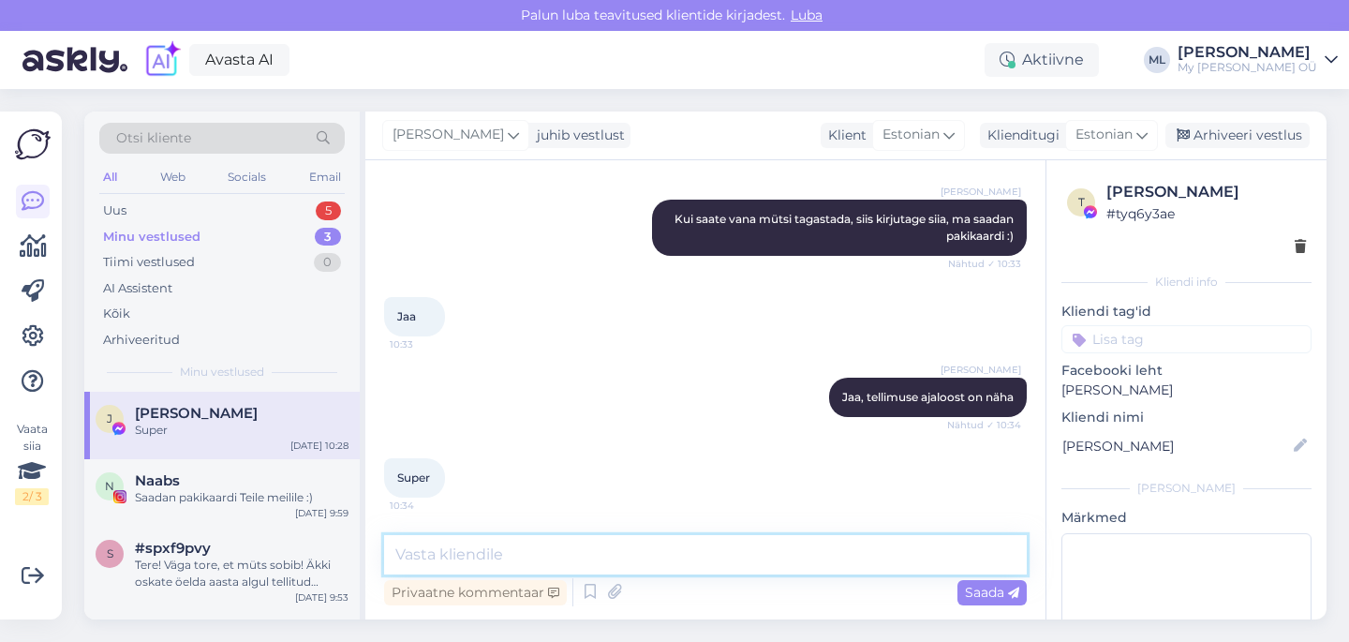
click at [518, 565] on textarea at bounding box center [705, 554] width 642 height 39
click at [1222, 119] on div "[PERSON_NAME] juhib vestlust Klient [DEMOGRAPHIC_DATA] Klienditugi [DEMOGRAPHIC…" at bounding box center [845, 135] width 961 height 49
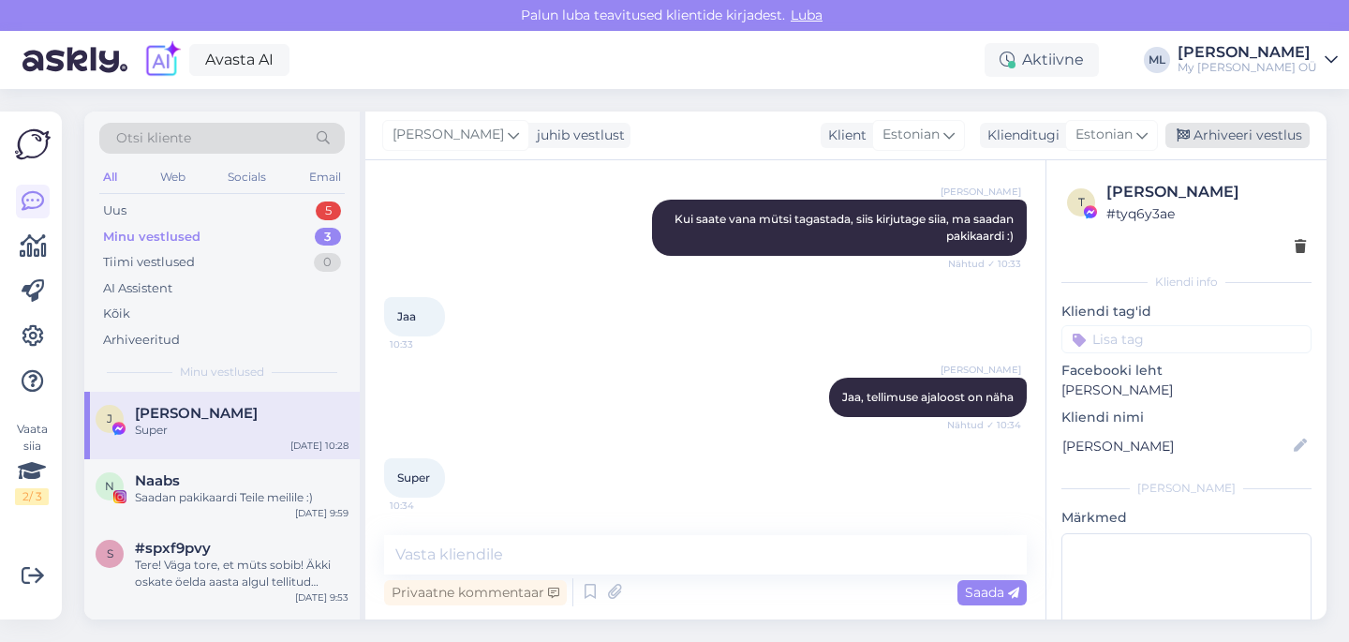
click at [1222, 132] on div "Arhiveeri vestlus" at bounding box center [1237, 135] width 144 height 25
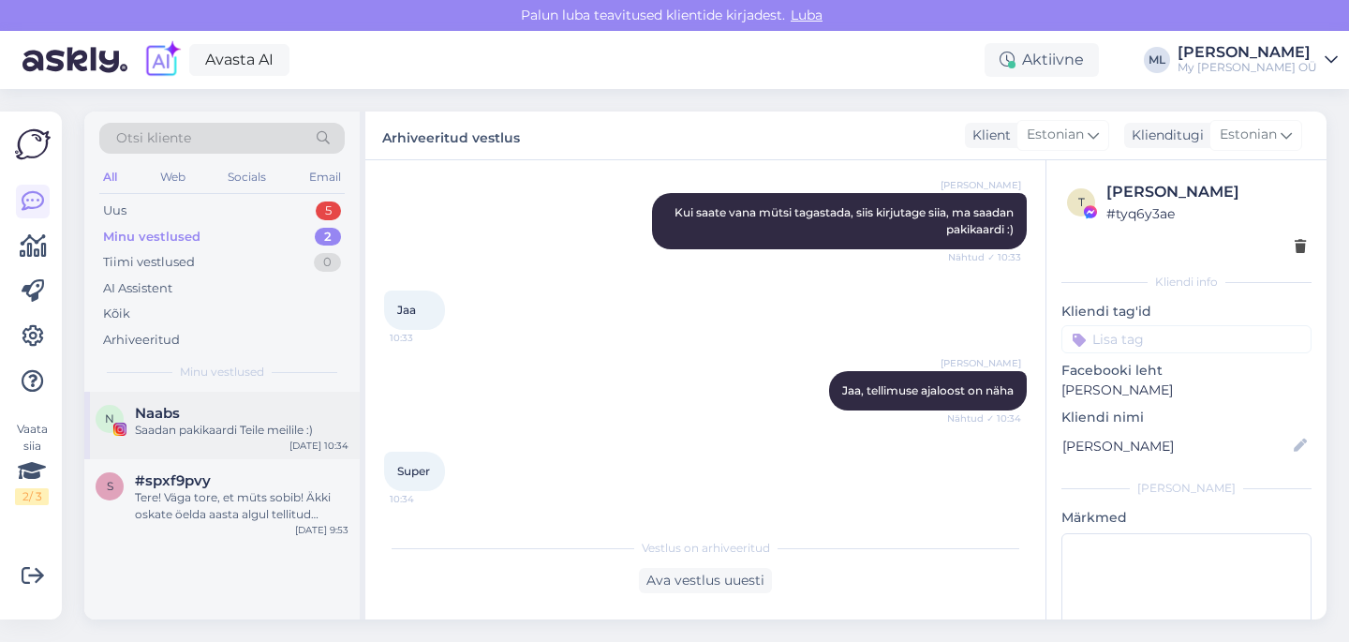
click at [195, 414] on div "Naabs" at bounding box center [242, 413] width 214 height 17
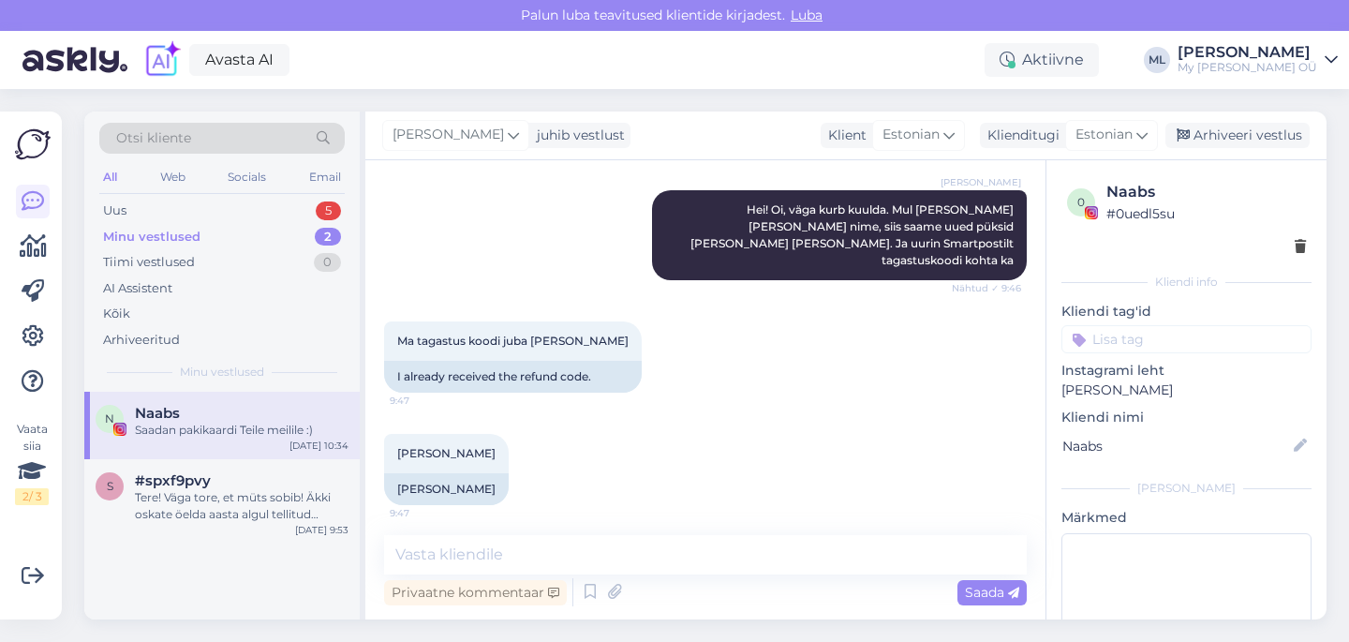
scroll to position [2504, 0]
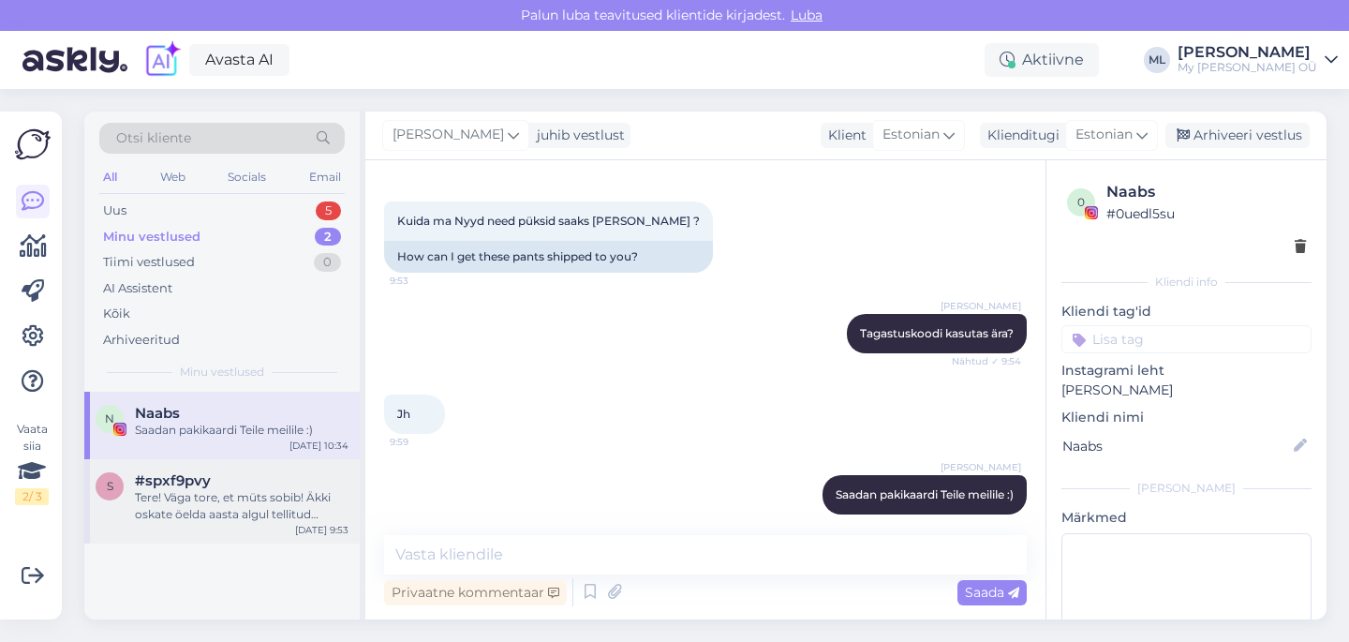
click at [175, 496] on div "Tere! Väga tore, et müts sobib! Äkki oskate öelda aasta algul tellitud mütside …" at bounding box center [242, 506] width 214 height 34
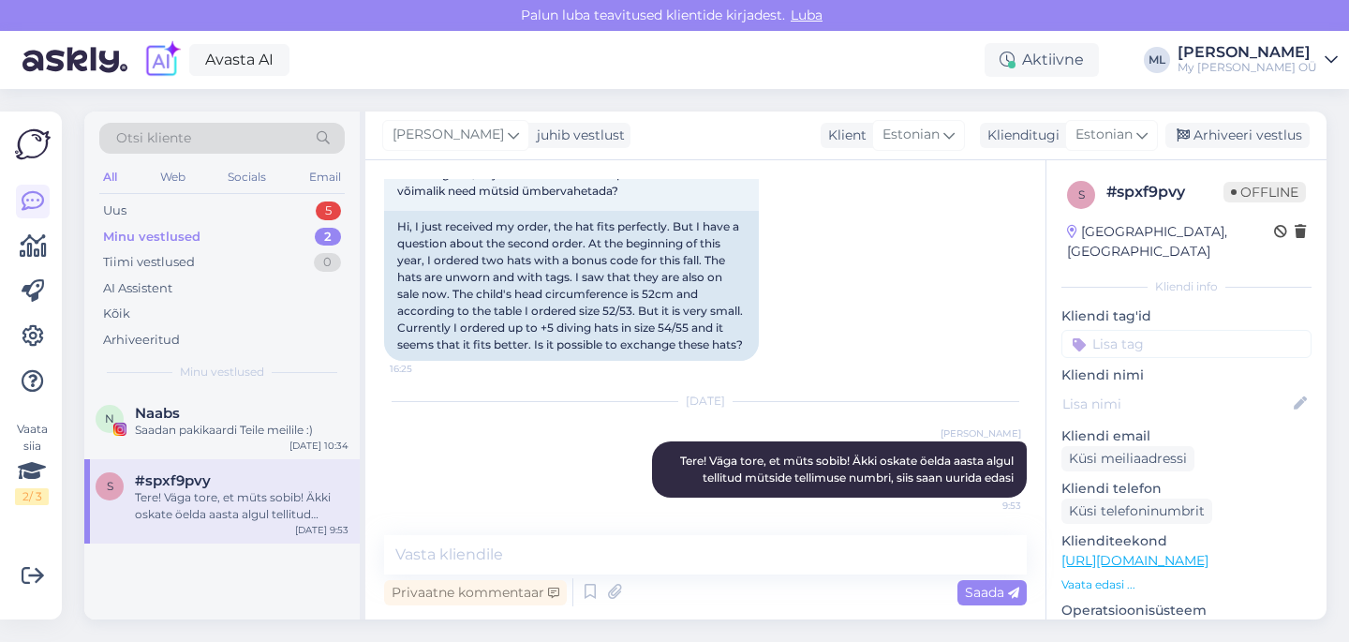
click at [174, 224] on div "Minu vestlused 2" at bounding box center [221, 237] width 245 height 26
click at [113, 200] on div "Uus 5" at bounding box center [221, 211] width 245 height 26
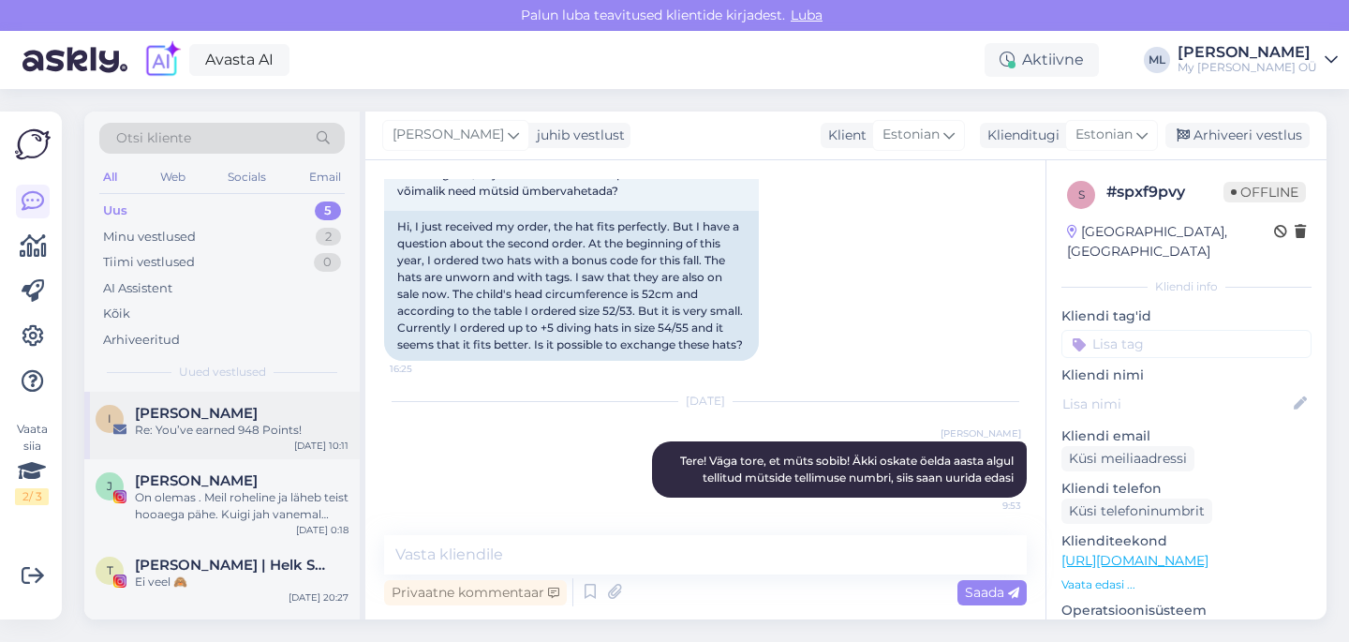
click at [147, 424] on div "Re: You’ve earned 948 Points!" at bounding box center [242, 429] width 214 height 17
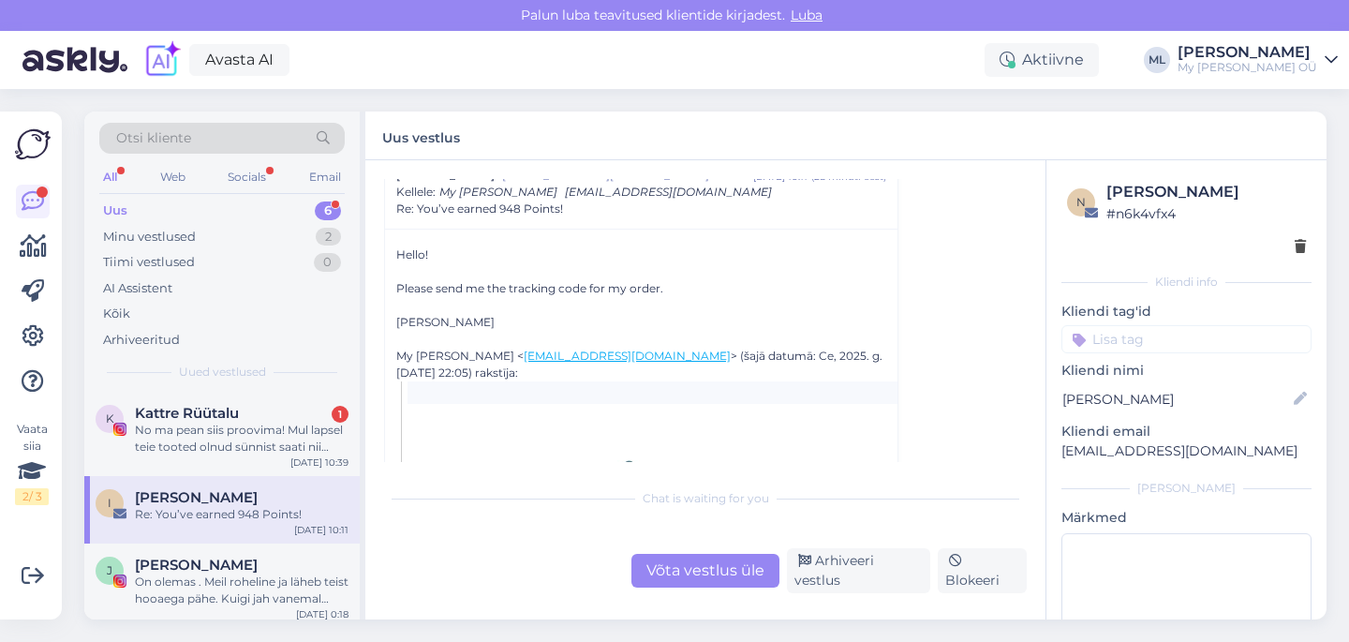
scroll to position [89, 0]
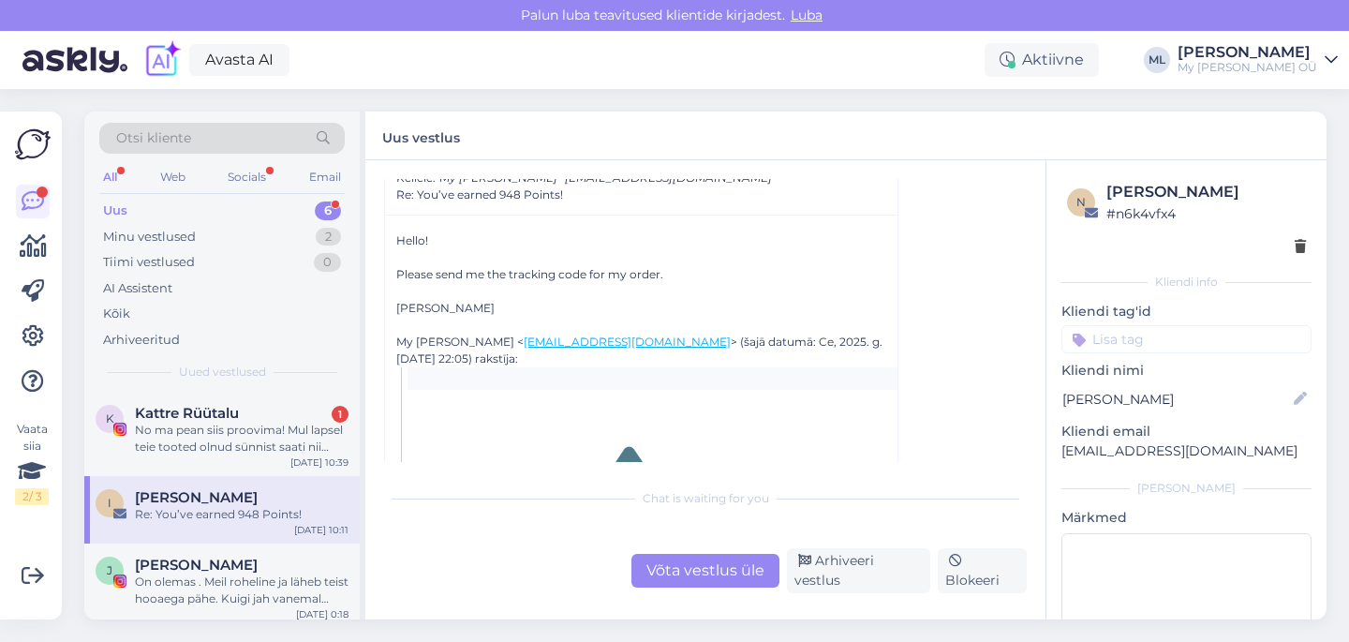
click at [1126, 190] on div "[PERSON_NAME]" at bounding box center [1205, 192] width 199 height 22
copy div "[PERSON_NAME]"
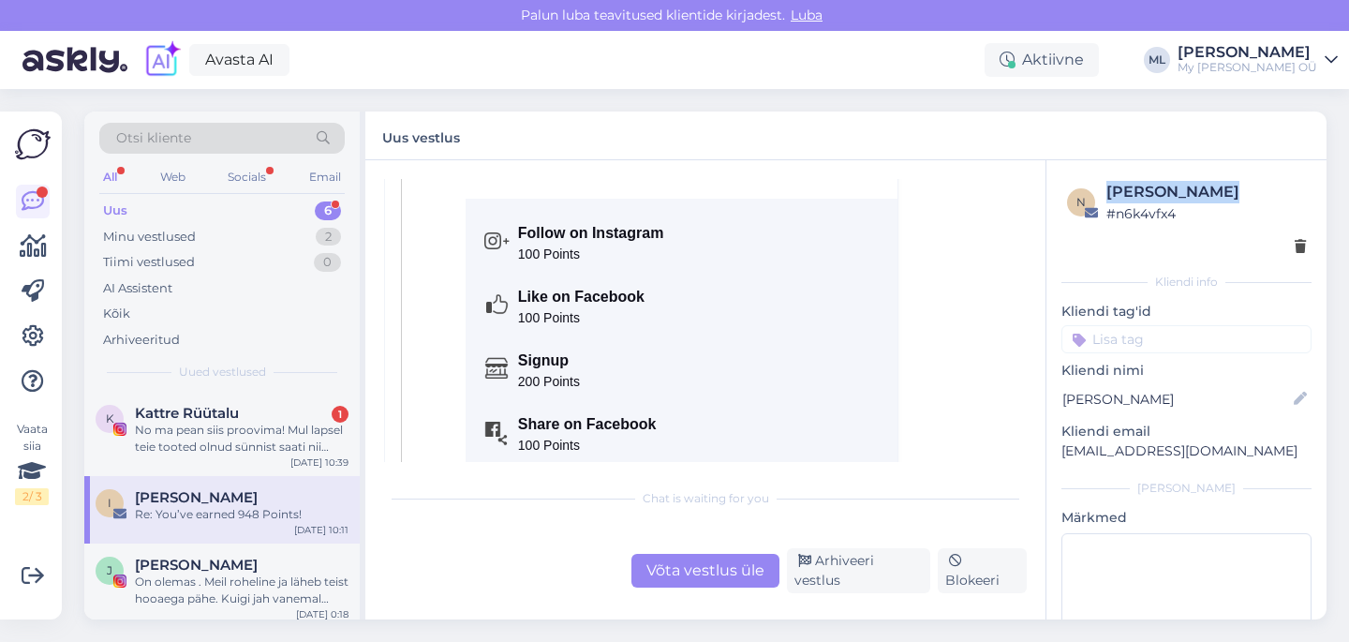
scroll to position [0, 0]
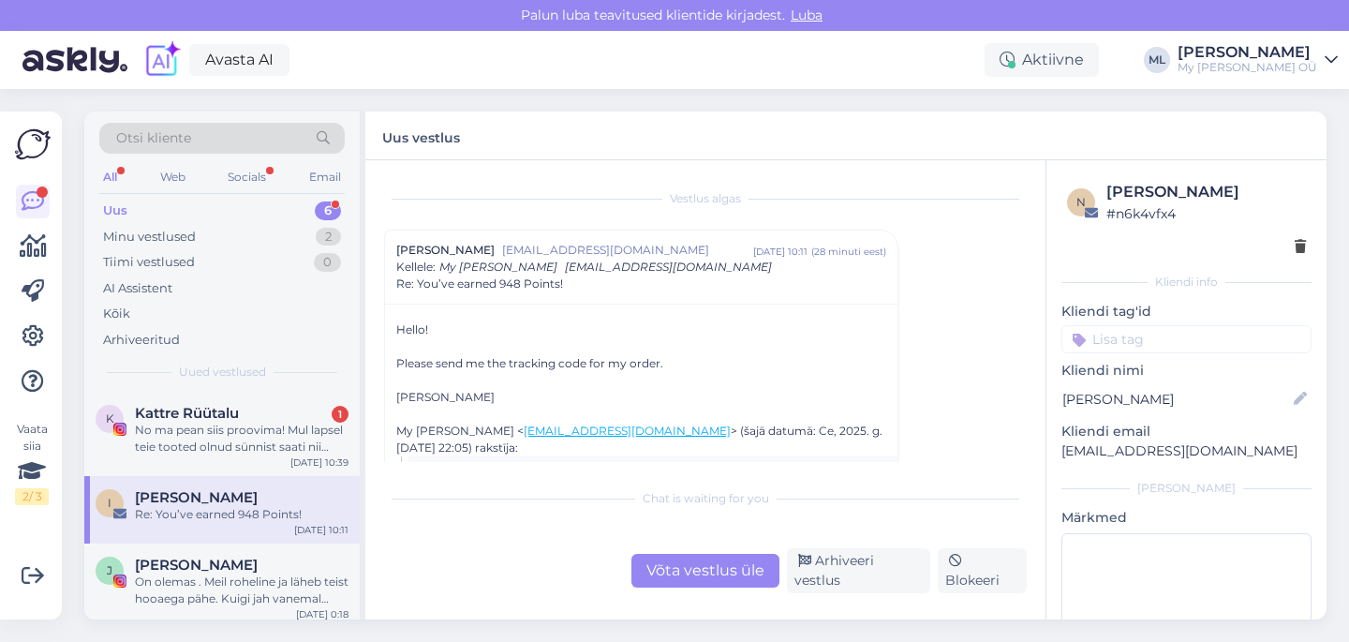
click at [734, 583] on div "Võta vestlus üle" at bounding box center [705, 571] width 148 height 34
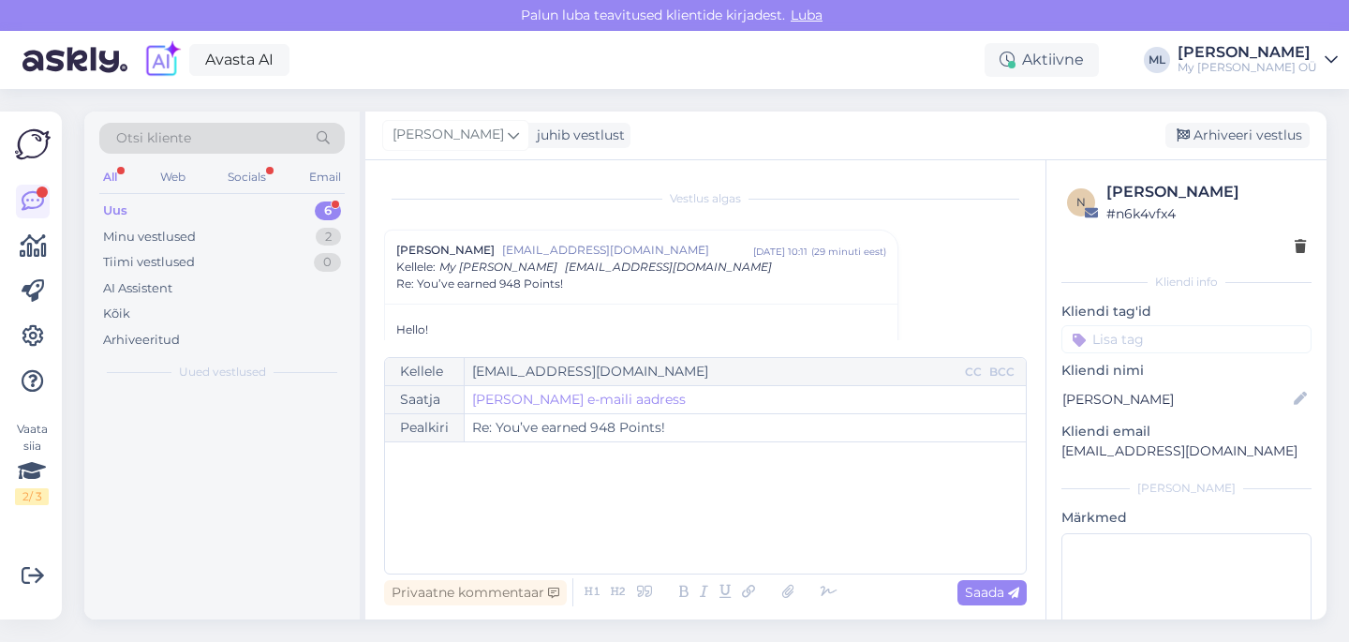
scroll to position [51, 0]
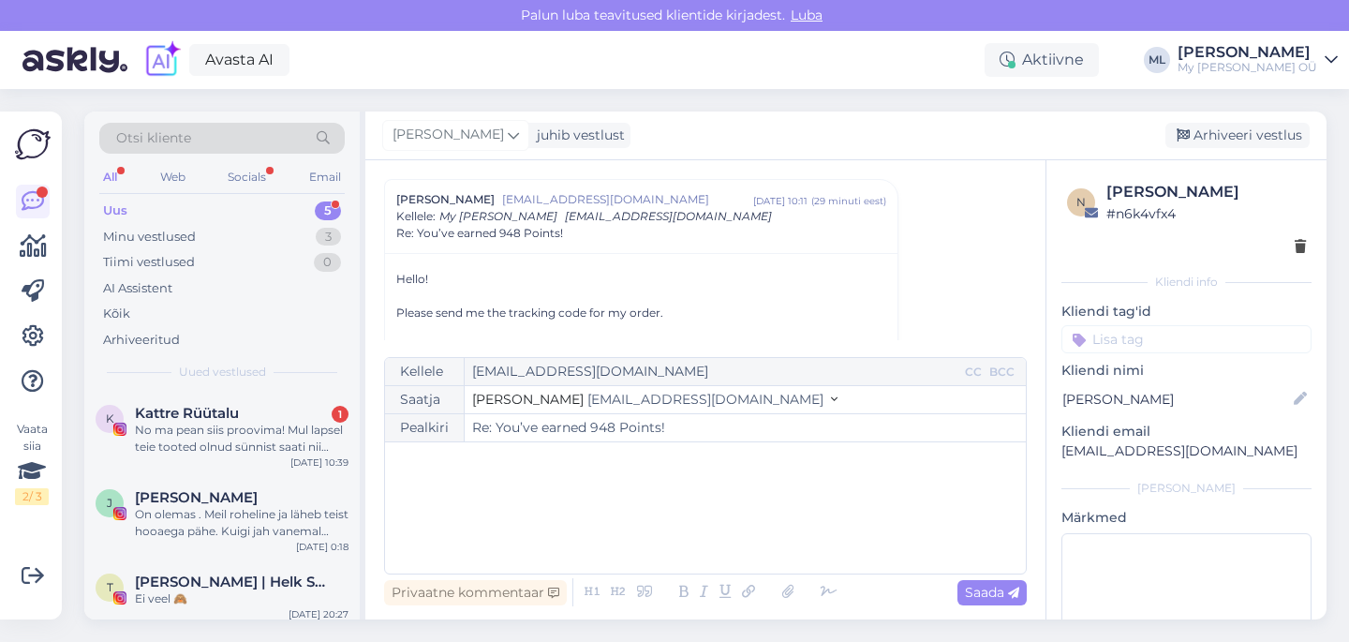
click at [605, 394] on span "[EMAIL_ADDRESS][DOMAIN_NAME]" at bounding box center [705, 399] width 236 height 17
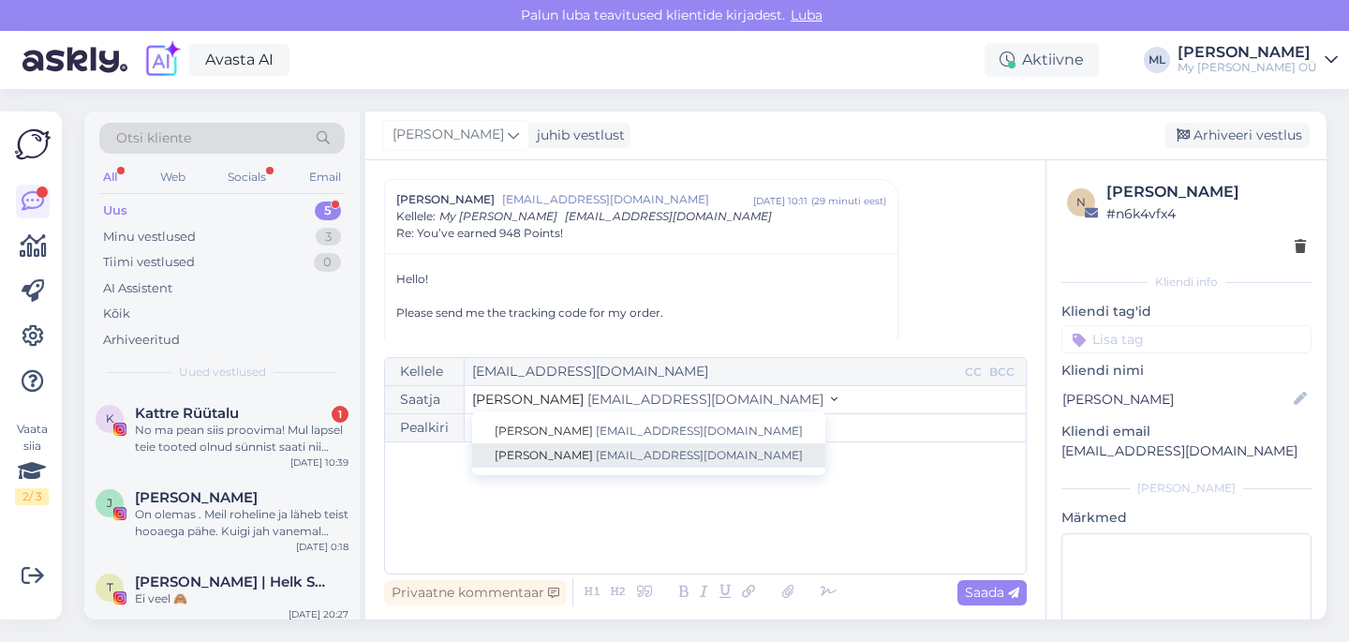
click at [596, 458] on span "[EMAIL_ADDRESS][DOMAIN_NAME]" at bounding box center [699, 455] width 207 height 14
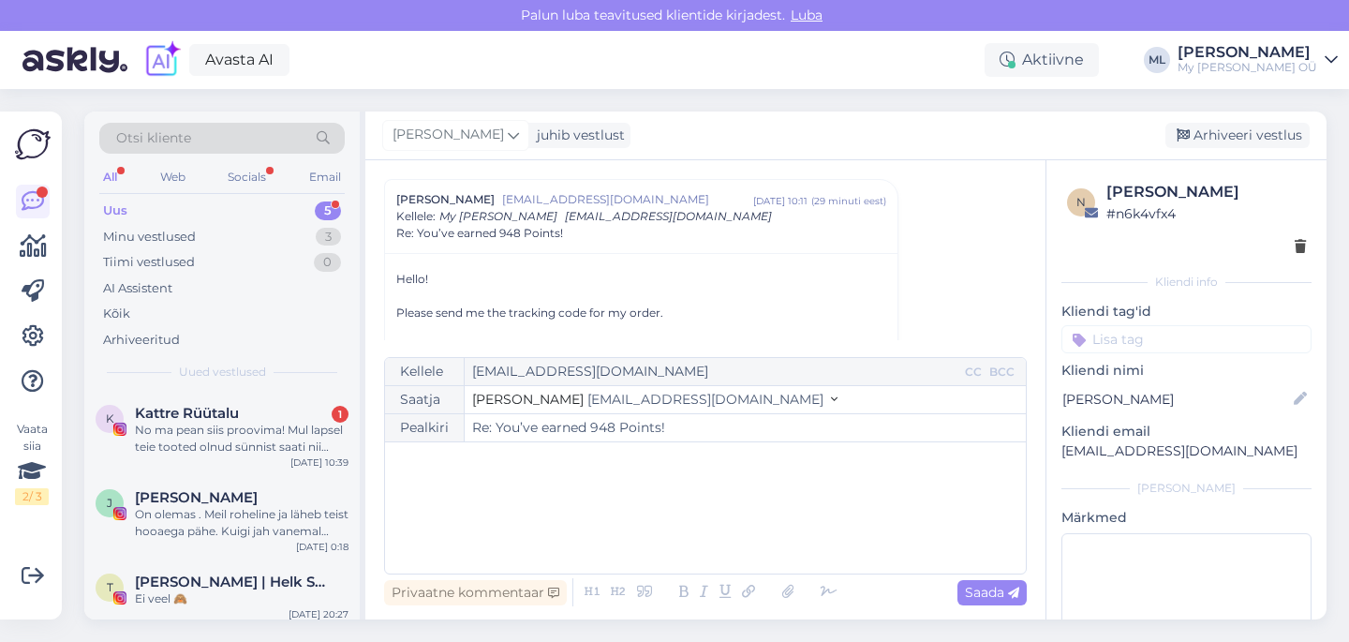
click at [476, 482] on div "﻿" at bounding box center [705, 507] width 622 height 112
click at [495, 483] on div "﻿" at bounding box center [705, 507] width 622 height 112
click at [289, 228] on div "Minu vestlused 3" at bounding box center [221, 237] width 245 height 26
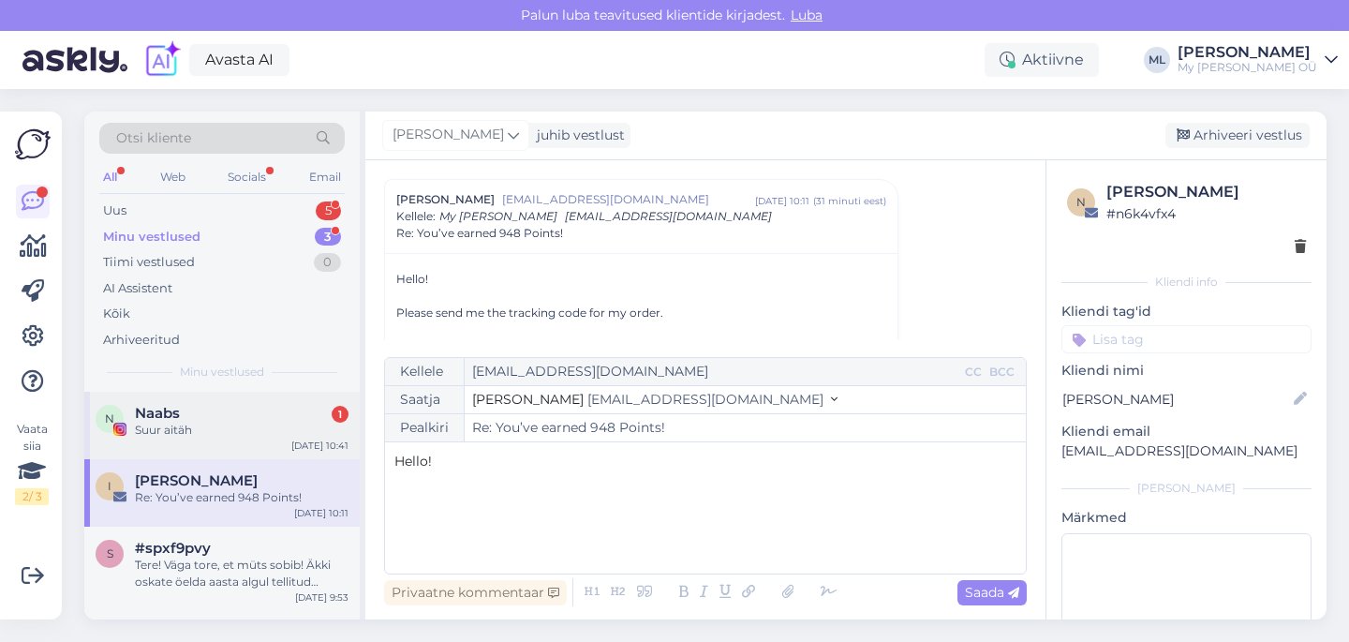
click at [158, 448] on div "N Naabs 1 Suur aitäh [DATE] 10:41" at bounding box center [221, 424] width 275 height 67
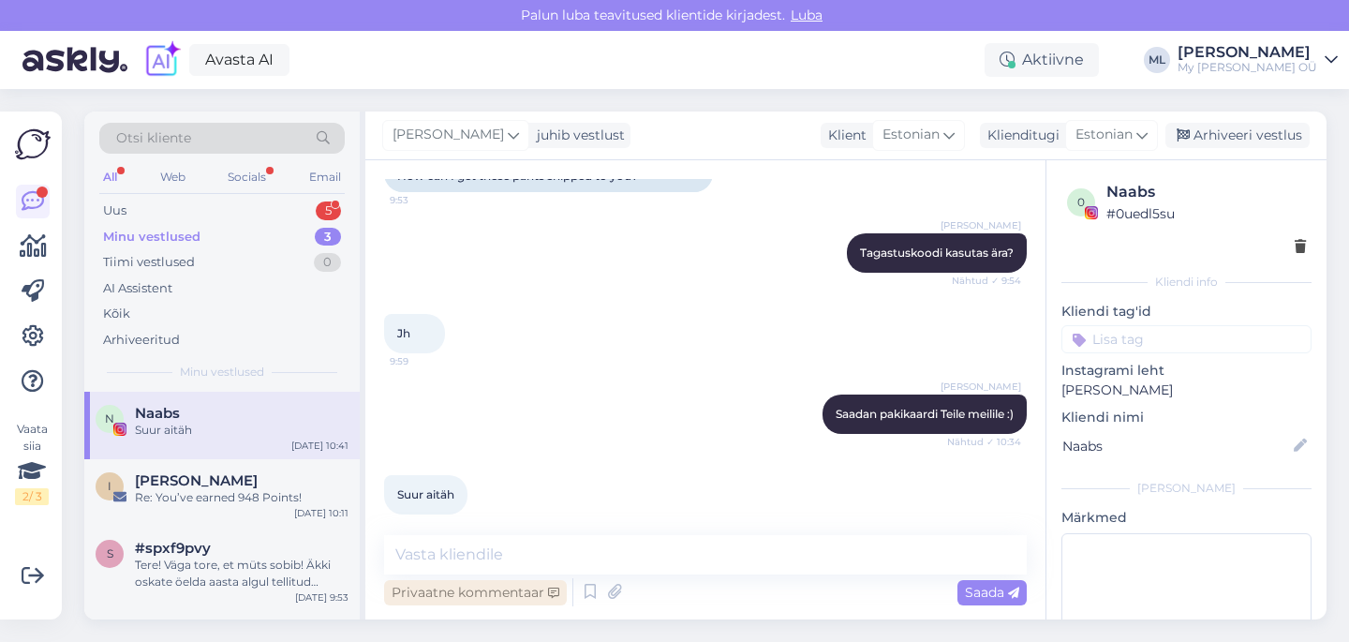
click at [476, 580] on div "Privaatne kommentaar" at bounding box center [475, 592] width 183 height 25
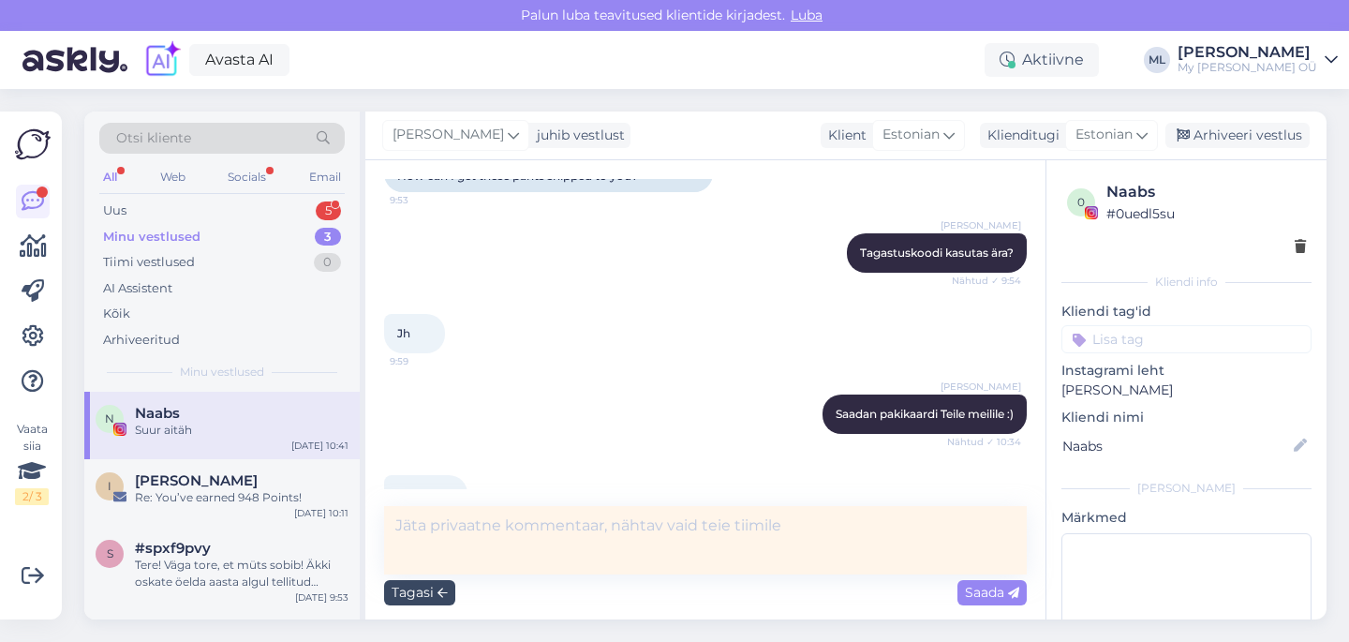
click at [425, 583] on div "Tagasi" at bounding box center [419, 592] width 71 height 25
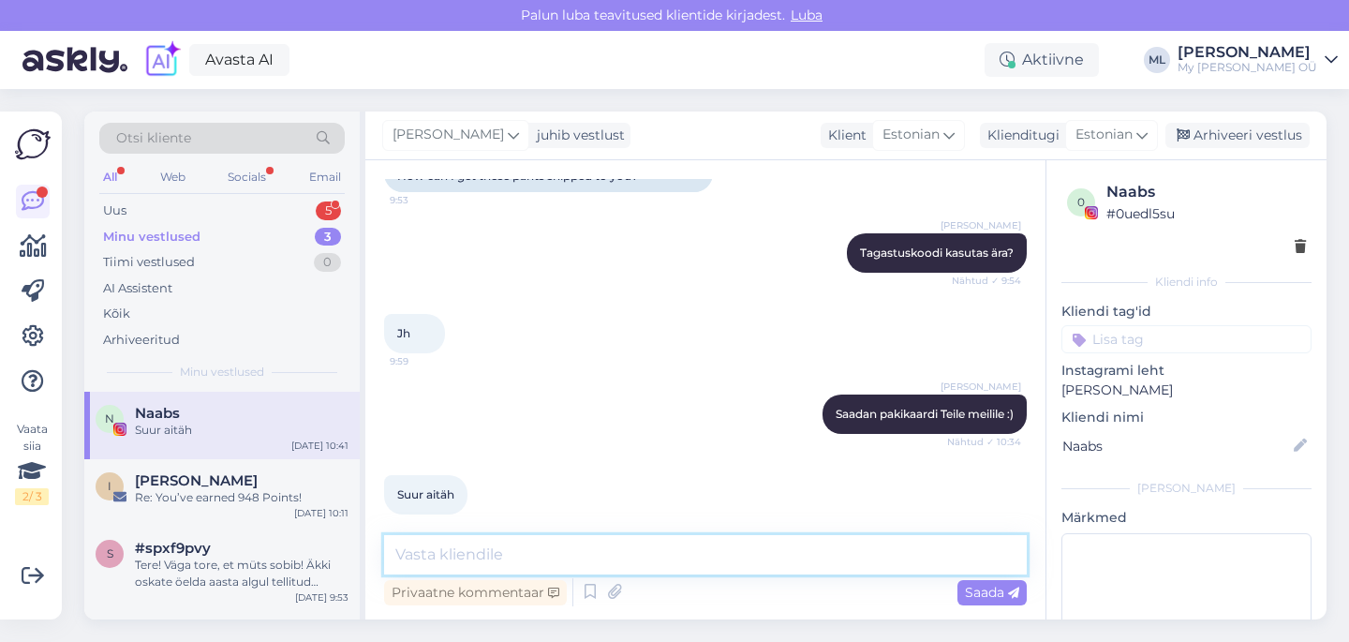
click at [463, 559] on textarea at bounding box center [705, 554] width 642 height 39
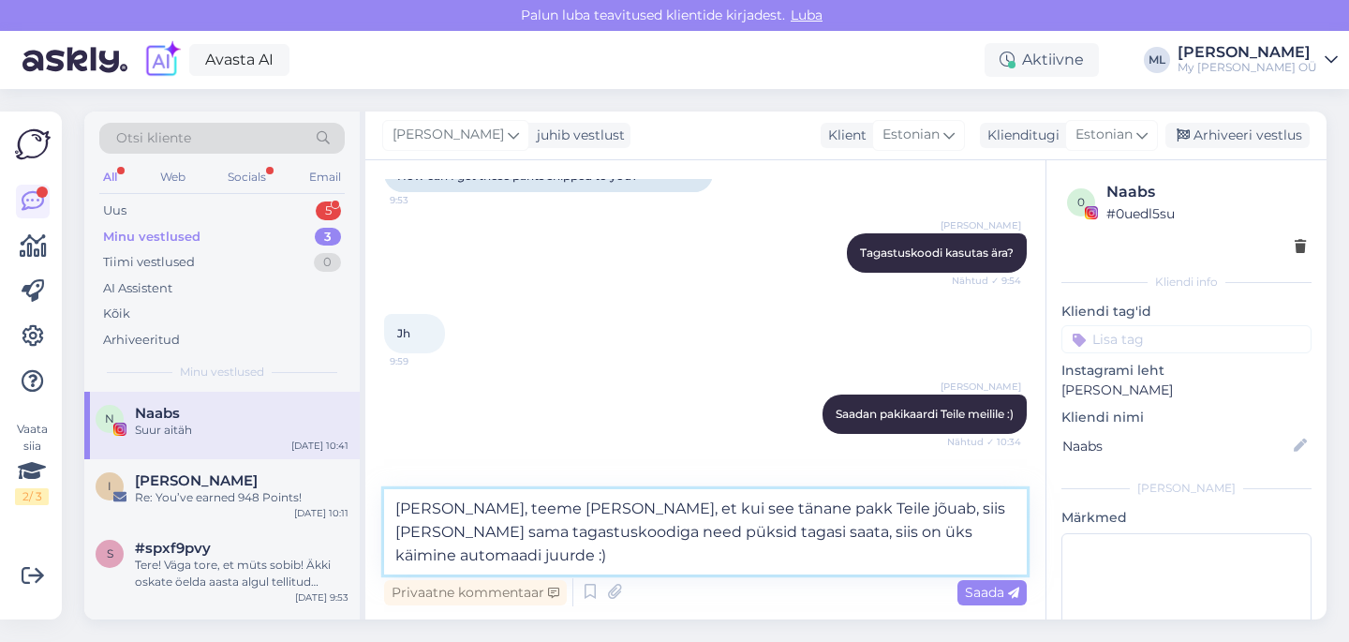
type textarea "[PERSON_NAME], teeme [PERSON_NAME], et kui see tänane pakk Teile jõuab, siis [P…"
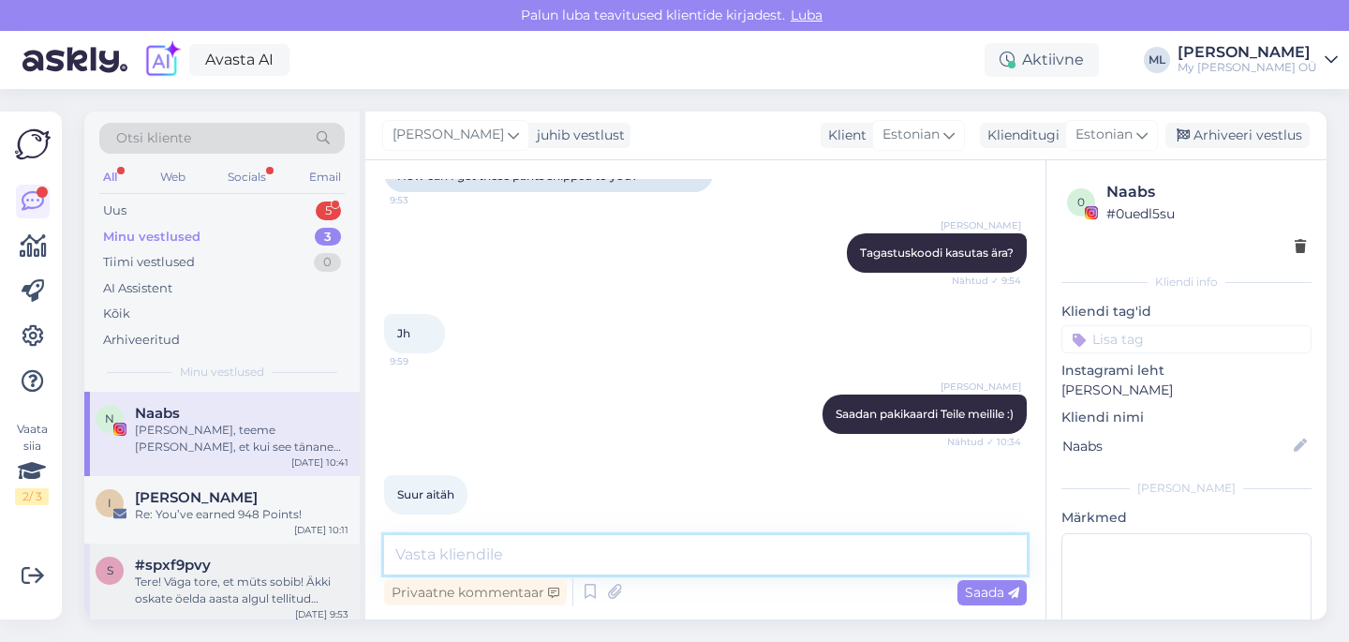
scroll to position [2699, 0]
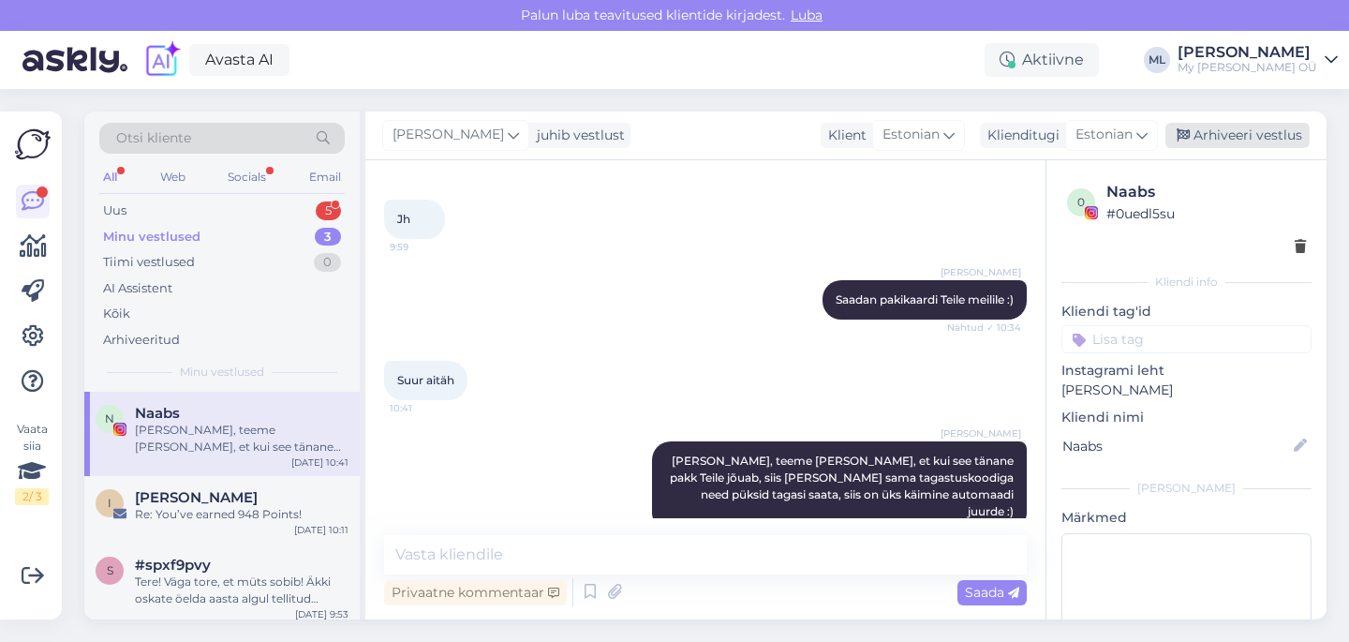
click at [1265, 125] on div "Arhiveeri vestlus" at bounding box center [1237, 135] width 144 height 25
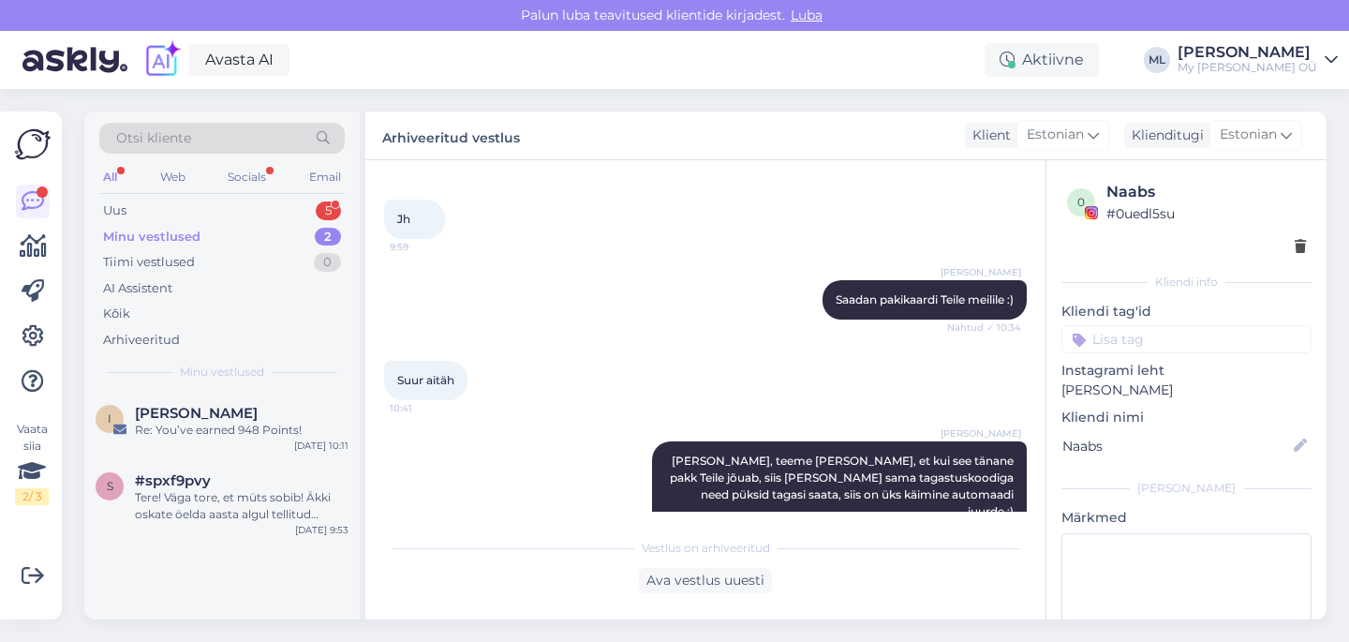
scroll to position [2706, 0]
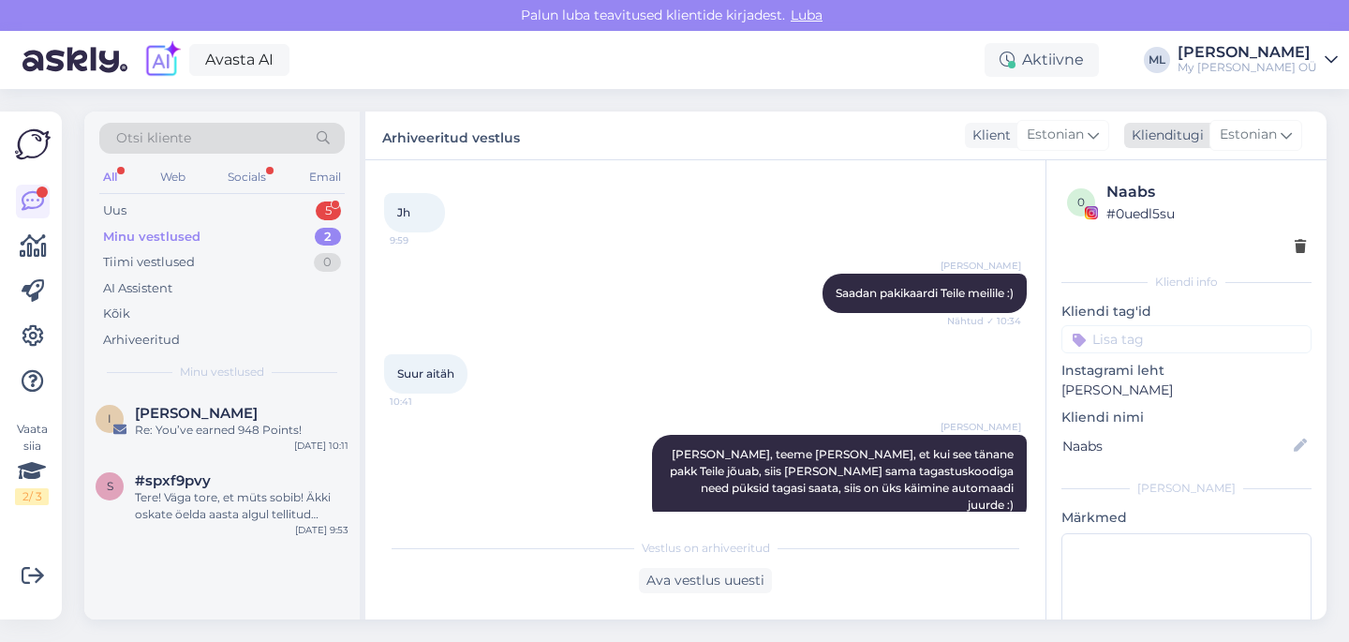
click at [1265, 127] on span "Estonian" at bounding box center [1247, 135] width 57 height 21
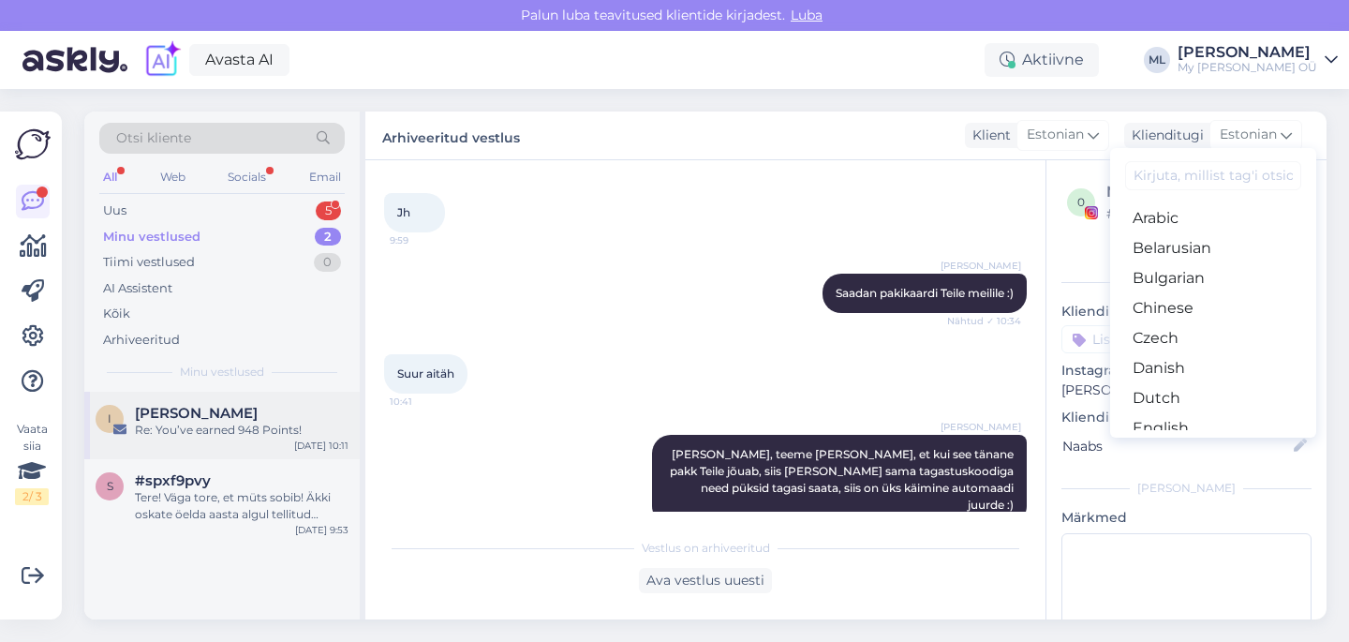
click at [238, 436] on div "Re: You’ve earned 948 Points!" at bounding box center [242, 429] width 214 height 17
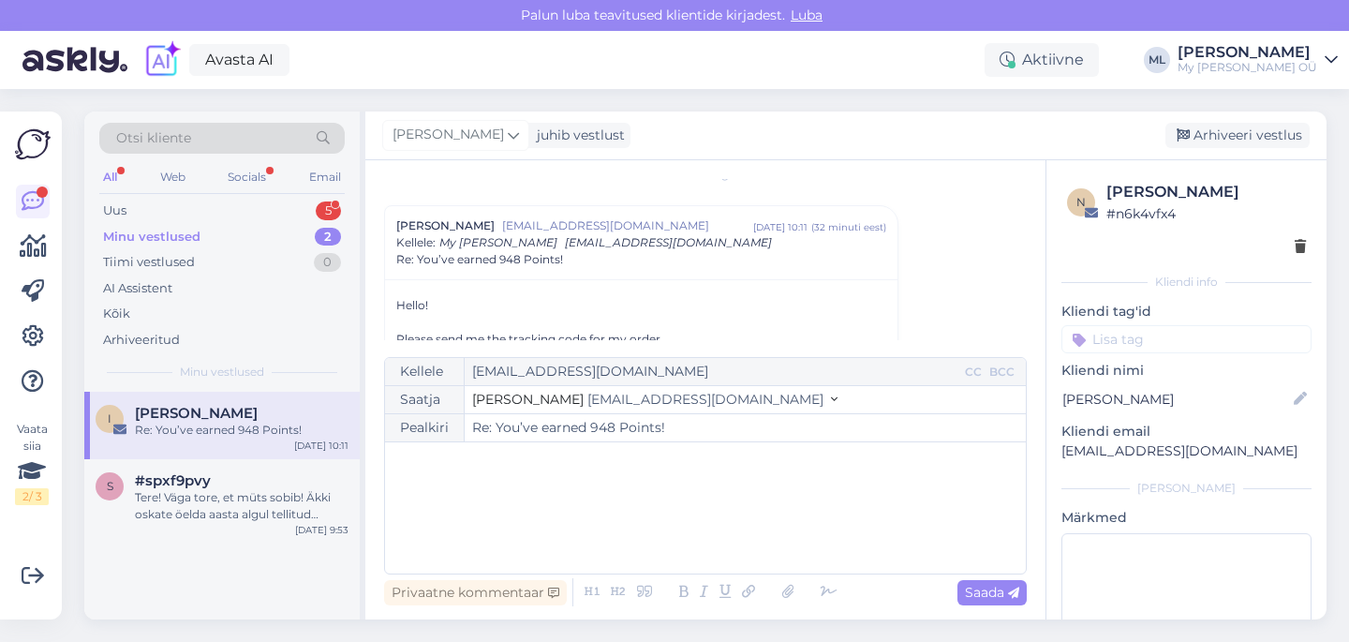
scroll to position [47, 0]
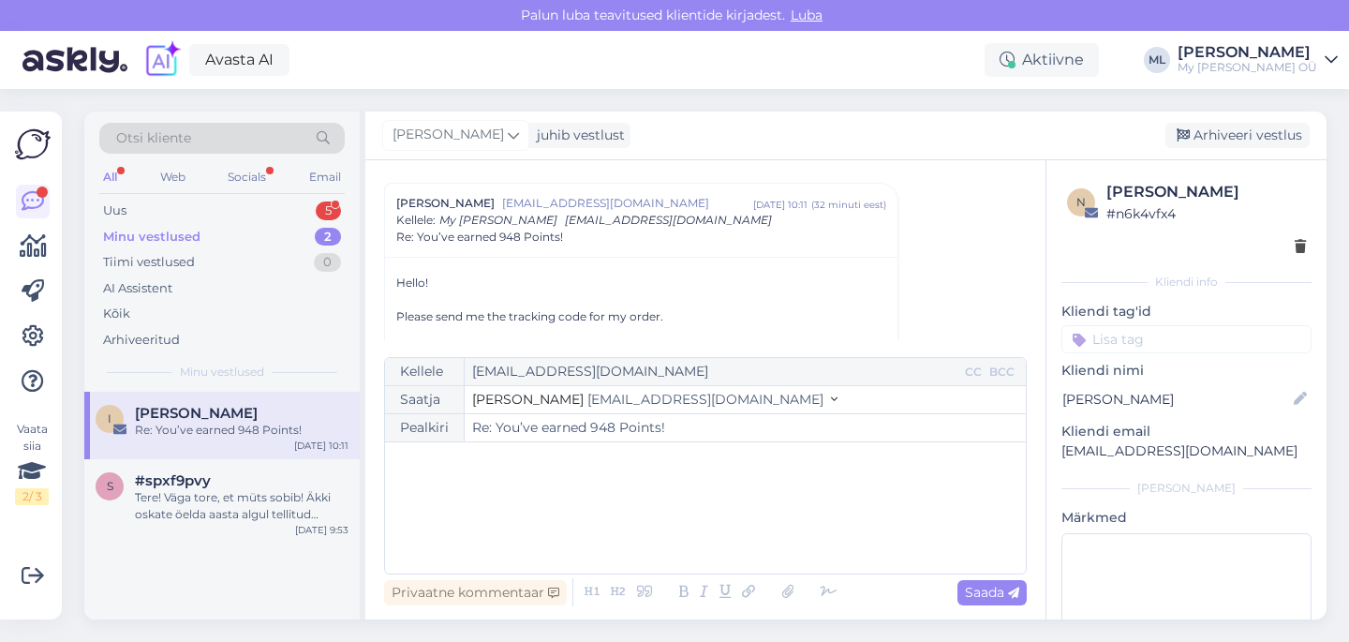
click at [495, 495] on div "﻿" at bounding box center [705, 507] width 622 height 112
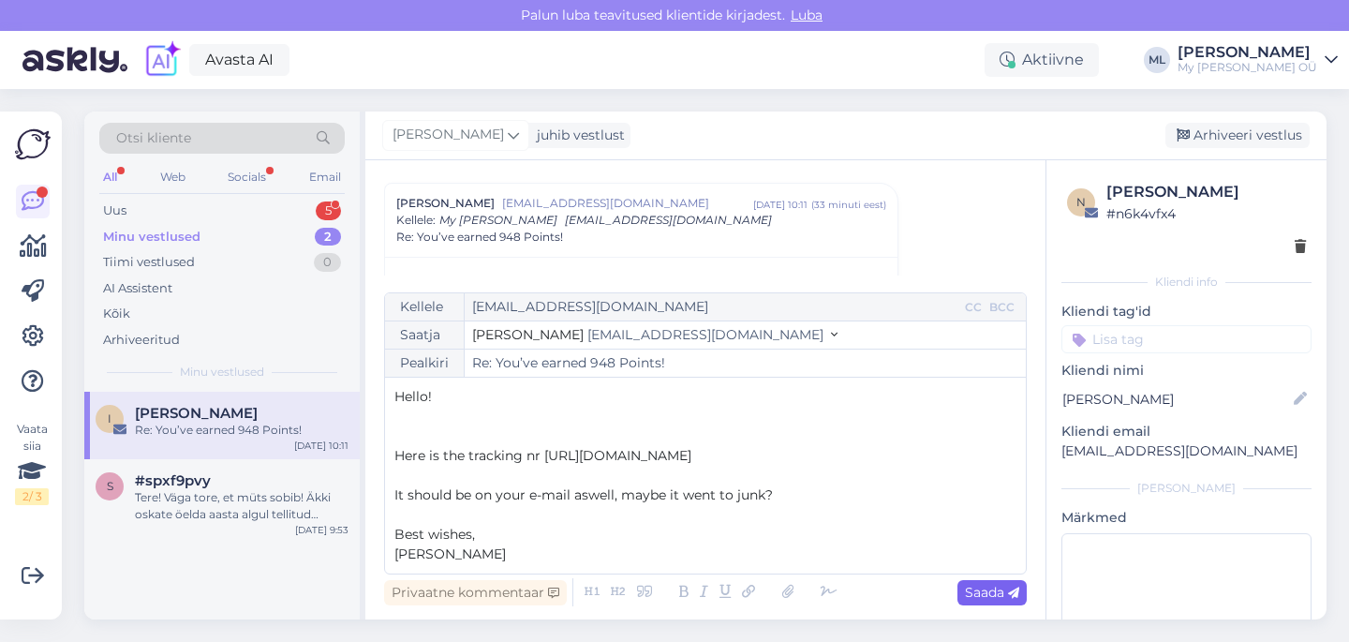
click at [996, 601] on div "Saada" at bounding box center [991, 592] width 69 height 25
type input "Re: Re: You’ve earned 948 Points!"
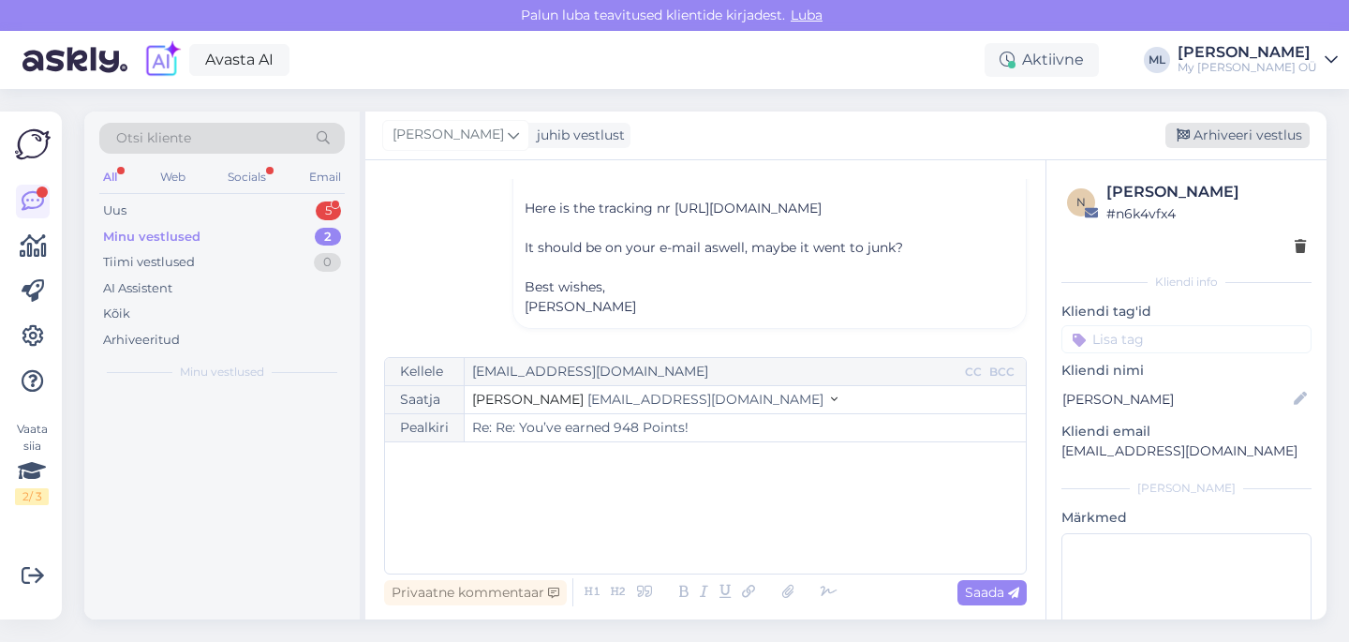
click at [1207, 139] on div "Arhiveeri vestlus" at bounding box center [1237, 135] width 144 height 25
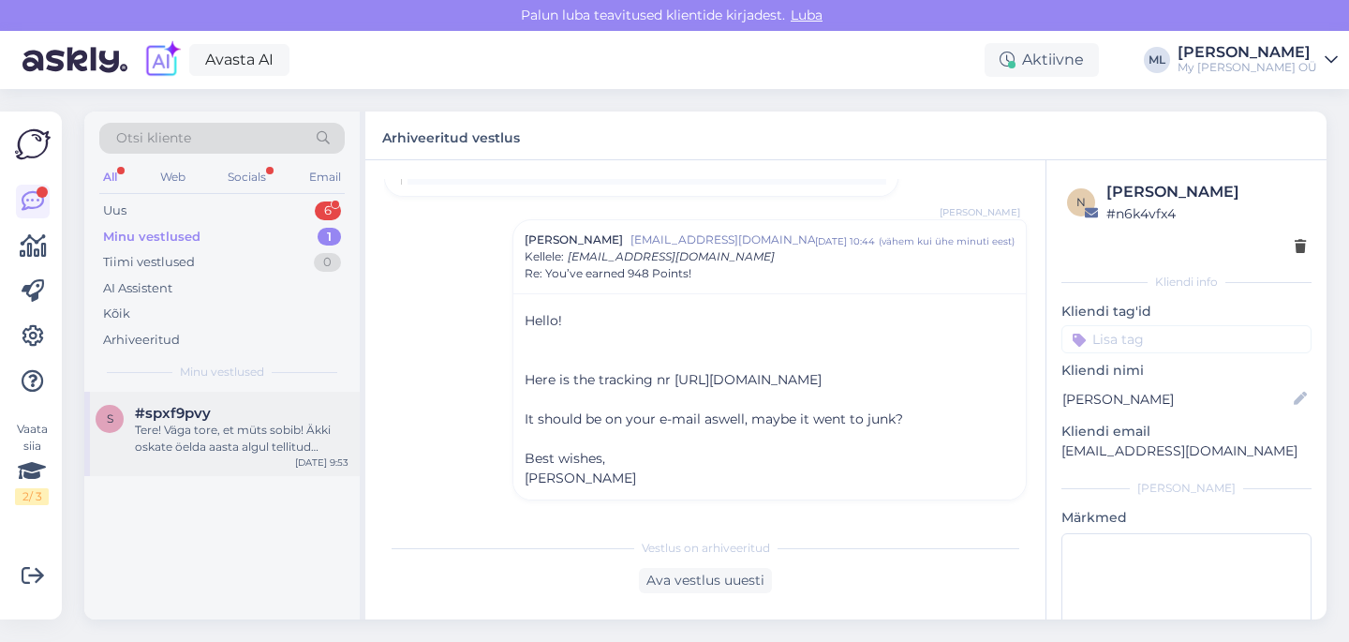
click at [185, 455] on div "s #spxf9pvy Tere! Väga tore, et müts sobib! Äkki oskate öelda aasta algul telli…" at bounding box center [221, 433] width 275 height 84
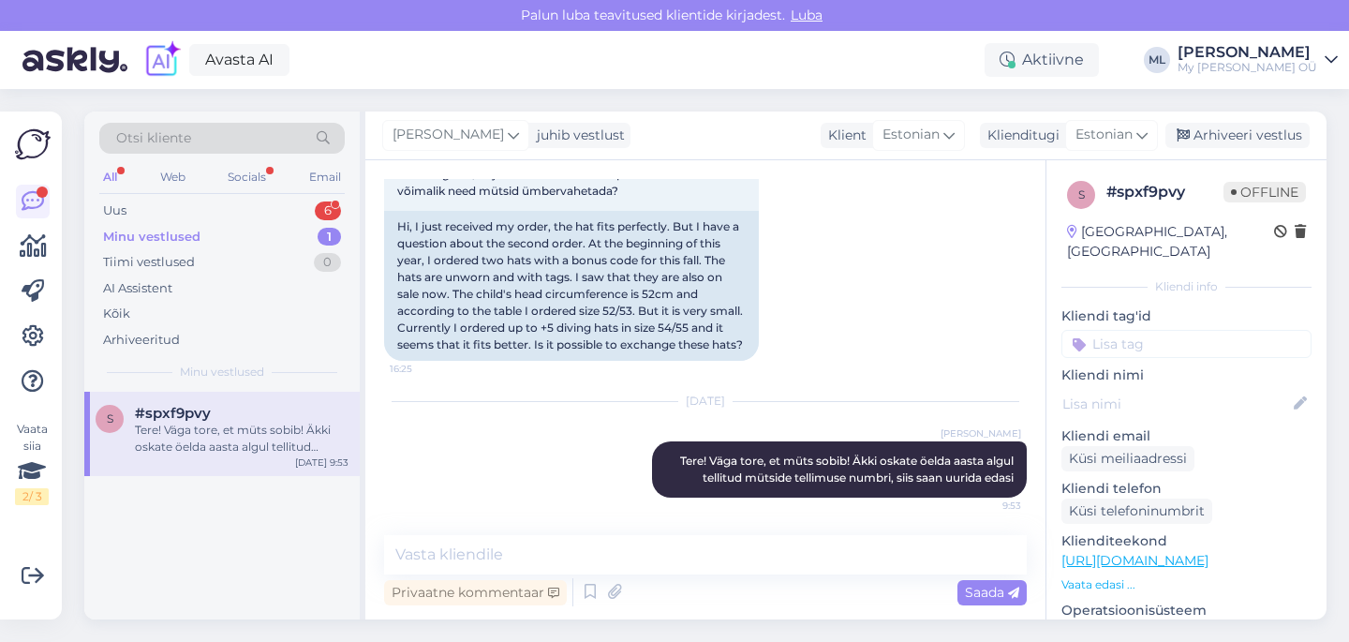
click at [179, 225] on div "Minu vestlused 1" at bounding box center [221, 237] width 245 height 26
click at [116, 207] on div "Uus" at bounding box center [114, 210] width 23 height 19
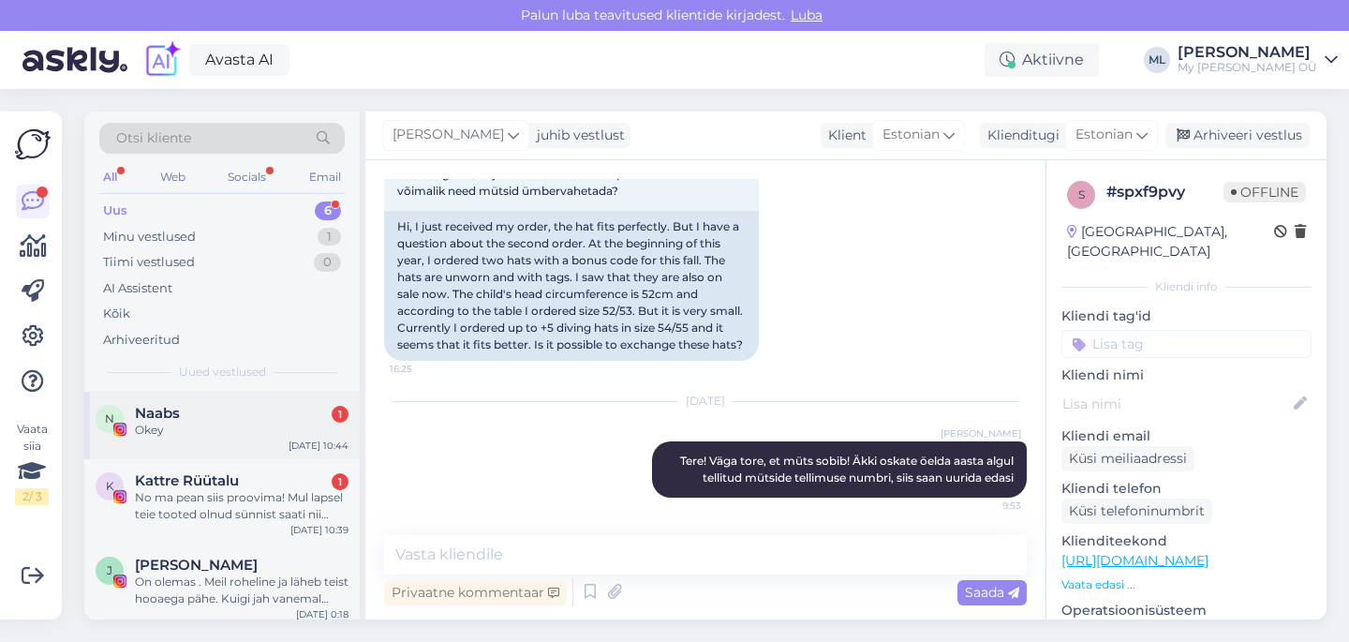
click at [171, 418] on span "Naabs" at bounding box center [157, 413] width 45 height 17
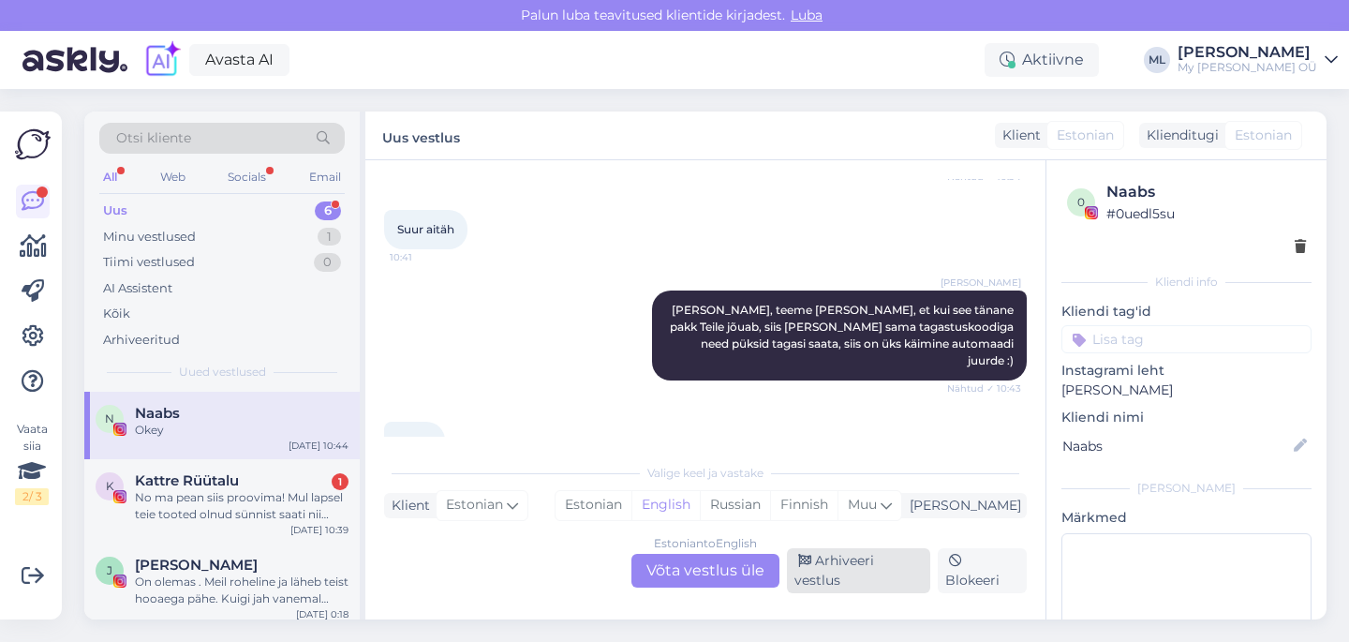
click at [883, 581] on div "Arhiveeri vestlus" at bounding box center [858, 570] width 143 height 45
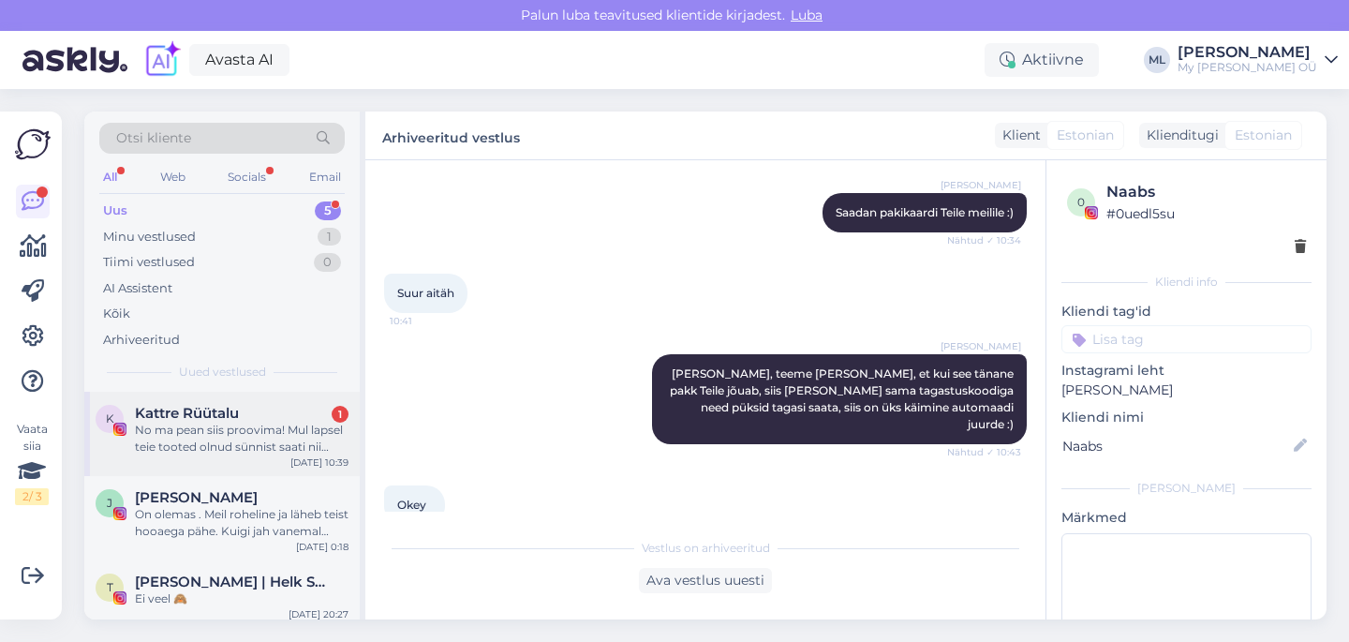
click at [236, 442] on div "No ma pean siis proovima! Mul lapsel teie tooted olnud sünnist saati nii meriin…" at bounding box center [242, 438] width 214 height 34
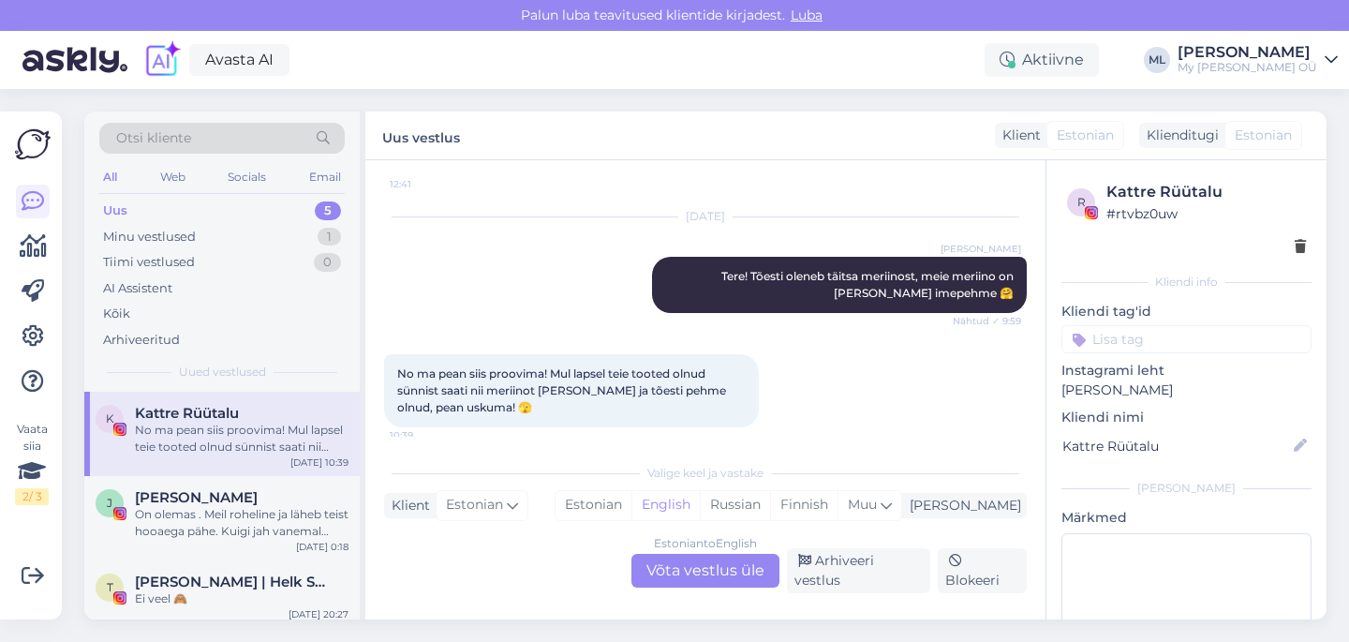
click at [672, 578] on div "Estonian to English Võta vestlus üle" at bounding box center [705, 571] width 148 height 34
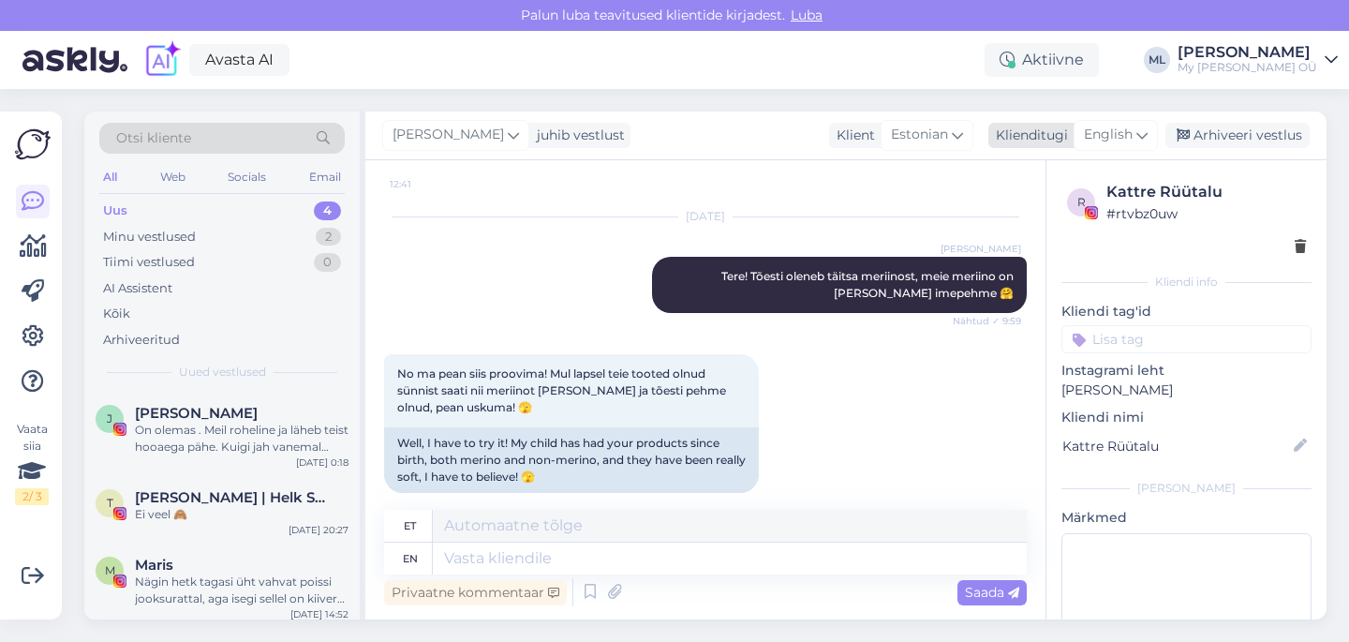
click at [1100, 146] on div "English" at bounding box center [1115, 135] width 84 height 30
type input "est"
click at [1035, 228] on link "Estonian" at bounding box center [1073, 218] width 206 height 30
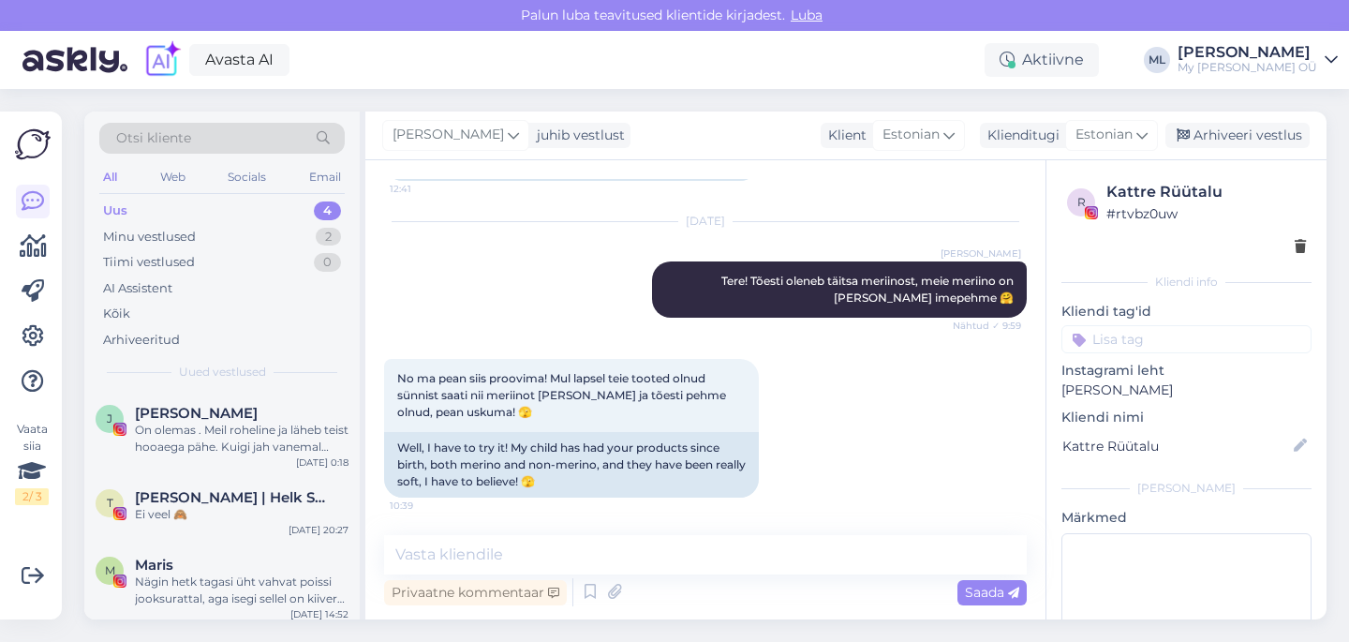
scroll to position [354, 0]
click at [661, 557] on textarea at bounding box center [705, 554] width 642 height 39
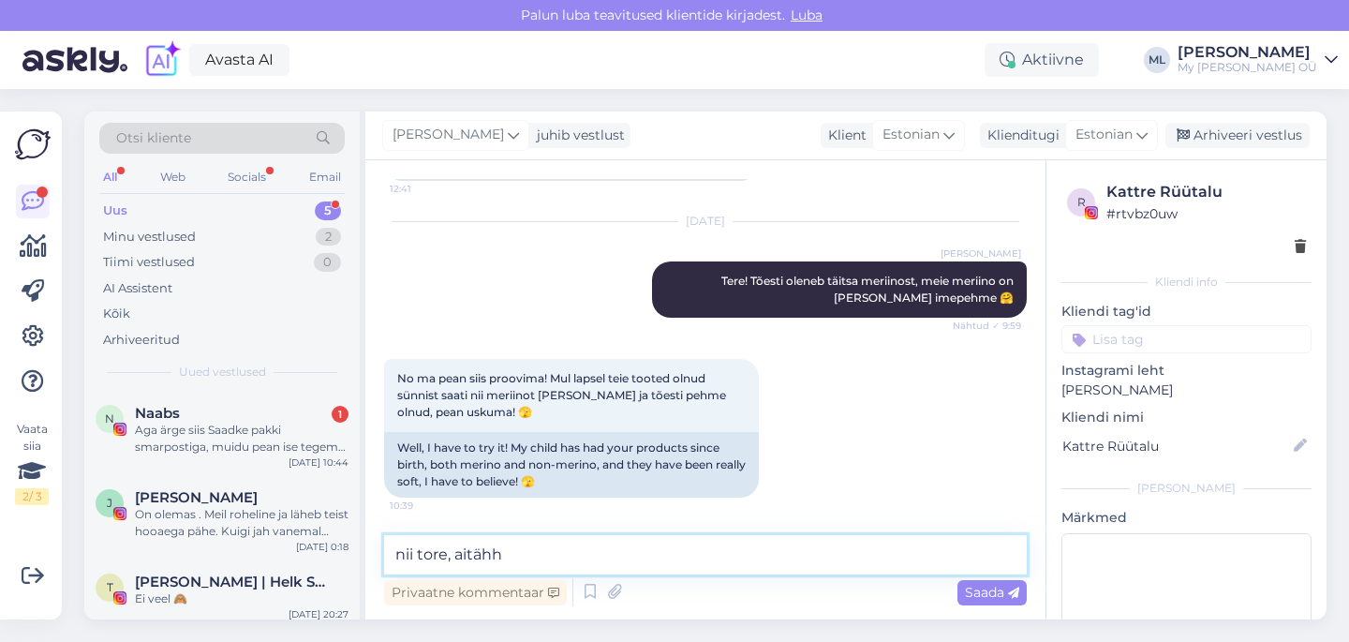
click at [609, 563] on textarea "nii tore, aitähh" at bounding box center [705, 554] width 642 height 39
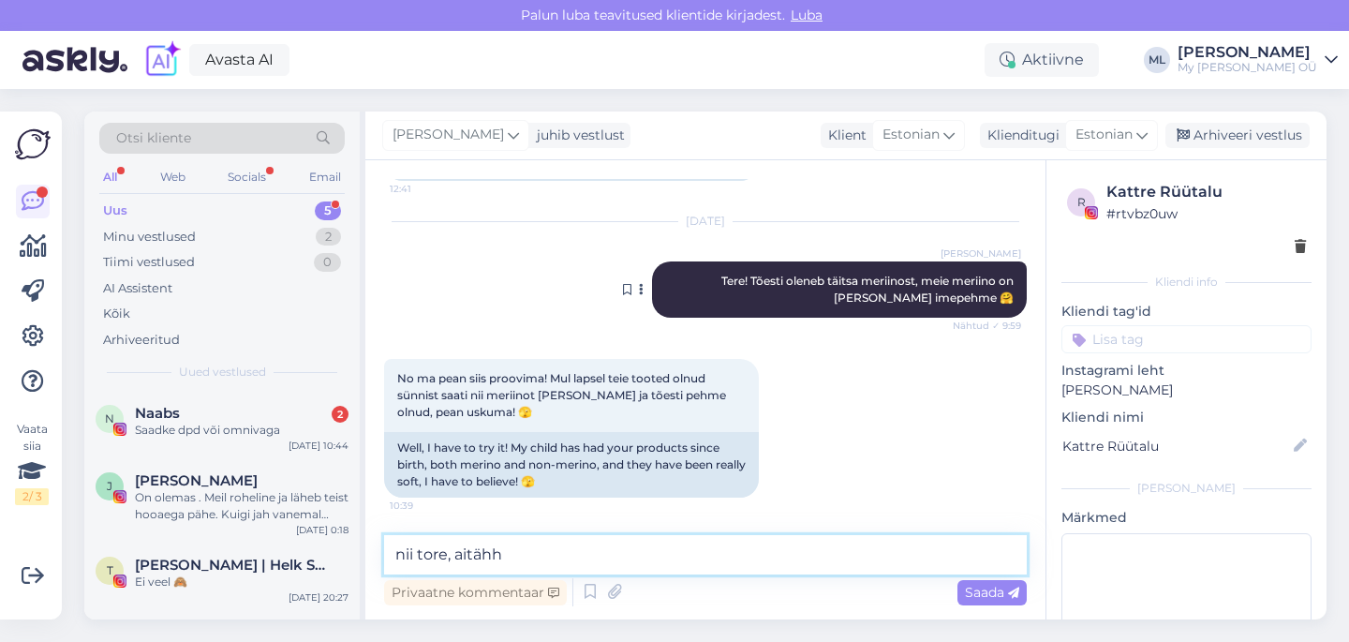
type textarea "nii tore, aitähh 🤗"
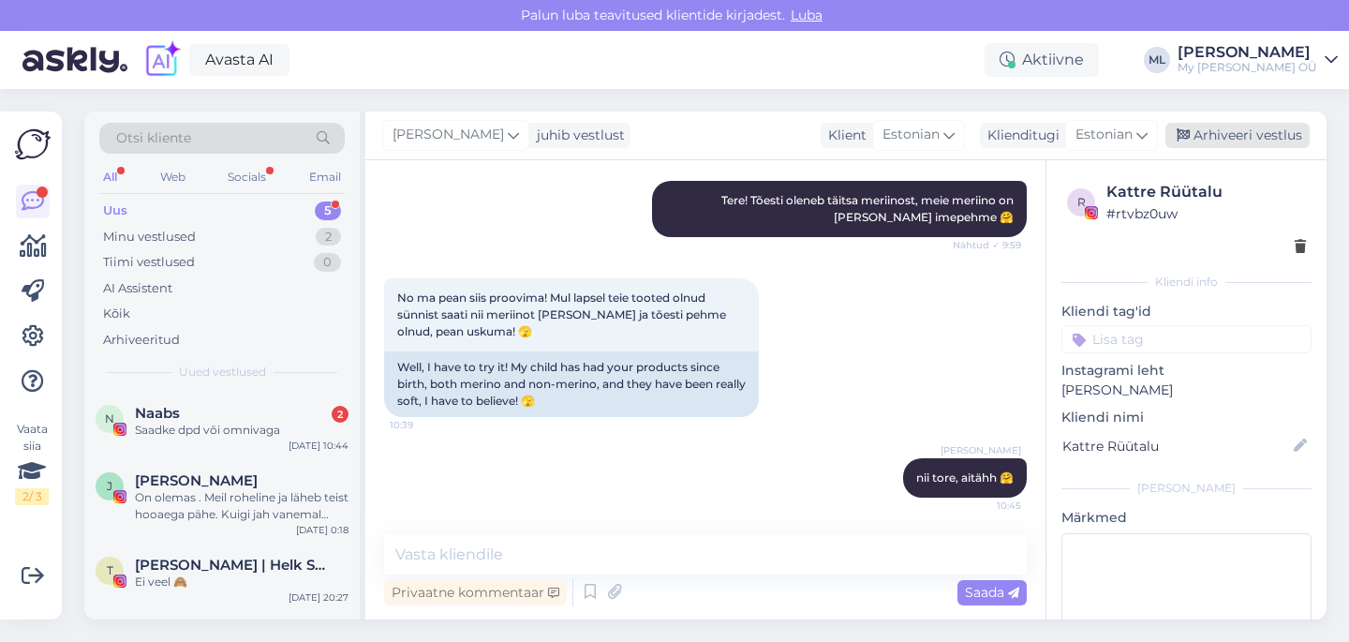
click at [1262, 136] on div "Arhiveeri vestlus" at bounding box center [1237, 135] width 144 height 25
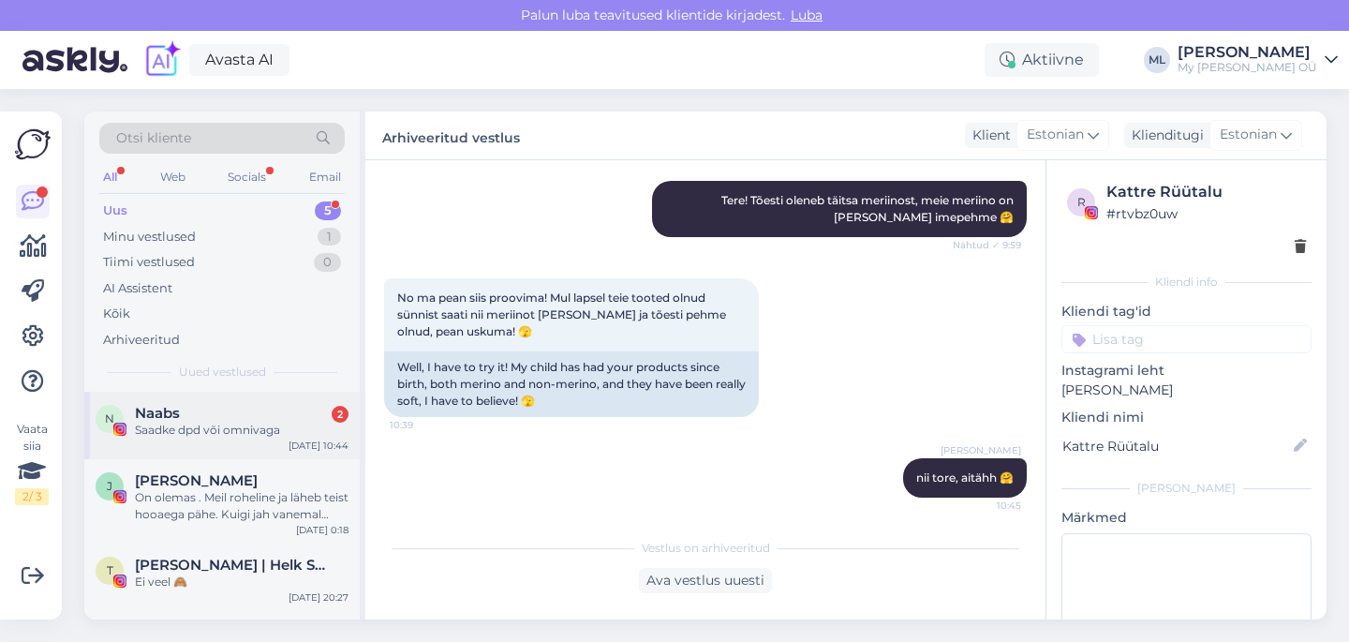
click at [191, 437] on div "Saadke dpd või omnivaga" at bounding box center [242, 429] width 214 height 17
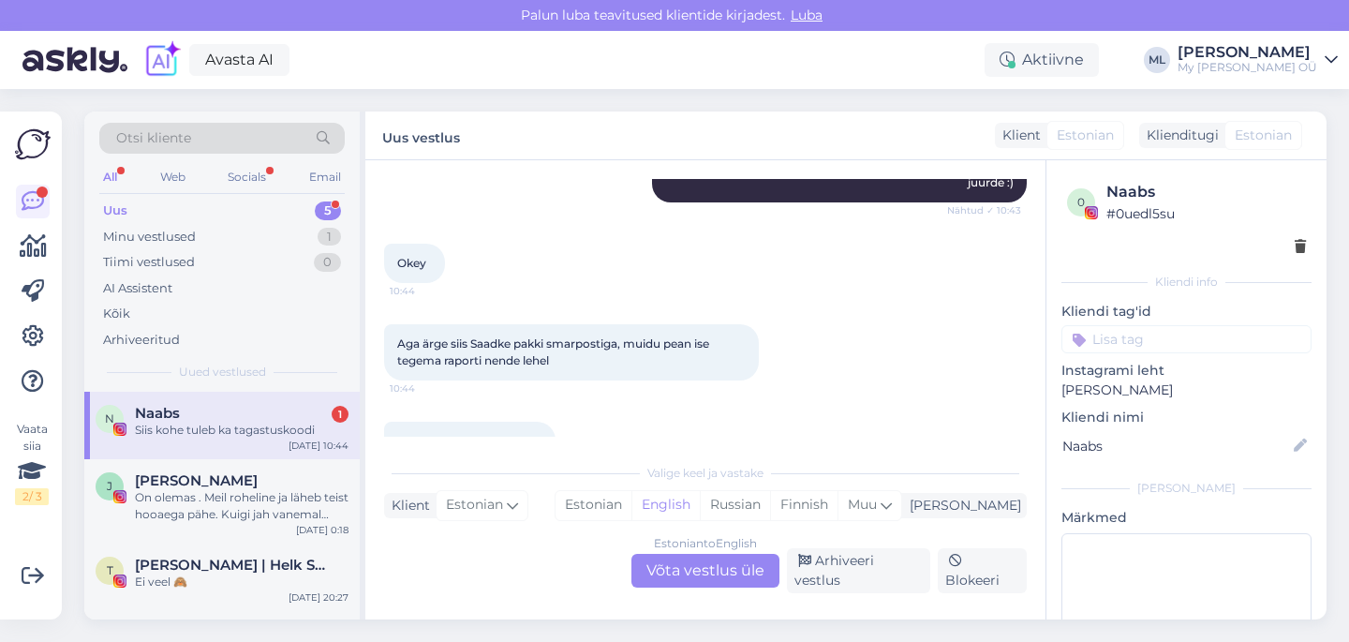
scroll to position [3108, 0]
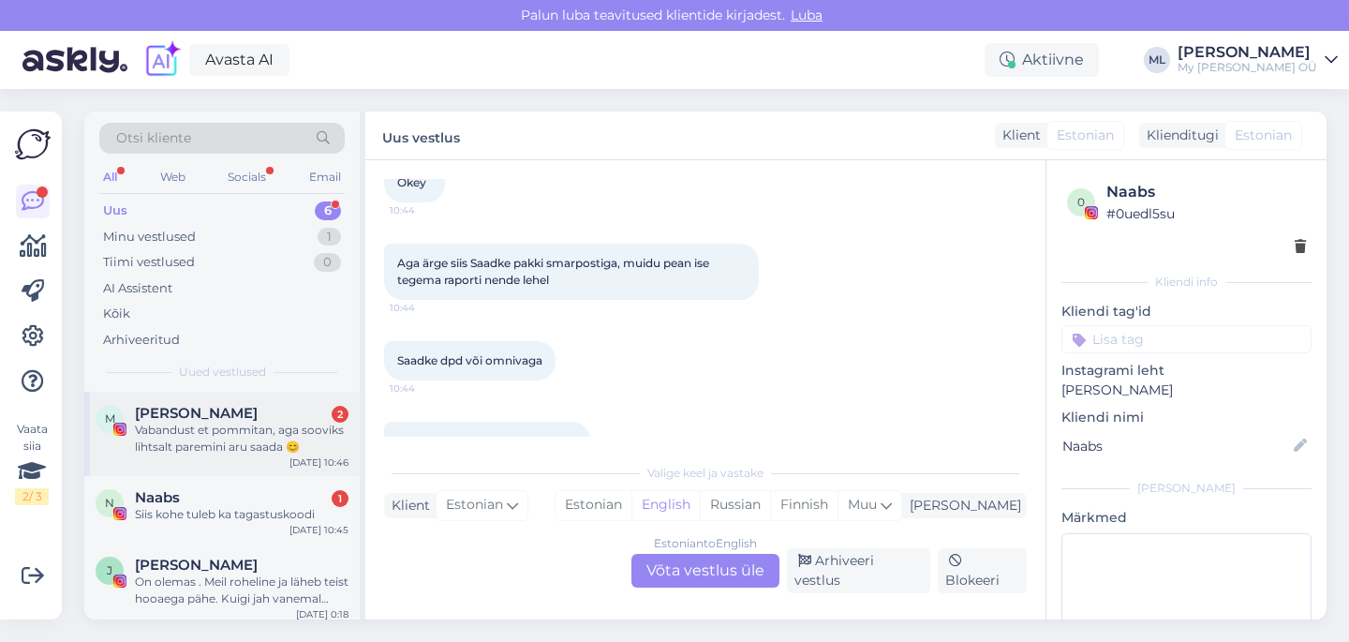
click at [181, 449] on div "Vabandust et pommitan, aga sooviks lihtsalt paremini aru saada 😊" at bounding box center [242, 438] width 214 height 34
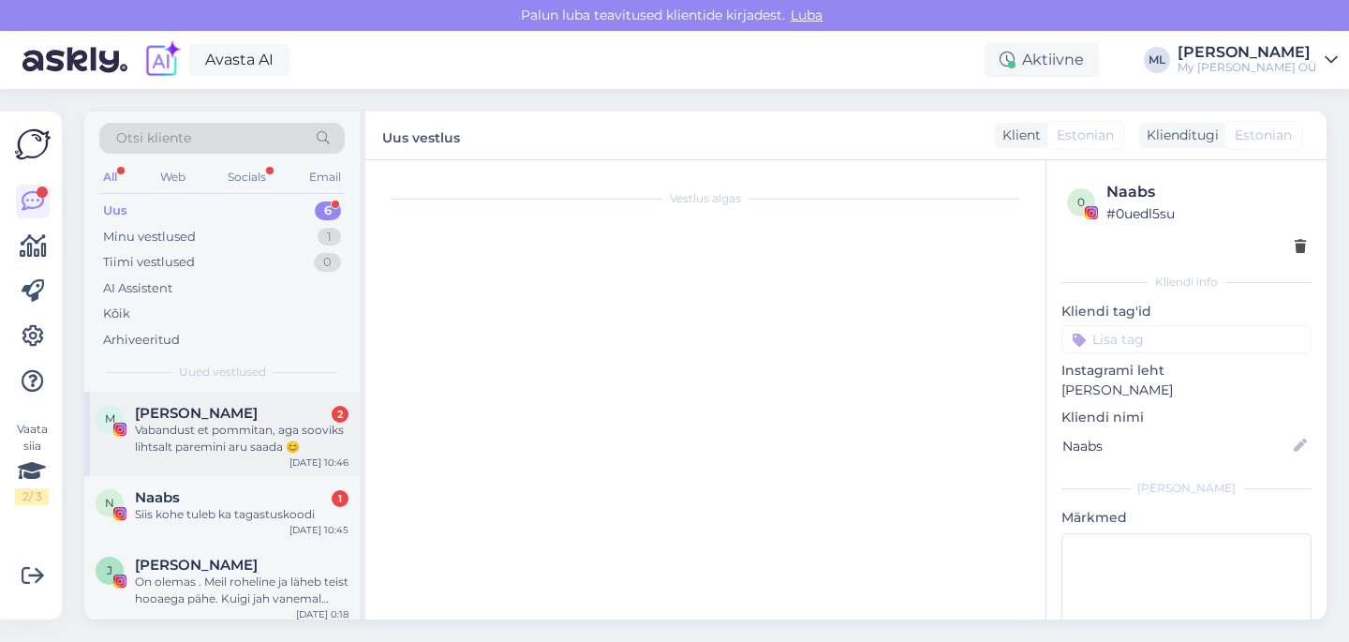
scroll to position [567, 0]
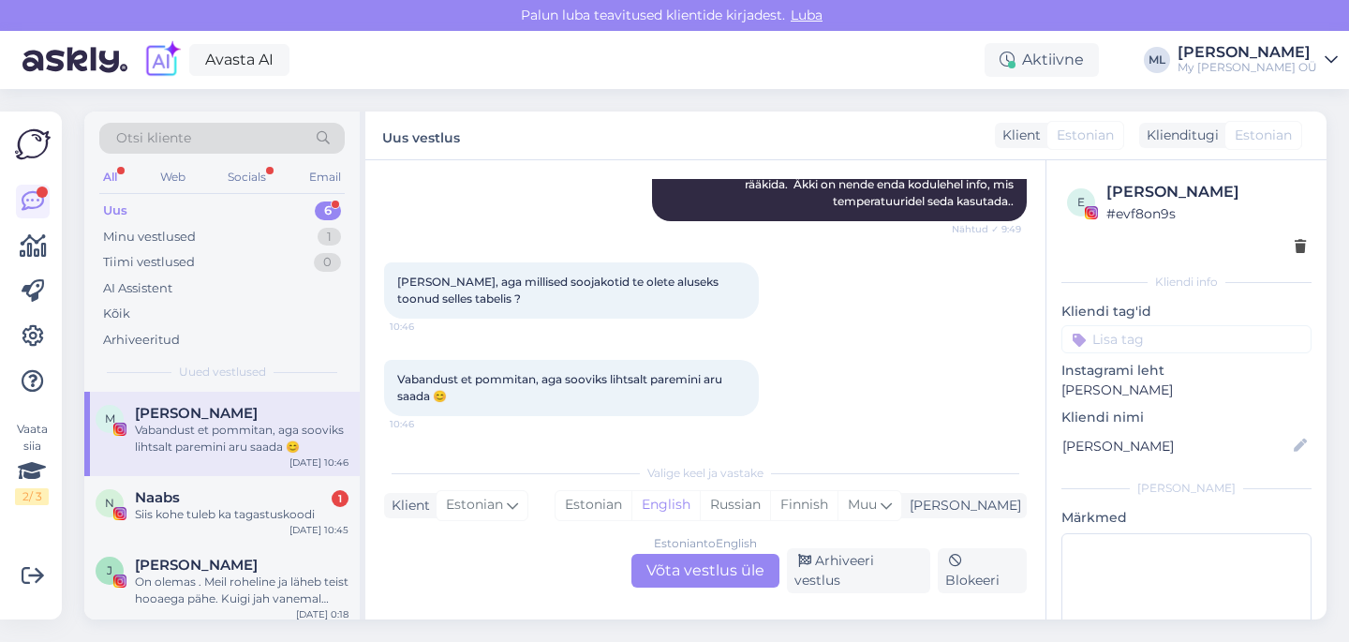
click at [671, 579] on div "Estonian to English Võta vestlus üle" at bounding box center [705, 571] width 148 height 34
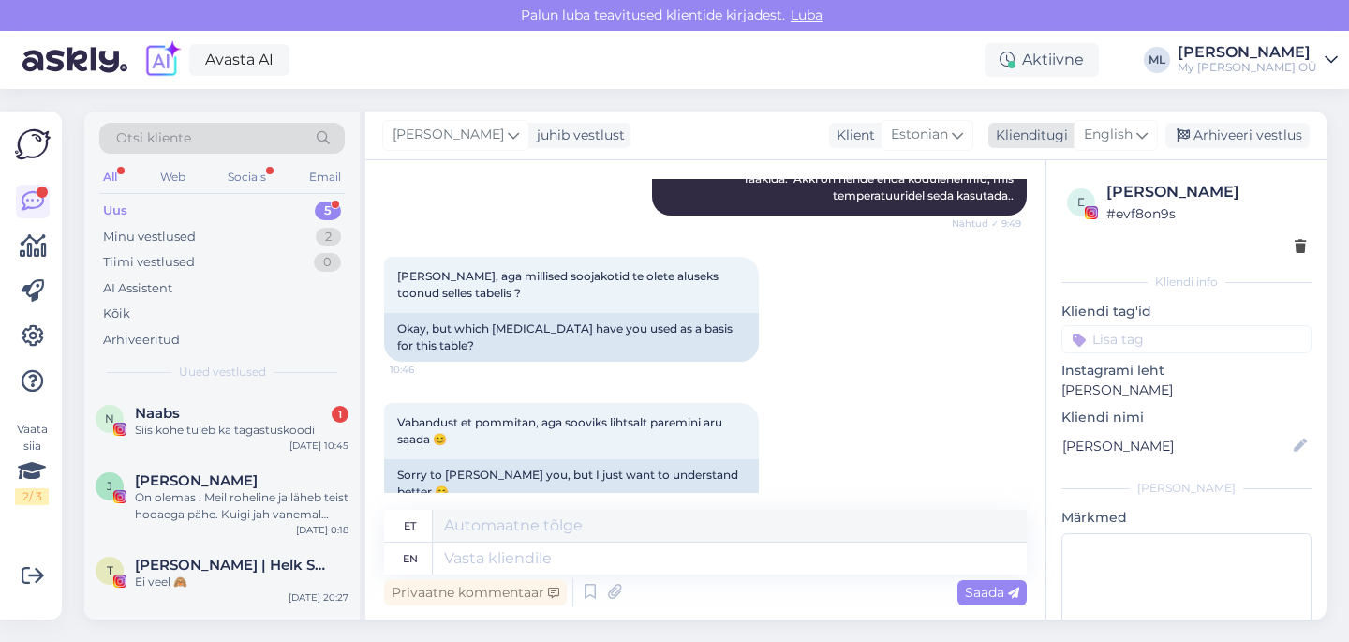
click at [1128, 129] on span "English" at bounding box center [1108, 135] width 49 height 21
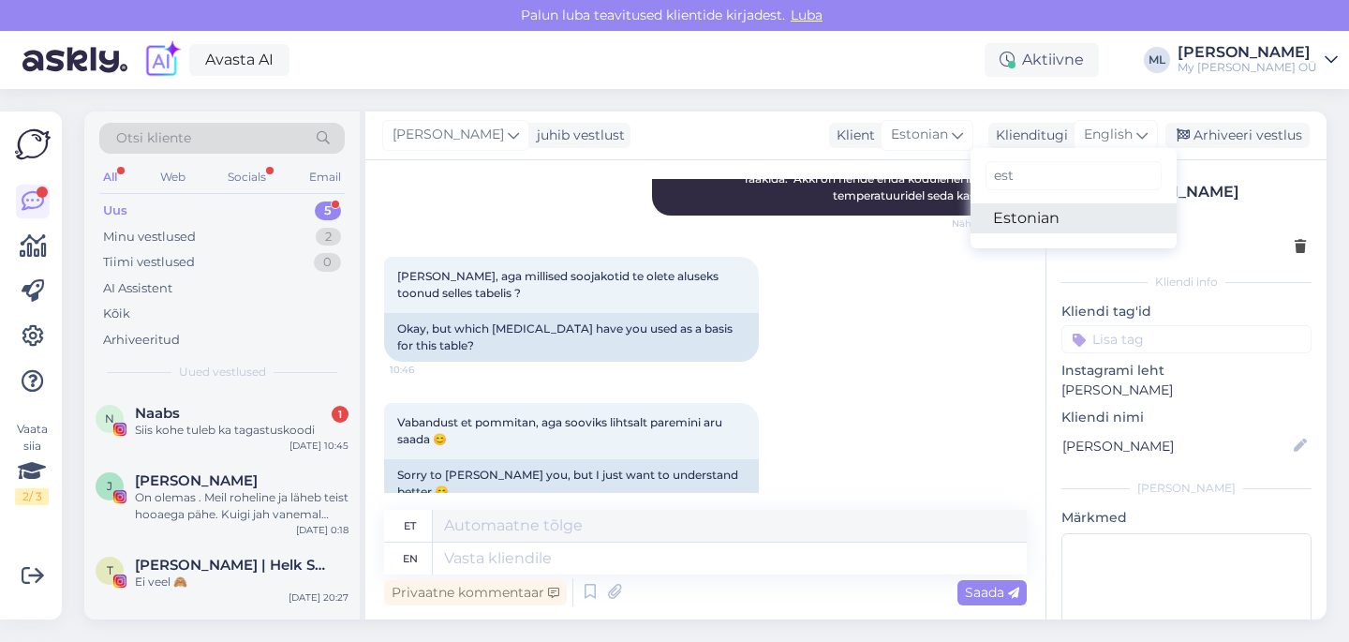
click at [1032, 219] on link "Estonian" at bounding box center [1073, 218] width 206 height 30
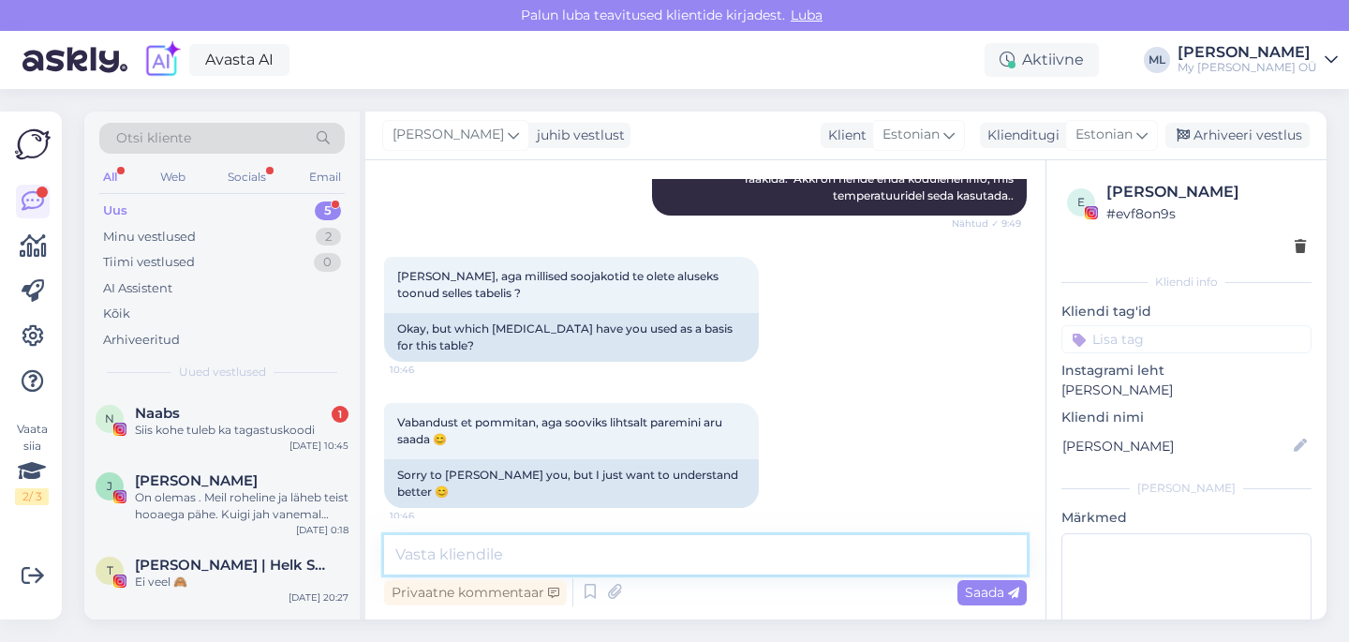
click at [420, 572] on textarea at bounding box center [705, 554] width 642 height 39
type textarea "Uurin blogi kirjutajalt"
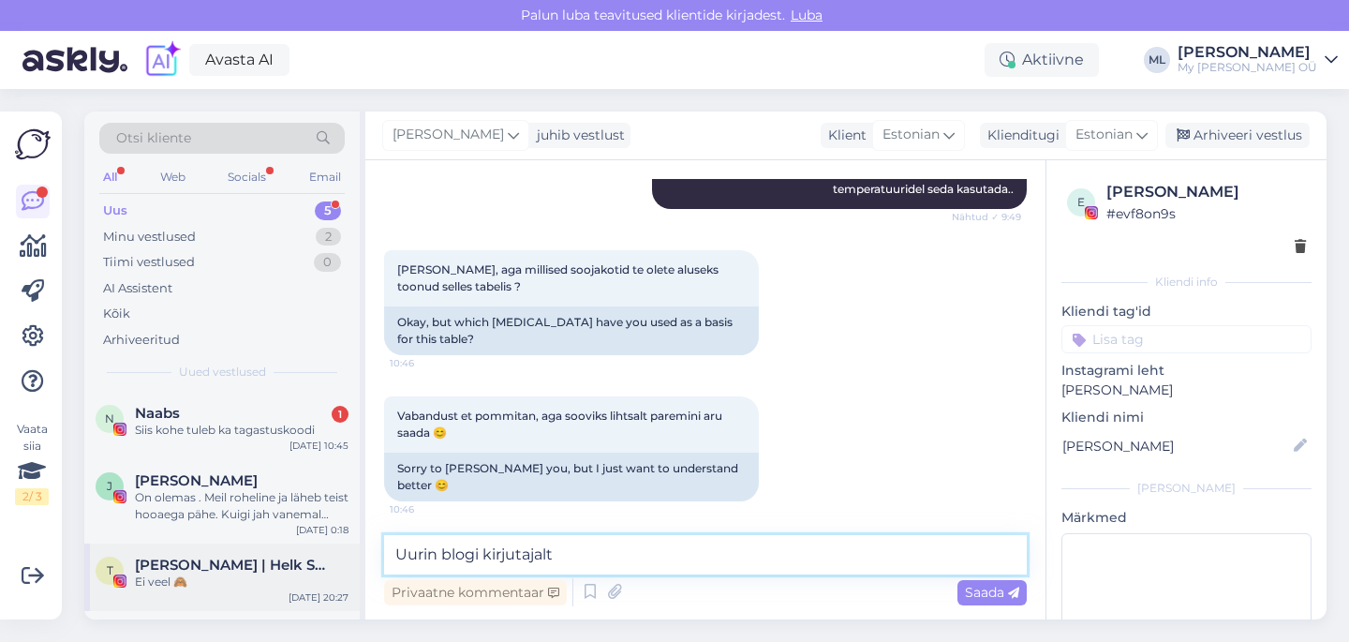
drag, startPoint x: 568, startPoint y: 554, endPoint x: 288, endPoint y: 544, distance: 281.2
click at [288, 544] on div "Otsi kliente All Web Socials Email Uus 5 Minu vestlused 2 Tiimi vestlused 0 AI …" at bounding box center [705, 365] width 1242 height 508
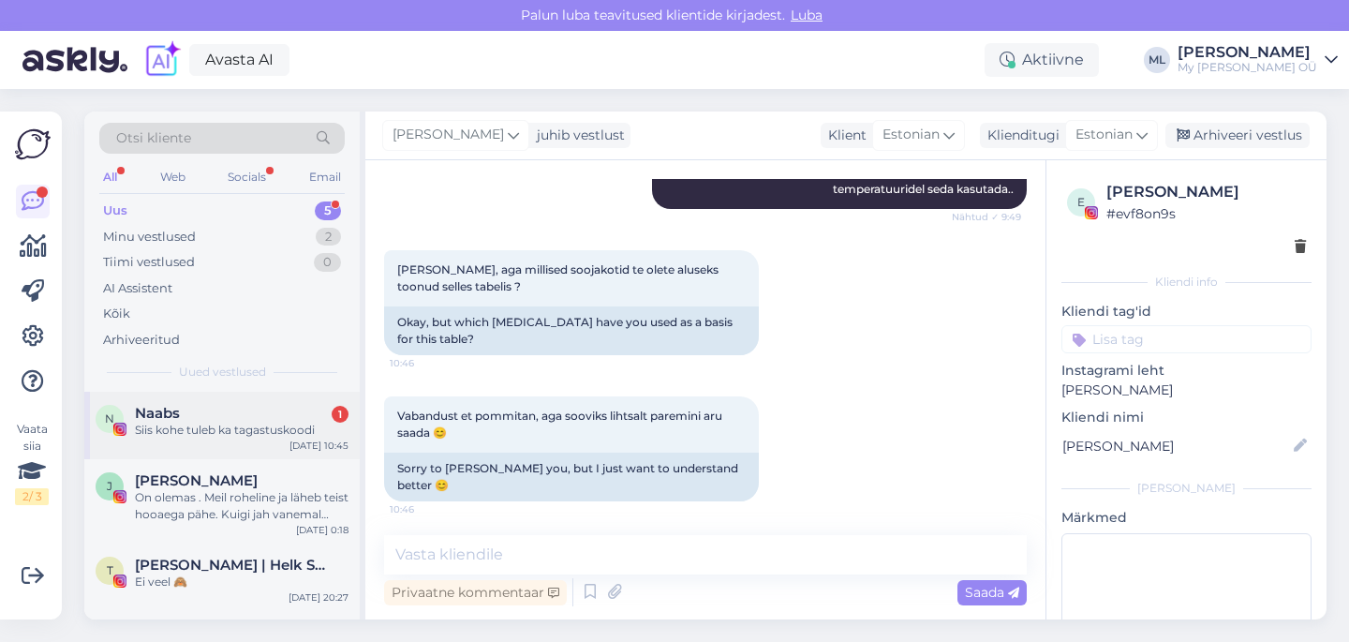
click at [185, 421] on div "Siis kohe tuleb ka tagastuskoodi" at bounding box center [242, 429] width 214 height 17
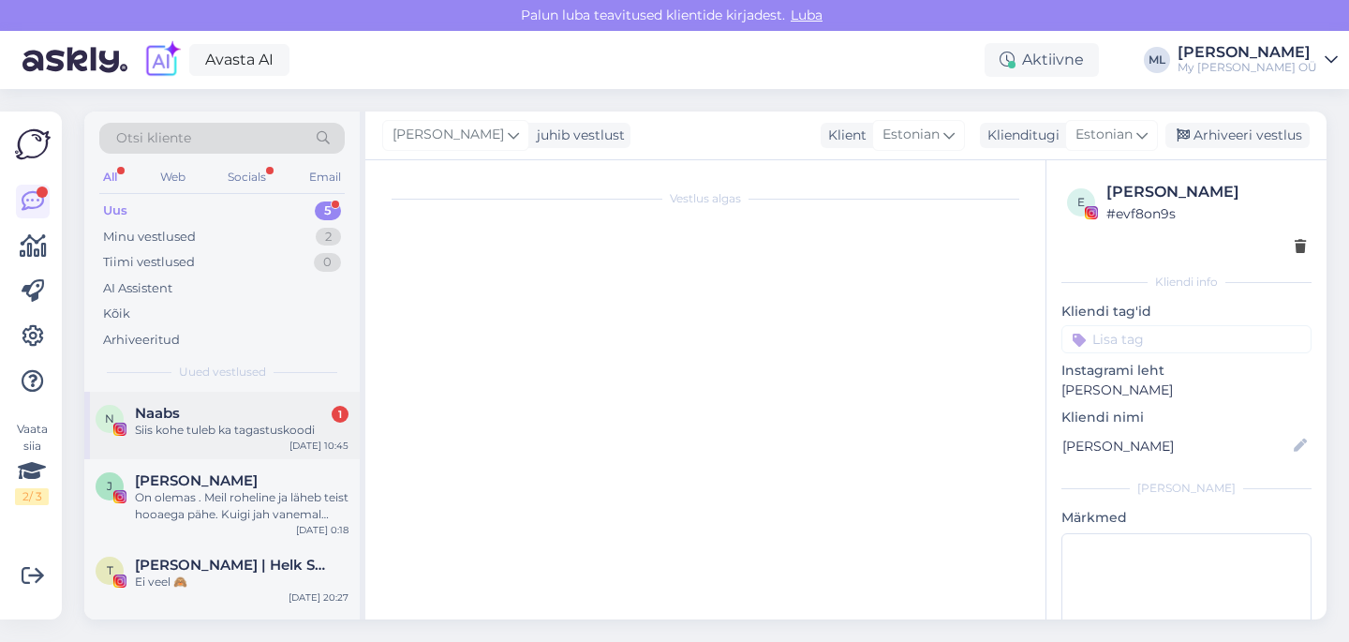
scroll to position [3108, 0]
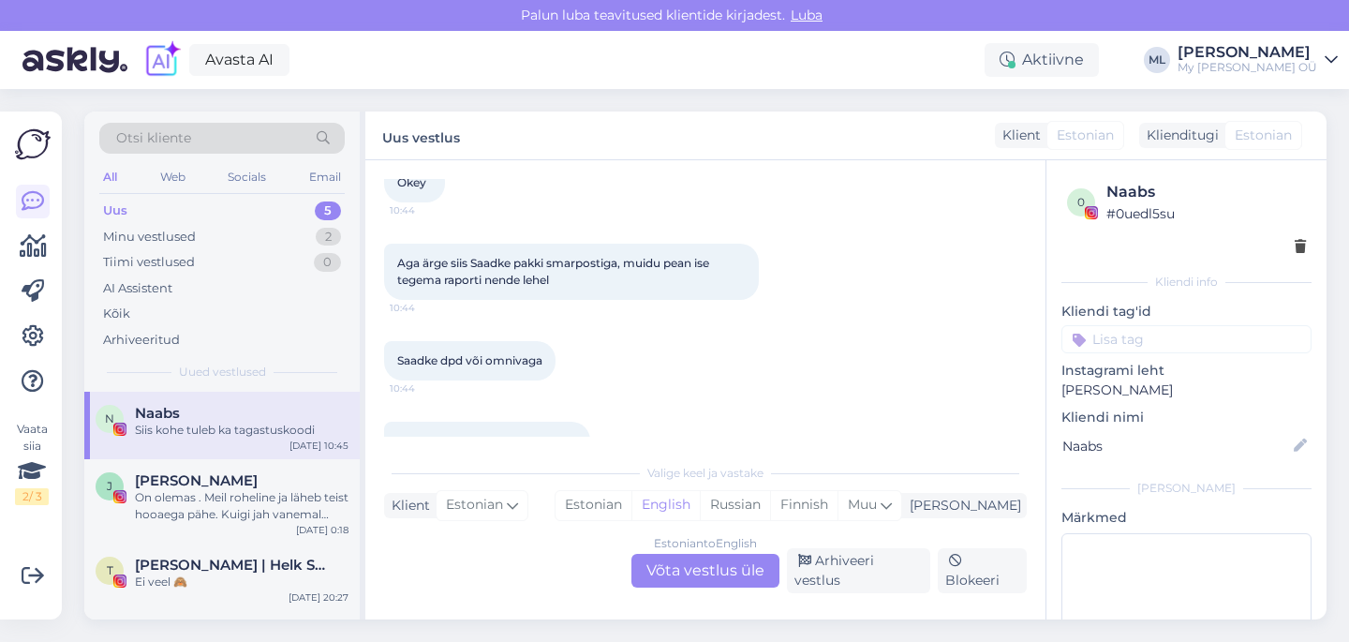
click at [690, 569] on div "Estonian to English Võta vestlus üle" at bounding box center [705, 571] width 148 height 34
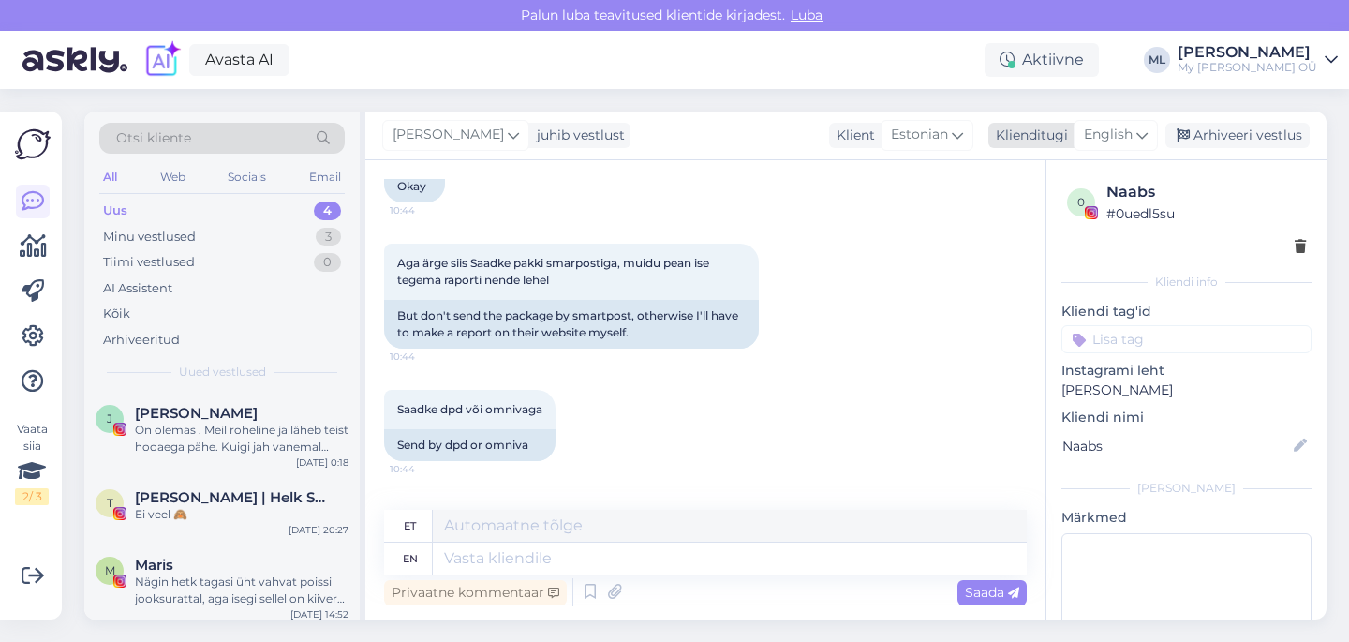
click at [1148, 143] on div "English" at bounding box center [1115, 135] width 84 height 30
click at [1051, 228] on link "Estonian" at bounding box center [1073, 218] width 206 height 30
click at [546, 550] on textarea at bounding box center [705, 554] width 642 height 39
click at [596, 552] on textarea "Selge, panime DPD-ga" at bounding box center [705, 554] width 642 height 39
type textarea "Selge, panime DPD-ga 🤗"
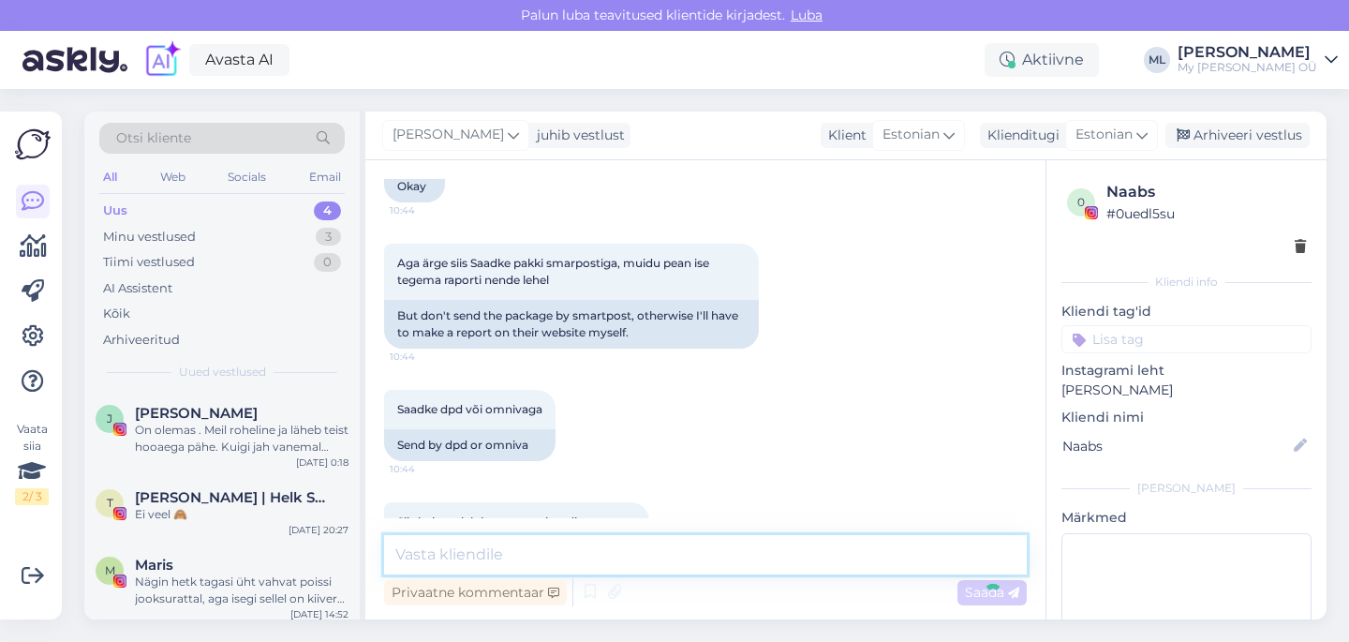
scroll to position [3327, 0]
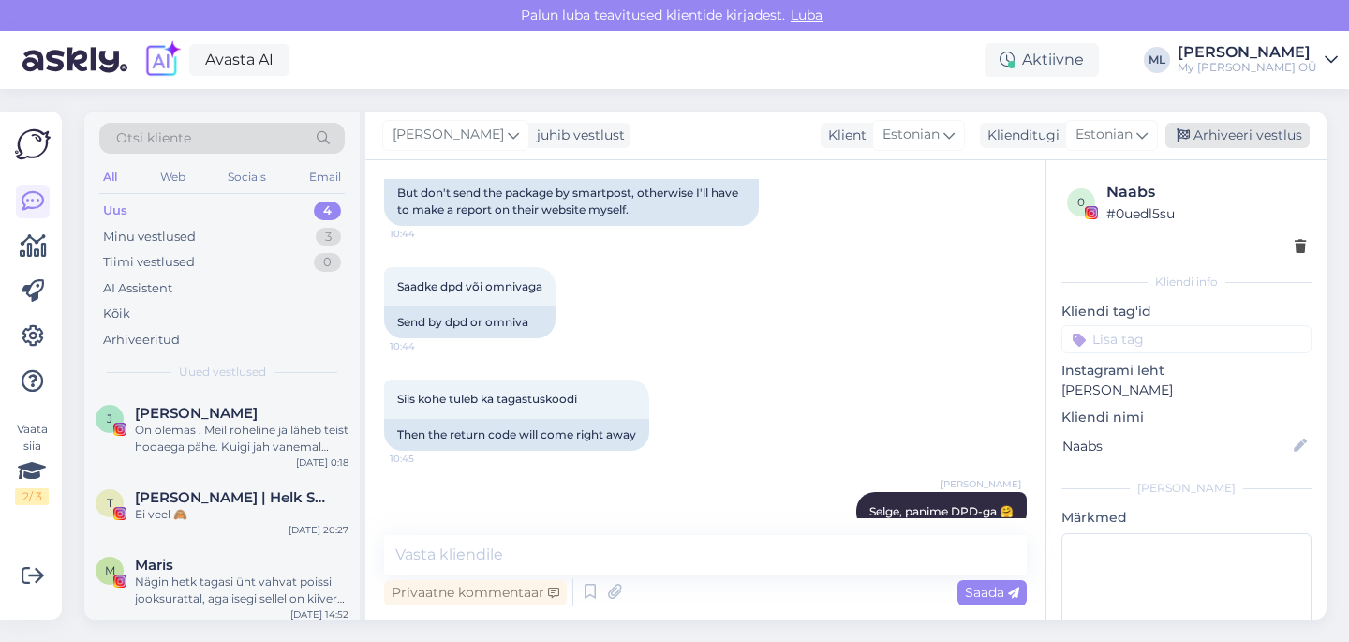
click at [1187, 138] on icon at bounding box center [1182, 135] width 13 height 13
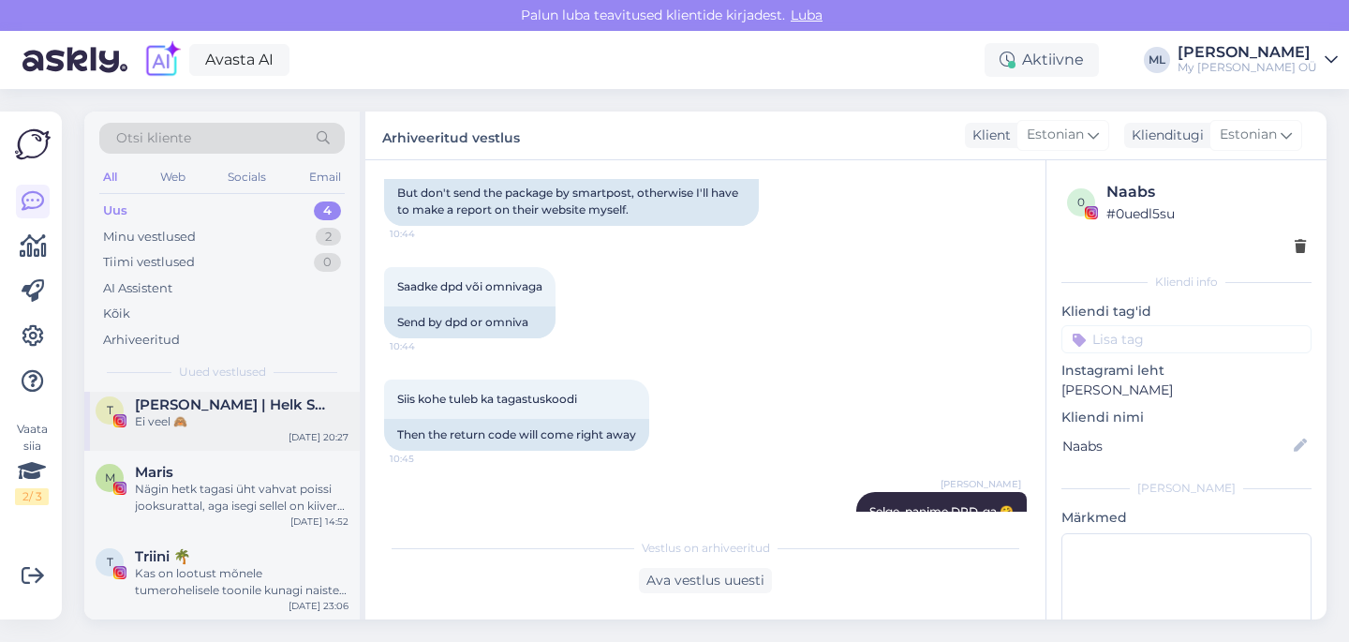
scroll to position [0, 0]
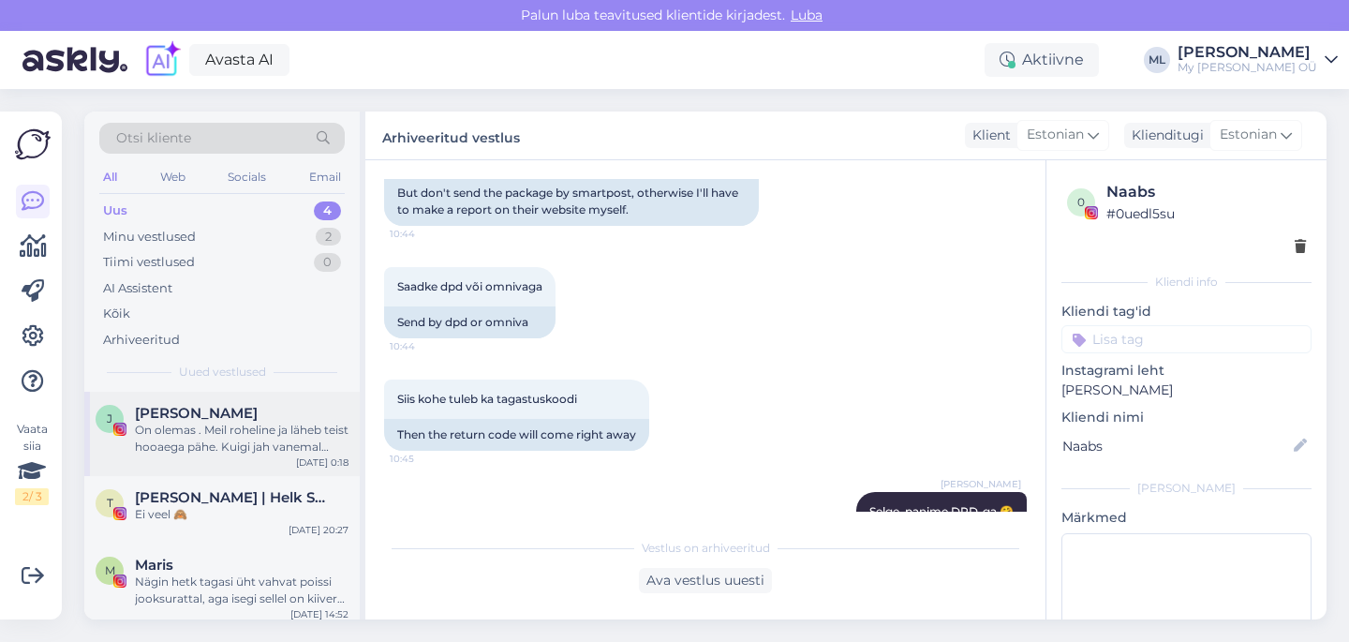
click at [240, 443] on div "On olemas . Meil roheline ja läheb teist hooaega pähe. Kuigi jah vanemal mudeli…" at bounding box center [242, 438] width 214 height 34
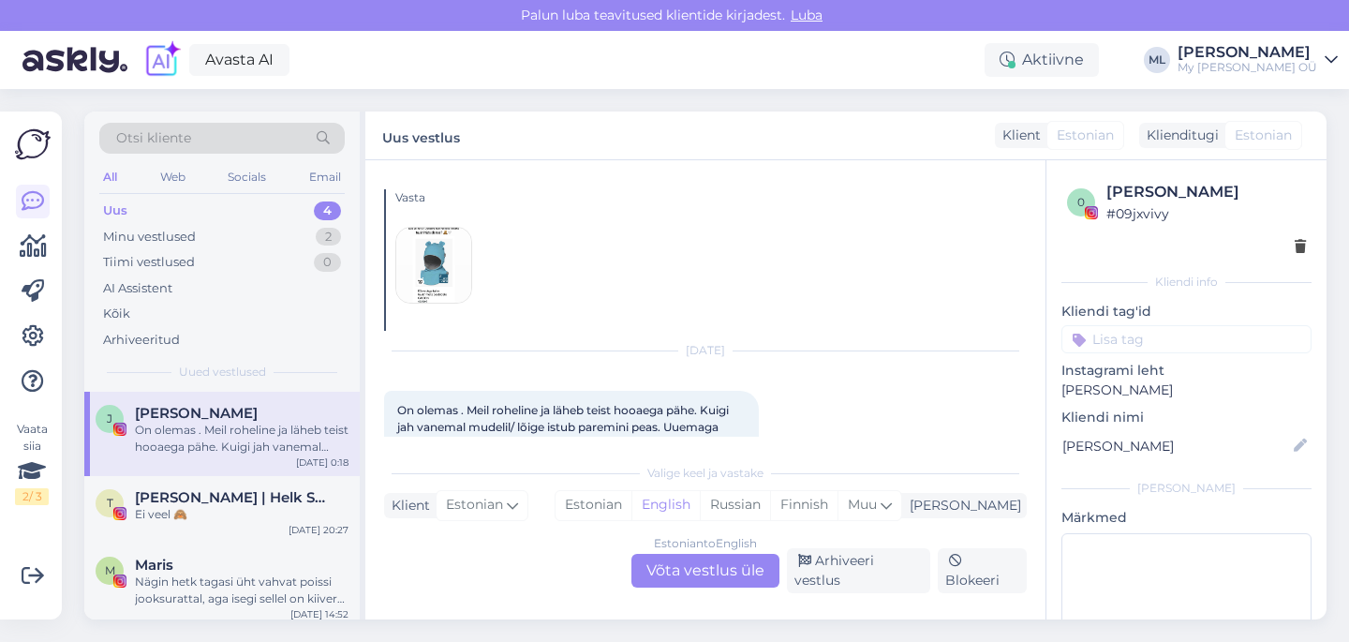
scroll to position [1111, 0]
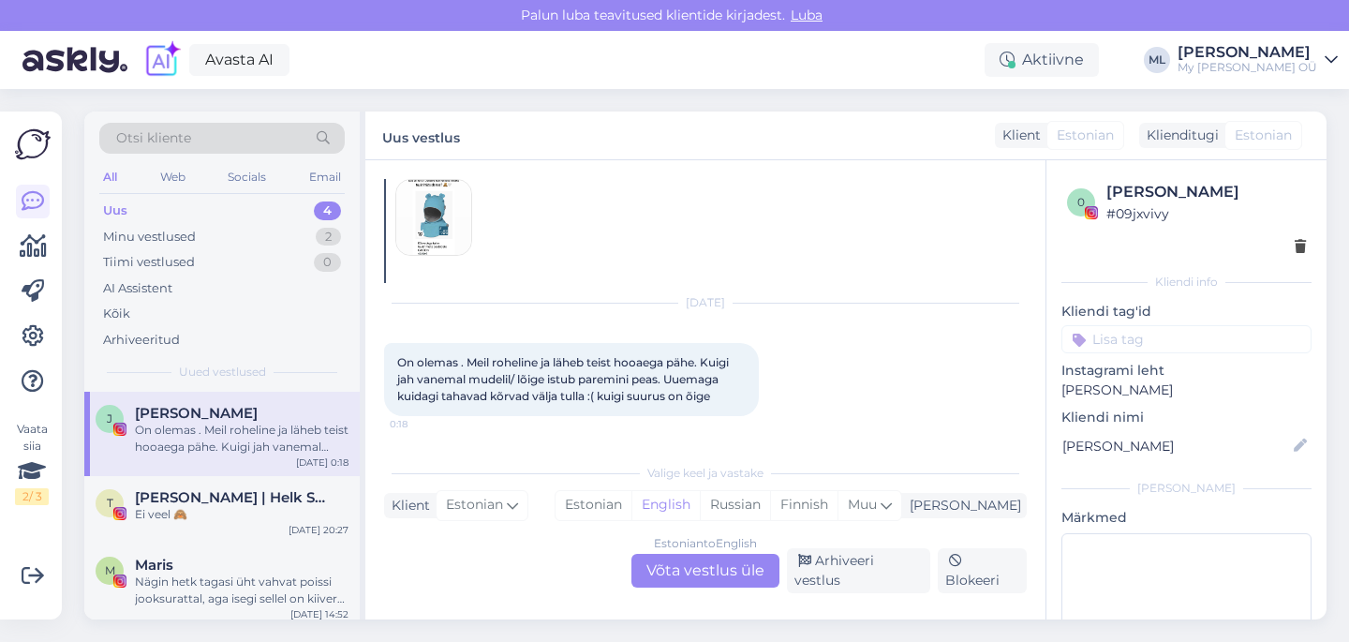
click at [451, 255] on img at bounding box center [433, 217] width 75 height 75
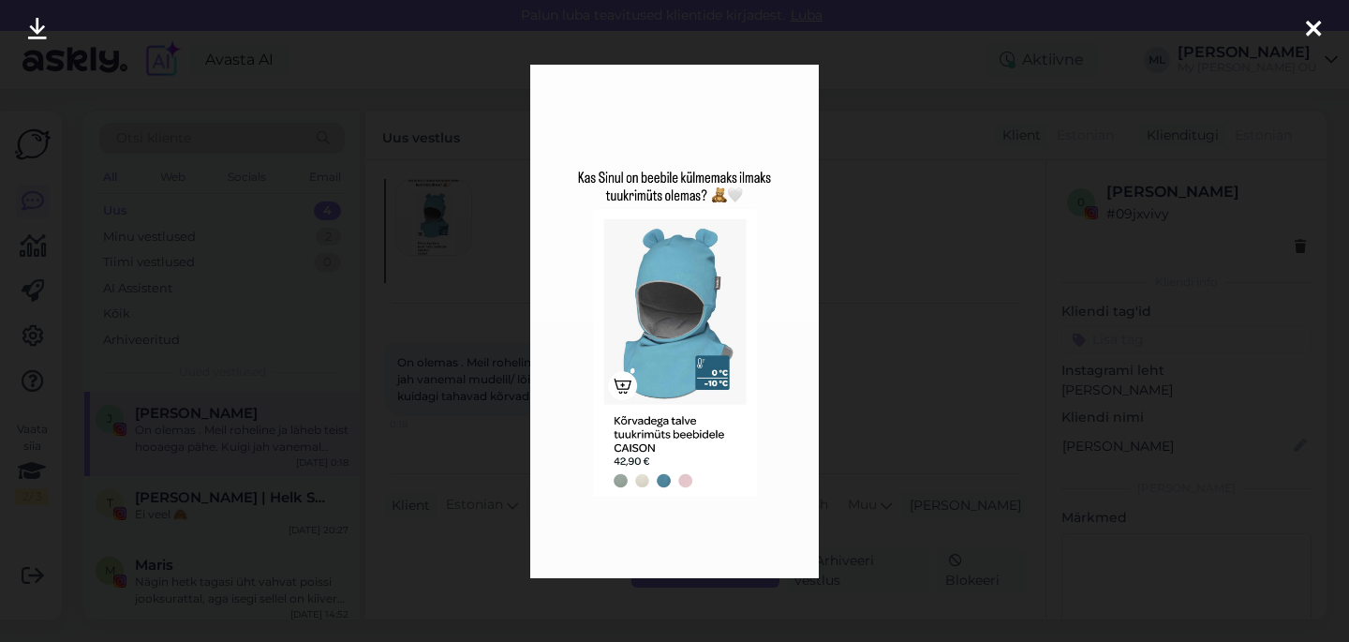
click at [1204, 274] on div at bounding box center [674, 321] width 1349 height 642
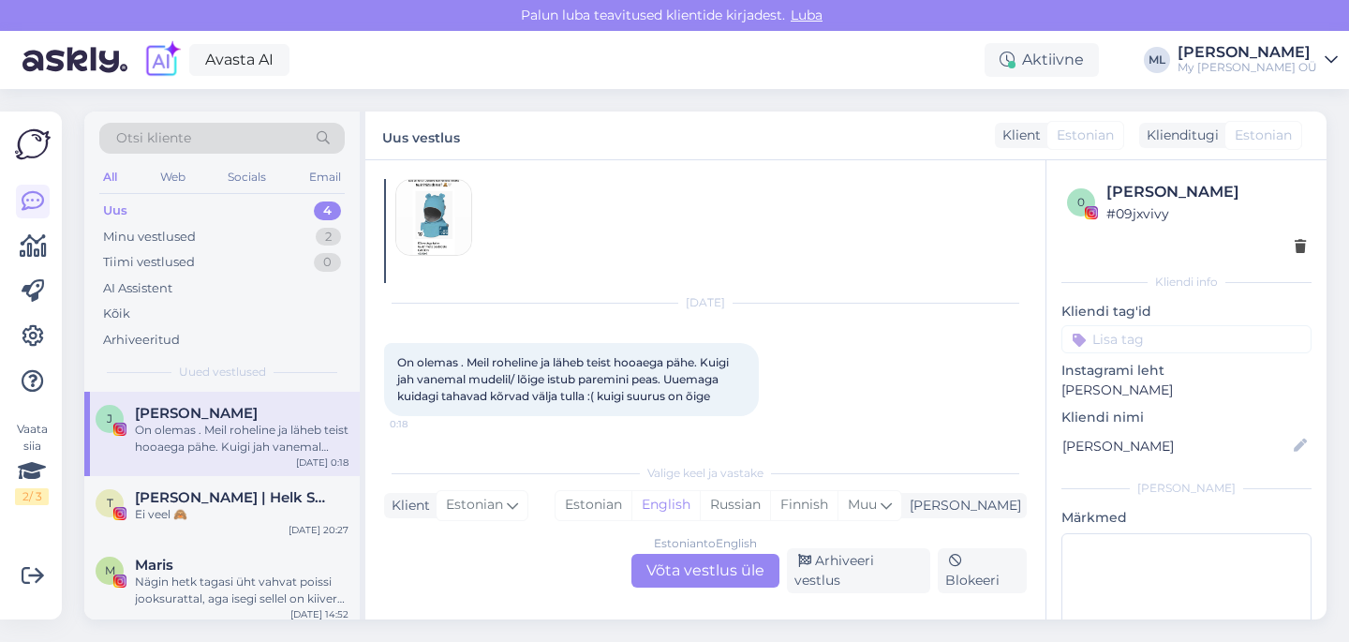
scroll to position [1144, 0]
click at [162, 499] on span "[PERSON_NAME] | Helk Stuudio" at bounding box center [232, 497] width 195 height 17
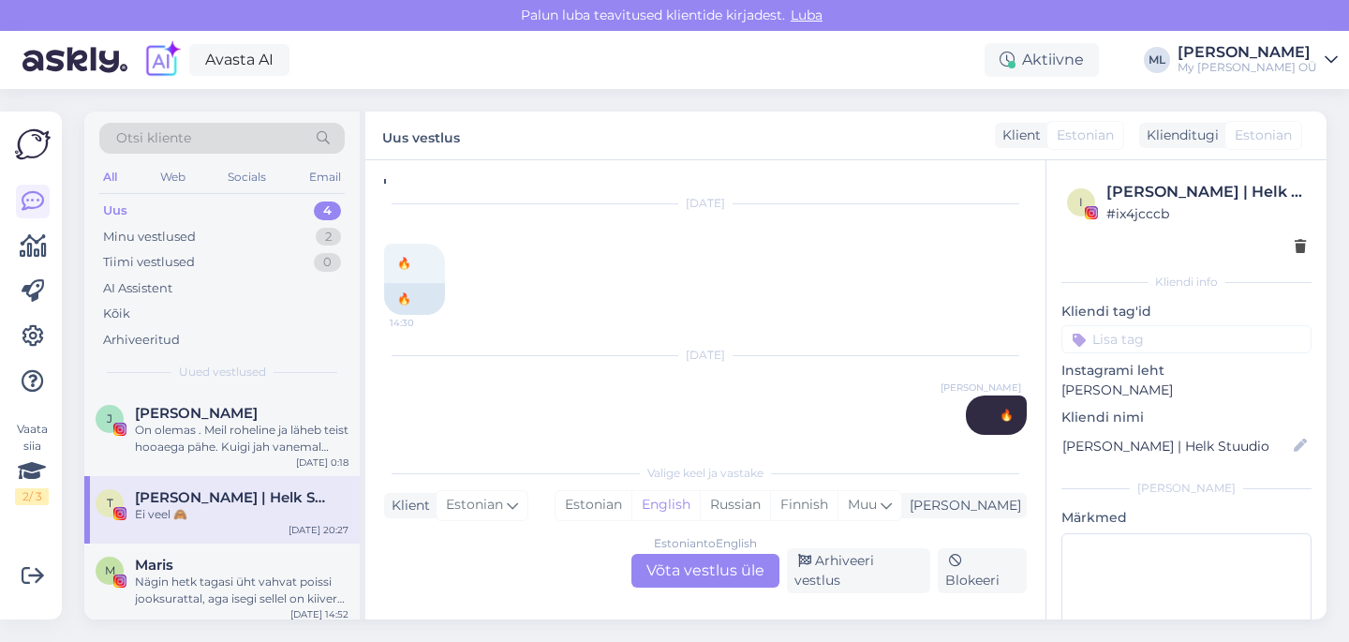
scroll to position [4965, 0]
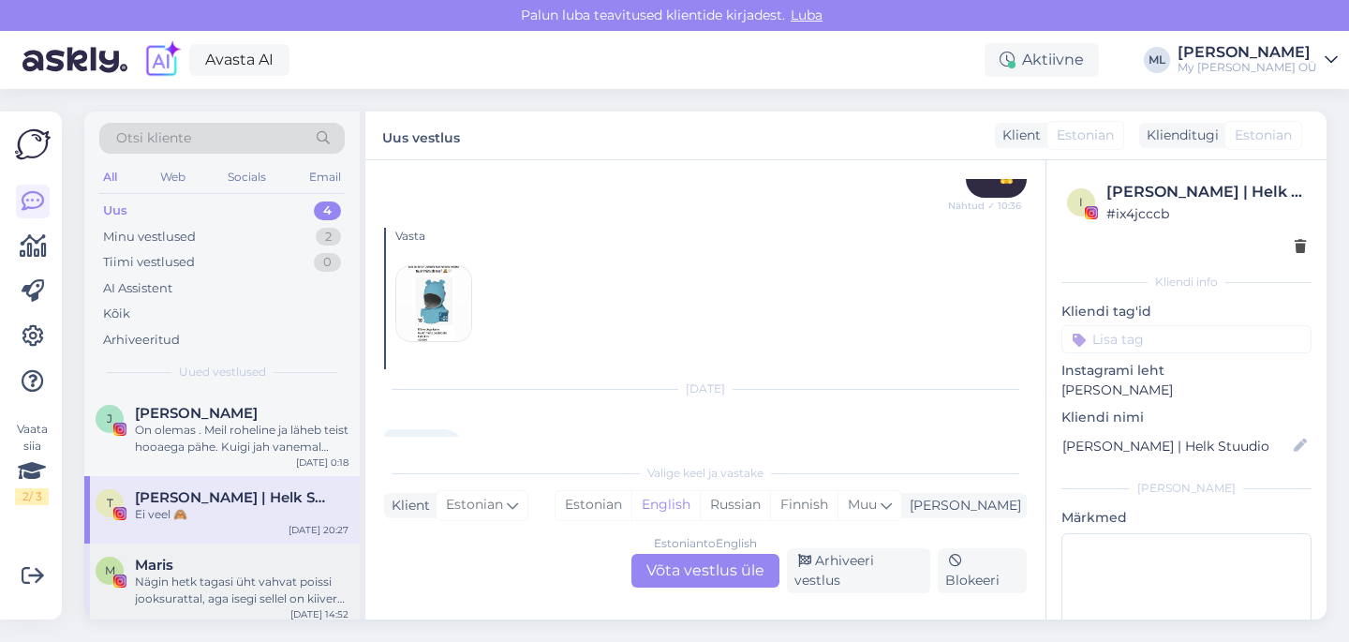
click at [181, 586] on div "Nägin hetk tagasi üht vahvat poissi jooksurattal, aga isegi sellel on kiiver va…" at bounding box center [242, 590] width 214 height 34
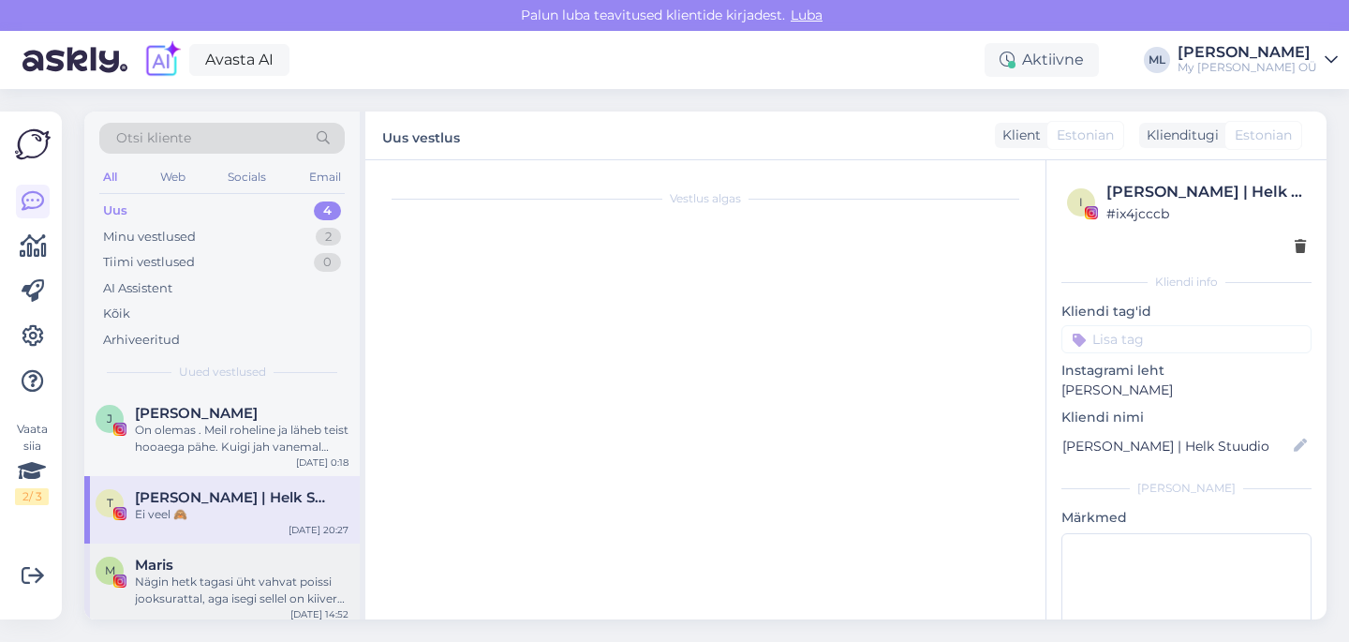
scroll to position [102, 0]
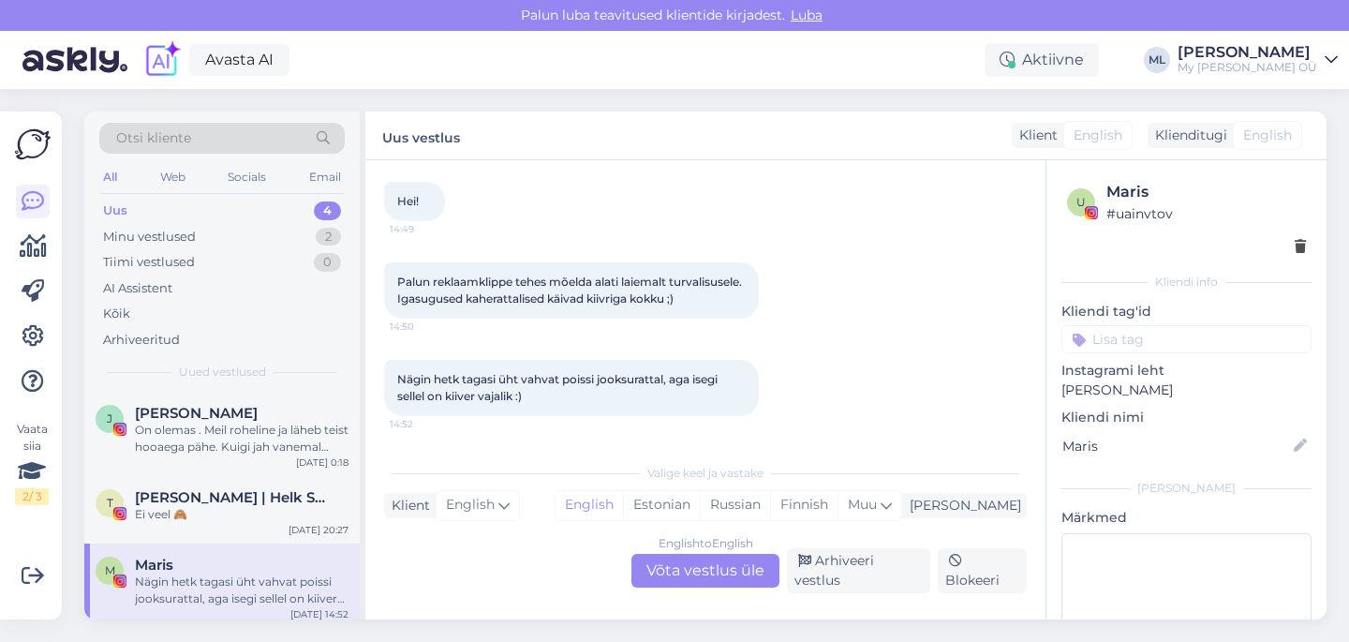
click at [805, 399] on div "Nägin hetk tagasi üht vahvat poissi jooksurattal, aga isegi sellel on kiiver va…" at bounding box center [705, 387] width 642 height 97
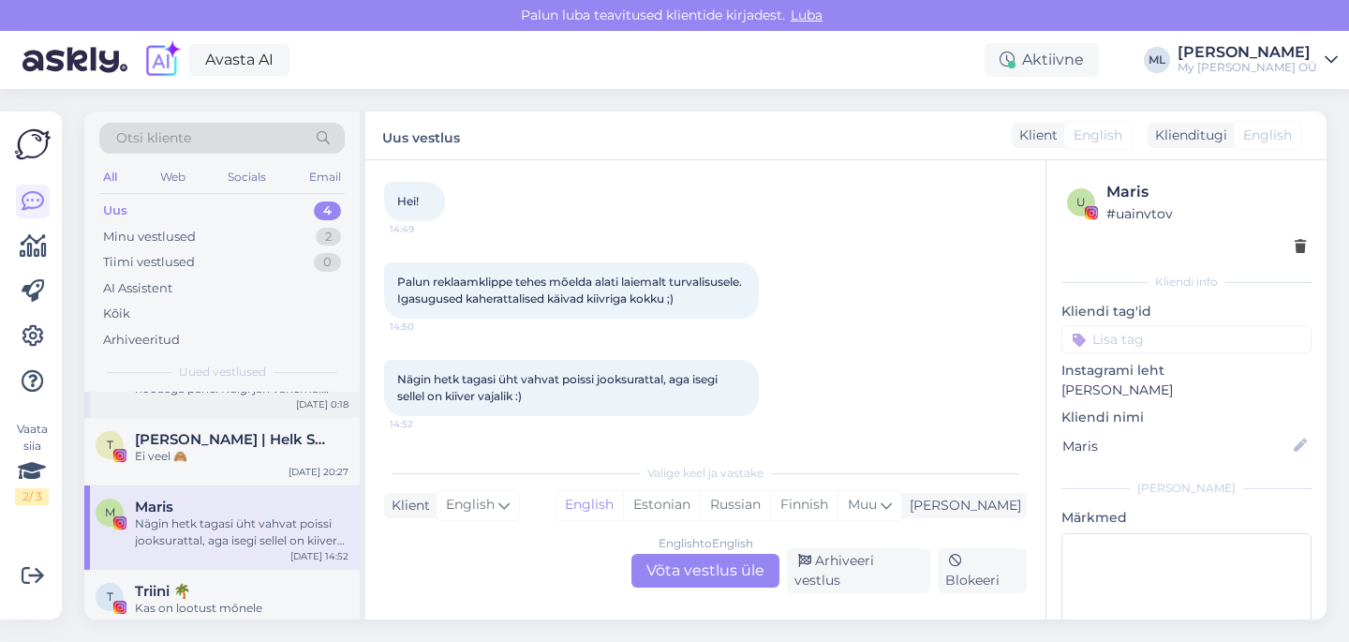
scroll to position [93, 0]
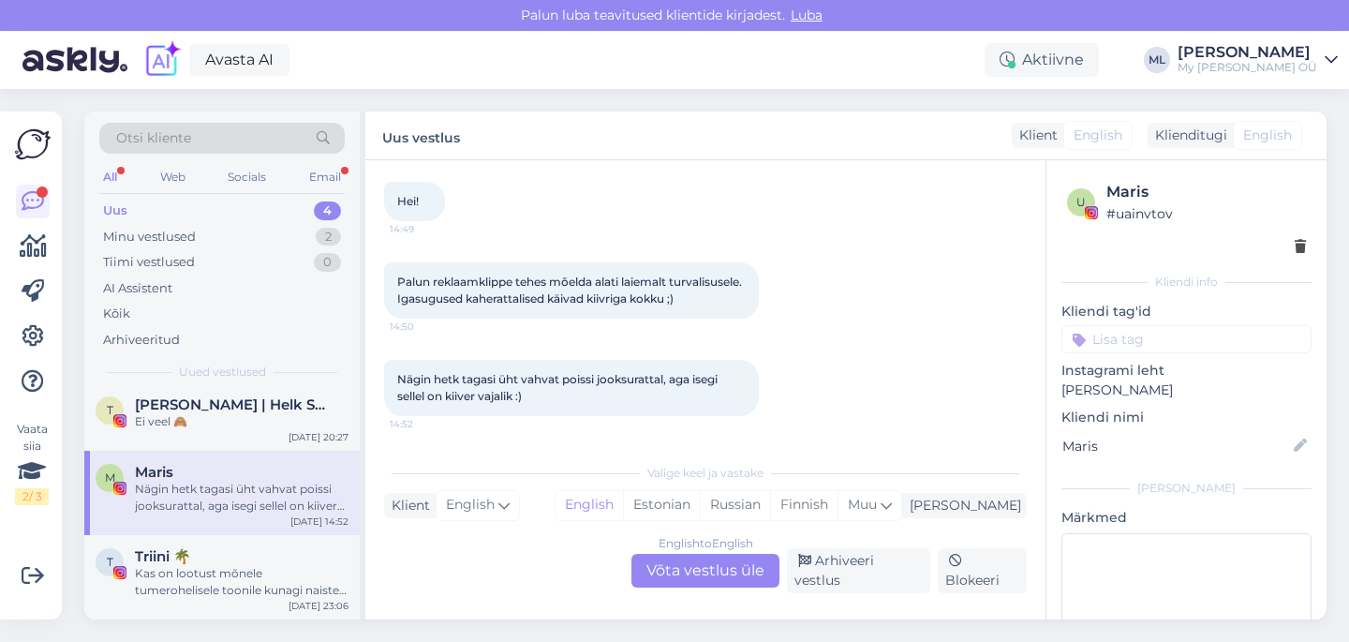
click at [228, 213] on div "Uus 4" at bounding box center [221, 211] width 245 height 26
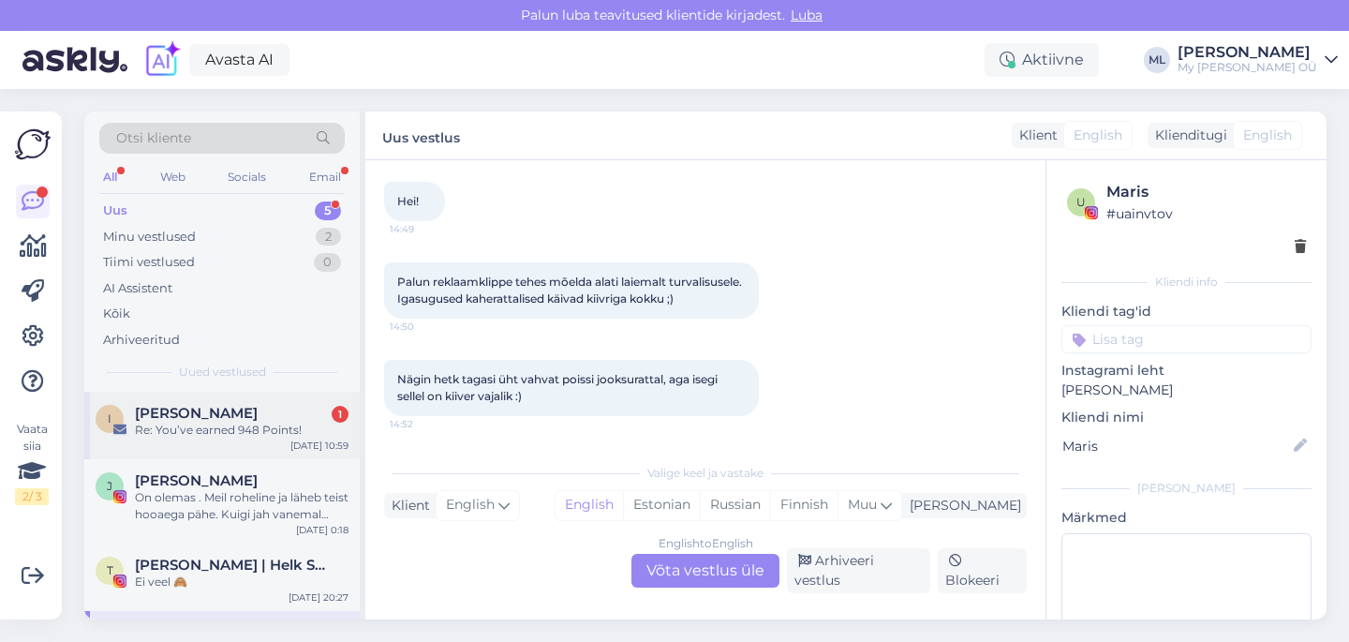
drag, startPoint x: 194, startPoint y: 432, endPoint x: 240, endPoint y: 441, distance: 46.8
click at [194, 432] on div "Re: You’ve earned 948 Points!" at bounding box center [242, 429] width 214 height 17
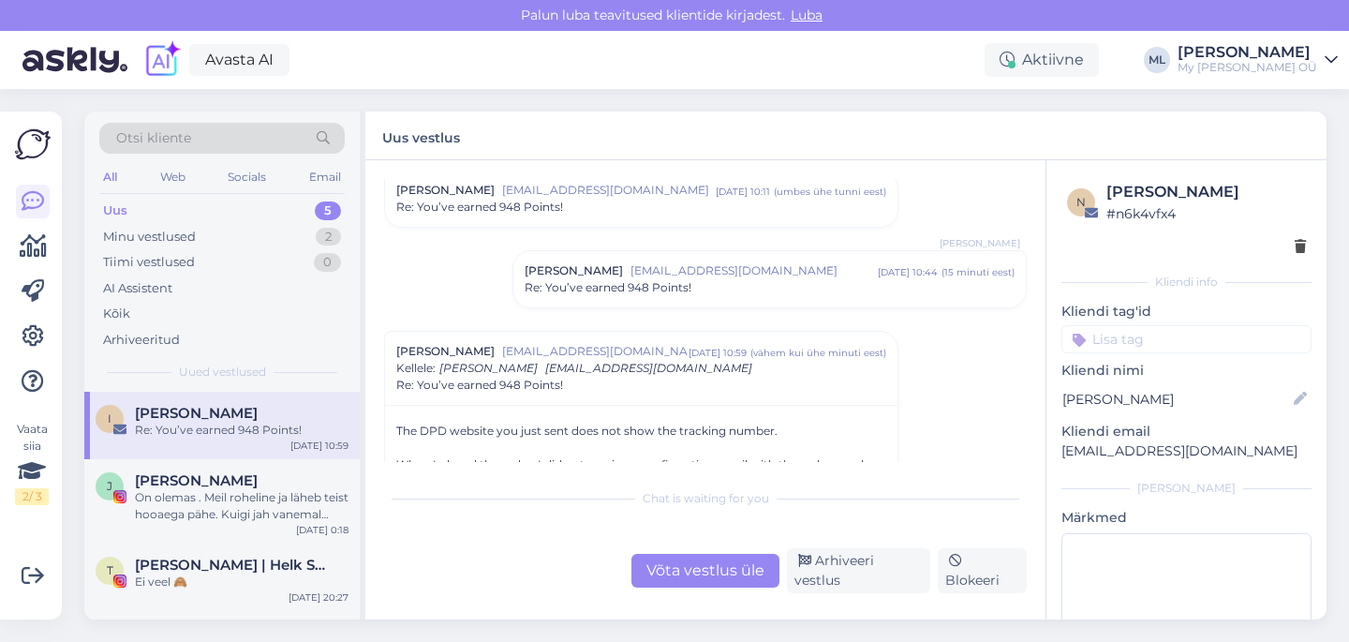
scroll to position [133, 0]
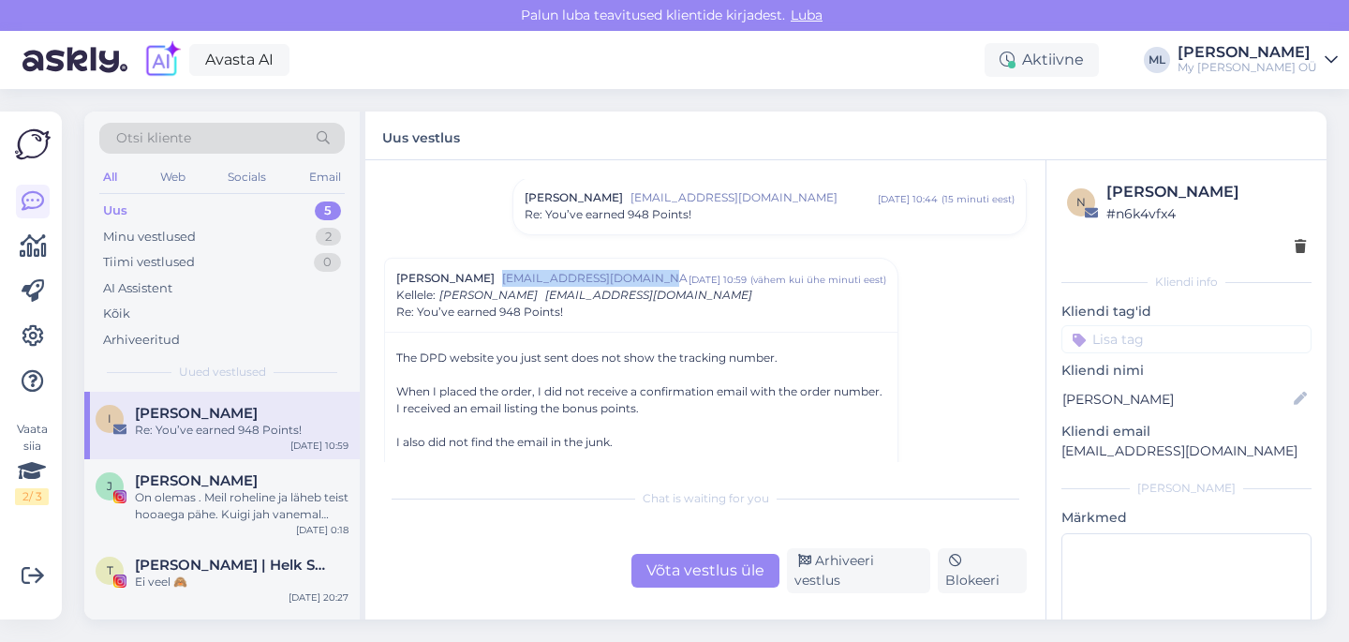
drag, startPoint x: 490, startPoint y: 279, endPoint x: 644, endPoint y: 286, distance: 154.7
click at [644, 286] on div "[PERSON_NAME] [PERSON_NAME][EMAIL_ADDRESS][DOMAIN_NAME] [DATE] 10:59 ( vähem [P…" at bounding box center [641, 278] width 490 height 17
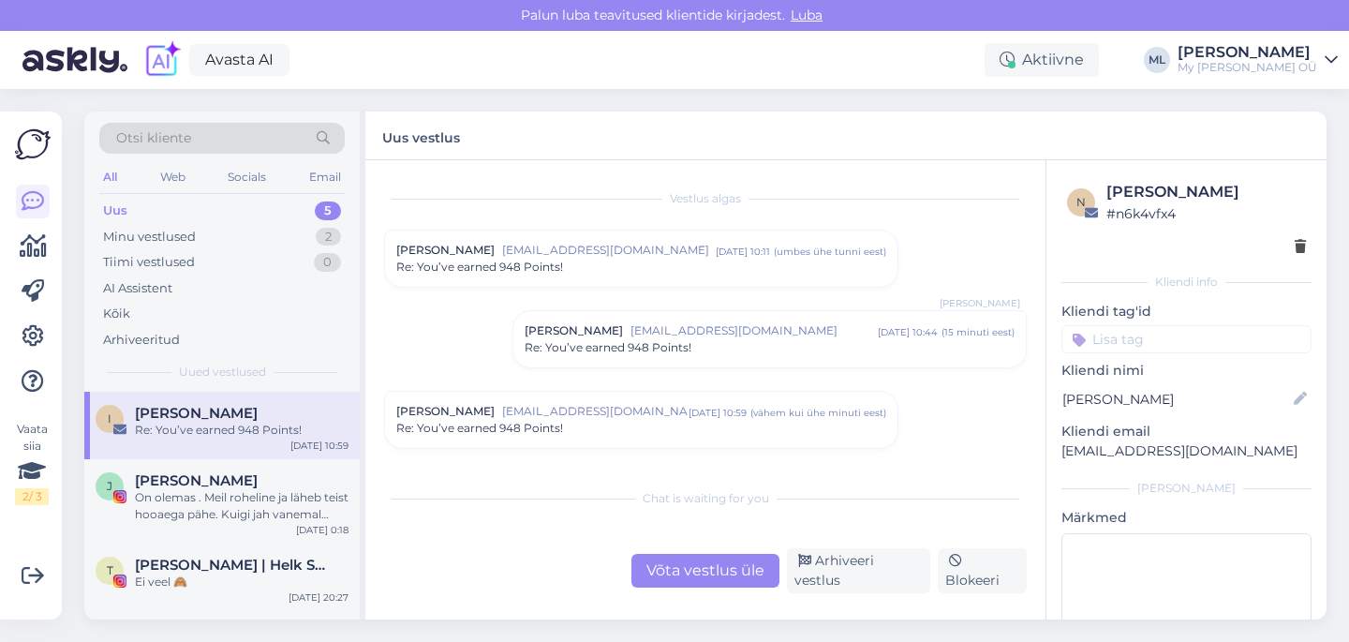
scroll to position [0, 0]
drag, startPoint x: 1059, startPoint y: 450, endPoint x: 1208, endPoint y: 459, distance: 149.2
click at [1208, 459] on div "n [PERSON_NAME] # n6k4vfx4 Kliendi info Kliendi tag'id Kliendi nimi [PERSON_NAM…" at bounding box center [1186, 444] width 280 height 569
click at [1260, 458] on p "[EMAIL_ADDRESS][DOMAIN_NAME]" at bounding box center [1186, 451] width 250 height 20
drag, startPoint x: 1233, startPoint y: 454, endPoint x: 1060, endPoint y: 448, distance: 173.4
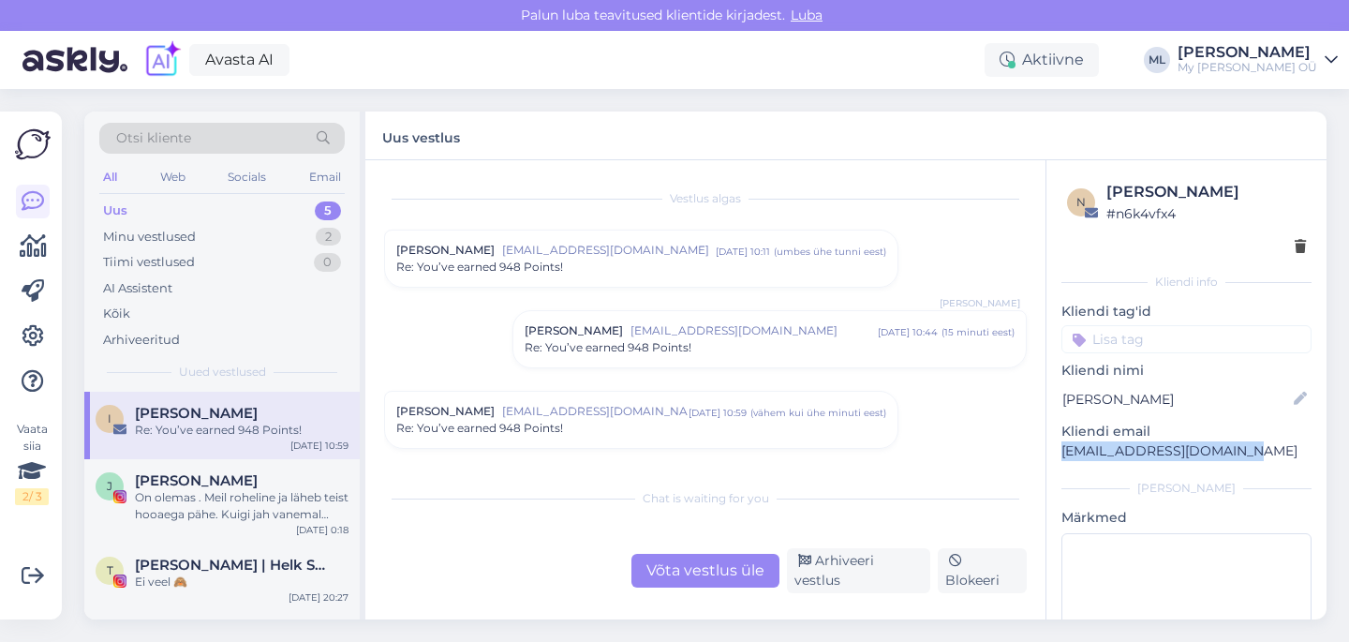
click at [1060, 448] on div "n [PERSON_NAME] # n6k4vfx4 Kliendi info Kliendi tag'id Kliendi nimi [PERSON_NAM…" at bounding box center [1186, 444] width 280 height 569
copy p "[EMAIL_ADDRESS][DOMAIN_NAME]"
click at [690, 570] on div "Võta vestlus üle" at bounding box center [705, 571] width 148 height 34
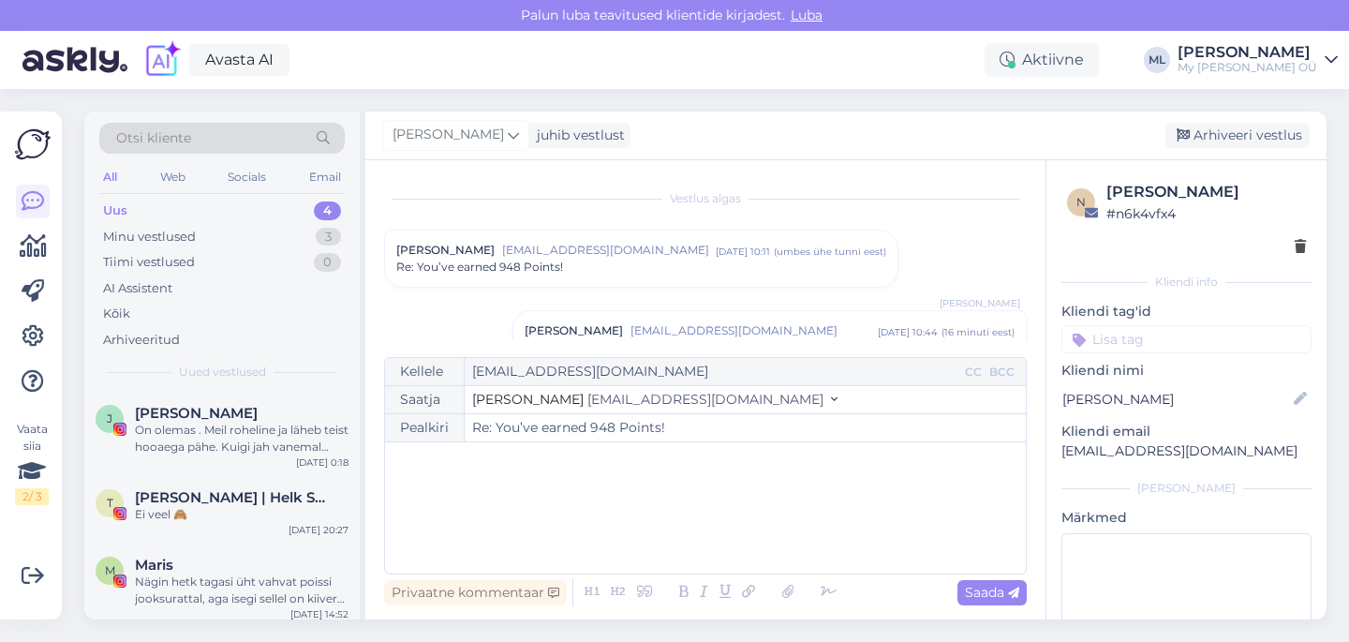
click at [644, 396] on span "[EMAIL_ADDRESS][DOMAIN_NAME]" at bounding box center [705, 399] width 236 height 17
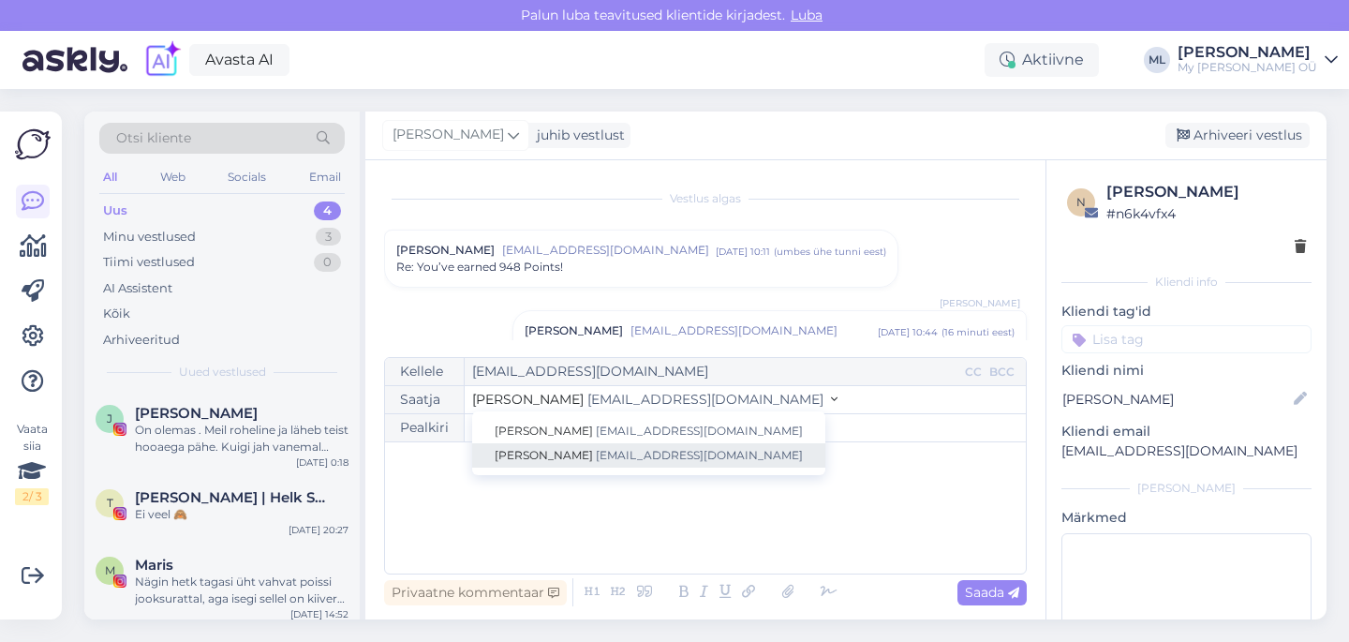
click at [608, 450] on span "[EMAIL_ADDRESS][DOMAIN_NAME]" at bounding box center [699, 455] width 207 height 14
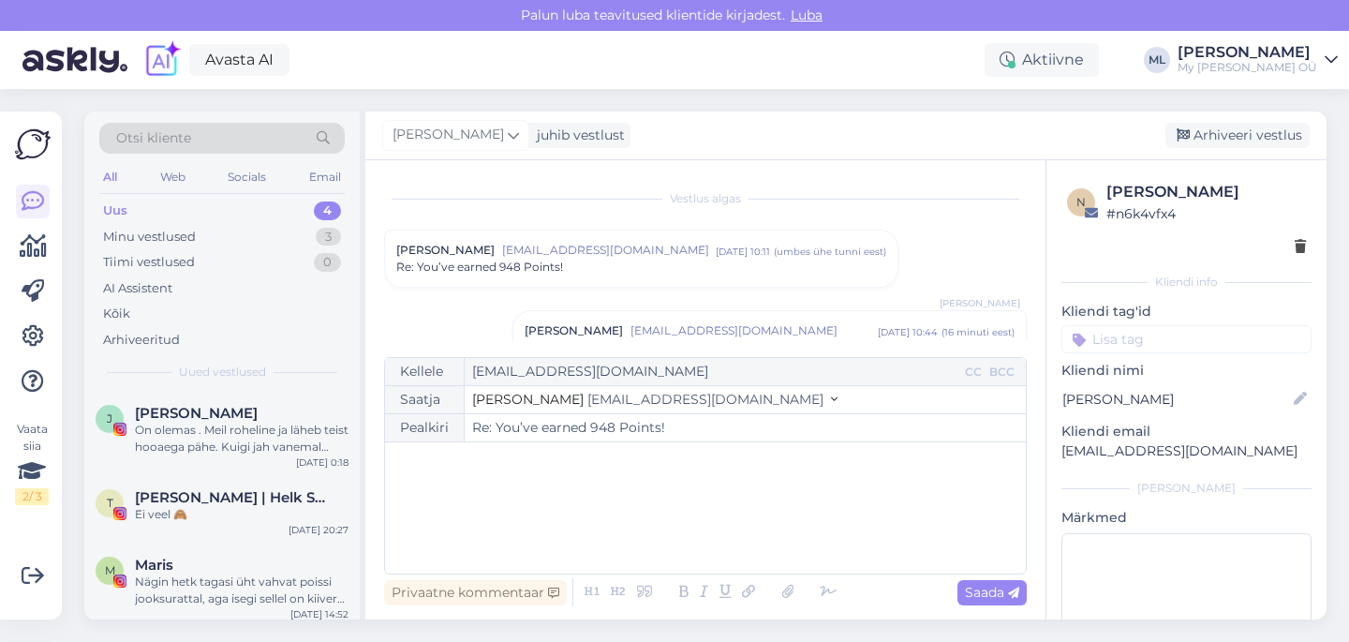
click at [588, 513] on div "﻿" at bounding box center [705, 507] width 622 height 112
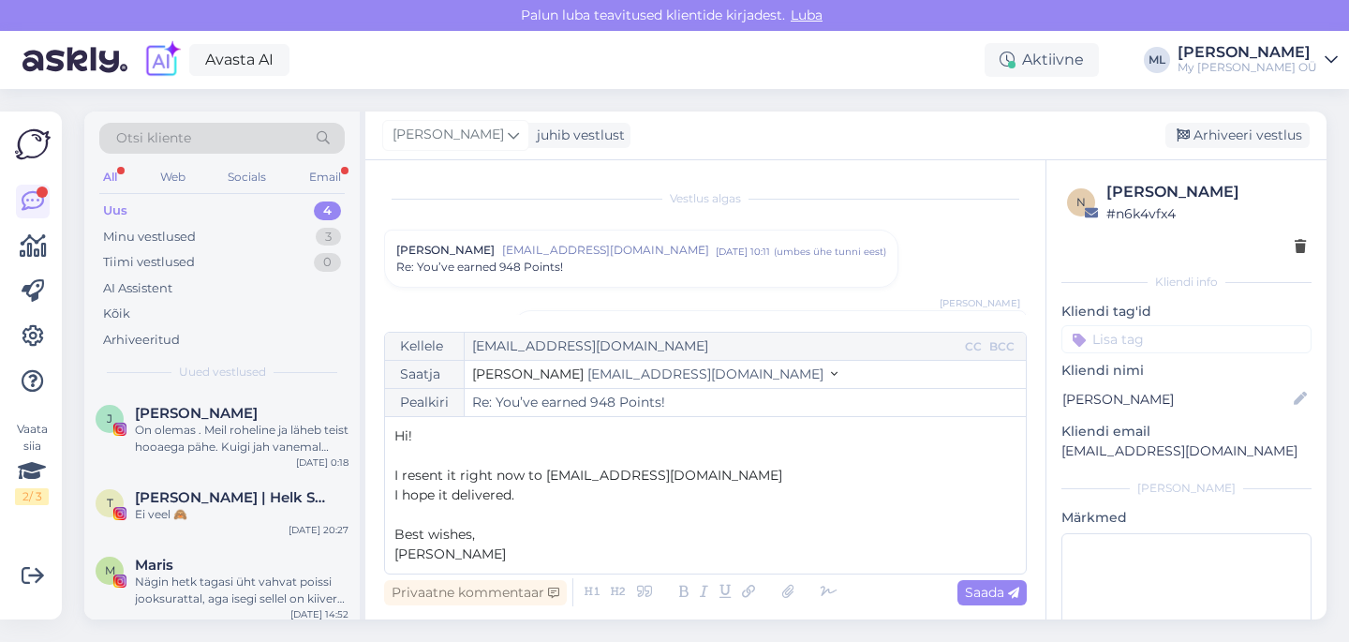
click at [997, 582] on div "Saada" at bounding box center [991, 592] width 69 height 25
type input "Re: You’ve earned 948 Points!"
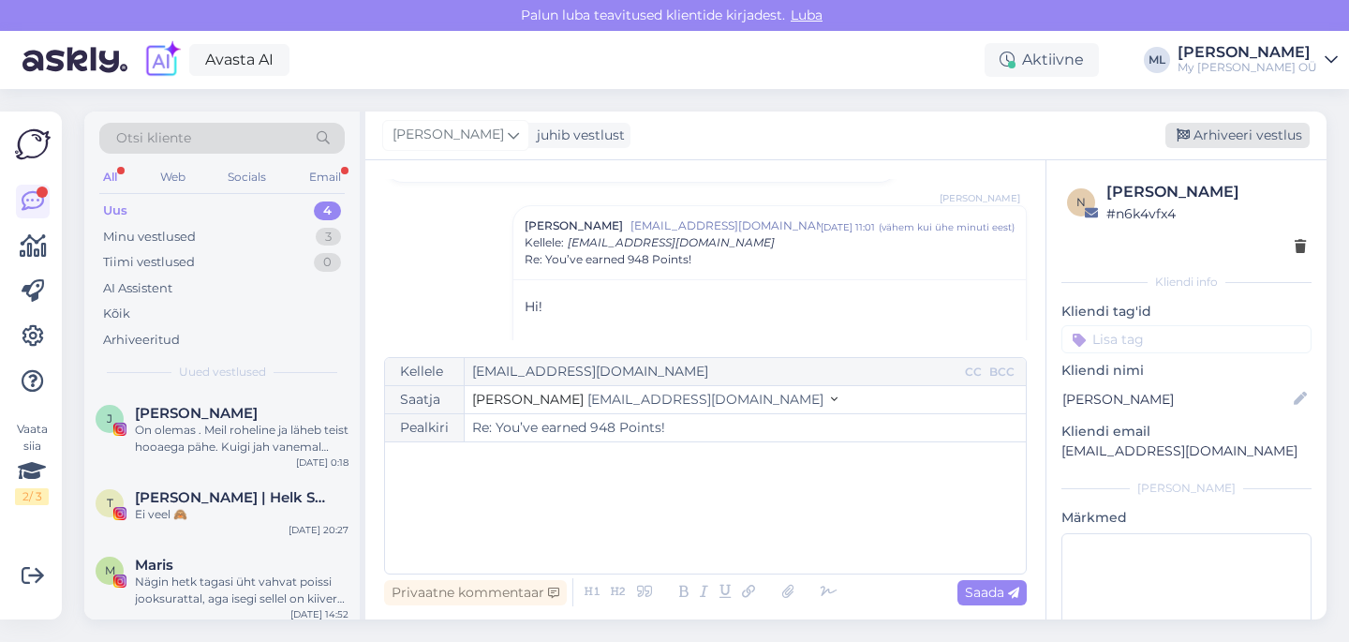
click at [1206, 142] on div "Arhiveeri vestlus" at bounding box center [1237, 135] width 144 height 25
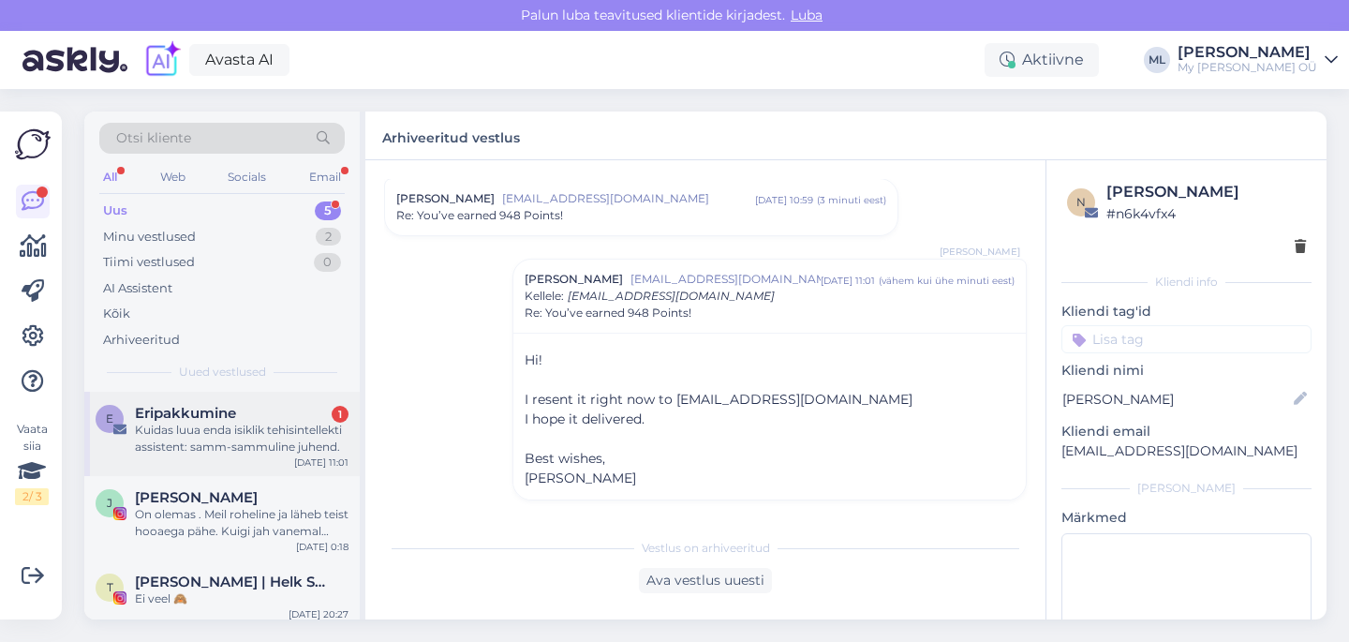
click at [147, 448] on div "Kuidas luua enda isiklik tehisintellekti assistent: samm-sammuline juhend." at bounding box center [242, 438] width 214 height 34
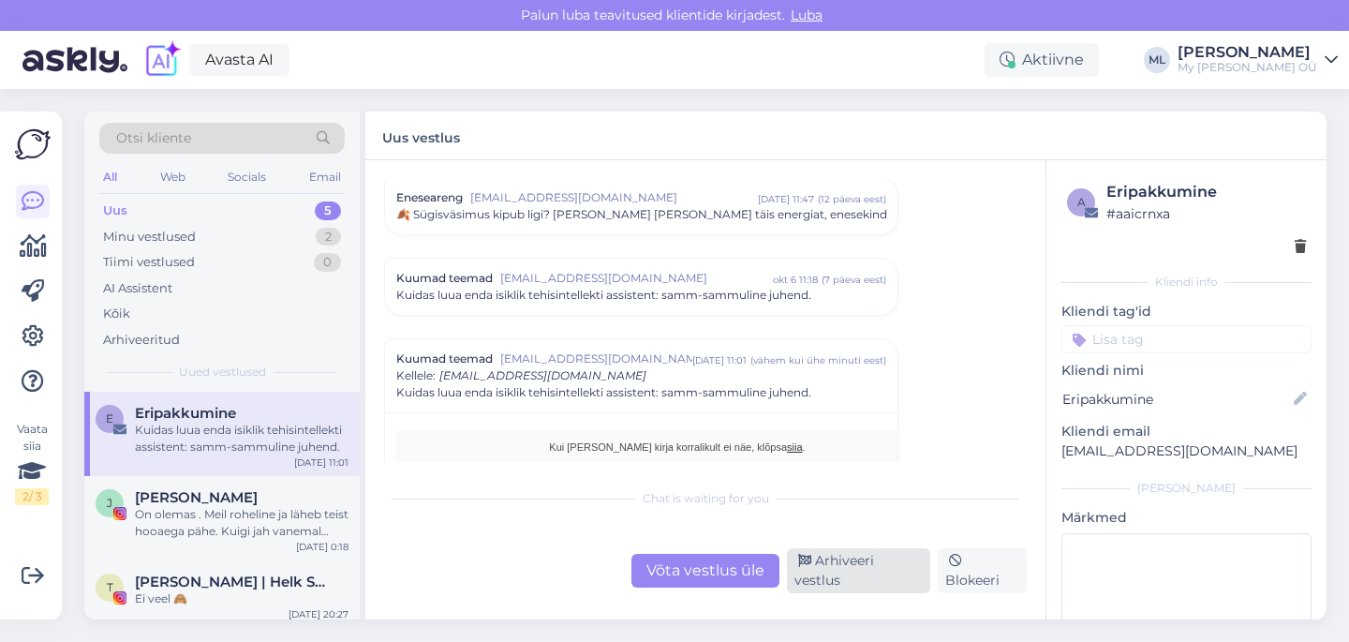
click at [873, 584] on div "Arhiveeri vestlus" at bounding box center [858, 570] width 143 height 45
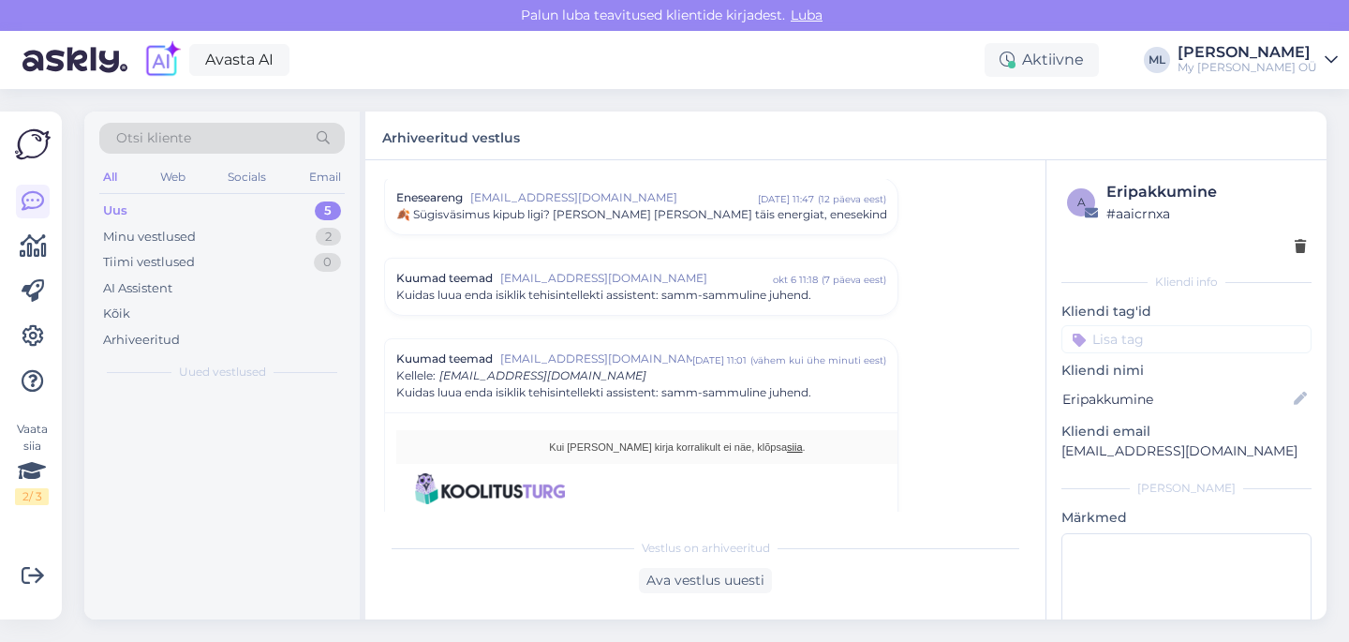
scroll to position [534, 0]
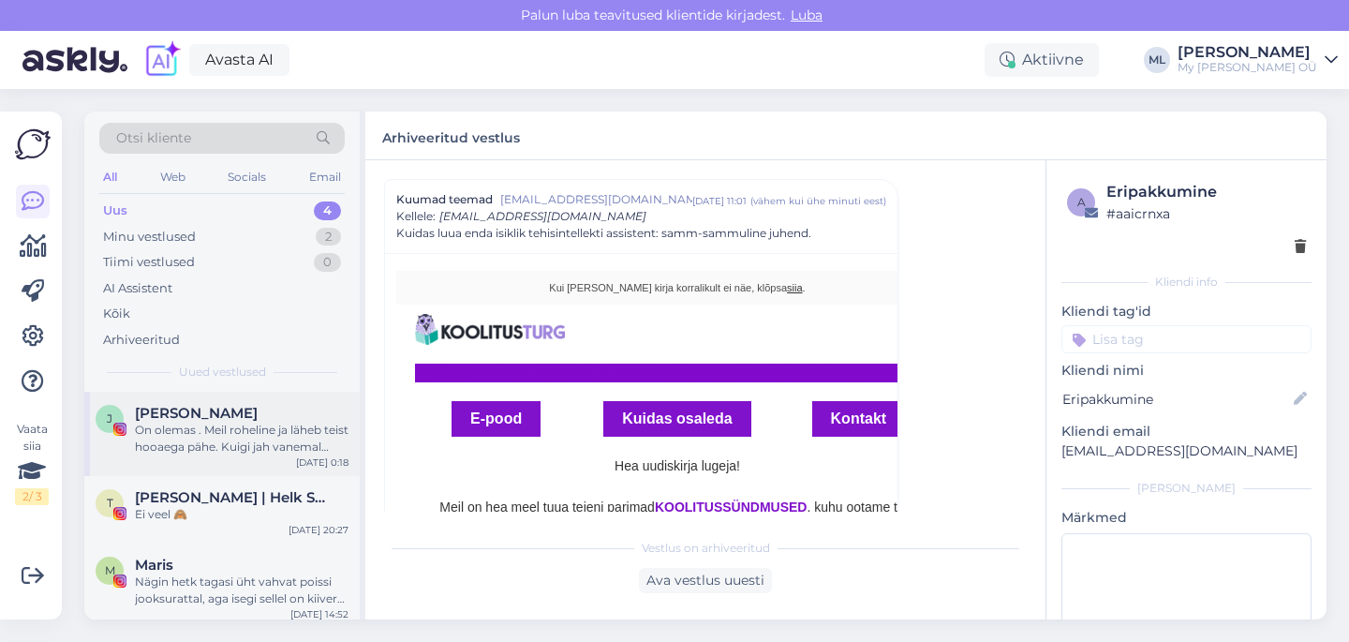
click at [270, 416] on div "[PERSON_NAME]" at bounding box center [242, 413] width 214 height 17
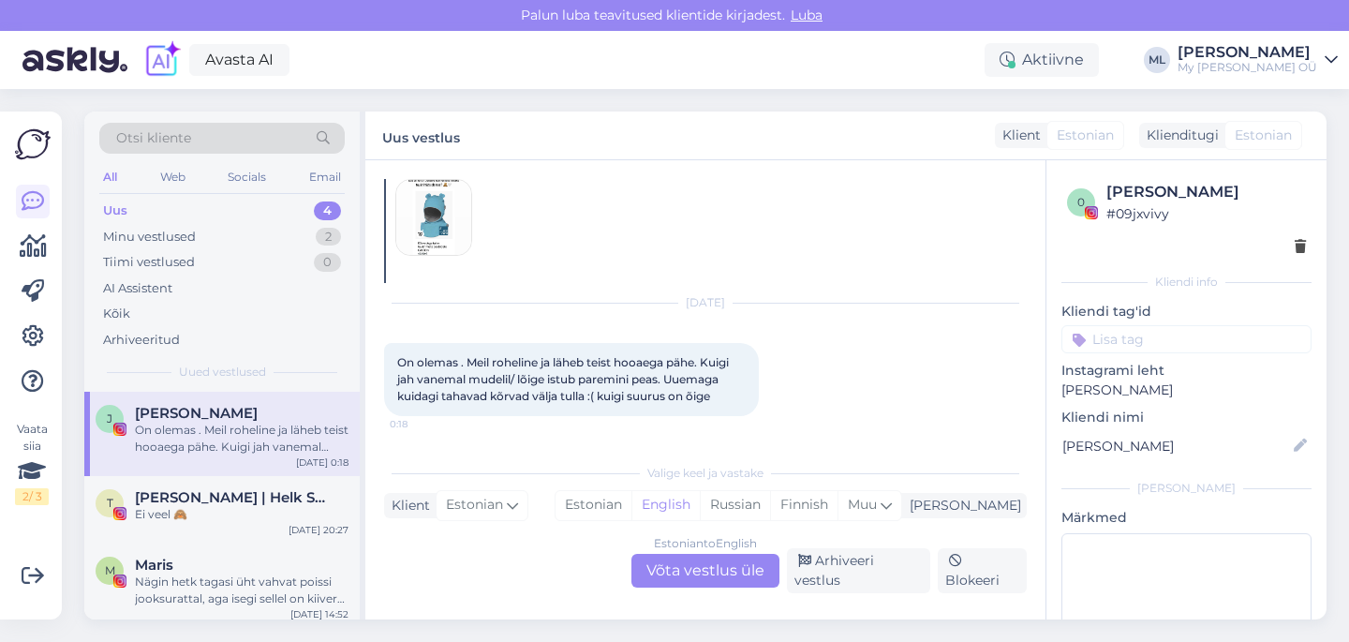
scroll to position [1126, 0]
click at [162, 509] on div "Ei veel 🙈" at bounding box center [242, 514] width 214 height 17
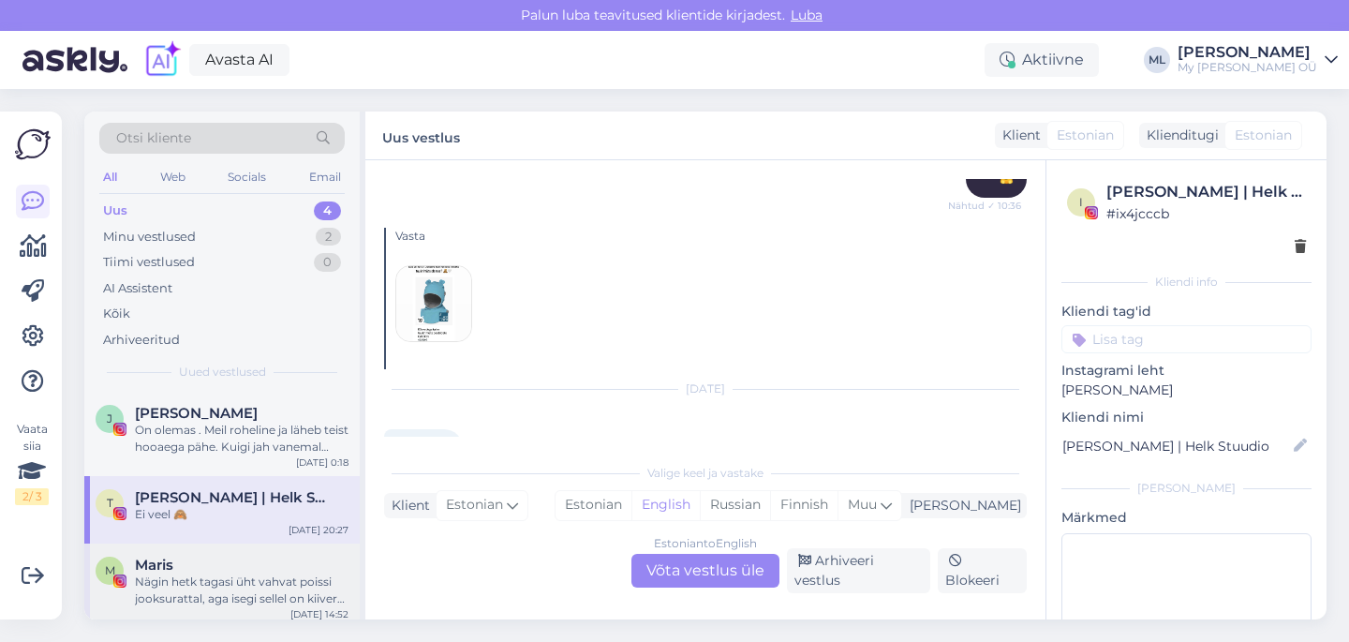
click at [247, 581] on div "Nägin hetk tagasi üht vahvat poissi jooksurattal, aga isegi sellel on kiiver va…" at bounding box center [242, 590] width 214 height 34
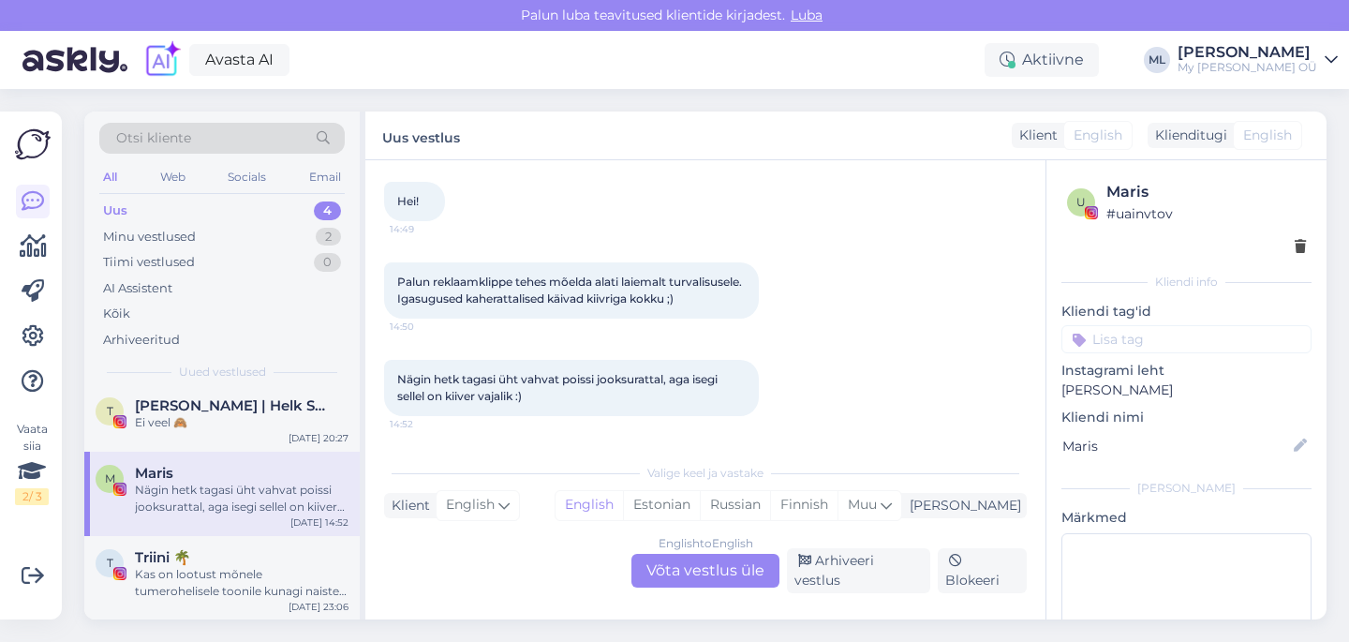
scroll to position [93, 0]
click at [202, 548] on div "Triini 🌴" at bounding box center [242, 556] width 214 height 17
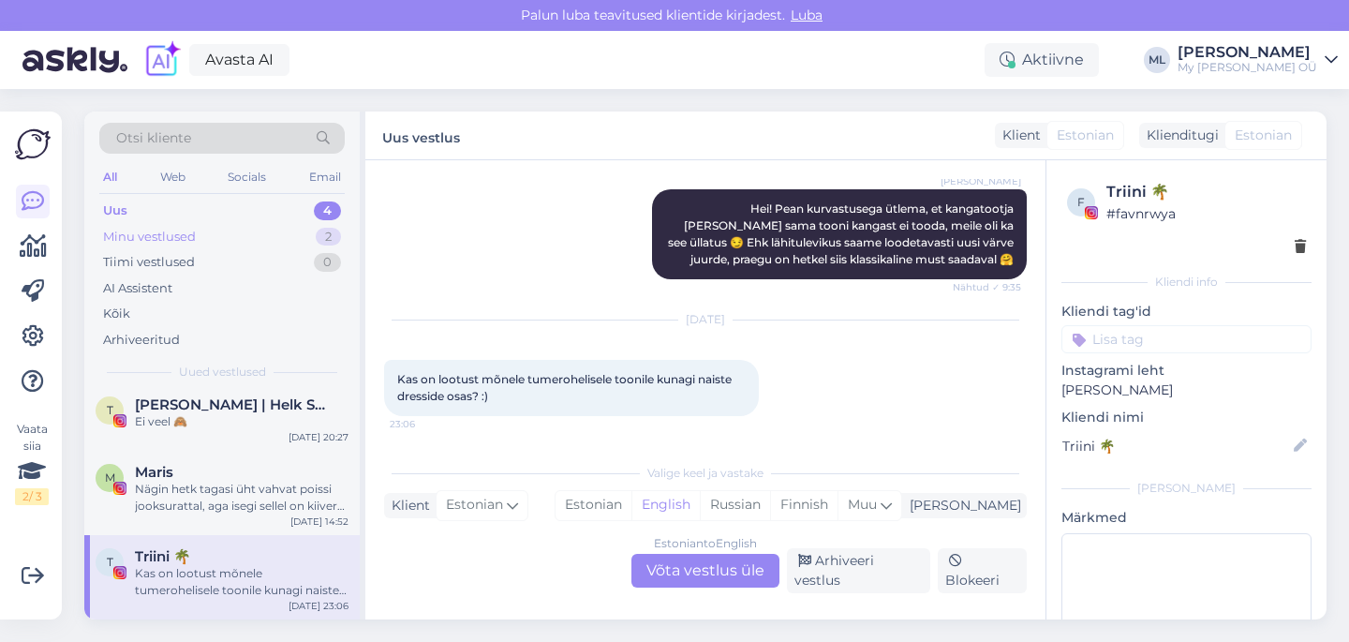
click at [173, 225] on div "Minu vestlused 2" at bounding box center [221, 237] width 245 height 26
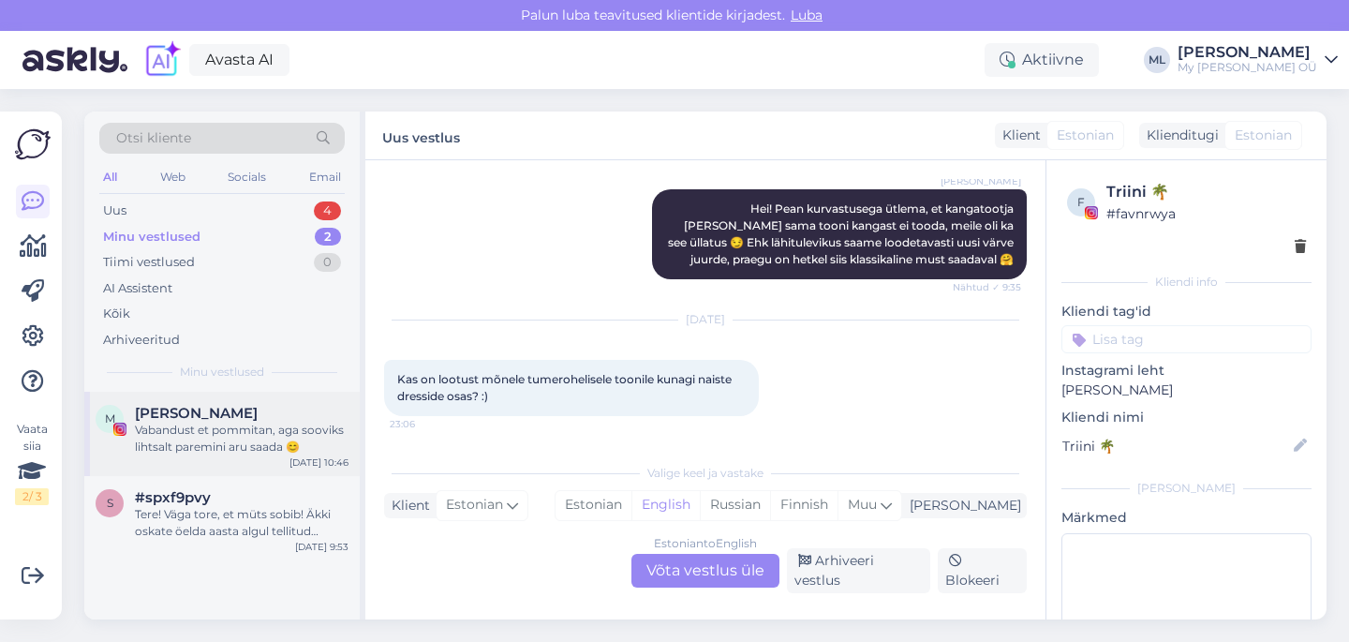
click at [153, 436] on div "Vabandust et pommitan, aga sooviks lihtsalt paremini aru saada 😊" at bounding box center [242, 438] width 214 height 34
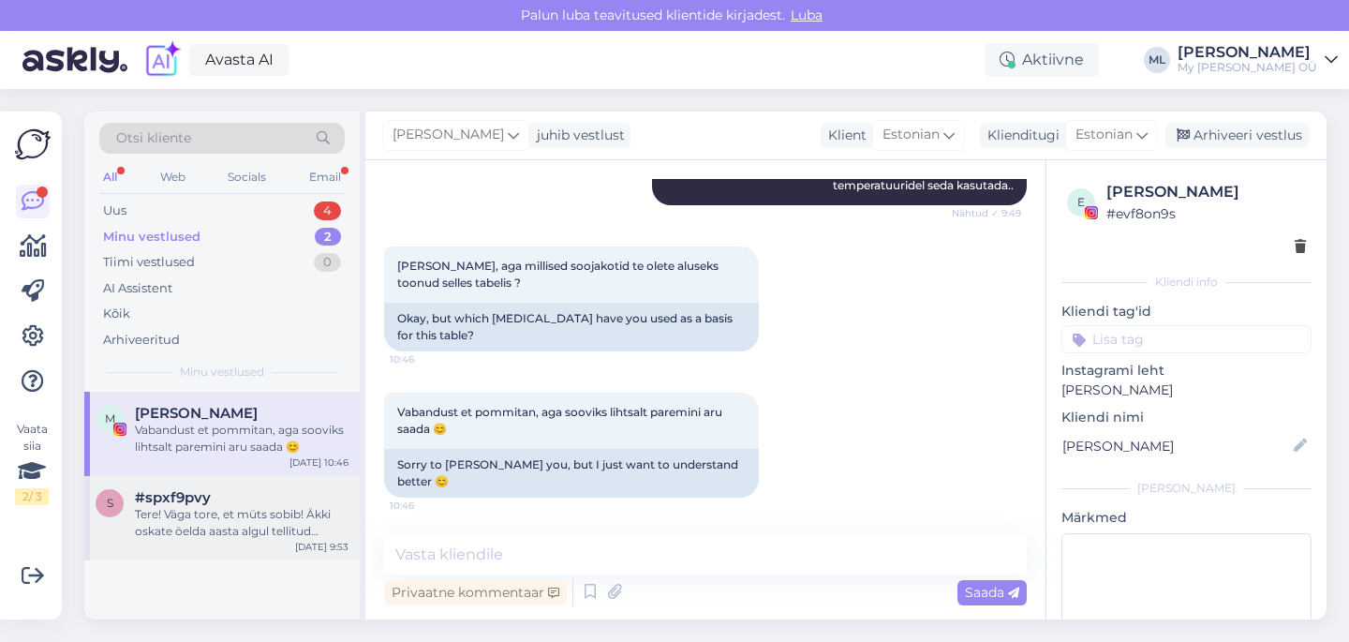
click at [155, 508] on div "Tere! Väga tore, et müts sobib! Äkki oskate öelda aasta algul tellitud mütside …" at bounding box center [242, 523] width 214 height 34
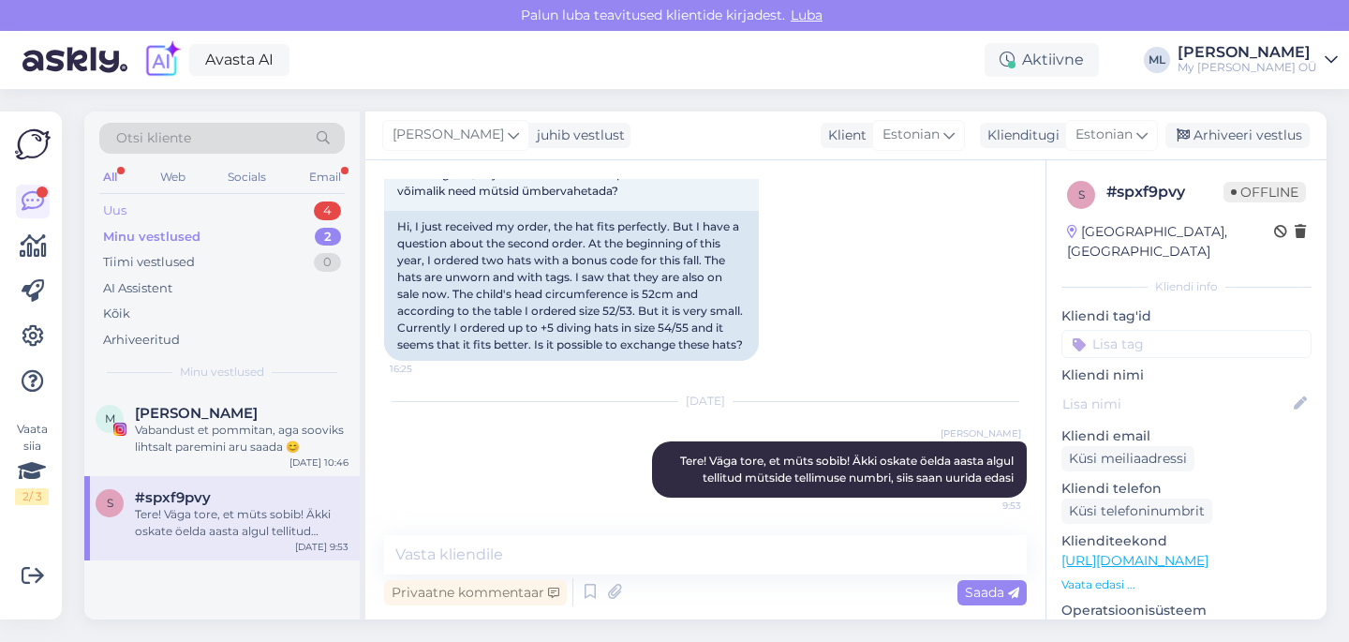
click at [137, 217] on div "Uus 4" at bounding box center [221, 211] width 245 height 26
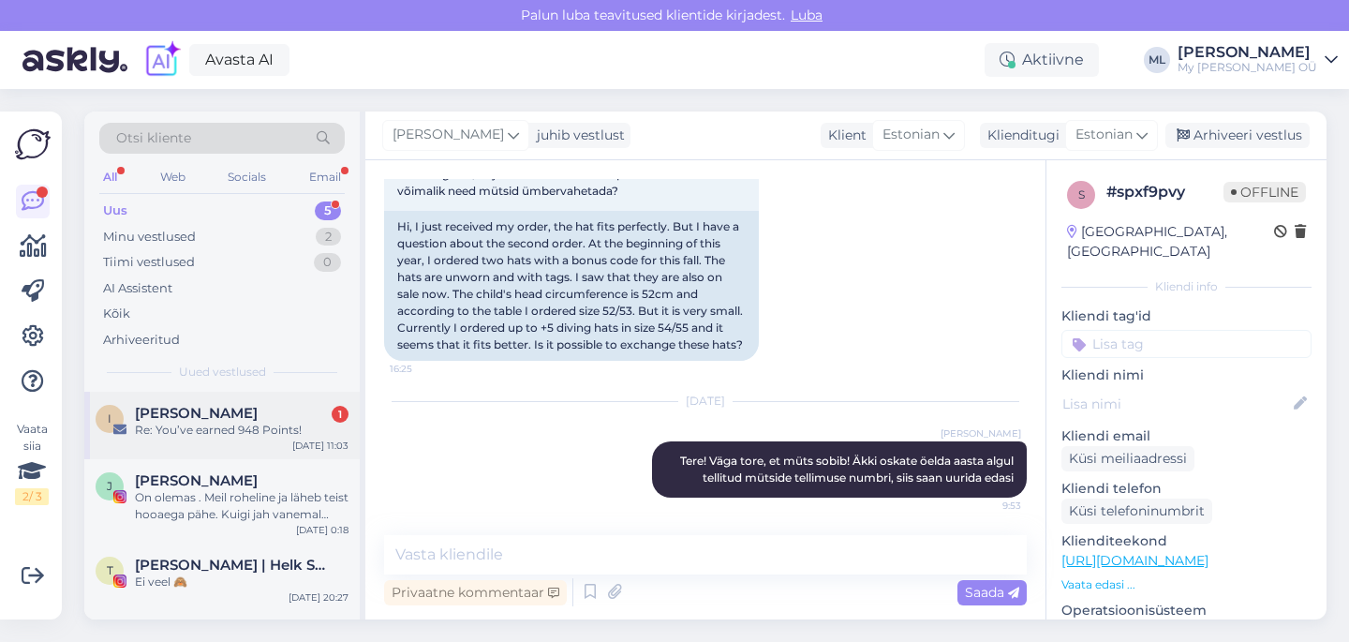
click at [166, 401] on div "I [PERSON_NAME] 1 Re: You’ve earned 948 Points! [DATE] 11:03" at bounding box center [221, 424] width 275 height 67
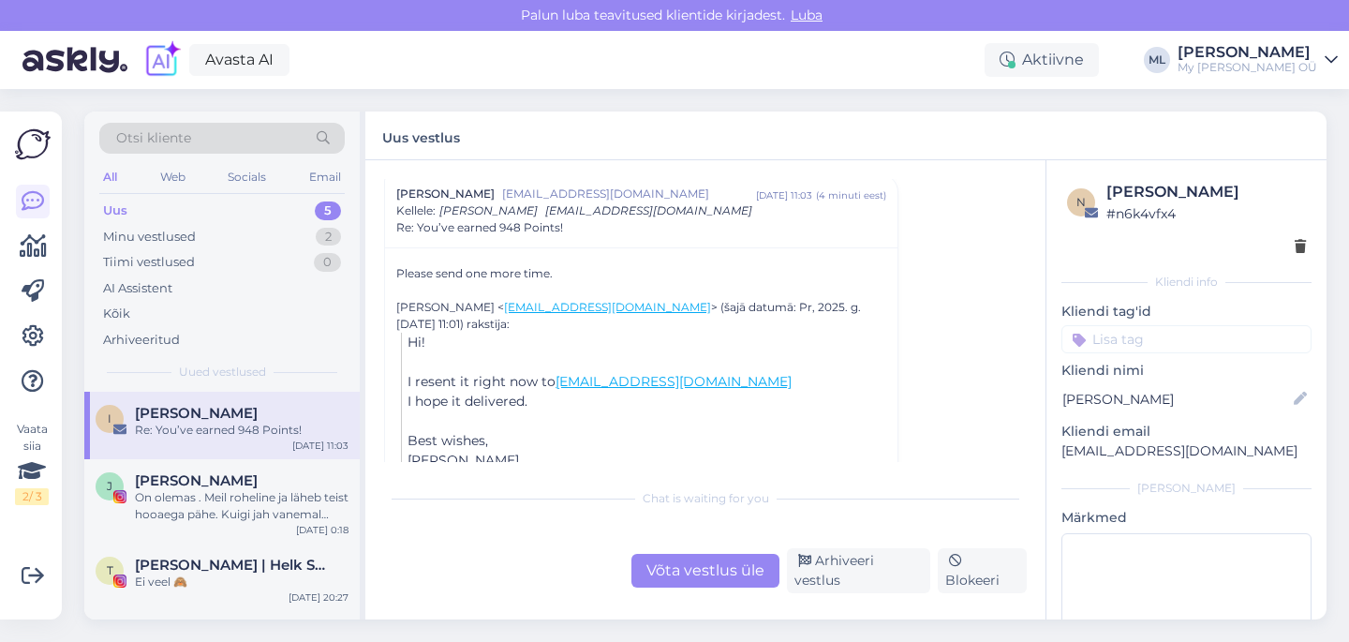
scroll to position [382, 0]
click at [158, 498] on div "On olemas . Meil roheline ja läheb teist hooaega pähe. Kuigi jah vanemal mudeli…" at bounding box center [242, 506] width 214 height 34
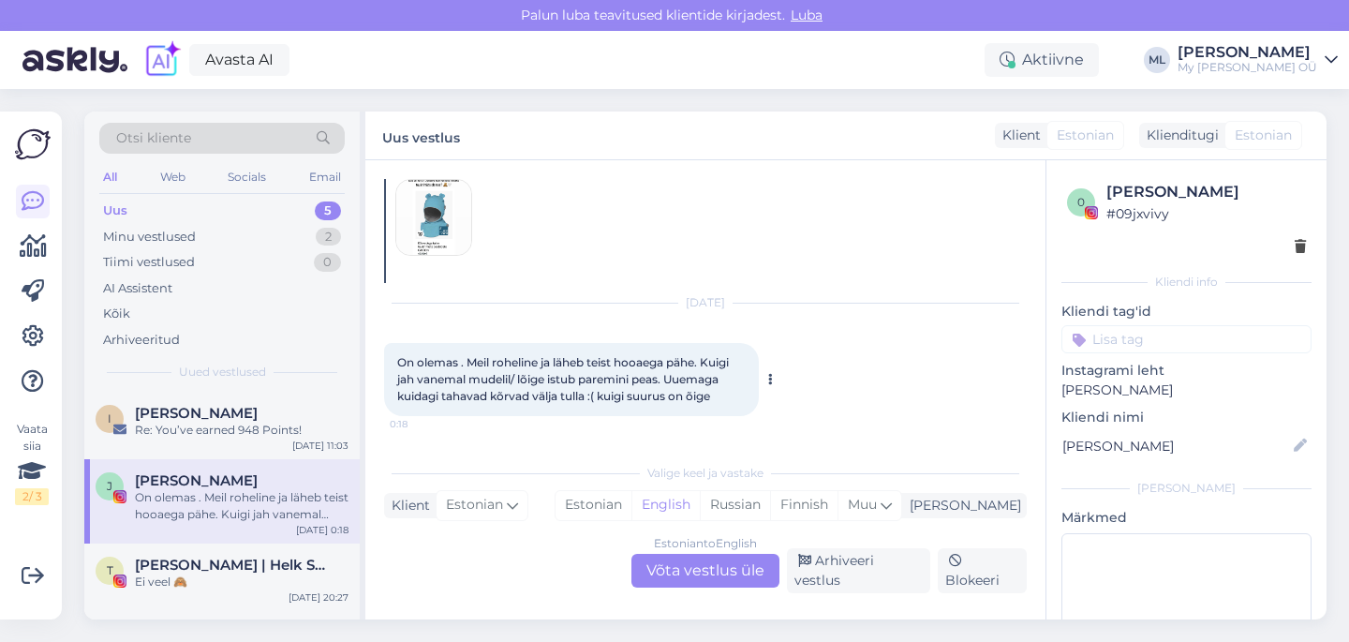
scroll to position [1144, 0]
click at [237, 565] on span "[PERSON_NAME] | Helk Stuudio" at bounding box center [232, 564] width 195 height 17
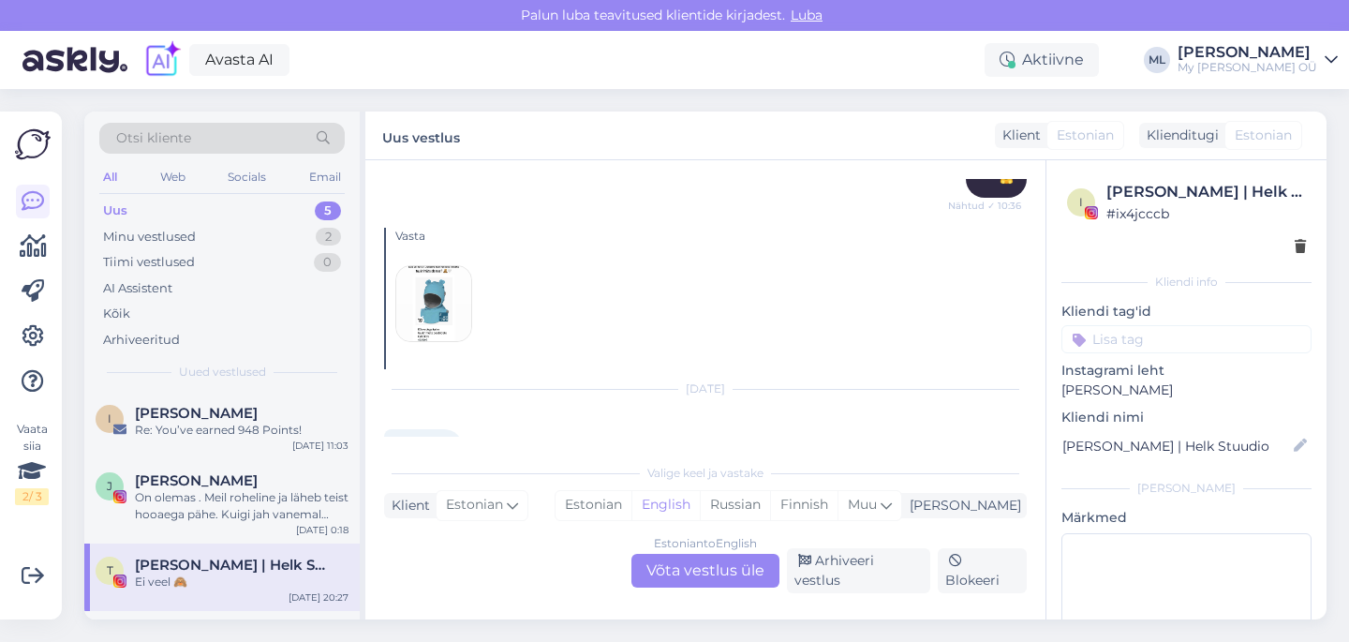
scroll to position [4967, 0]
click at [464, 285] on img at bounding box center [433, 301] width 75 height 75
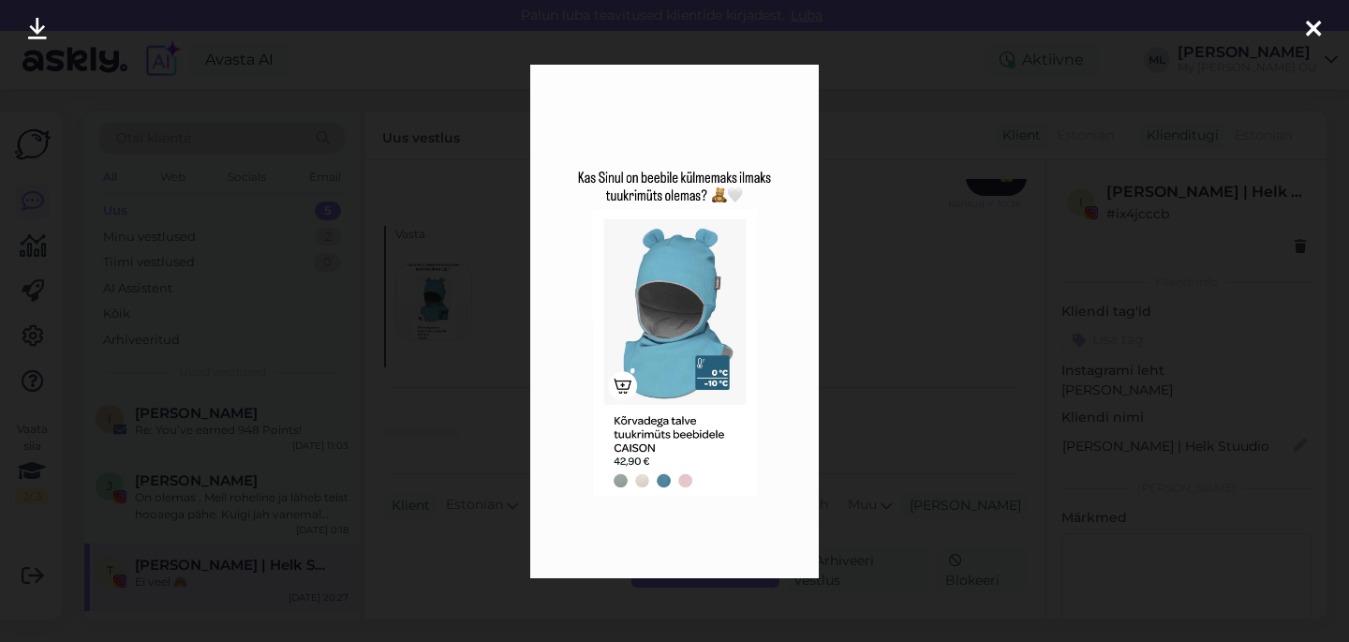
click at [858, 245] on div at bounding box center [674, 321] width 1349 height 642
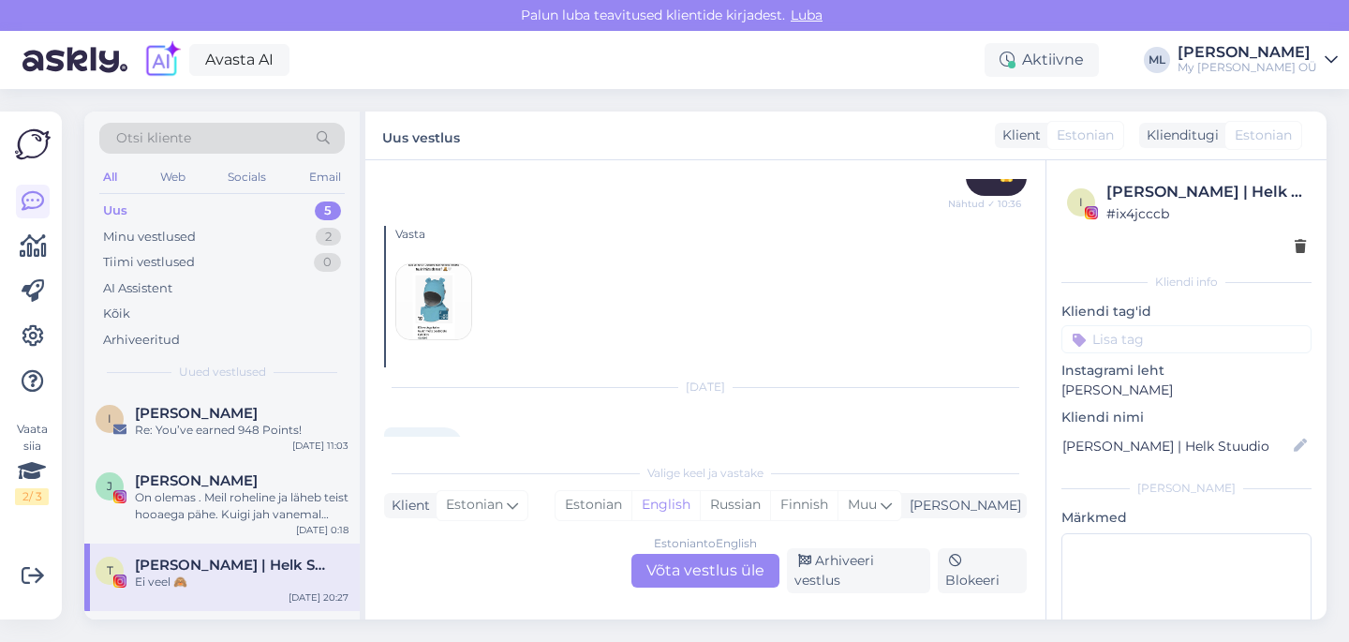
click at [669, 576] on div "Estonian to English Võta vestlus üle" at bounding box center [705, 571] width 148 height 34
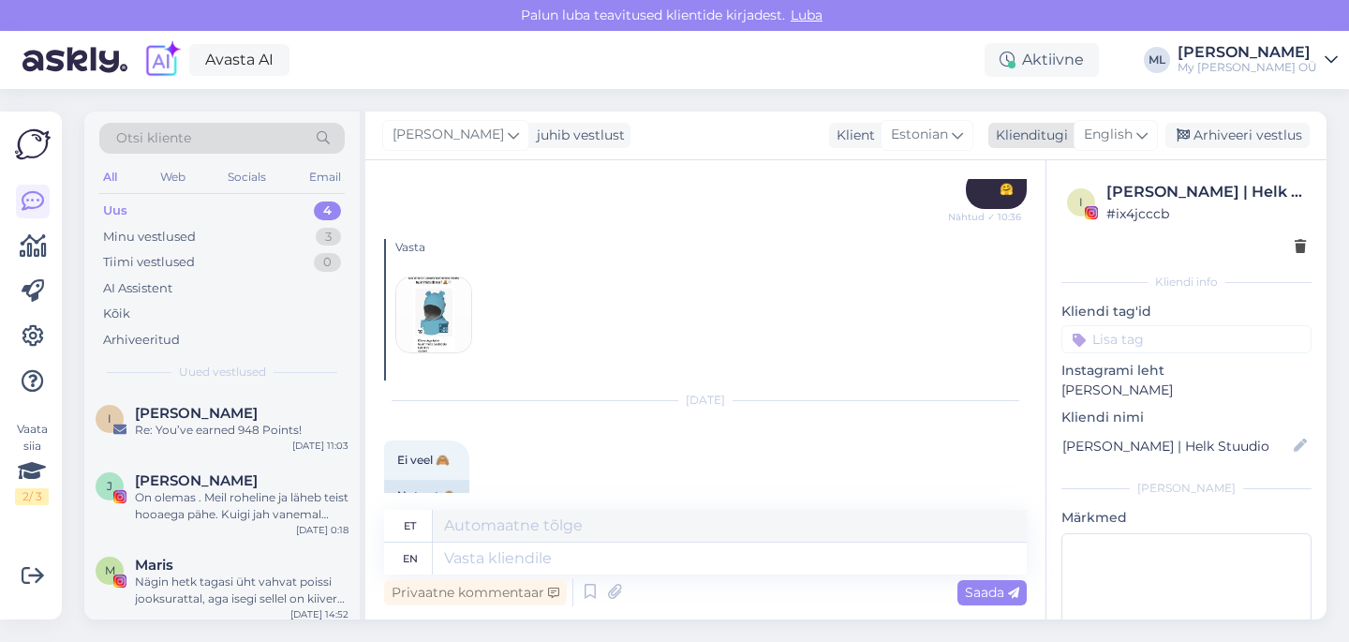
click at [1123, 126] on span "English" at bounding box center [1108, 135] width 49 height 21
type input "est"
click at [1044, 216] on link "Estonian" at bounding box center [1073, 218] width 206 height 30
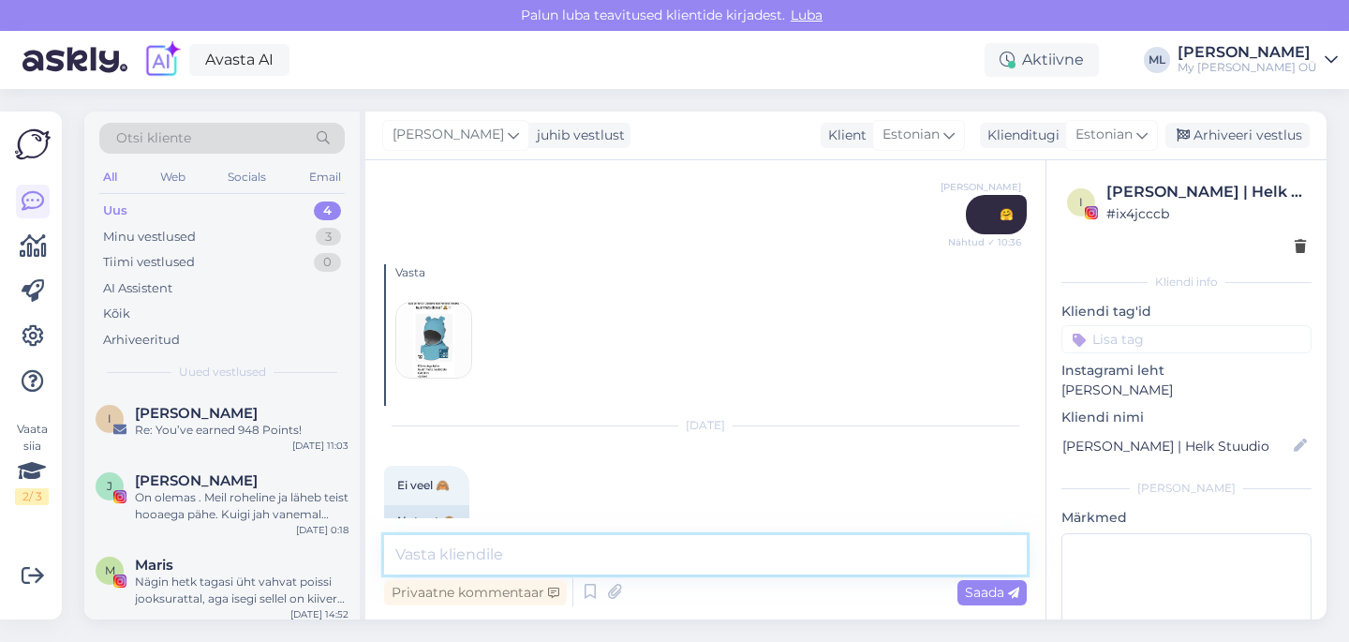
click at [502, 546] on textarea at bounding box center [705, 554] width 642 height 39
type textarea "No nüüd on [GEOGRAPHIC_DATA] olemas 🤭"
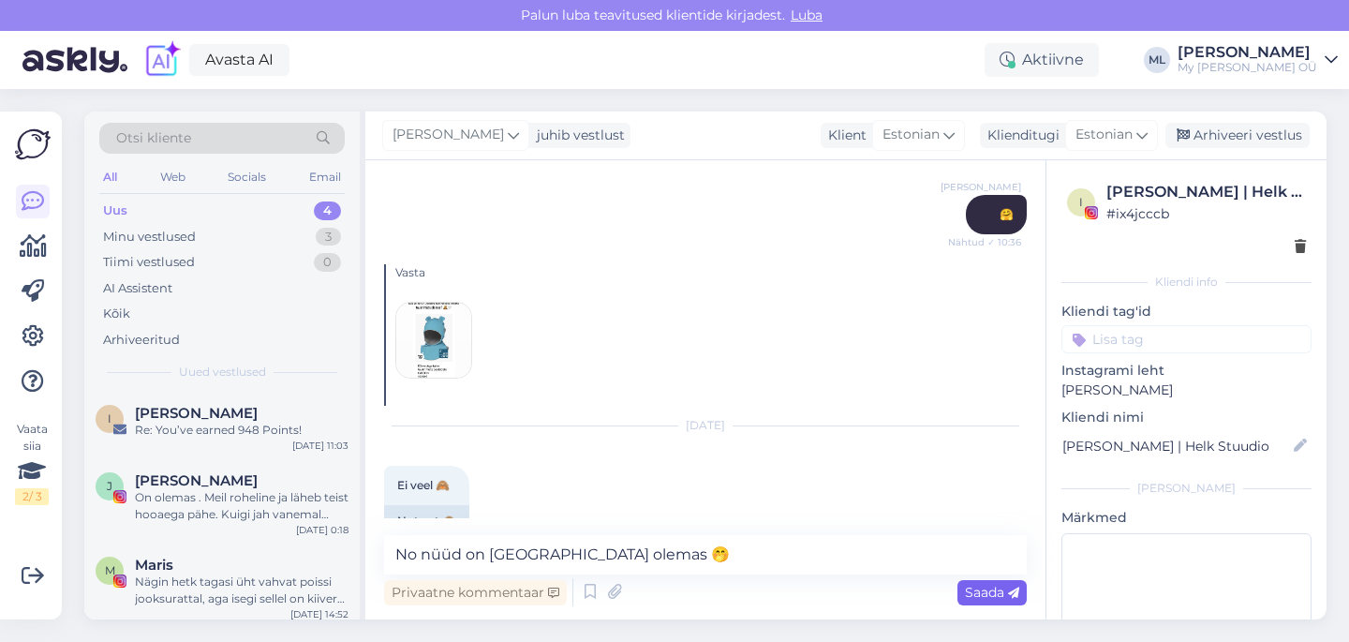
click at [995, 599] on span "Saada" at bounding box center [992, 591] width 54 height 17
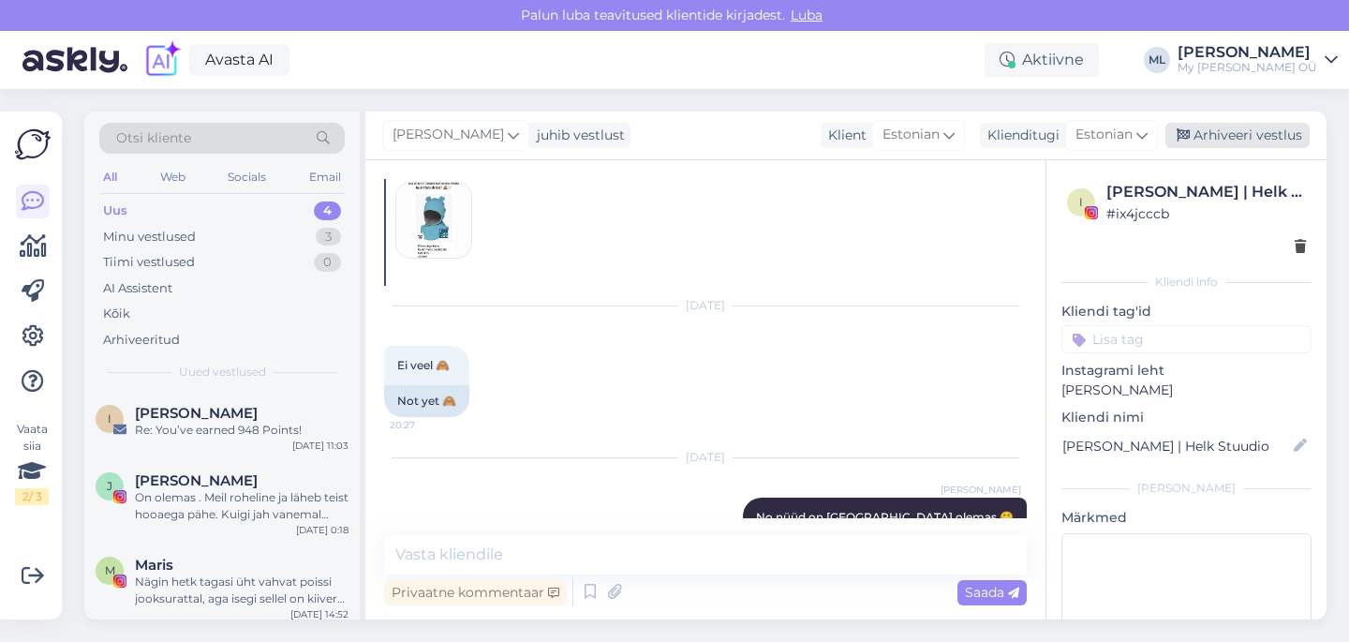
click at [1188, 140] on icon at bounding box center [1182, 135] width 13 height 13
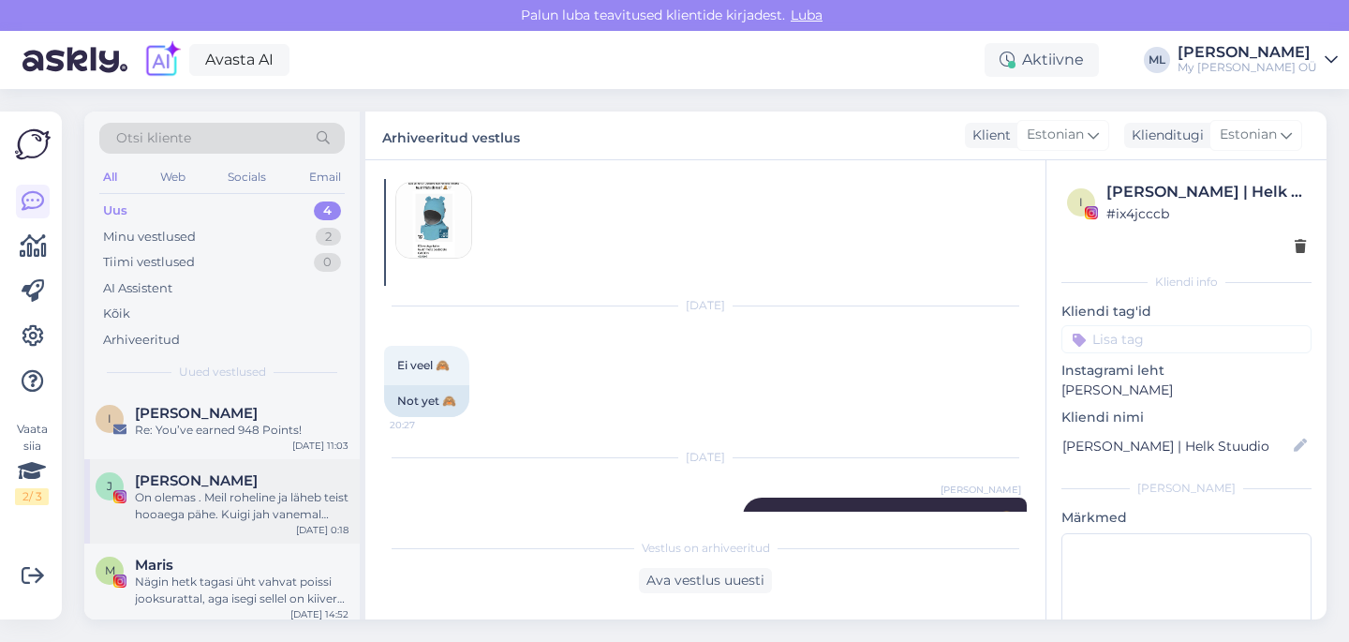
click at [178, 485] on span "[PERSON_NAME]" at bounding box center [196, 480] width 123 height 17
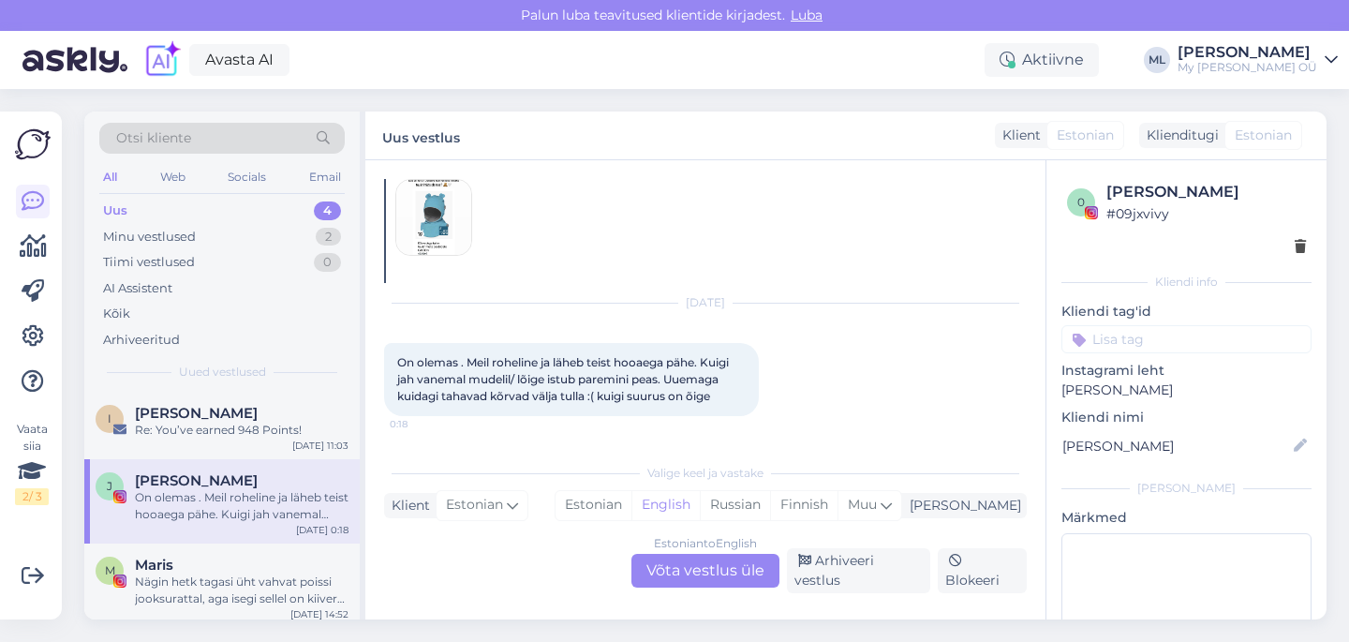
scroll to position [0, 0]
click at [668, 585] on div "Estonian to English Võta vestlus üle" at bounding box center [705, 571] width 148 height 34
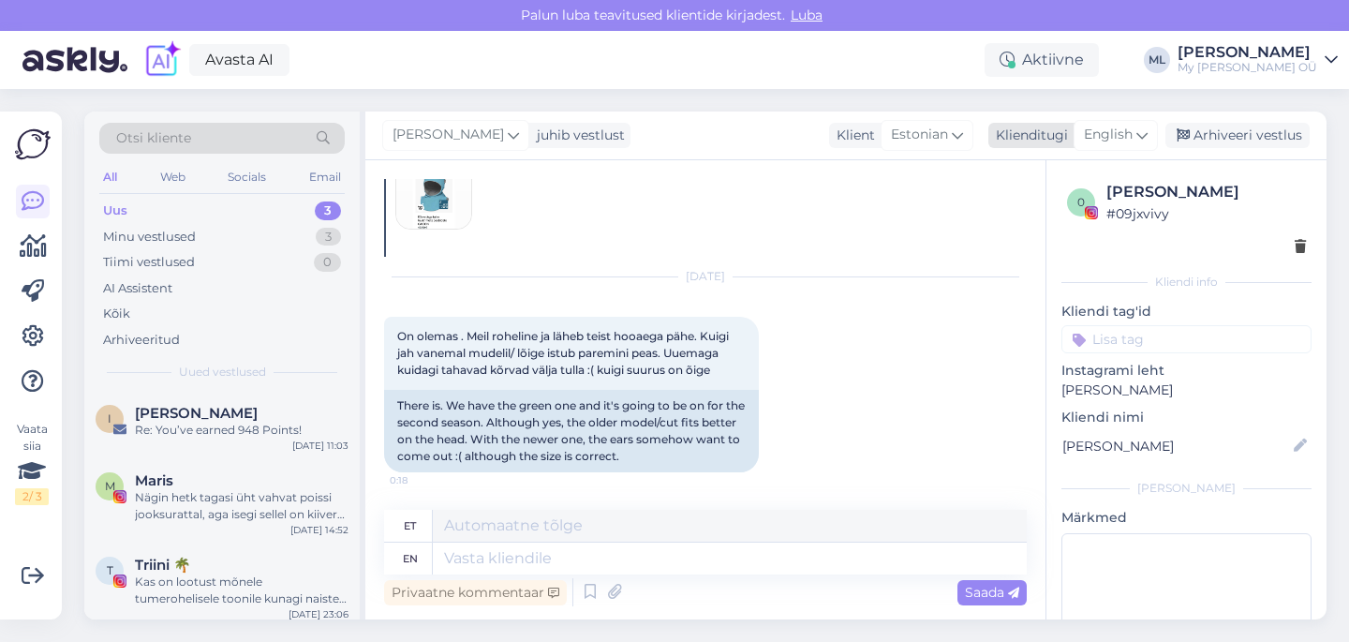
click at [1142, 127] on icon at bounding box center [1141, 135] width 11 height 21
click at [1038, 215] on link "Estonian" at bounding box center [1073, 218] width 206 height 30
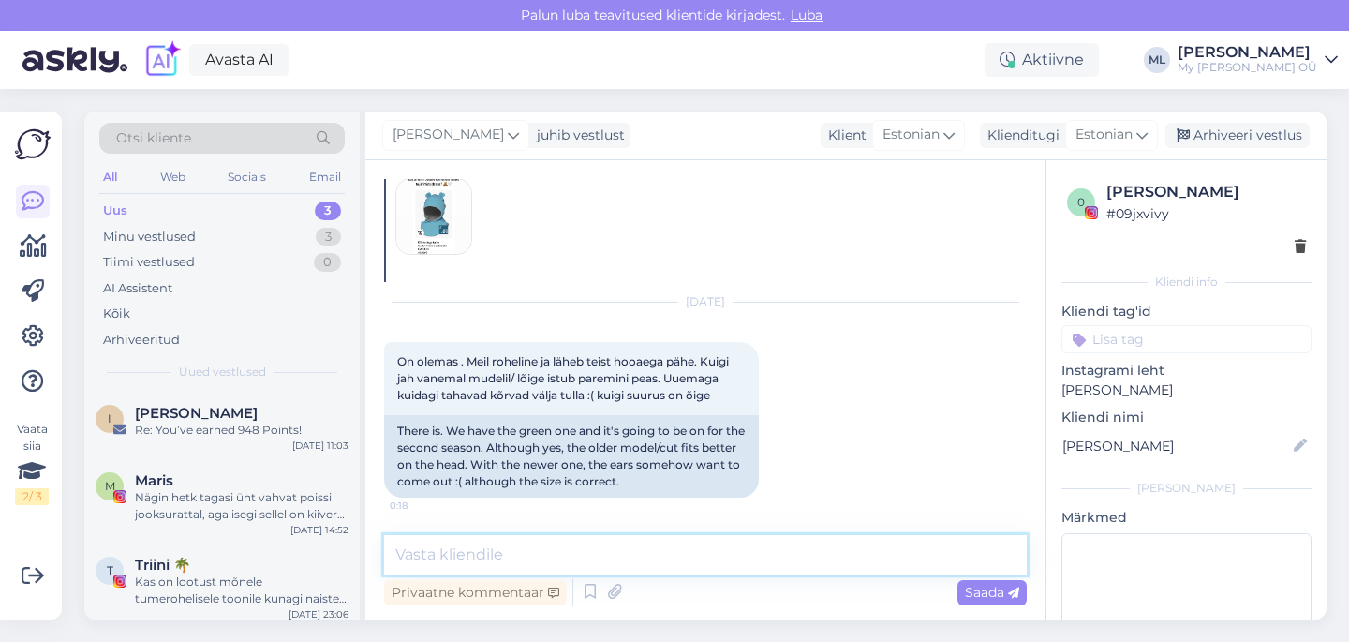
click at [523, 557] on textarea at bounding box center [705, 554] width 642 height 39
type textarea "Hei! Väga kurb kuulda! Mis pea ümbermõõt on ja mütsi suurus?"
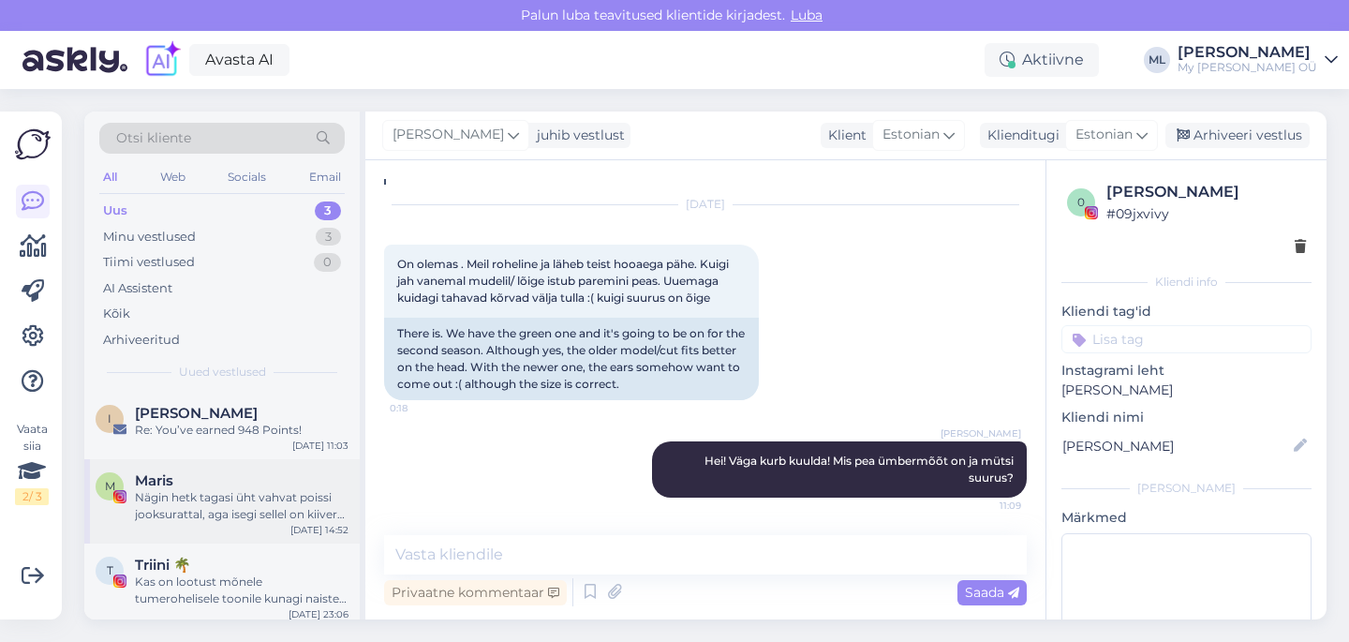
click at [157, 496] on div "Nägin hetk tagasi üht vahvat poissi jooksurattal, aga isegi sellel on kiiver va…" at bounding box center [242, 506] width 214 height 34
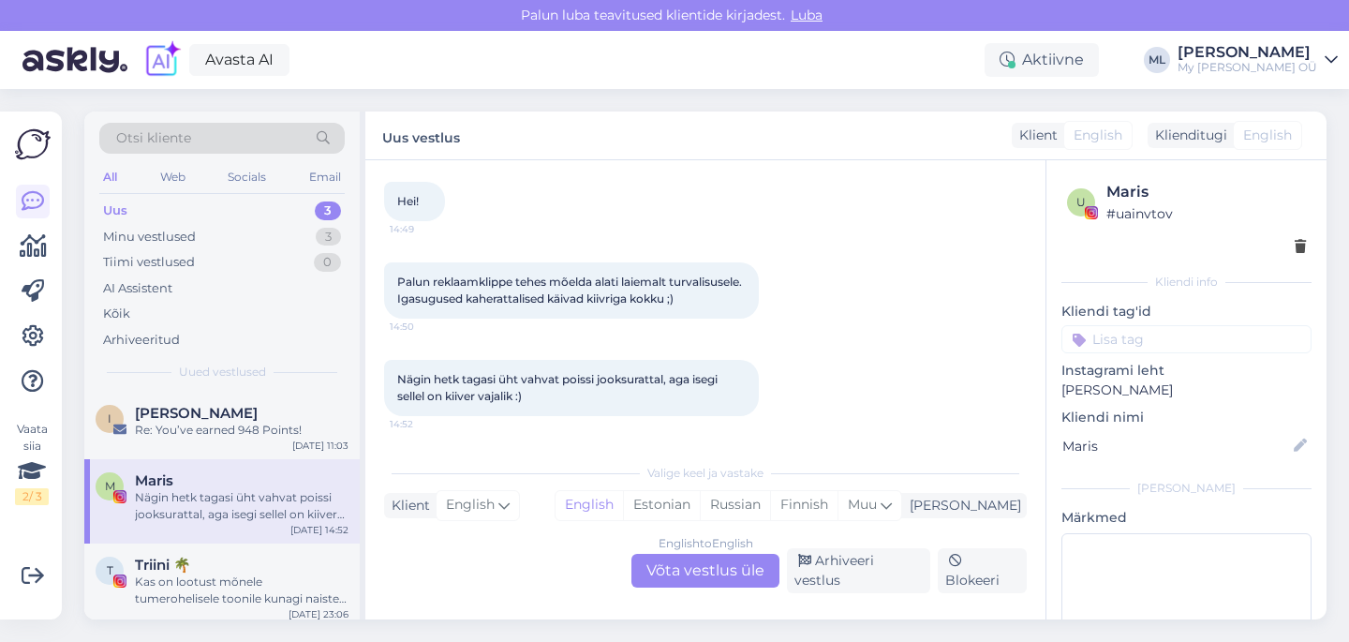
click at [751, 572] on div "English to English Võta vestlus üle" at bounding box center [705, 571] width 148 height 34
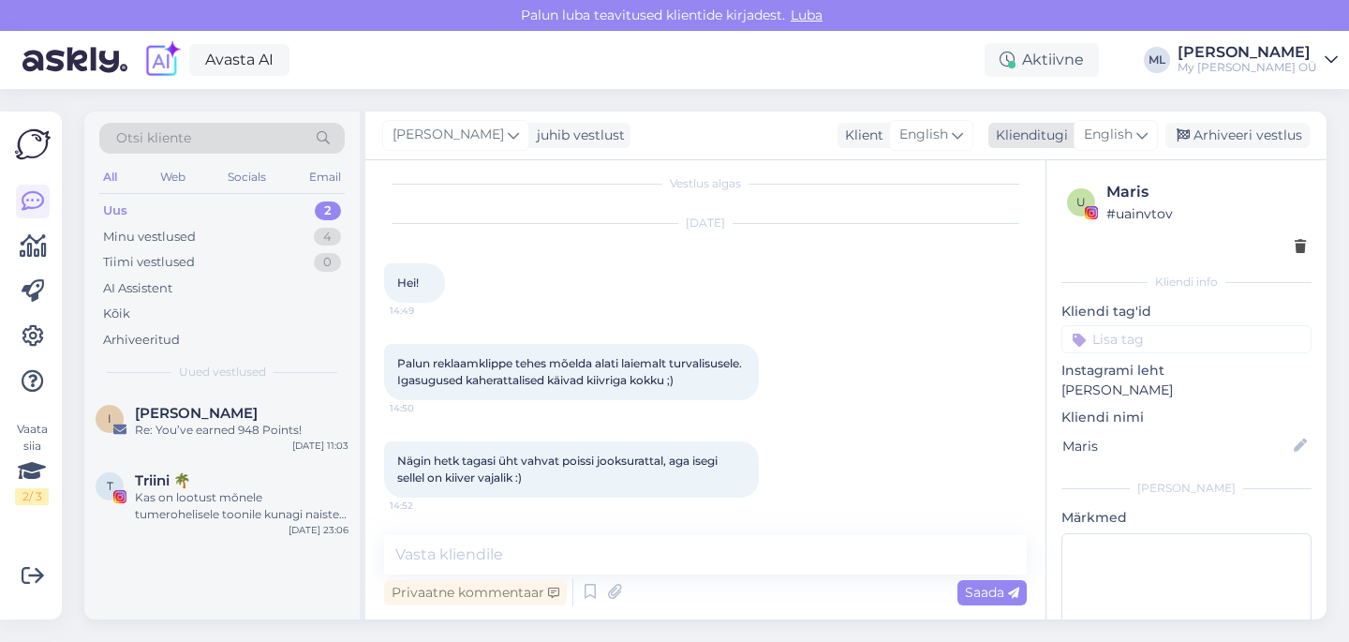
click at [1124, 134] on span "English" at bounding box center [1108, 135] width 49 height 21
drag, startPoint x: 1038, startPoint y: 219, endPoint x: 919, endPoint y: 287, distance: 136.7
click at [1037, 219] on link "Estonian" at bounding box center [1073, 218] width 206 height 30
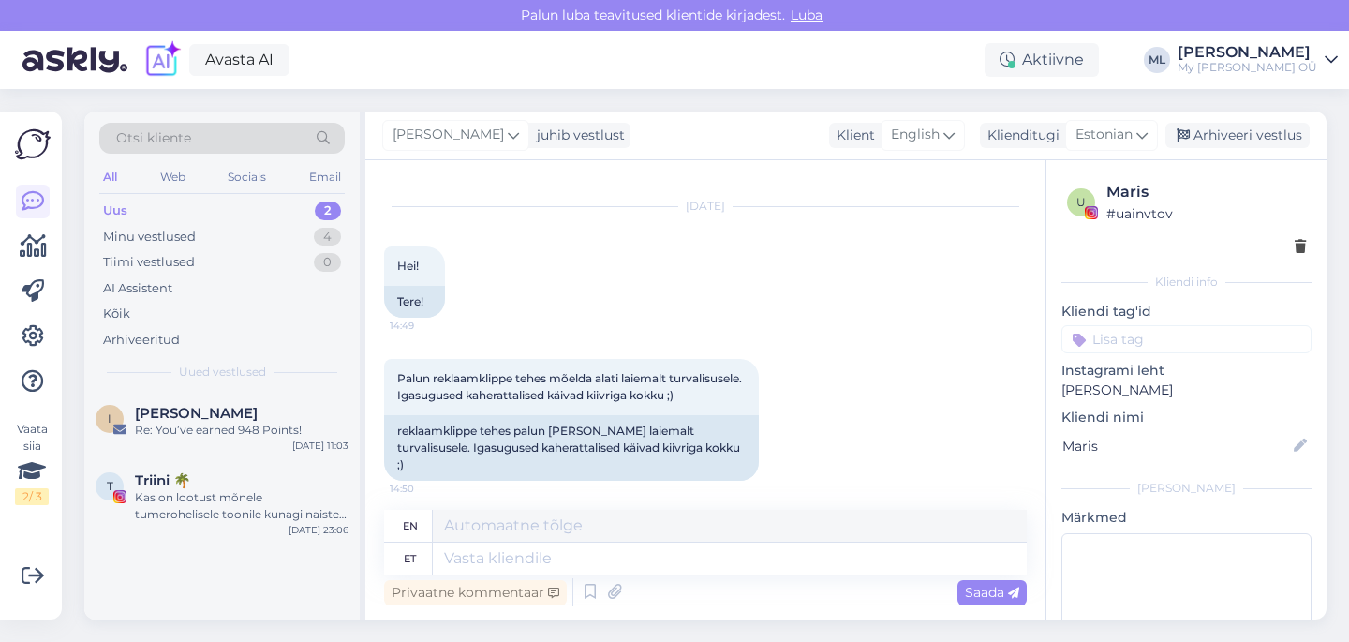
scroll to position [102, 0]
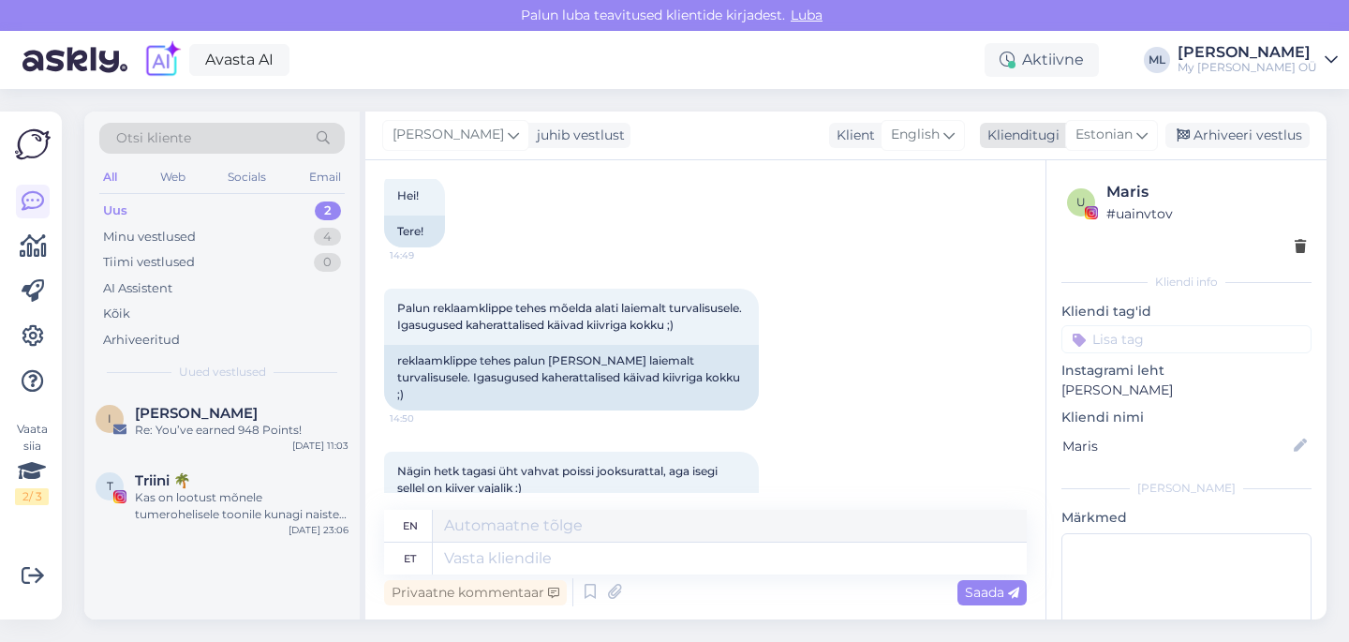
click at [1126, 137] on span "Estonian" at bounding box center [1103, 135] width 57 height 21
click at [901, 143] on span "English" at bounding box center [915, 135] width 49 height 21
type input "est"
click at [882, 206] on link "Estonian" at bounding box center [897, 218] width 206 height 30
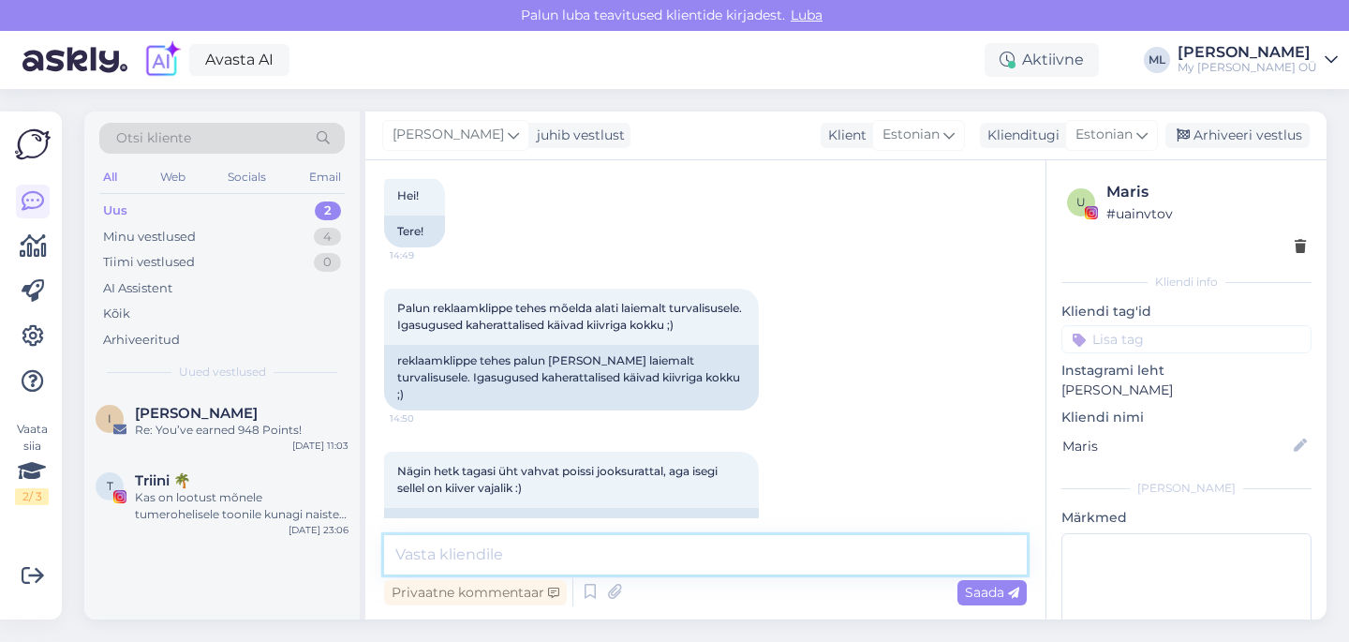
click at [582, 550] on textarea at bounding box center [705, 554] width 642 height 39
paste textarea "Aitäh, et sellele tähelepanu pöörasite — turvalisus on tõesti väga oluline! :pr…"
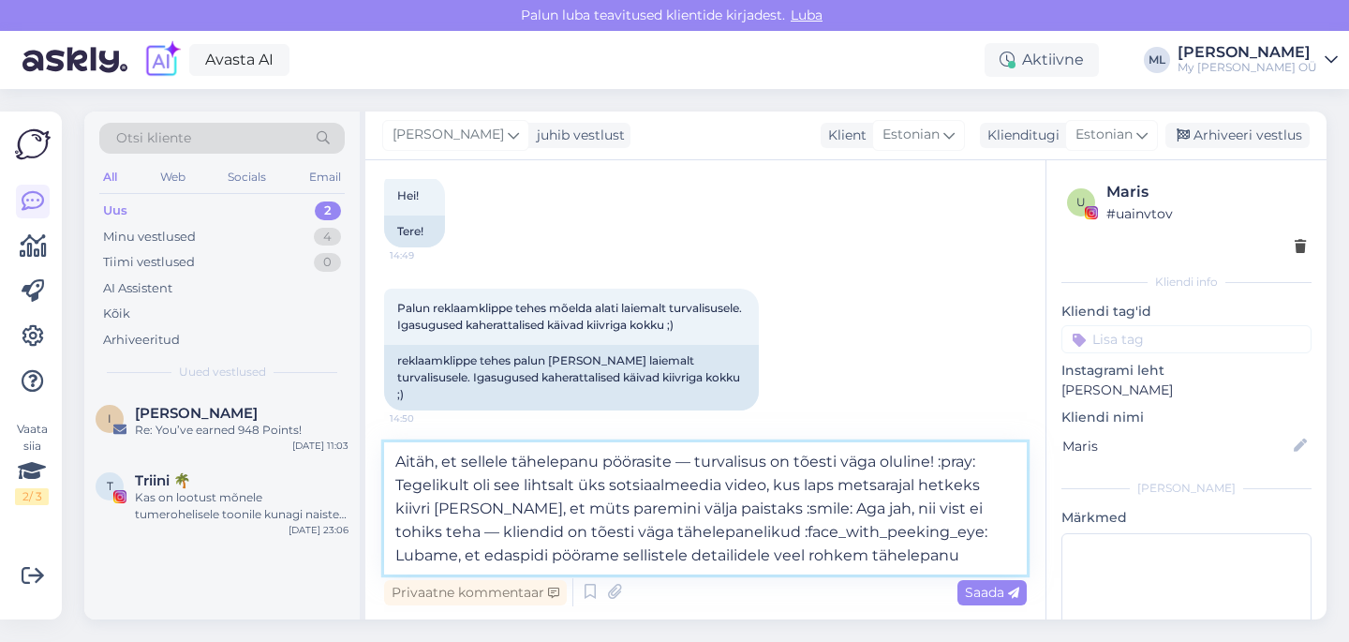
drag, startPoint x: 391, startPoint y: 460, endPoint x: 439, endPoint y: 480, distance: 52.0
click at [391, 460] on textarea "Aitäh, et sellele tähelepanu pöörasite — turvalisus on tõesti väga oluline! :pr…" at bounding box center [705, 508] width 642 height 132
drag, startPoint x: 1011, startPoint y: 464, endPoint x: 967, endPoint y: 465, distance: 43.1
click at [967, 465] on textarea "Hei! Aitäh, et sellele tähelepanu pöörasite — turvalisus on tõesti väga oluline…" at bounding box center [705, 508] width 642 height 132
click at [797, 503] on textarea "Hei! Aitäh, et sellele tähelepanu pöörasite — turvalisus on tõesti väga oluline…" at bounding box center [705, 508] width 642 height 132
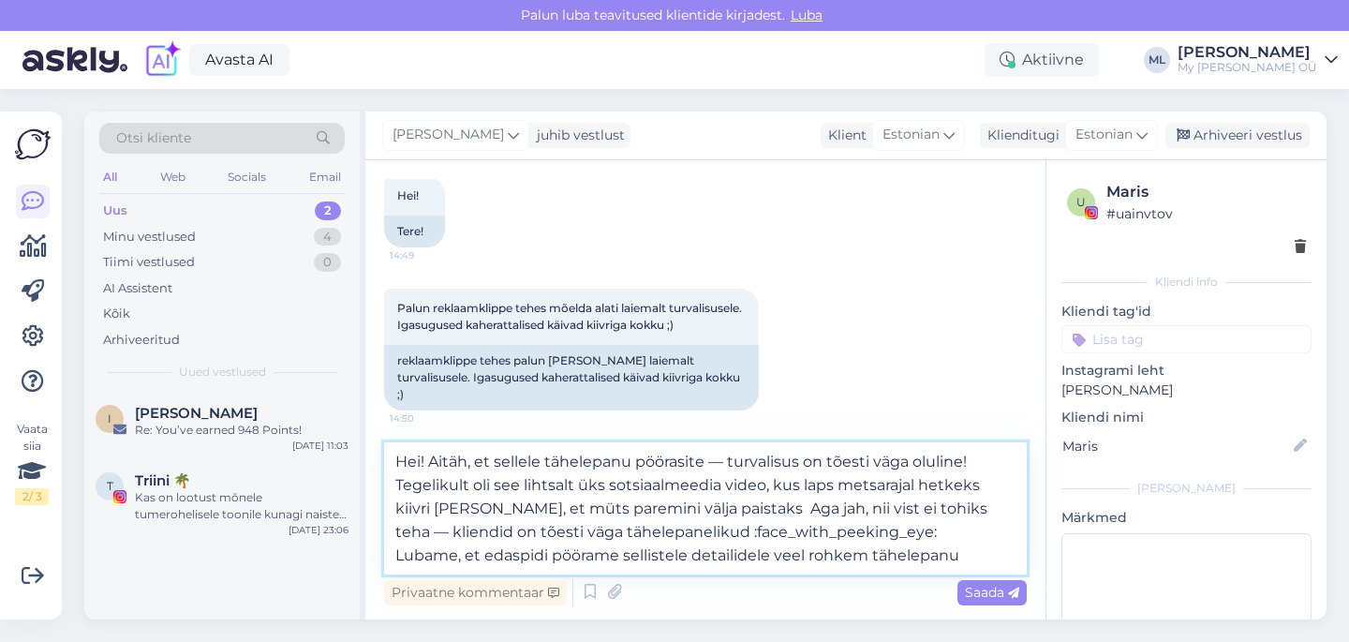
click at [746, 508] on textarea "Hei! Aitäh, et sellele tähelepanu pöörasite — turvalisus on tõesti väga oluline…" at bounding box center [705, 508] width 642 height 132
click at [688, 530] on textarea "Hei! Aitäh, et sellele tähelepanu pöörasite — turvalisus on tõesti väga oluline…" at bounding box center [705, 508] width 642 height 132
drag, startPoint x: 878, startPoint y: 532, endPoint x: 394, endPoint y: 523, distance: 484.3
click at [394, 523] on textarea "Hei! Aitäh, et sellele tähelepanu pöörasite — turvalisus on tõesti väga oluline…" at bounding box center [705, 508] width 642 height 132
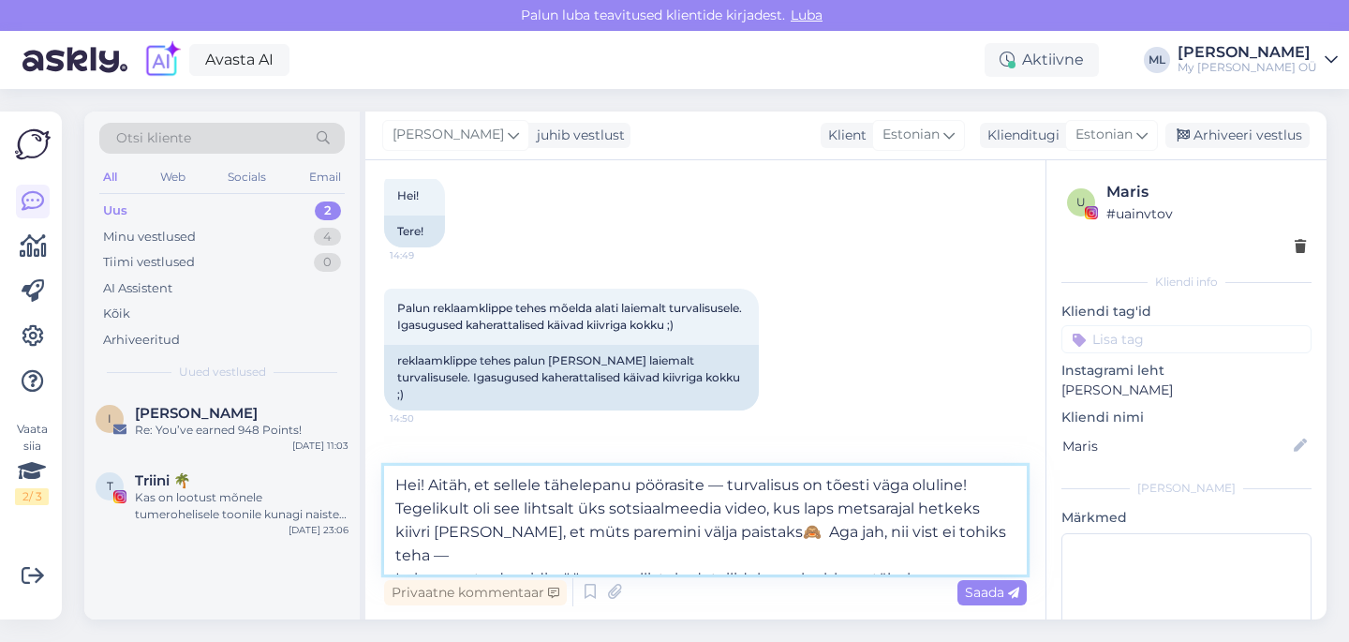
click at [819, 527] on textarea "Hei! Aitäh, et sellele tähelepanu pöörasite — turvalisus on tõesti väga oluline…" at bounding box center [705, 519] width 642 height 109
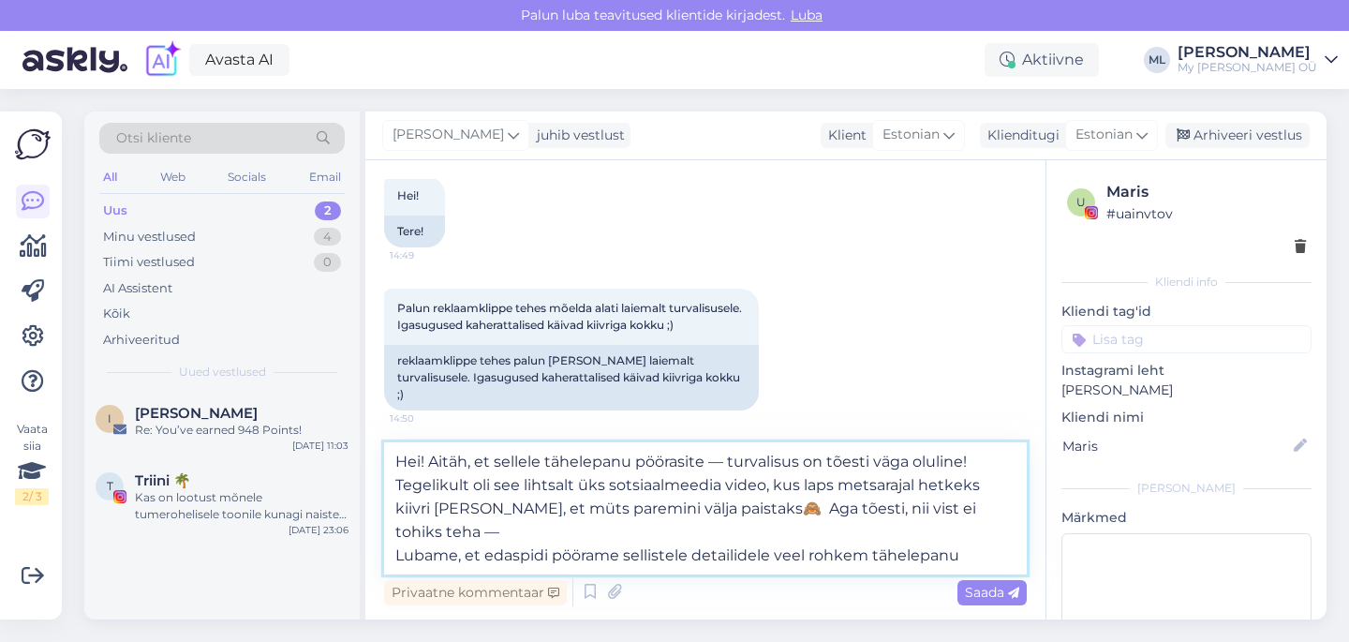
click at [491, 534] on textarea "Hei! Aitäh, et sellele tähelepanu pöörasite — turvalisus on tõesti väga oluline…" at bounding box center [705, 508] width 642 height 132
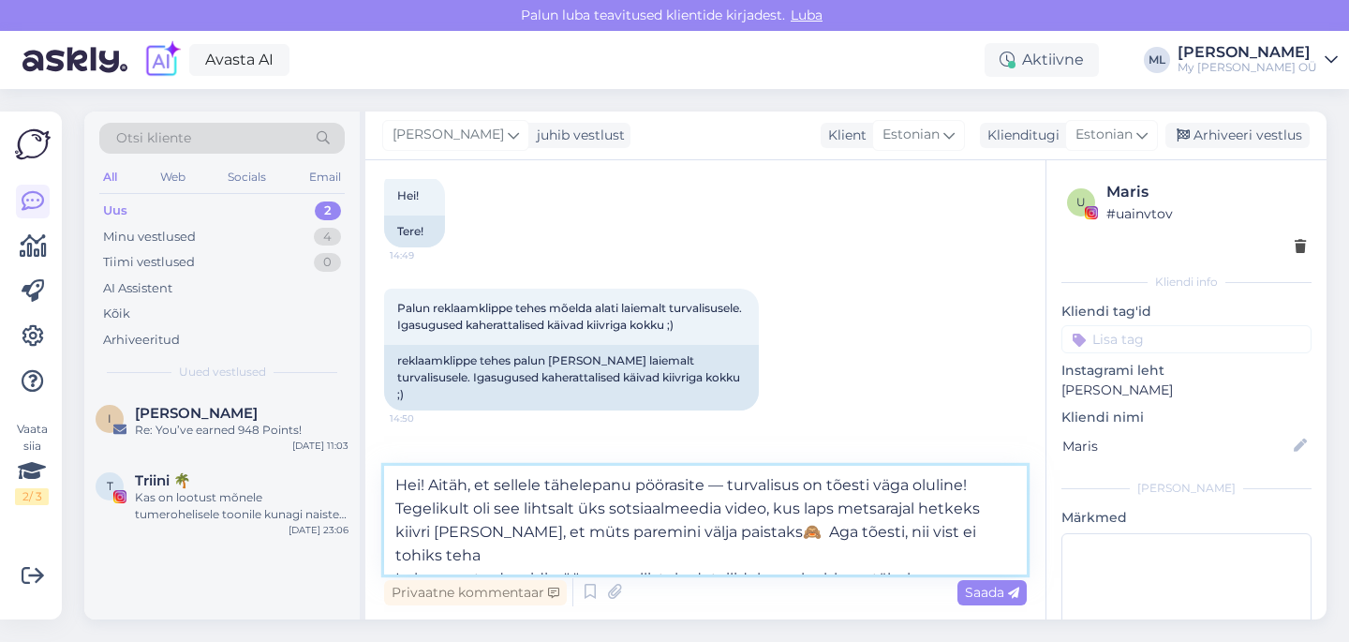
click at [839, 530] on textarea "Hei! Aitäh, et sellele tähelepanu pöörasite — turvalisus on tõesti väga oluline…" at bounding box center [705, 519] width 642 height 109
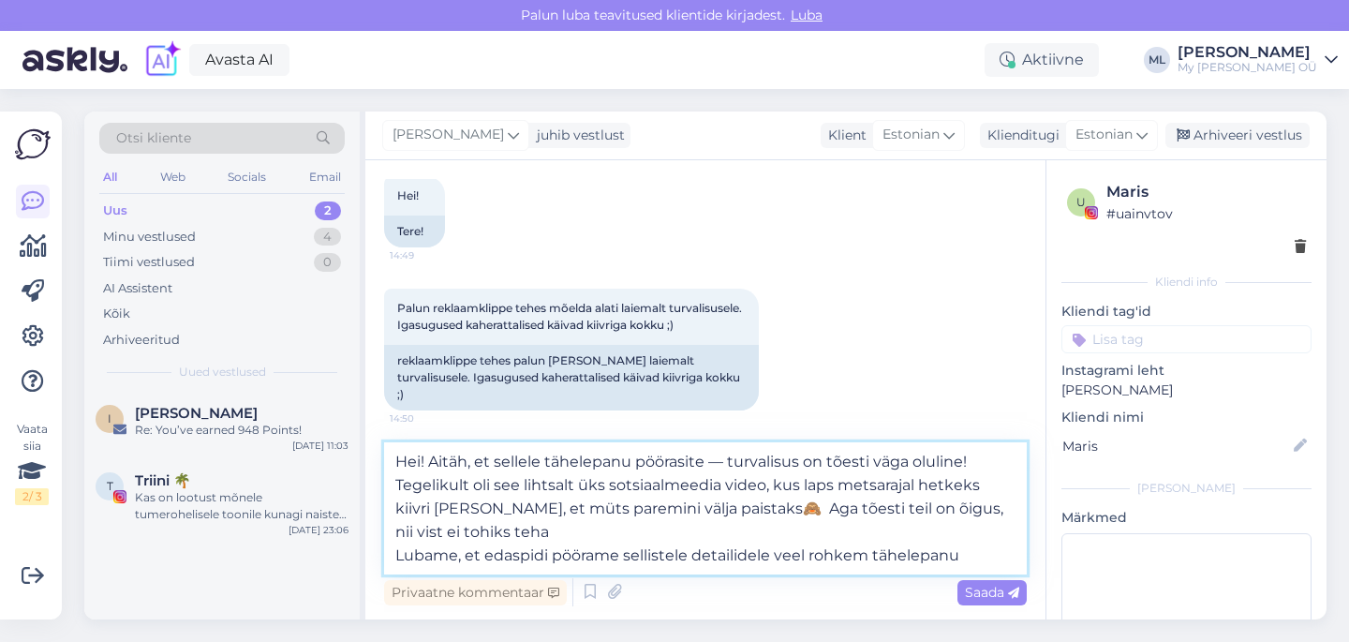
click at [990, 507] on textarea "Hei! Aitäh, et sellele tähelepanu pöörasite — turvalisus on tõesti väga oluline…" at bounding box center [705, 508] width 642 height 132
click at [503, 523] on textarea "Hei! Aitäh, et sellele tähelepanu pöörasite — turvalisus on tõesti väga oluline…" at bounding box center [705, 508] width 642 height 132
click at [971, 555] on textarea "Hei! Aitäh, et sellele tähelepanu pöörasite — turvalisus on tõesti väga oluline…" at bounding box center [705, 508] width 642 height 132
type textarea "Hei! Aitäh, et sellele tähelepanu pöörasite — turvalisus on tõesti väga oluline…"
click at [1006, 589] on span "Saada" at bounding box center [992, 591] width 54 height 17
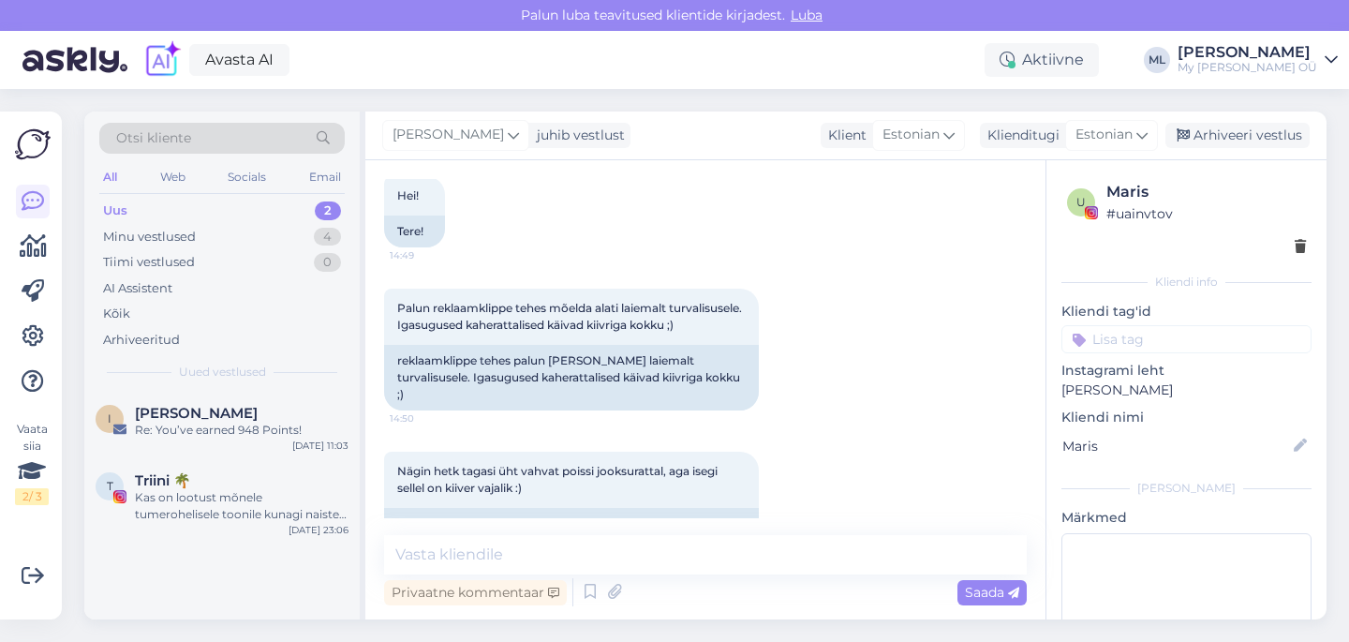
scroll to position [382, 0]
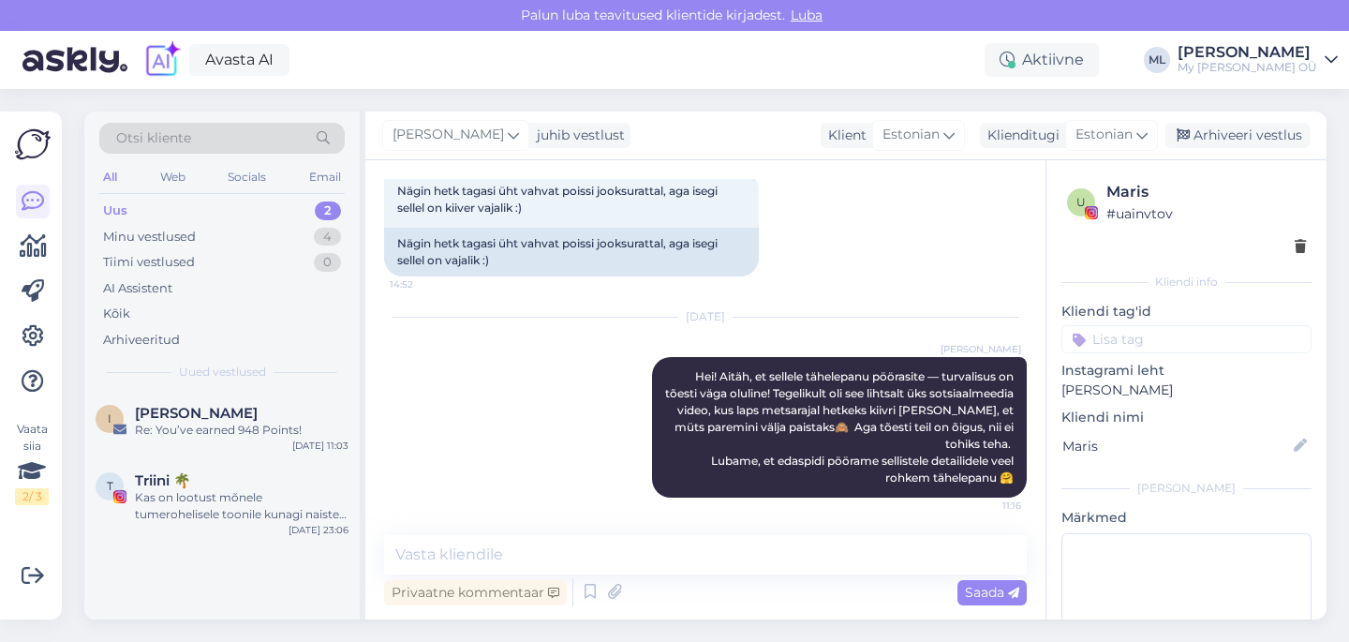
click at [907, 293] on div "Nägin hetk tagasi üht vahvat poissi jooksurattal, aga isegi sellel on kiiver va…" at bounding box center [705, 224] width 642 height 146
drag, startPoint x: 1203, startPoint y: 139, endPoint x: 975, endPoint y: 164, distance: 229.0
click at [1202, 139] on div "Arhiveeri vestlus" at bounding box center [1237, 135] width 144 height 25
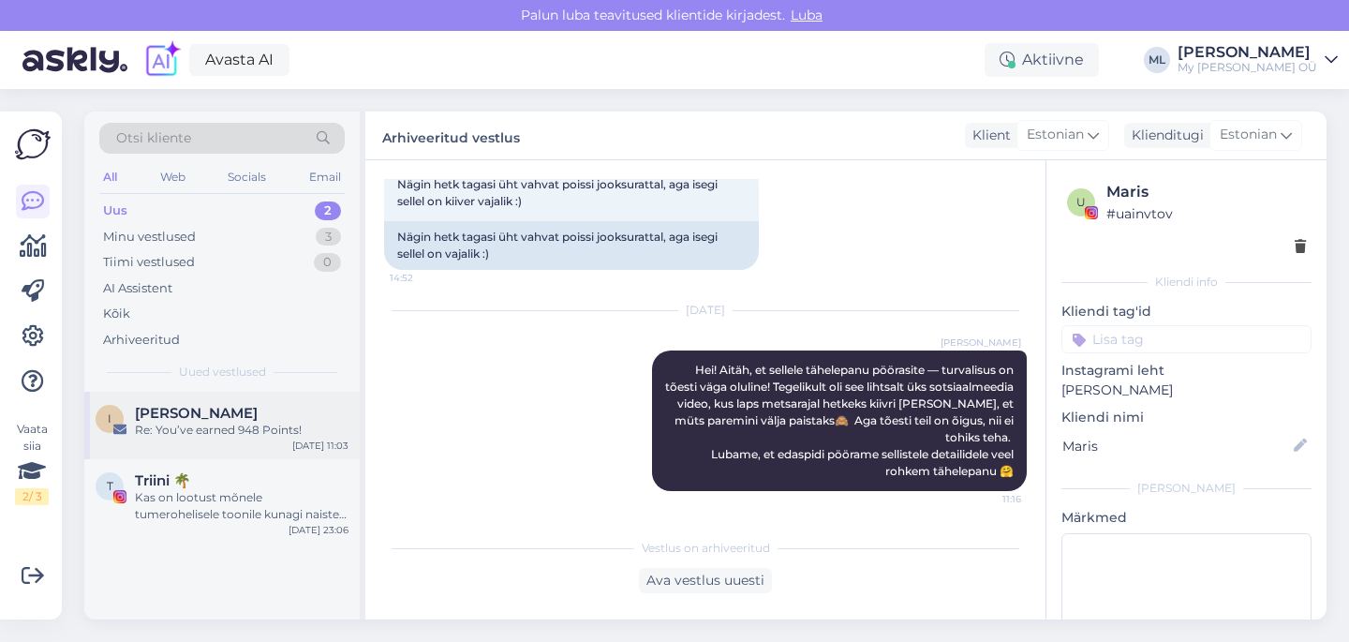
click at [178, 410] on span "[PERSON_NAME]" at bounding box center [196, 413] width 123 height 17
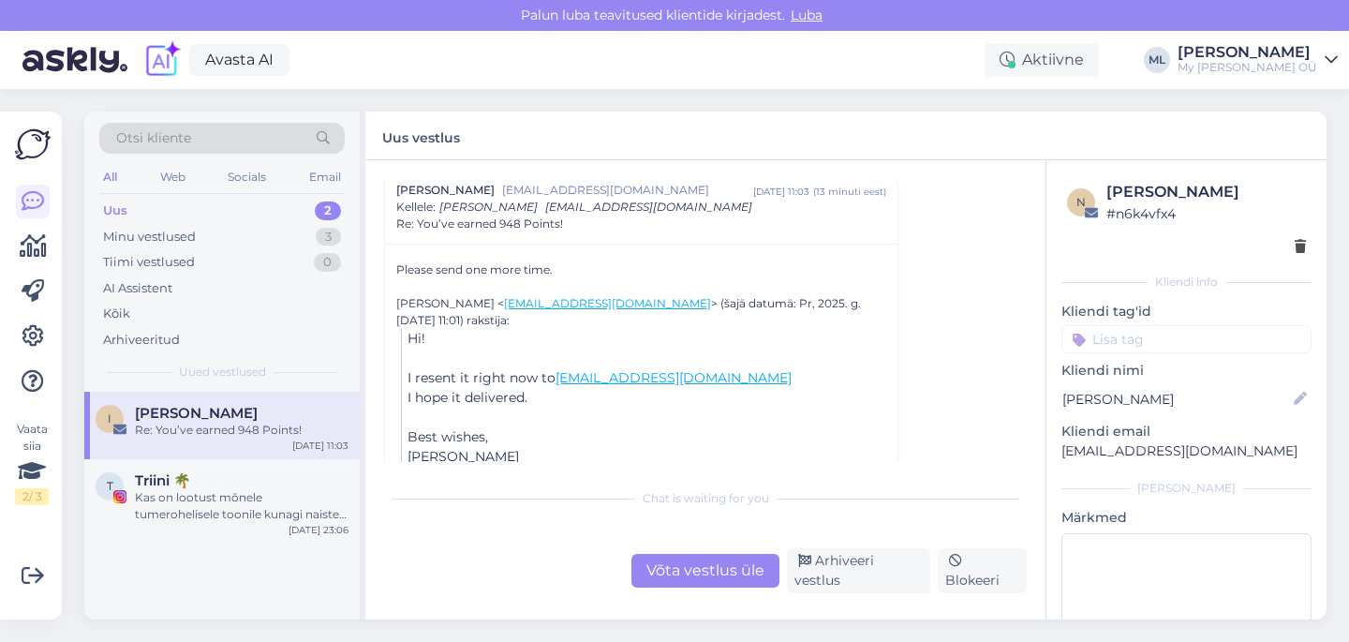
click at [677, 583] on div "Võta vestlus üle" at bounding box center [705, 571] width 148 height 34
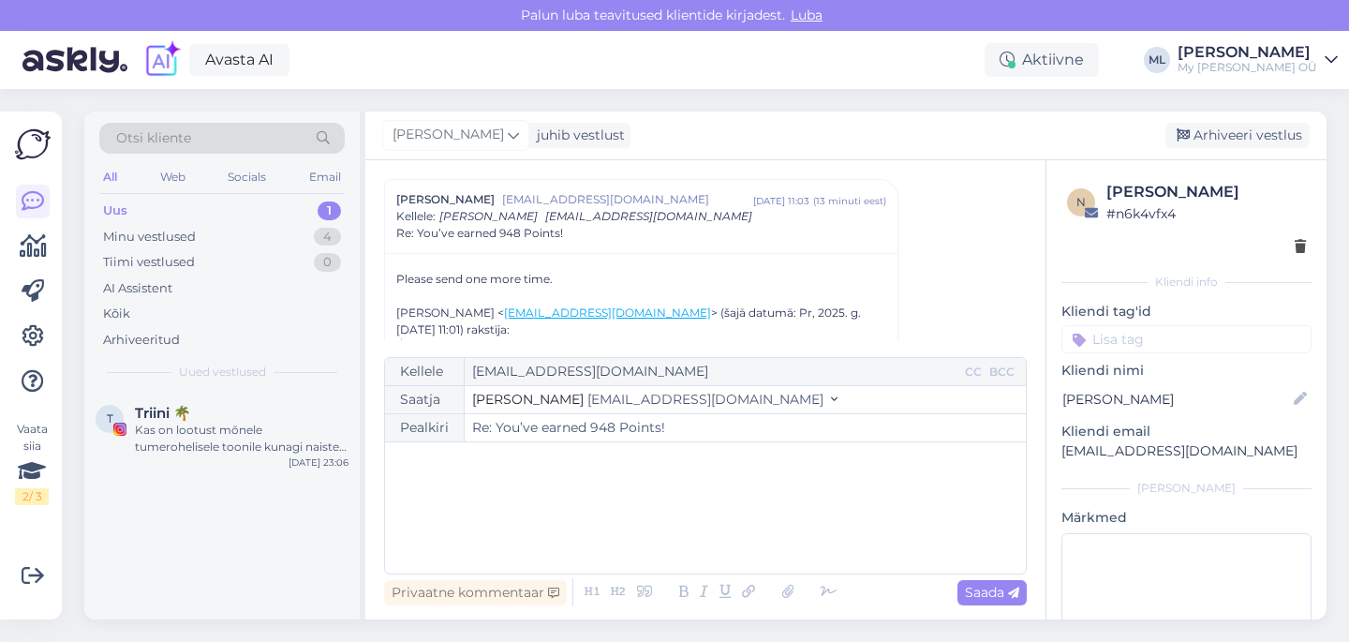
click at [635, 405] on span "[EMAIL_ADDRESS][DOMAIN_NAME]" at bounding box center [705, 399] width 236 height 17
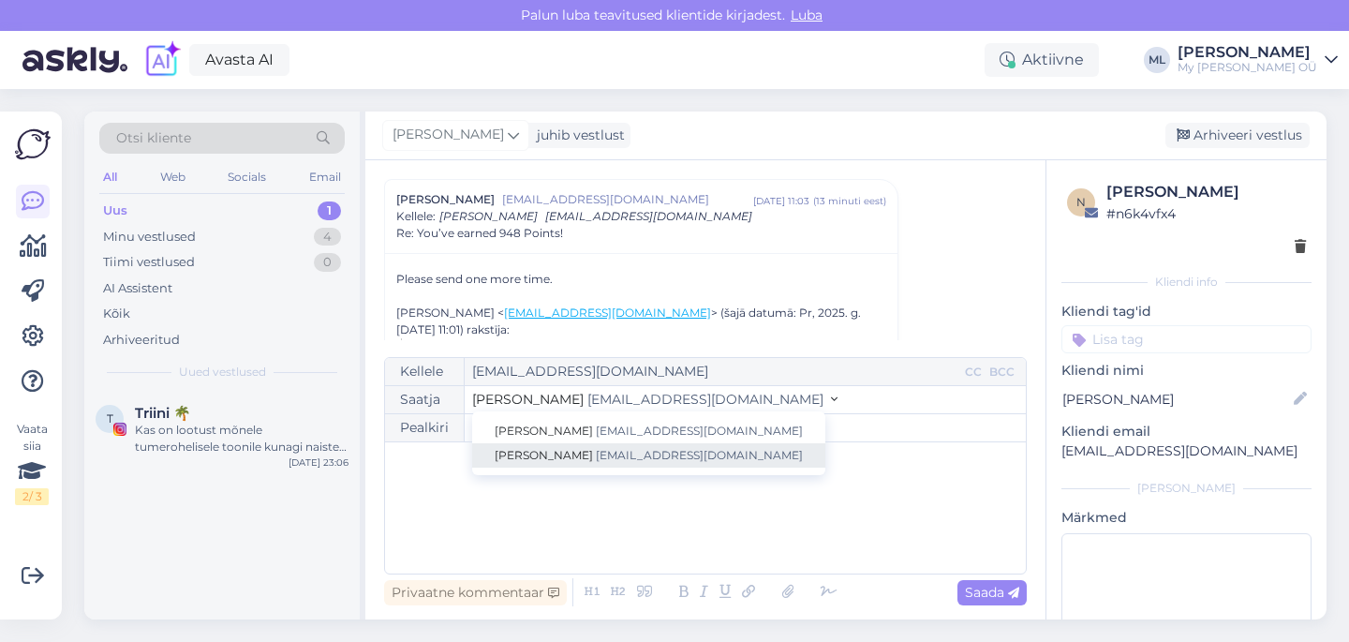
click at [605, 458] on span "[EMAIL_ADDRESS][DOMAIN_NAME]" at bounding box center [699, 455] width 207 height 14
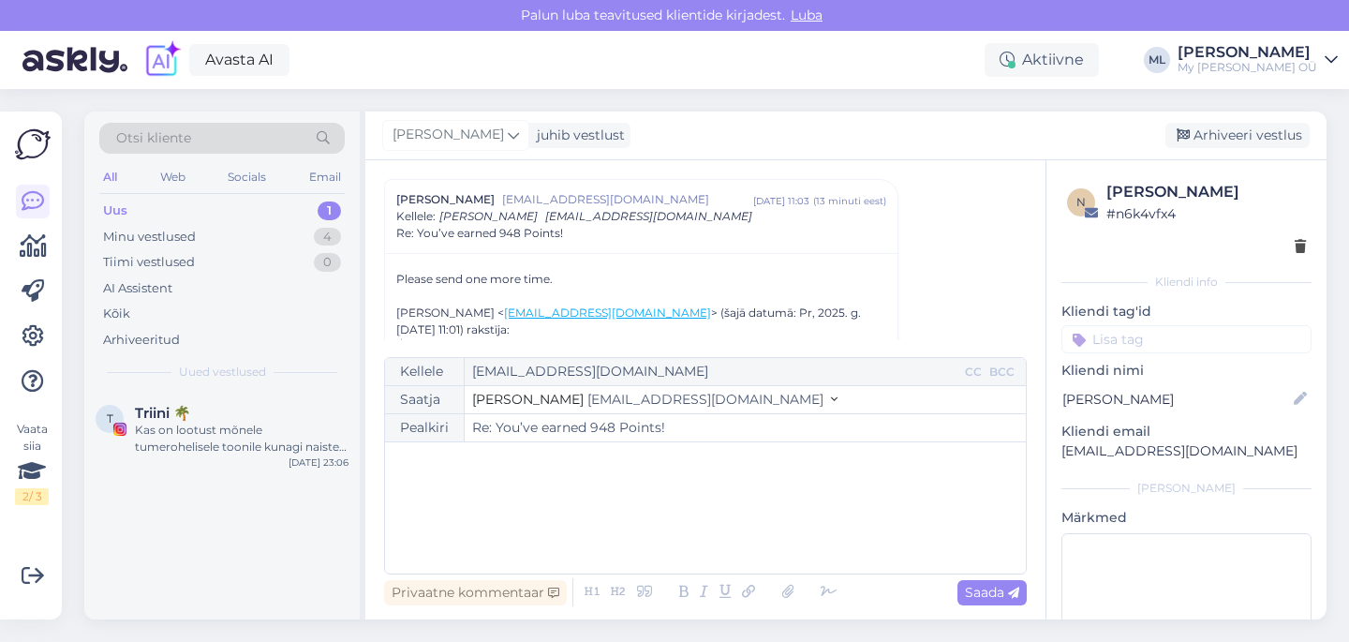
click at [499, 512] on div "﻿" at bounding box center [705, 507] width 622 height 112
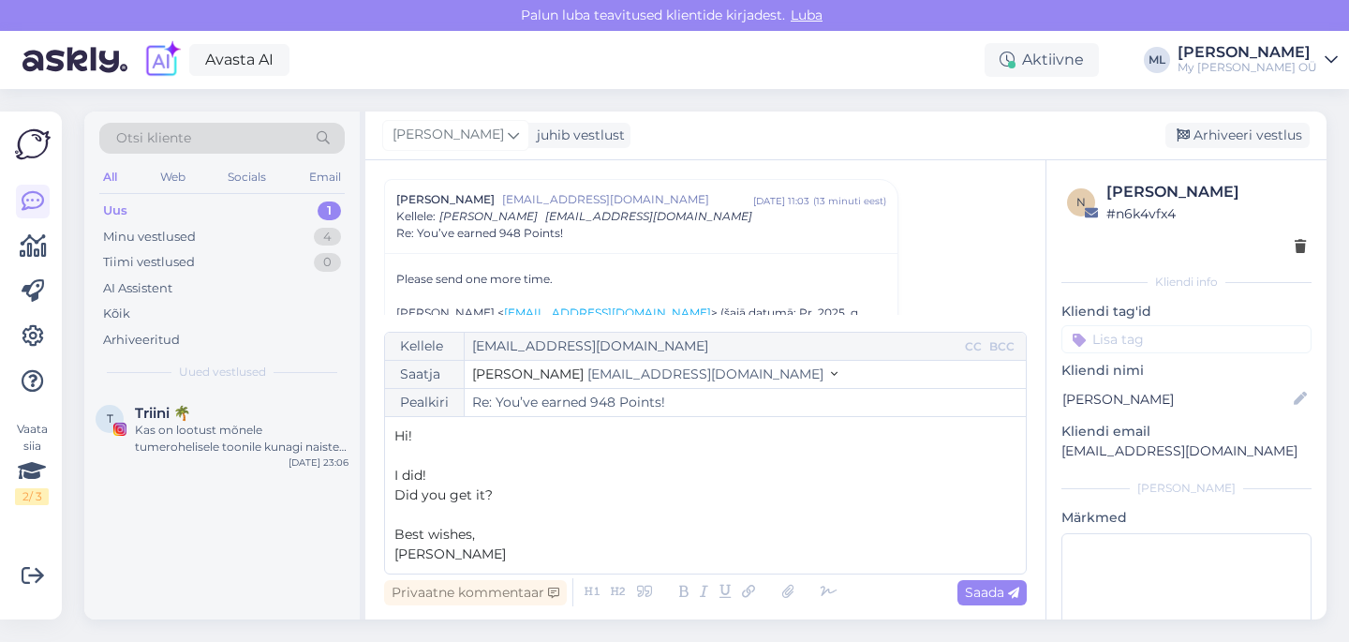
click at [496, 503] on p "Did you get it?" at bounding box center [705, 495] width 622 height 20
click at [1004, 598] on span "Saada" at bounding box center [992, 591] width 54 height 17
type input "Re: You’ve earned 948 Points!"
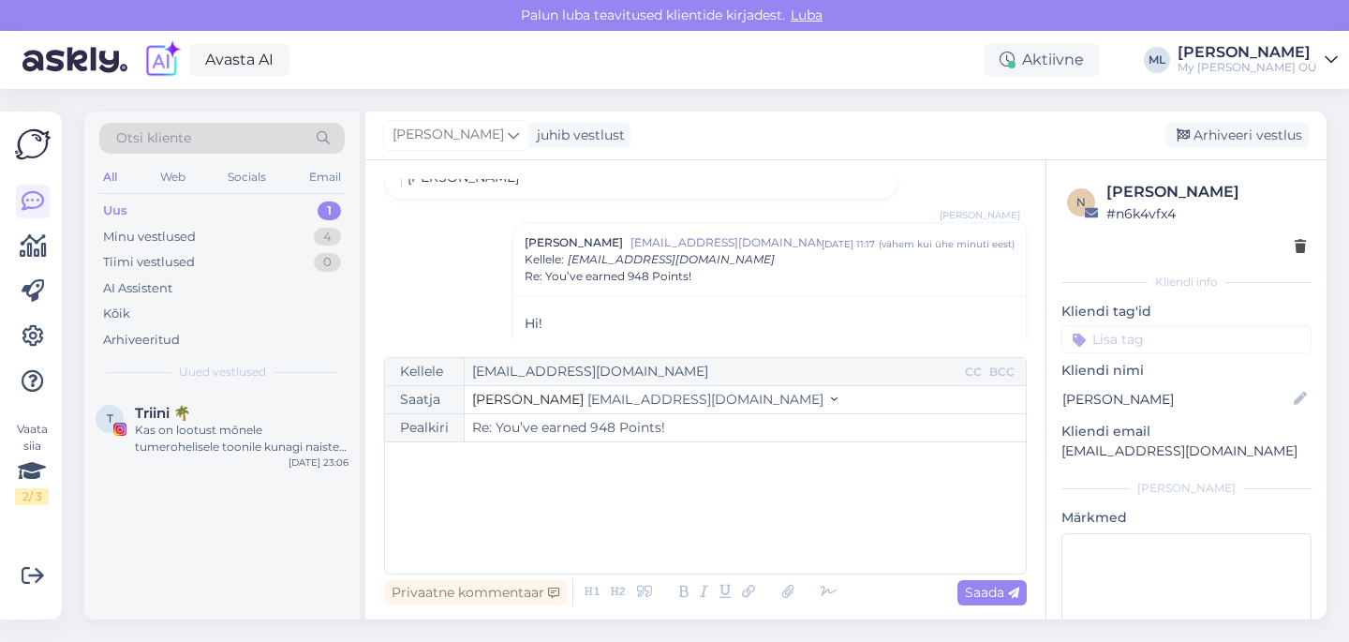
drag, startPoint x: 1252, startPoint y: 135, endPoint x: 996, endPoint y: 201, distance: 265.1
click at [1251, 137] on div "Arhiveeri vestlus" at bounding box center [1237, 135] width 144 height 25
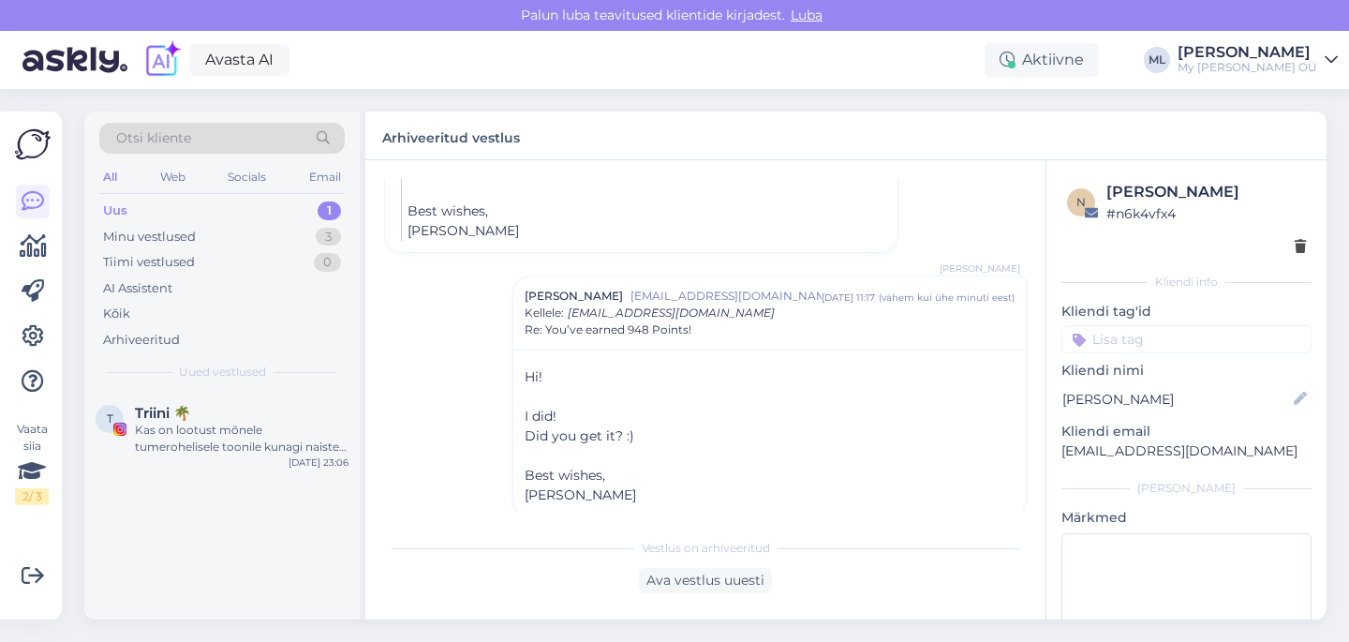
drag, startPoint x: 231, startPoint y: 421, endPoint x: 372, endPoint y: 434, distance: 141.1
click at [231, 421] on div "Triini 🌴 Kas on lootust mõnele tumerohelisele toonile kunagi naiste dresside os…" at bounding box center [242, 430] width 214 height 51
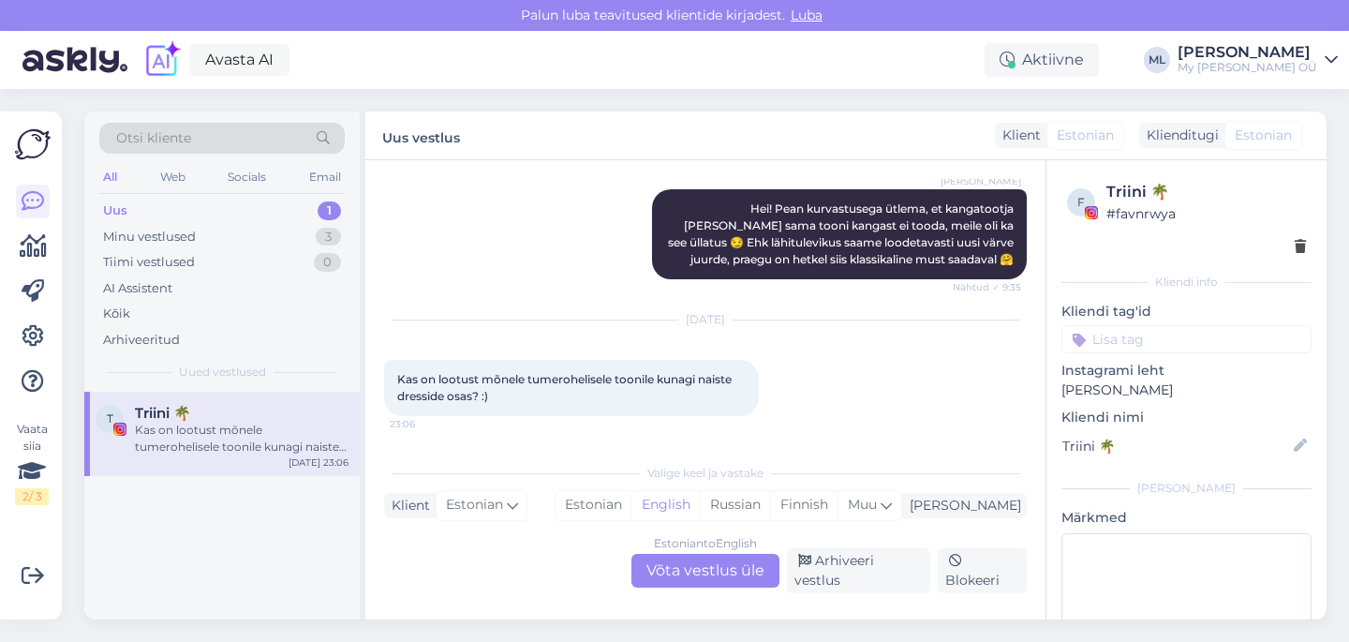
drag, startPoint x: 701, startPoint y: 575, endPoint x: 695, endPoint y: 592, distance: 18.1
click at [701, 575] on div "Estonian to English Võta vestlus üle" at bounding box center [705, 571] width 148 height 34
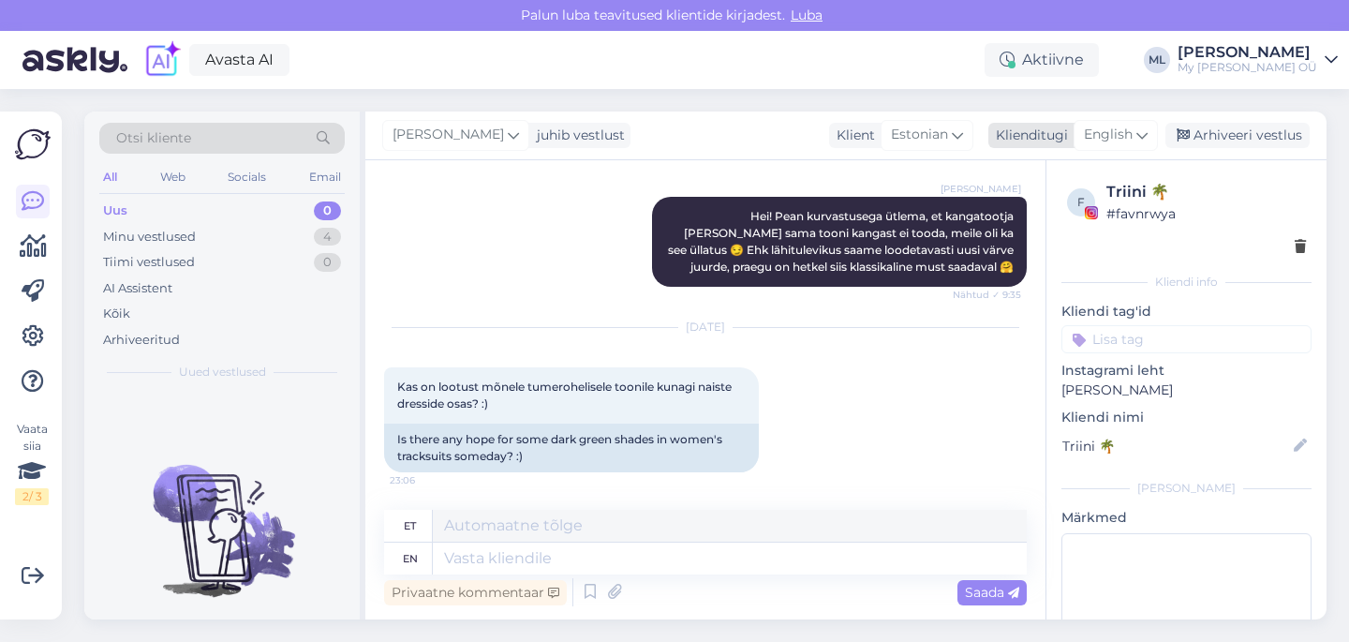
click at [1123, 140] on span "English" at bounding box center [1108, 135] width 49 height 21
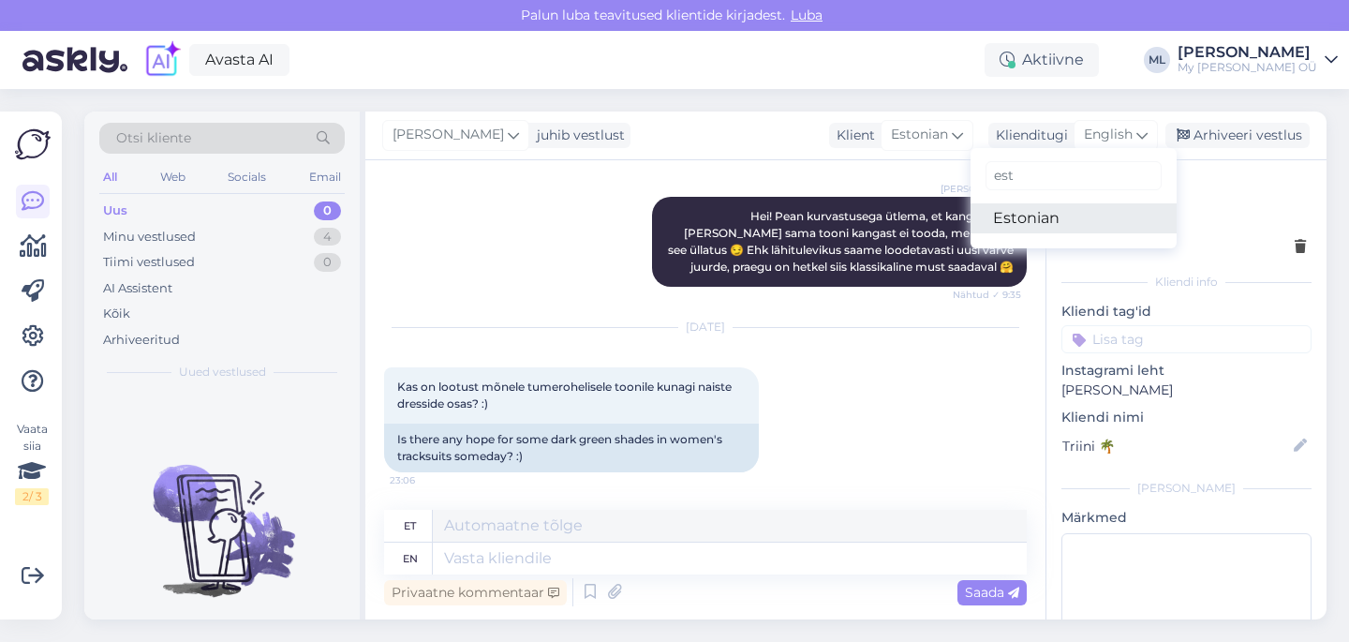
type input "est"
drag, startPoint x: 1023, startPoint y: 209, endPoint x: 835, endPoint y: 355, distance: 237.6
click at [1023, 209] on link "Estonian" at bounding box center [1073, 218] width 206 height 30
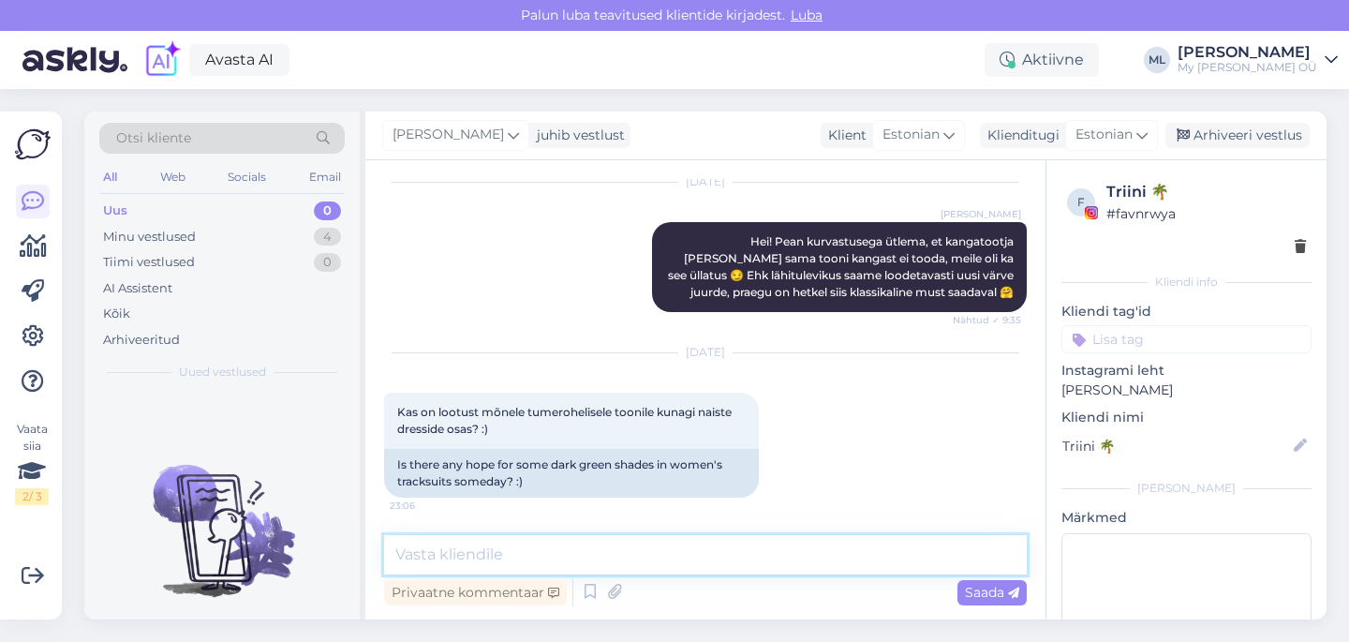
click at [502, 549] on textarea at bounding box center [705, 554] width 642 height 39
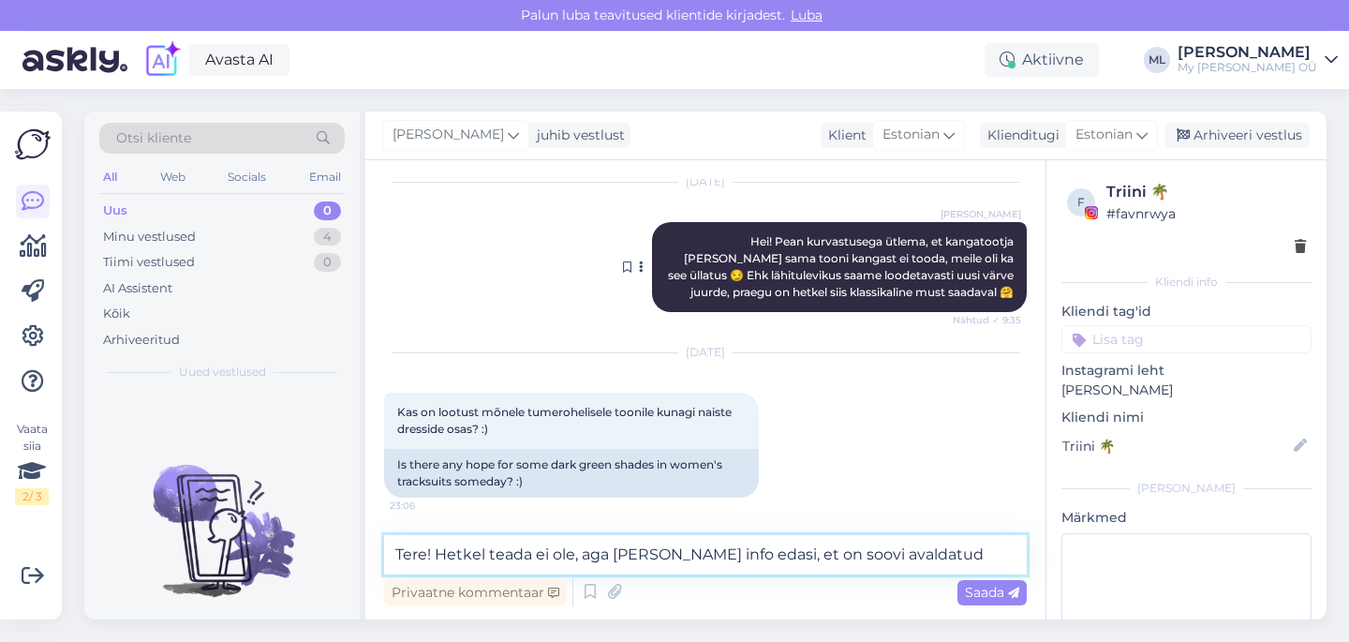
type textarea "Tere! Hetkel teada ei ole, aga [PERSON_NAME] info edasi, et on soovi avaldatud …"
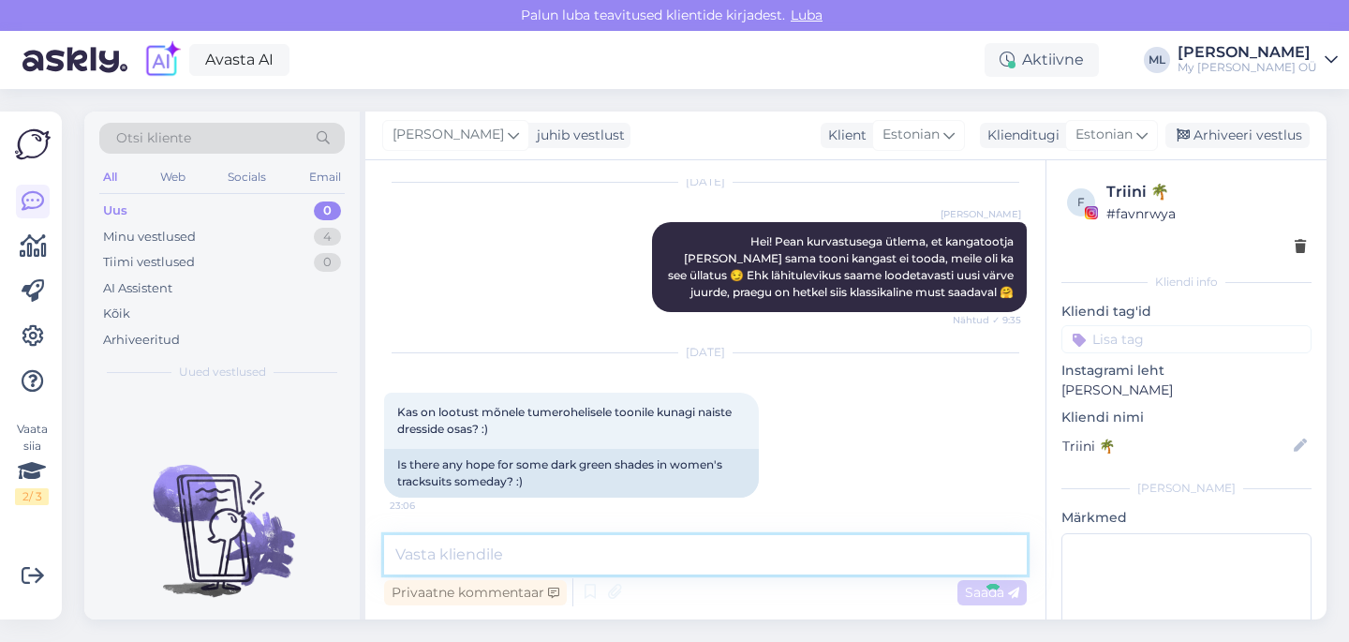
scroll to position [1504, 0]
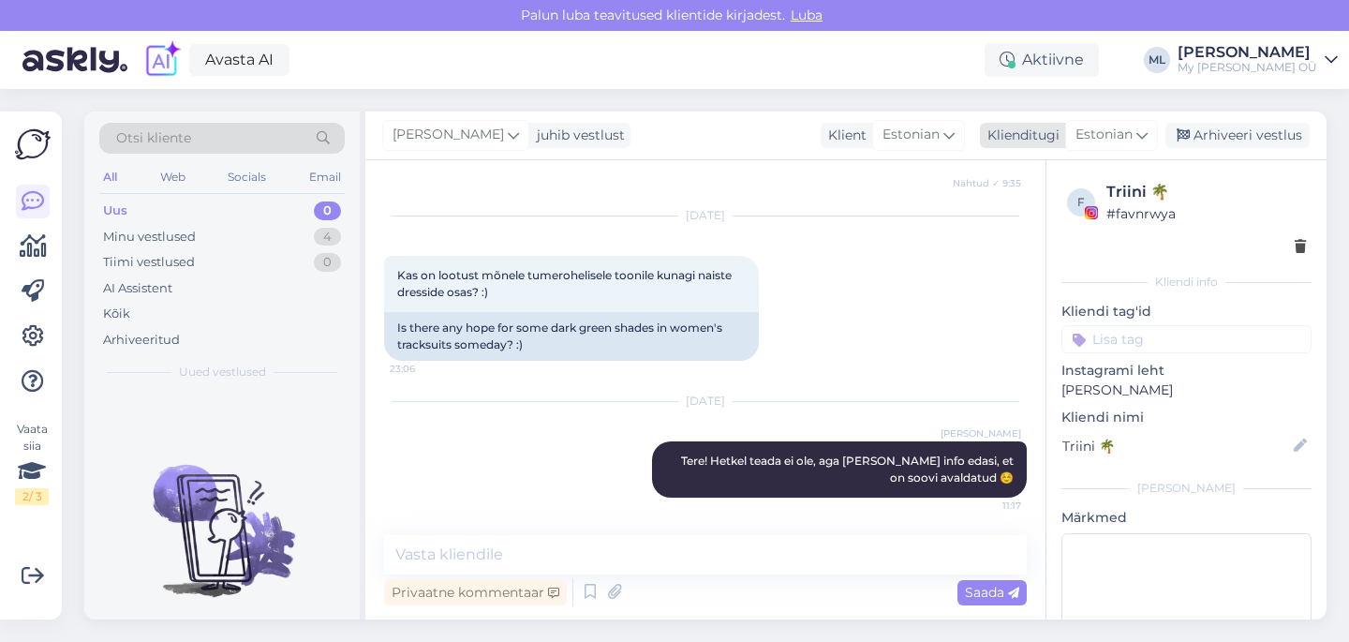
click at [1220, 126] on div "Arhiveeri vestlus" at bounding box center [1237, 135] width 144 height 25
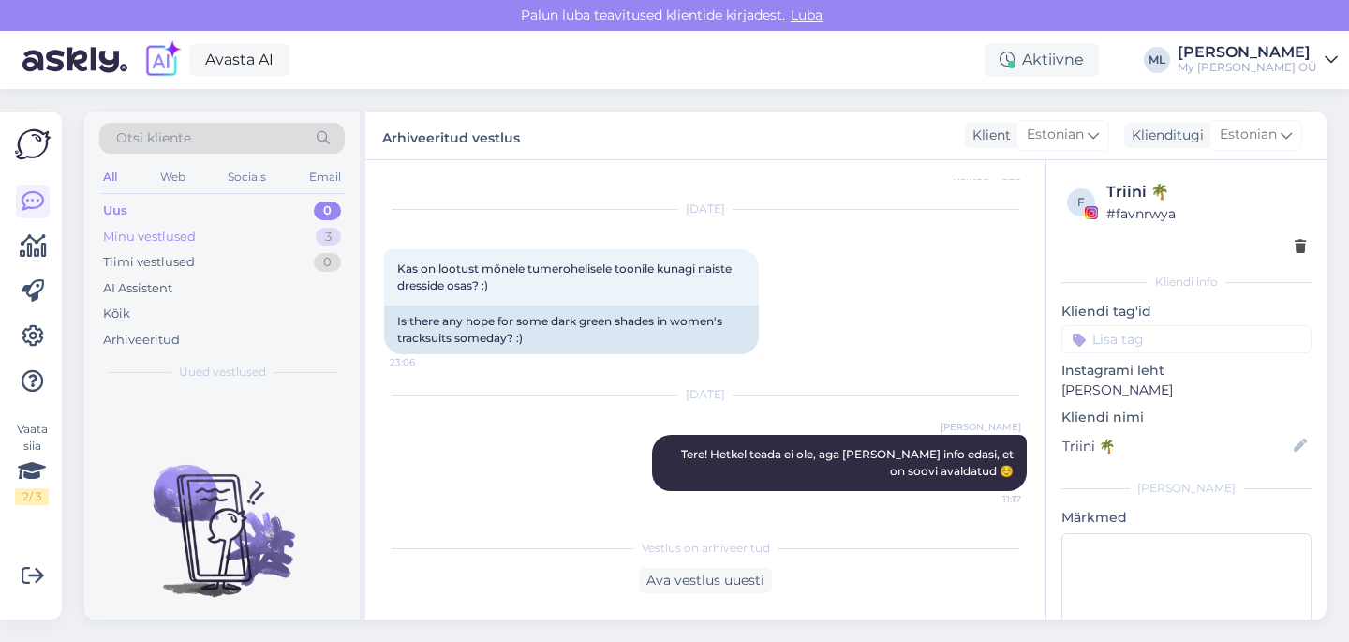
click at [141, 228] on div "Minu vestlused" at bounding box center [149, 237] width 93 height 19
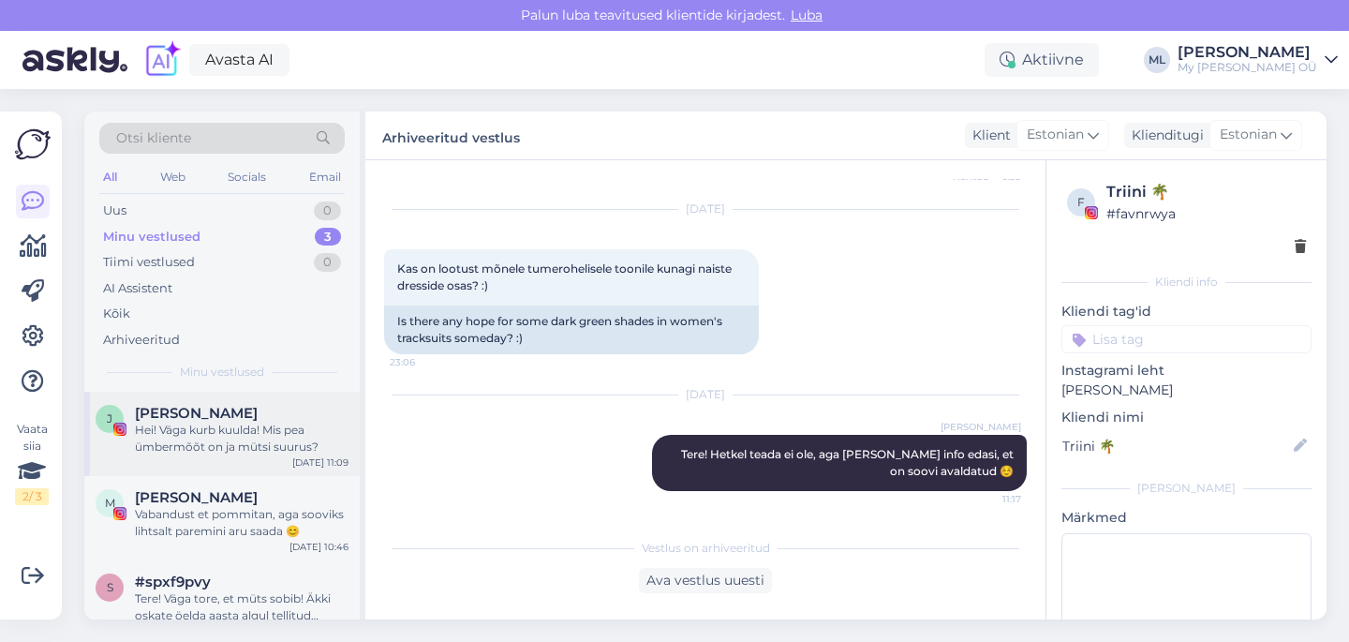
click at [211, 440] on div "Hei! Väga kurb kuulda! Mis pea ümbermõõt on ja mütsi suurus?" at bounding box center [242, 438] width 214 height 34
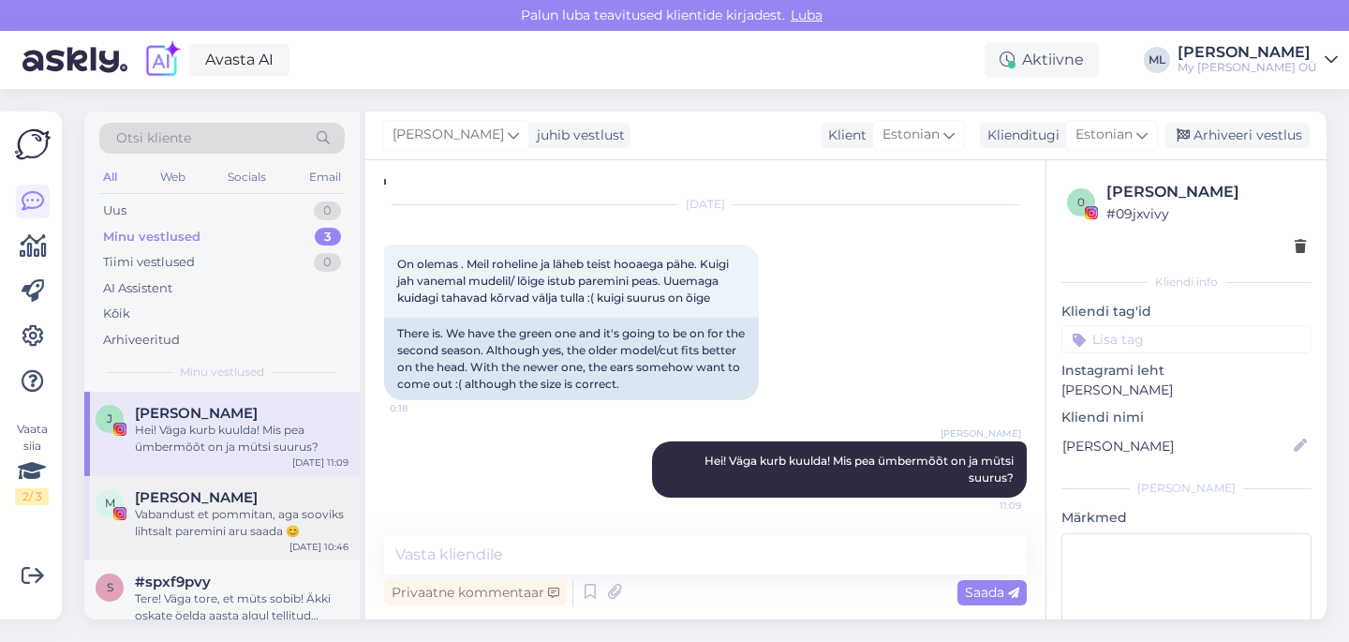
click at [219, 503] on div "[PERSON_NAME]" at bounding box center [242, 497] width 214 height 17
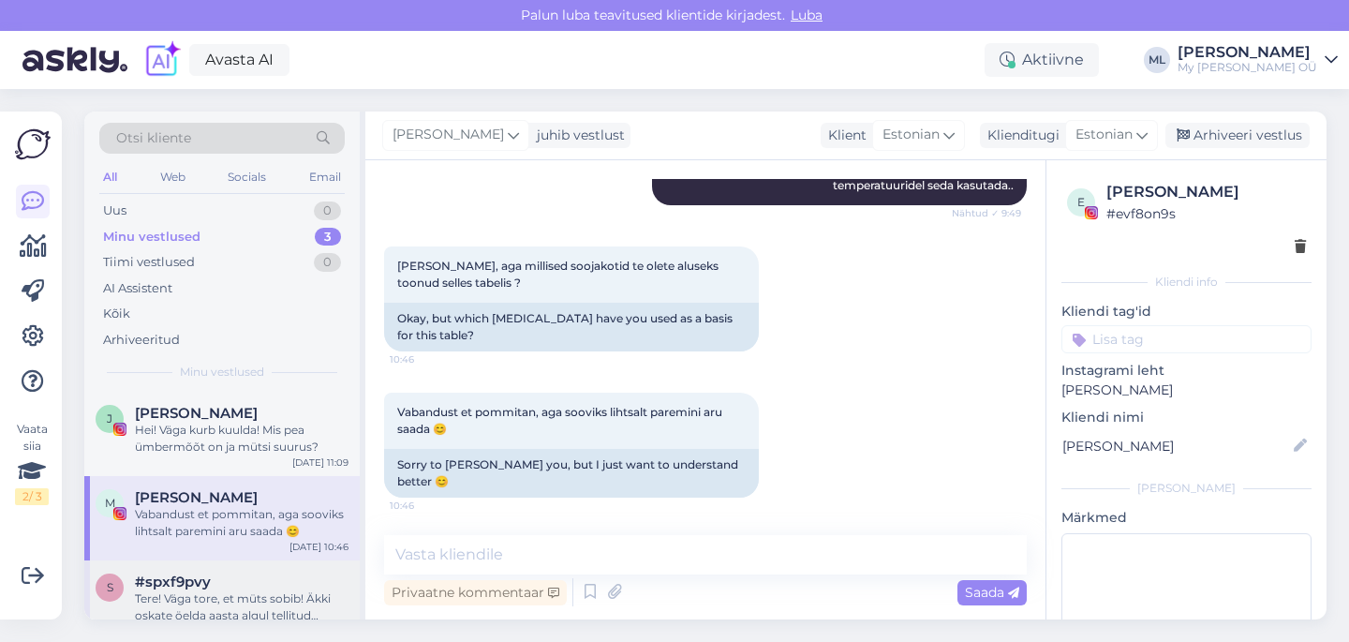
click at [163, 590] on div "Tere! Väga tore, et müts sobib! Äkki oskate öelda aasta algul tellitud mütside …" at bounding box center [242, 607] width 214 height 34
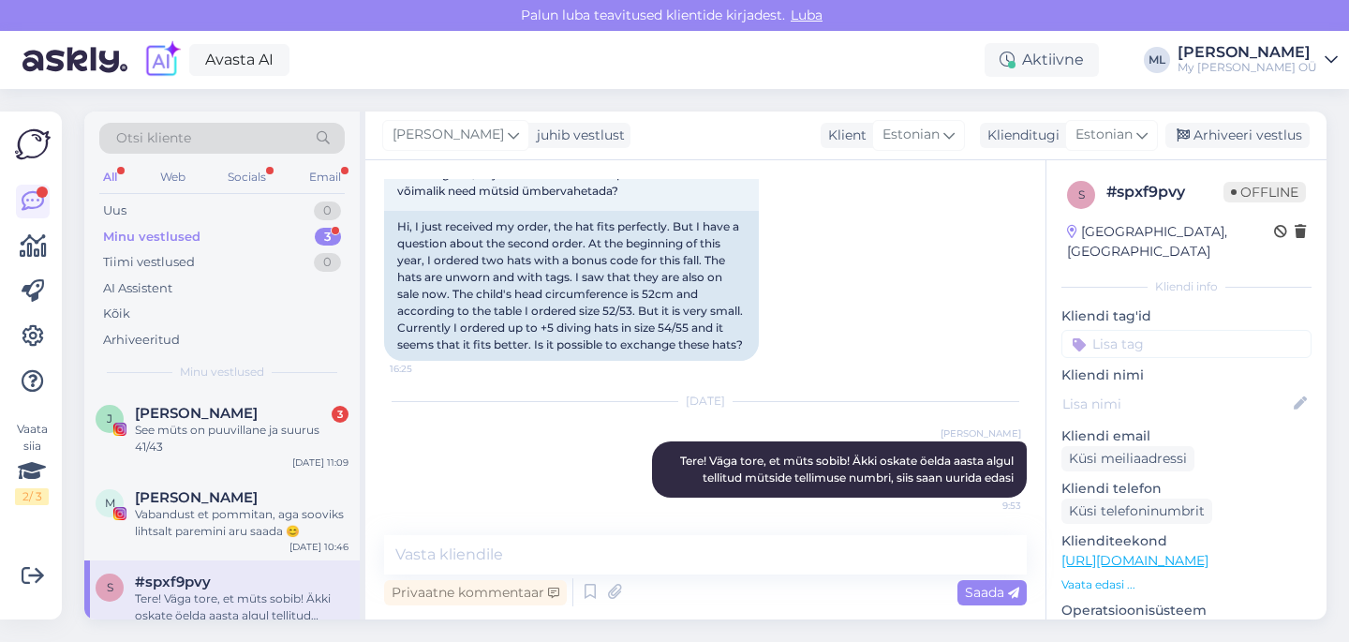
click at [152, 236] on div "Minu vestlused" at bounding box center [151, 237] width 97 height 19
click at [229, 421] on div "See müts on puuvillane ja suurus 41/43" at bounding box center [242, 438] width 214 height 34
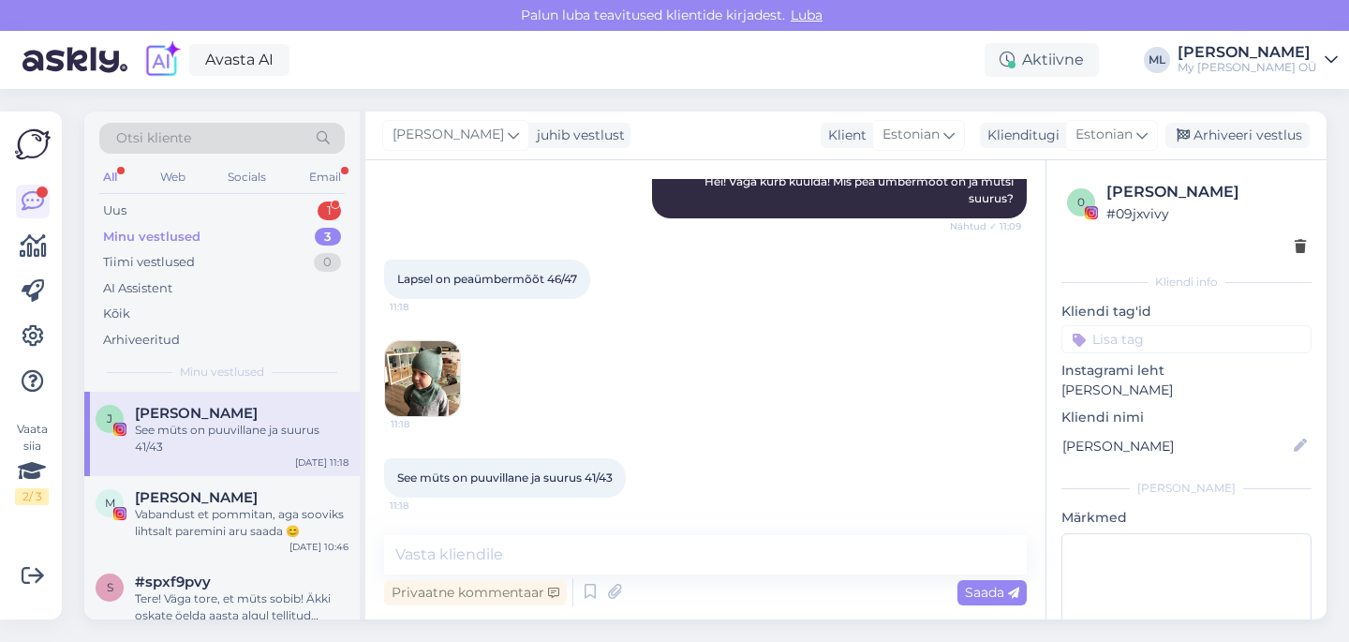
scroll to position [1535, 0]
click at [411, 375] on img at bounding box center [422, 378] width 75 height 75
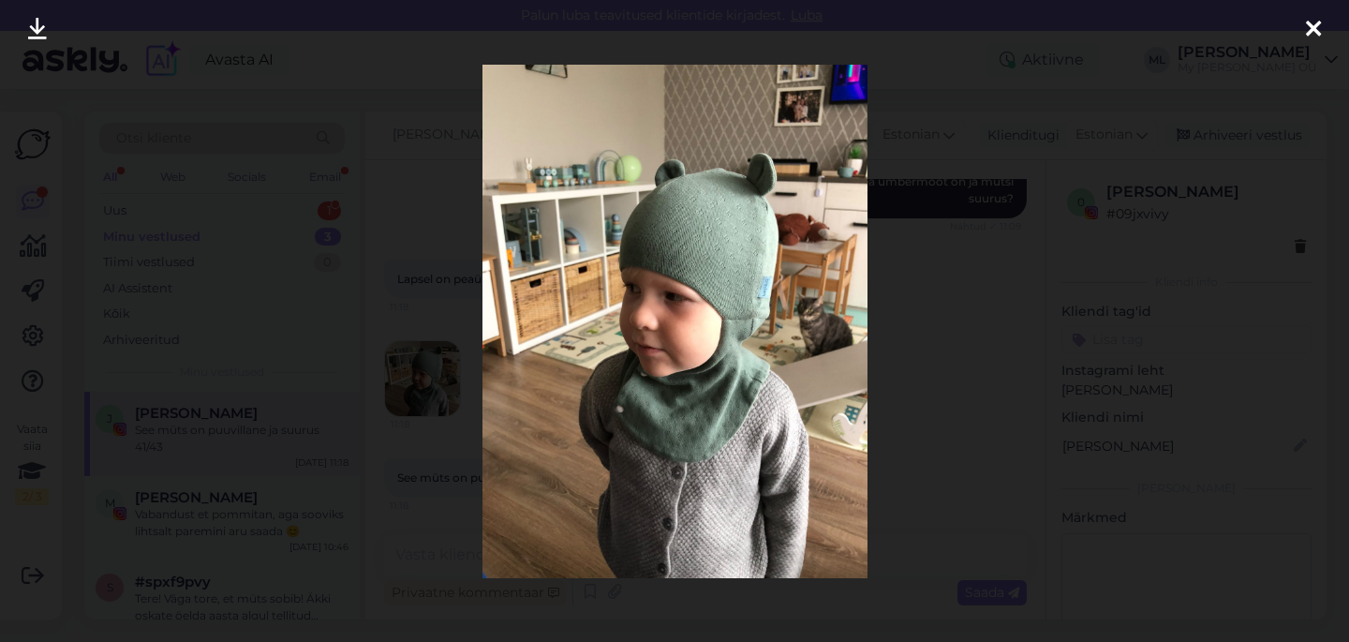
scroll to position [1616, 0]
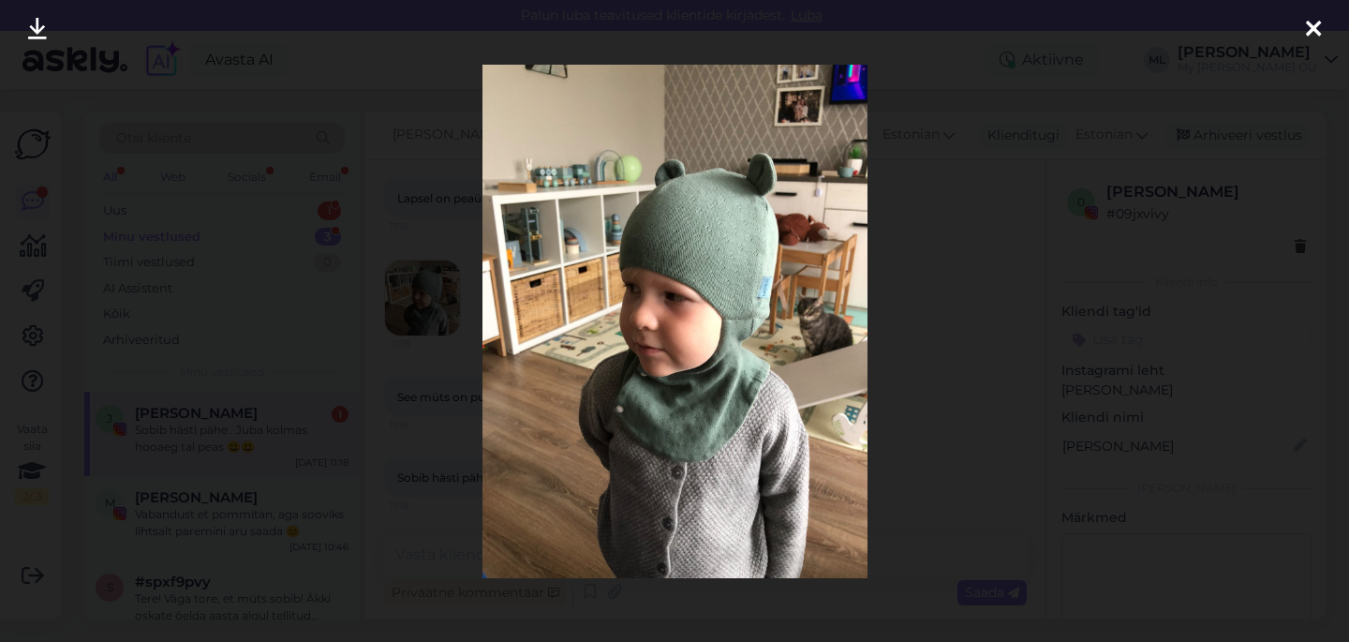
click at [974, 265] on div at bounding box center [674, 321] width 1349 height 642
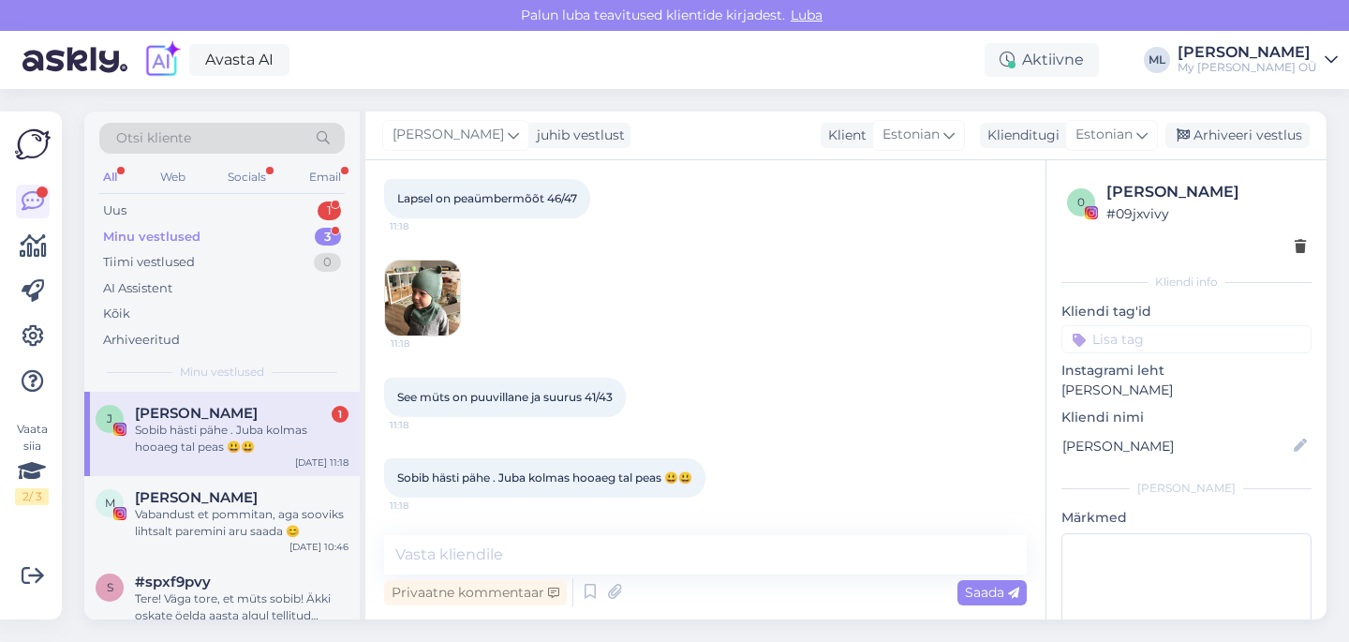
click at [417, 312] on img at bounding box center [422, 297] width 75 height 75
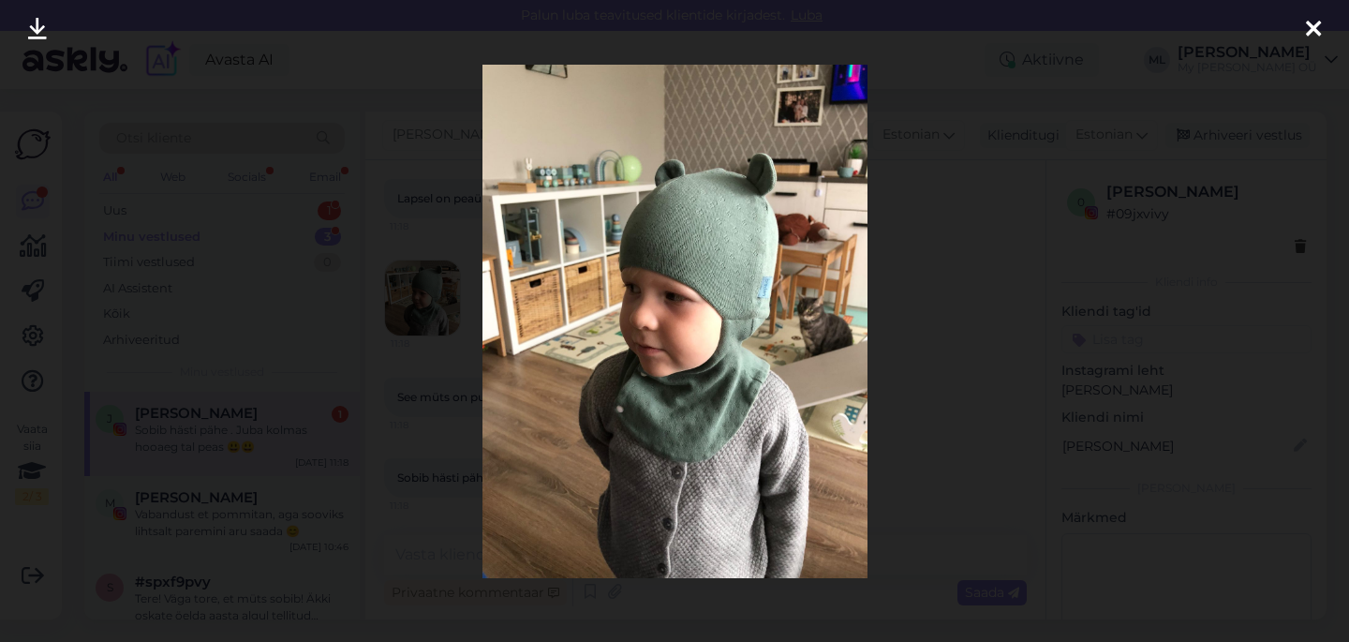
click at [987, 289] on div at bounding box center [674, 321] width 1349 height 642
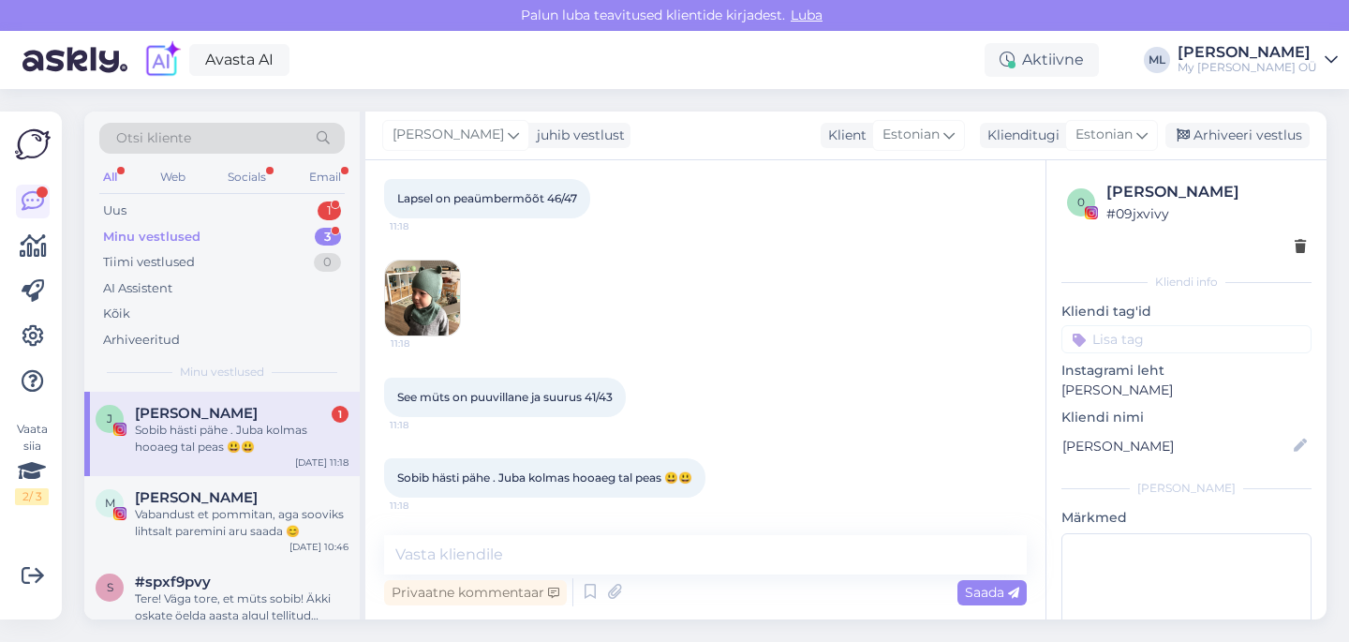
scroll to position [1734, 0]
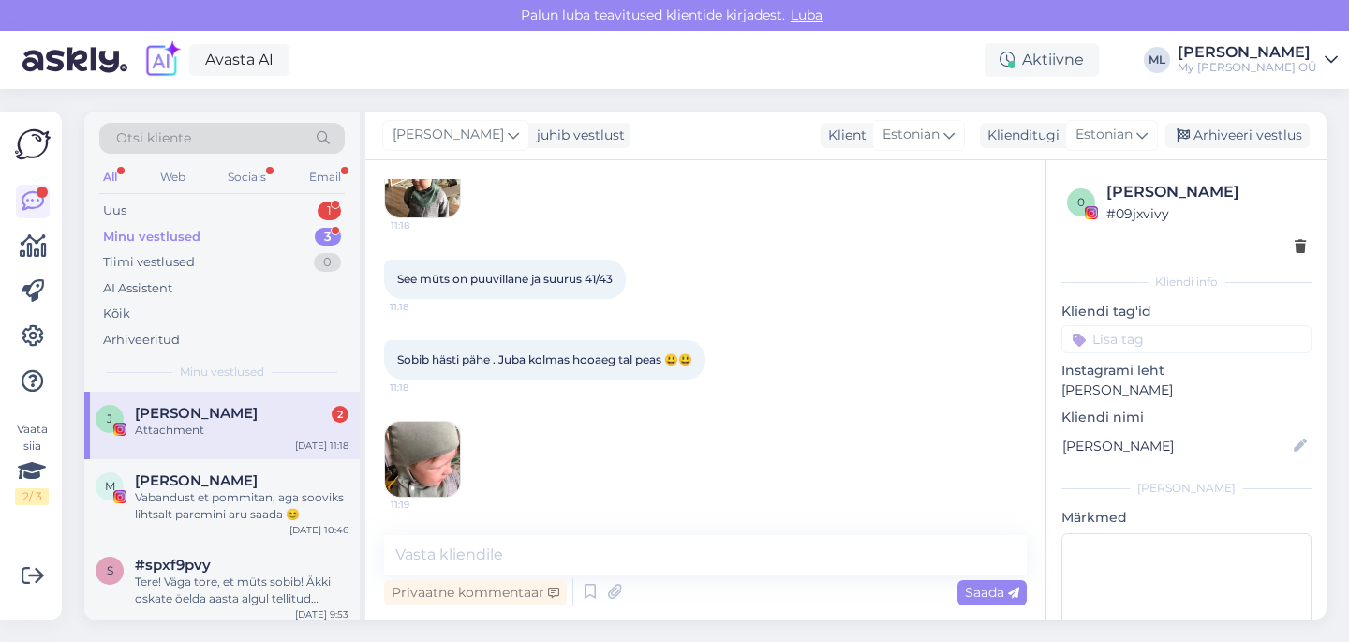
click at [408, 457] on img at bounding box center [422, 458] width 75 height 75
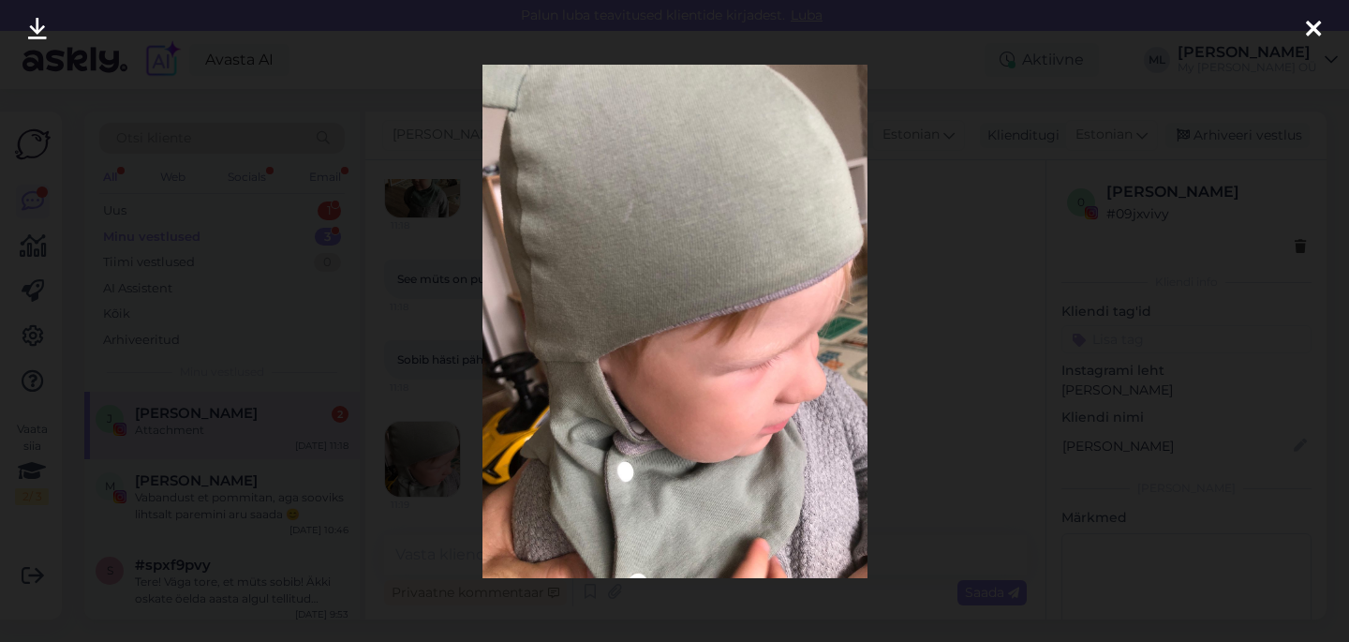
scroll to position [1814, 0]
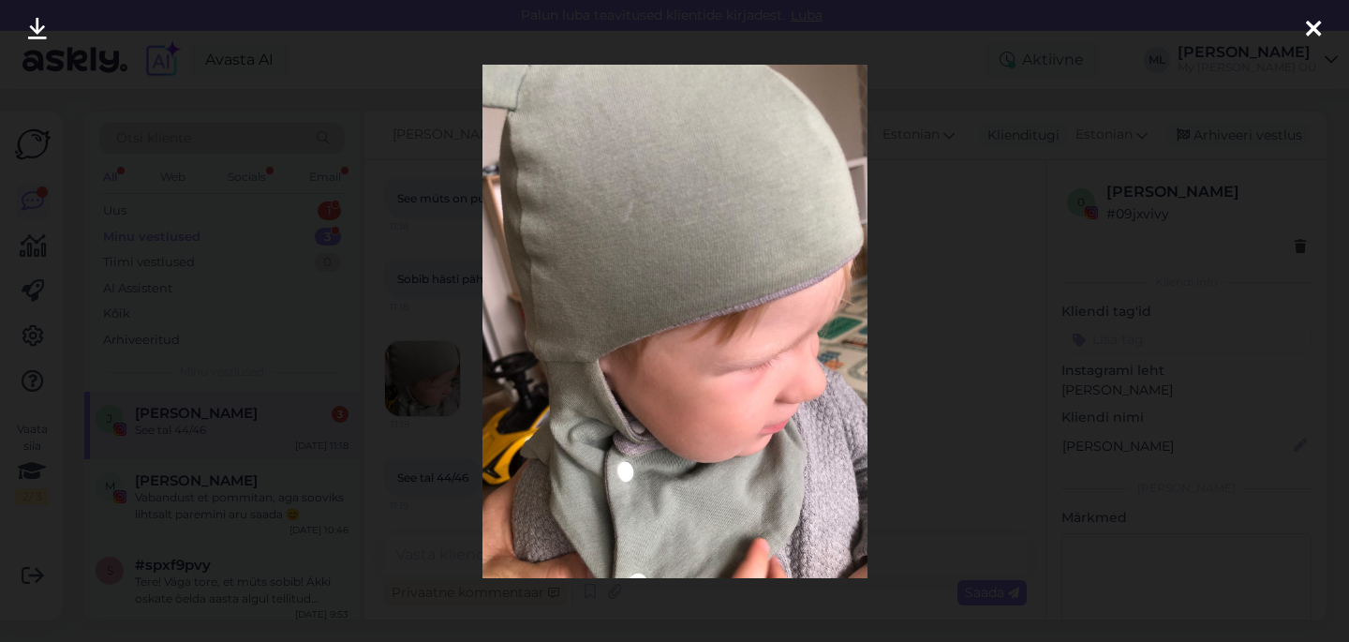
click at [943, 328] on div at bounding box center [674, 321] width 1349 height 642
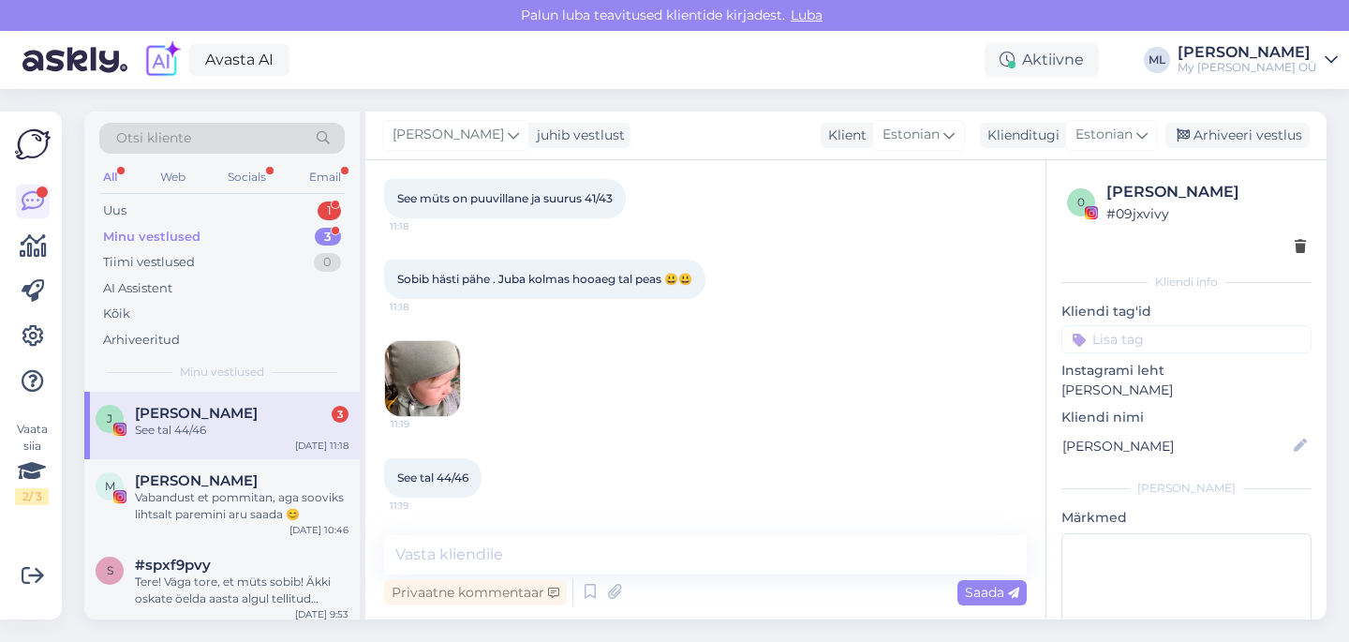
click at [431, 358] on img at bounding box center [422, 378] width 75 height 75
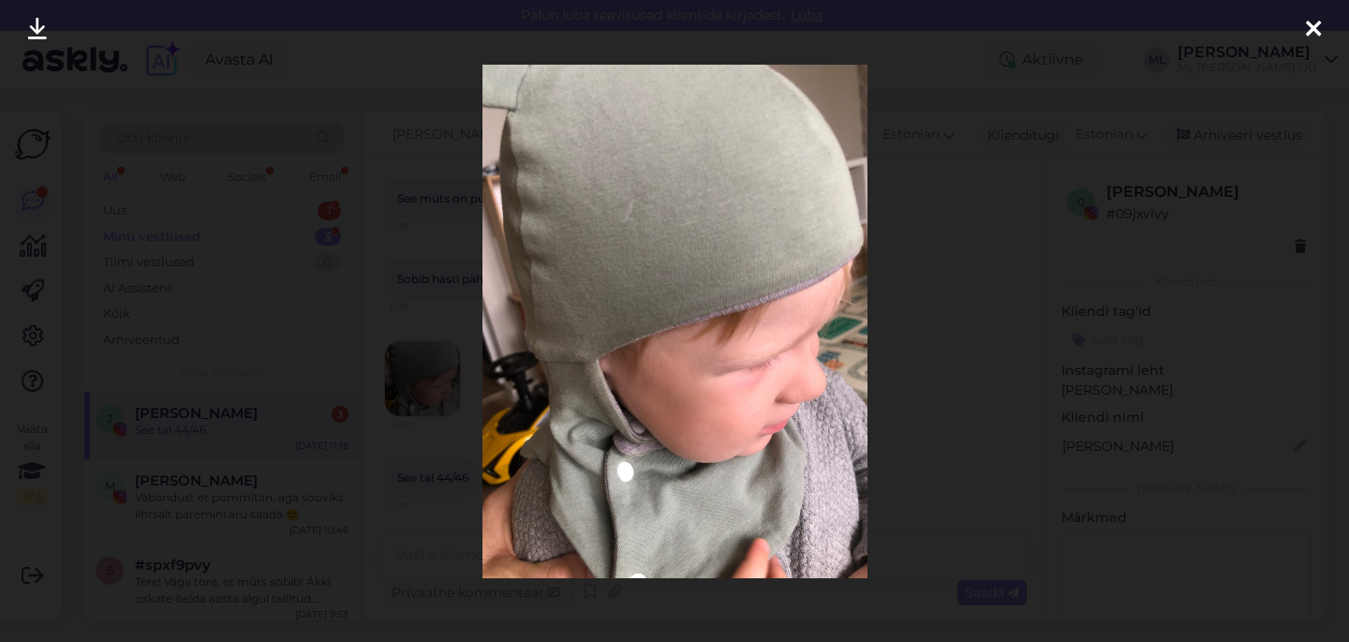
scroll to position [1895, 0]
click at [959, 269] on div at bounding box center [674, 321] width 1349 height 642
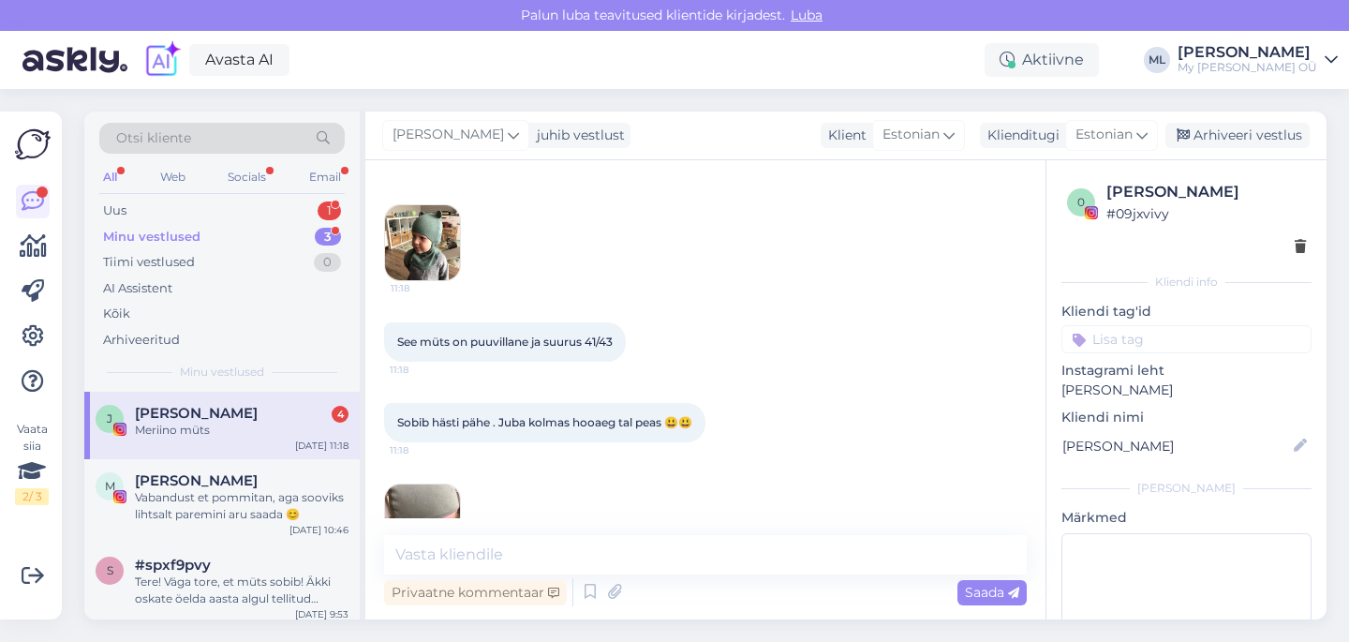
scroll to position [1530, 0]
click at [410, 281] on img at bounding box center [422, 243] width 75 height 75
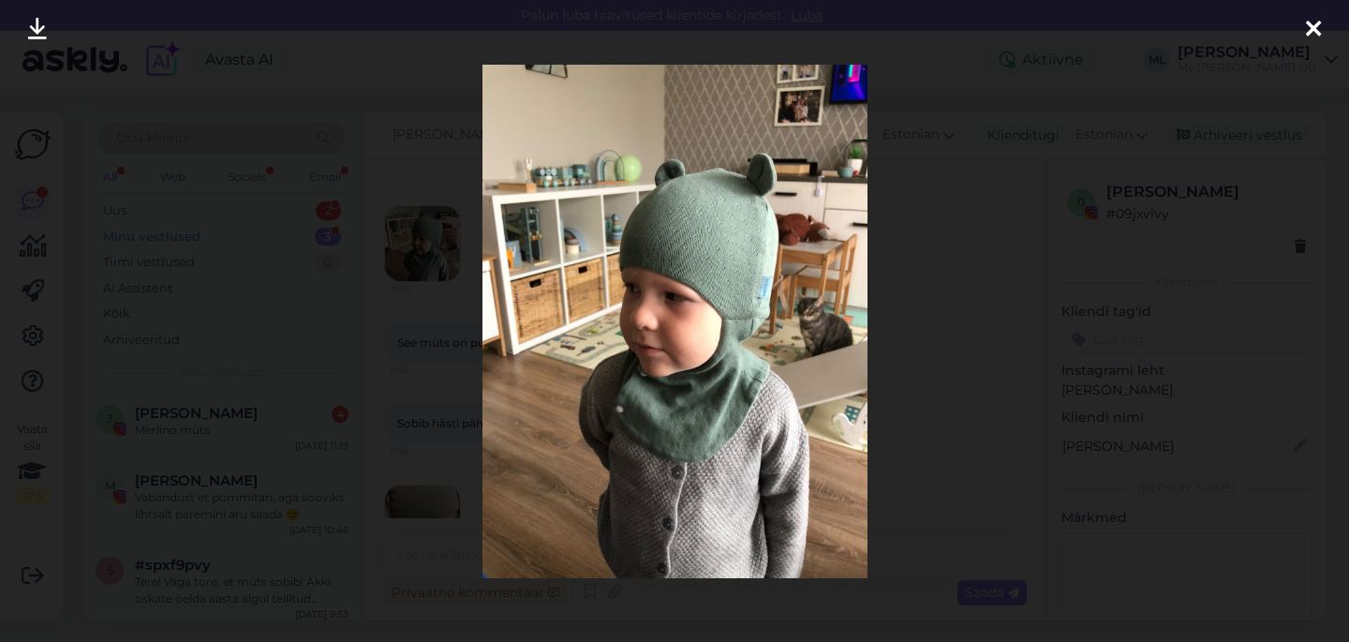
click at [970, 131] on div at bounding box center [674, 321] width 1349 height 642
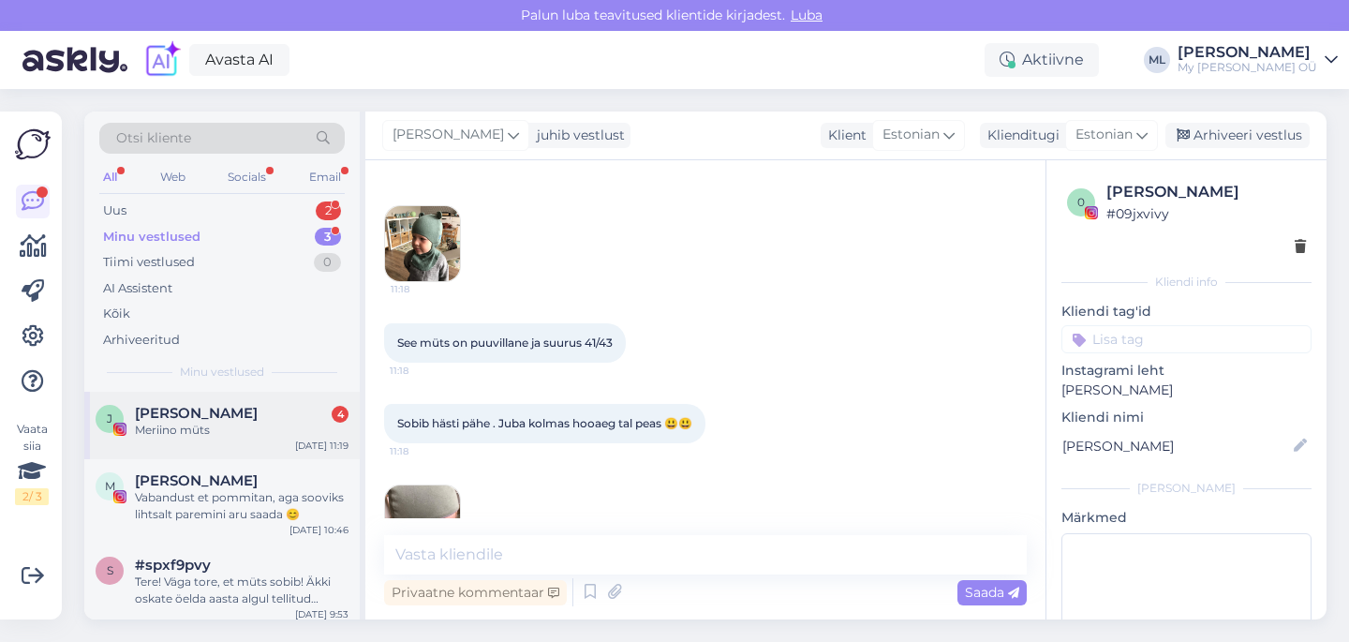
click at [183, 411] on span "[PERSON_NAME]" at bounding box center [196, 413] width 123 height 17
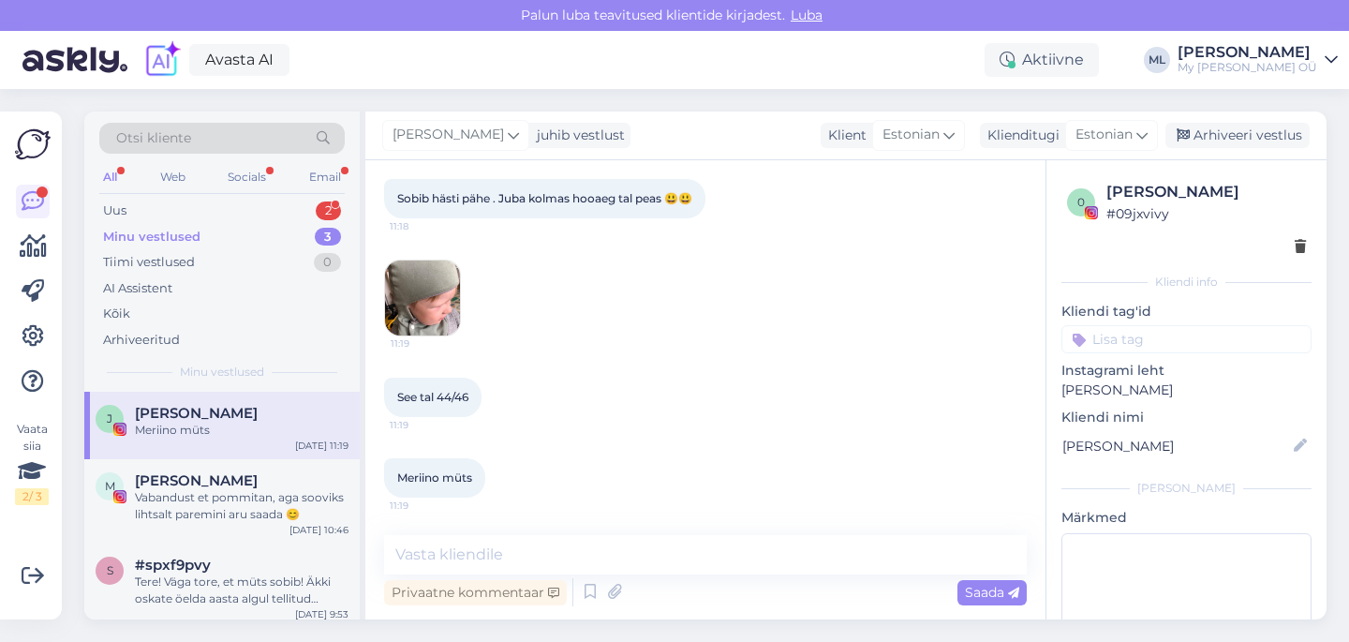
scroll to position [1839, 0]
click at [92, 214] on div "Otsi kliente All Web Socials Email Uus 2 Minu vestlused 3 Tiimi vestlused 0 AI …" at bounding box center [221, 251] width 275 height 280
click at [101, 214] on div "Uus 2" at bounding box center [221, 211] width 245 height 26
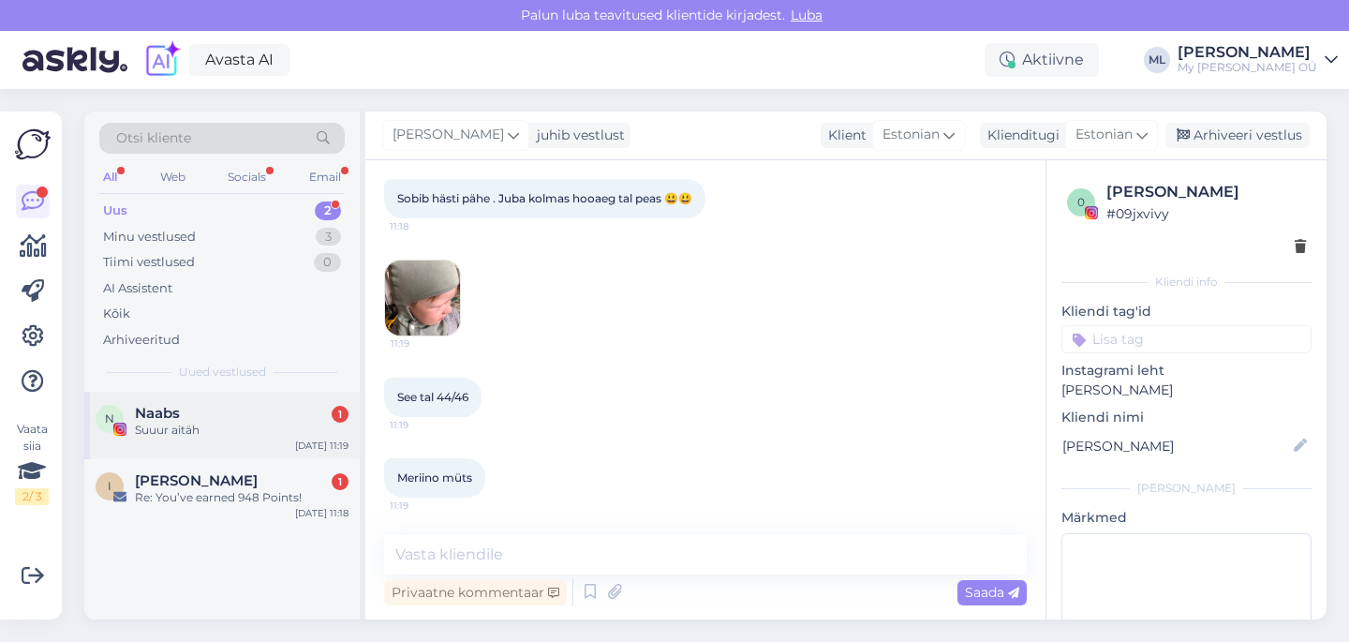
click at [144, 421] on div "Suuur aitäh" at bounding box center [242, 429] width 214 height 17
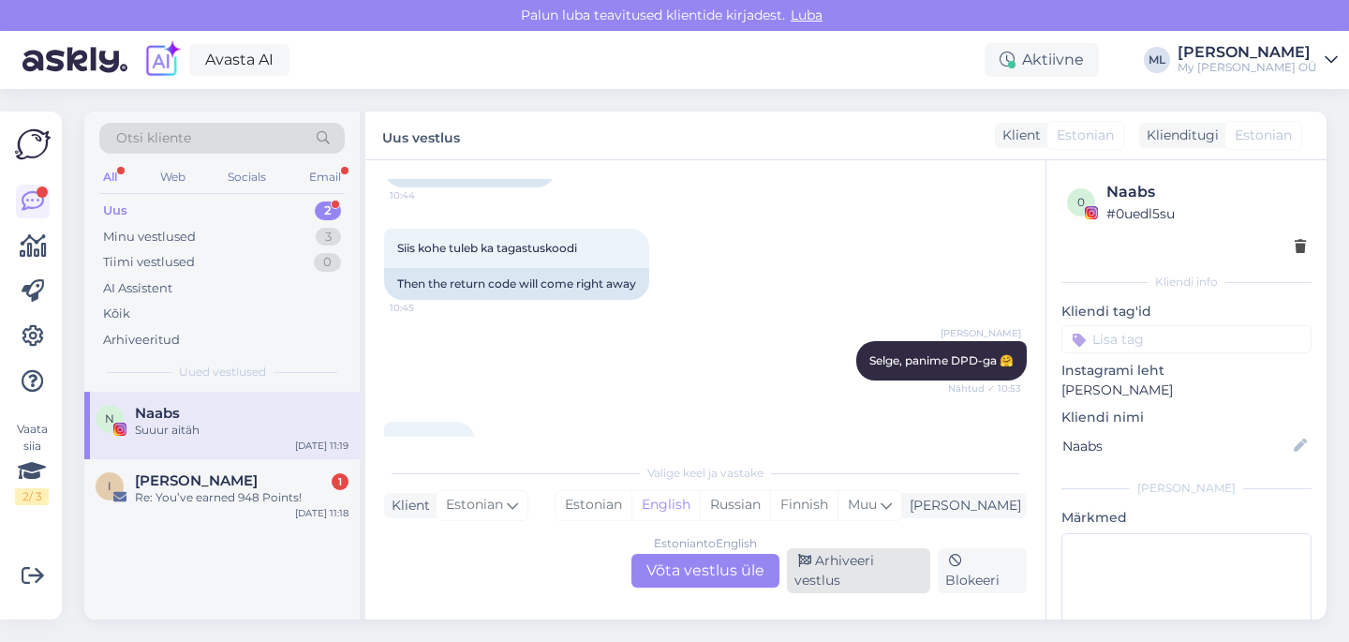
click at [855, 579] on div "Arhiveeri vestlus" at bounding box center [858, 570] width 143 height 45
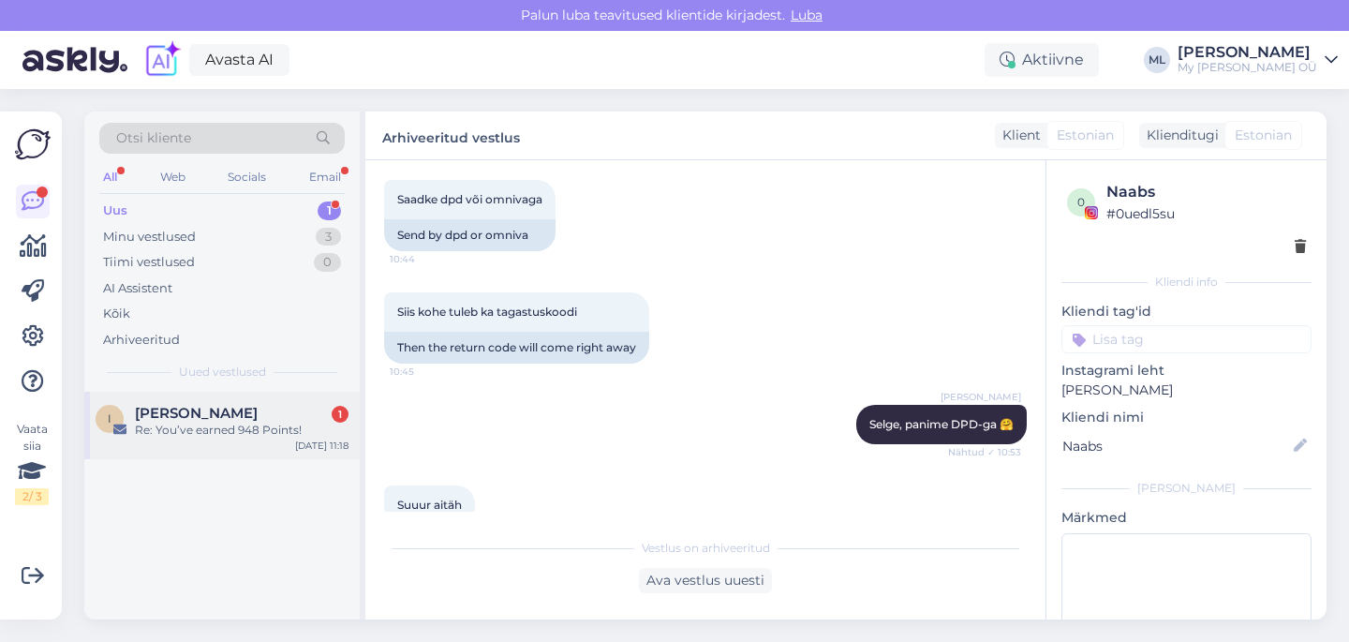
click at [142, 419] on span "[PERSON_NAME]" at bounding box center [196, 413] width 123 height 17
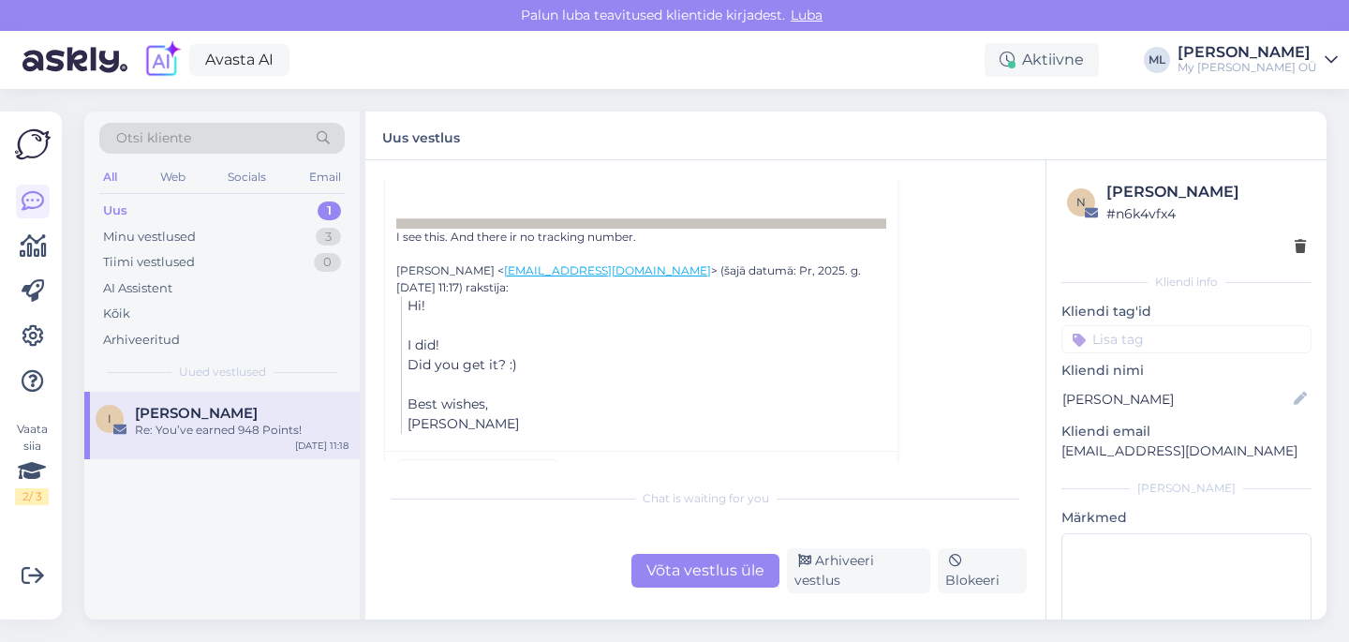
scroll to position [1099, 0]
click at [495, 462] on div "1000057683.jpg" at bounding box center [461, 470] width 88 height 17
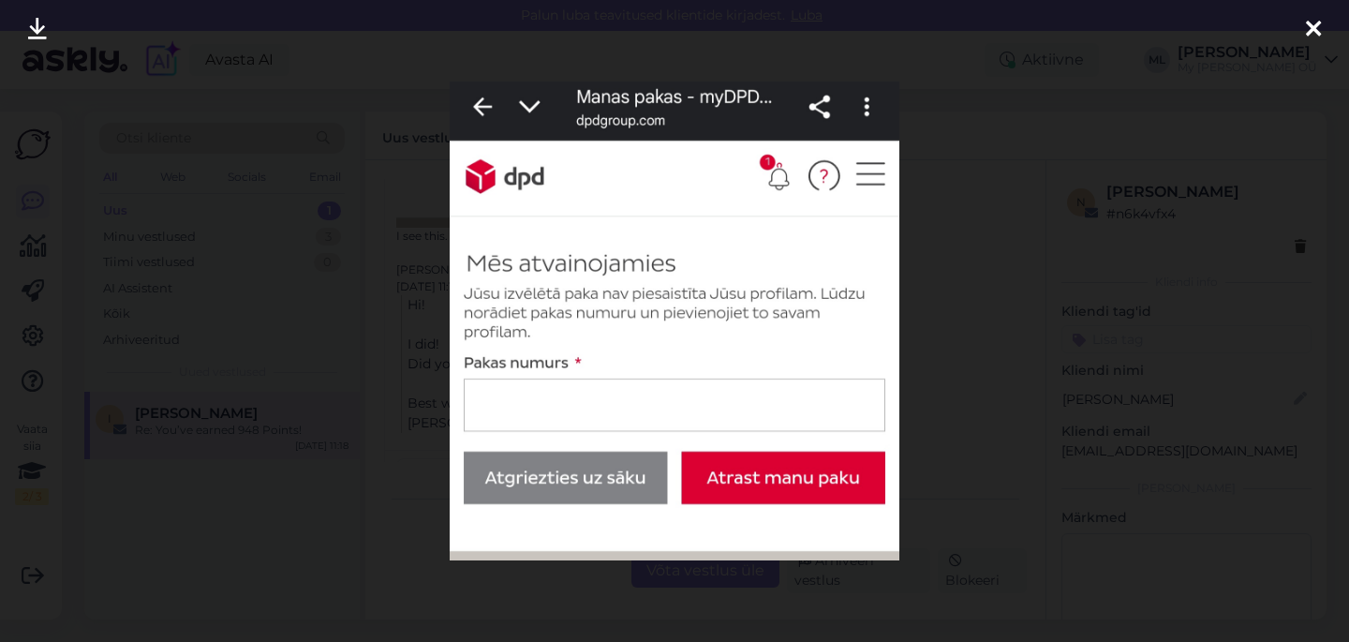
click at [205, 319] on div at bounding box center [674, 321] width 1349 height 642
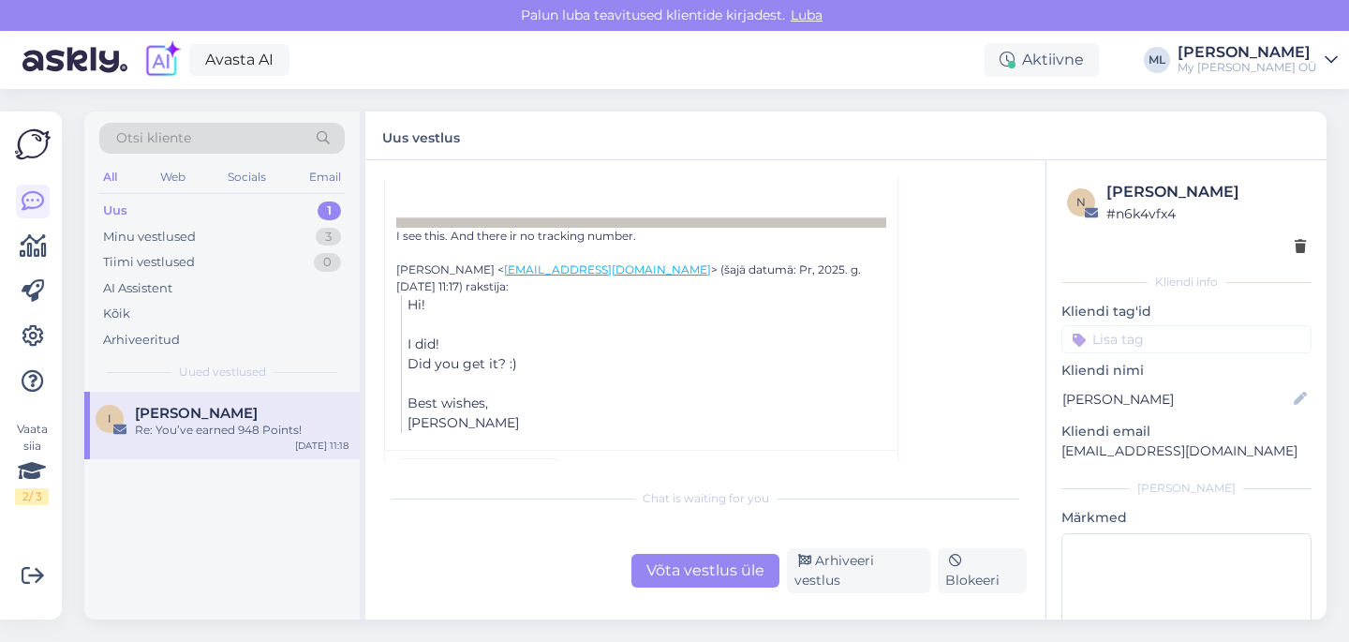
click at [695, 574] on div "Võta vestlus üle" at bounding box center [705, 571] width 148 height 34
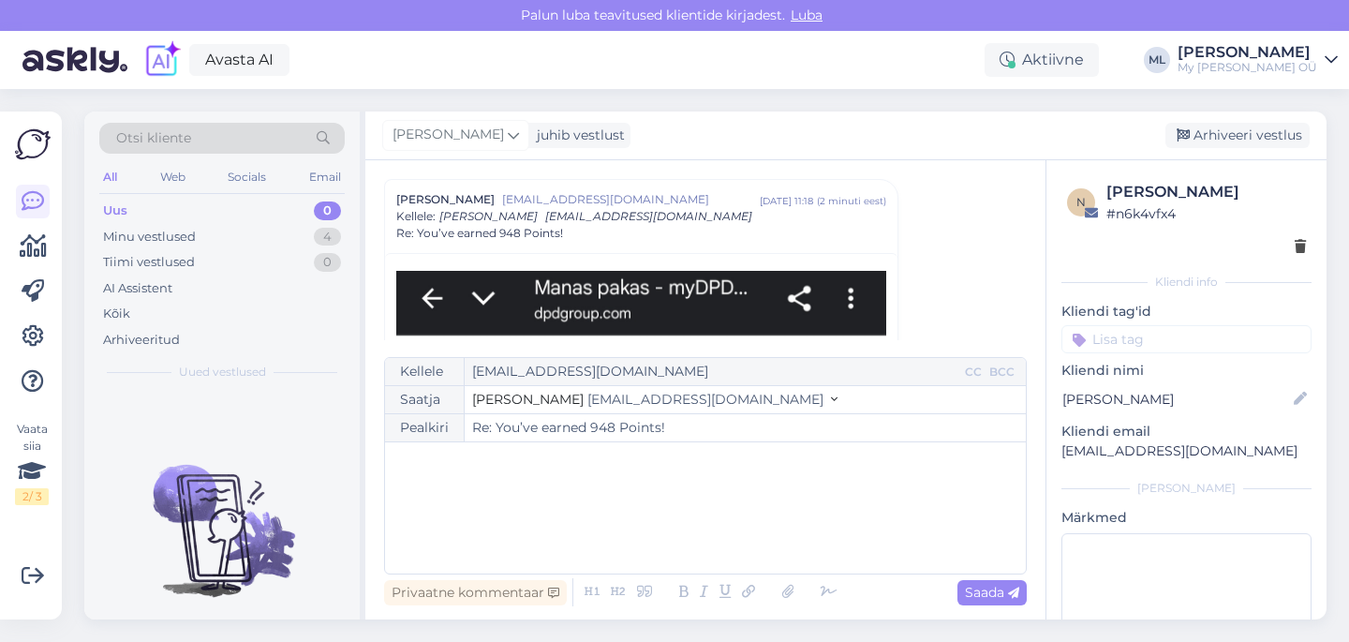
click at [638, 390] on button "Stella [EMAIL_ADDRESS][DOMAIN_NAME]" at bounding box center [654, 400] width 365 height 20
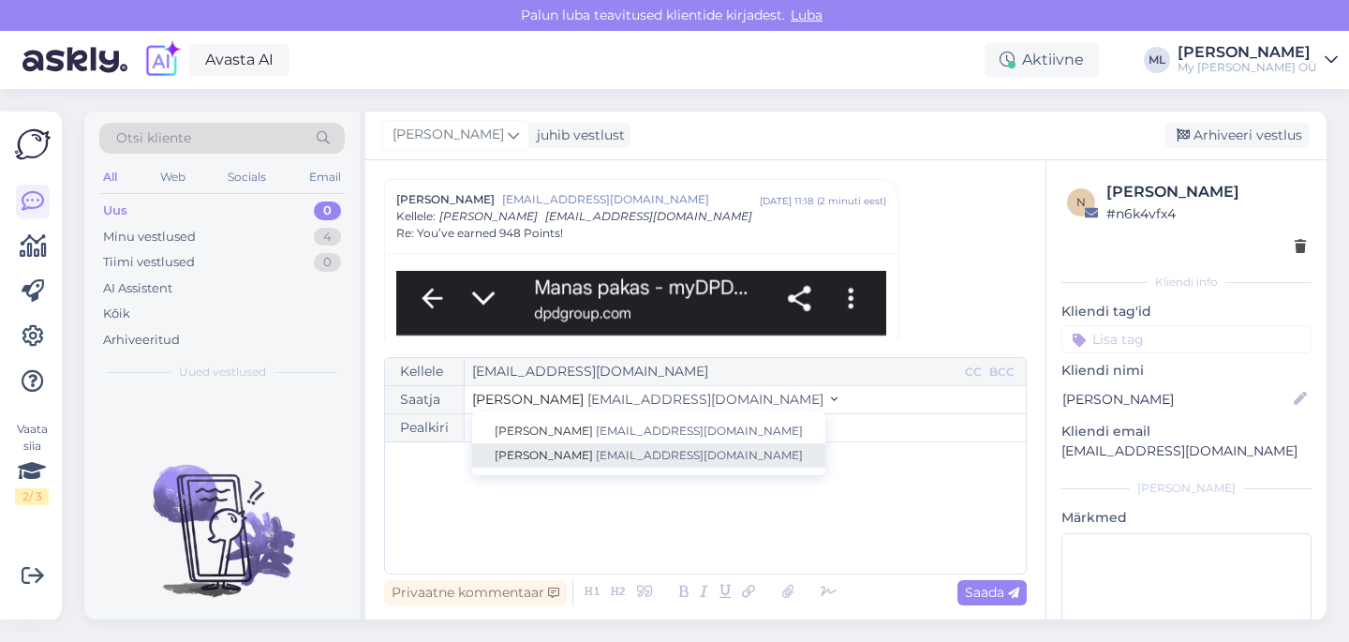
click at [555, 463] on link "[PERSON_NAME] [EMAIL_ADDRESS][DOMAIN_NAME]" at bounding box center [648, 455] width 353 height 24
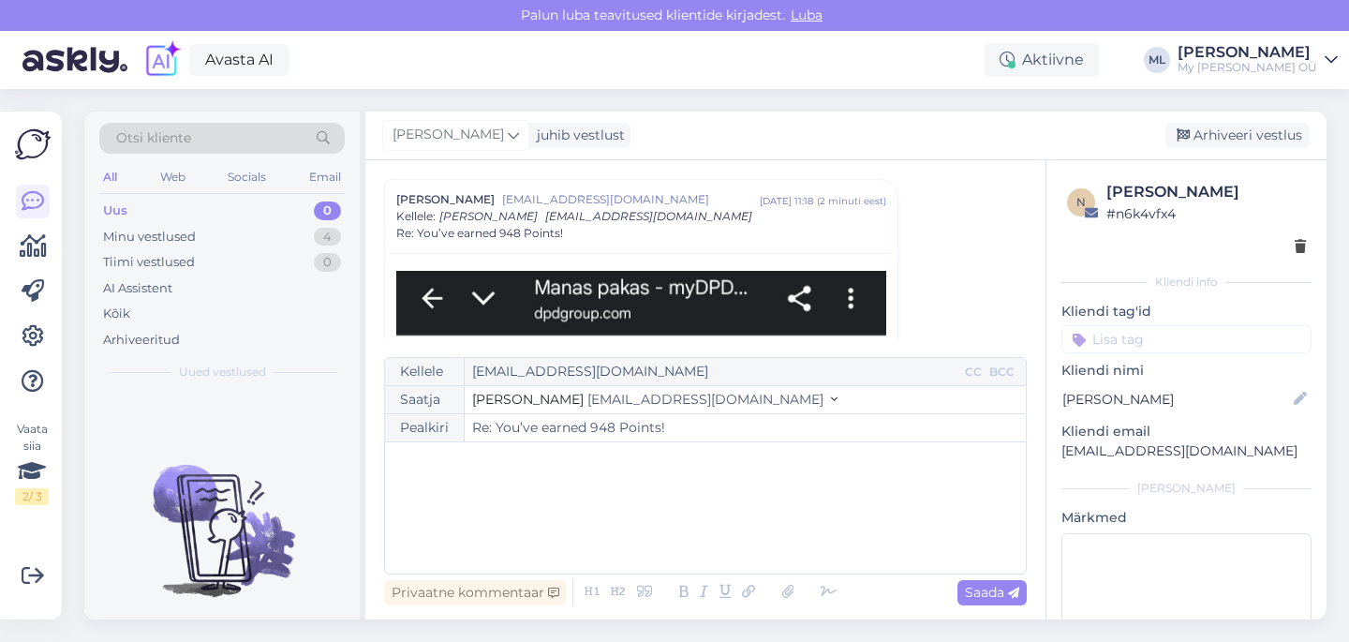
click at [430, 519] on div "﻿" at bounding box center [705, 507] width 622 height 112
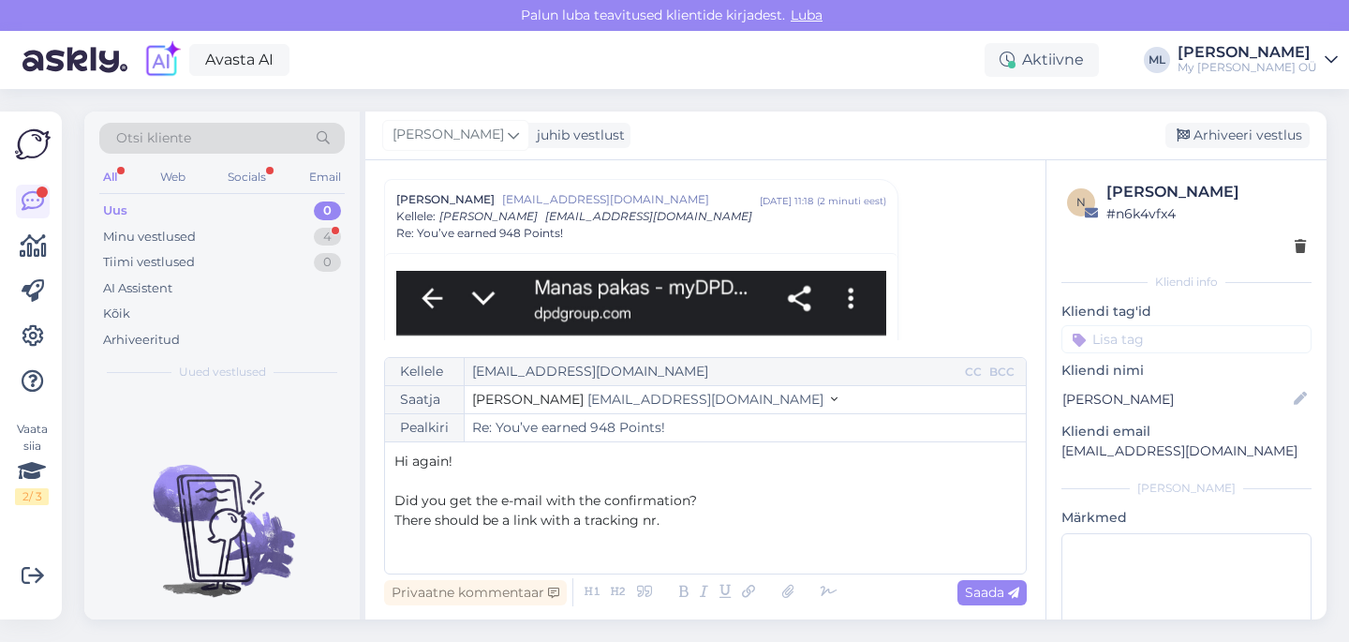
drag, startPoint x: 1224, startPoint y: 190, endPoint x: 1106, endPoint y: 185, distance: 118.1
click at [1106, 185] on div "[PERSON_NAME]" at bounding box center [1205, 192] width 199 height 22
copy div "[PERSON_NAME]"
click at [491, 477] on p "﻿" at bounding box center [705, 481] width 622 height 20
click at [687, 517] on p "There should be a link with a tracking nr." at bounding box center [705, 520] width 622 height 20
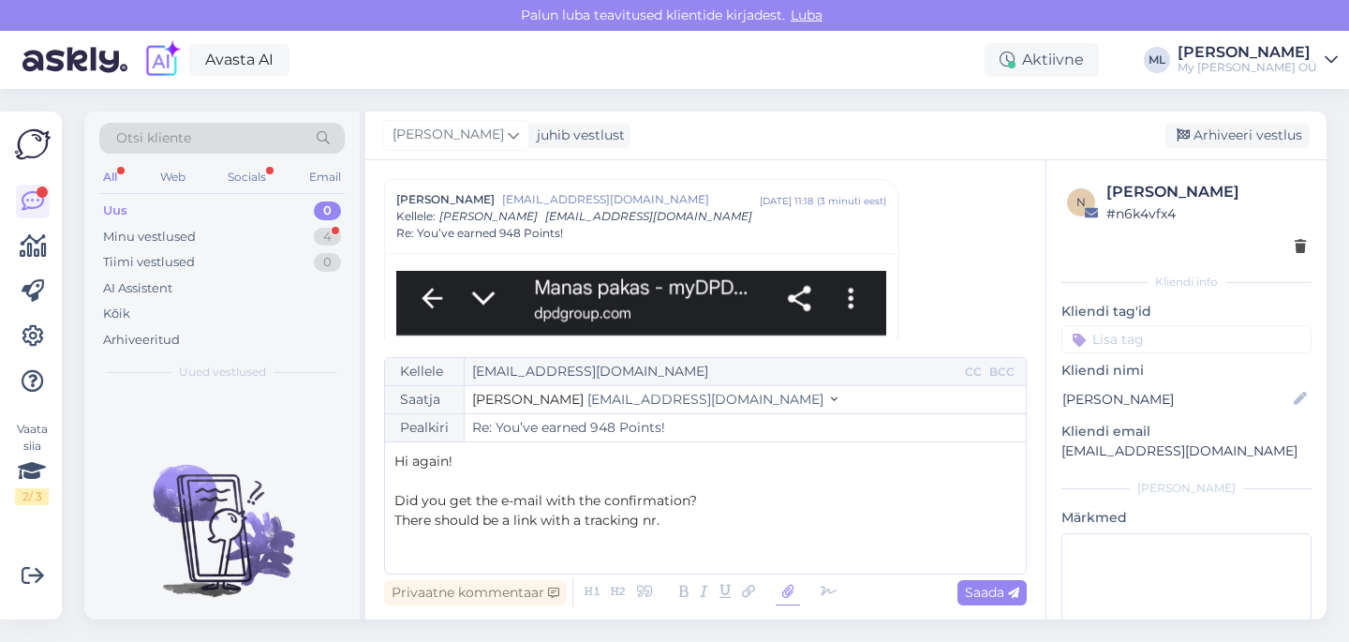
click at [787, 583] on icon at bounding box center [787, 592] width 24 height 26
click at [784, 589] on icon at bounding box center [787, 592] width 24 height 26
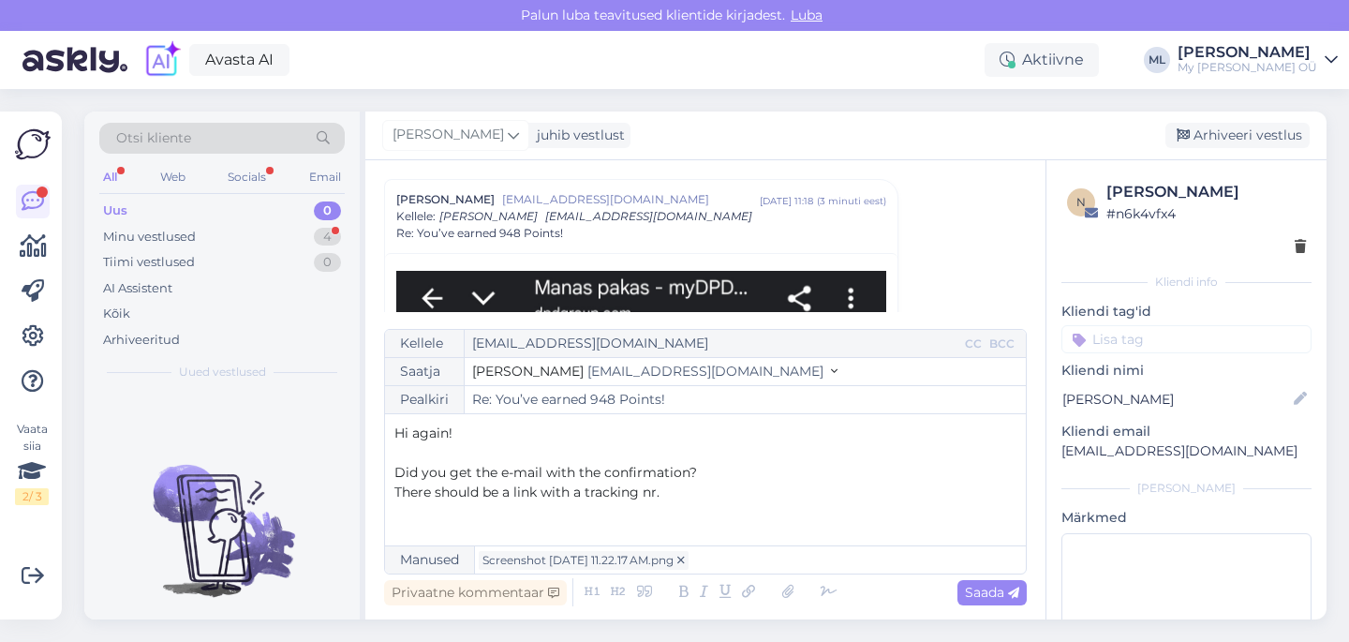
click at [712, 500] on p "There should be a link with a tracking nr." at bounding box center [705, 492] width 622 height 20
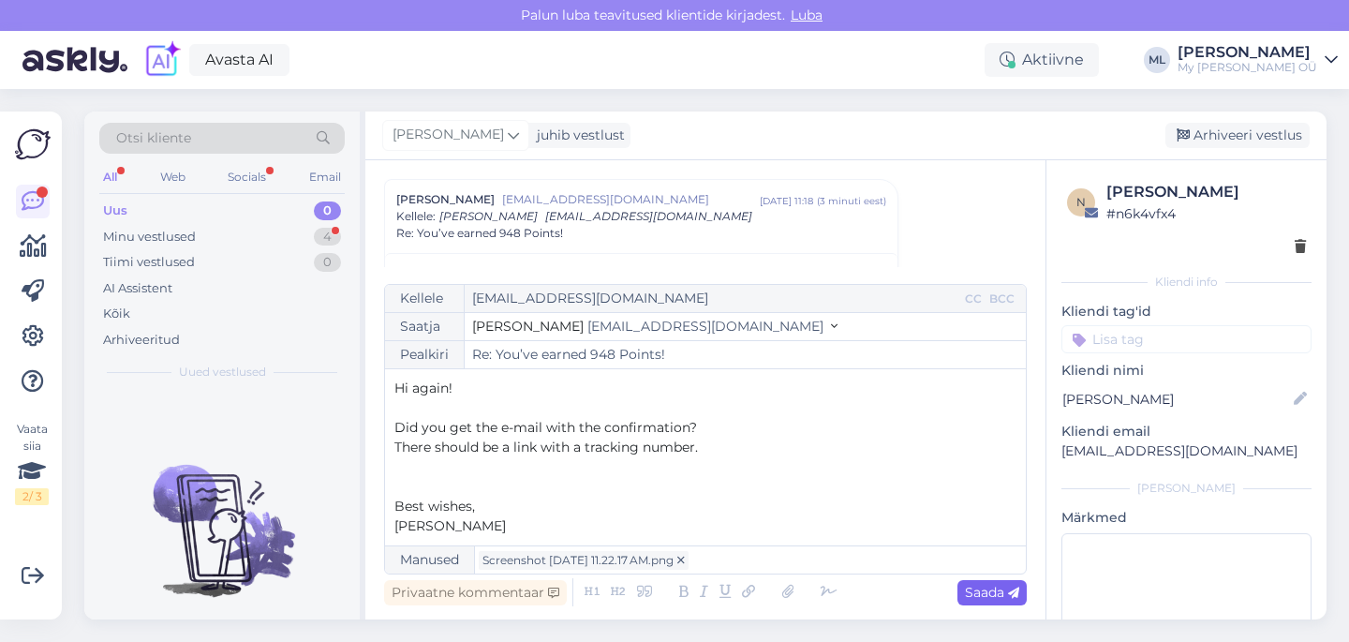
click at [1004, 598] on span "Saada" at bounding box center [992, 591] width 54 height 17
type input "Re: Re: You’ve earned 948 Points!"
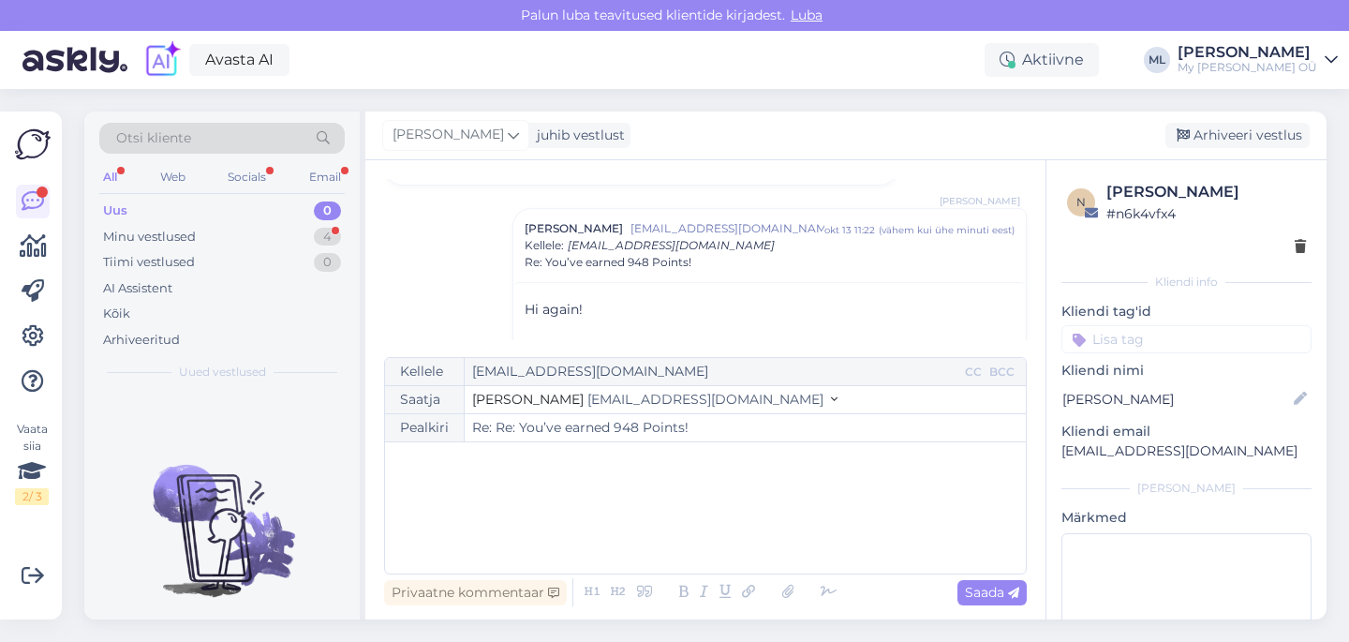
drag, startPoint x: 1199, startPoint y: 144, endPoint x: 1175, endPoint y: 149, distance: 23.9
click at [1199, 144] on div "Arhiveeri vestlus" at bounding box center [1237, 135] width 144 height 25
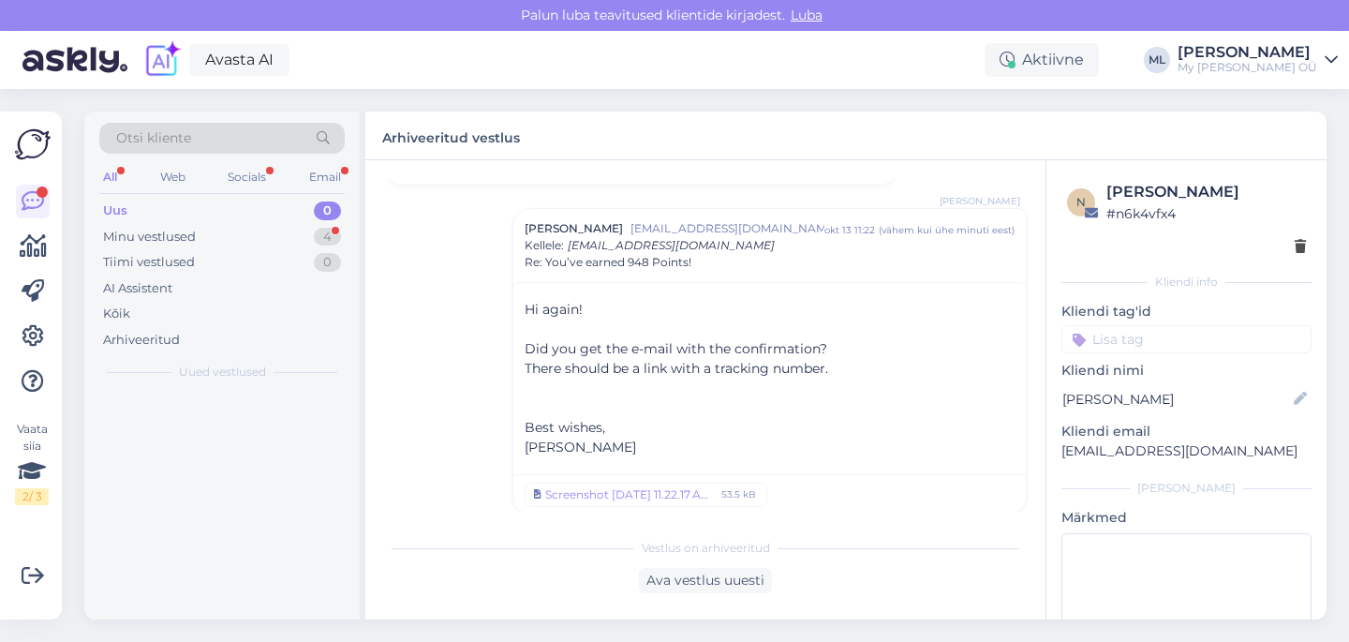
scroll to position [1390, 0]
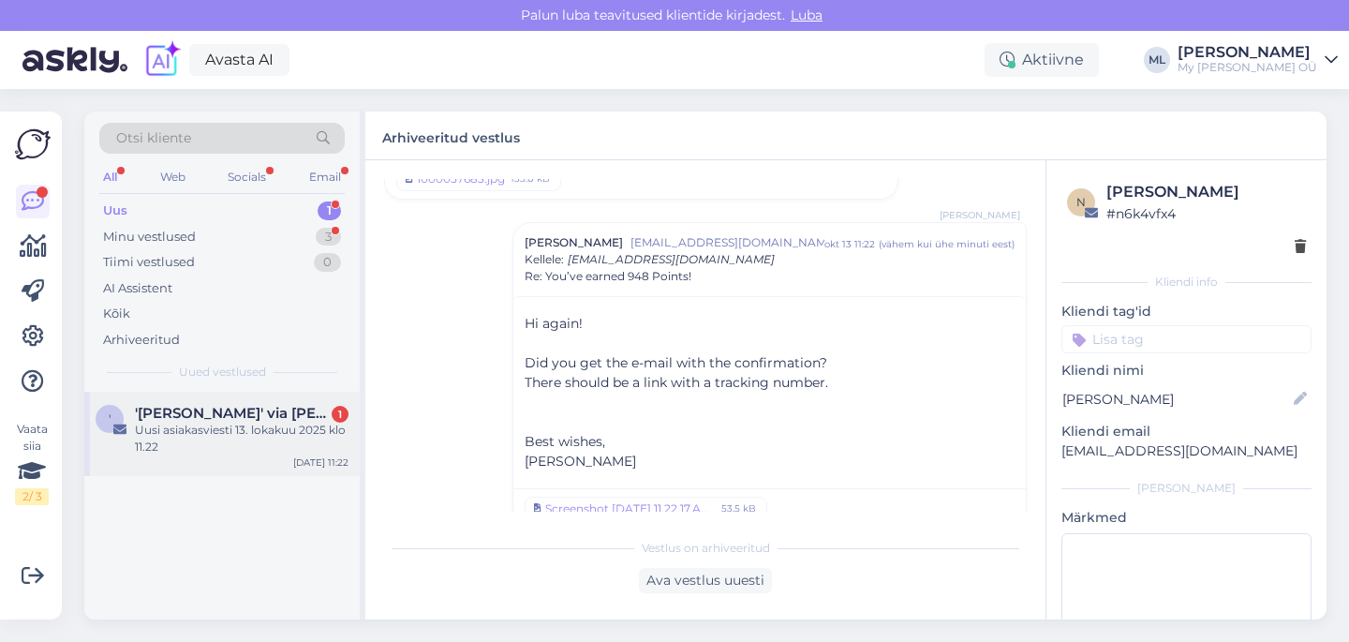
click at [162, 422] on div "Uusi asiakasviesti 13. lokakuu 2025 klo 11.22" at bounding box center [242, 438] width 214 height 34
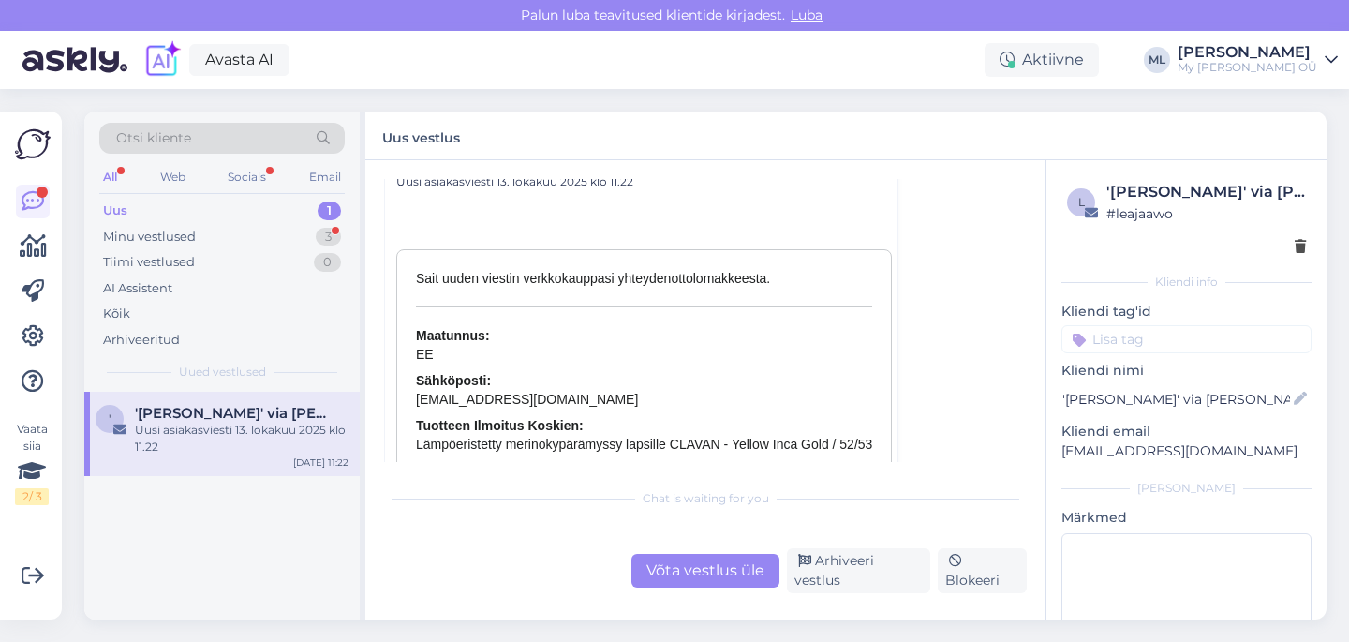
scroll to position [8180, 0]
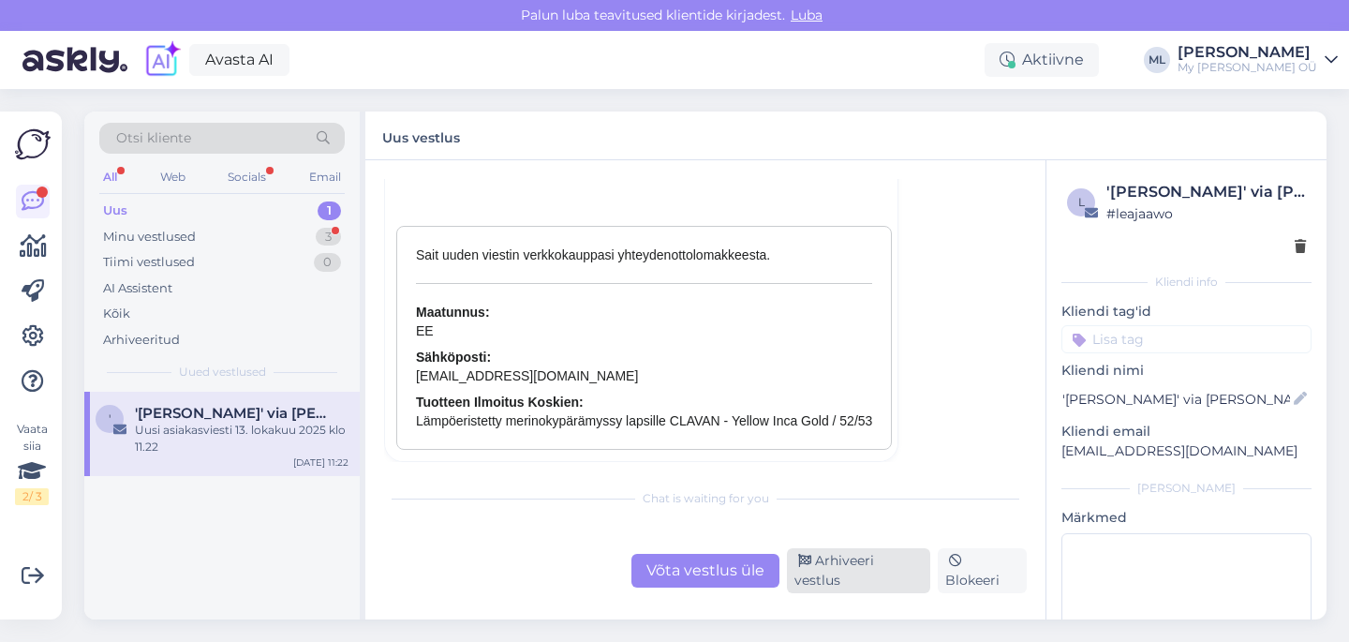
click at [835, 571] on div "Arhiveeri vestlus" at bounding box center [858, 570] width 143 height 45
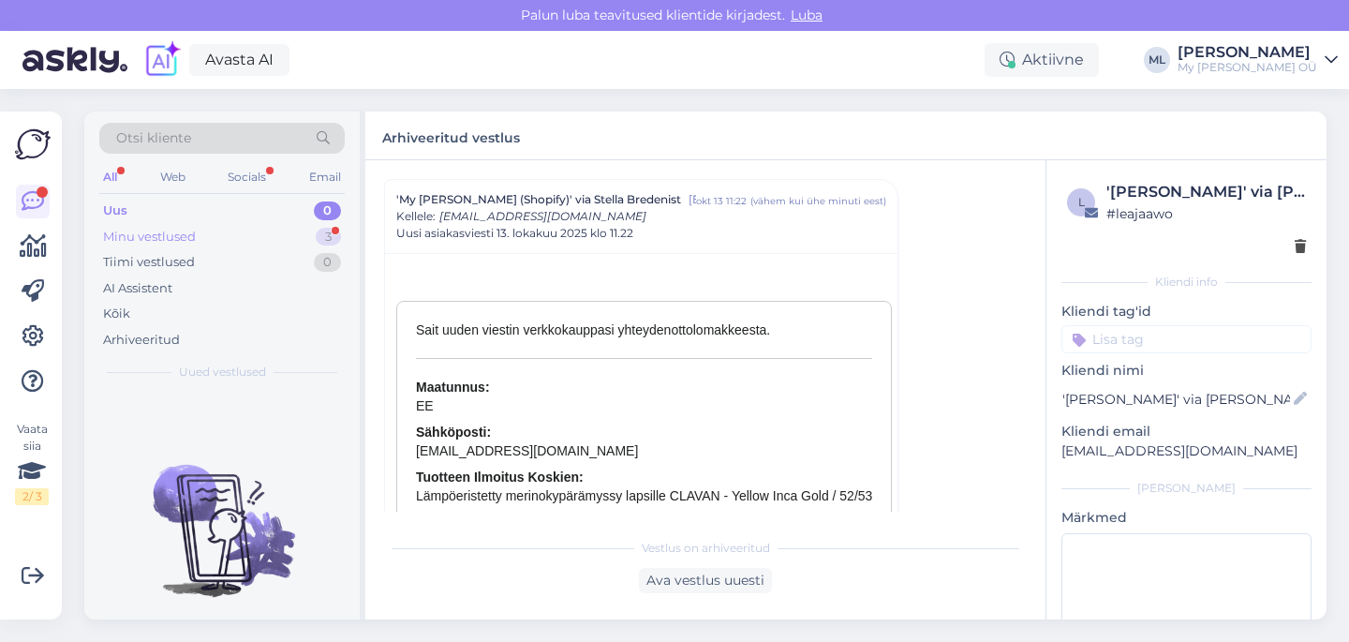
click at [156, 229] on div "Minu vestlused" at bounding box center [149, 237] width 93 height 19
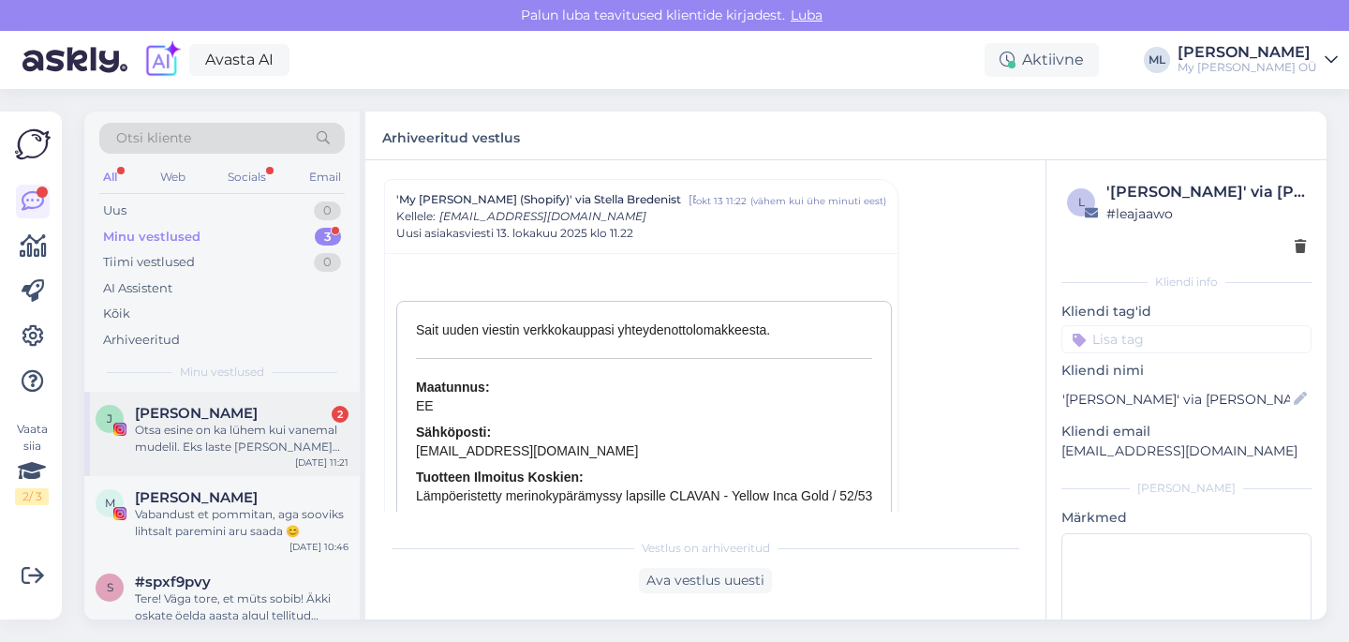
click at [173, 439] on div "Otsa esine on ka lühem kui vanemal mudelil. Eks laste [PERSON_NAME] erinevad" at bounding box center [242, 438] width 214 height 34
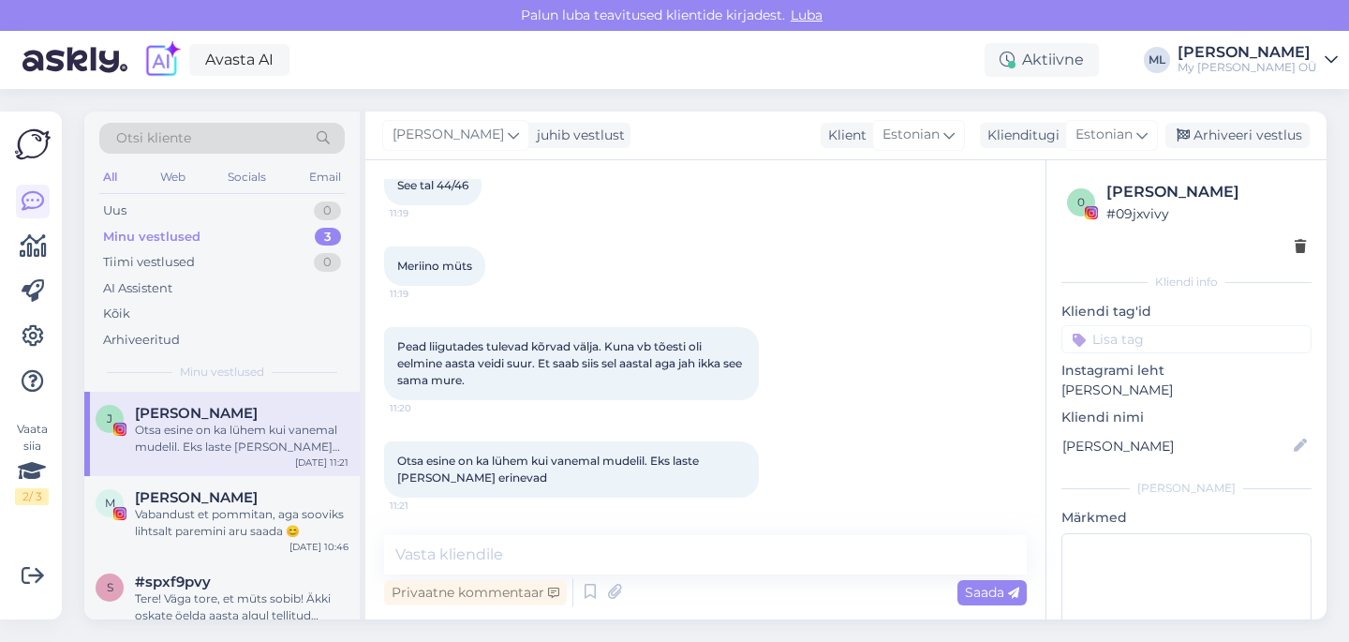
scroll to position [1747, 0]
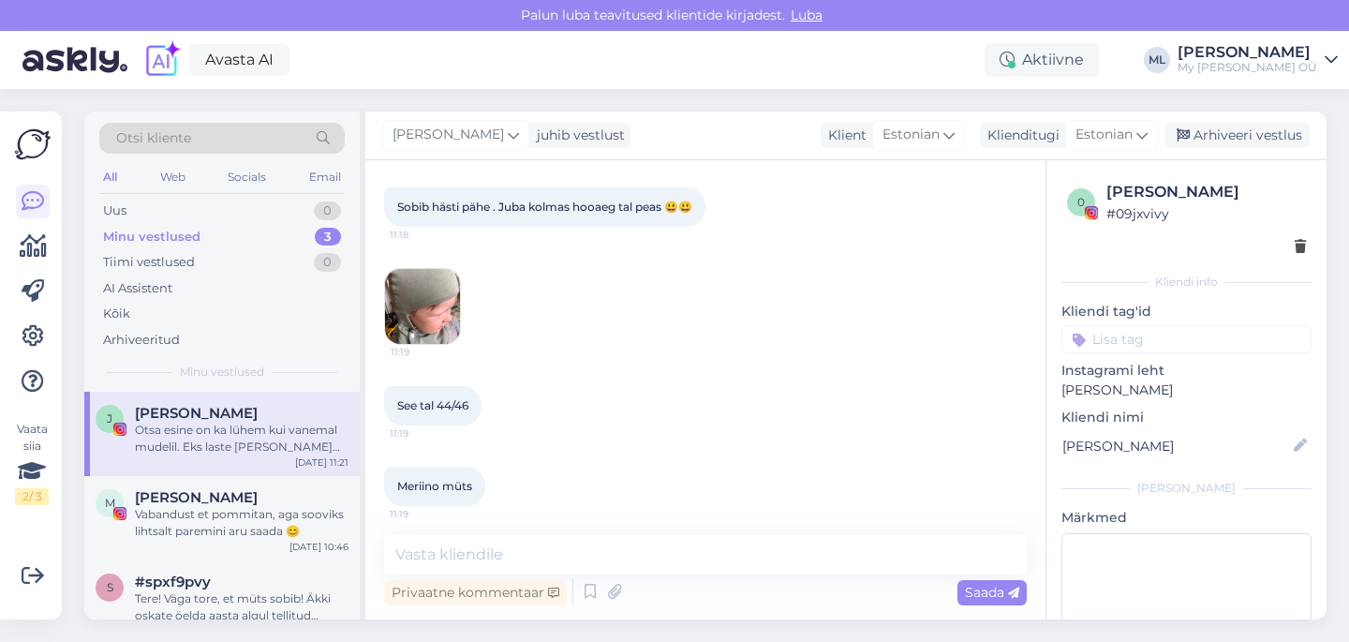
click at [426, 344] on img at bounding box center [422, 306] width 75 height 75
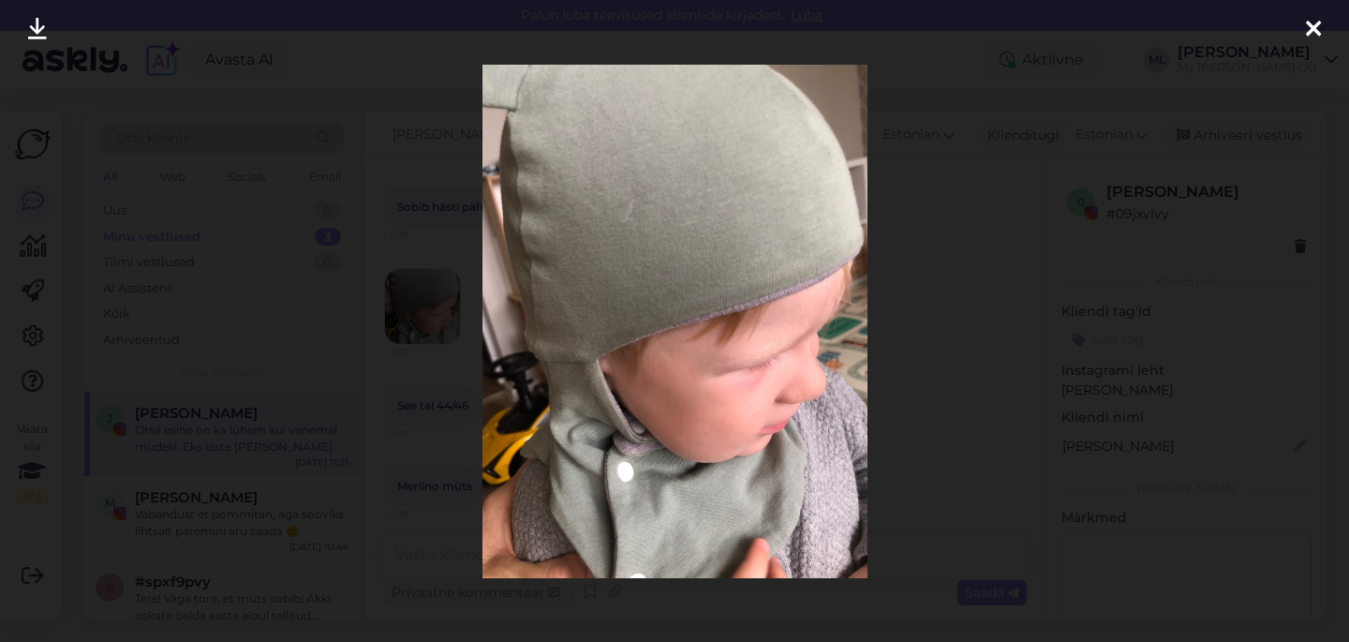
click at [1321, 33] on div at bounding box center [1312, 29] width 37 height 59
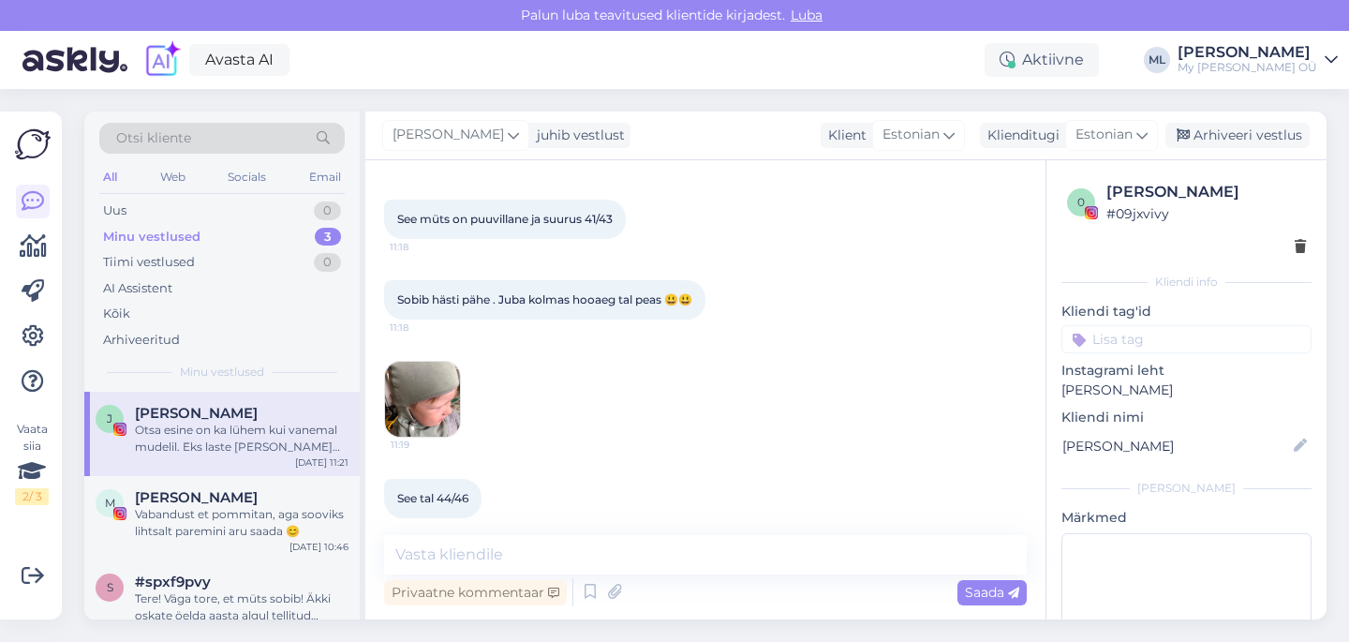
scroll to position [1639, 0]
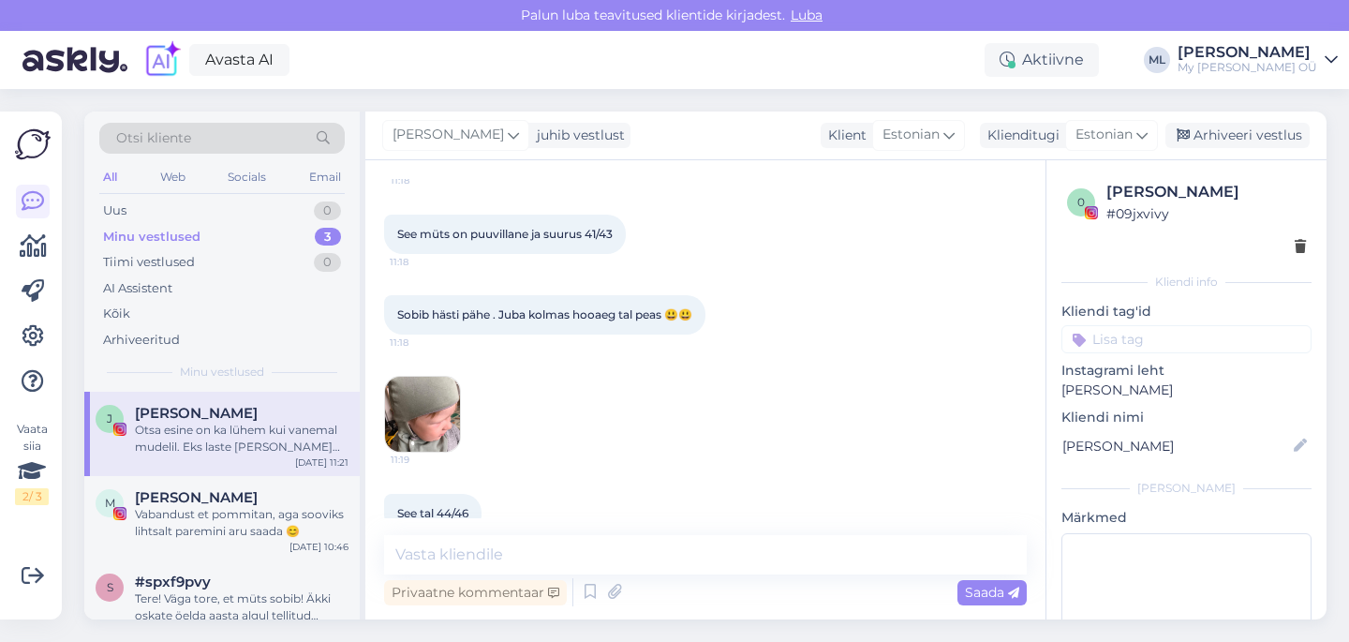
click at [436, 172] on img at bounding box center [422, 134] width 75 height 75
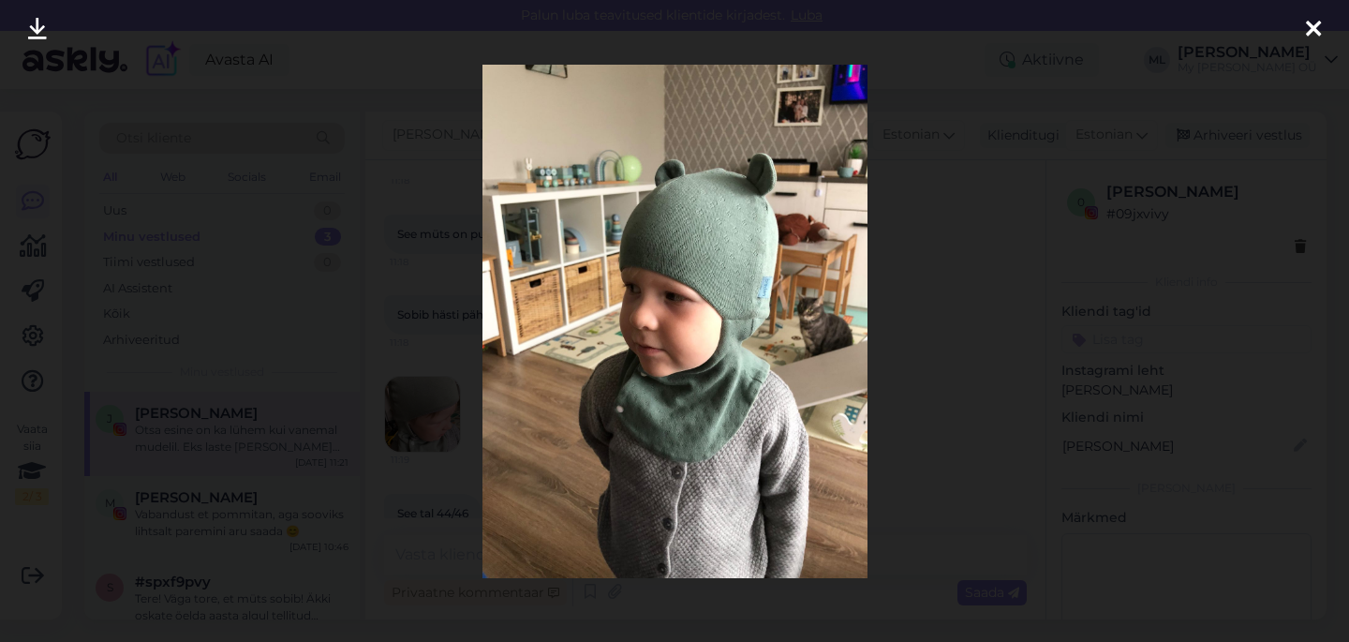
click at [1313, 24] on icon at bounding box center [1313, 30] width 15 height 24
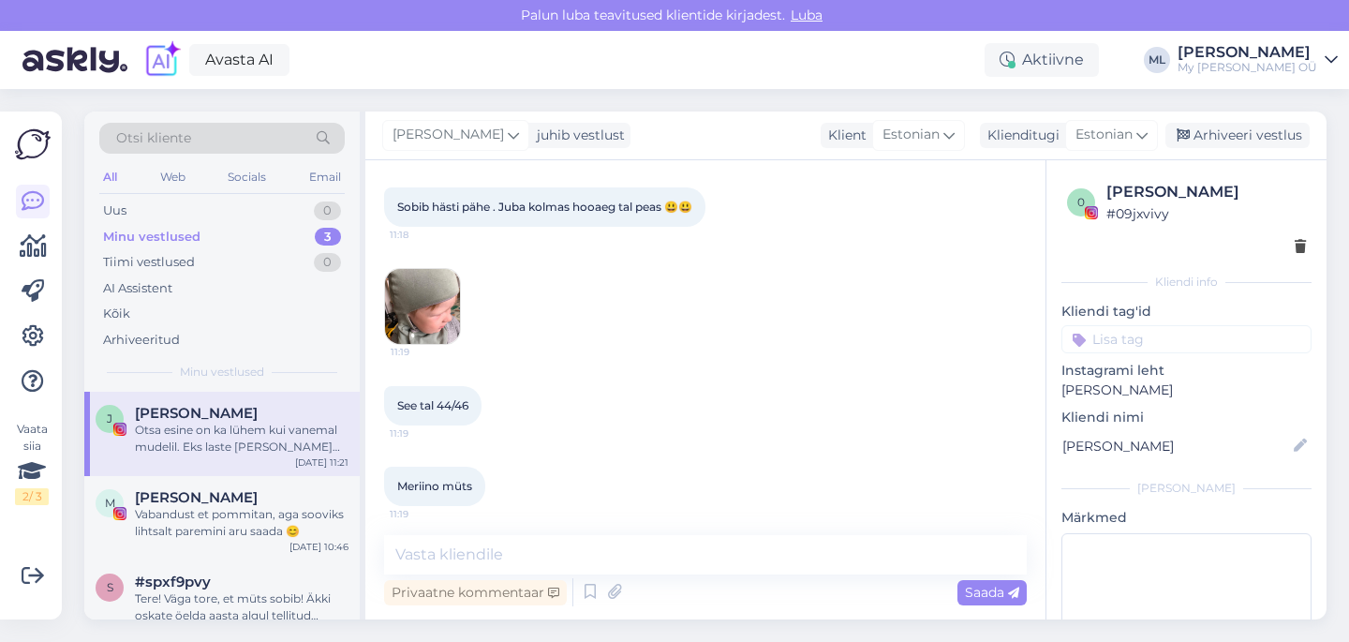
scroll to position [1767, 0]
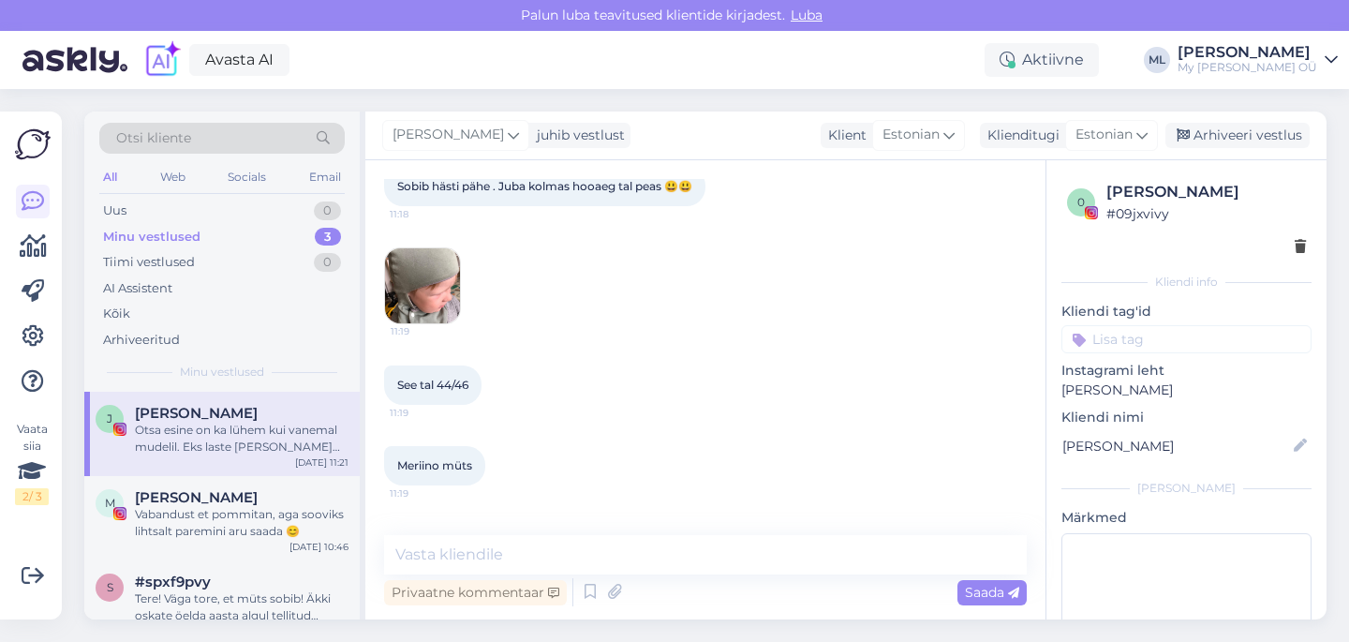
click at [409, 323] on img at bounding box center [422, 285] width 75 height 75
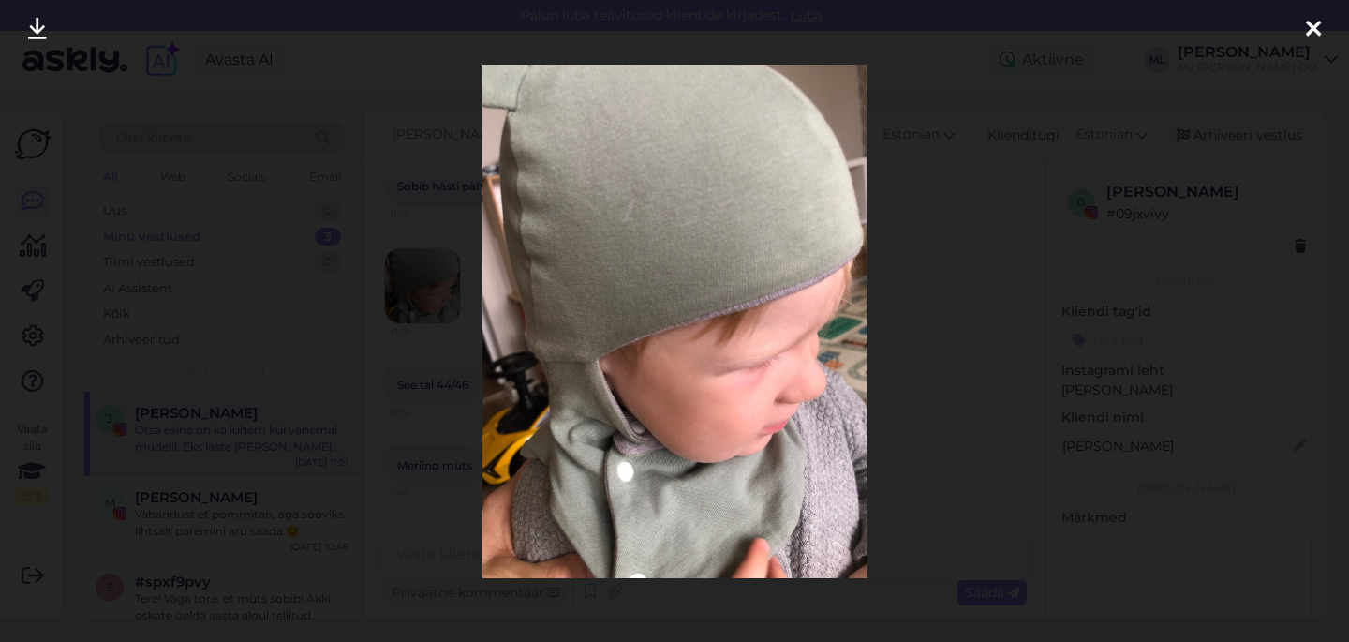
click at [1314, 30] on icon at bounding box center [1313, 30] width 15 height 24
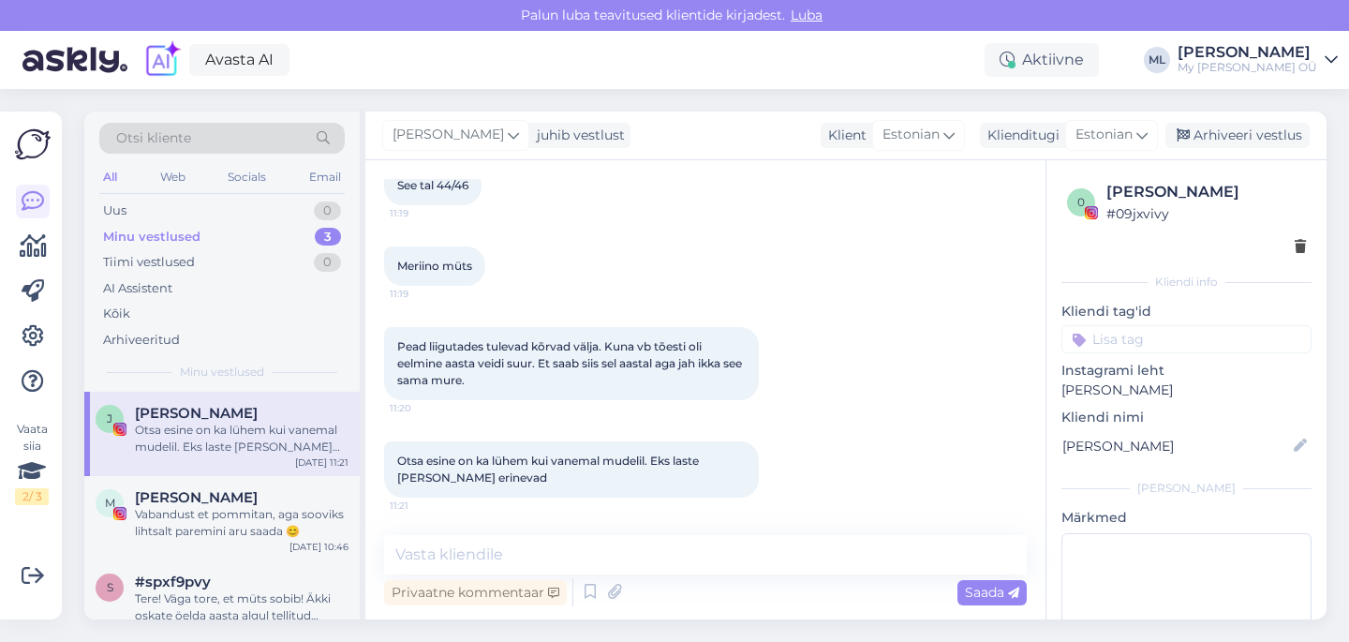
scroll to position [2106, 0]
click at [480, 543] on textarea at bounding box center [705, 554] width 642 height 39
click at [1056, 443] on div "0 [PERSON_NAME] # 09jxvivy Kliendi info Kliendi tag'id Instagrami leht [PERSON_…" at bounding box center [1186, 444] width 280 height 569
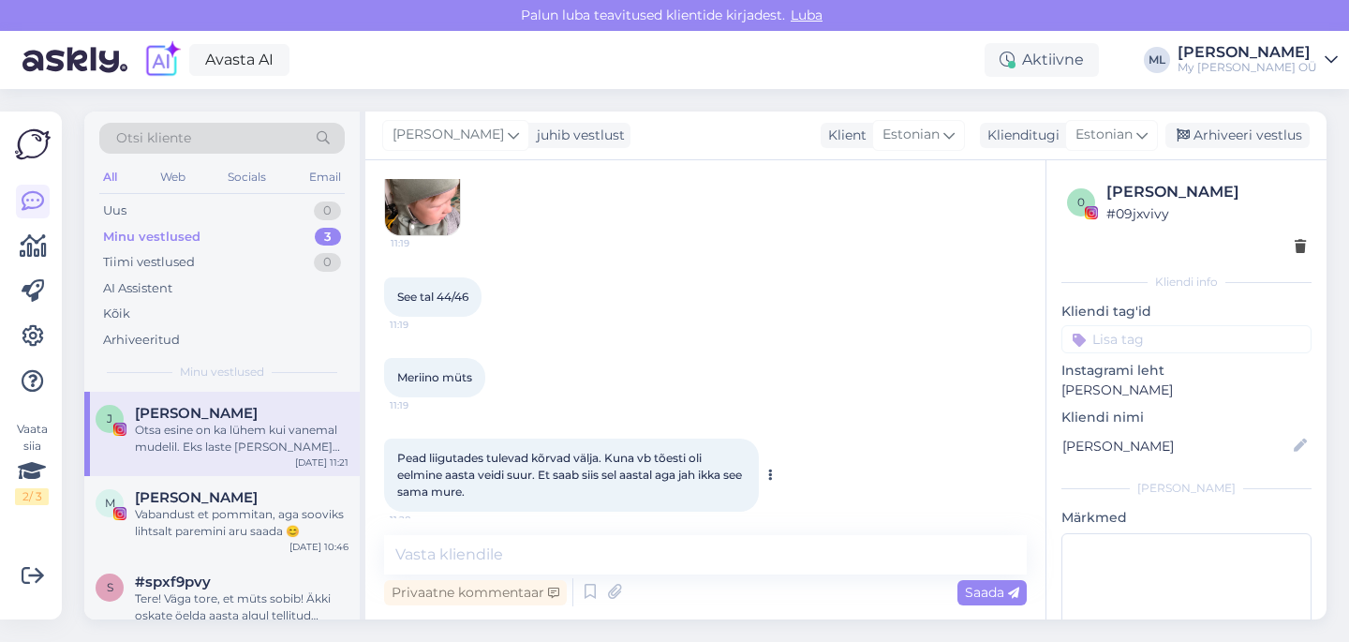
scroll to position [1836, 0]
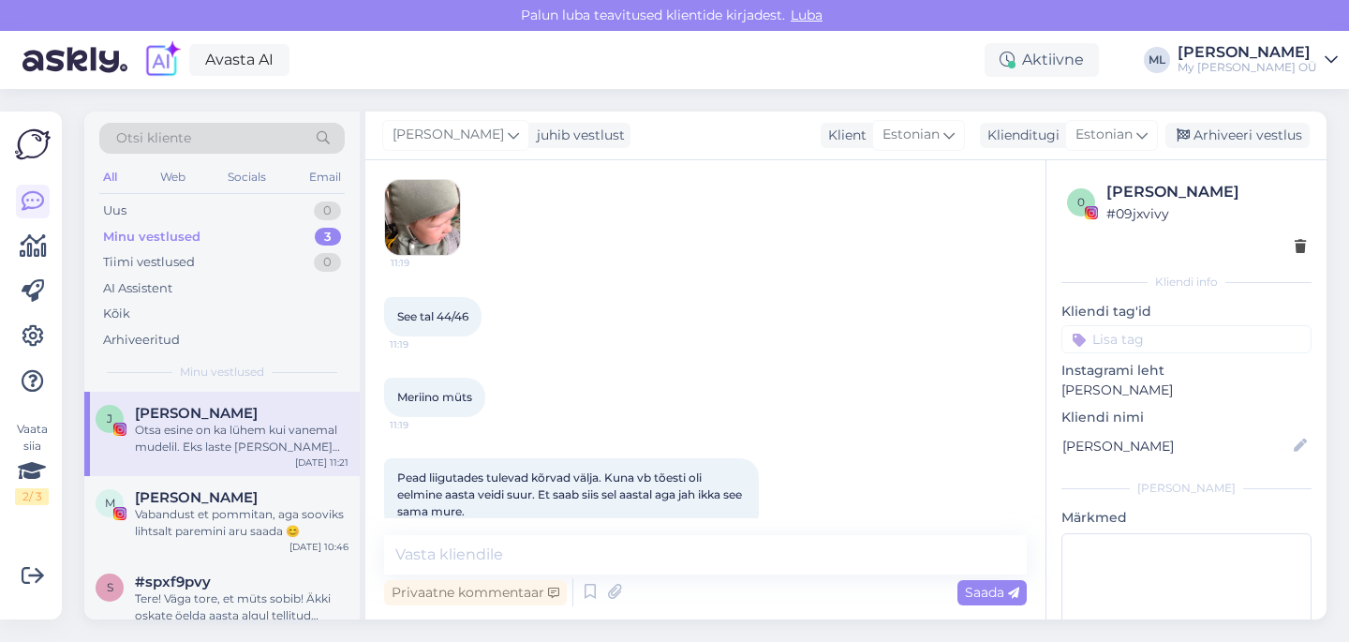
click at [432, 255] on img at bounding box center [422, 217] width 75 height 75
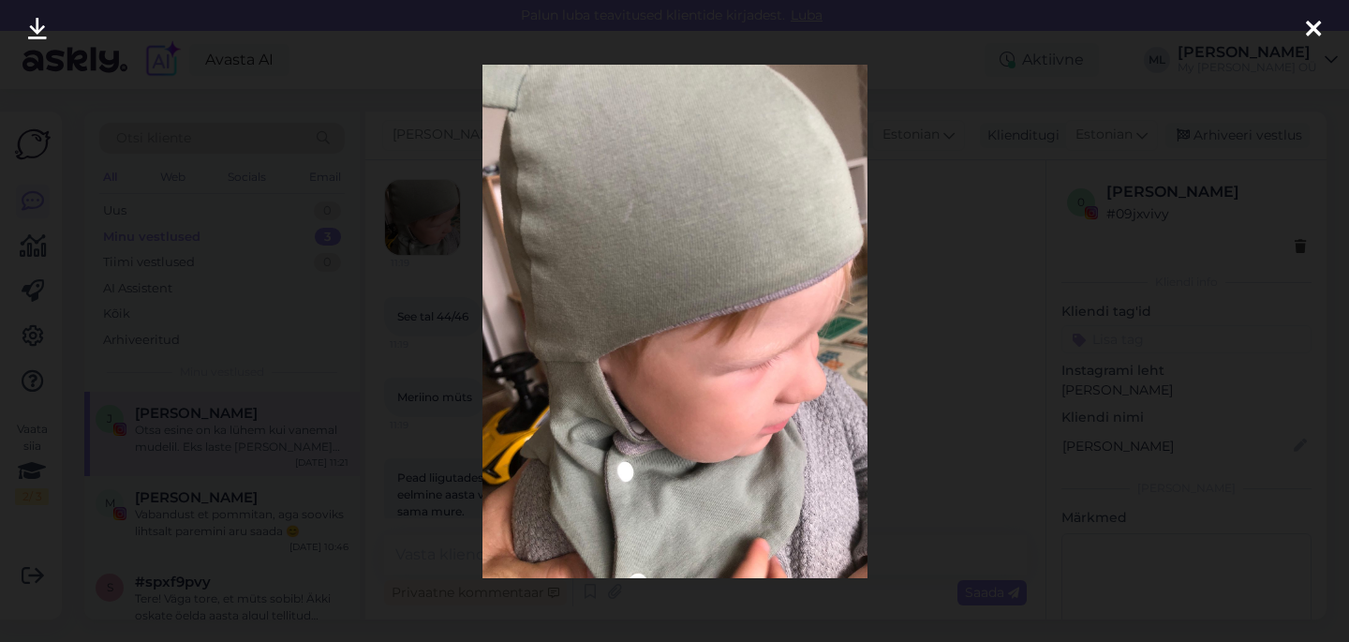
click at [1315, 33] on icon at bounding box center [1313, 30] width 15 height 24
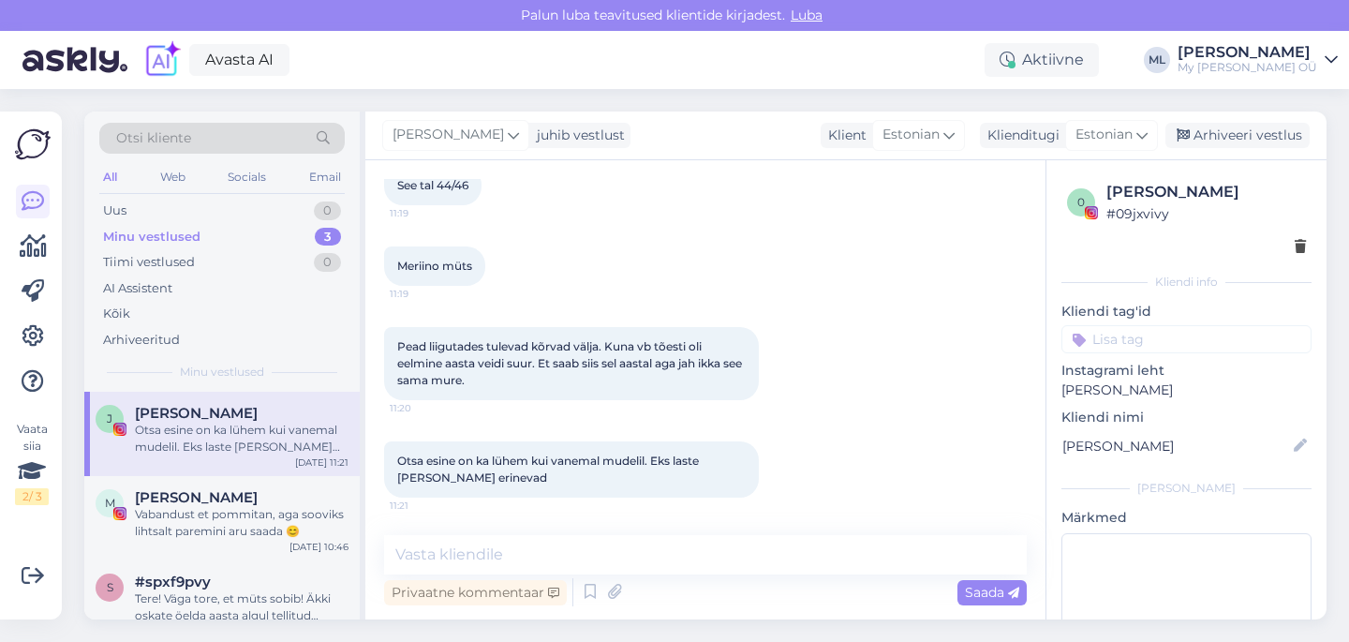
scroll to position [2106, 0]
click at [455, 541] on textarea at bounding box center [705, 554] width 642 height 39
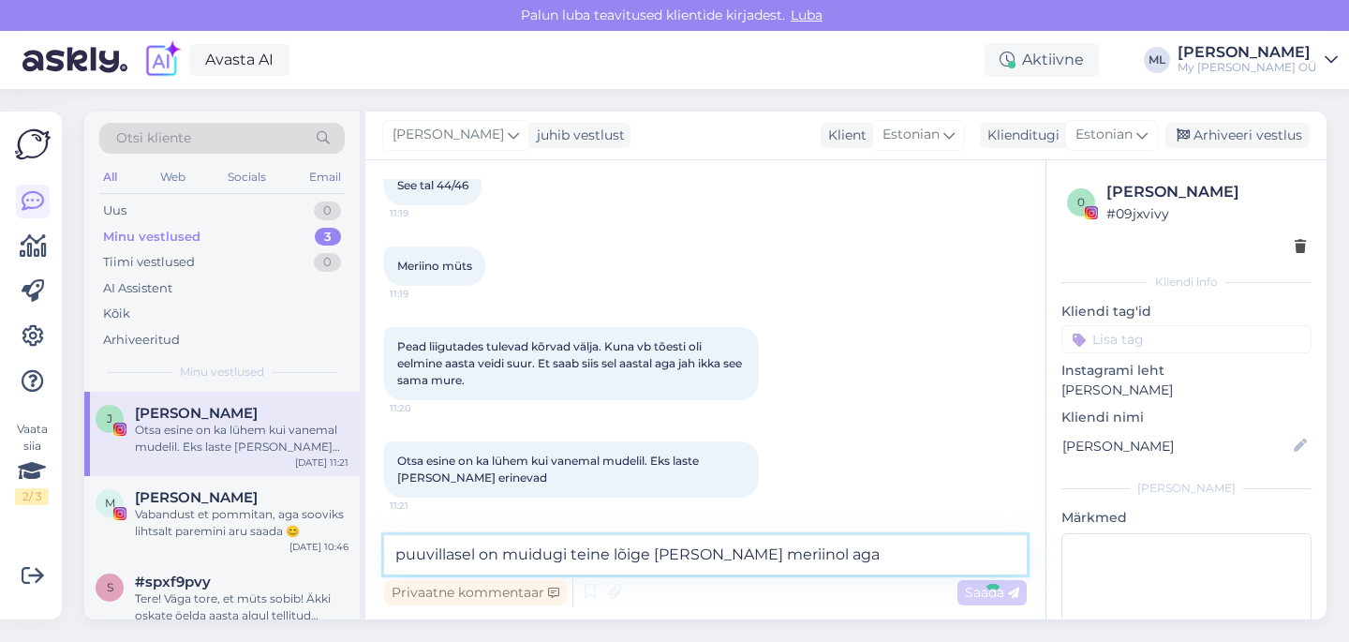
type textarea "puuvillasel on muidugi teine lõige [PERSON_NAME] meriinol ag"
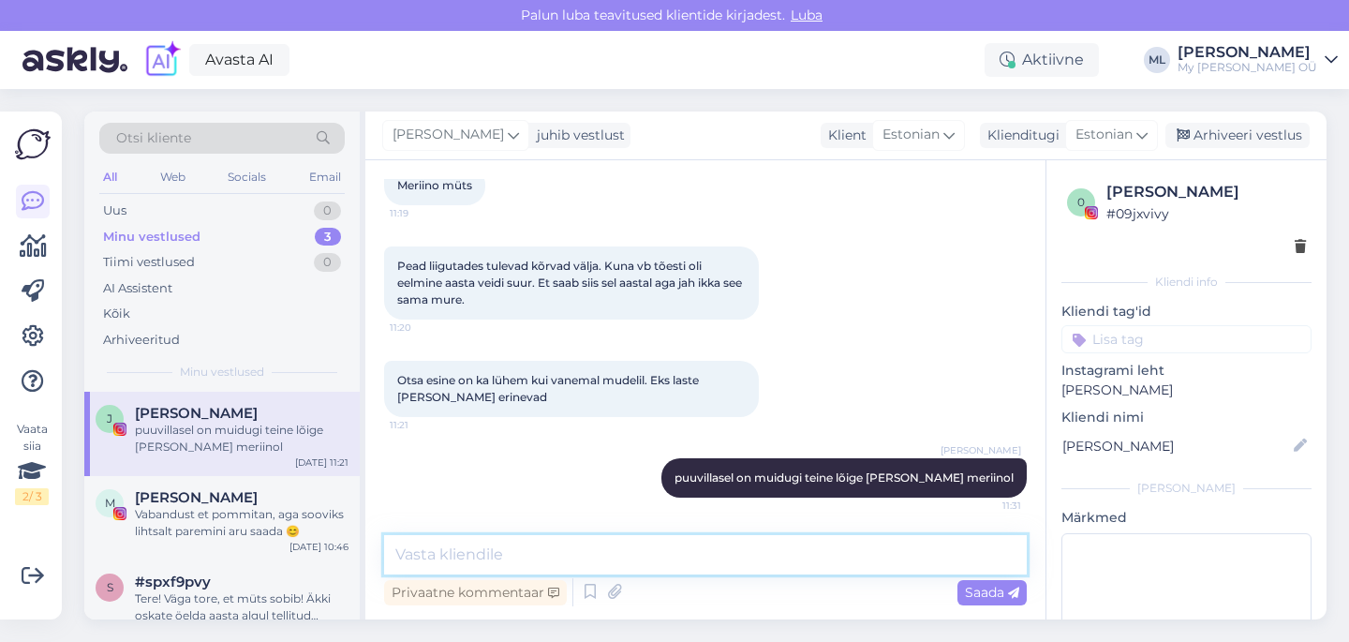
scroll to position [2187, 0]
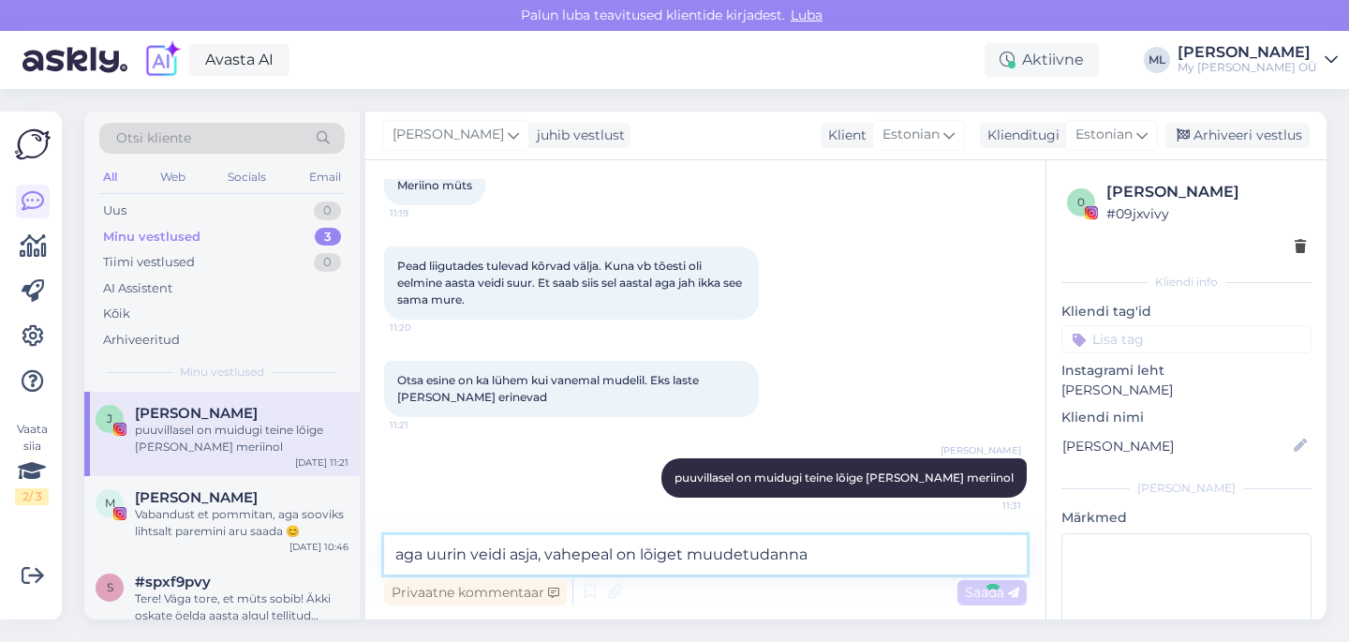
type textarea "aga uurin veidi asja, vahepeal on lõiget muudetudanna"
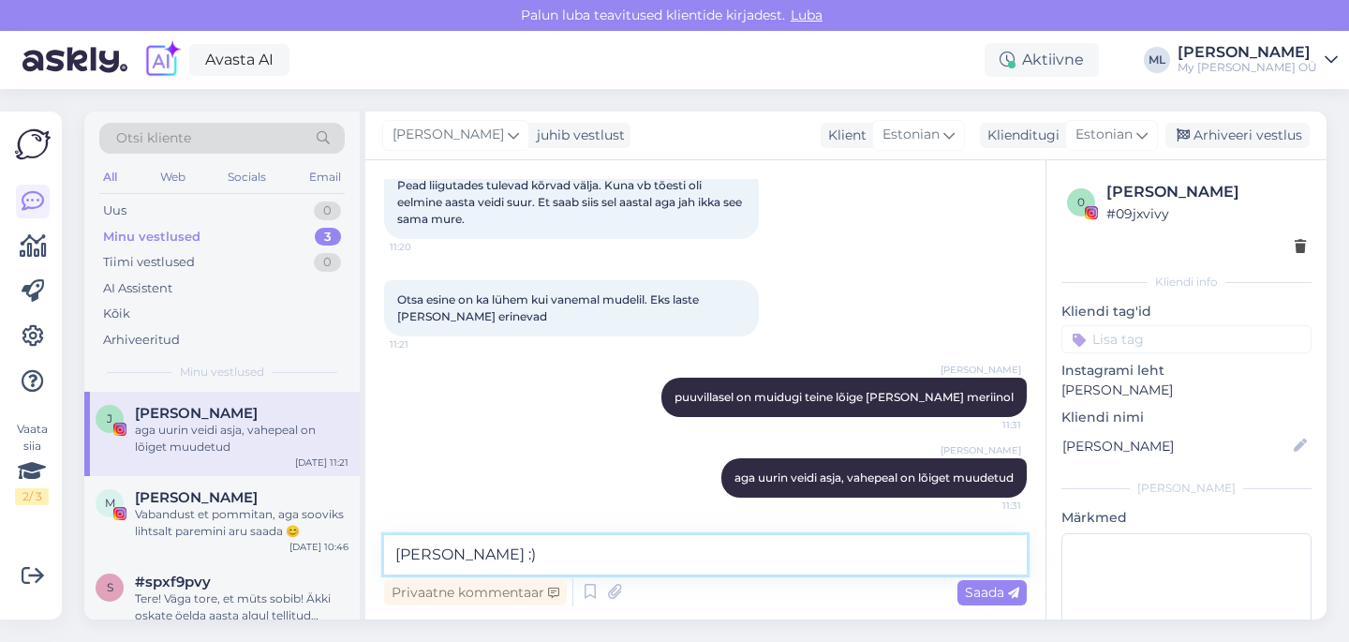
type textarea "[PERSON_NAME] :)"
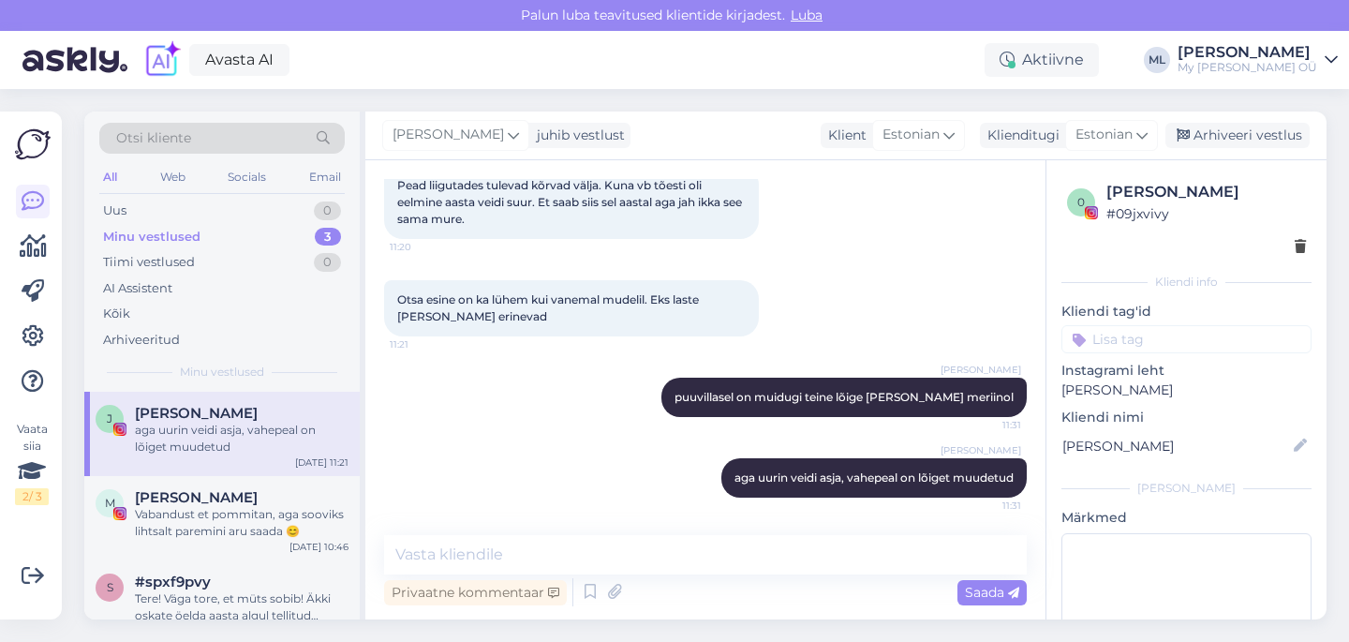
click at [182, 410] on span "[PERSON_NAME]" at bounding box center [196, 413] width 123 height 17
click at [189, 507] on div "Vabandust et pommitan, aga sooviks lihtsalt paremini aru saada 😊" at bounding box center [242, 523] width 214 height 34
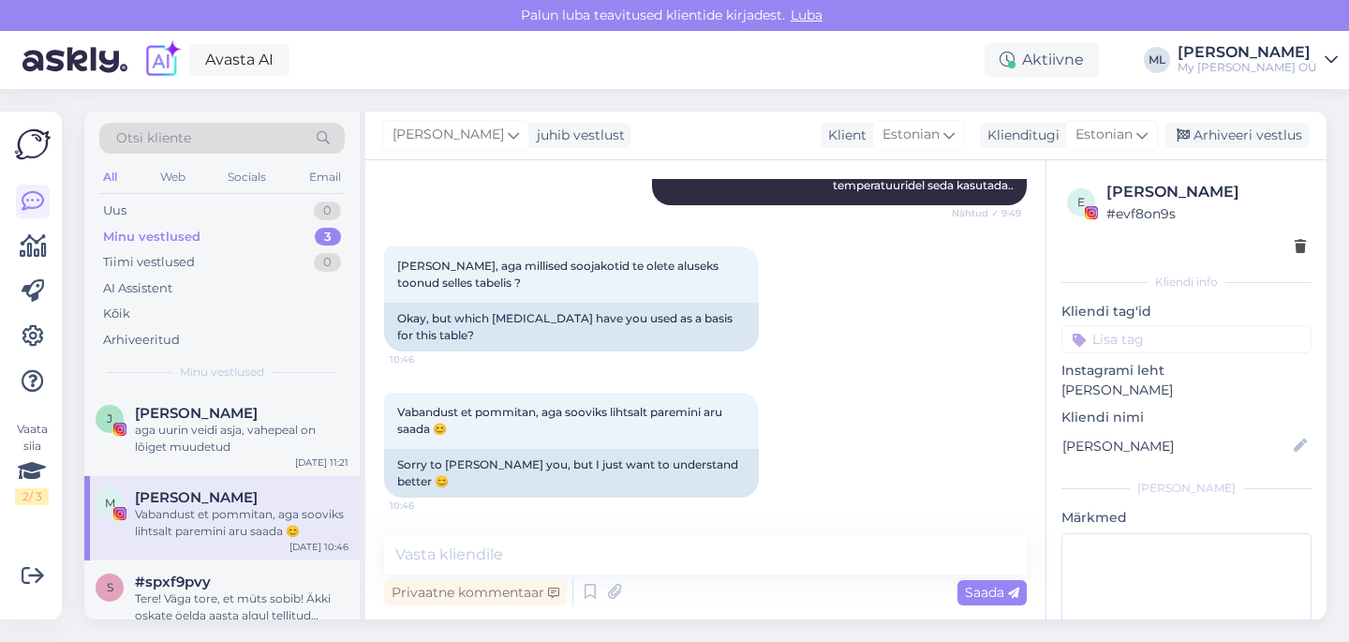
click at [139, 229] on div "Minu vestlused" at bounding box center [151, 237] width 97 height 19
click at [111, 201] on div "Uus" at bounding box center [114, 210] width 23 height 19
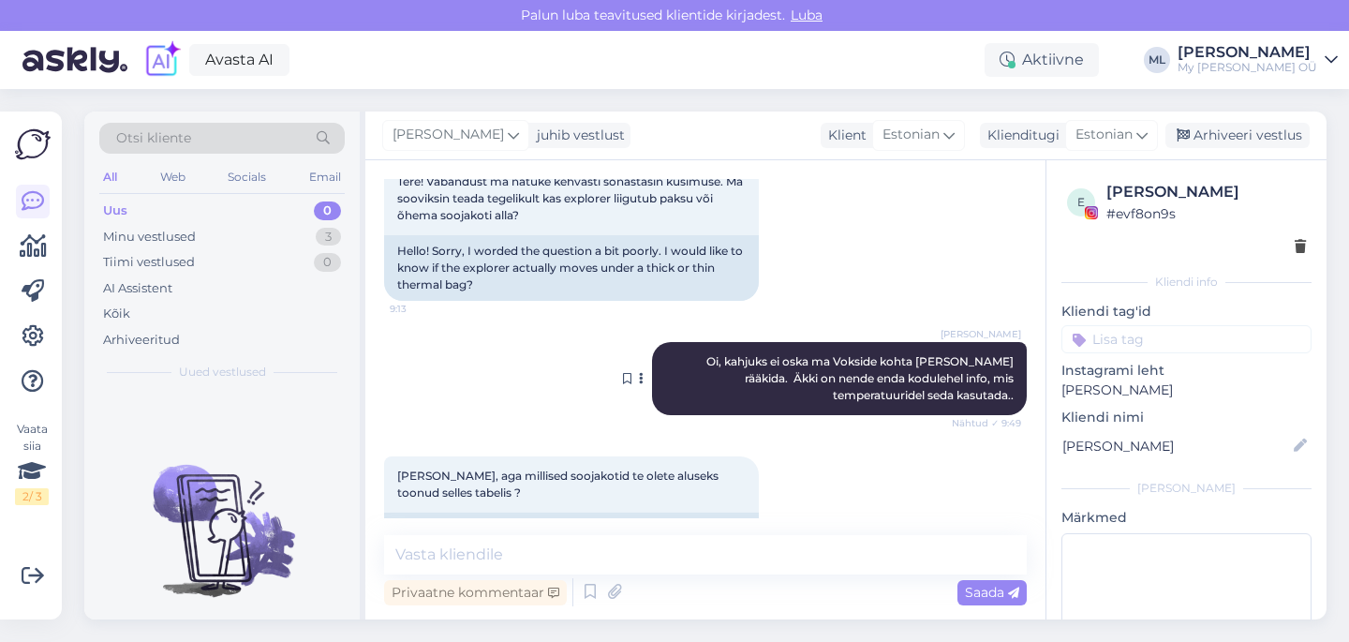
scroll to position [397, 0]
